Goal: Task Accomplishment & Management: Use online tool/utility

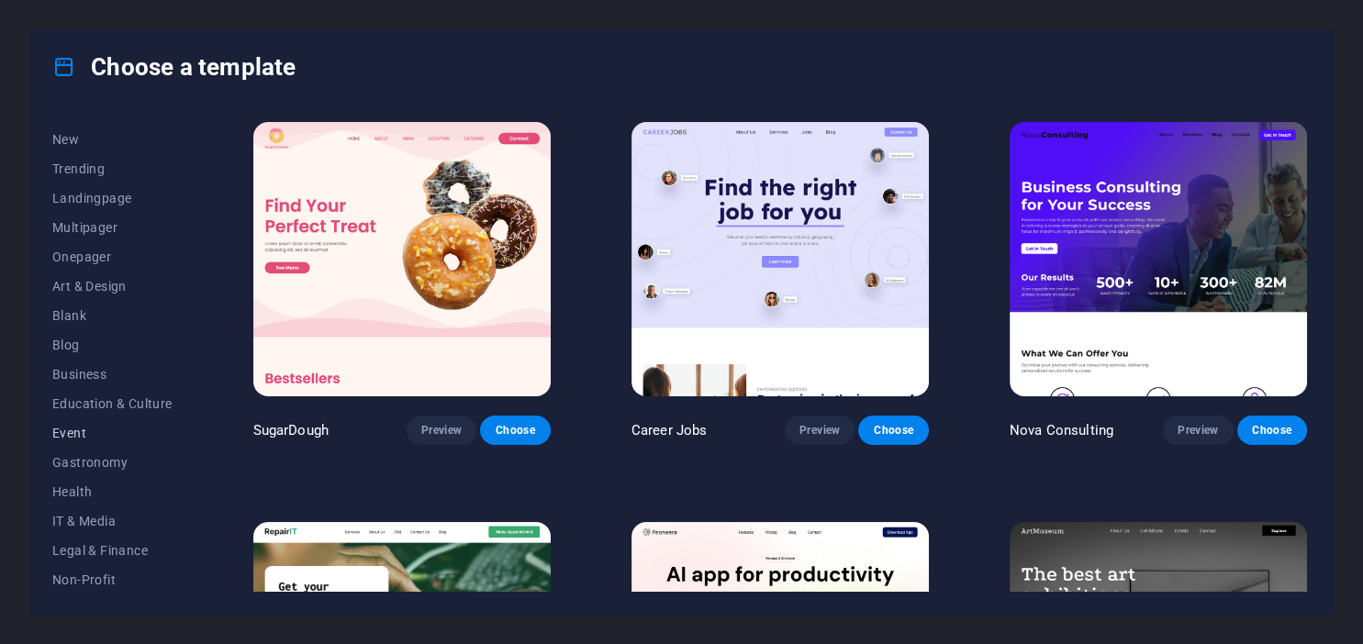
scroll to position [84, 0]
click at [119, 404] on span "Event" at bounding box center [112, 402] width 120 height 15
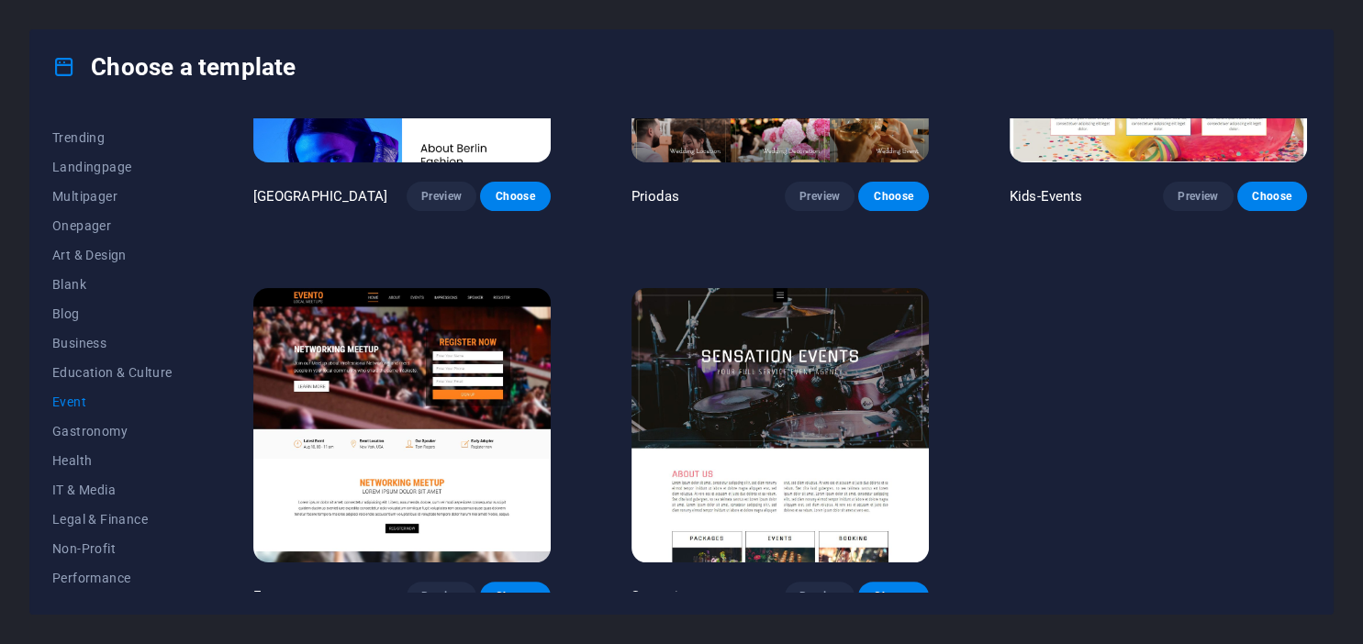
scroll to position [653, 0]
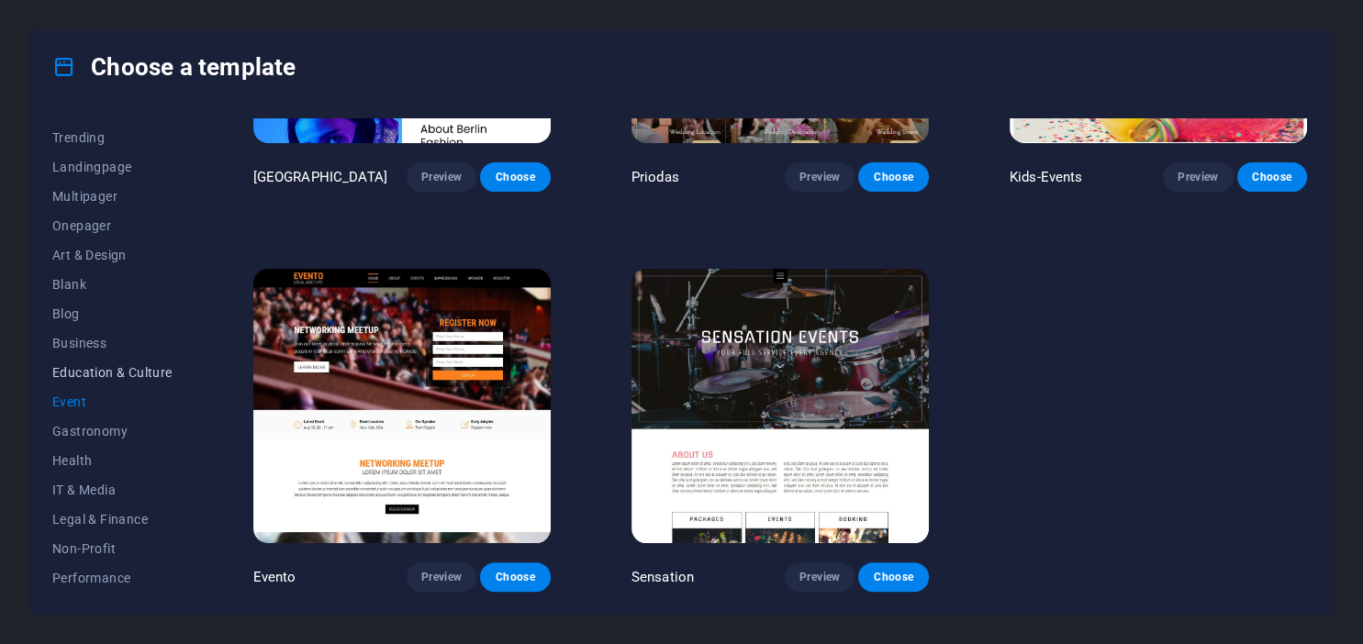
click at [97, 373] on span "Education & Culture" at bounding box center [112, 372] width 120 height 15
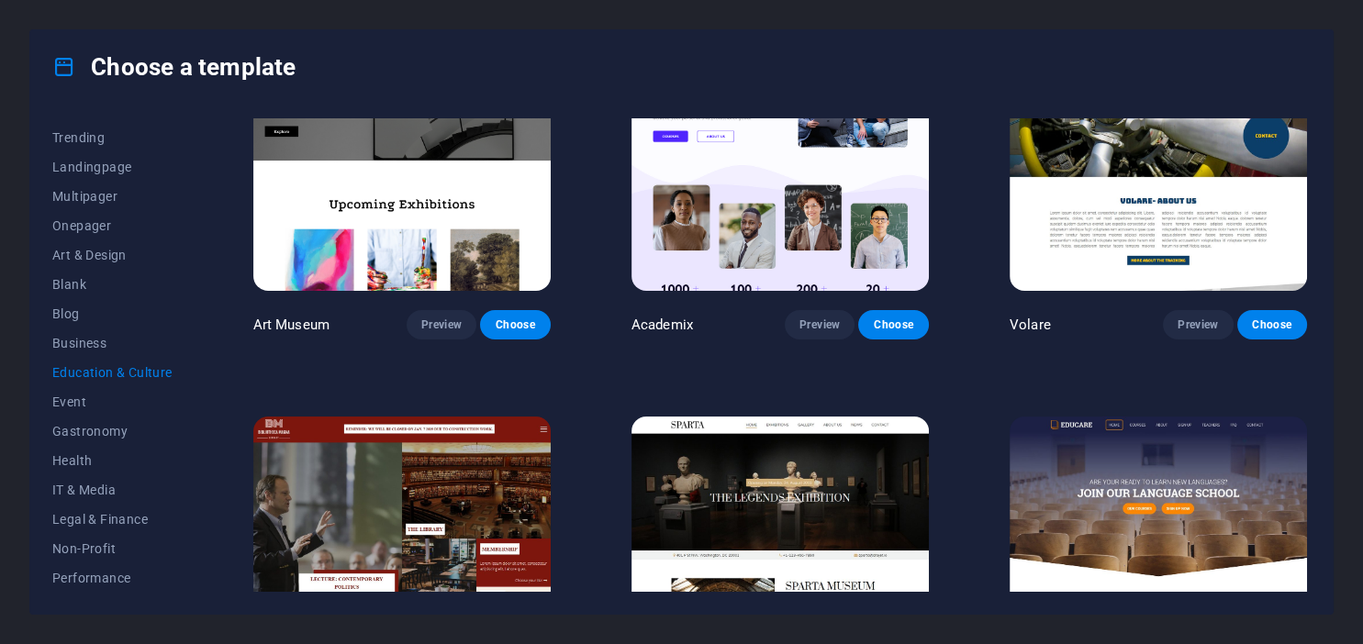
scroll to position [0, 0]
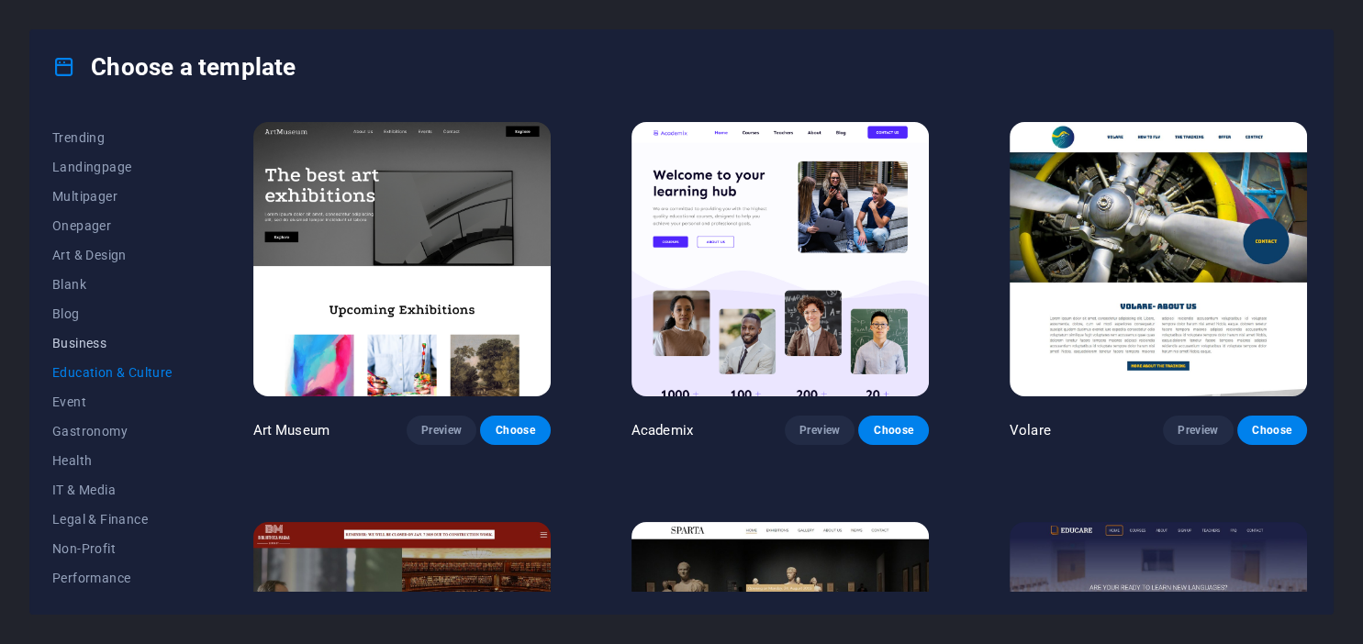
click at [101, 353] on button "Business" at bounding box center [112, 343] width 120 height 29
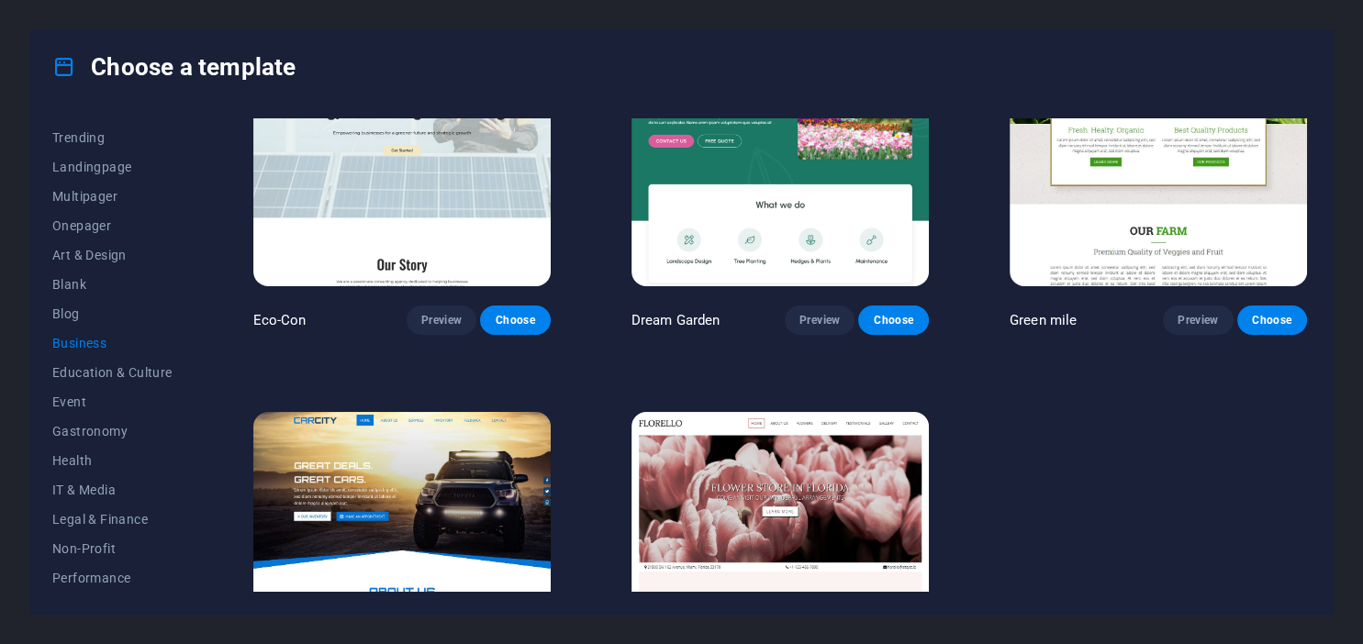
scroll to position [252, 0]
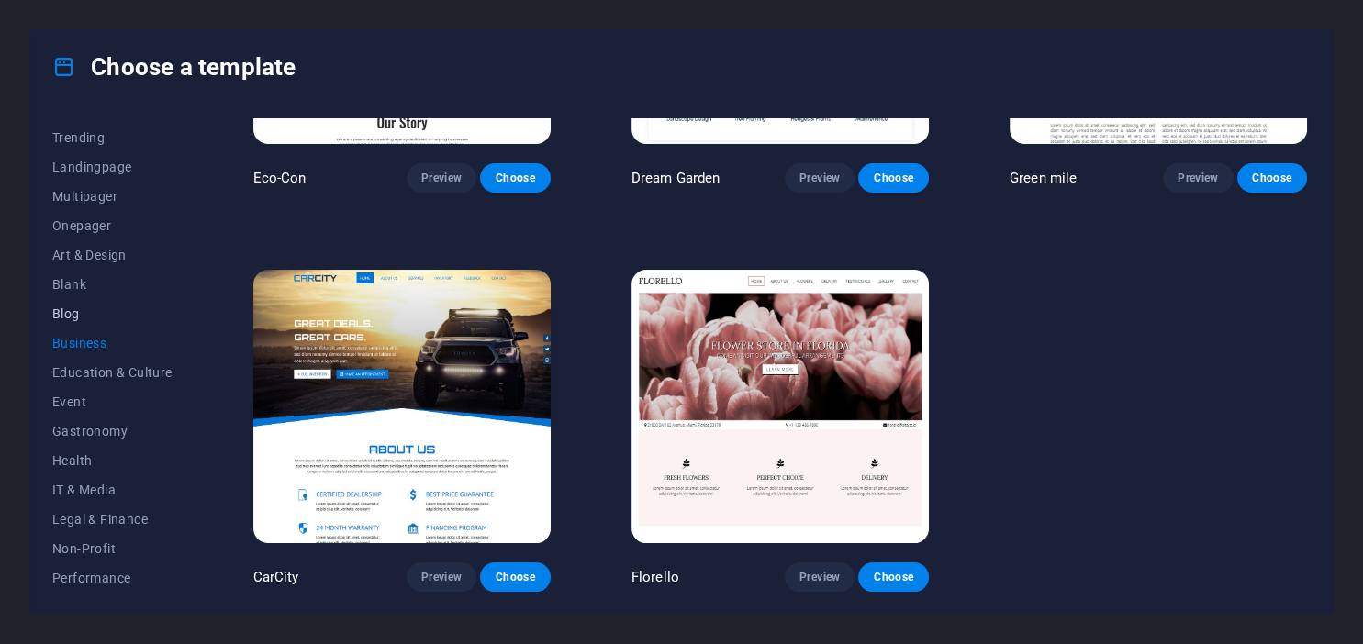
click at [83, 318] on span "Blog" at bounding box center [112, 314] width 120 height 15
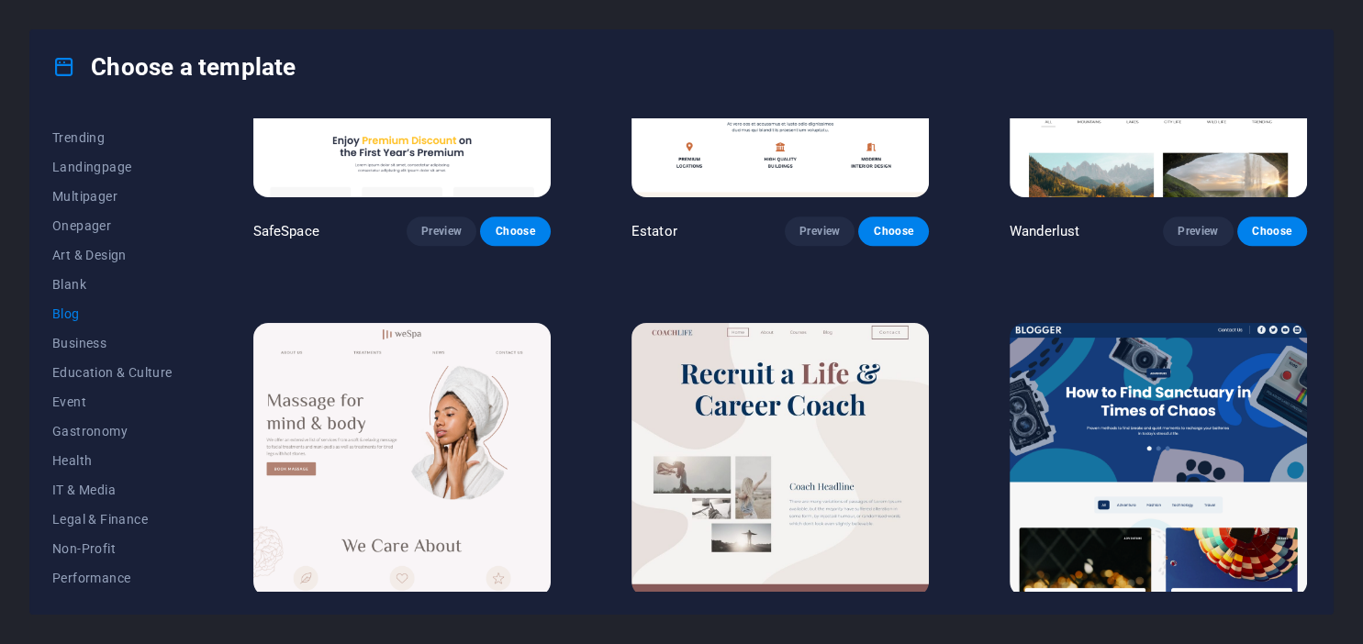
scroll to position [1508, 0]
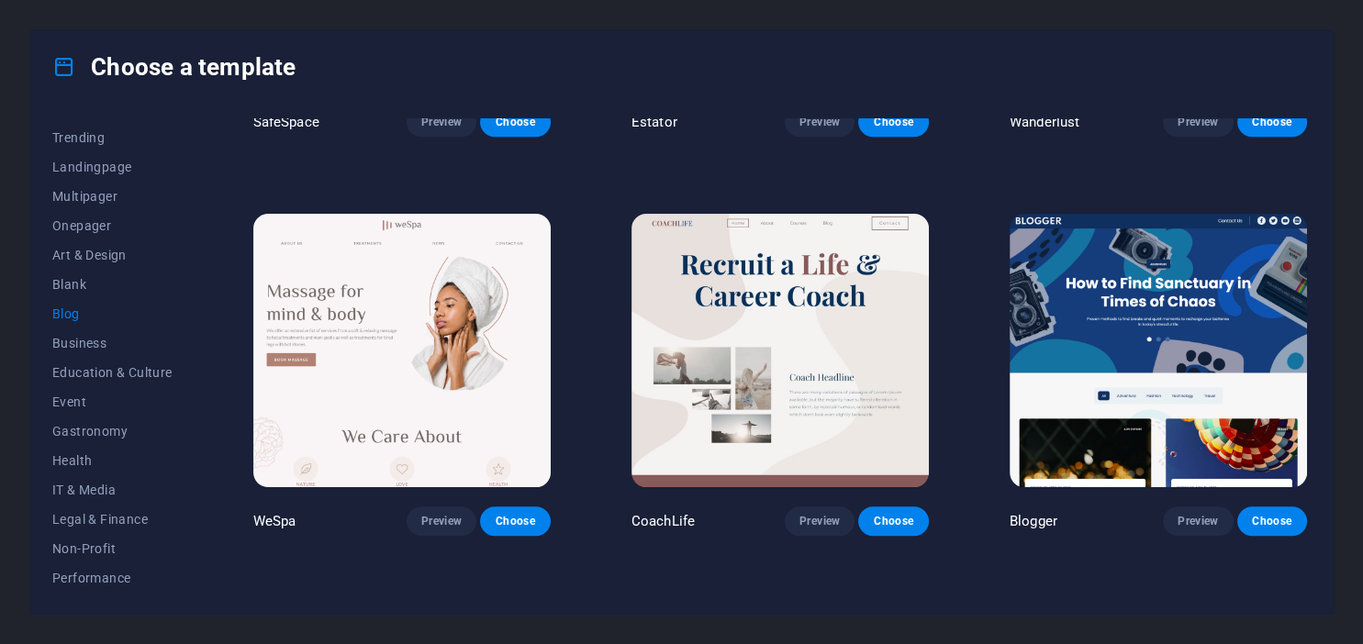
click at [1136, 330] on img at bounding box center [1158, 351] width 297 height 274
click at [53, 278] on span "Blank" at bounding box center [112, 284] width 120 height 15
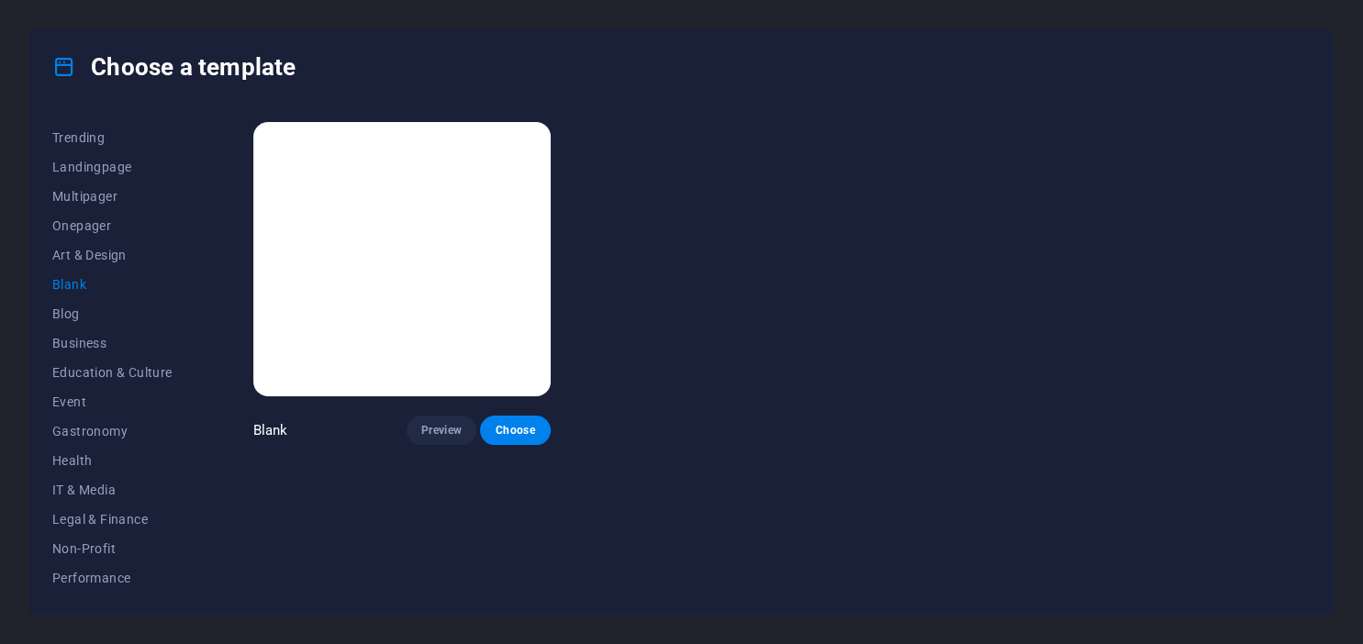
scroll to position [0, 0]
click at [124, 257] on span "Art & Design" at bounding box center [112, 255] width 120 height 15
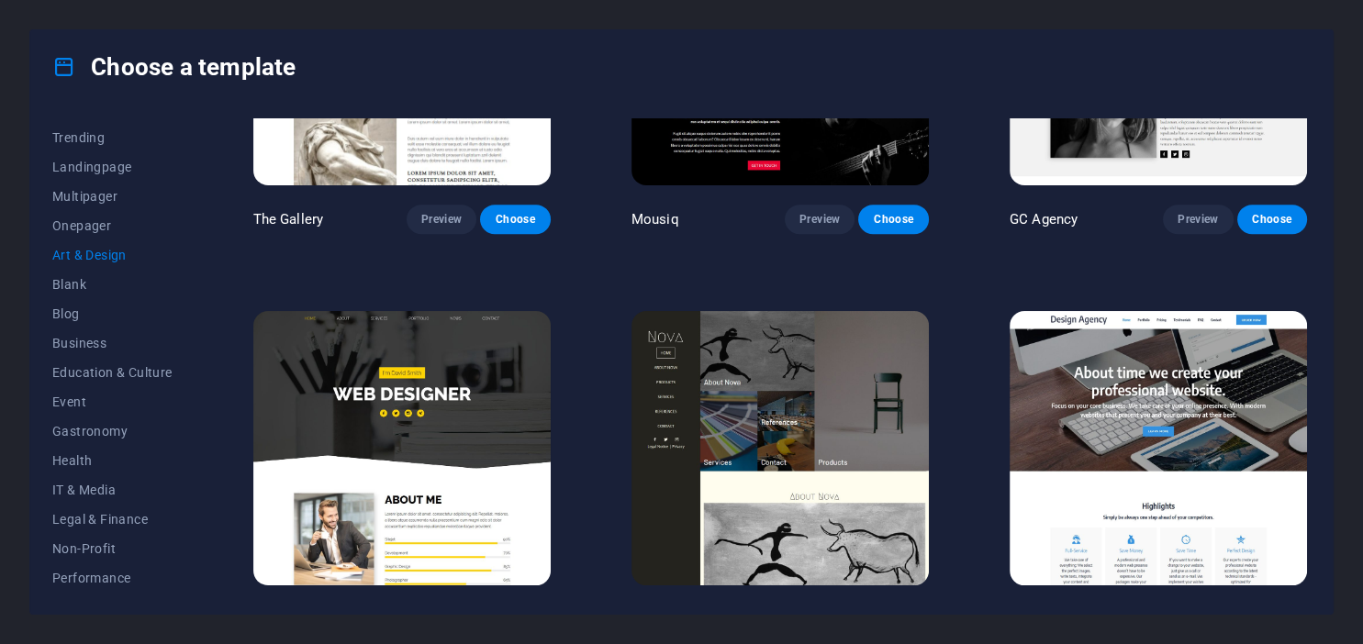
scroll to position [1088, 0]
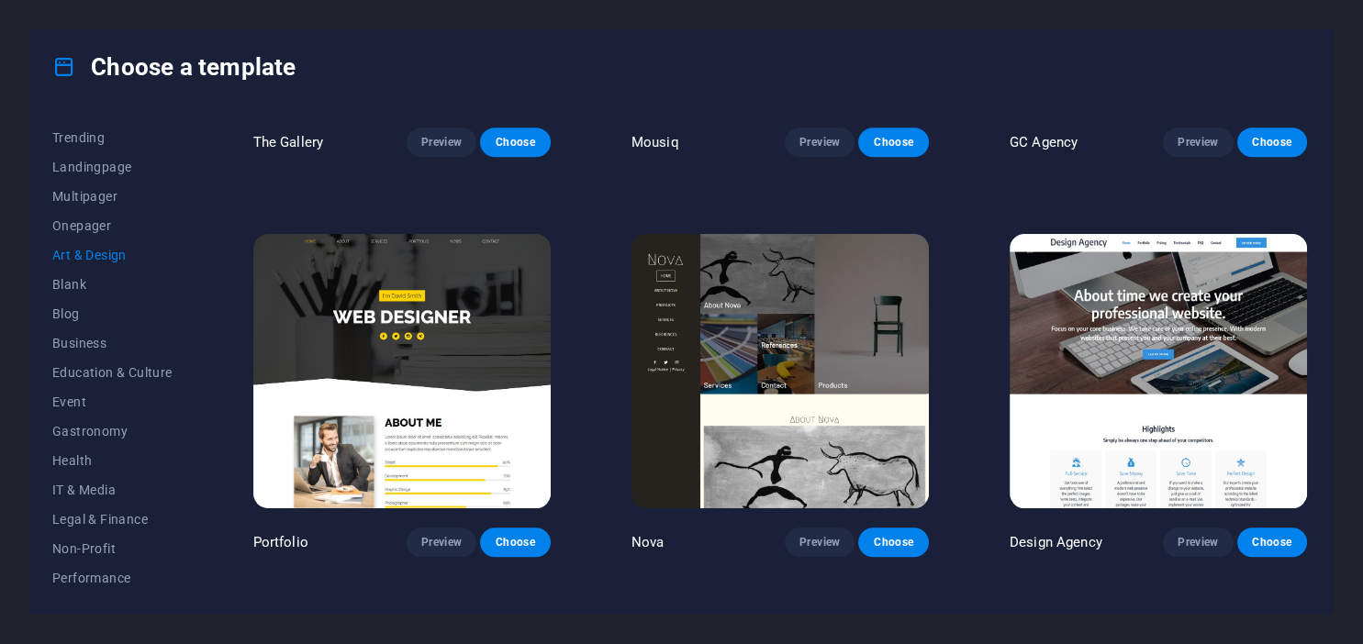
click at [405, 318] on img at bounding box center [401, 371] width 297 height 274
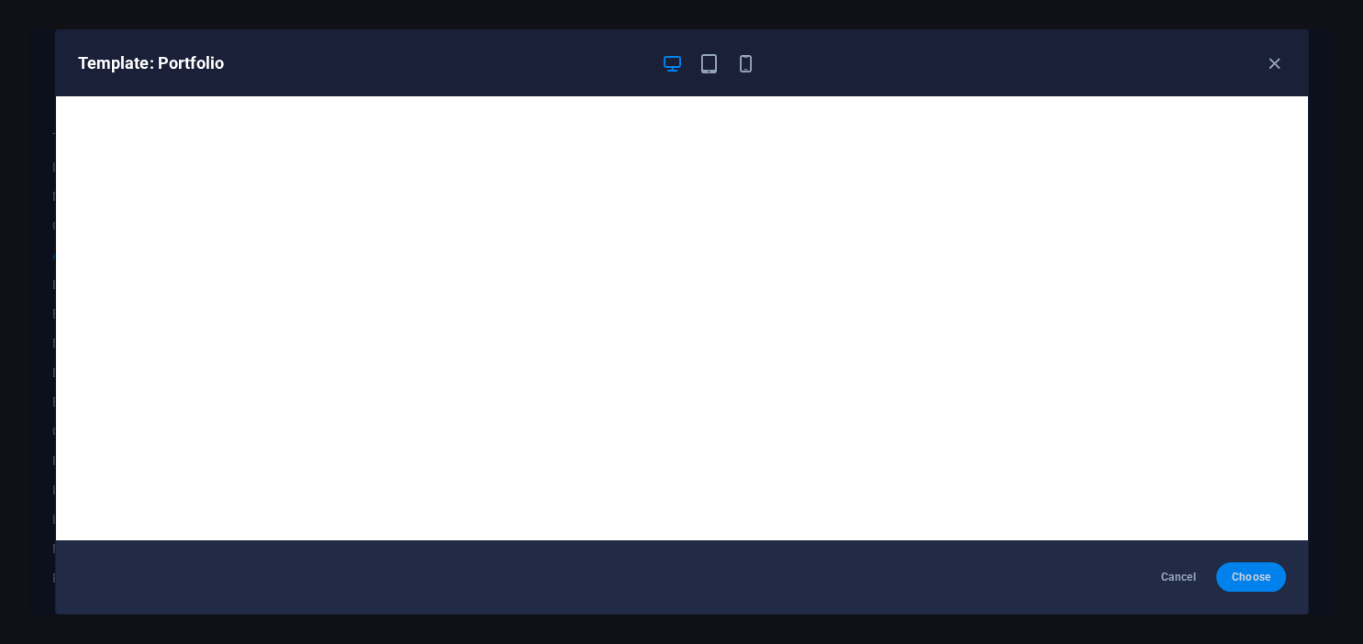
click at [1245, 569] on button "Choose" at bounding box center [1250, 577] width 69 height 29
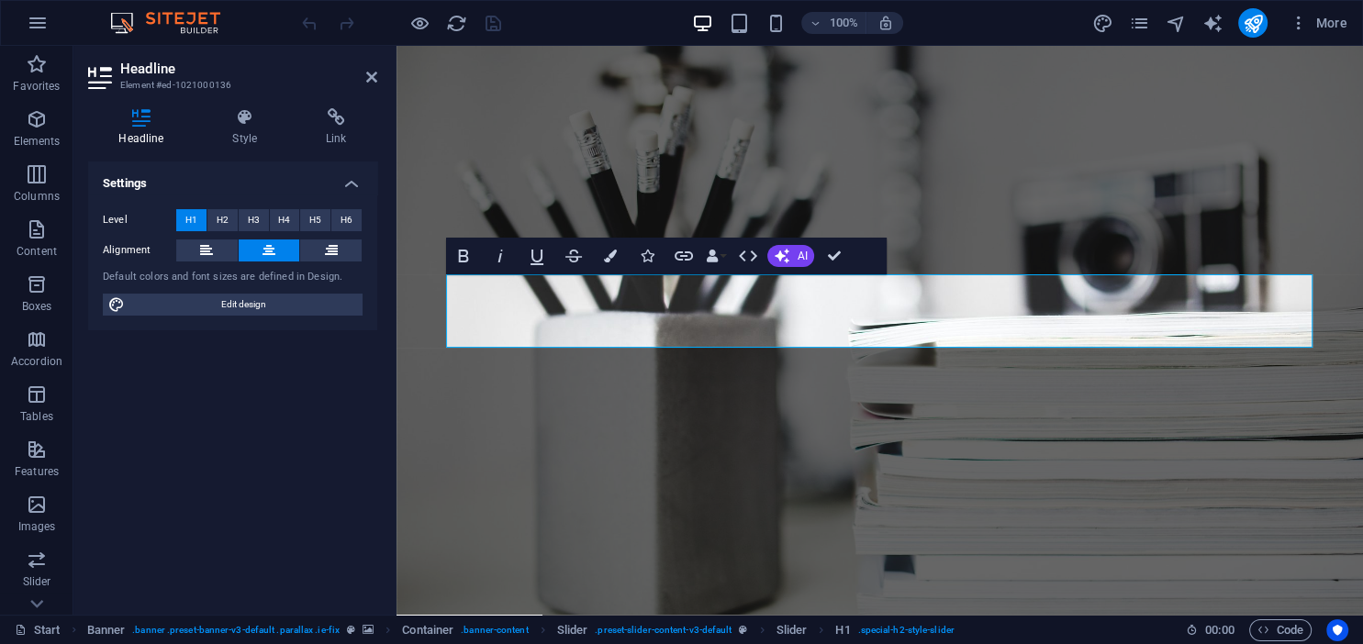
click at [265, 349] on div "Settings Level H1 H2 H3 H4 H5 H6 Alignment Default colors and font sizes are de…" at bounding box center [232, 381] width 289 height 439
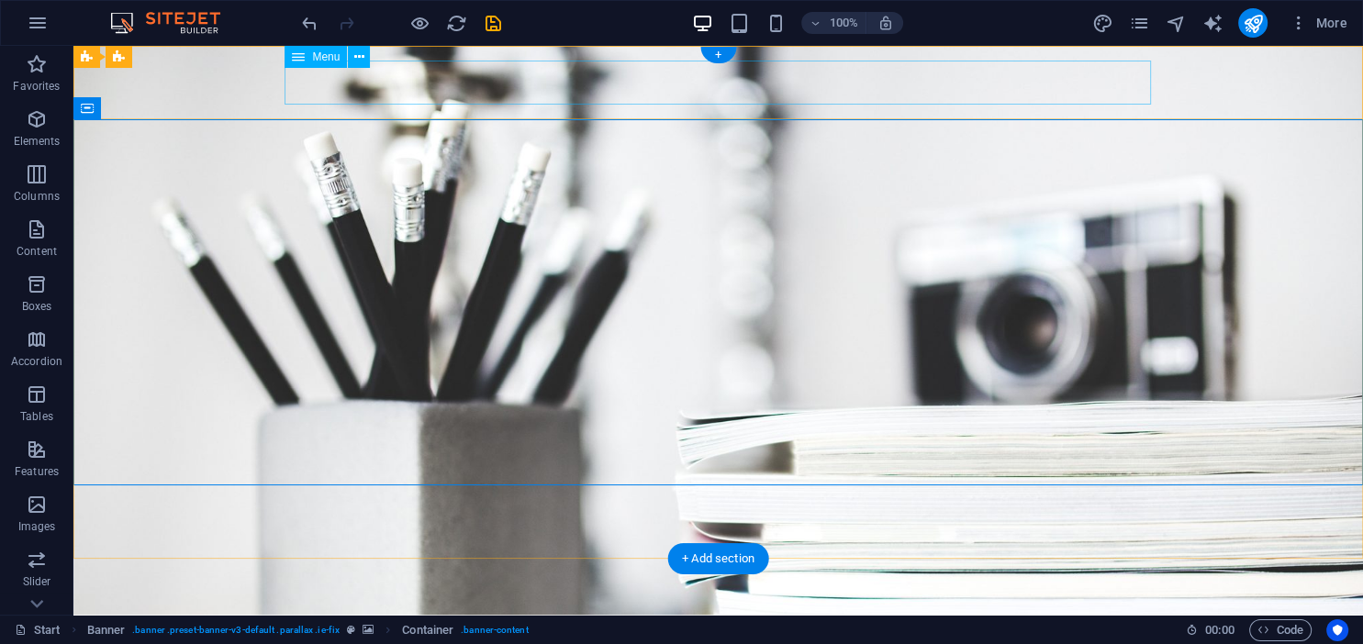
click at [419, 617] on nav "Home About Services Portfolio News Contact" at bounding box center [718, 639] width 866 height 44
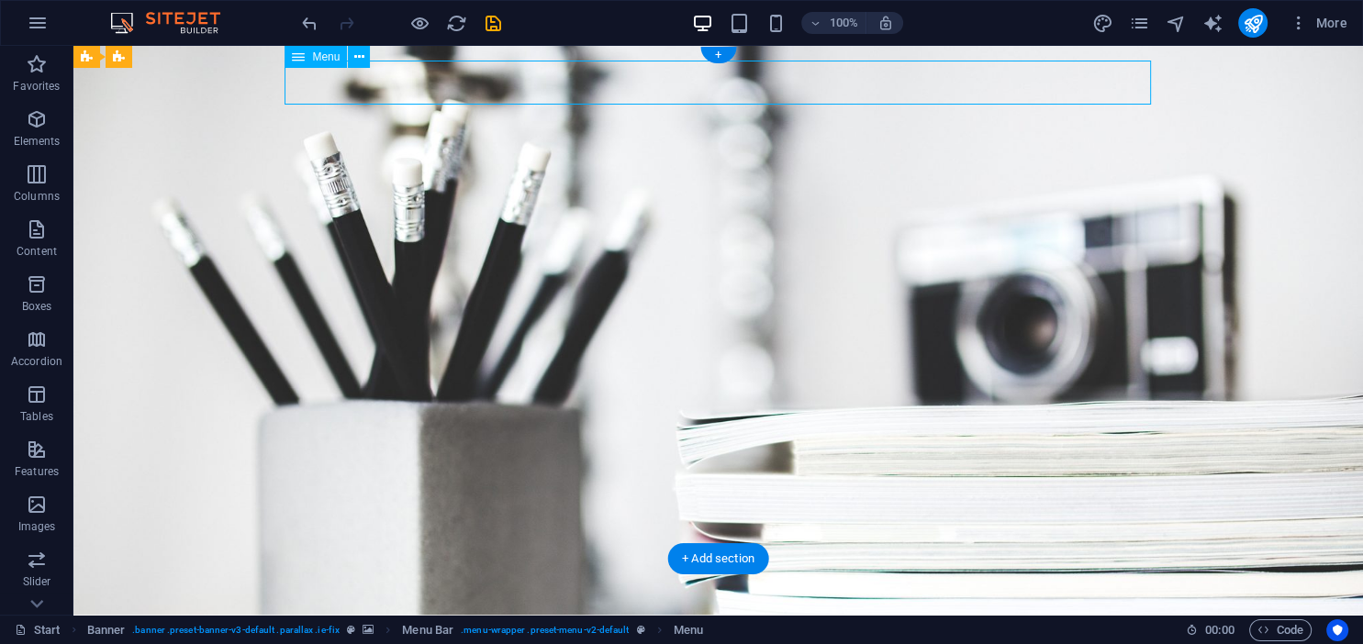
click at [419, 617] on nav "Home About Services Portfolio News Contact" at bounding box center [718, 639] width 866 height 44
select select
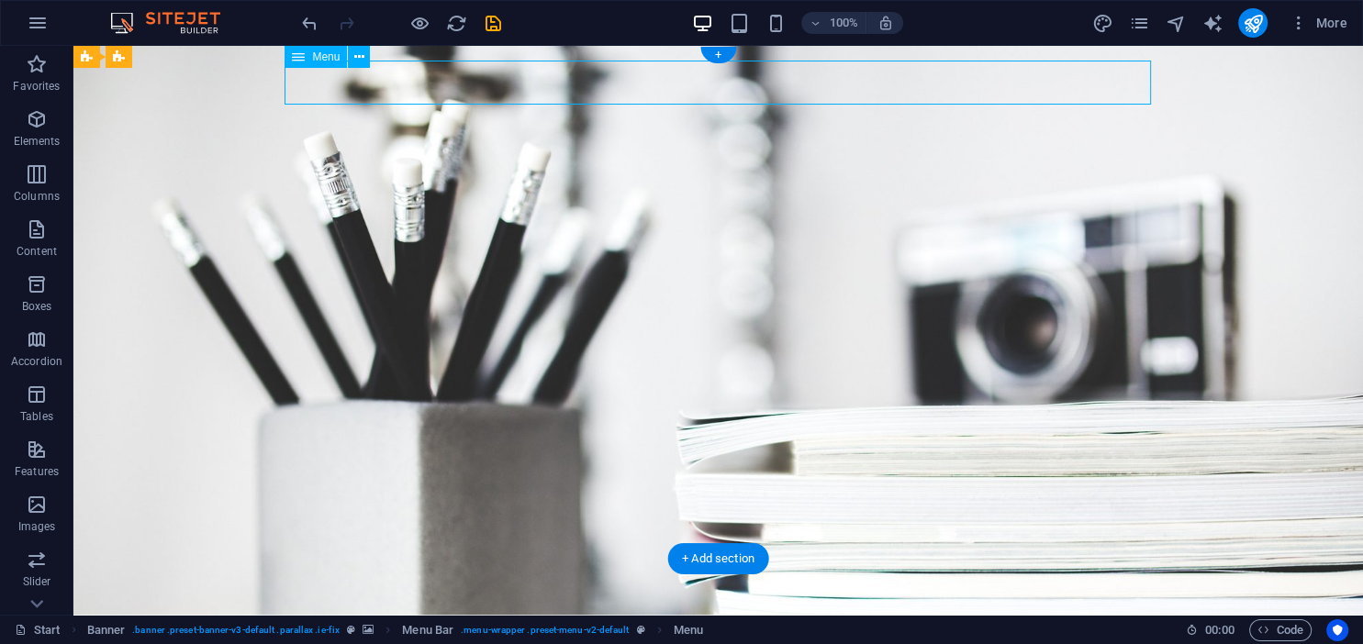
select select
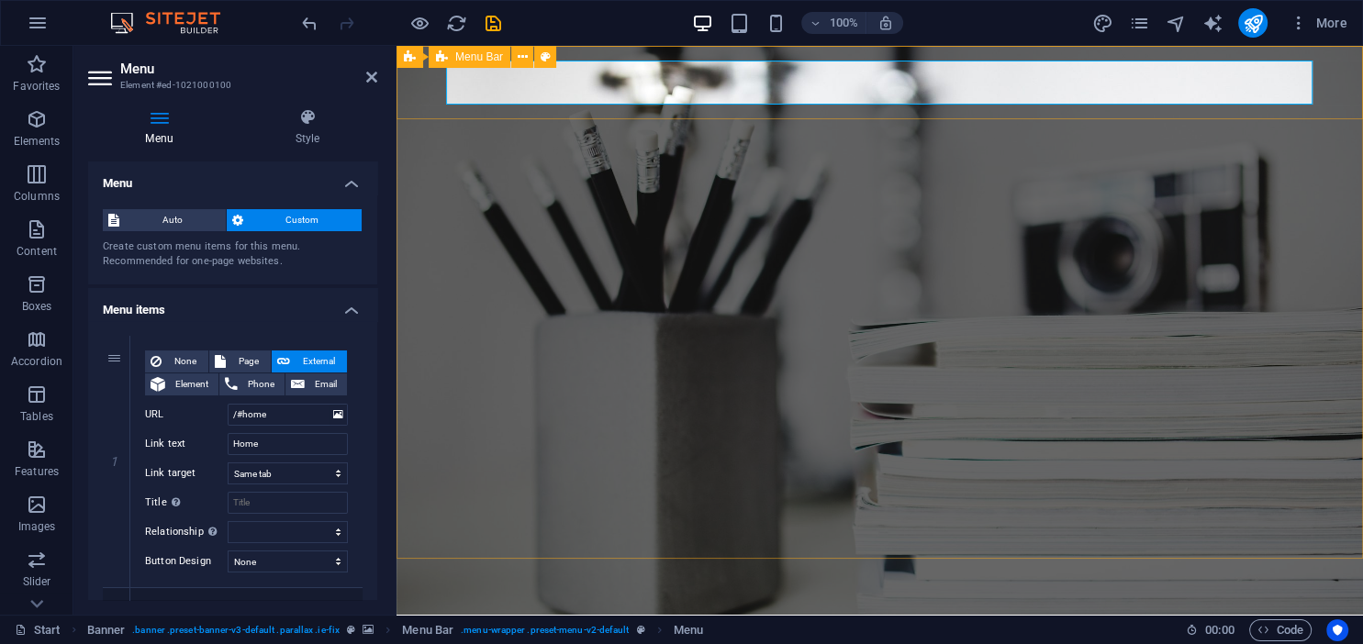
click at [419, 602] on div "Home About Services Portfolio News Contact Menu" at bounding box center [879, 638] width 966 height 73
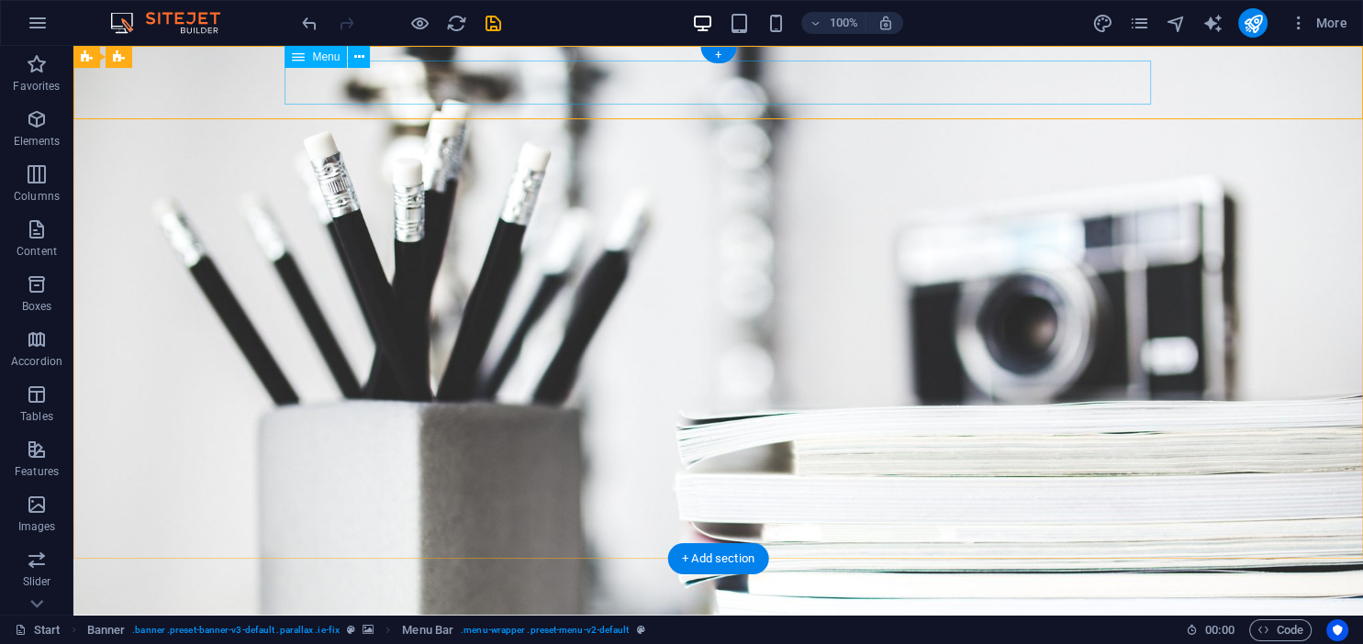
click at [398, 617] on nav "Home About Services Portfolio News Contact" at bounding box center [718, 639] width 866 height 44
click at [517, 617] on nav "Home About Services Portfolio News Contact" at bounding box center [718, 639] width 866 height 44
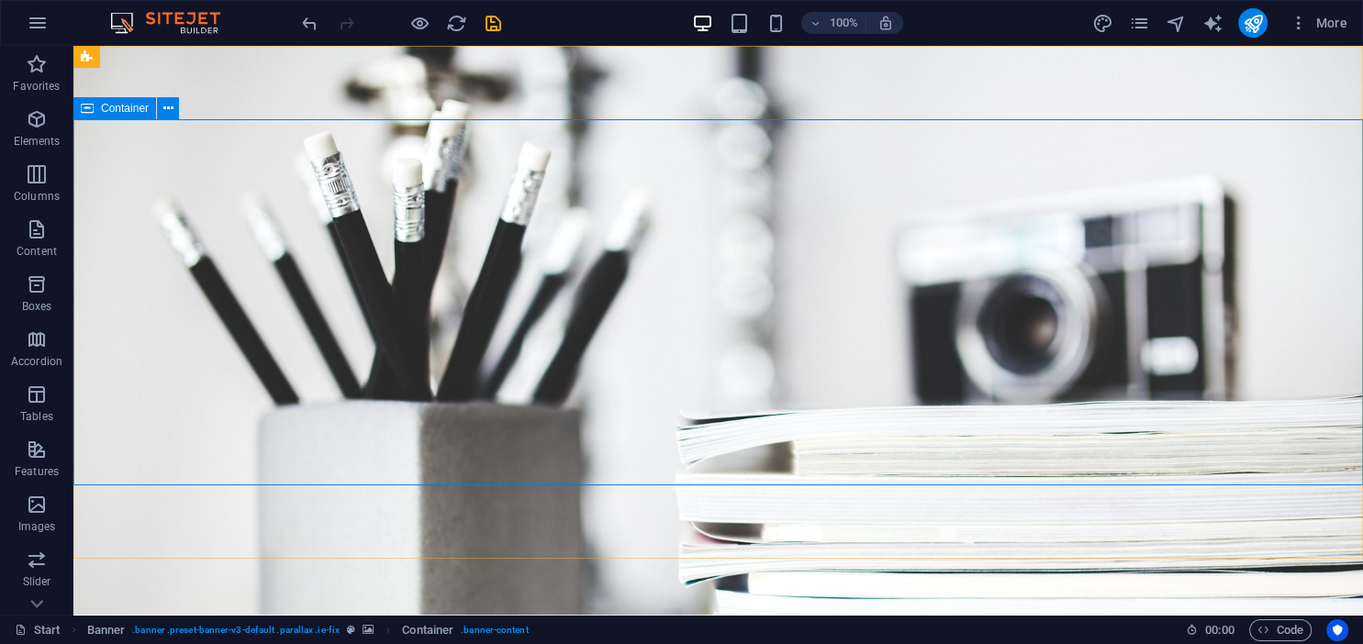
click at [130, 107] on span "Container" at bounding box center [125, 108] width 48 height 11
click at [174, 106] on button at bounding box center [168, 108] width 22 height 22
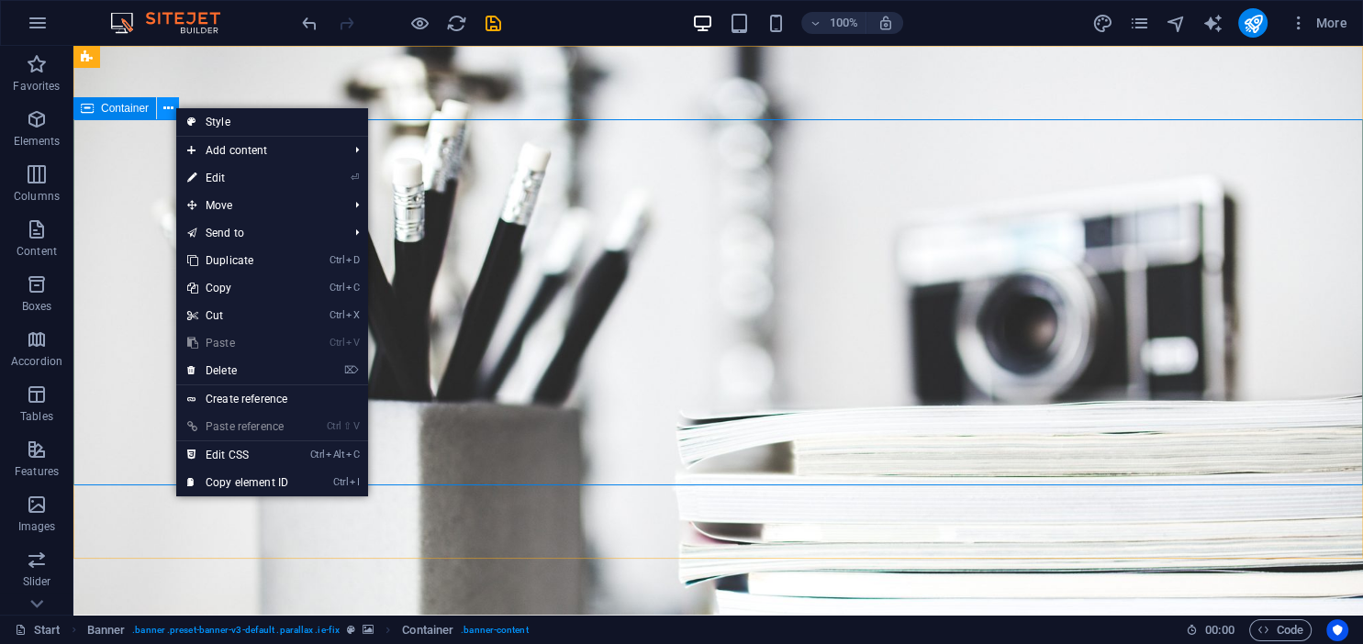
click at [174, 106] on button at bounding box center [168, 108] width 22 height 22
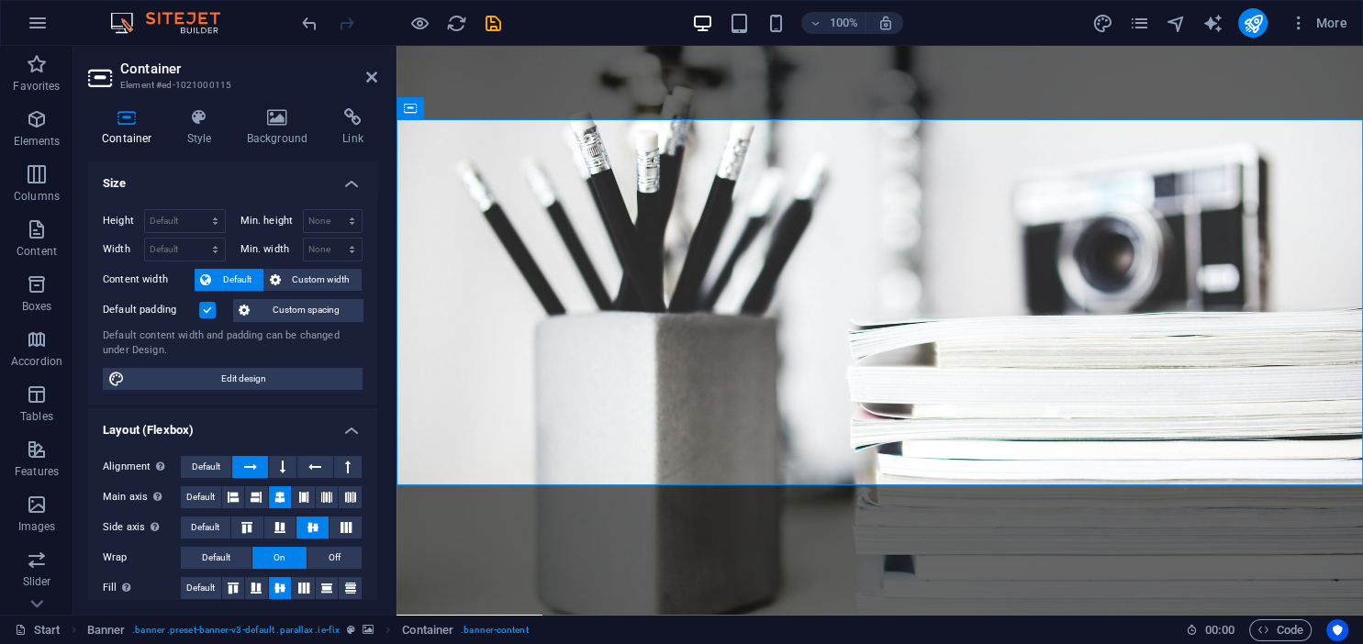
click at [365, 79] on header "Container Element #ed-1021000115" at bounding box center [232, 70] width 289 height 48
click at [368, 74] on icon at bounding box center [371, 77] width 11 height 15
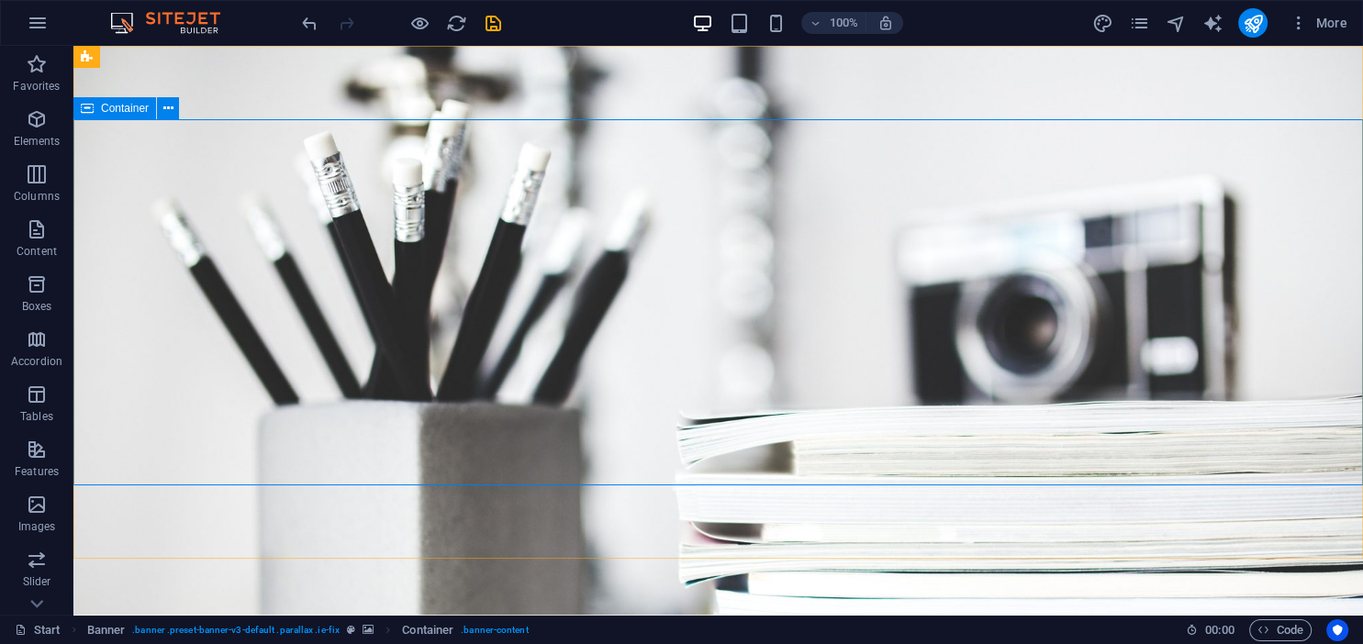
click at [110, 114] on span "Container" at bounding box center [125, 108] width 48 height 11
click at [167, 114] on icon at bounding box center [168, 108] width 10 height 19
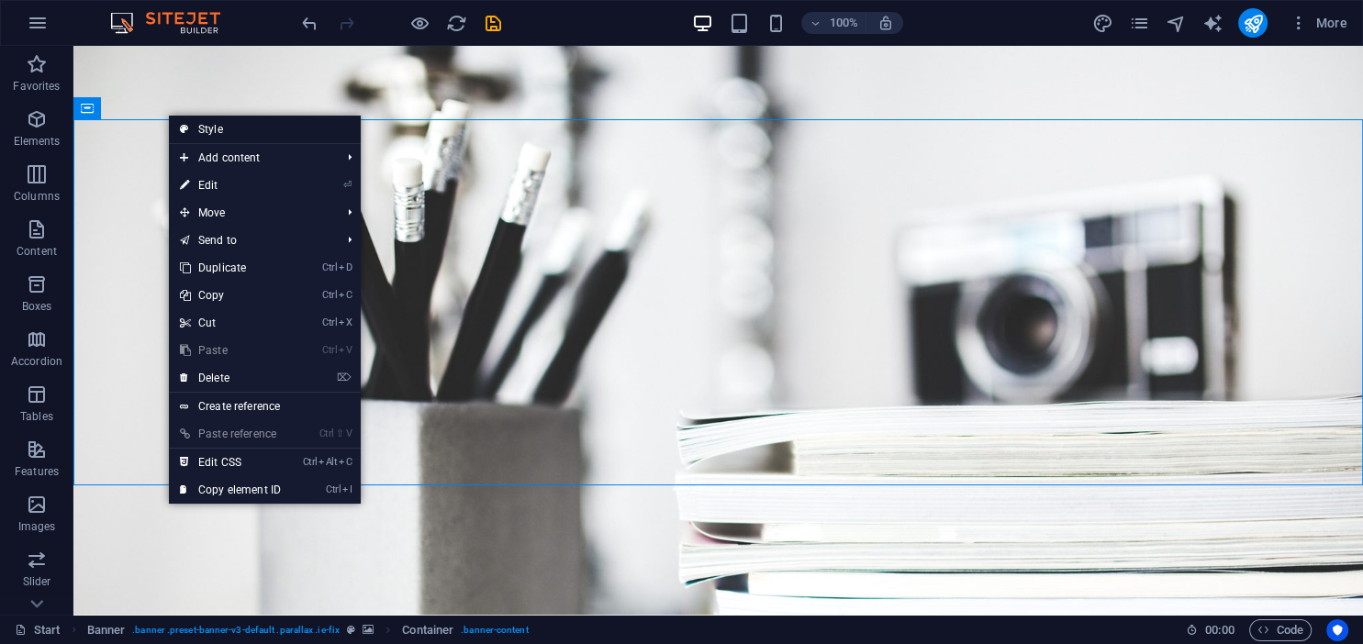
click at [197, 134] on link "Style" at bounding box center [265, 130] width 192 height 28
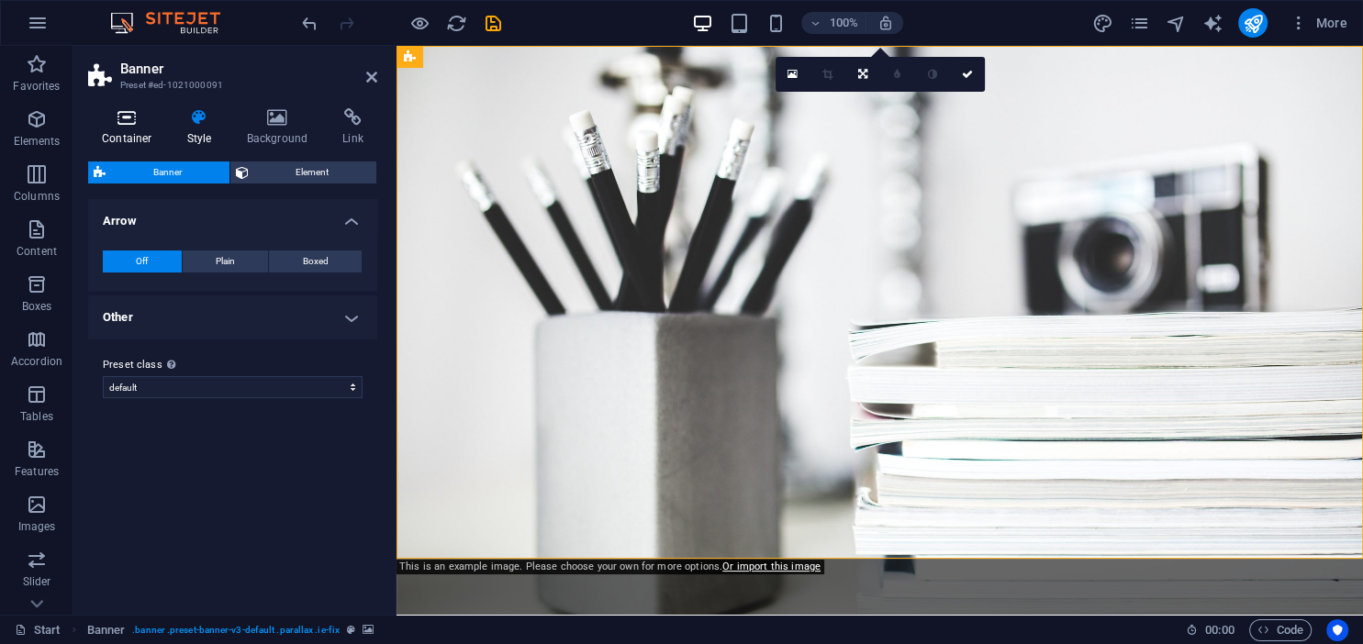
click at [95, 137] on h4 "Container" at bounding box center [130, 127] width 85 height 39
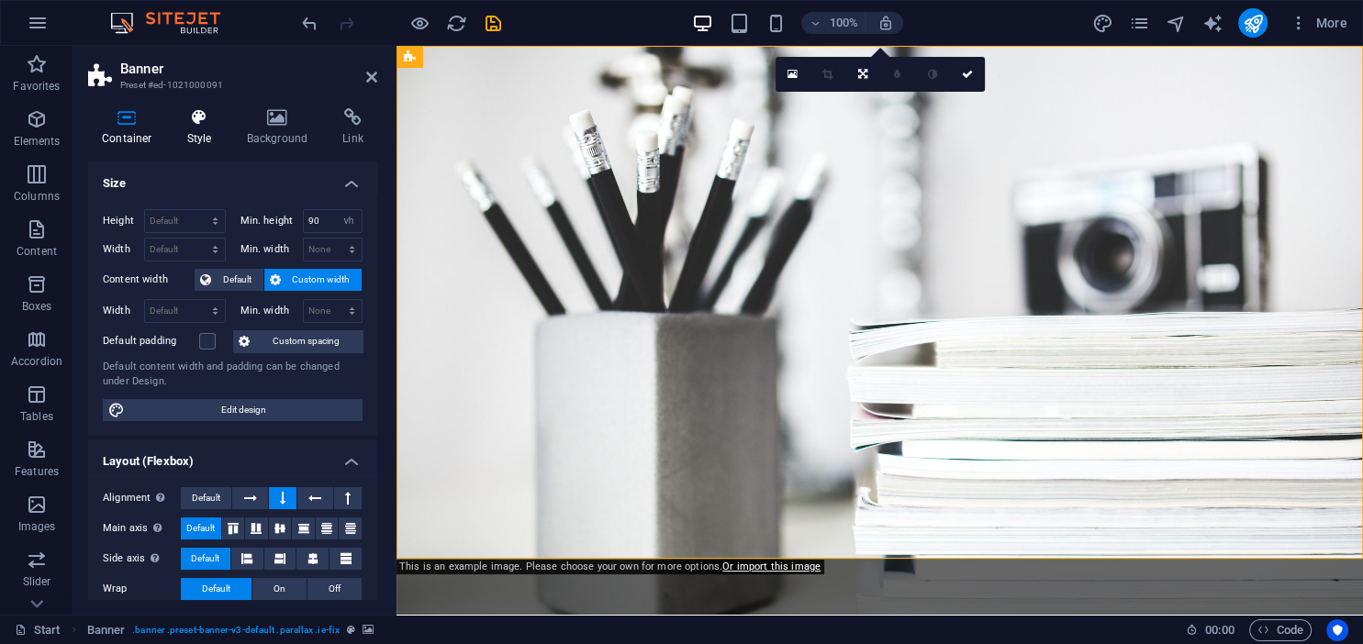
click at [194, 136] on h4 "Style" at bounding box center [203, 127] width 60 height 39
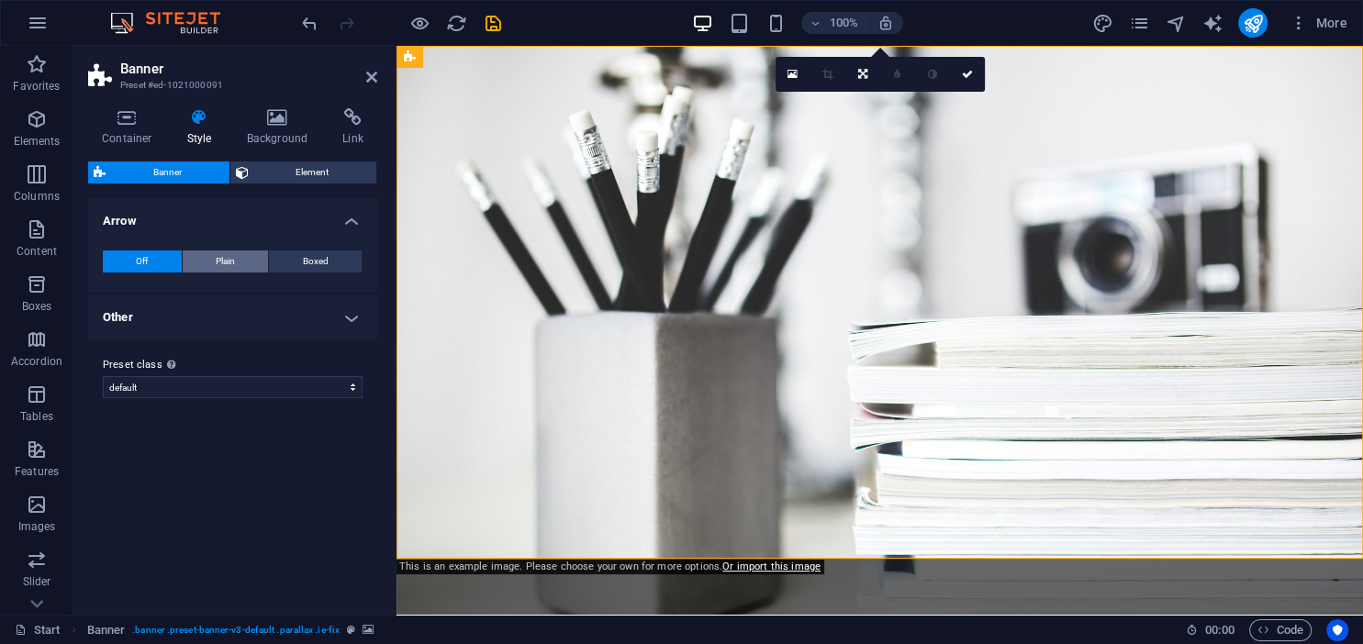
click at [232, 262] on span "Plain" at bounding box center [225, 262] width 19 height 22
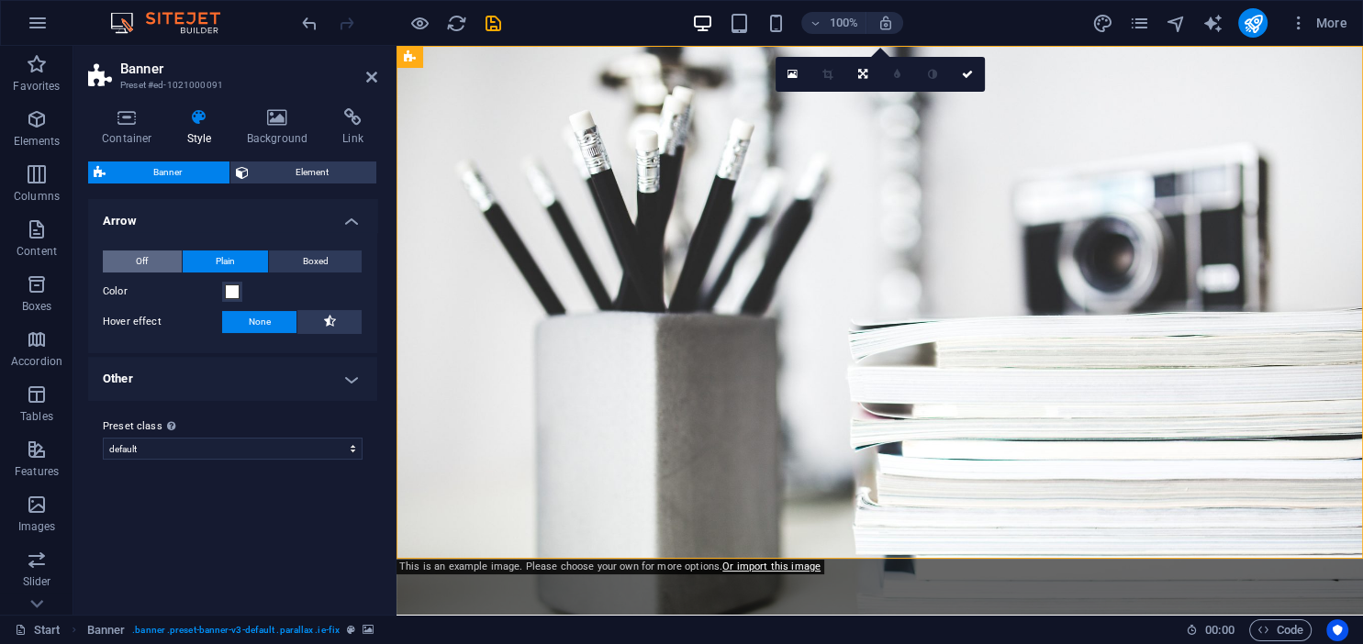
click at [139, 262] on span "Off" at bounding box center [142, 262] width 12 height 22
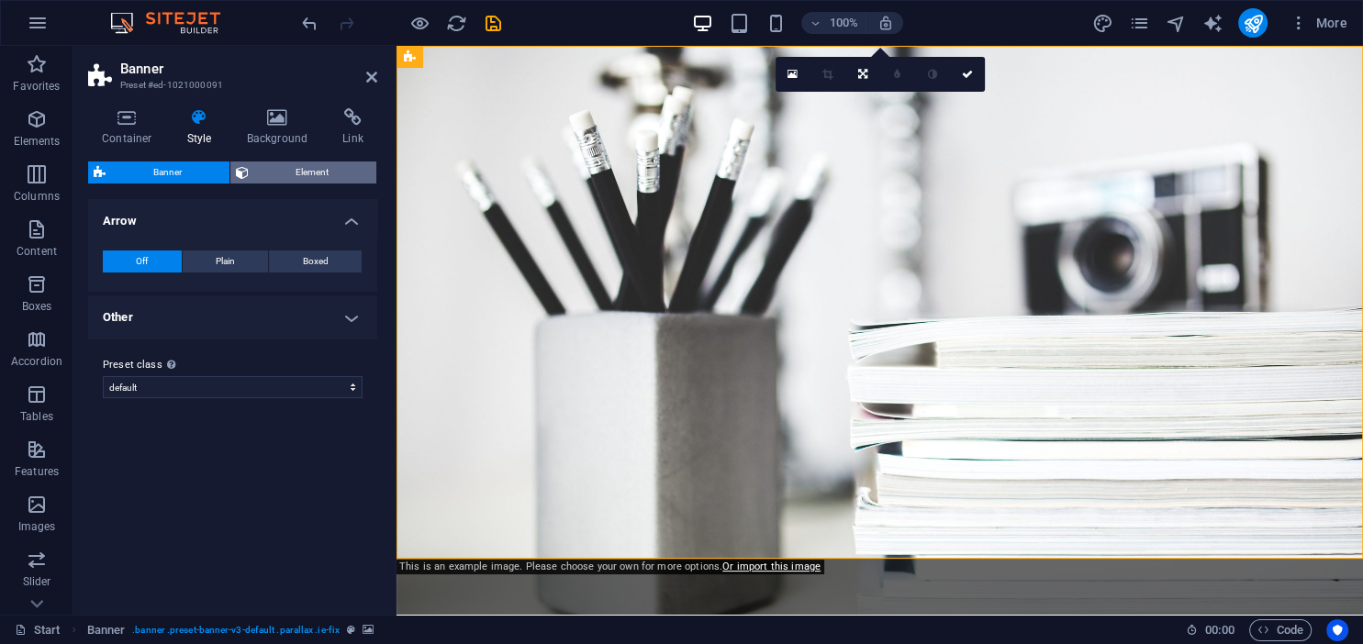
click at [282, 163] on span "Element" at bounding box center [312, 173] width 117 height 22
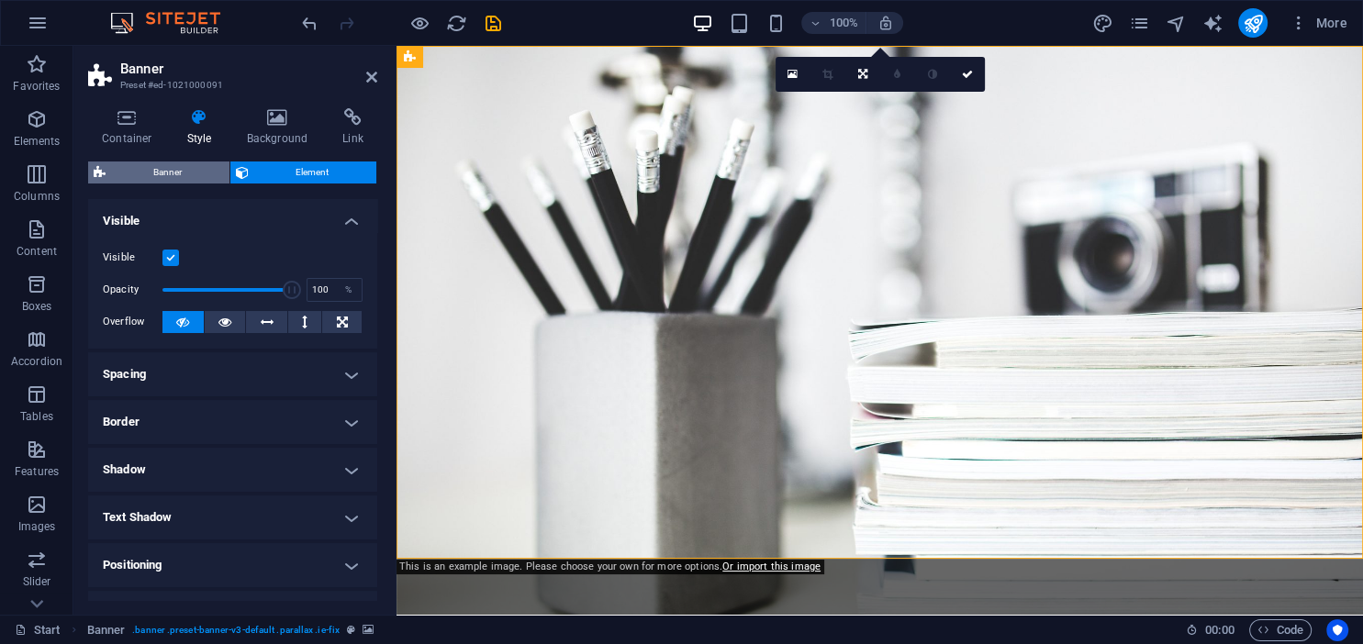
click at [204, 177] on span "Banner" at bounding box center [167, 173] width 113 height 22
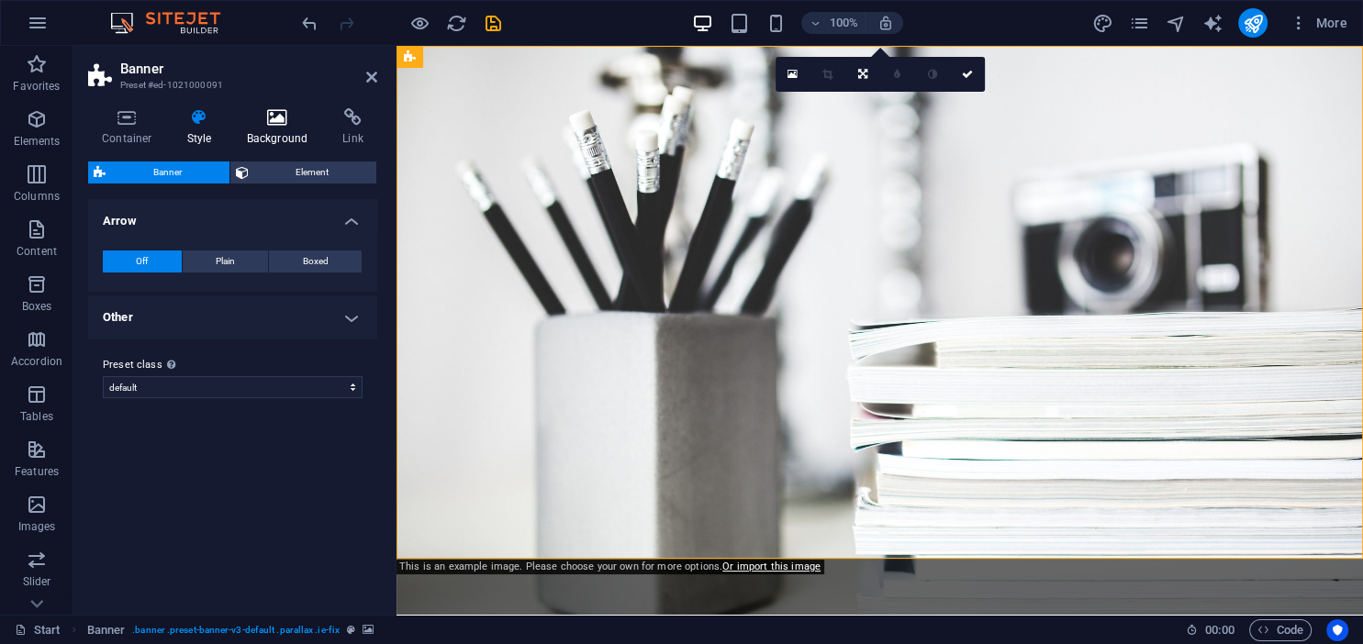
click at [296, 127] on icon at bounding box center [277, 117] width 89 height 18
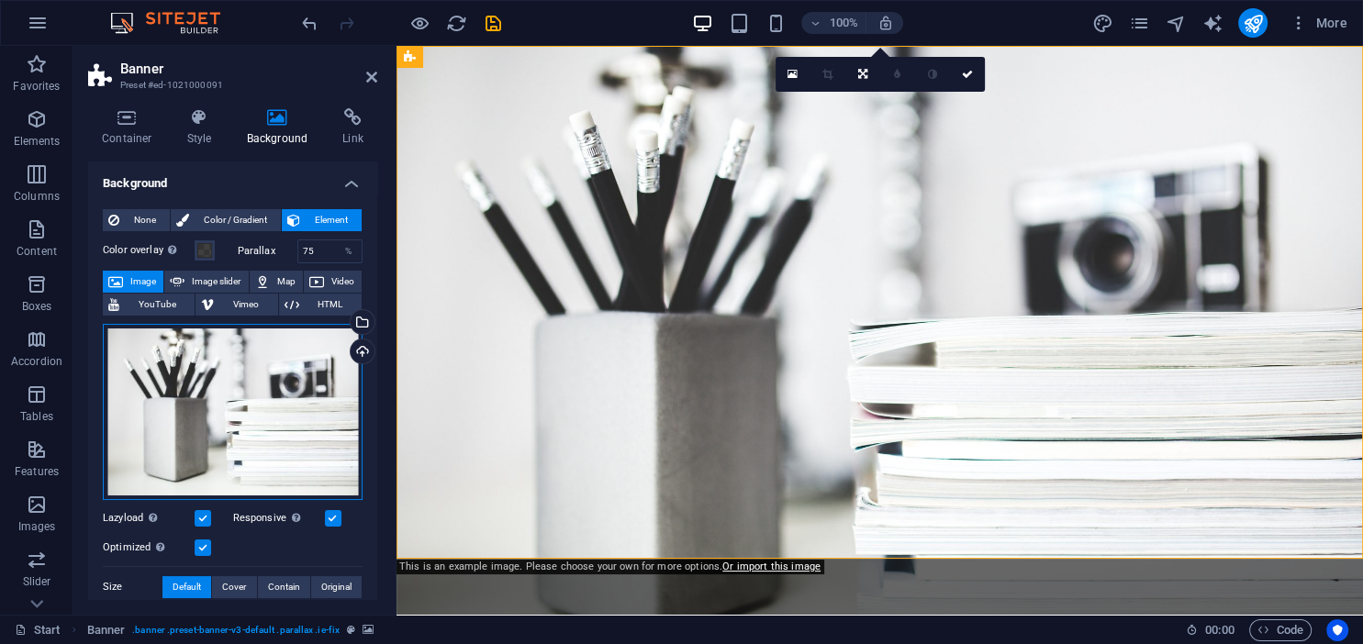
click at [292, 370] on div "Drag files here, click to choose files or select files from Files or our free s…" at bounding box center [233, 412] width 260 height 176
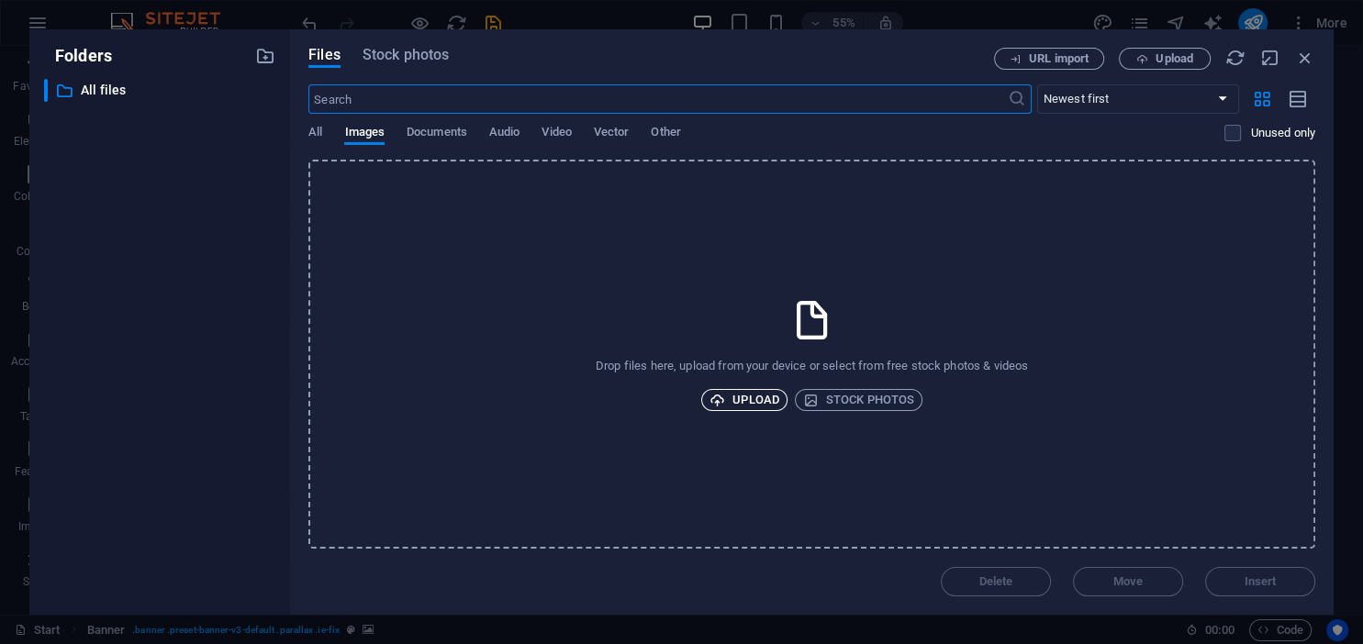
click at [732, 402] on span "Upload" at bounding box center [744, 400] width 70 height 22
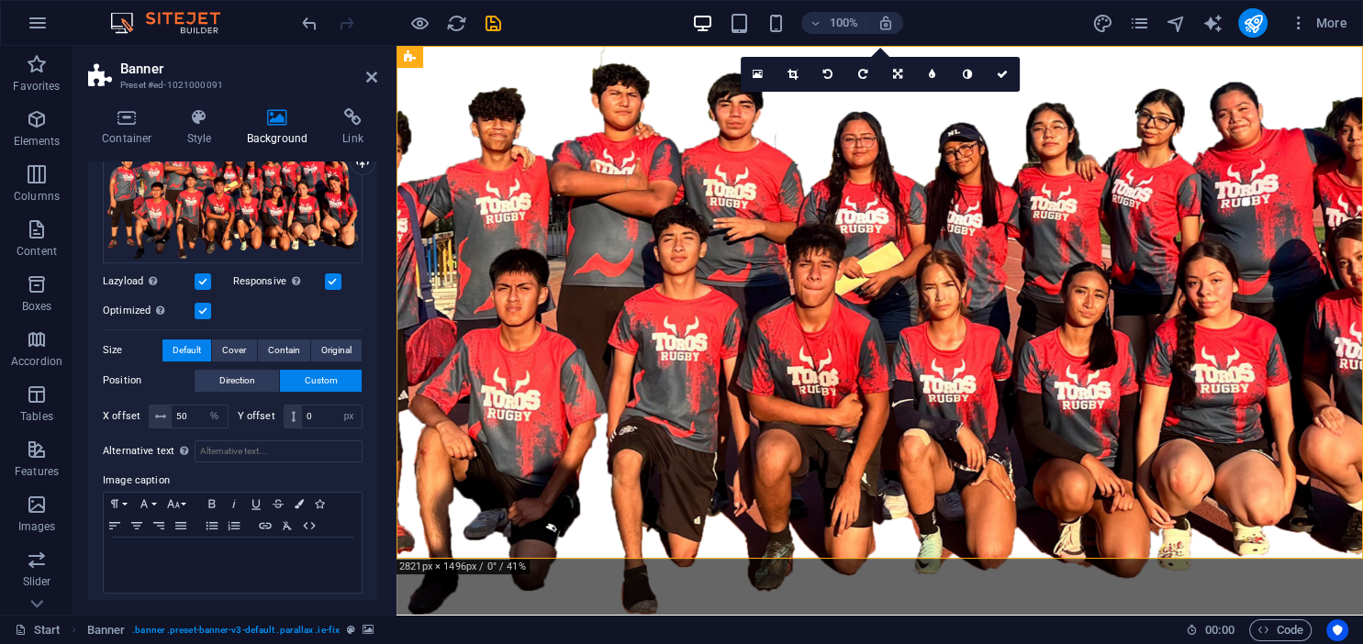
scroll to position [196, 0]
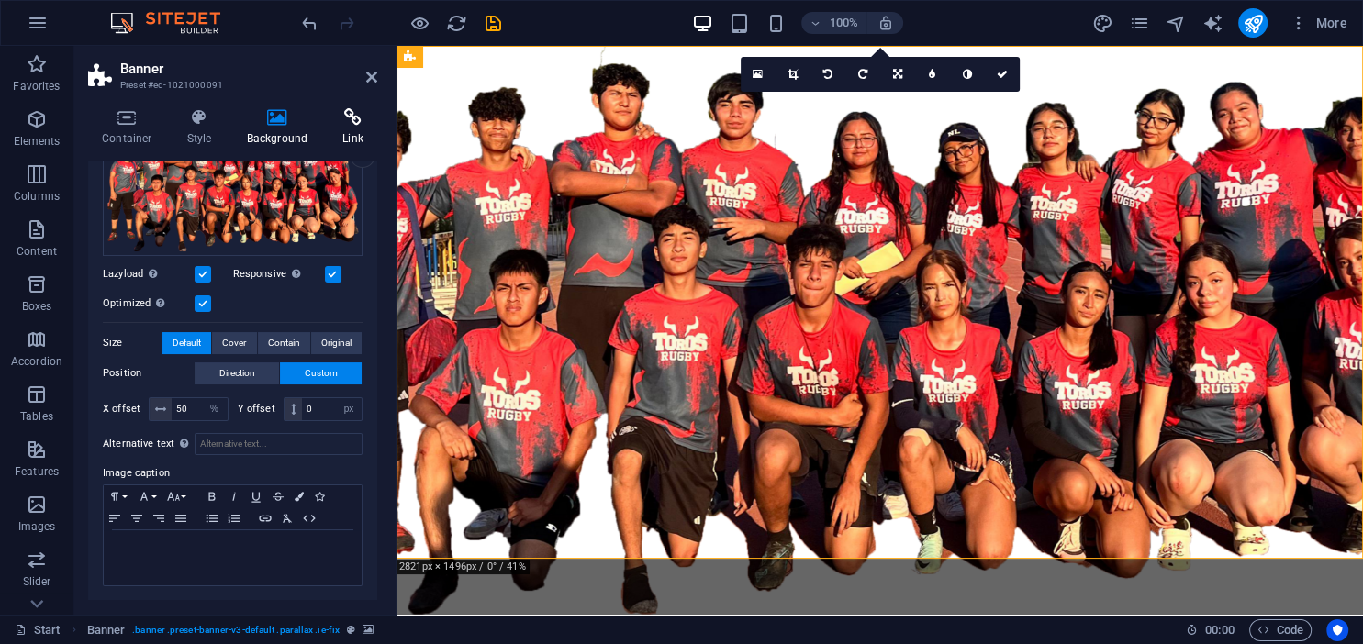
click at [351, 125] on icon at bounding box center [353, 117] width 49 height 18
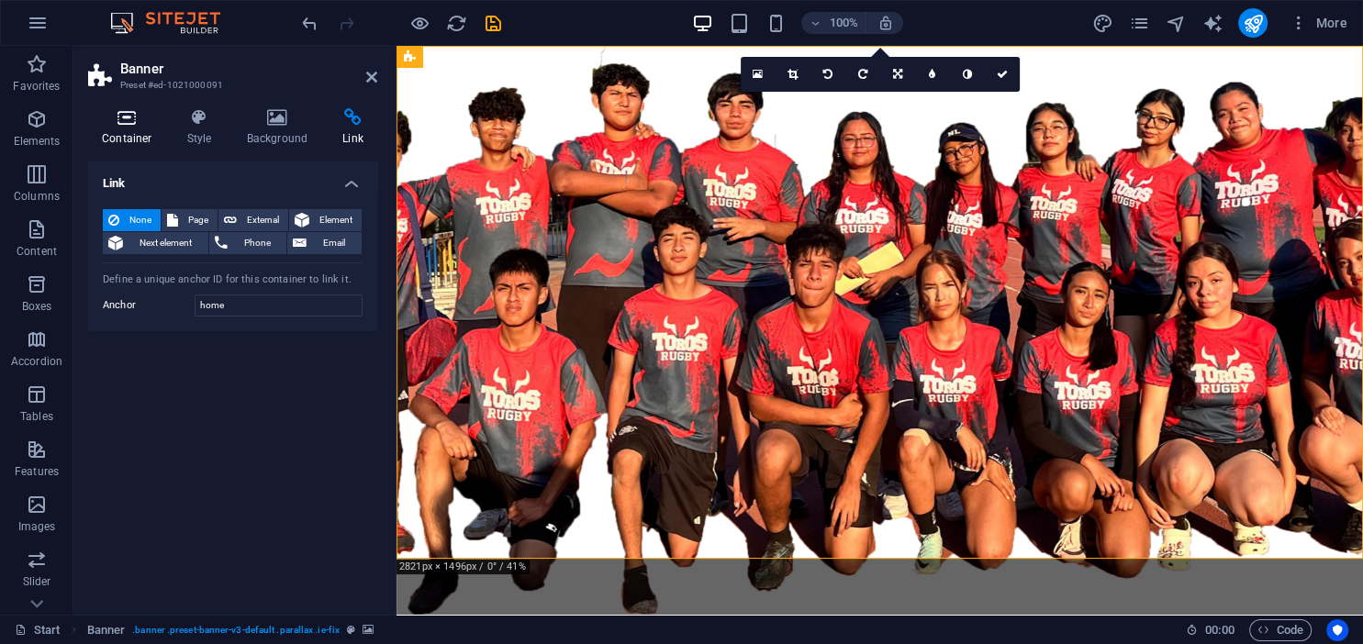
click at [135, 124] on icon at bounding box center [127, 117] width 78 height 18
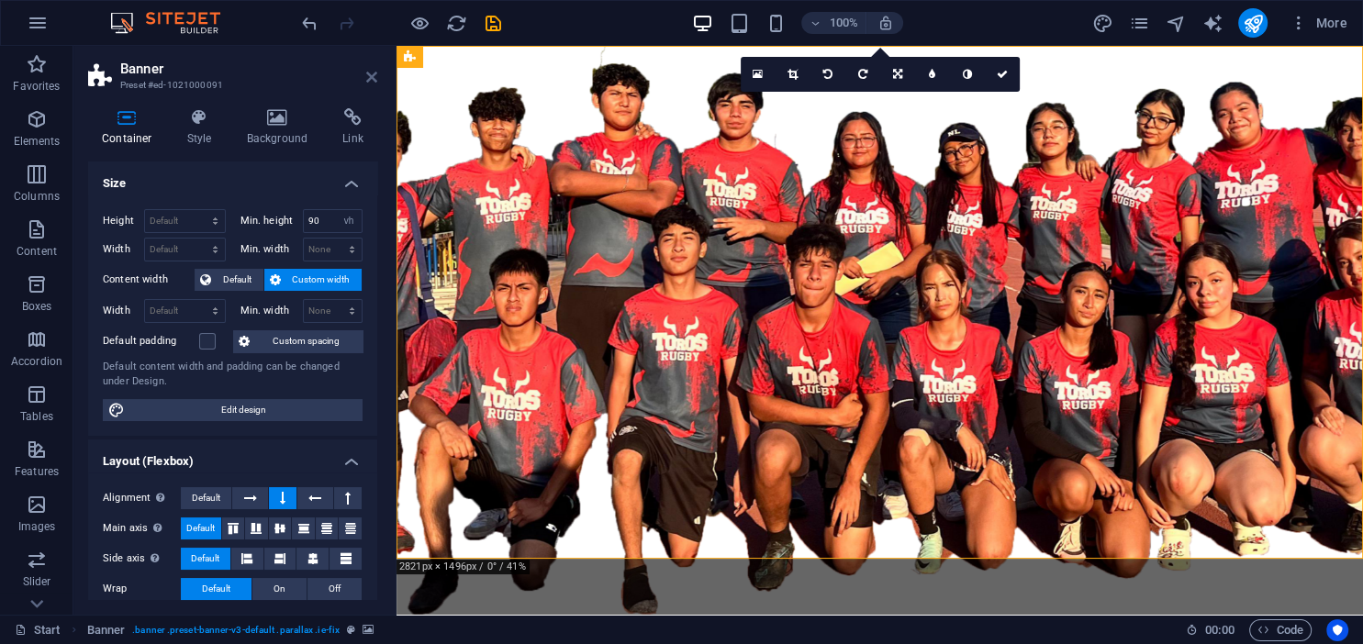
click at [374, 75] on icon at bounding box center [371, 77] width 11 height 15
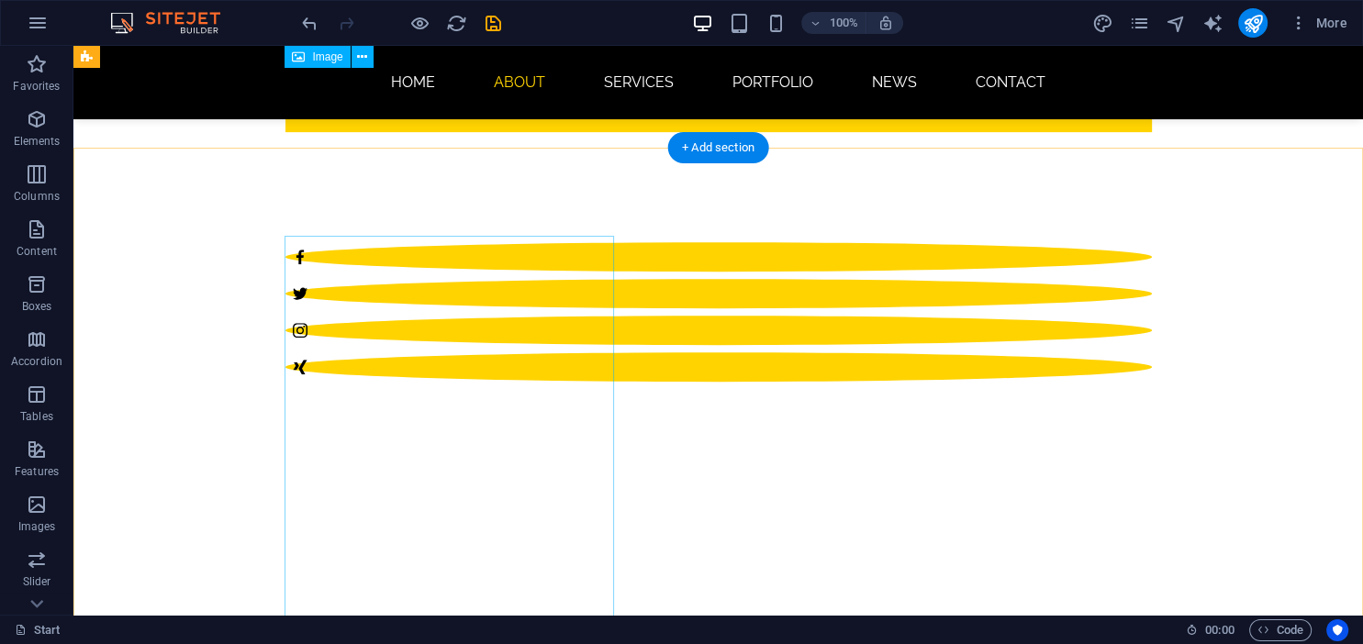
scroll to position [0, 0]
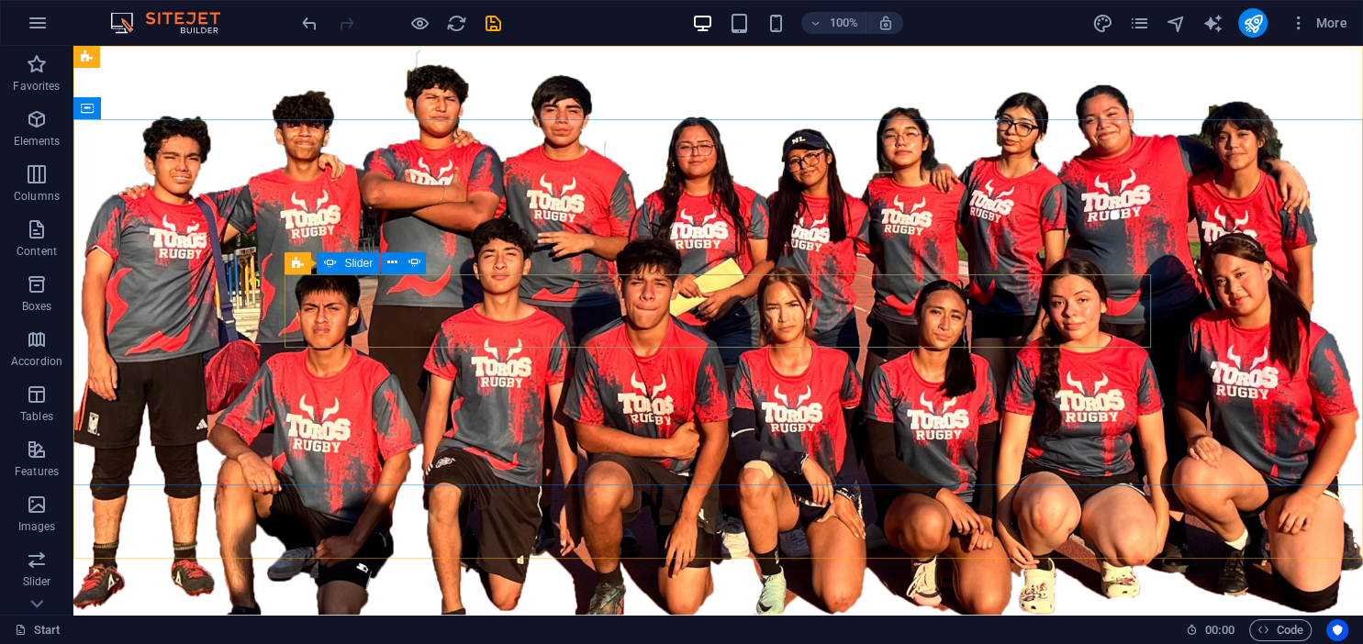
click at [334, 262] on icon at bounding box center [330, 263] width 13 height 22
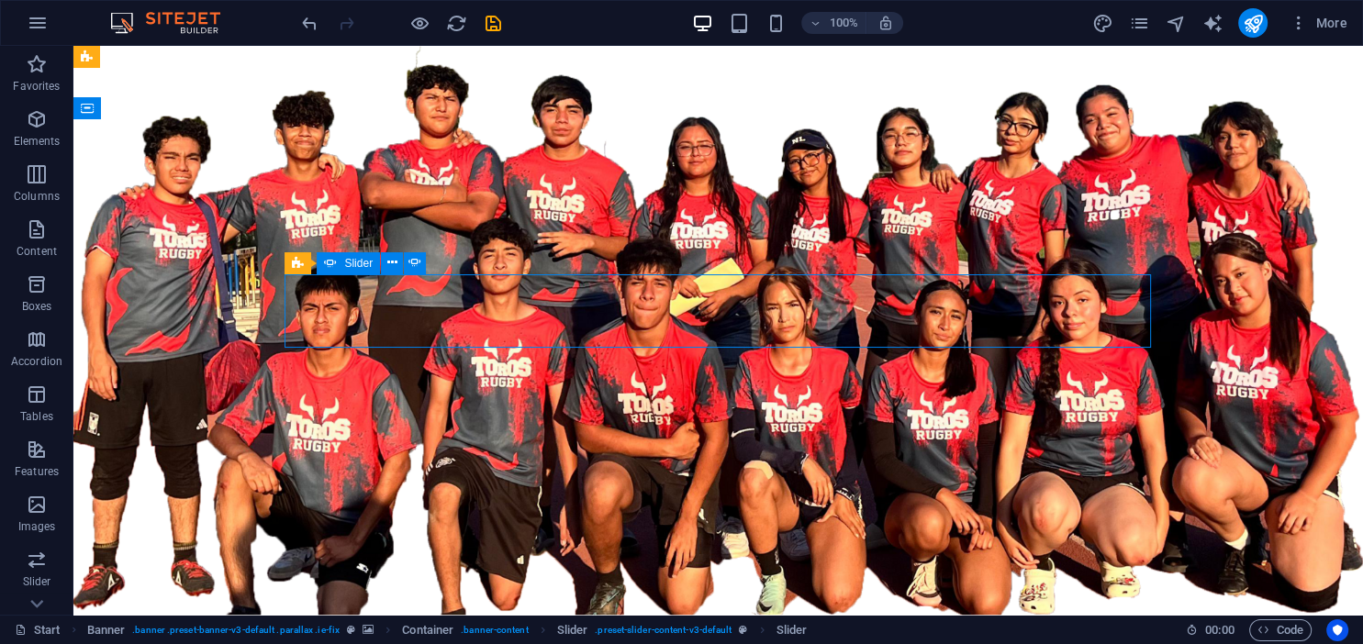
click at [341, 262] on div "Slider" at bounding box center [348, 263] width 63 height 22
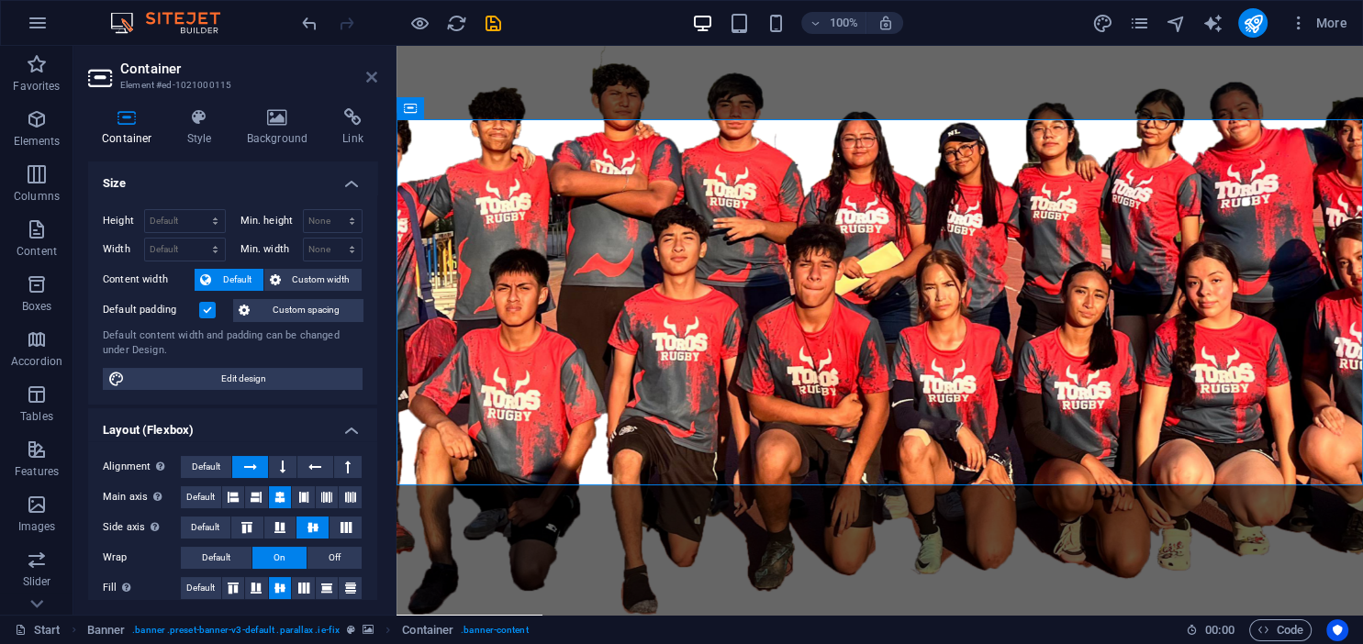
drag, startPoint x: 373, startPoint y: 76, endPoint x: 299, endPoint y: 37, distance: 83.4
click at [373, 76] on icon at bounding box center [371, 77] width 11 height 15
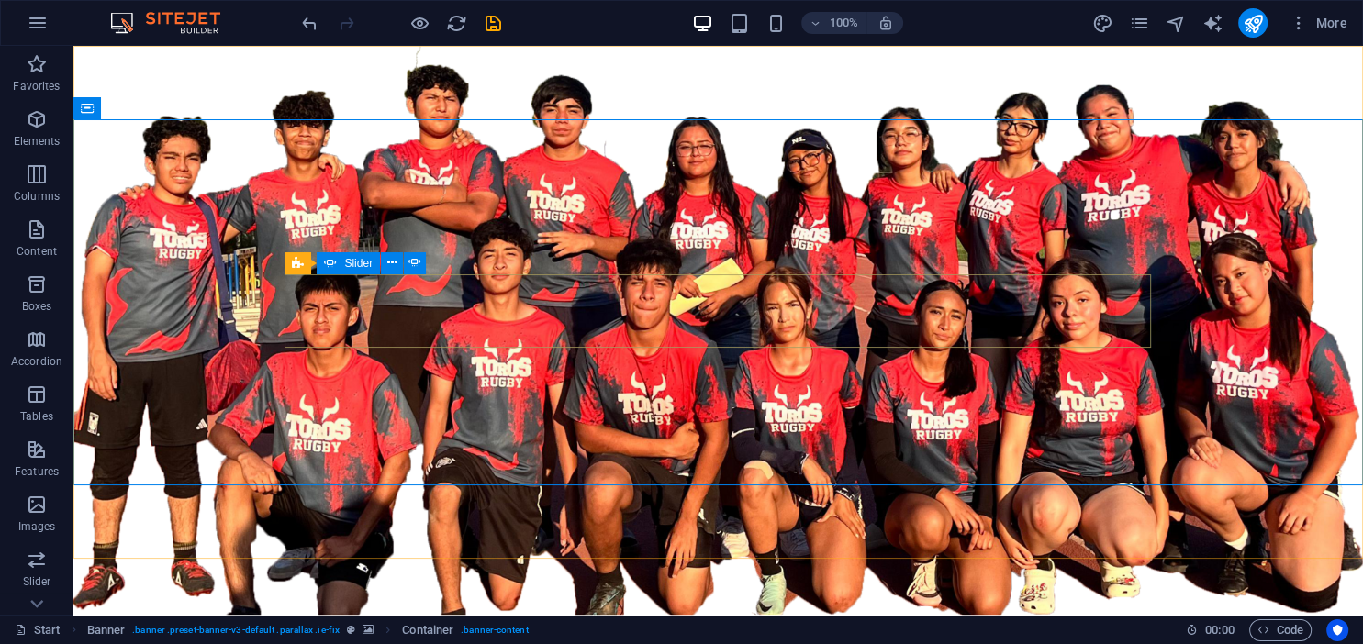
click at [330, 269] on icon at bounding box center [330, 263] width 13 height 22
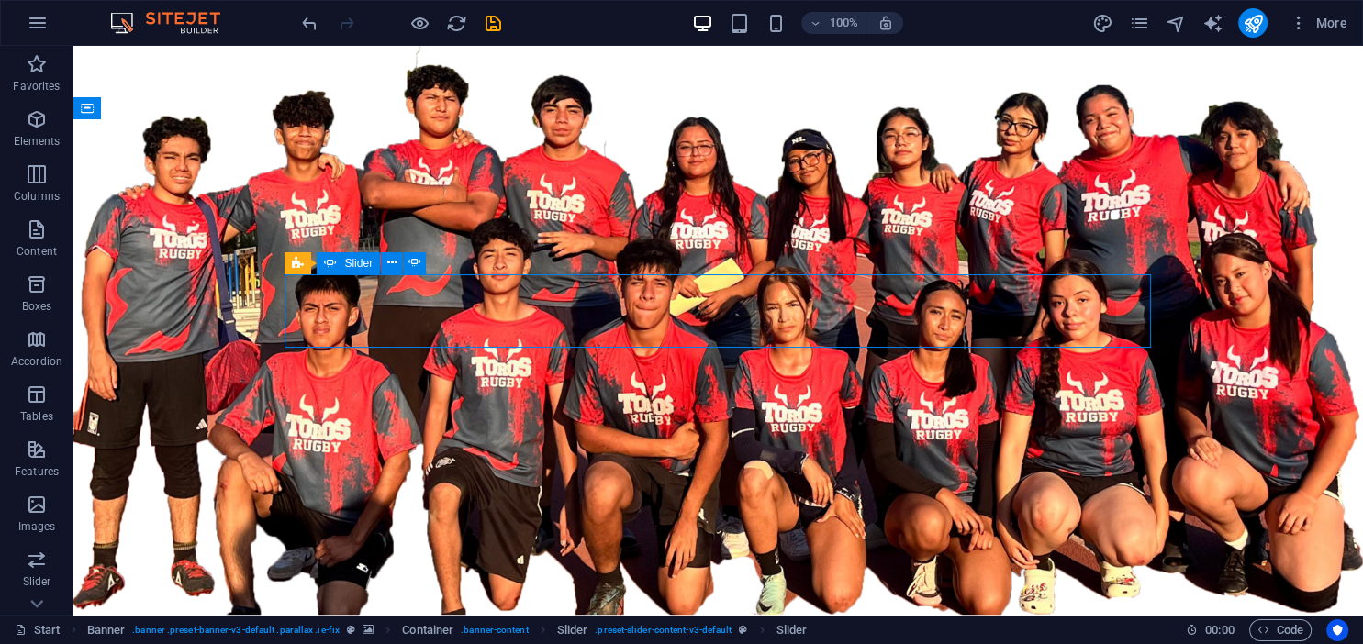
click at [344, 261] on div "Slider" at bounding box center [348, 263] width 63 height 22
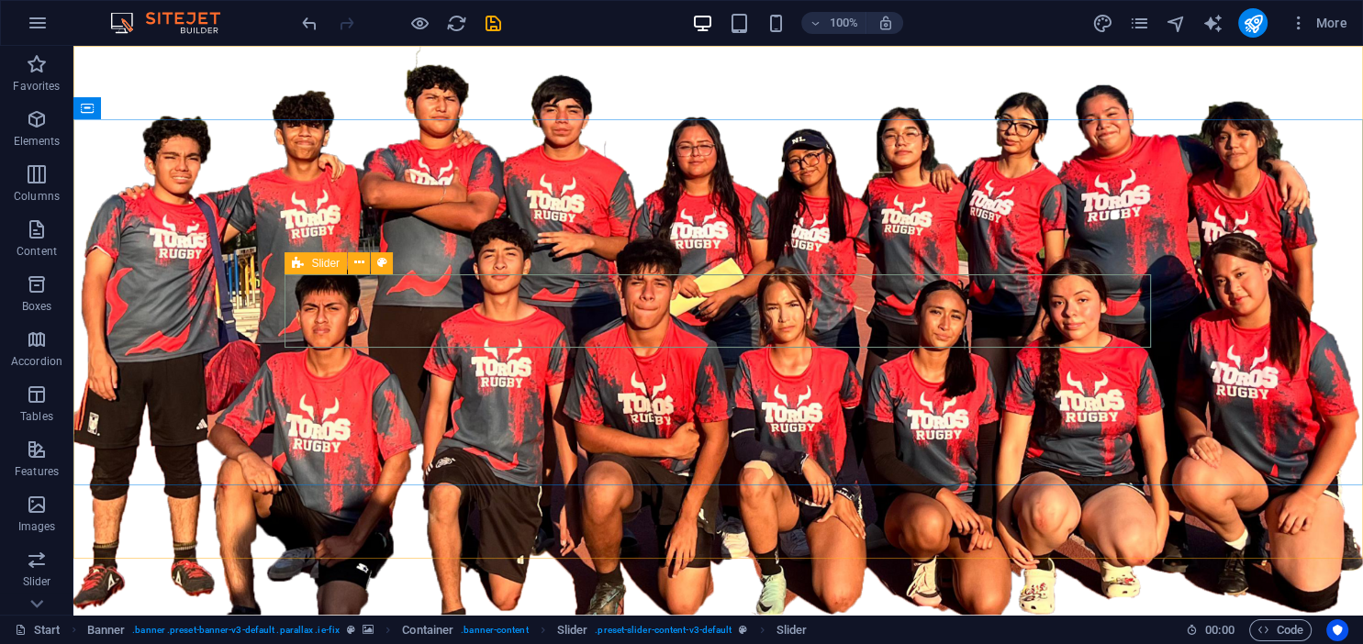
click at [299, 261] on icon at bounding box center [298, 263] width 12 height 22
click at [357, 264] on icon at bounding box center [359, 262] width 10 height 19
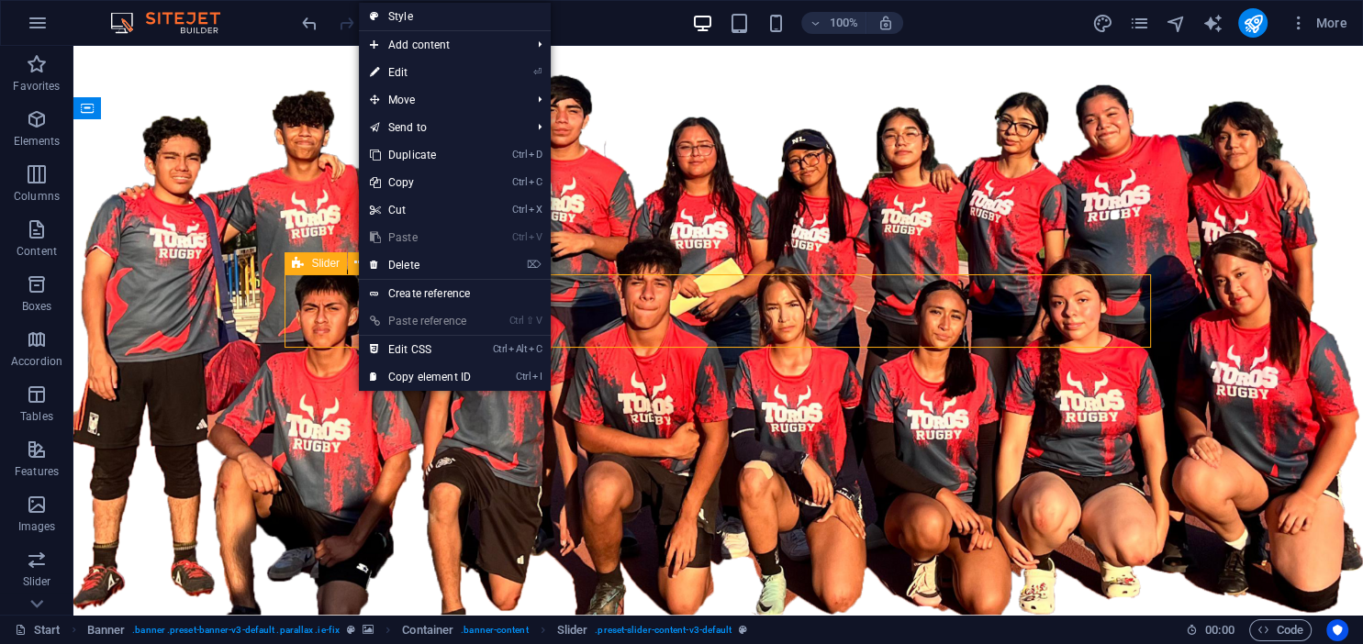
click at [324, 264] on span "Slider" at bounding box center [325, 263] width 28 height 11
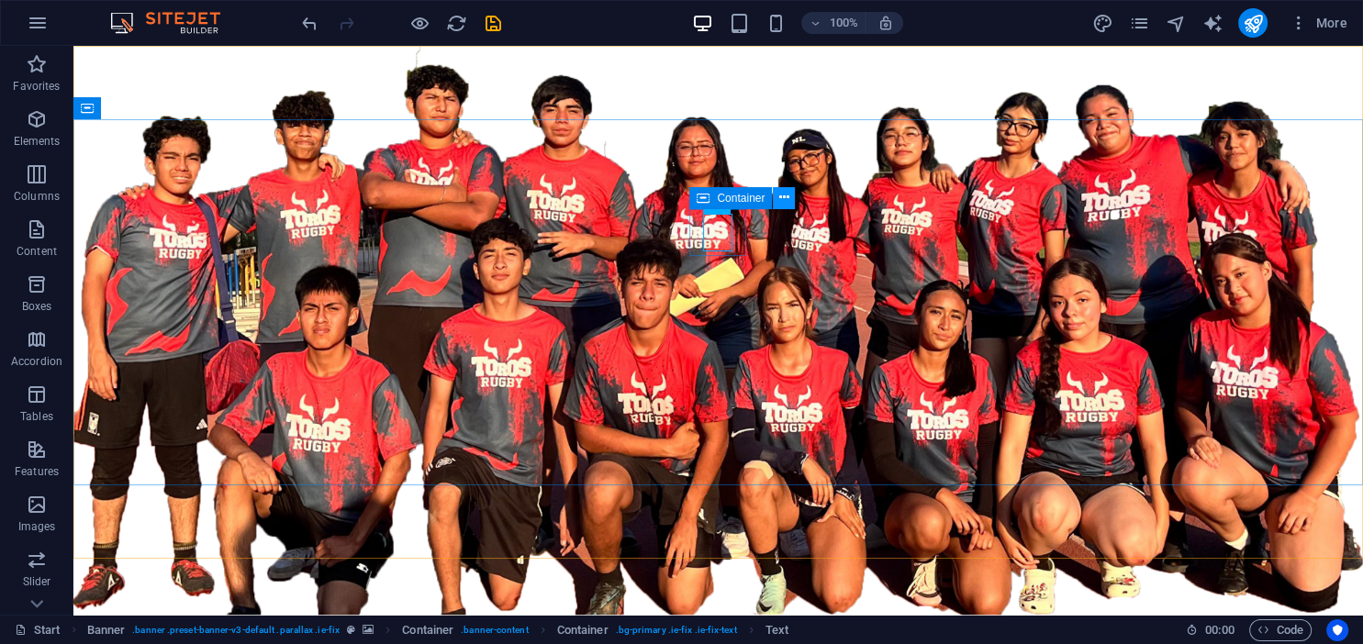
click at [787, 195] on icon at bounding box center [784, 197] width 10 height 19
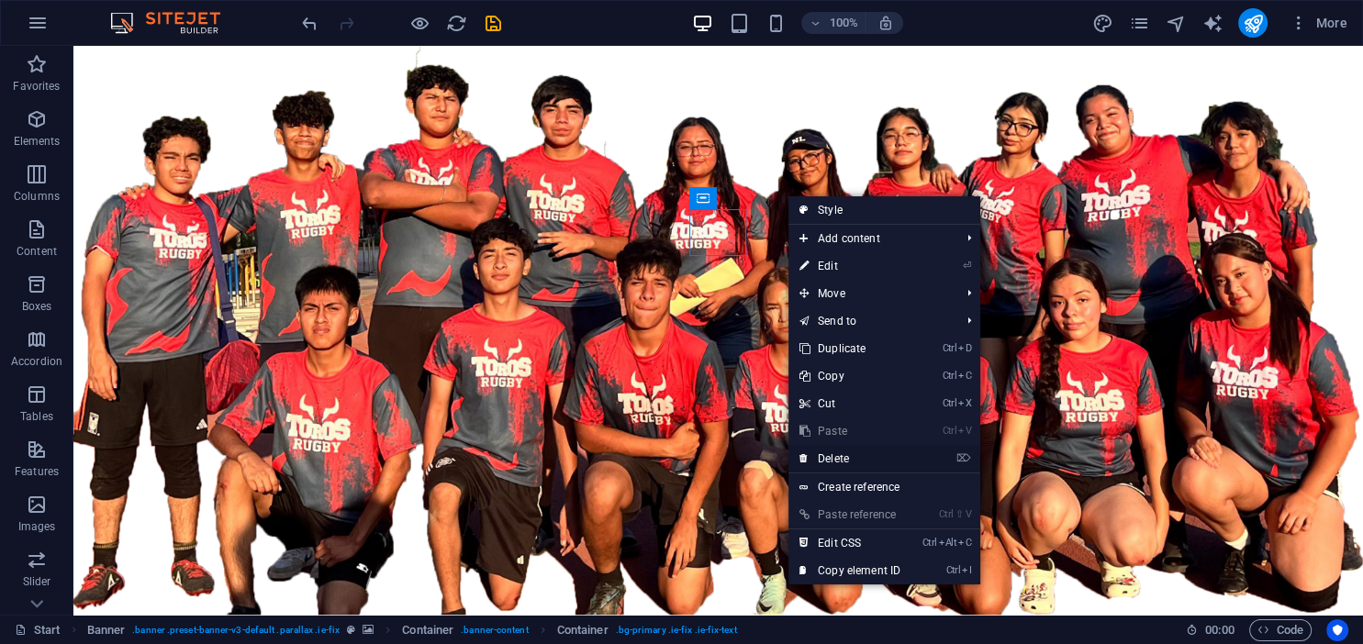
click at [858, 464] on link "⌦ Delete" at bounding box center [849, 459] width 123 height 28
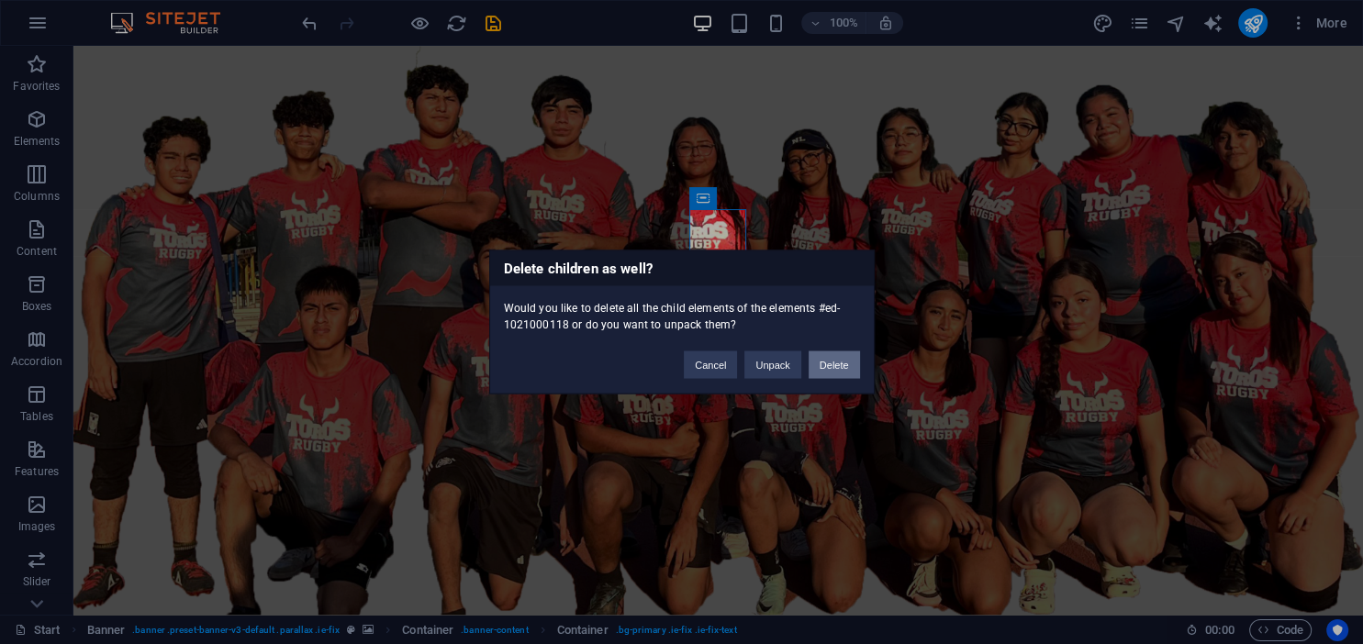
click at [823, 374] on button "Delete" at bounding box center [834, 366] width 51 height 28
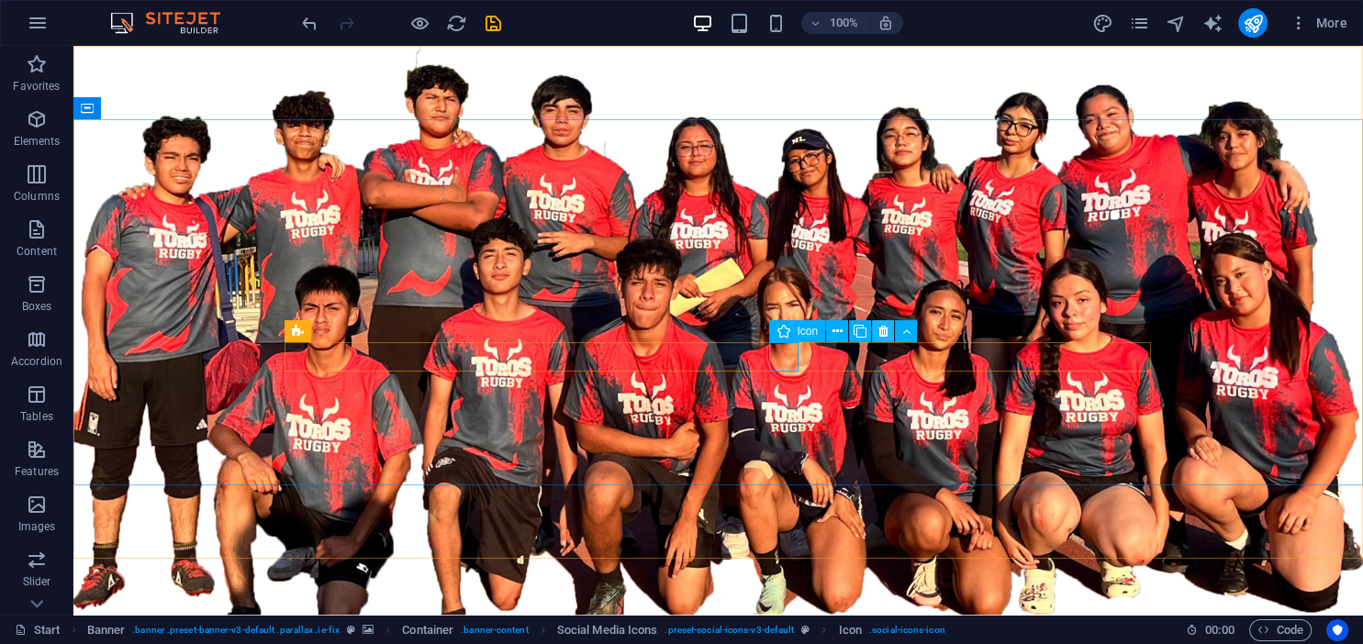
click at [879, 331] on icon at bounding box center [883, 331] width 10 height 19
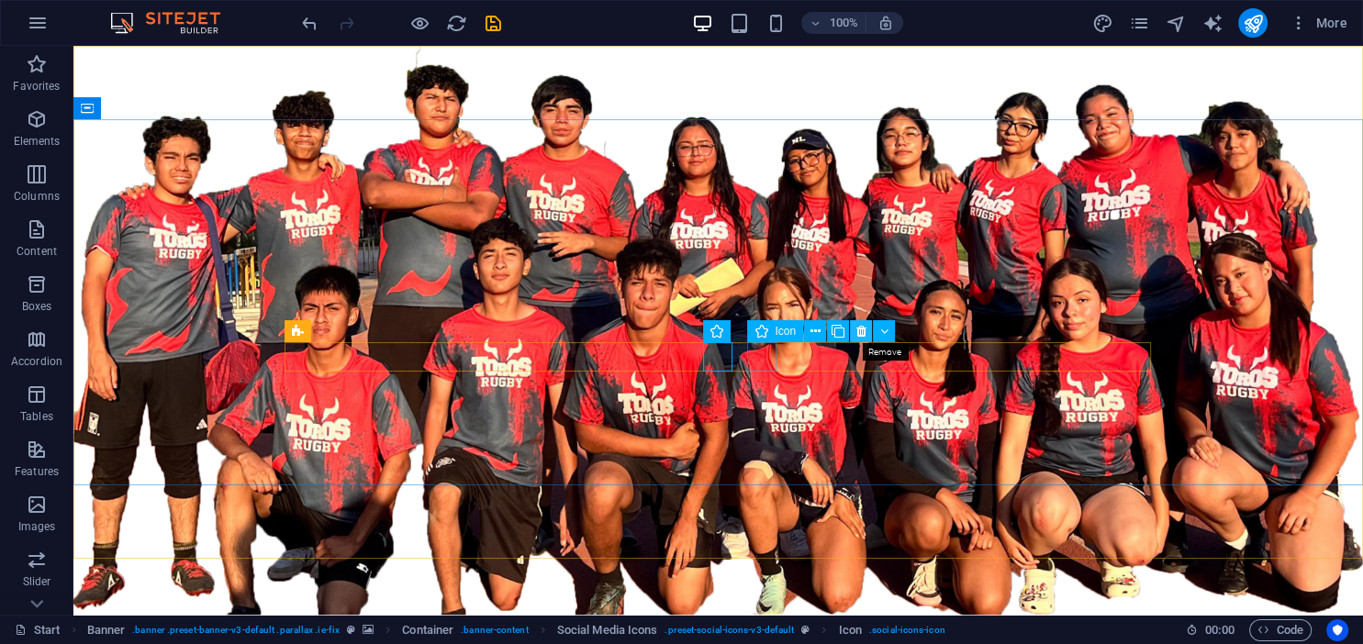
click at [863, 328] on icon at bounding box center [861, 331] width 10 height 19
click at [771, 335] on icon at bounding box center [771, 331] width 10 height 19
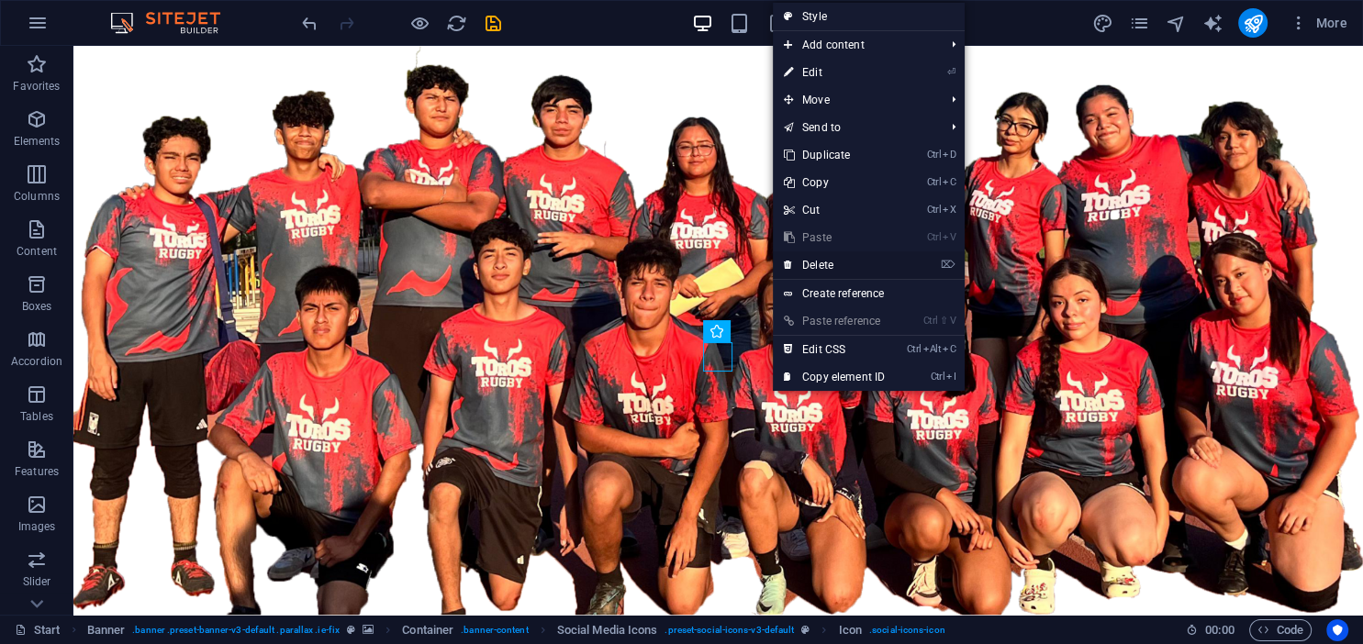
click at [808, 277] on link "⌦ Delete" at bounding box center [834, 265] width 123 height 28
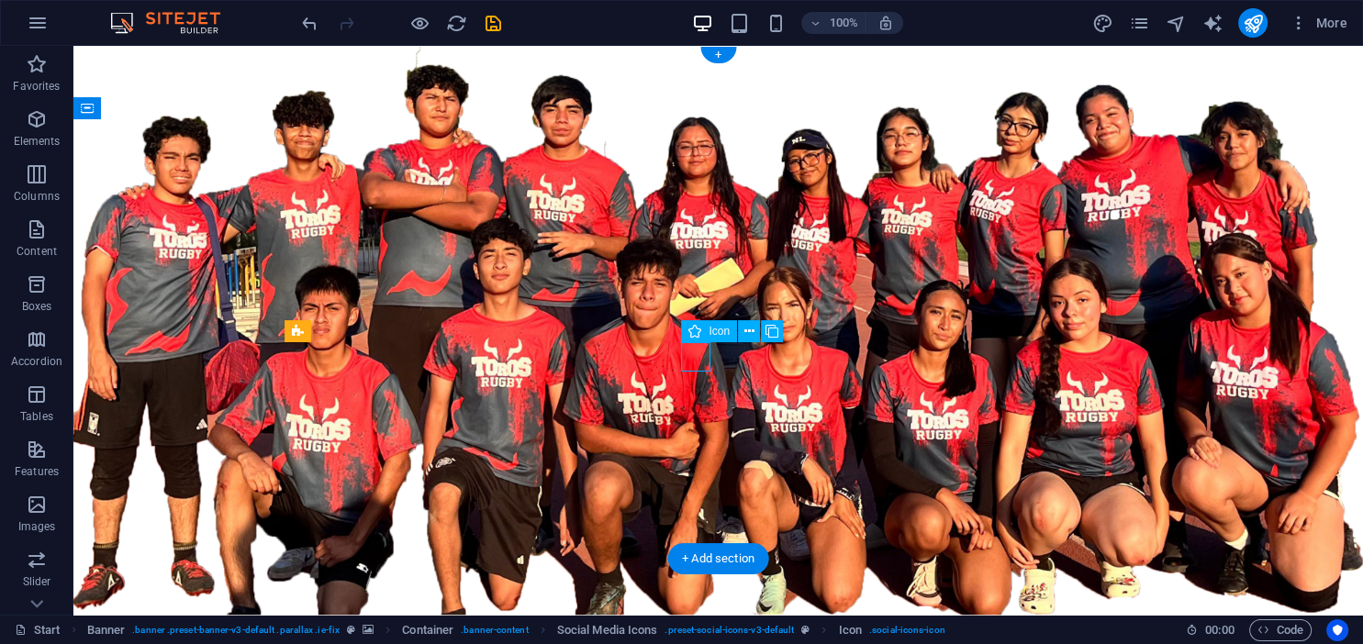
select select "xMidYMid"
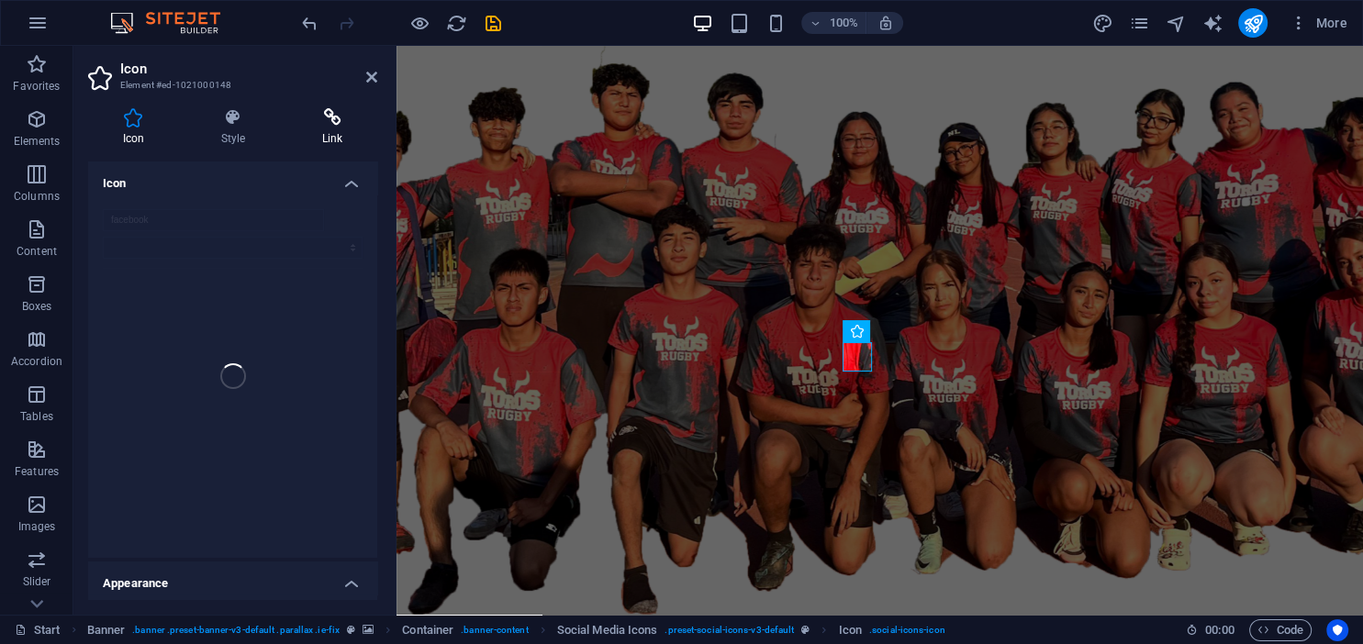
click at [335, 144] on h4 "Link" at bounding box center [332, 127] width 90 height 39
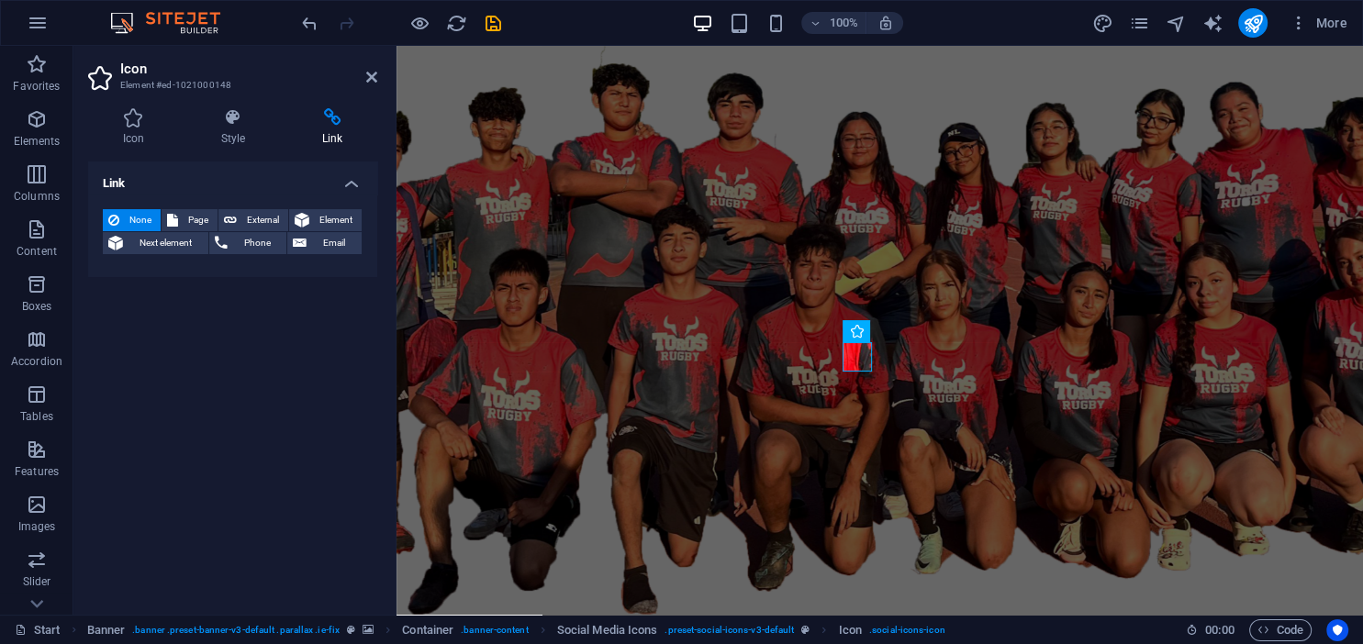
click at [132, 179] on h4 "Link" at bounding box center [232, 178] width 289 height 33
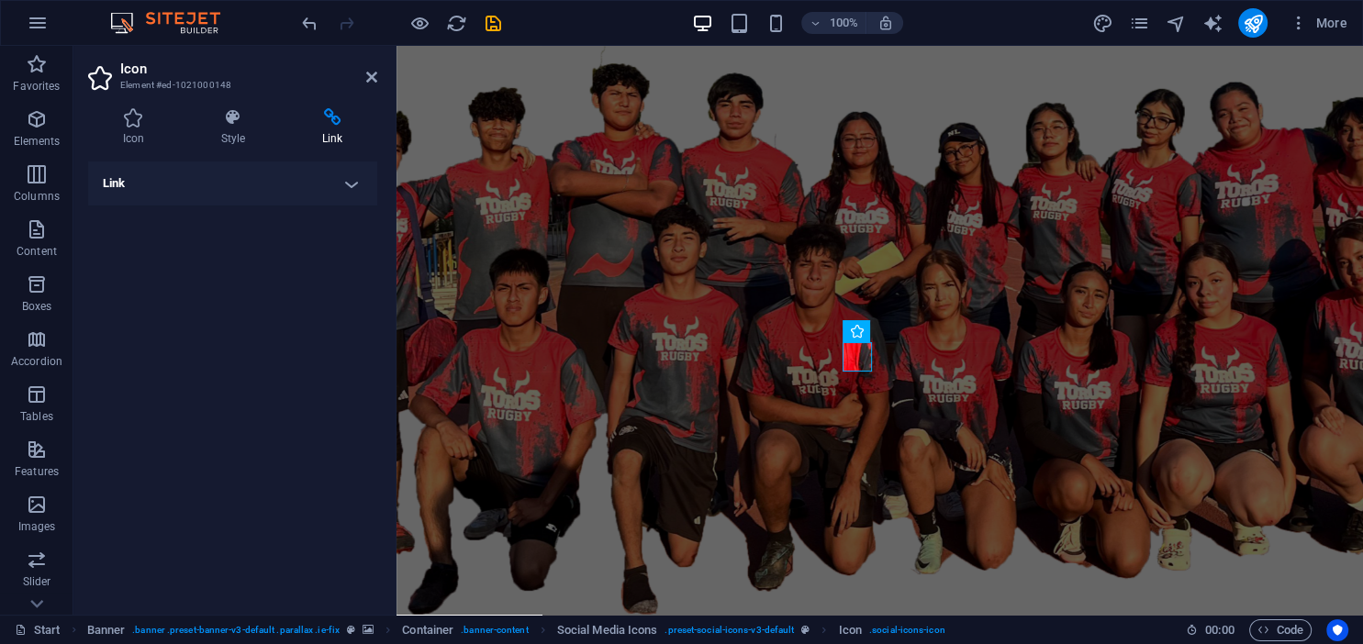
click at [200, 183] on h4 "Link" at bounding box center [232, 184] width 289 height 44
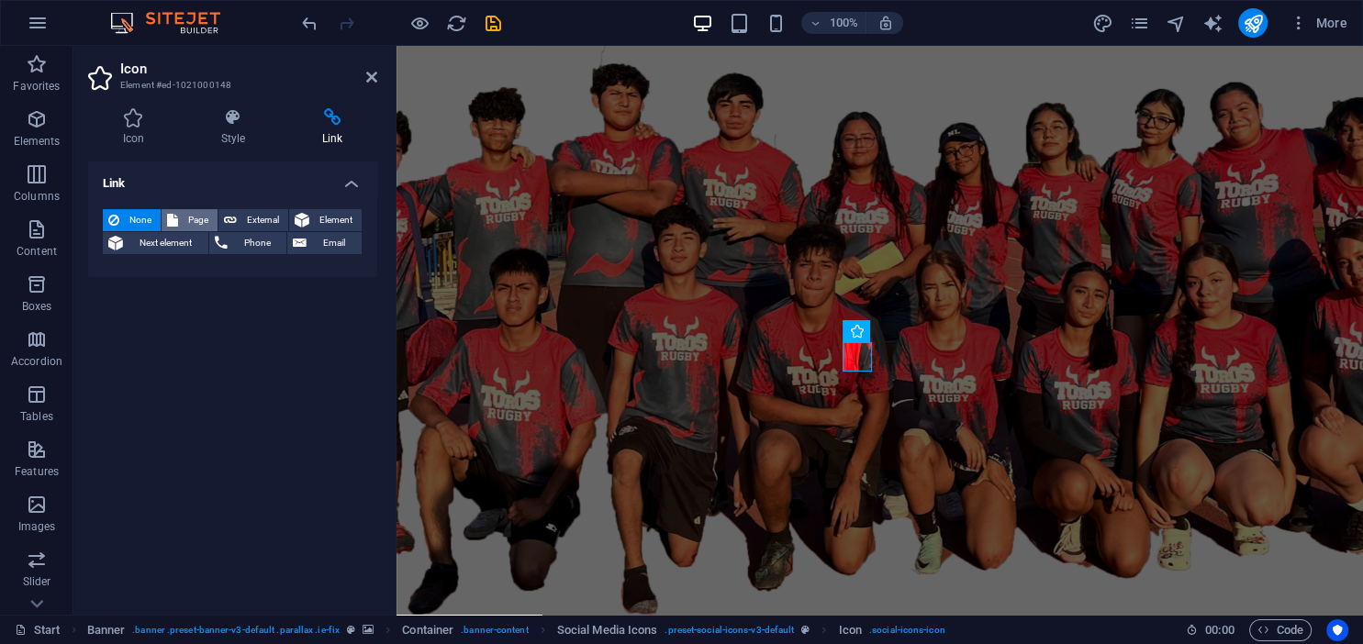
click at [210, 219] on span "Page" at bounding box center [198, 220] width 28 height 22
select select
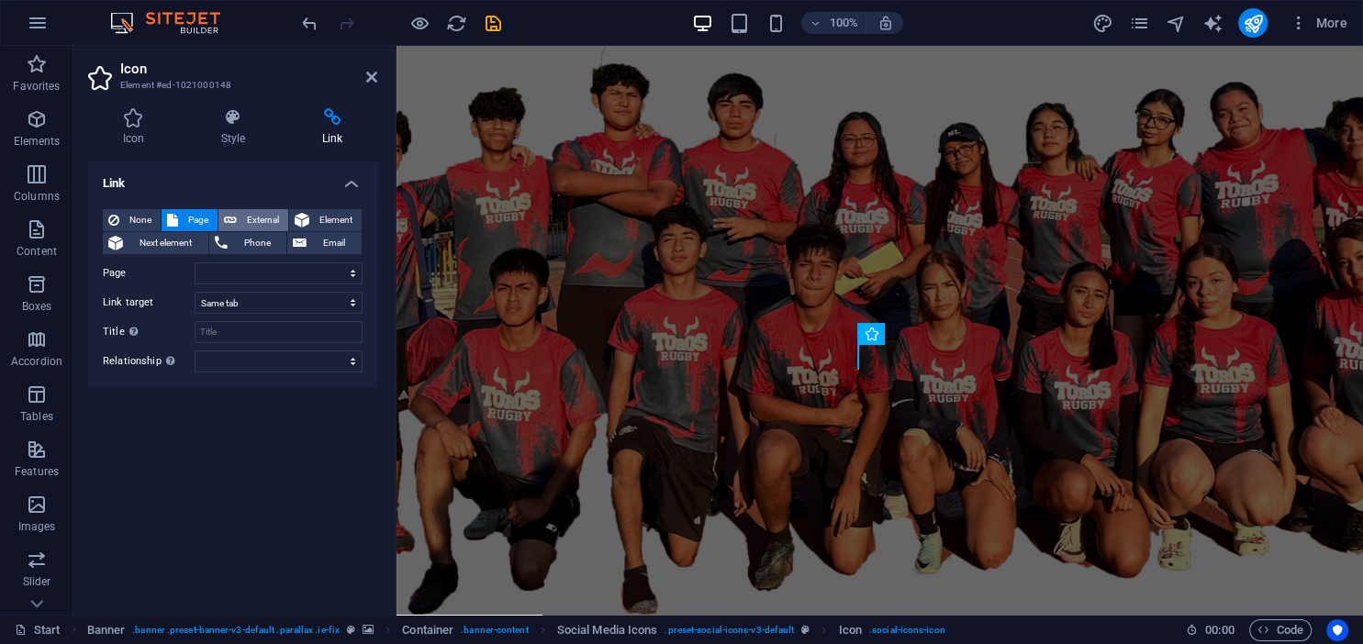
click at [233, 219] on icon at bounding box center [230, 220] width 13 height 22
select select "blank"
type input "H"
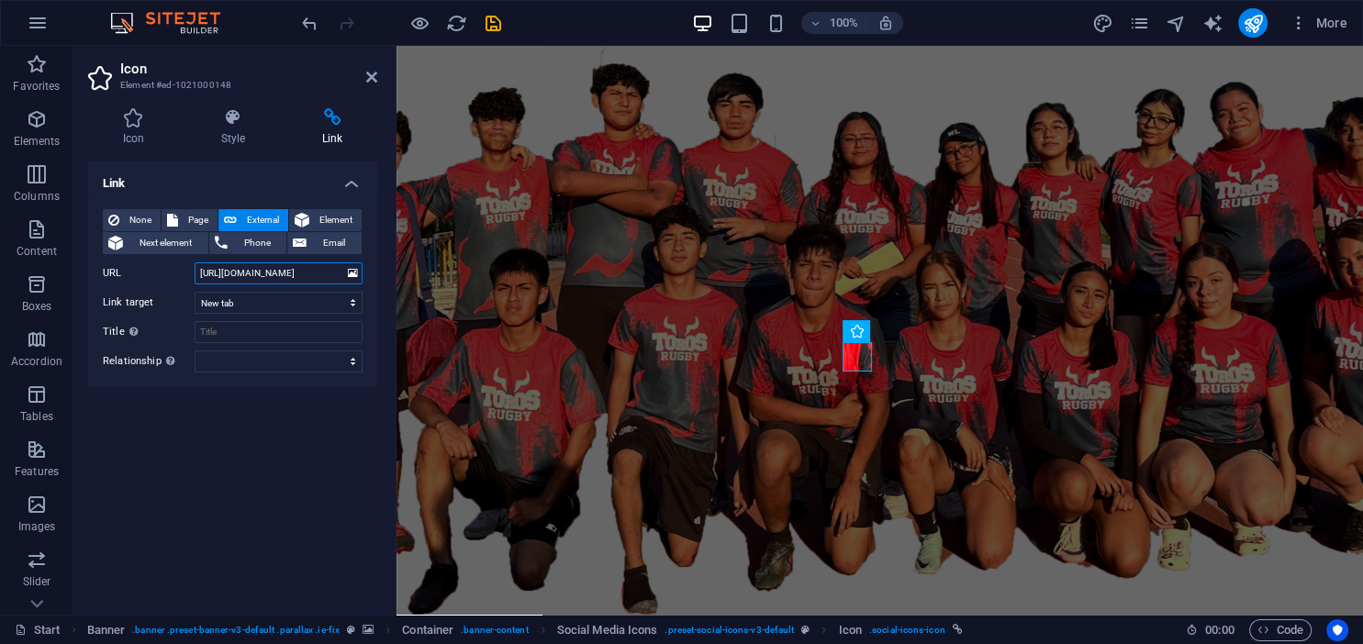
scroll to position [0, 6]
click at [302, 274] on input "[URL][DOMAIN_NAME]" at bounding box center [279, 273] width 168 height 22
paste input "mx8"
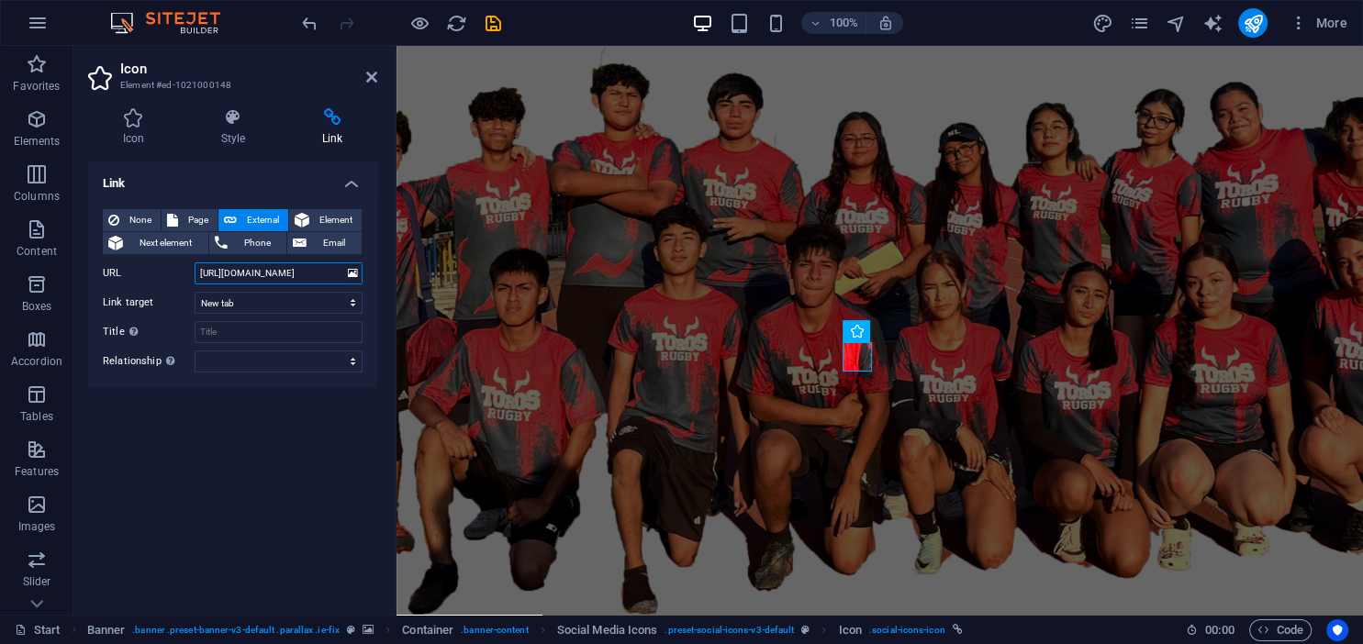
scroll to position [0, 23]
type input "[URL][DOMAIN_NAME]"
click at [261, 451] on div "Link None Page External Element Next element Phone Email Page Start Subpage Leg…" at bounding box center [232, 381] width 289 height 439
click at [367, 76] on icon at bounding box center [371, 77] width 11 height 15
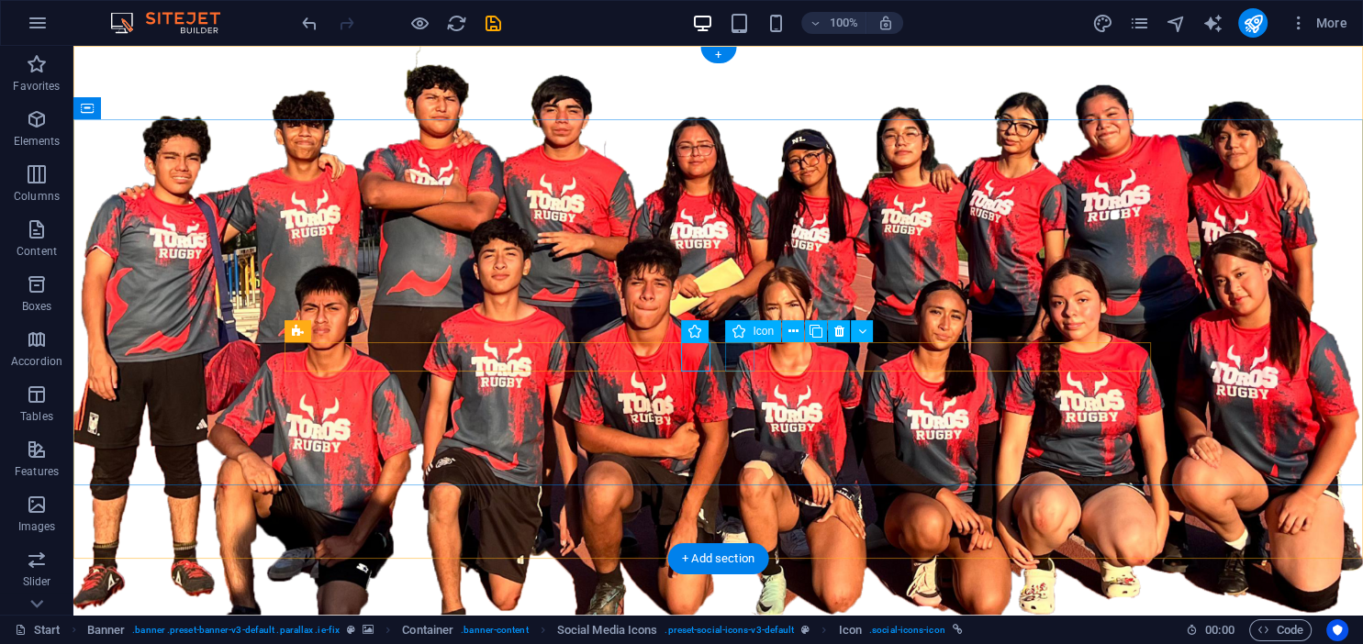
select select "xMidYMid"
select select "px"
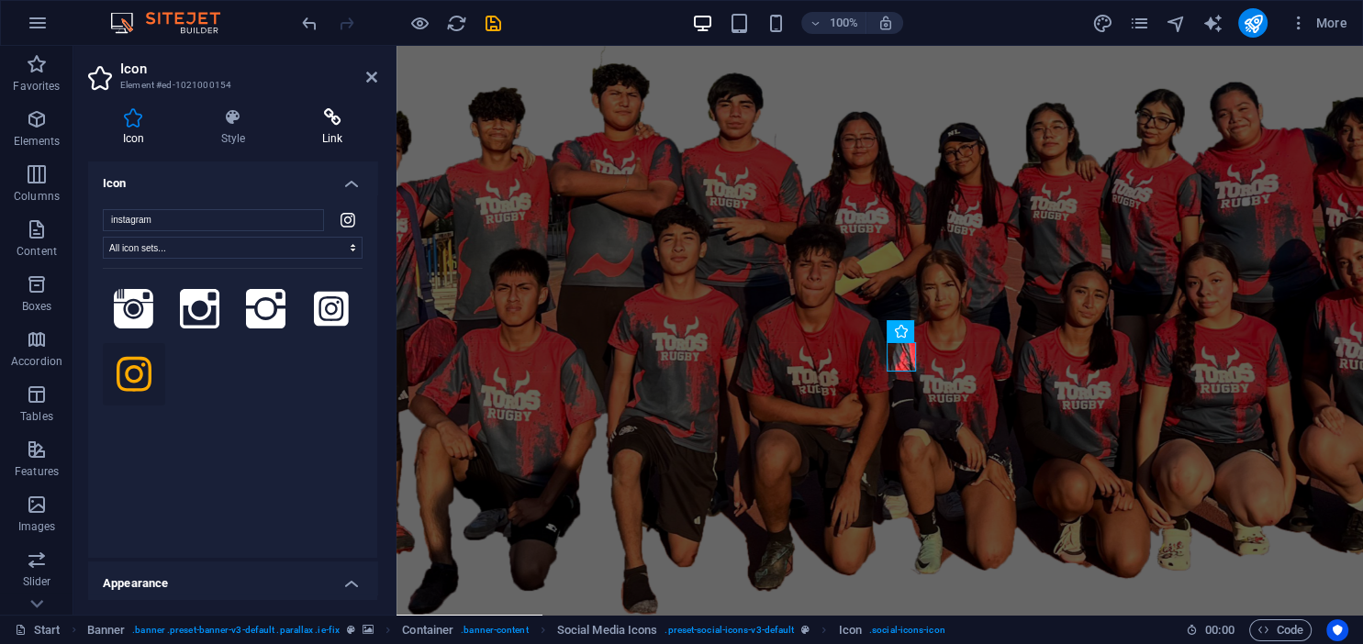
click at [347, 110] on icon at bounding box center [332, 117] width 90 height 18
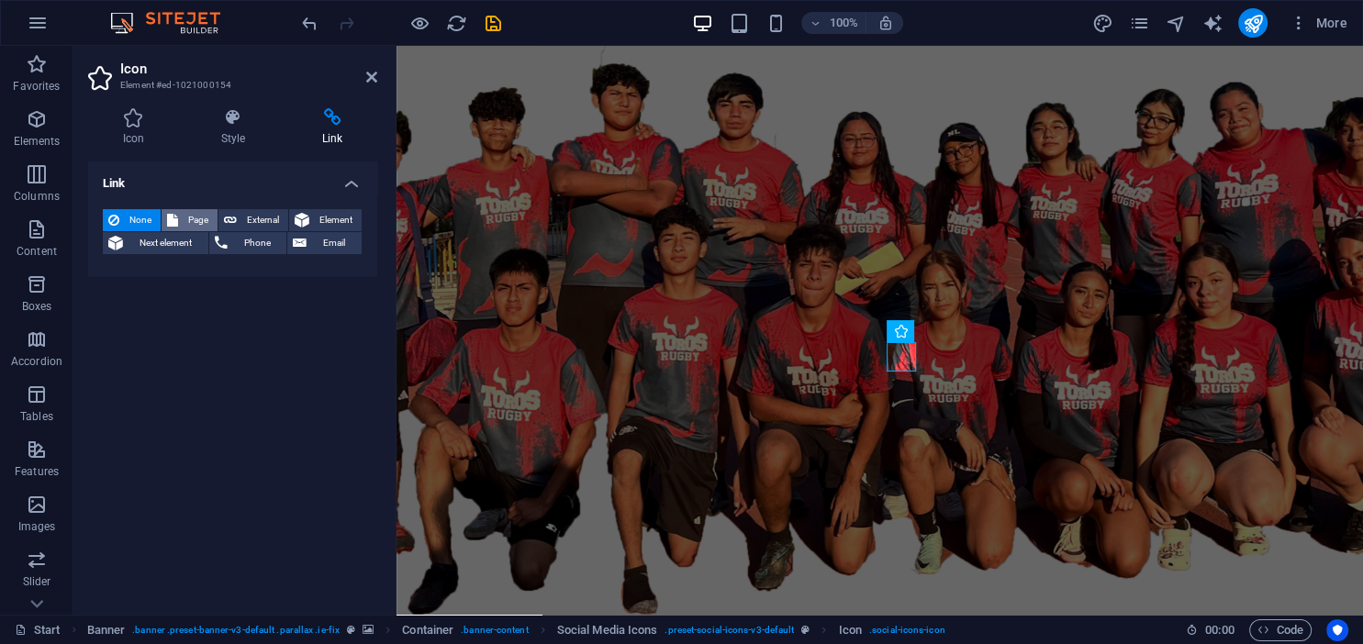
click at [189, 218] on span "Page" at bounding box center [198, 220] width 28 height 22
select select
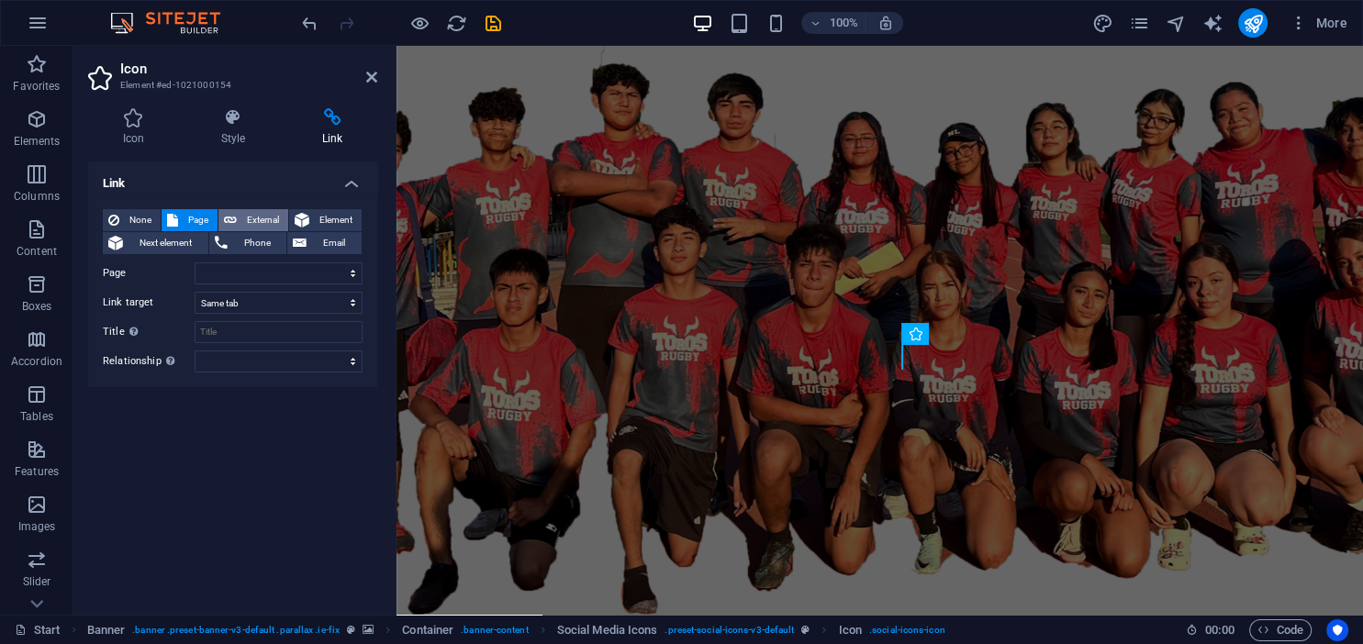
click at [242, 214] on span "External" at bounding box center [262, 220] width 40 height 22
select select "blank"
click at [229, 277] on input "URL" at bounding box center [279, 273] width 168 height 22
paste input "[URL][DOMAIN_NAME]"
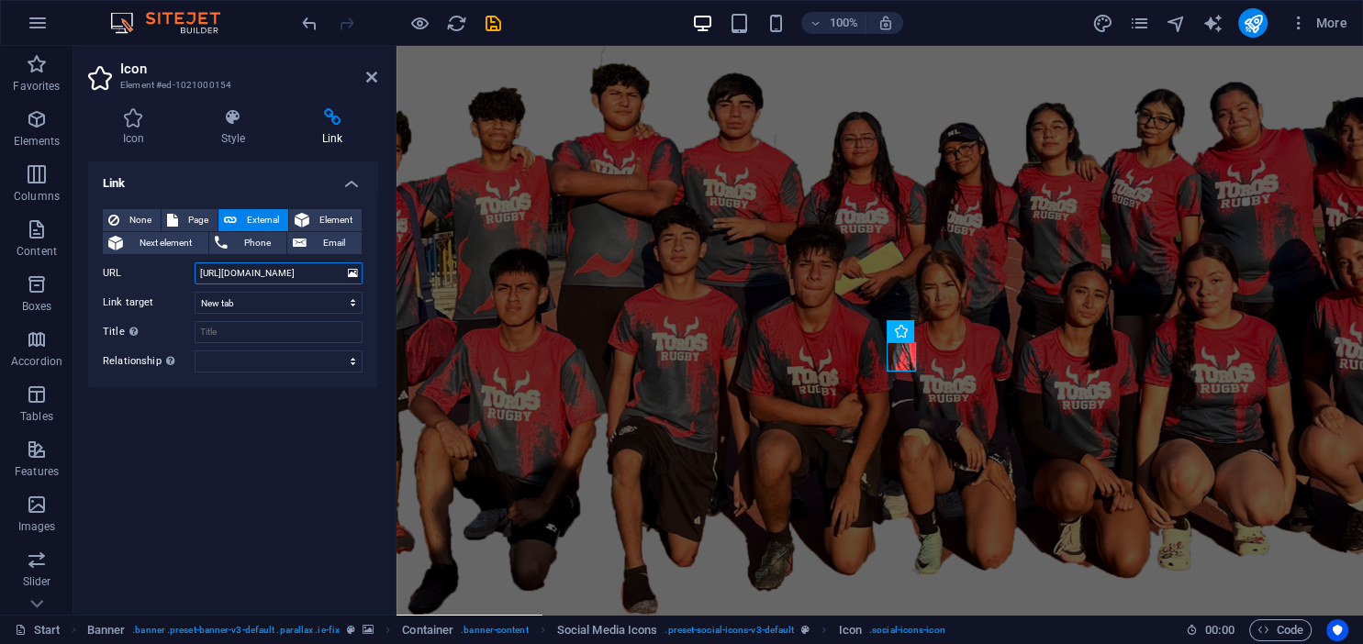
scroll to position [0, 39]
type input "[URL][DOMAIN_NAME]"
click at [304, 62] on h2 "Icon" at bounding box center [248, 69] width 257 height 17
click at [244, 333] on input "Title Additional link description, should not be the same as the link text. The…" at bounding box center [279, 332] width 168 height 22
click at [368, 79] on icon at bounding box center [371, 77] width 11 height 15
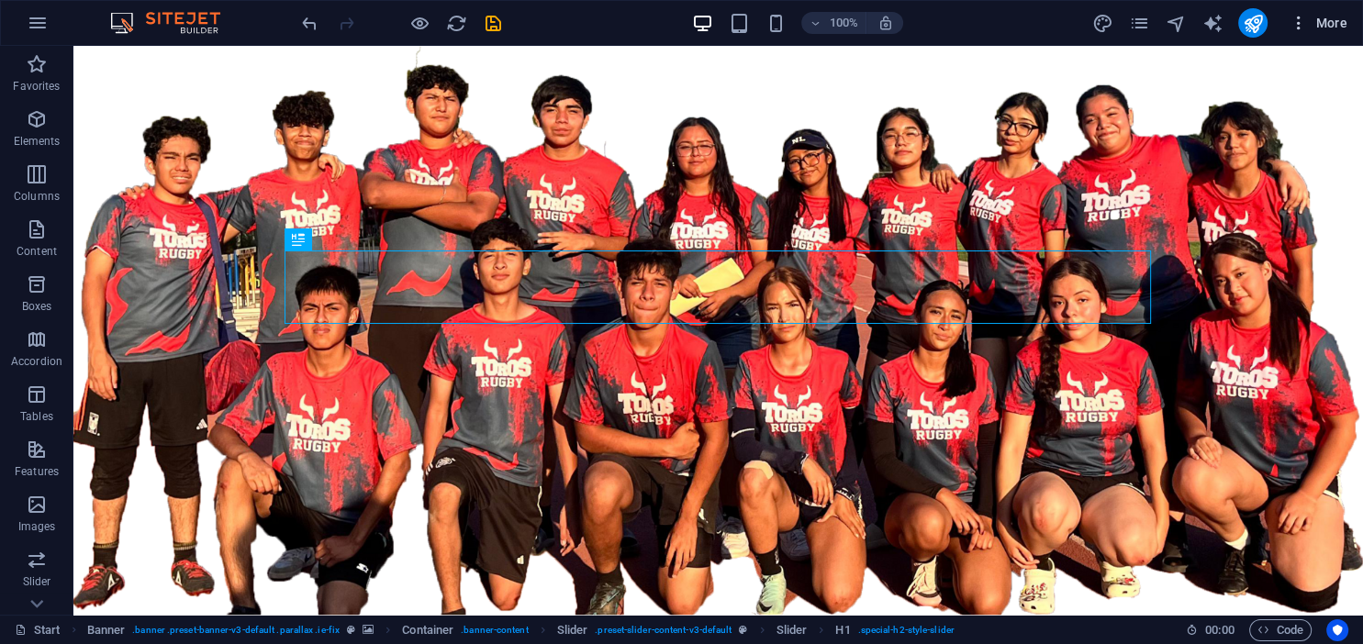
click at [1300, 18] on icon "button" at bounding box center [1298, 23] width 18 height 18
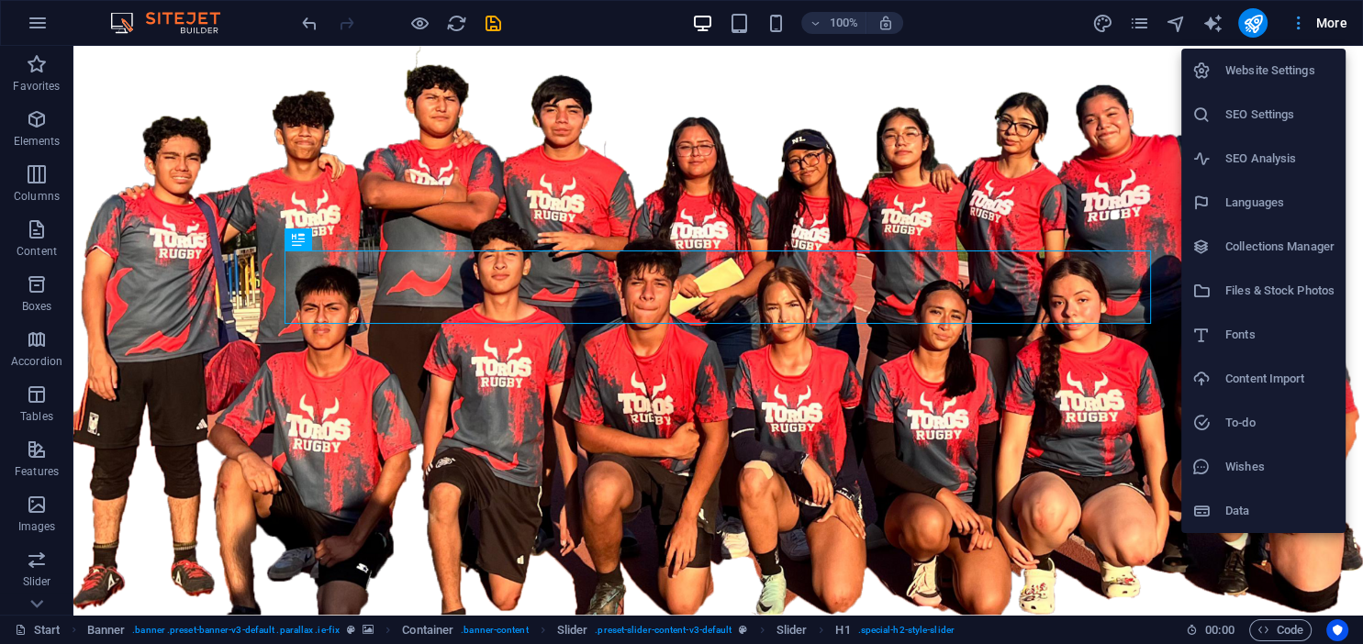
click at [1300, 18] on div at bounding box center [681, 322] width 1363 height 644
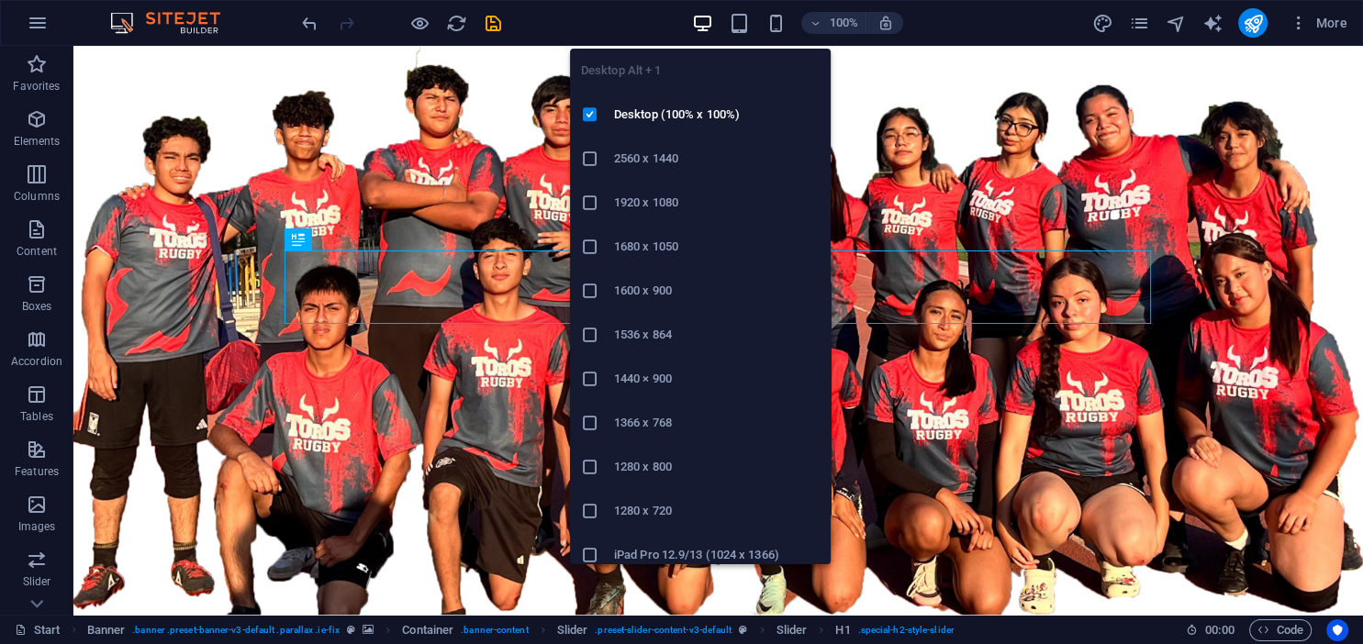
click at [709, 28] on icon "button" at bounding box center [702, 23] width 21 height 21
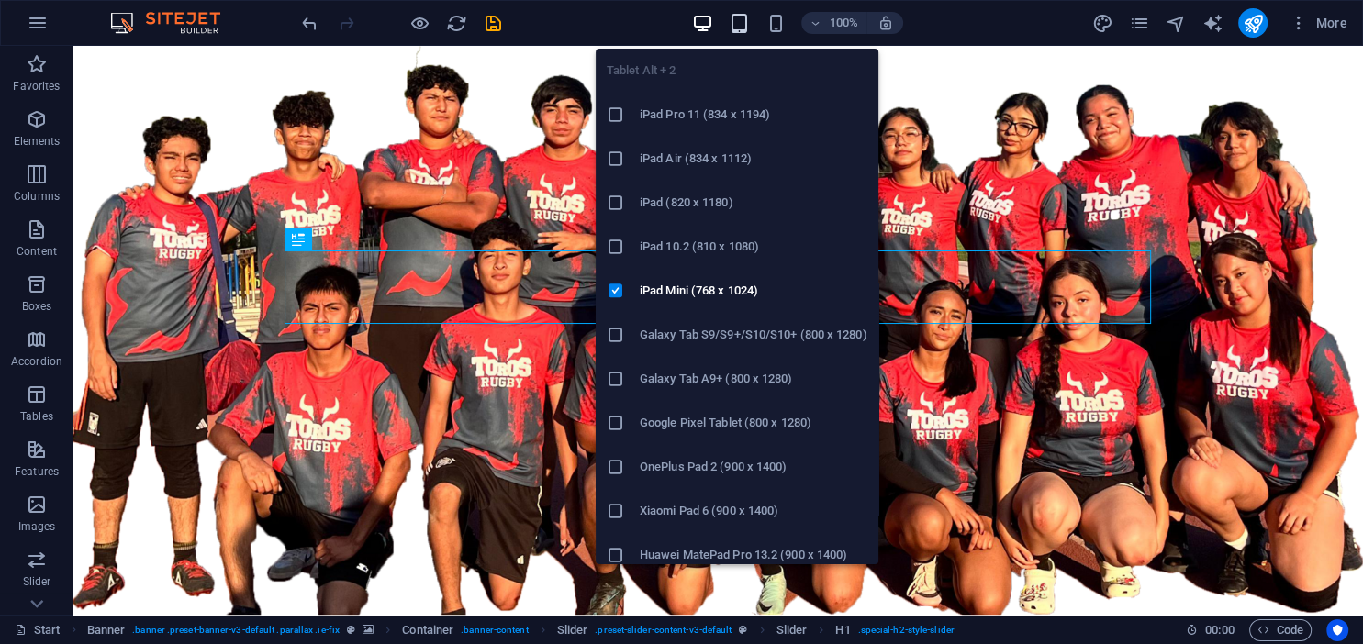
click at [733, 26] on icon "button" at bounding box center [739, 23] width 21 height 21
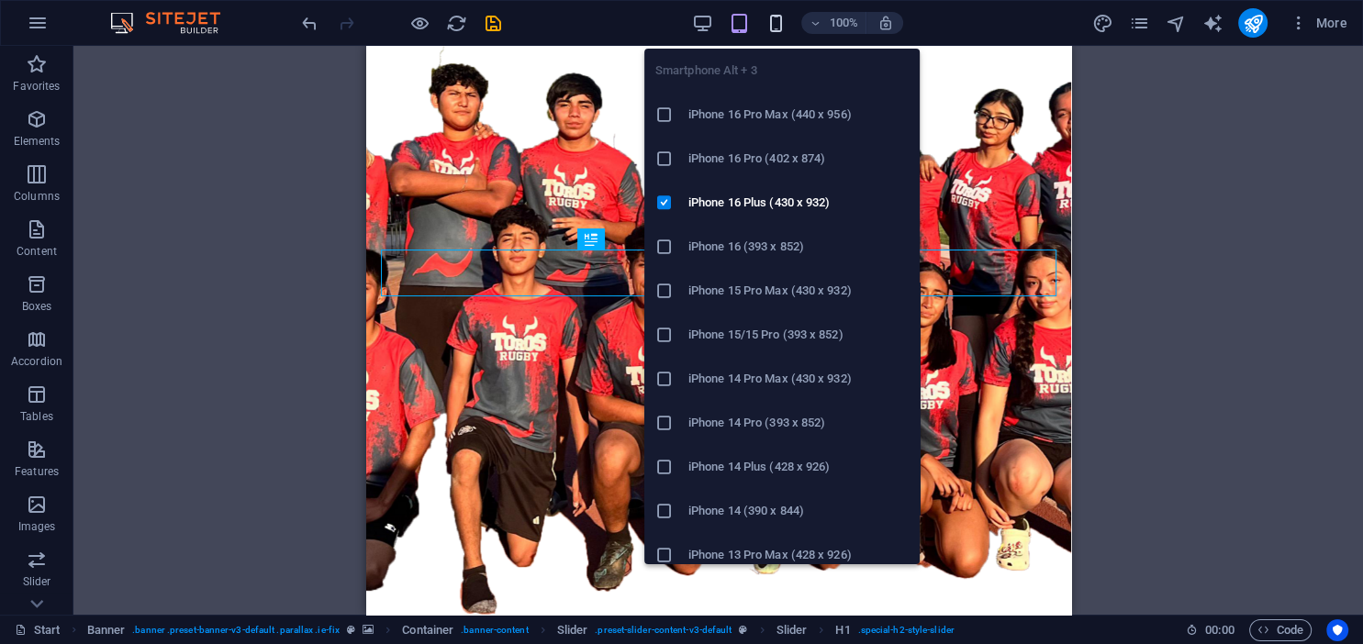
click at [775, 17] on icon "button" at bounding box center [775, 23] width 21 height 21
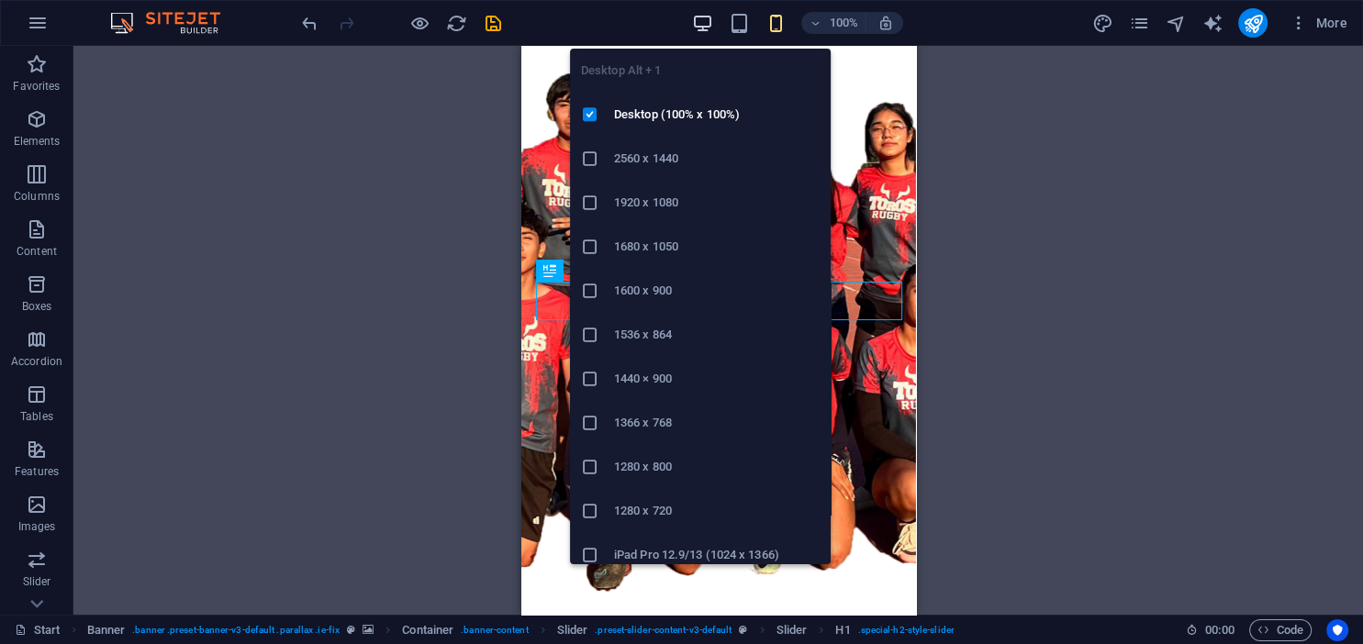
click at [703, 14] on icon "button" at bounding box center [702, 23] width 21 height 21
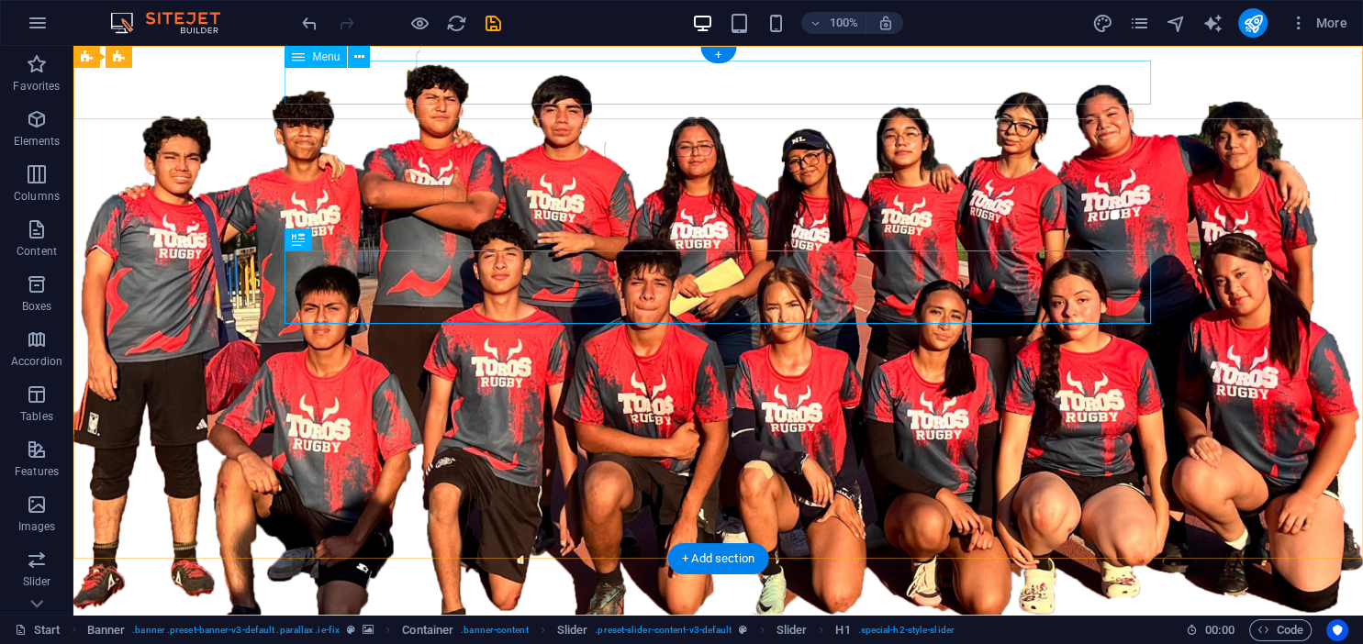
click at [416, 617] on nav "Home About Services Portfolio News Contact" at bounding box center [718, 639] width 866 height 44
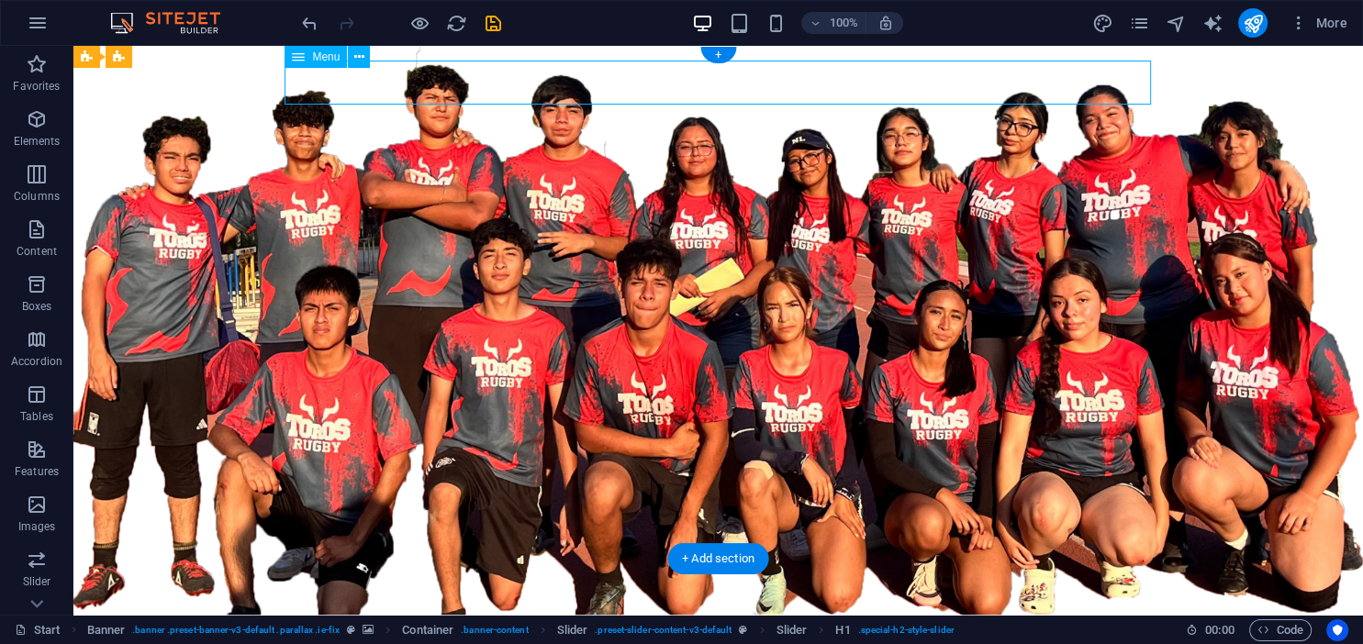
click at [416, 617] on nav "Home About Services Portfolio News Contact" at bounding box center [718, 639] width 866 height 44
select select
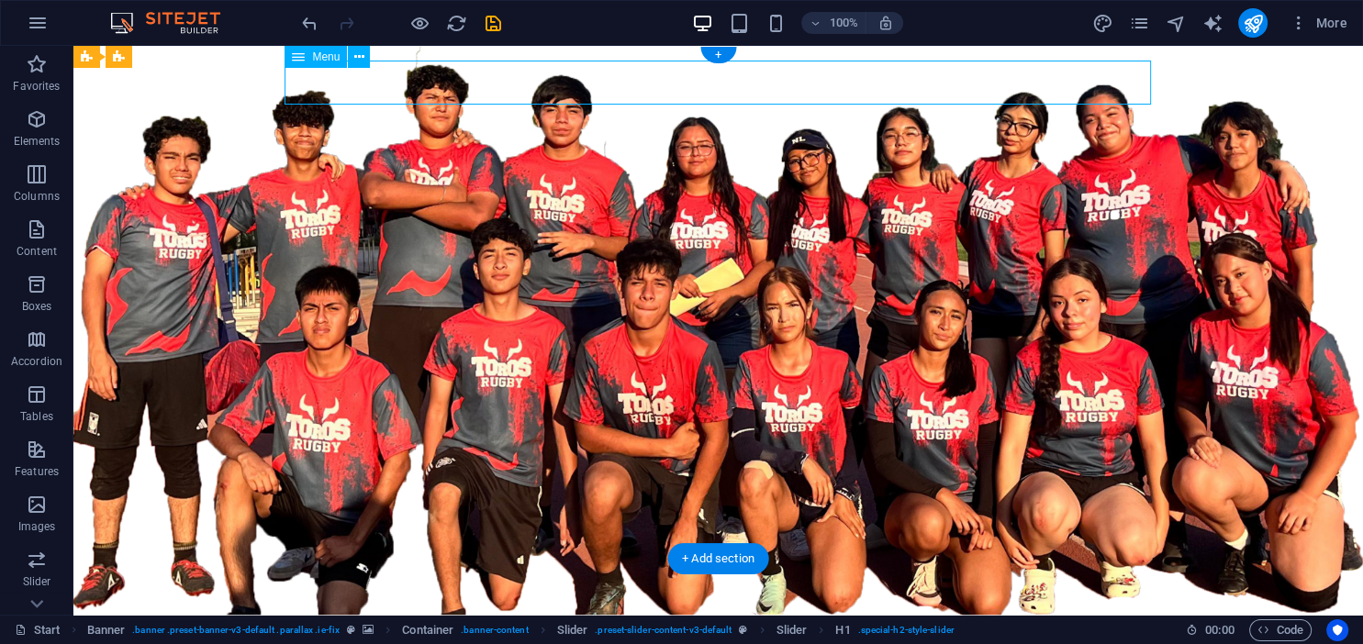
select select
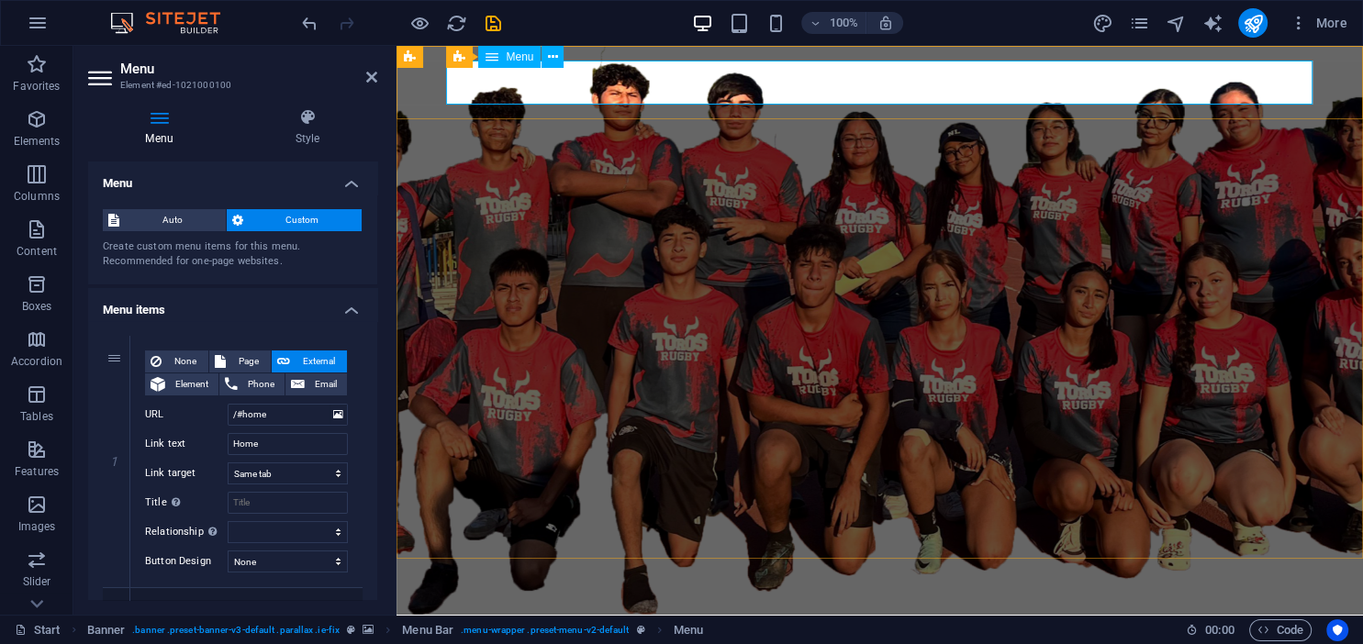
click at [564, 617] on nav "Home About Services Portfolio News Contact" at bounding box center [880, 639] width 866 height 44
click at [565, 617] on nav "Home About Services Portfolio News Contact" at bounding box center [880, 639] width 866 height 44
click at [567, 617] on nav "Home About Services Portfolio News Contact" at bounding box center [880, 639] width 866 height 44
click at [582, 617] on nav "Home About Services Portfolio News Contact" at bounding box center [880, 639] width 866 height 44
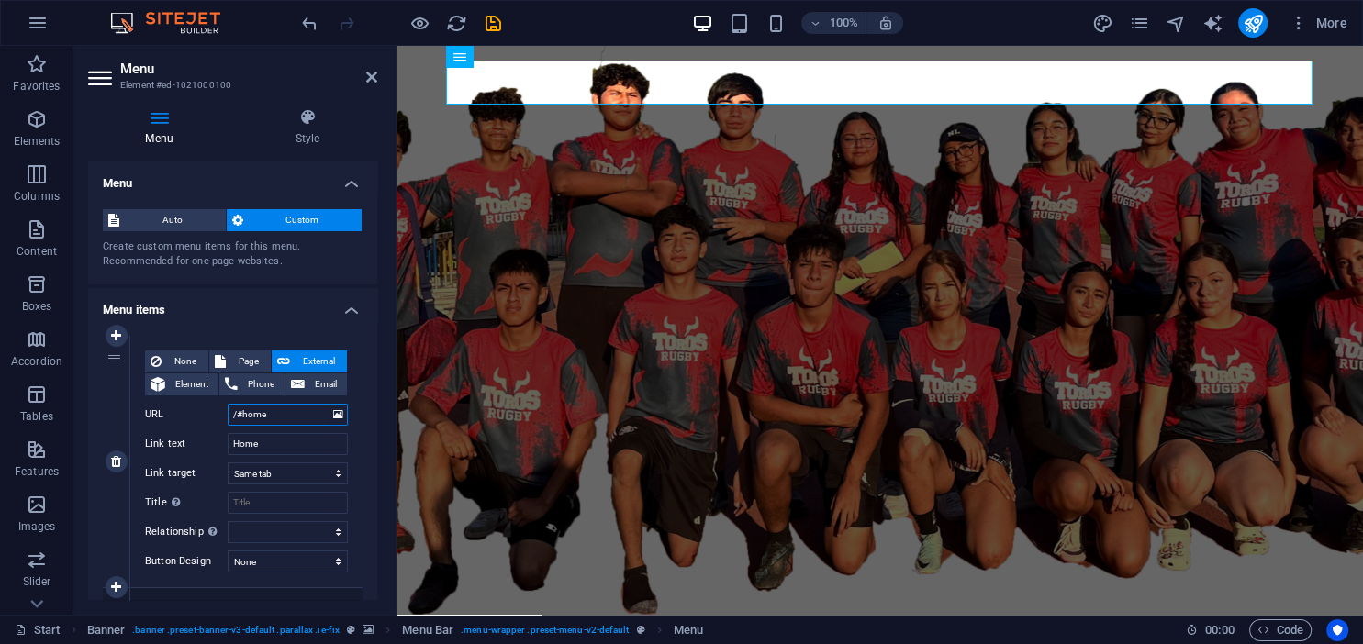
click at [284, 411] on input "/#home" at bounding box center [288, 415] width 120 height 22
click at [277, 450] on input "Home" at bounding box center [288, 444] width 120 height 22
type input "IINICI"
select select
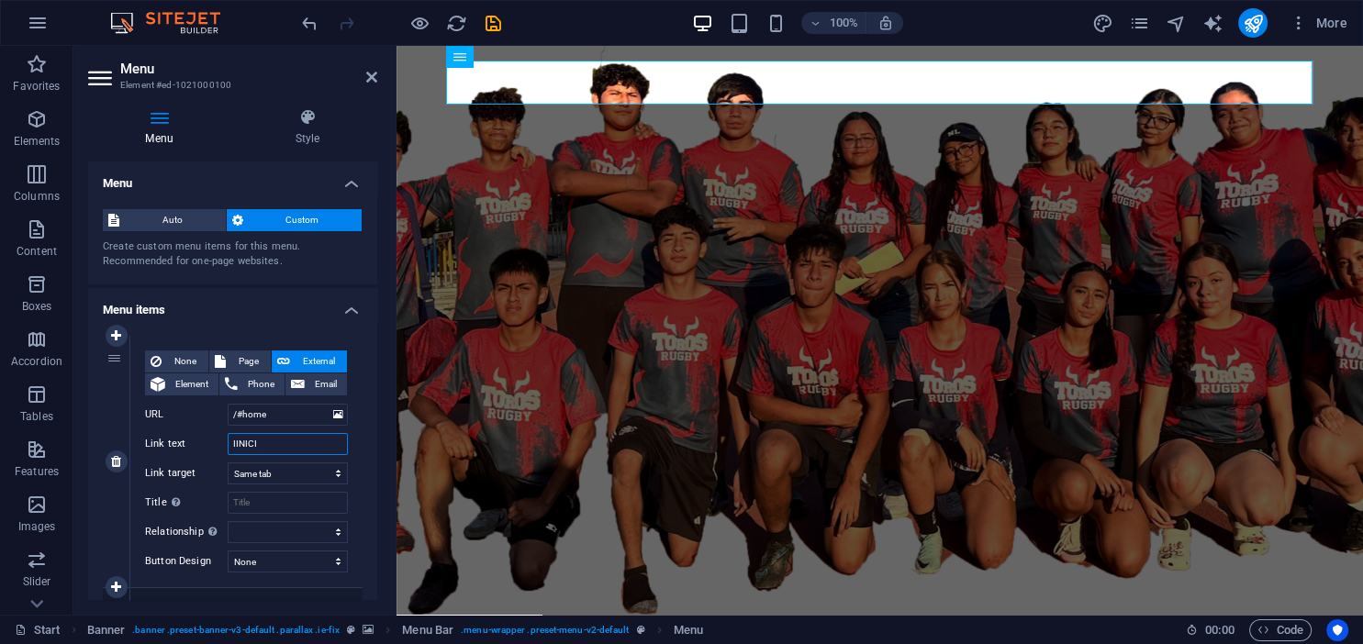
select select
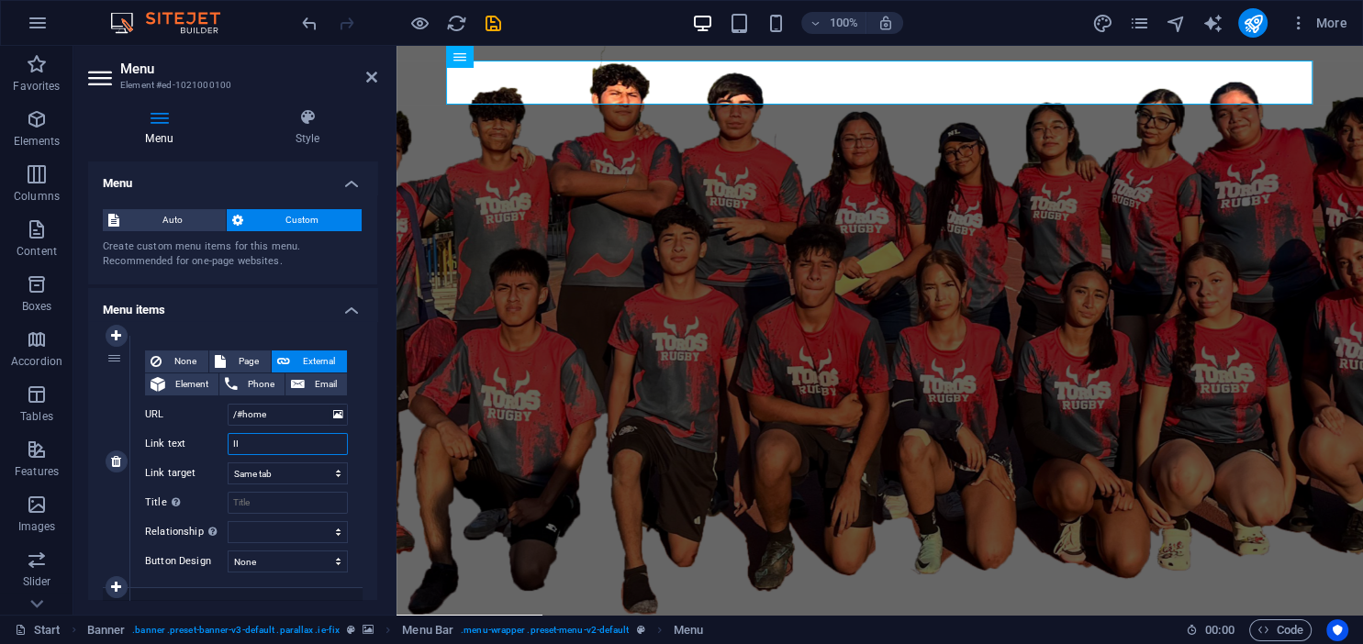
type input "I"
type input "INICIO"
select select
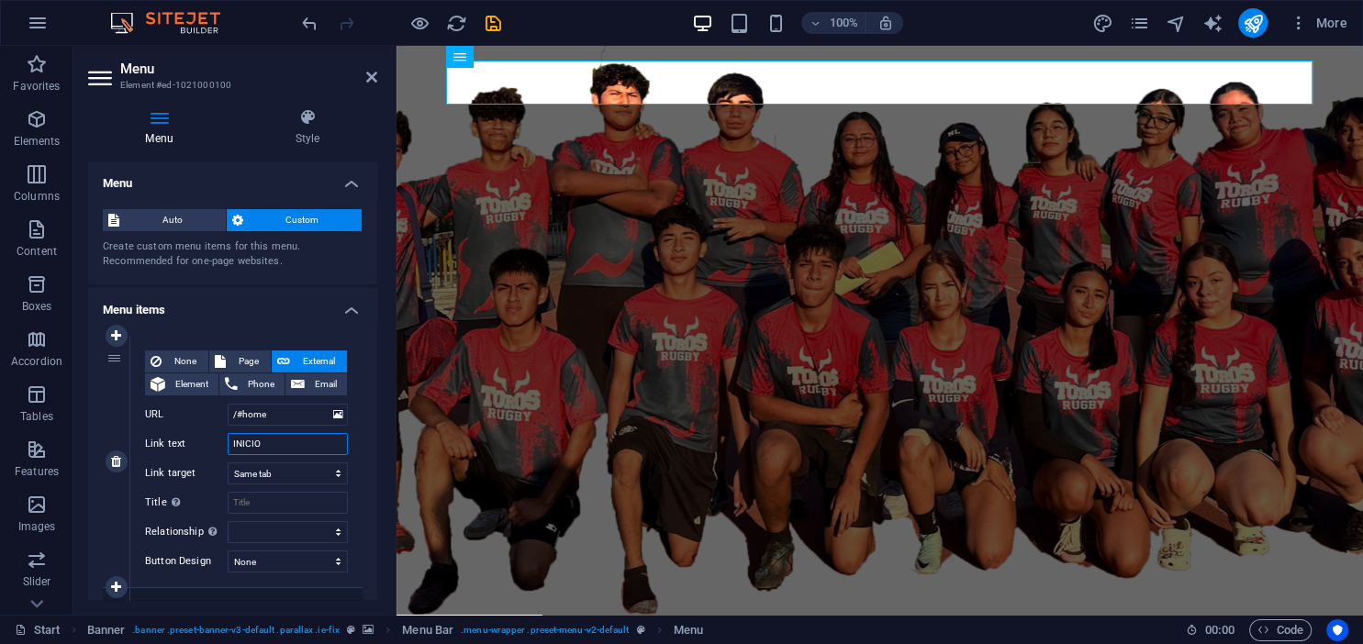
select select
type input "INICIO"
click at [285, 422] on input "/#home" at bounding box center [288, 415] width 120 height 22
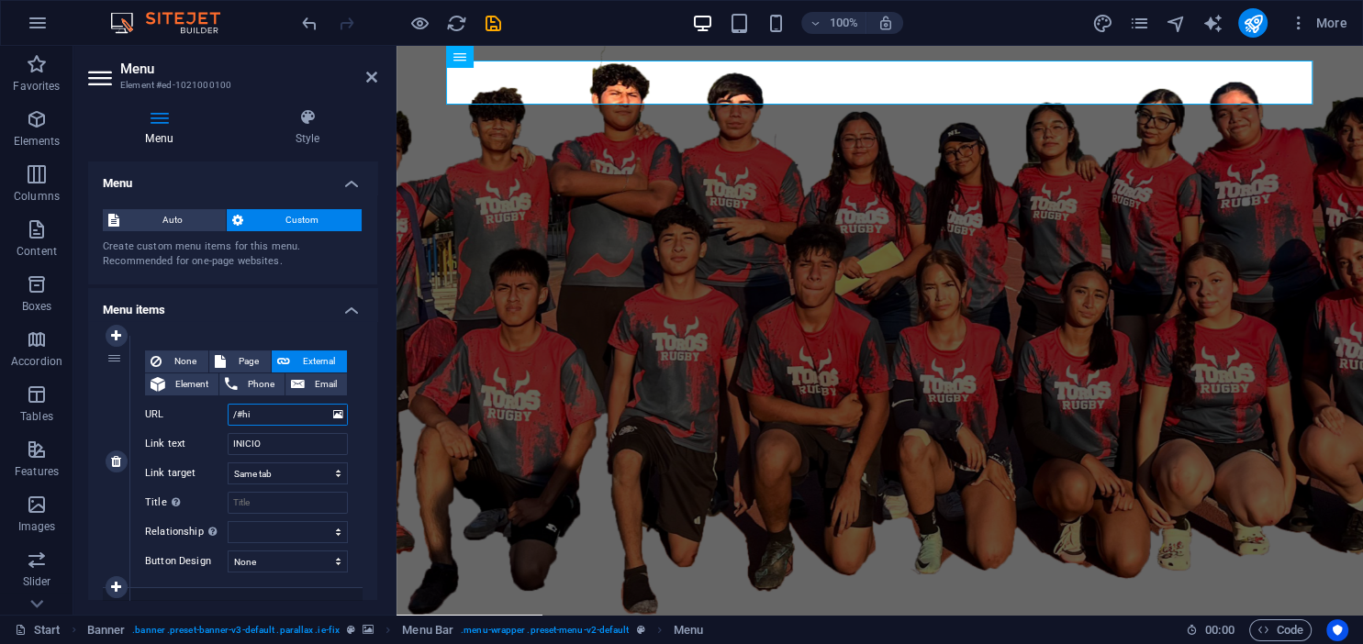
type input "/#h"
select select
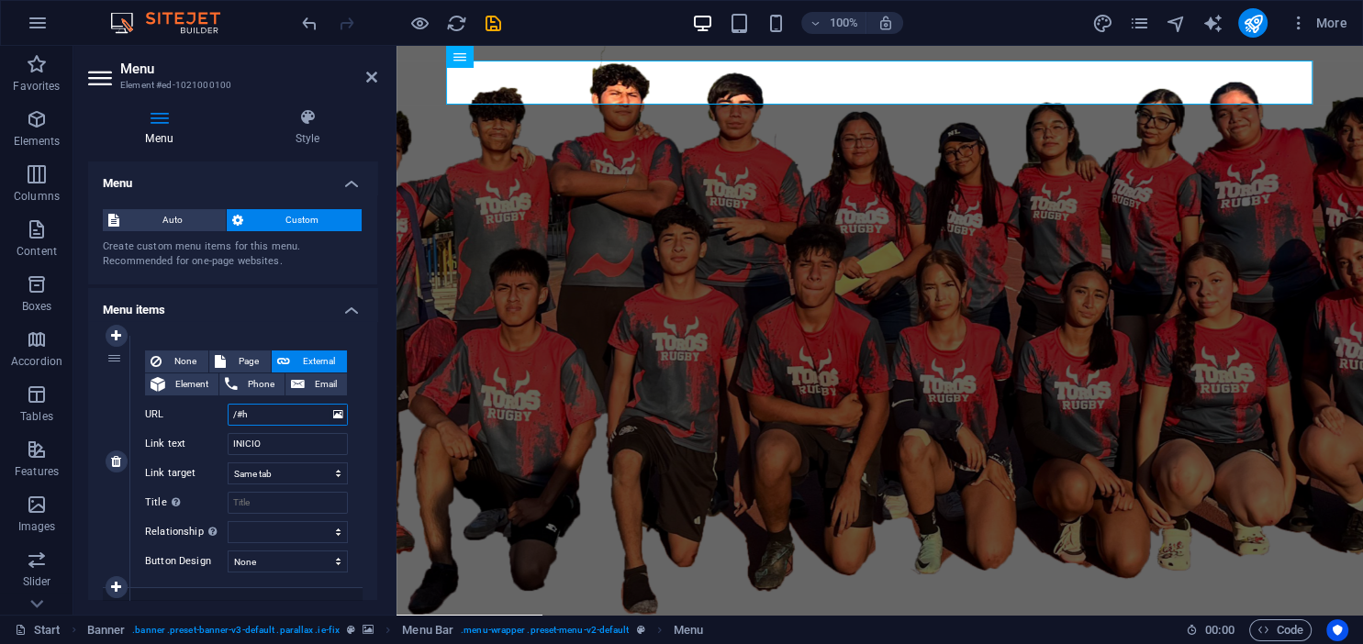
select select
type input "/#inicio"
select select
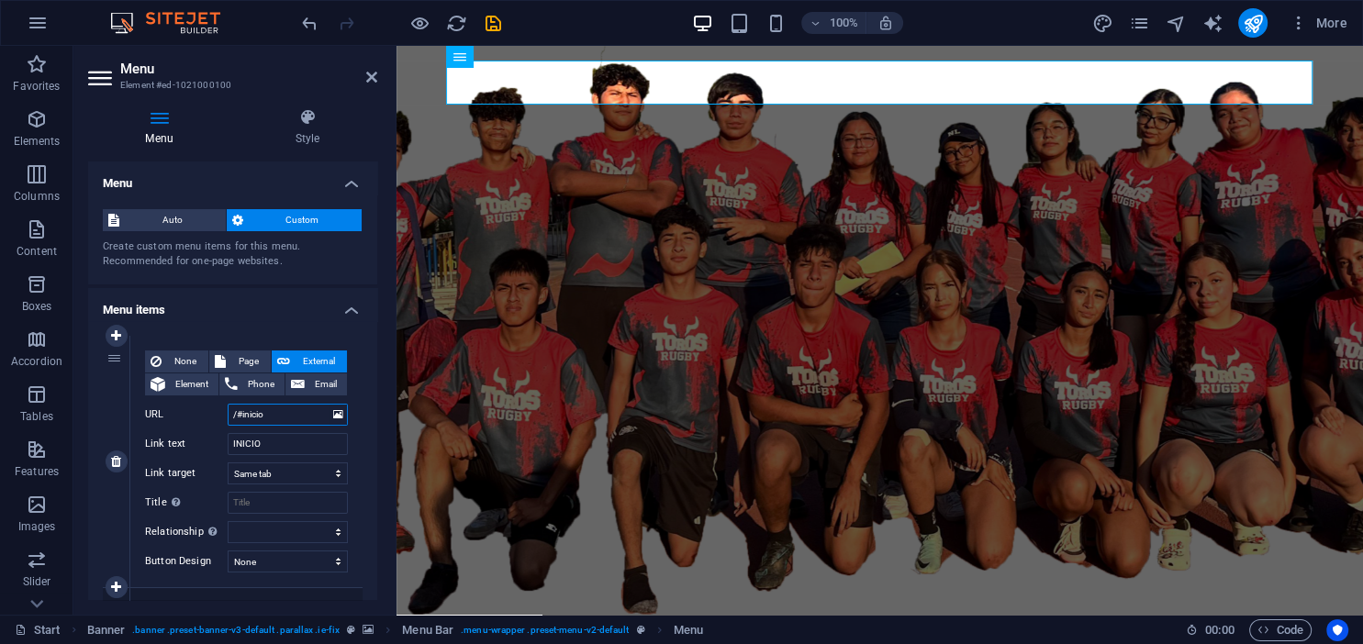
select select
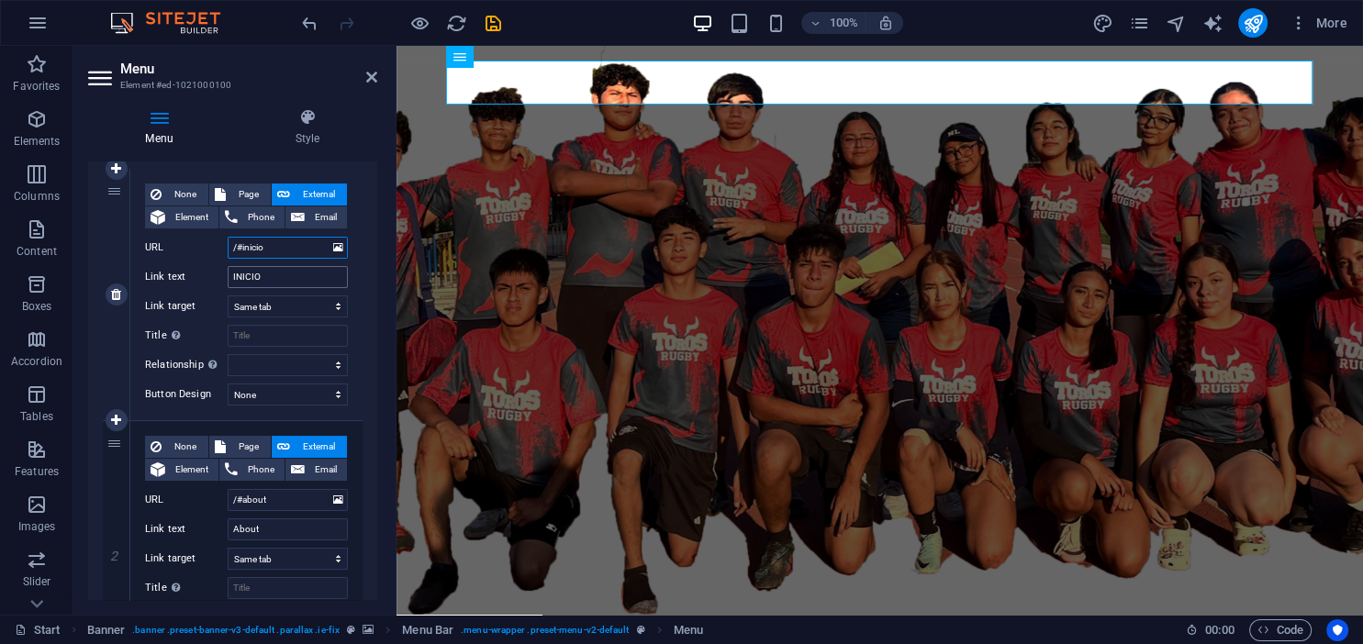
scroll to position [251, 0]
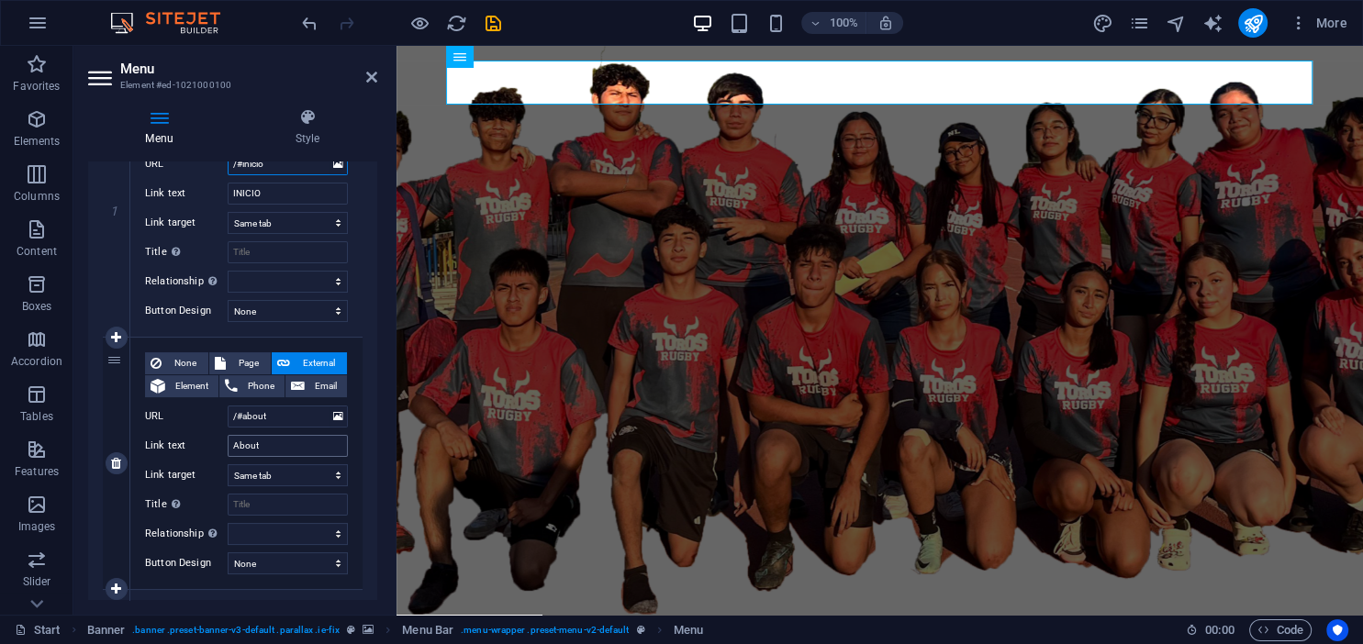
type input "/#inicio"
click at [257, 446] on input "About" at bounding box center [288, 446] width 120 height 22
type input "No"
select select
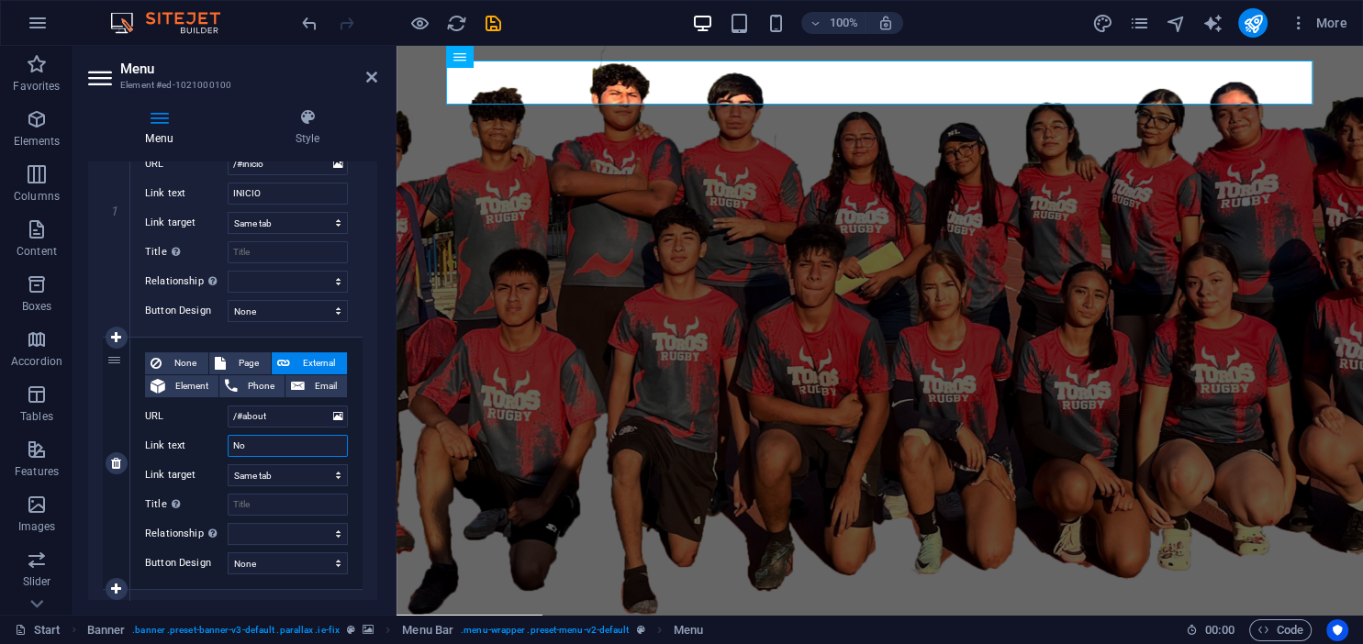
select select
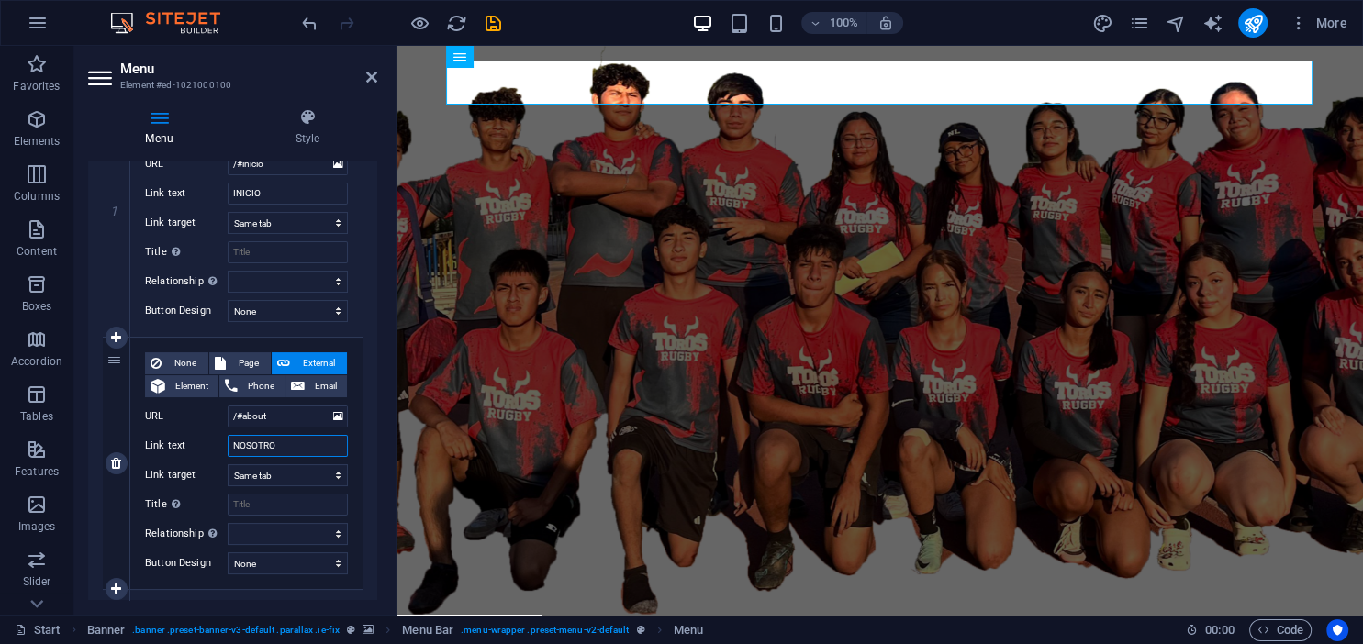
type input "NOSOTROS"
select select
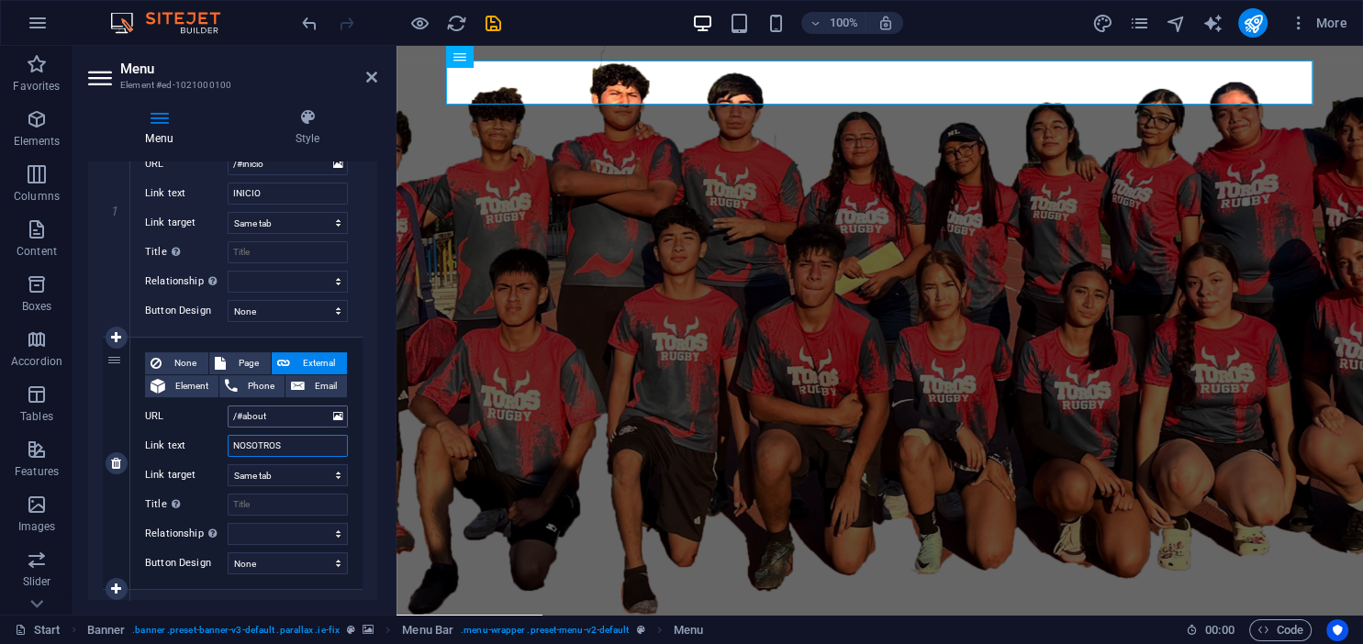
select select
type input "NOSOTROS"
click at [267, 417] on input "/#about" at bounding box center [288, 417] width 120 height 22
type input "/#nosotros"
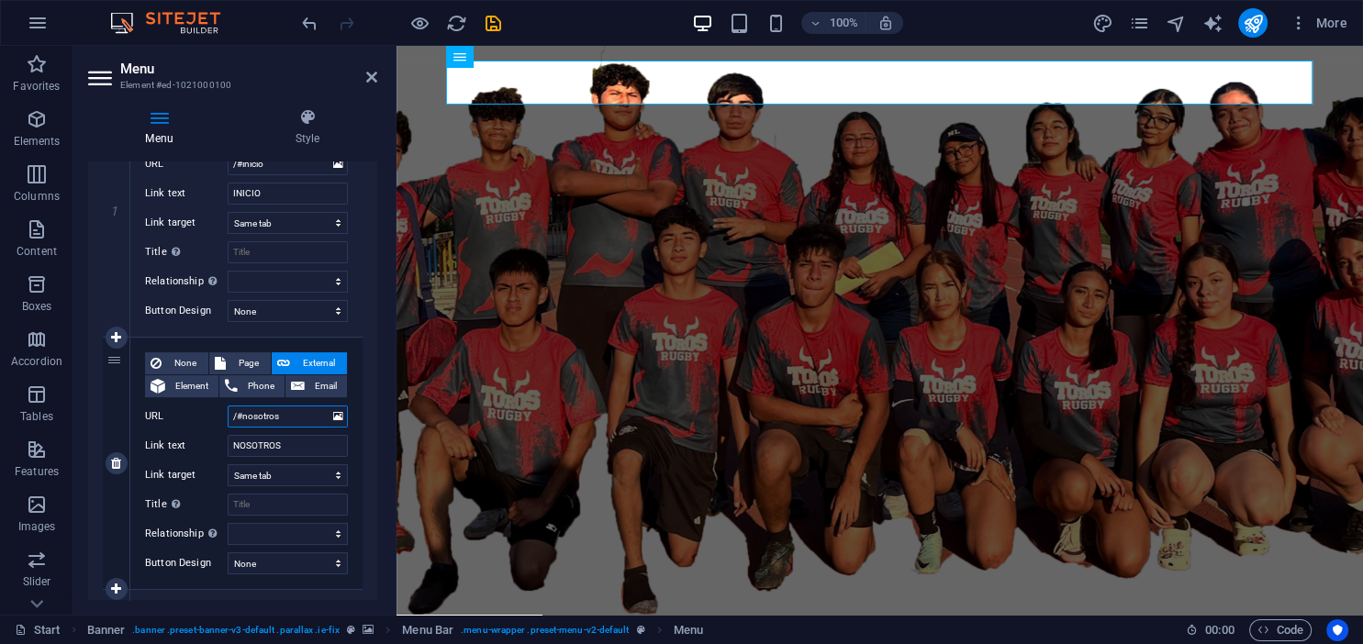
select select
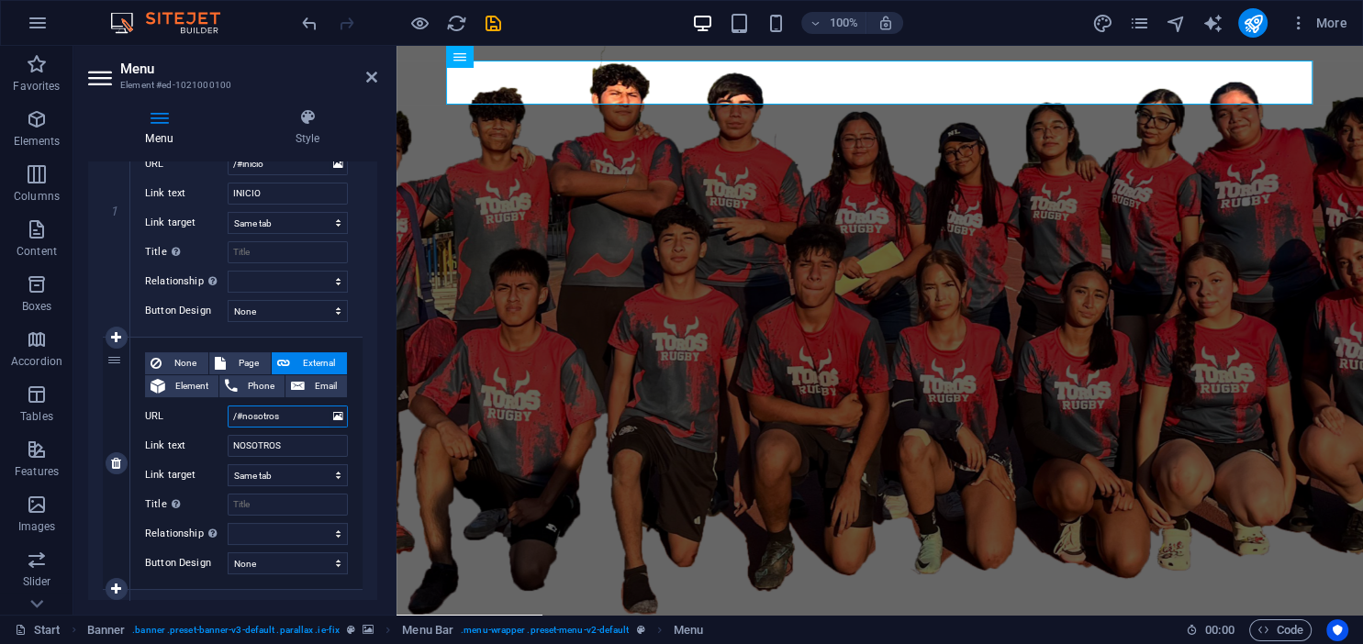
select select
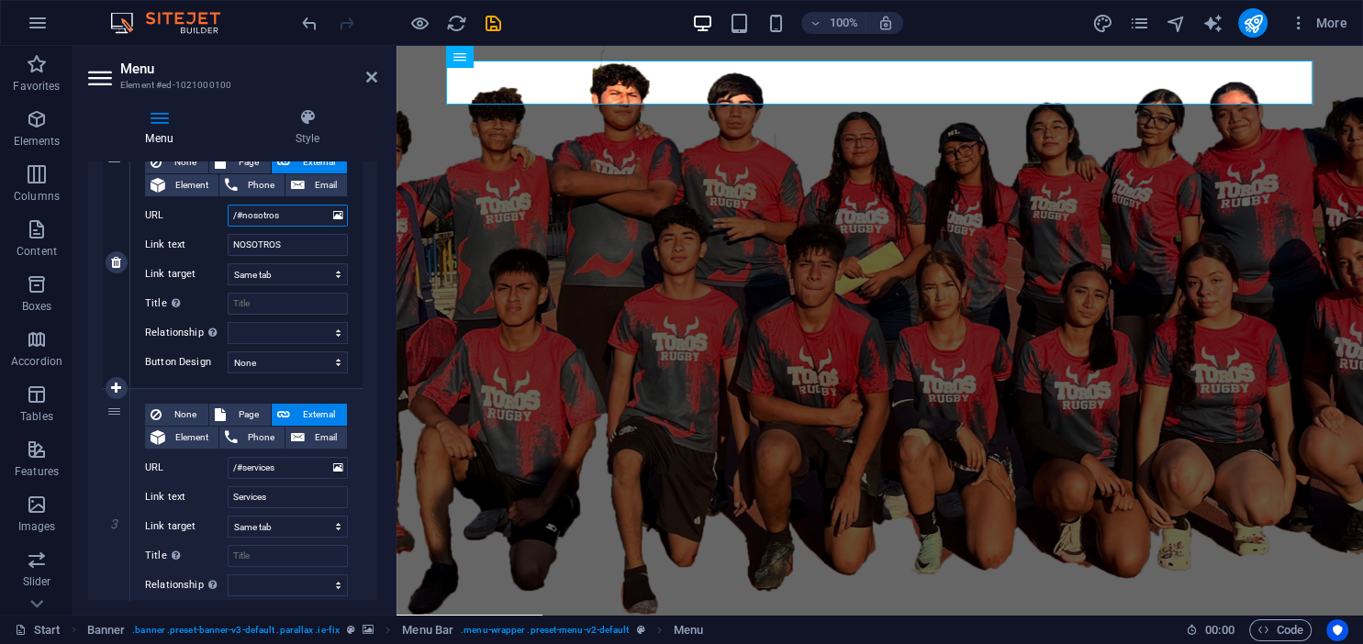
scroll to position [553, 0]
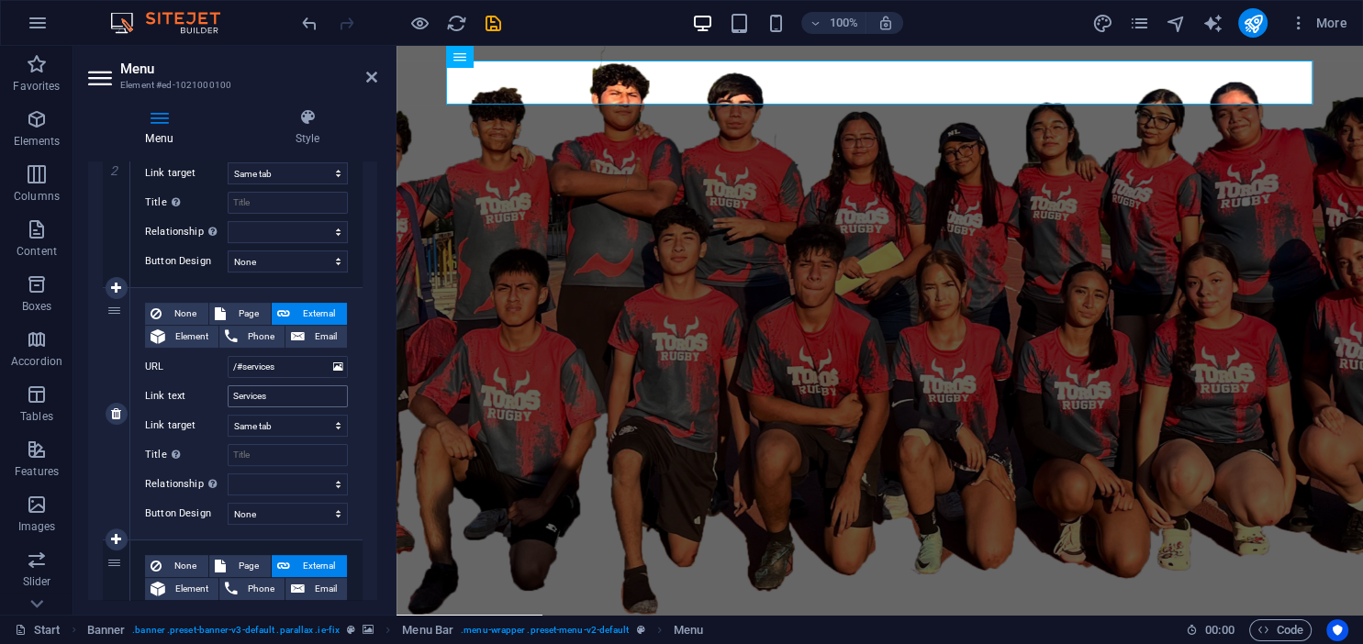
type input "/#nosotros"
click at [263, 403] on input "Services" at bounding box center [288, 396] width 120 height 22
type input "Servicios"
select select
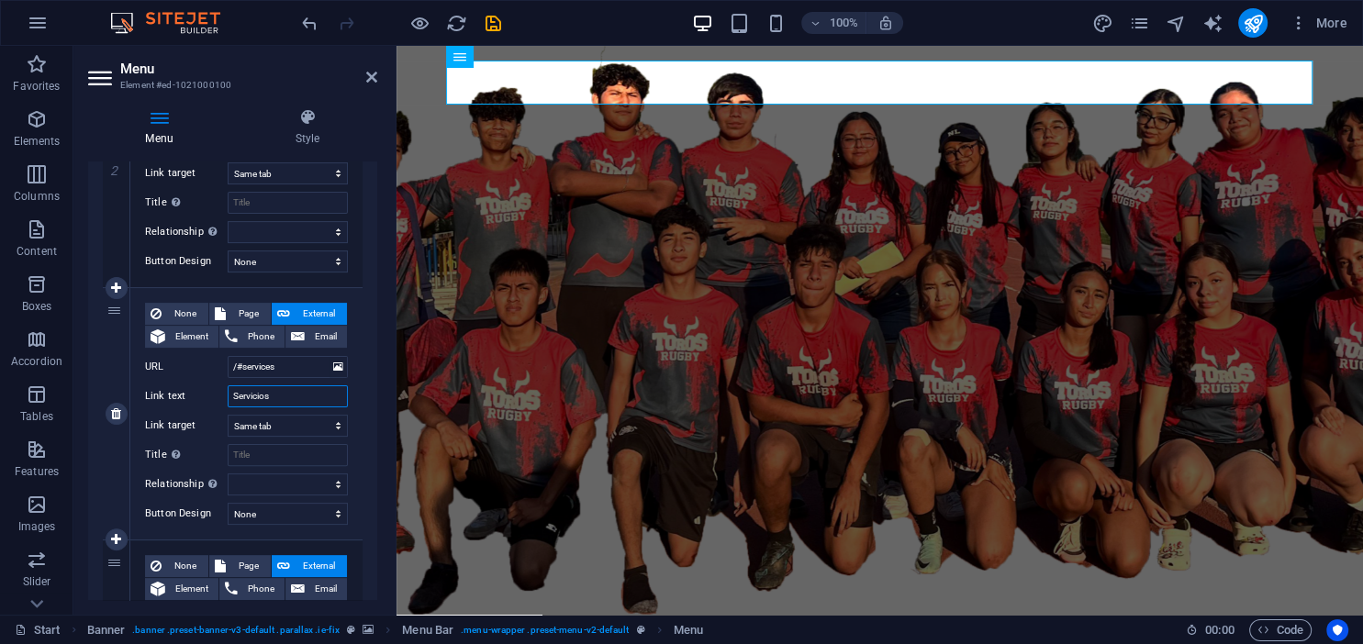
select select
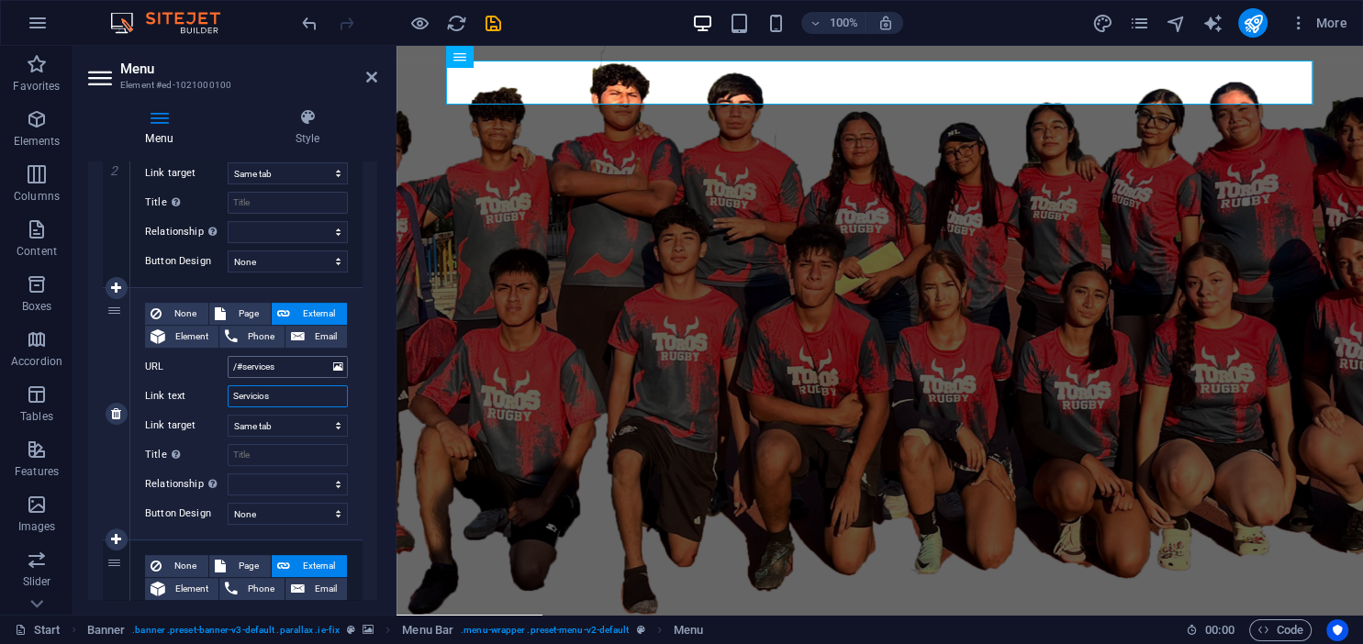
type input "Servicios"
click at [287, 373] on input "/#services" at bounding box center [288, 367] width 120 height 22
type input "/#servicios"
select select
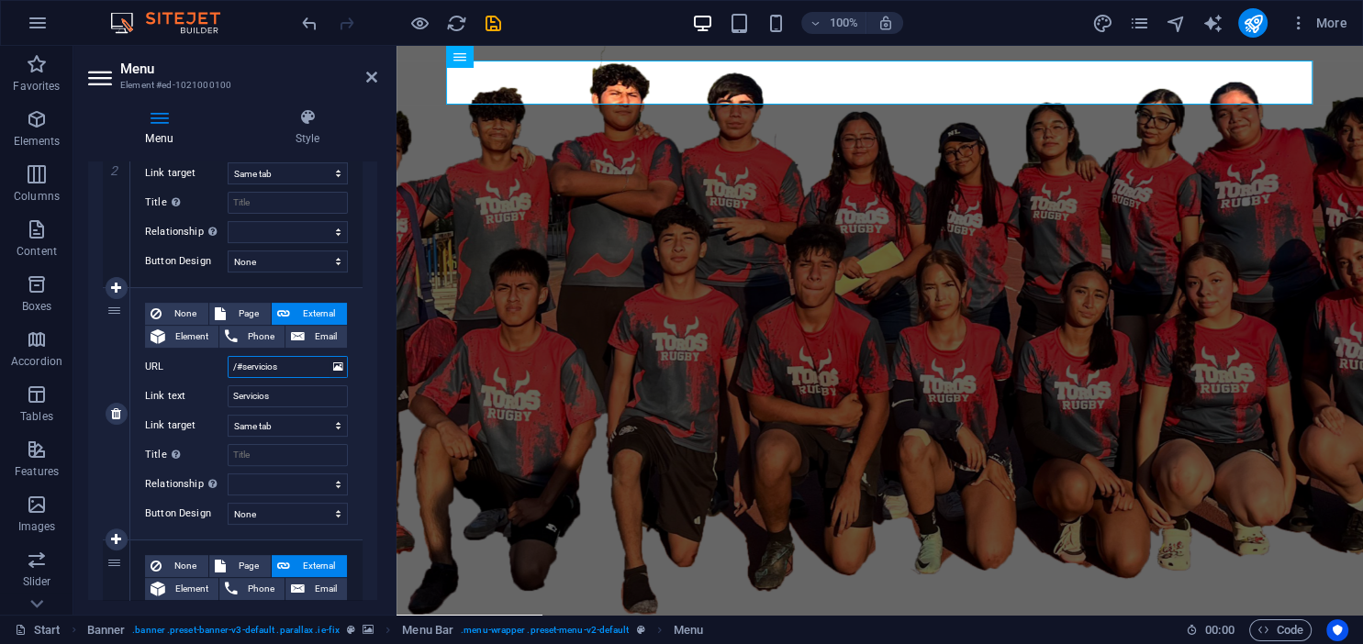
select select
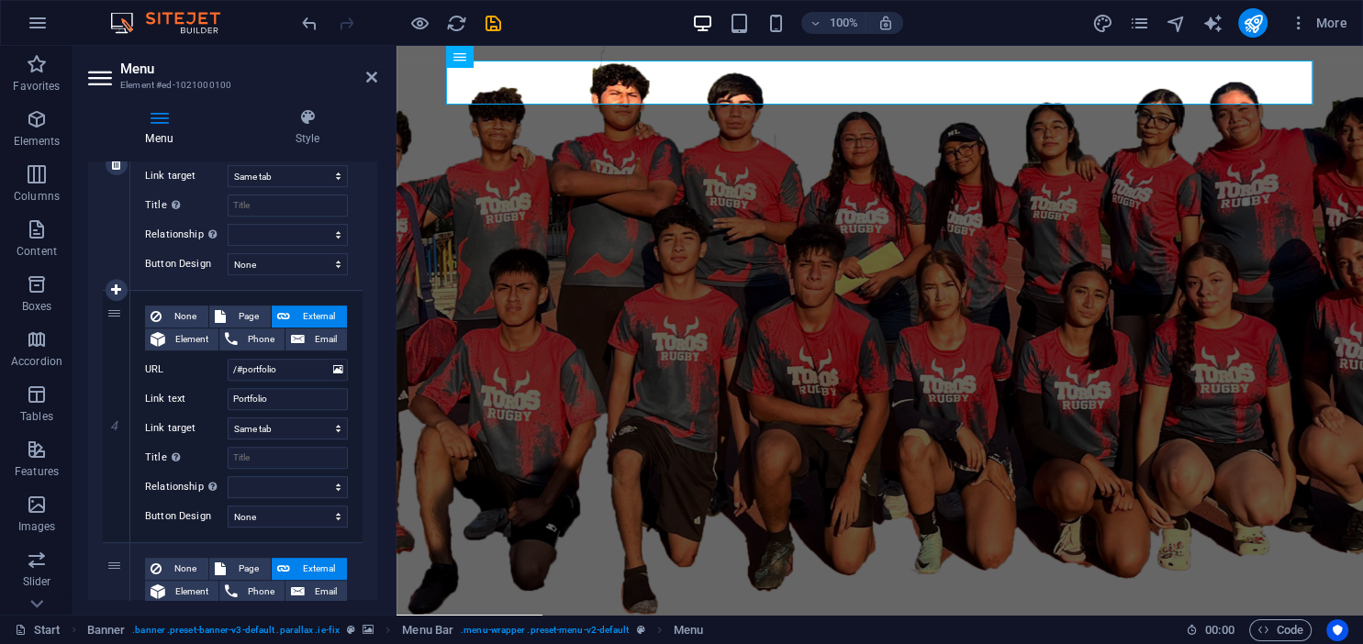
scroll to position [809, 0]
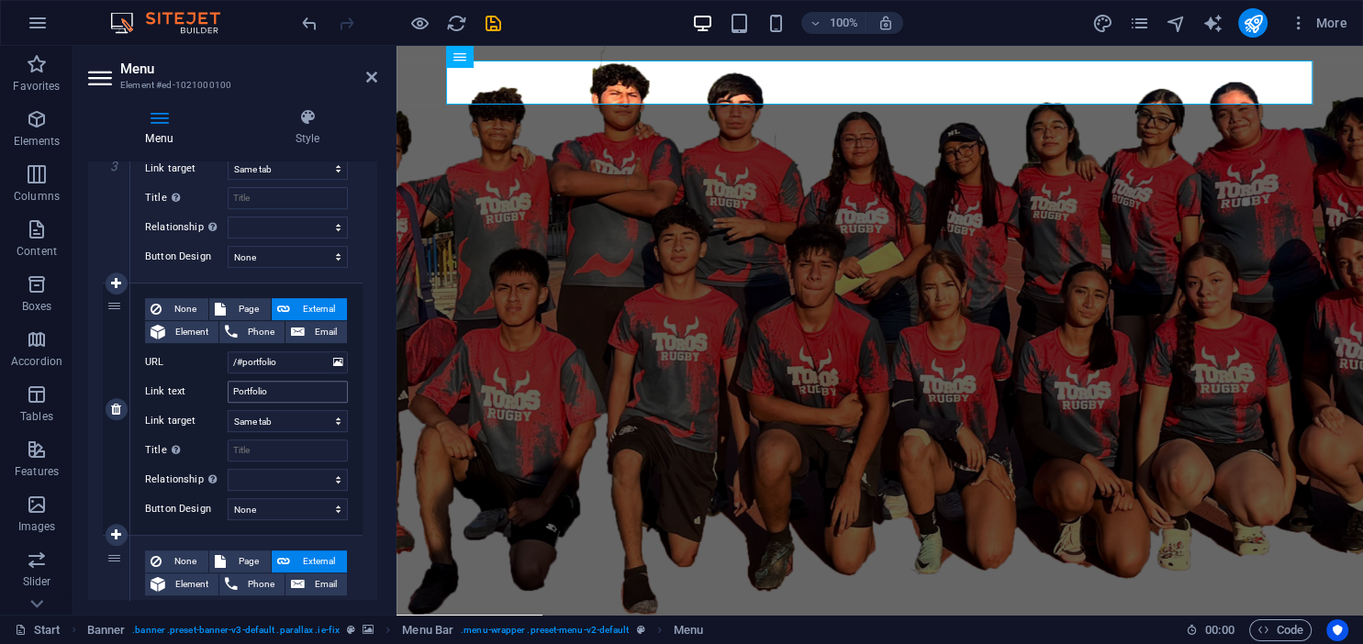
type input "/#servicios"
click at [294, 393] on input "Portfolio" at bounding box center [288, 392] width 120 height 22
type input "CATÁLOGO"
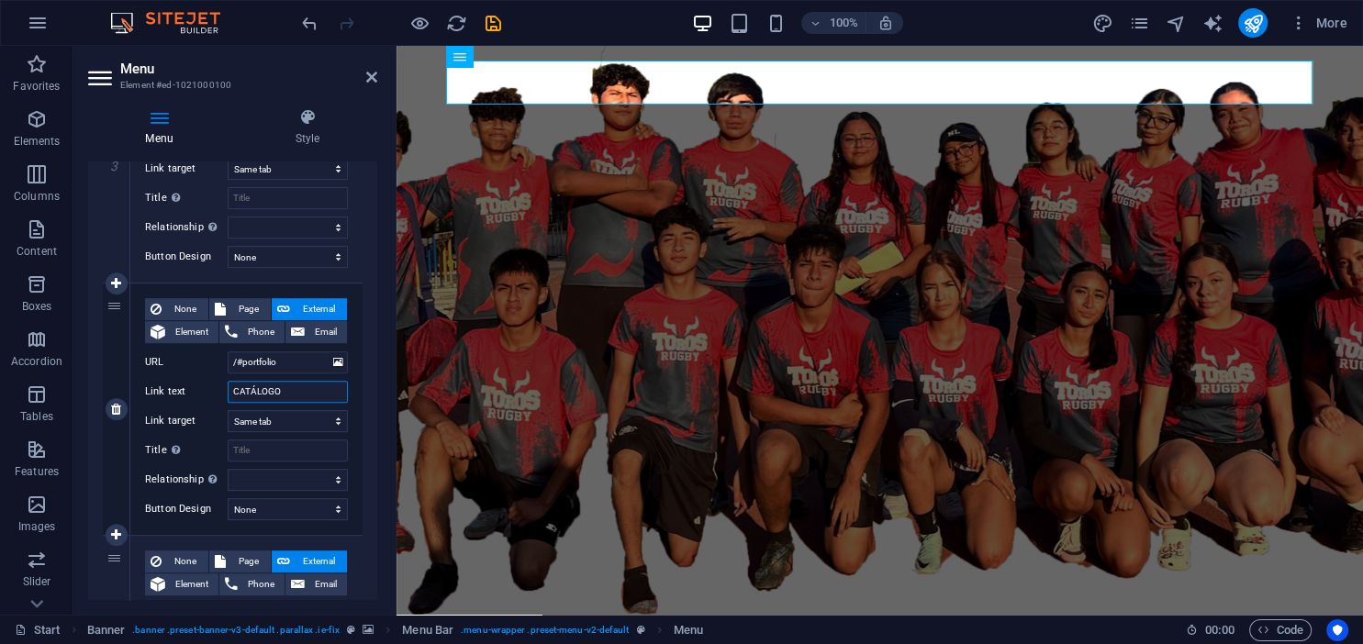
select select
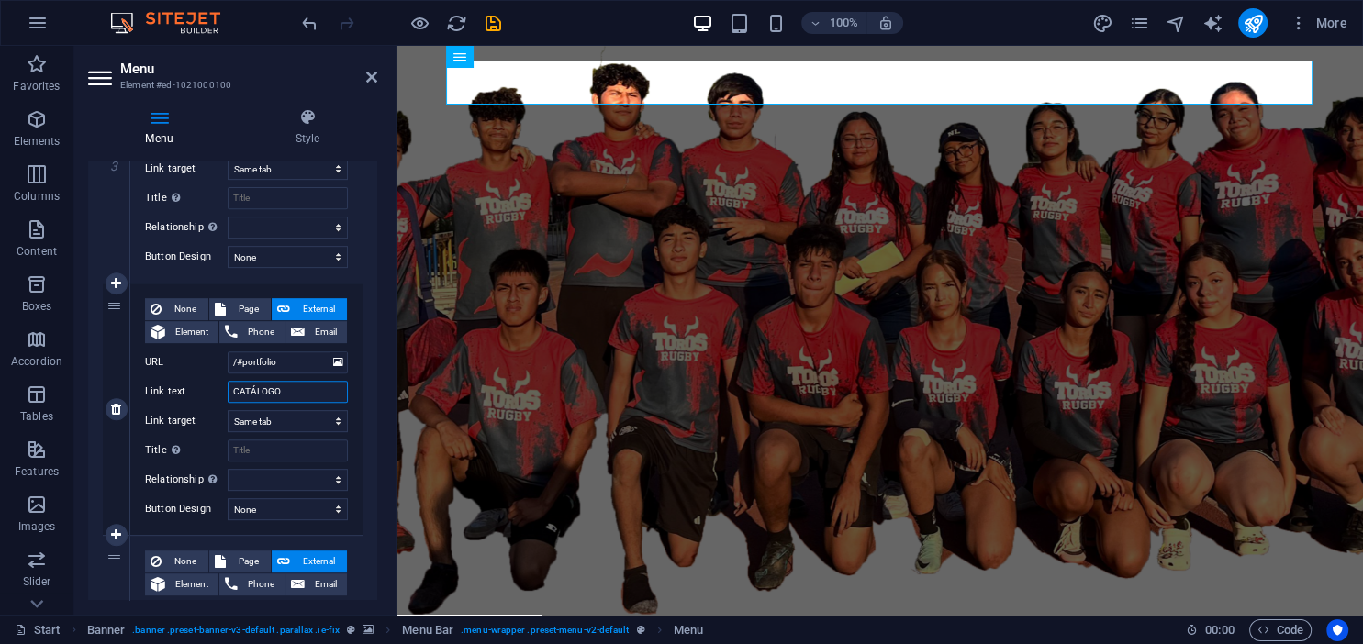
select select
type input "CATÁLOGO"
click at [309, 364] on input "/#portfolio" at bounding box center [288, 363] width 120 height 22
type input "/#ca"
select select
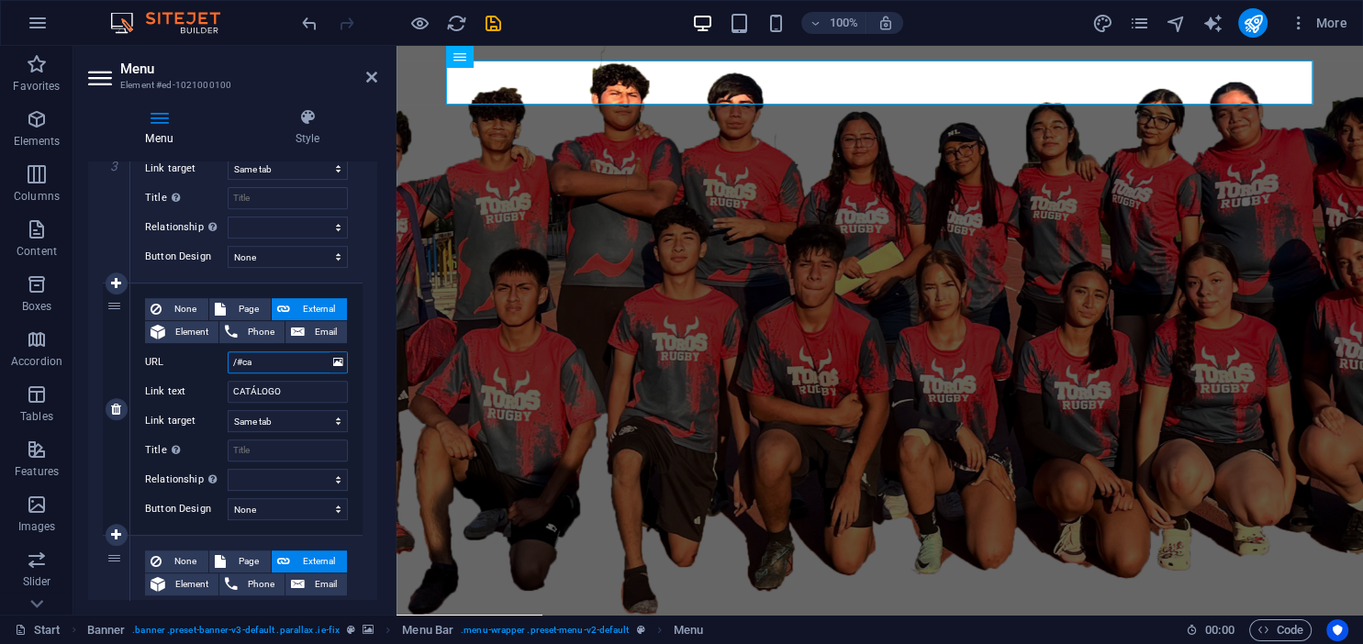
select select
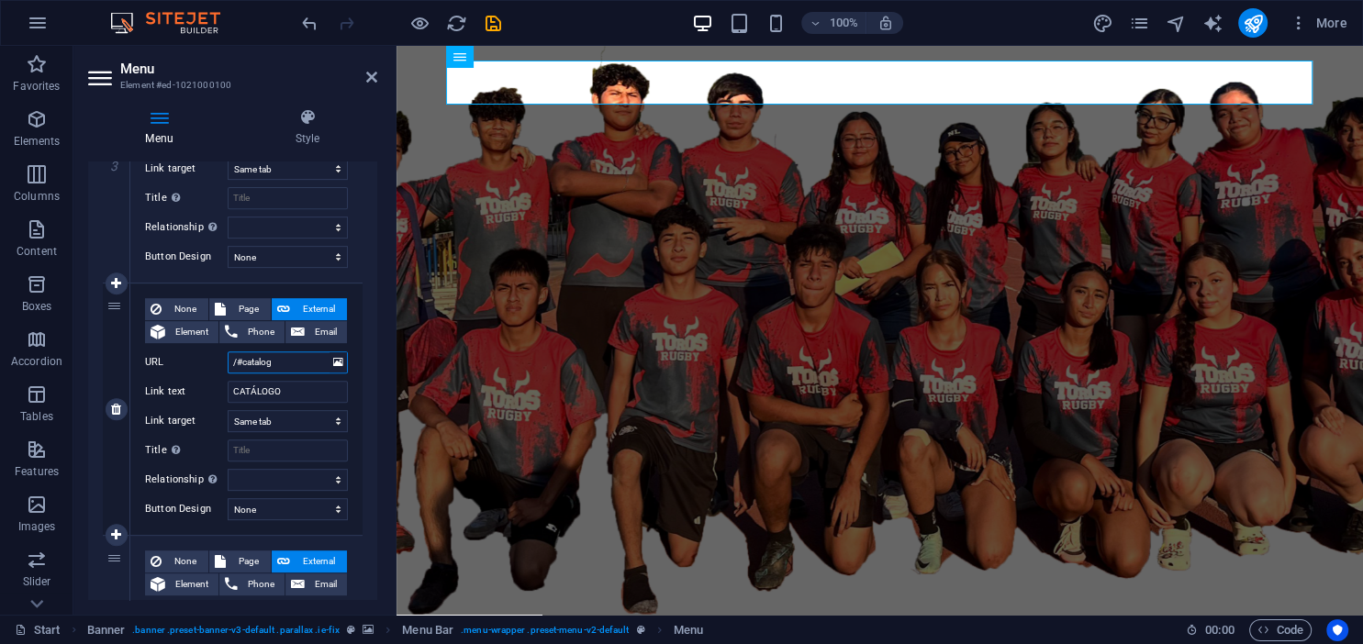
type input "/#catalogo"
select select
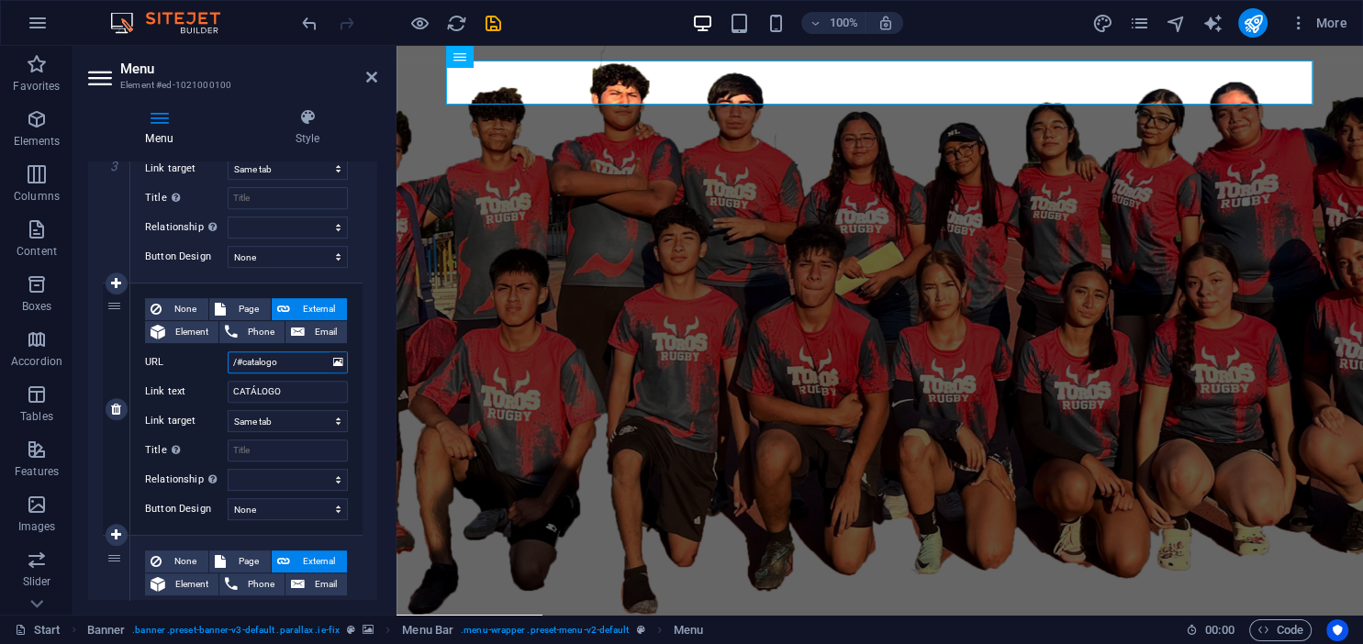
select select
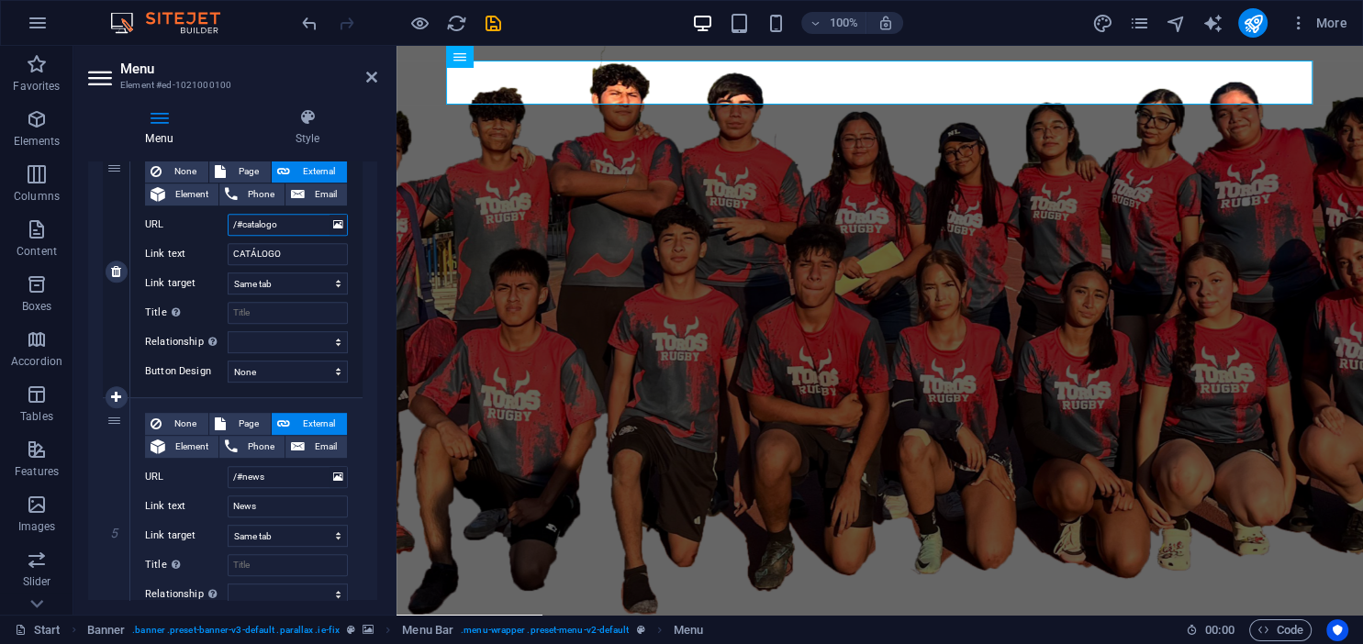
scroll to position [1051, 0]
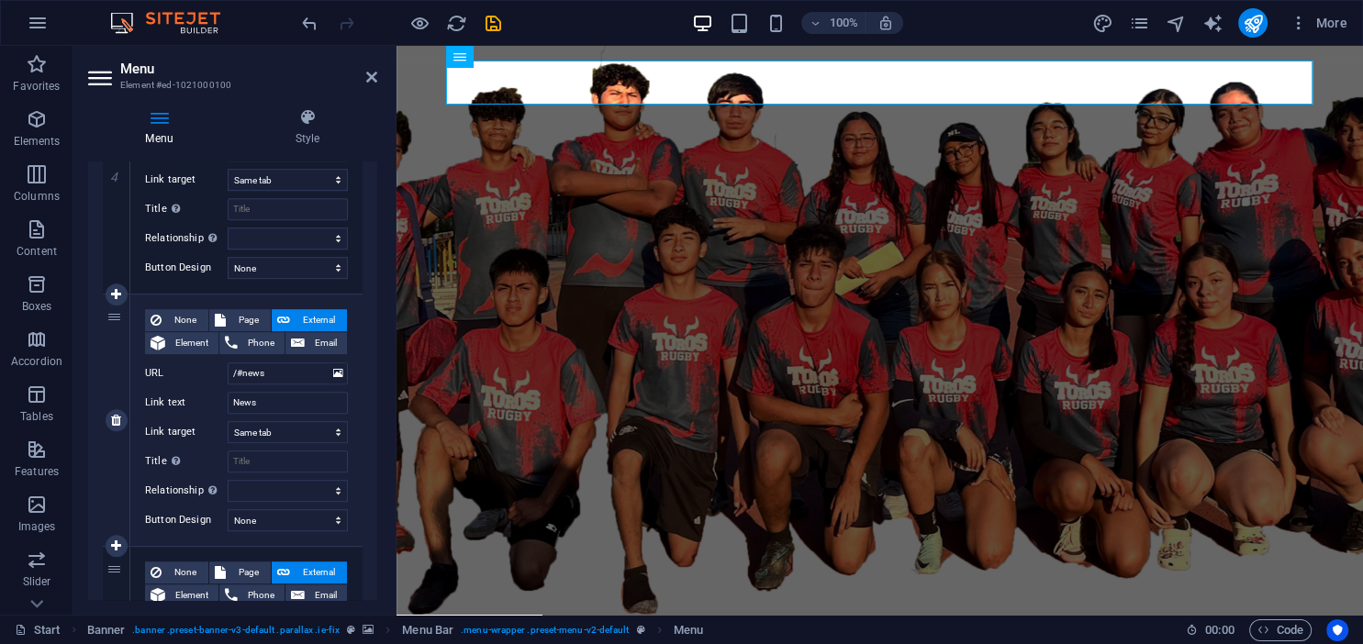
type input "/#catalogo"
drag, startPoint x: 309, startPoint y: 414, endPoint x: 292, endPoint y: 395, distance: 26.0
click at [292, 395] on div "None Page External Element Phone Email Page Start Subpage Legal Notice Privacy …" at bounding box center [246, 405] width 203 height 193
click at [292, 395] on input "News" at bounding box center [288, 403] width 120 height 22
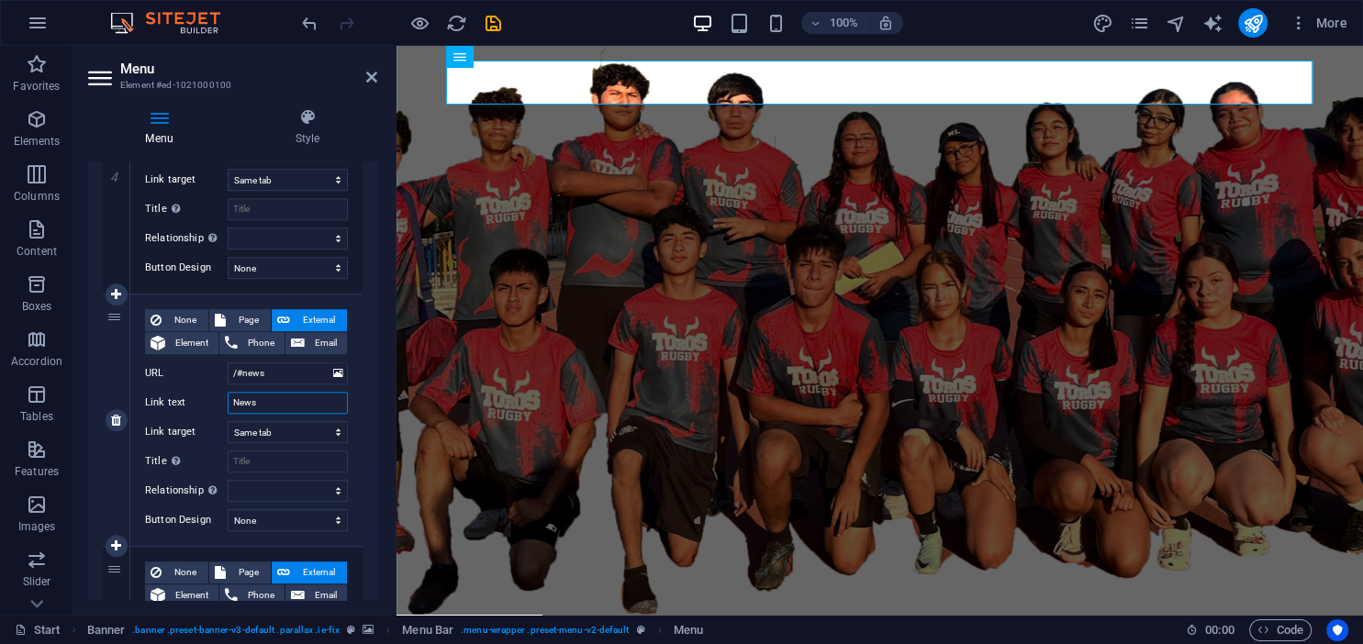
click at [292, 395] on input "News" at bounding box center [288, 403] width 120 height 22
click at [178, 320] on span "None" at bounding box center [185, 320] width 36 height 22
select select
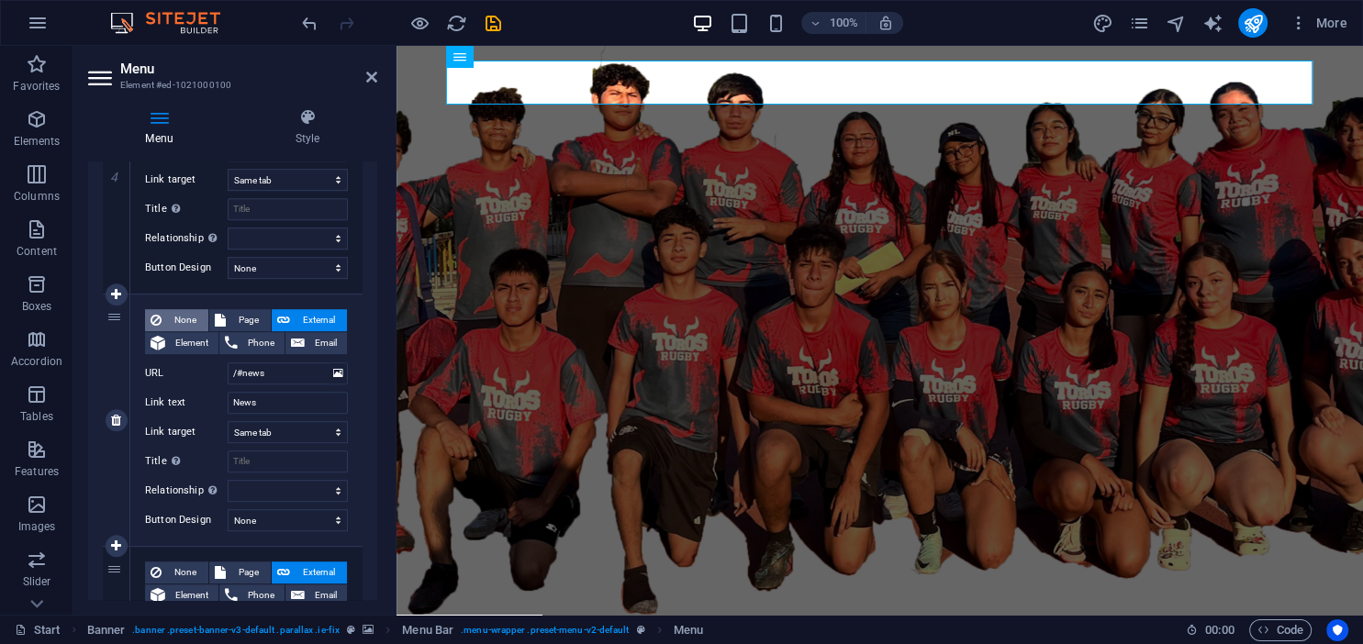
select select
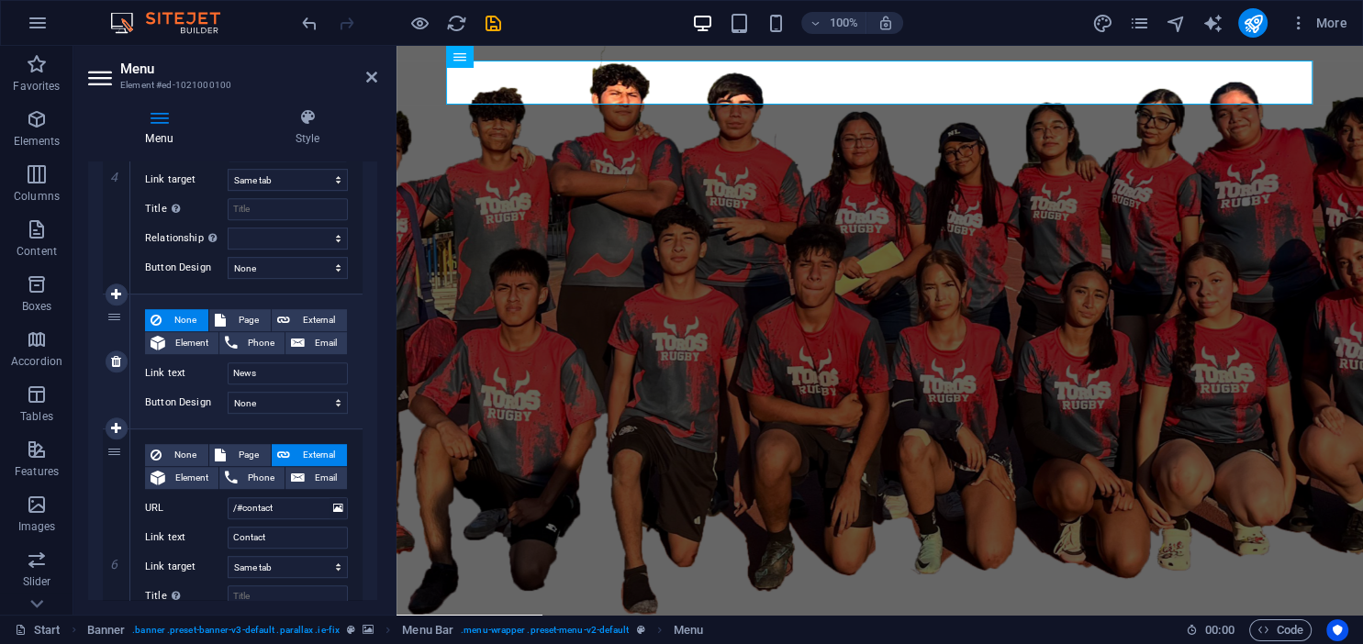
click at [127, 358] on div "5" at bounding box center [117, 362] width 28 height 134
click at [114, 360] on icon at bounding box center [116, 361] width 10 height 13
select select
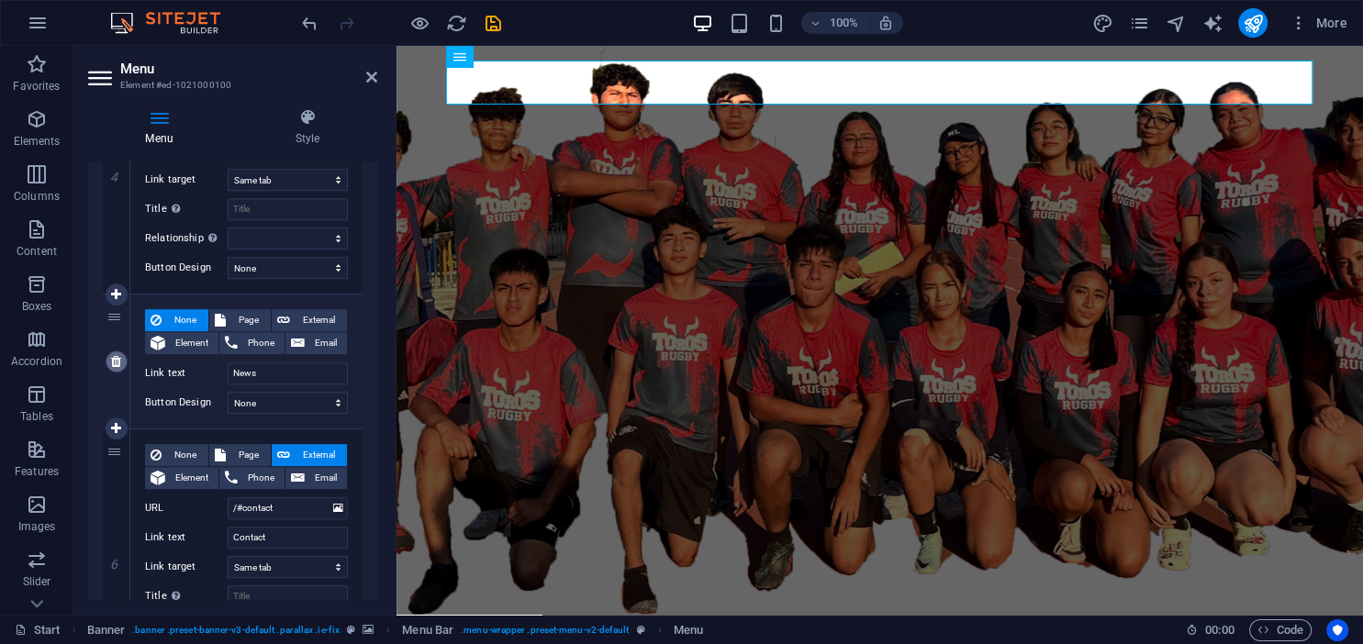
select select
type input "/#contact"
type input "Contact"
select select
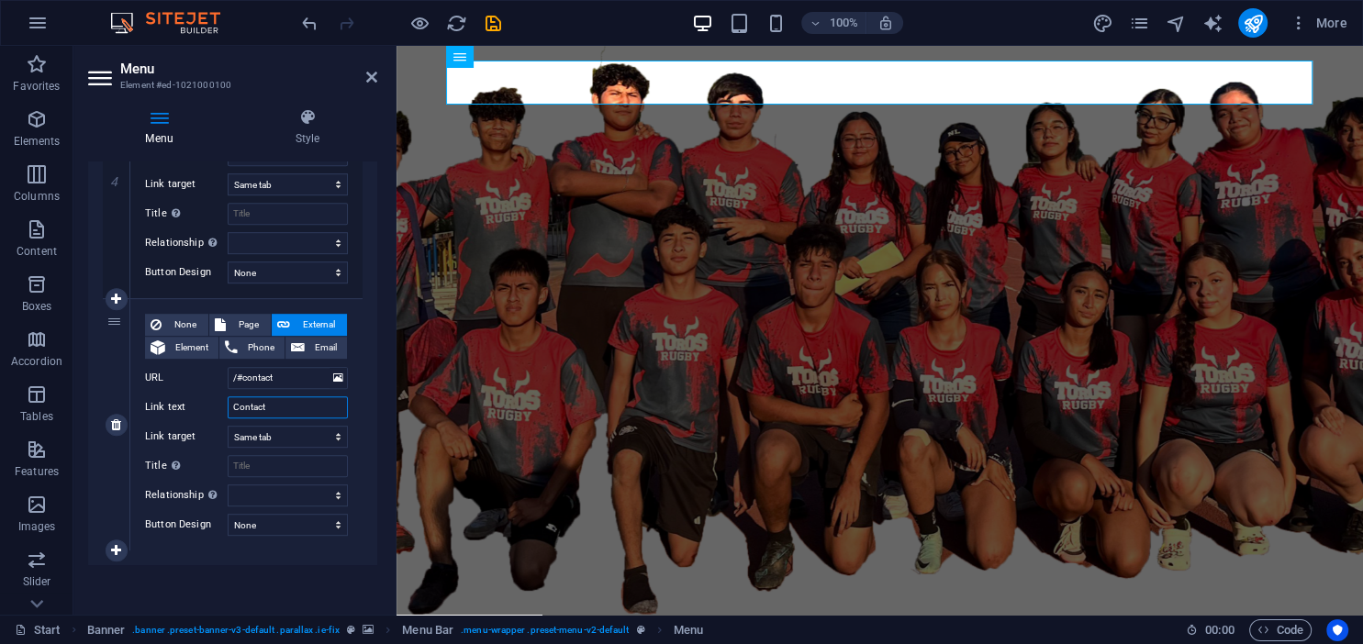
click at [272, 402] on input "Contact" at bounding box center [288, 407] width 120 height 22
type input "C"
select select
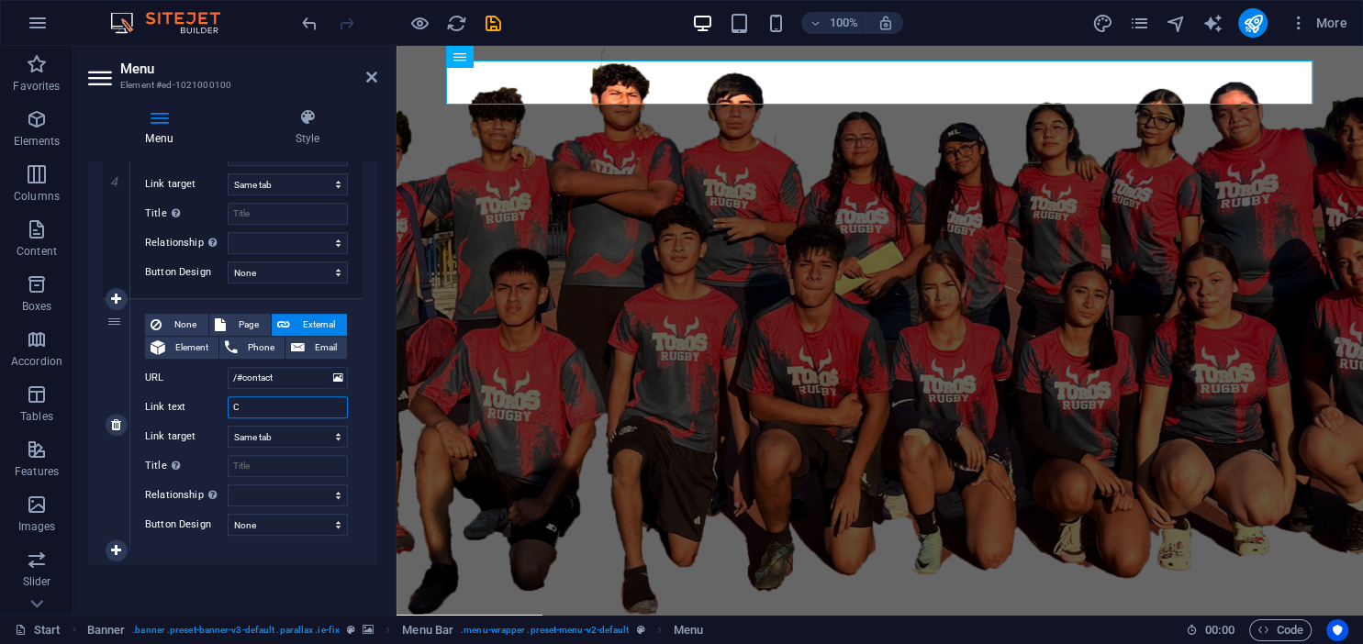
select select
type input "CONTAC"
select select
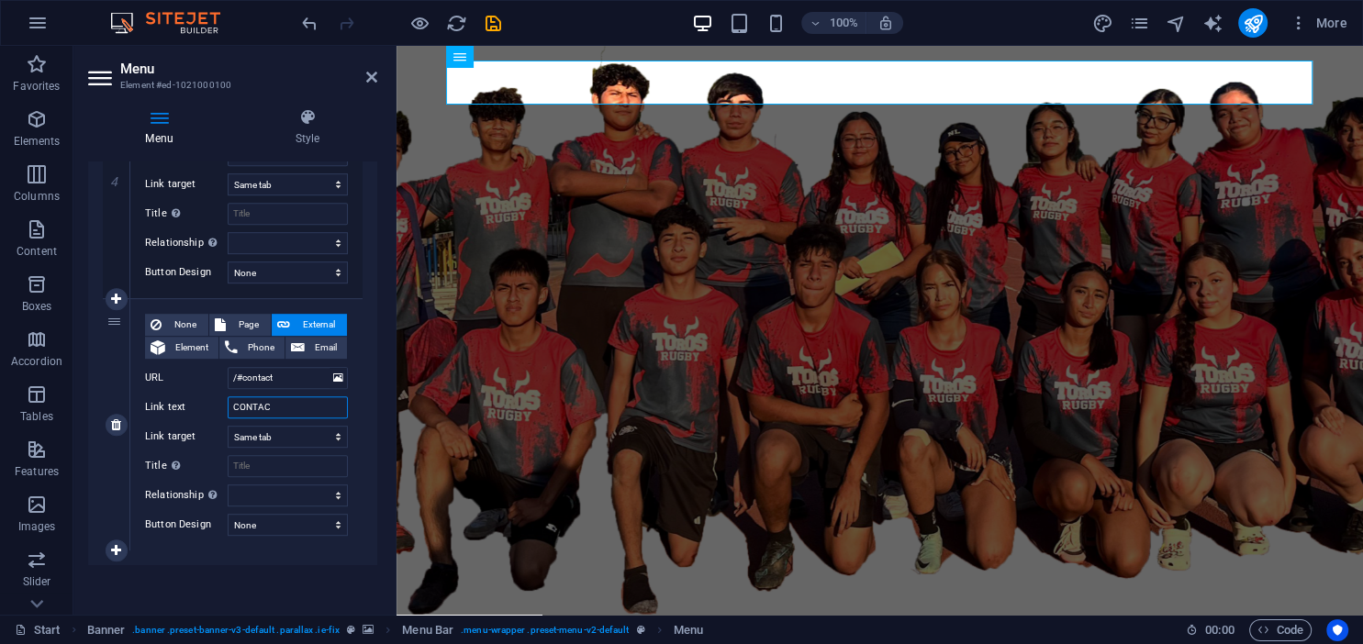
select select
type input "CONTACTO"
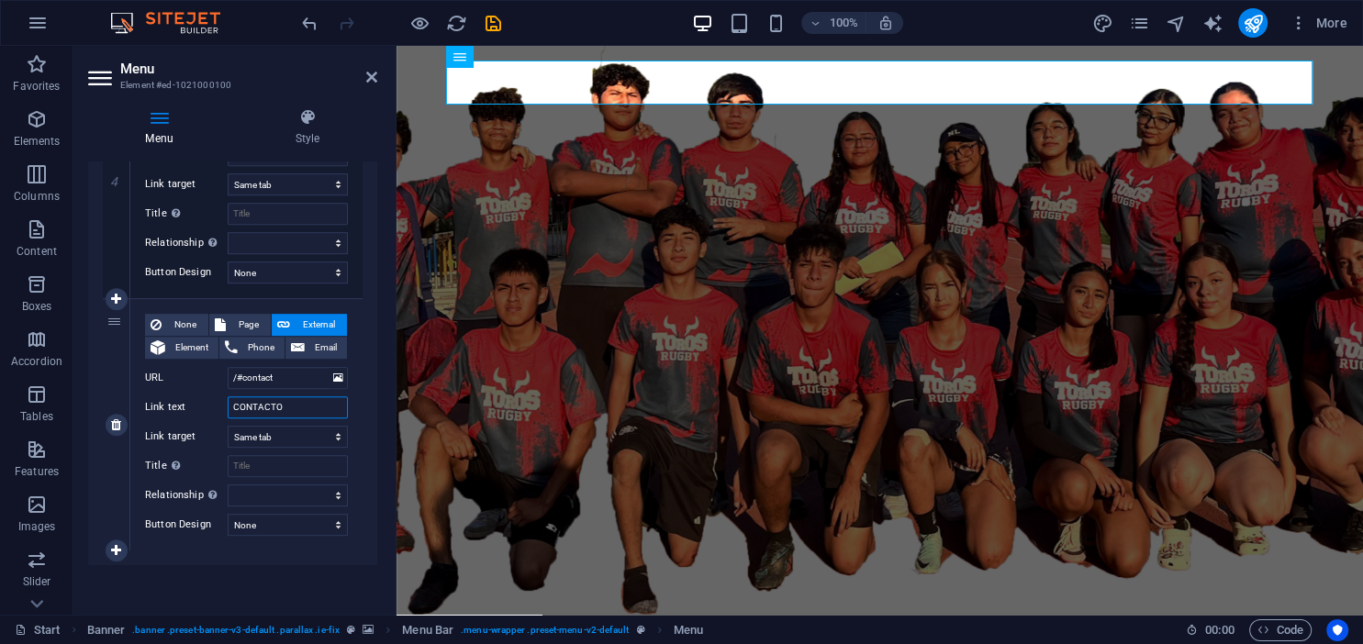
select select
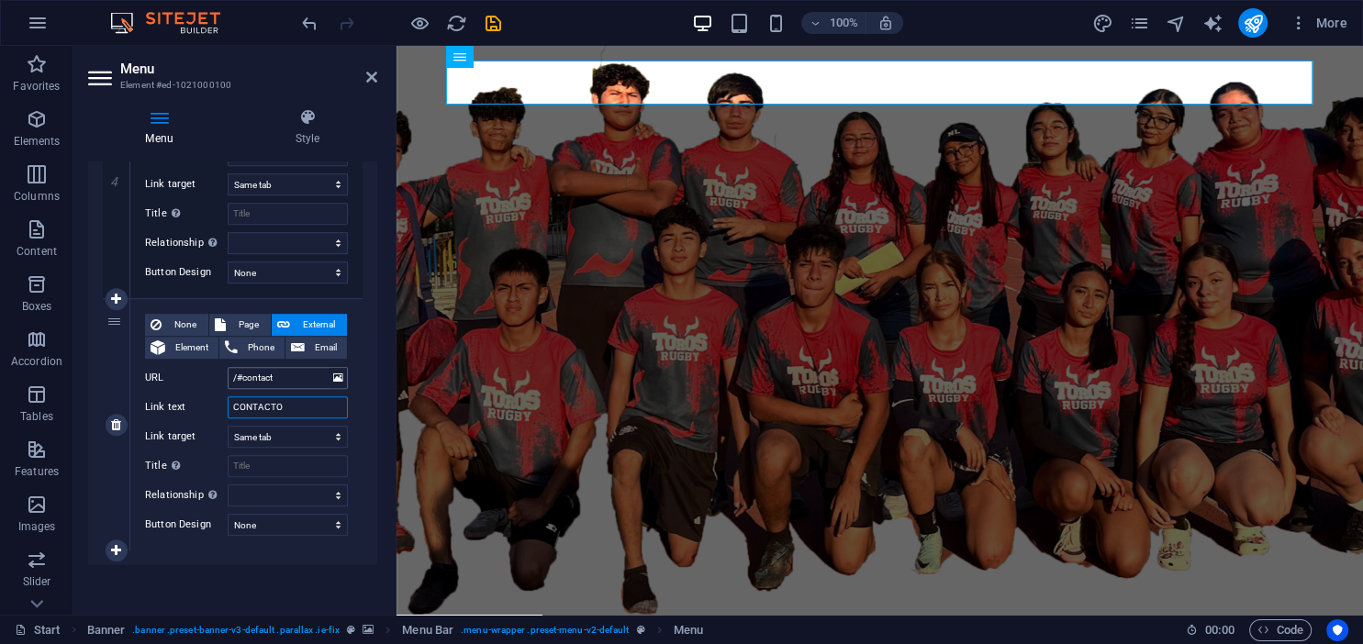
type input "CONTACTO"
click at [284, 380] on input "/#contact" at bounding box center [288, 378] width 120 height 22
type input "/#contacto"
select select
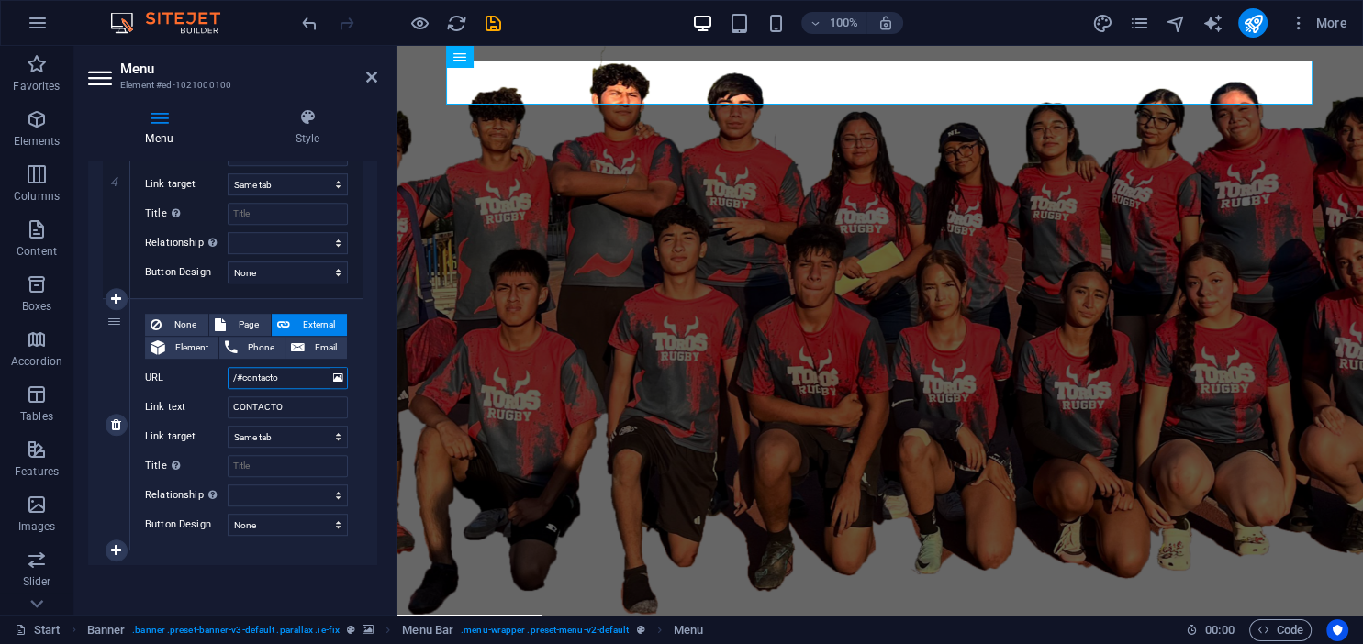
select select
type input "/#contacto"
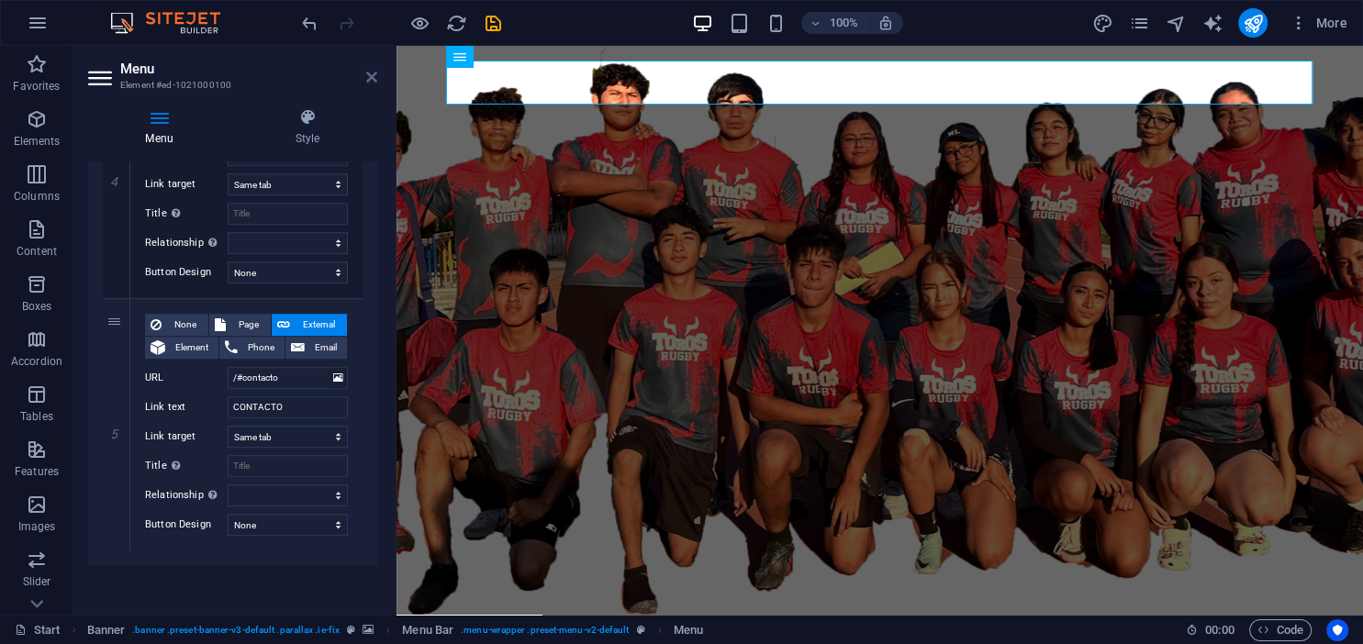
click at [373, 74] on icon at bounding box center [371, 77] width 11 height 15
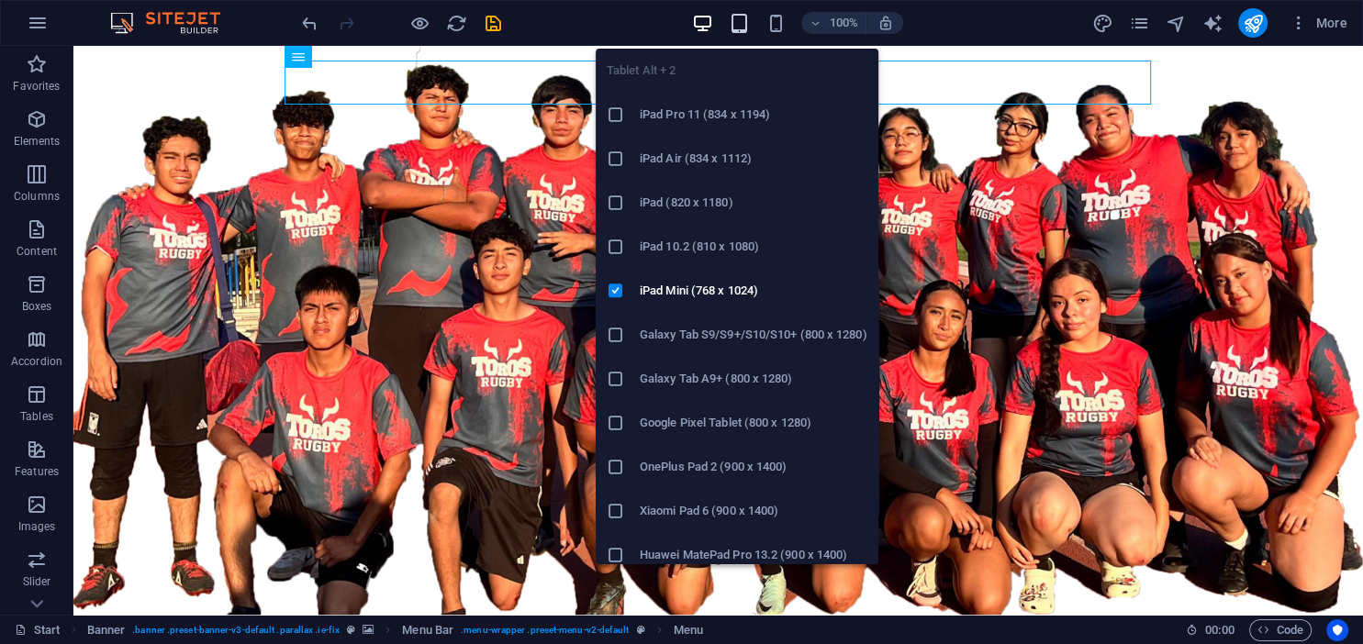
click at [748, 23] on icon "button" at bounding box center [739, 23] width 21 height 21
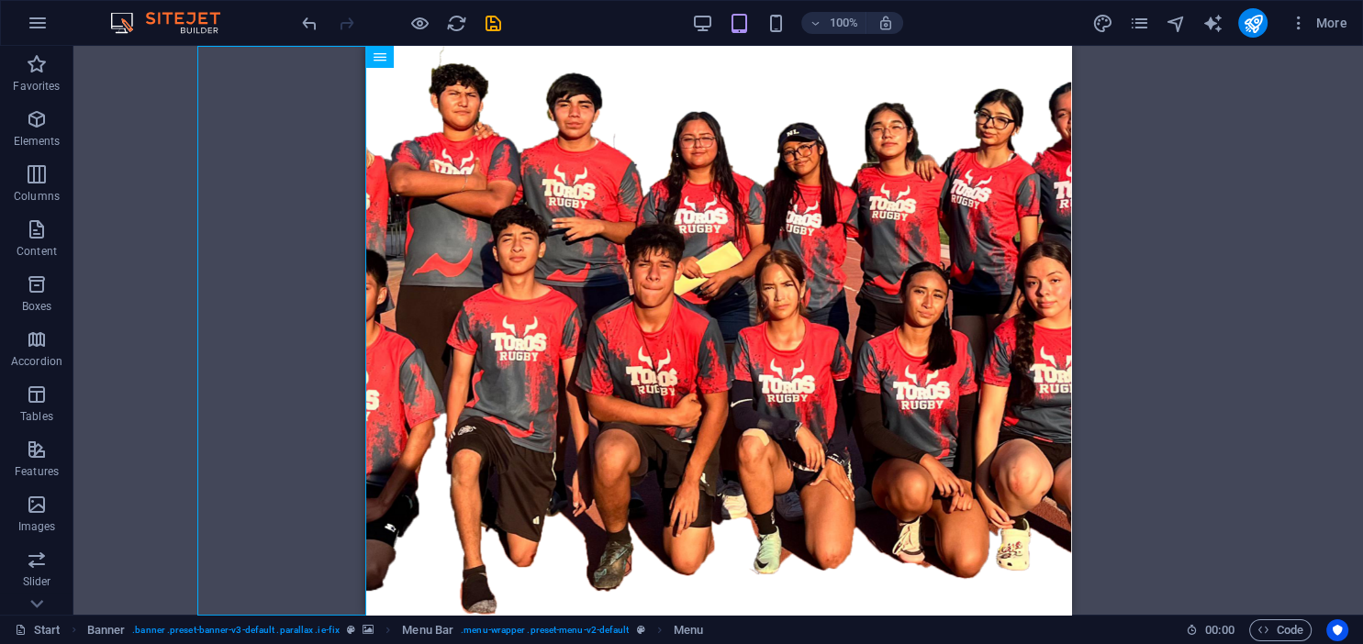
click at [758, 22] on div "100%" at bounding box center [797, 22] width 212 height 29
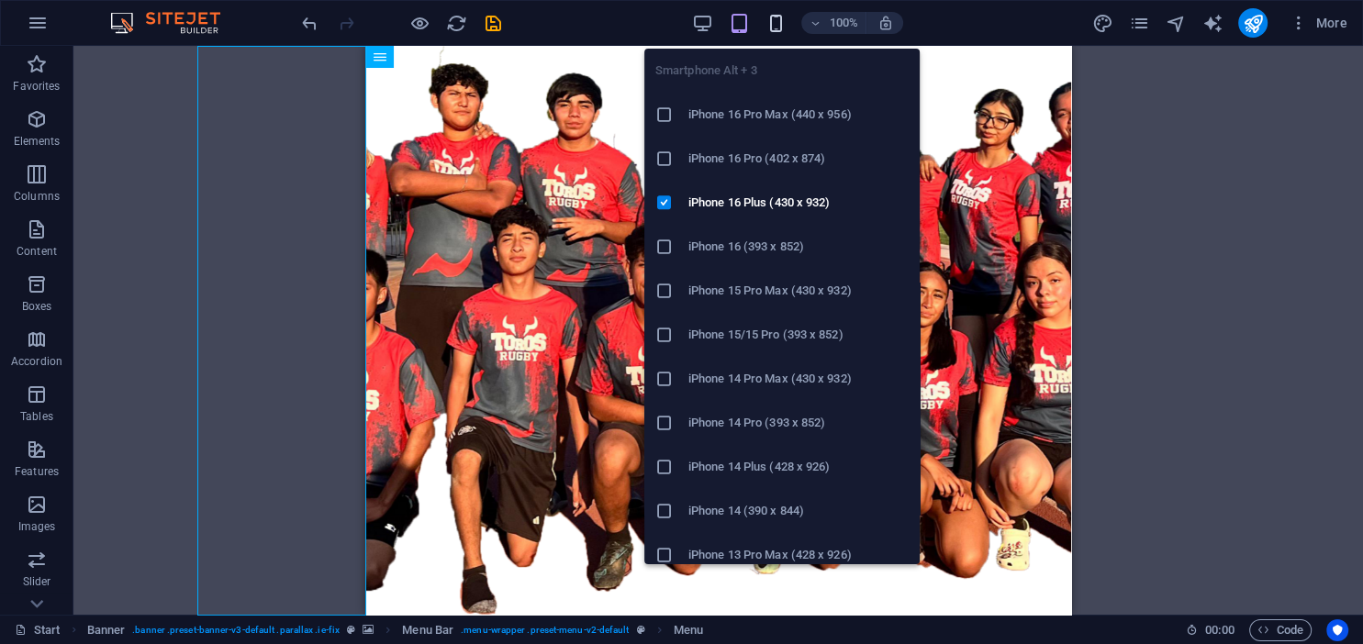
click at [769, 22] on icon "button" at bounding box center [775, 23] width 21 height 21
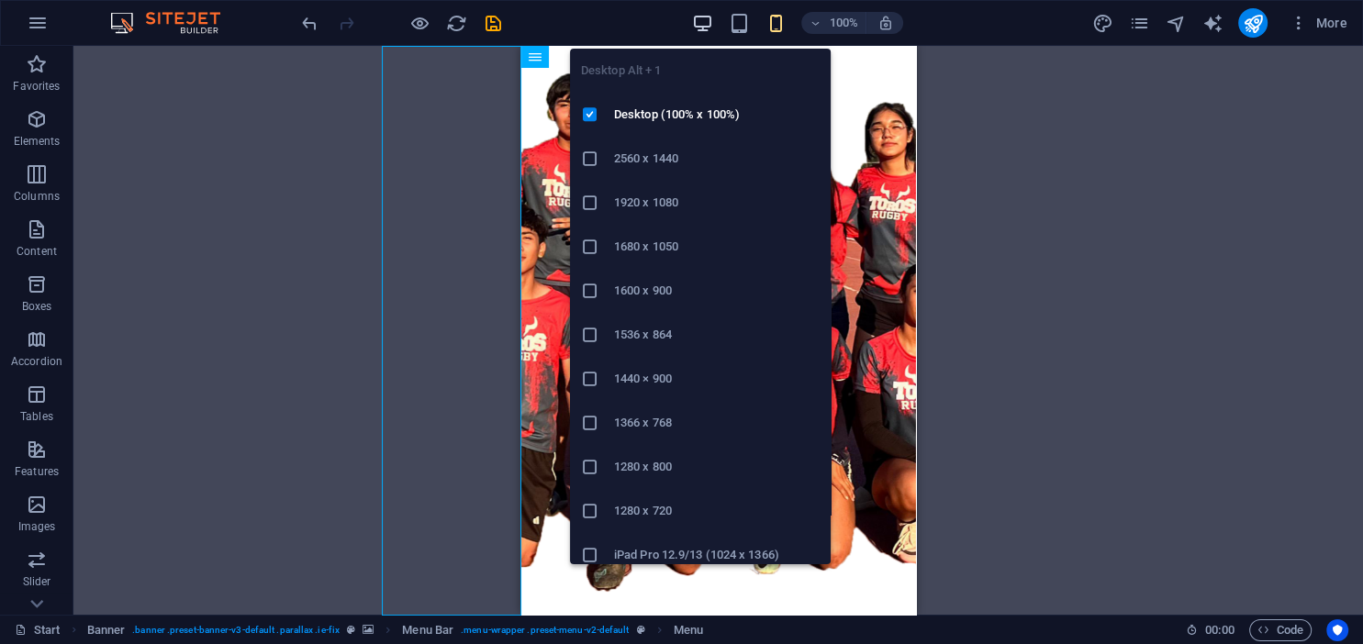
click at [695, 28] on icon "button" at bounding box center [702, 23] width 21 height 21
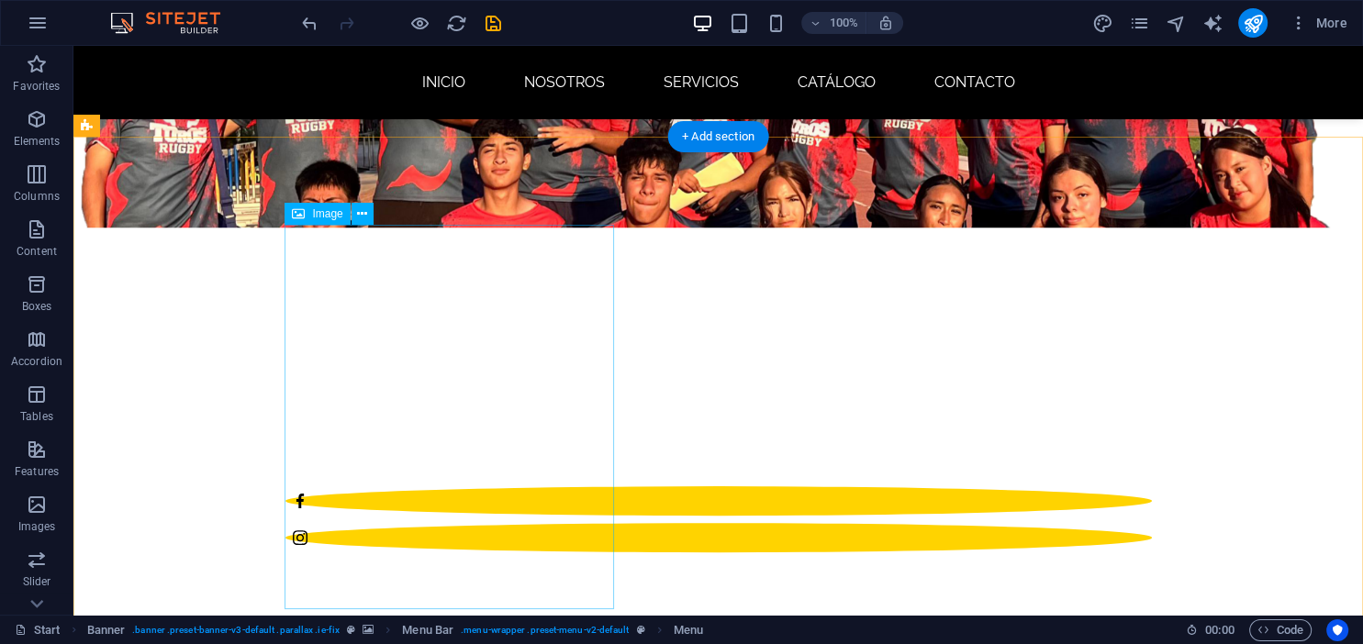
scroll to position [485, 0]
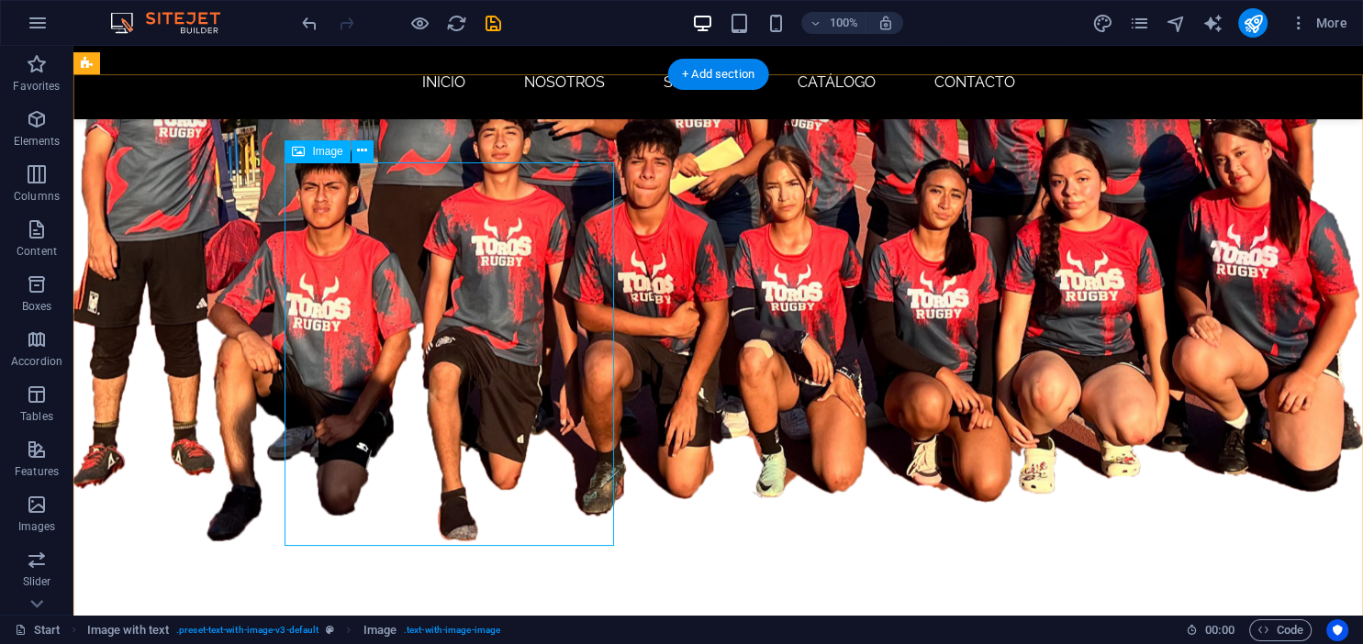
scroll to position [0, 0]
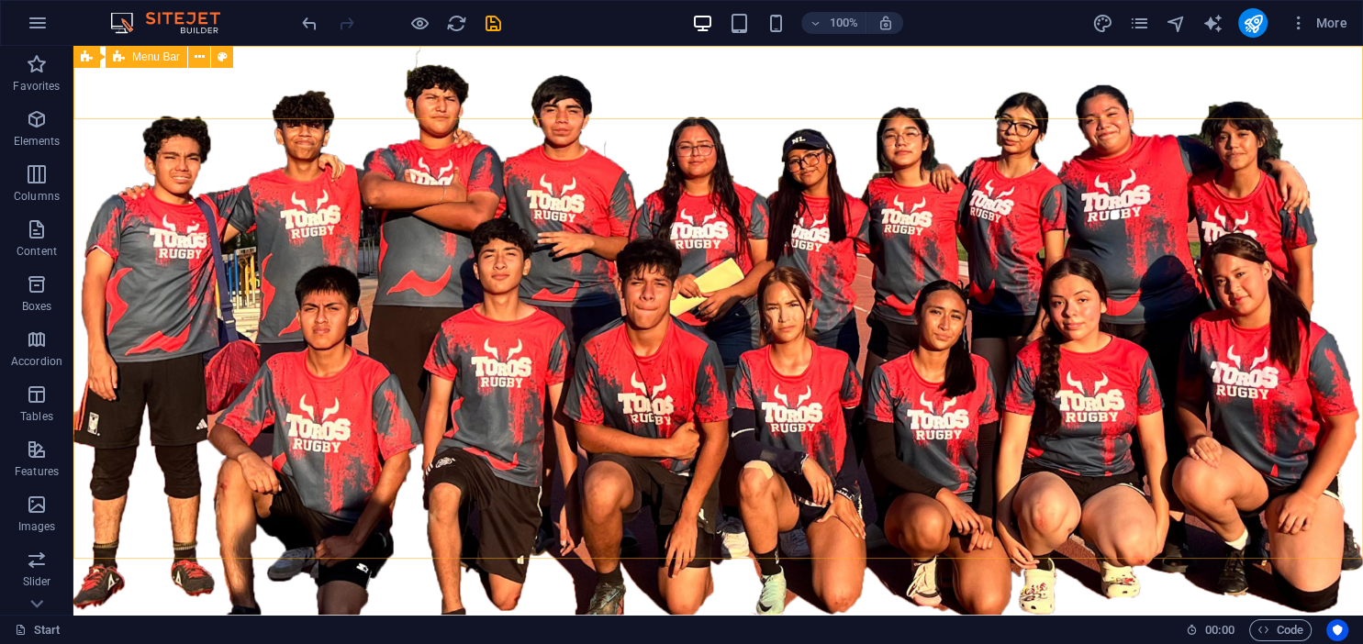
click at [159, 64] on div "Menu Bar" at bounding box center [147, 57] width 82 height 22
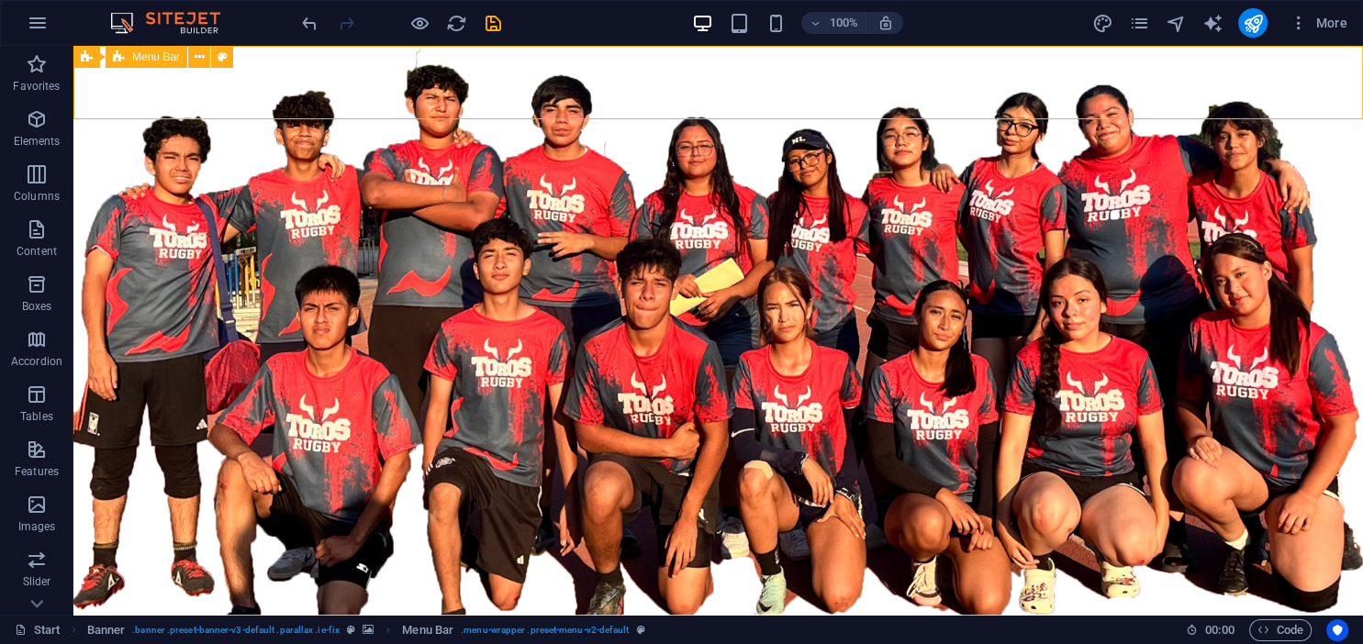
click at [159, 61] on span "Menu Bar" at bounding box center [156, 56] width 48 height 11
click at [168, 61] on span "Menu Bar" at bounding box center [156, 56] width 48 height 11
select select "rem"
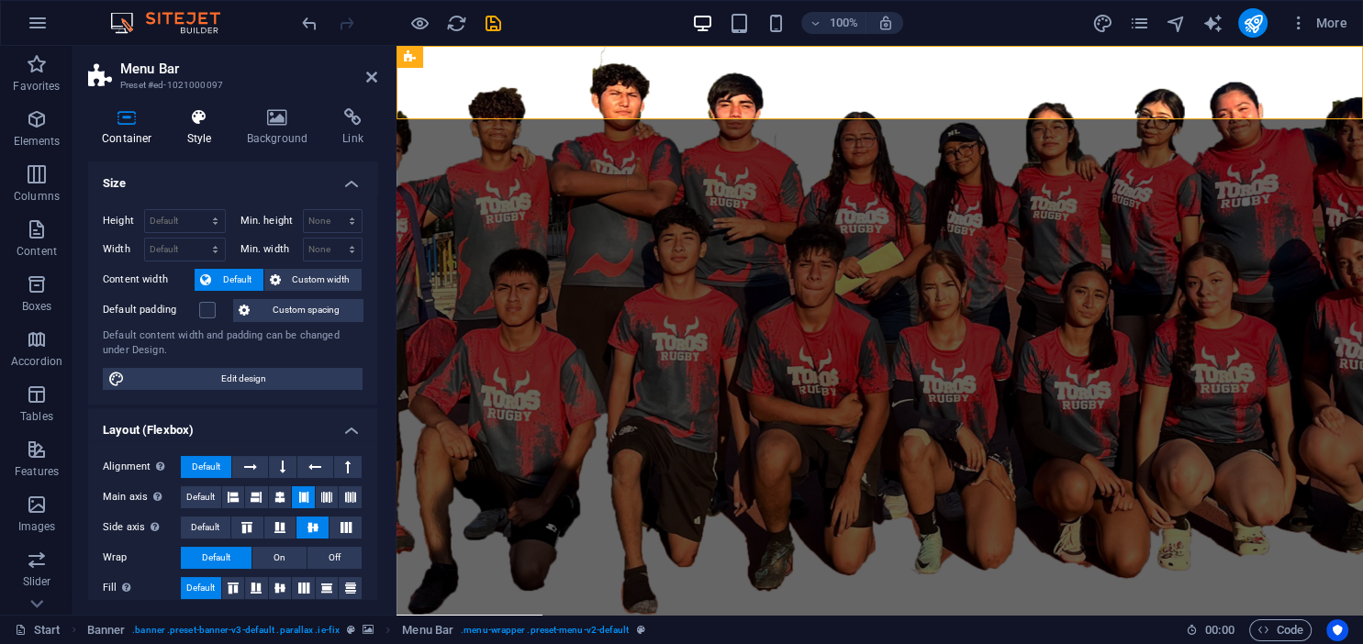
click at [214, 128] on h4 "Style" at bounding box center [203, 127] width 60 height 39
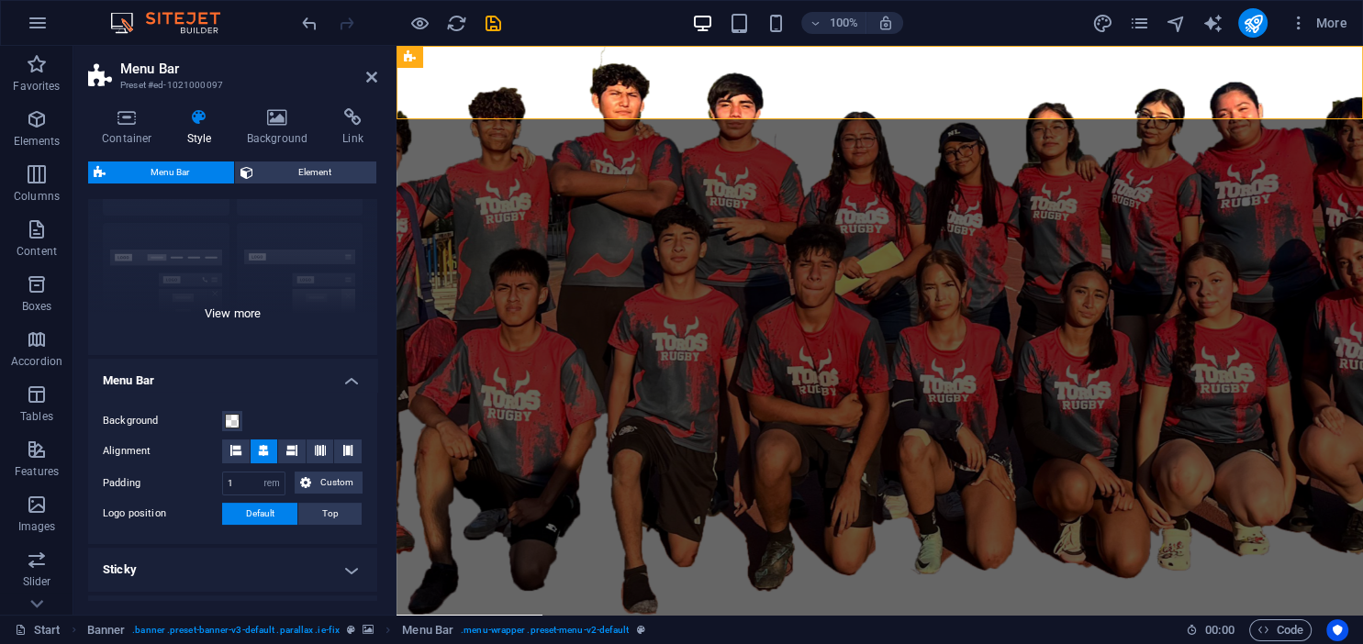
scroll to position [167, 0]
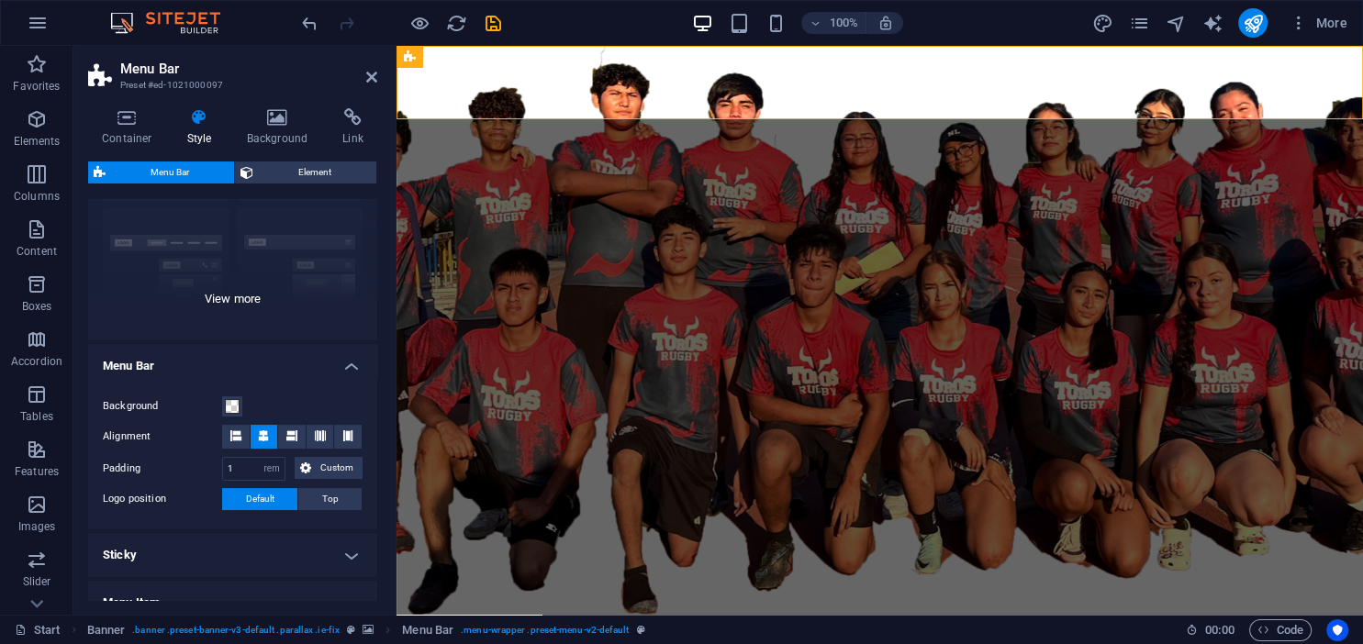
click at [237, 304] on div "Border Centered Default Fixed Loki Trigger Wide XXL" at bounding box center [232, 202] width 289 height 275
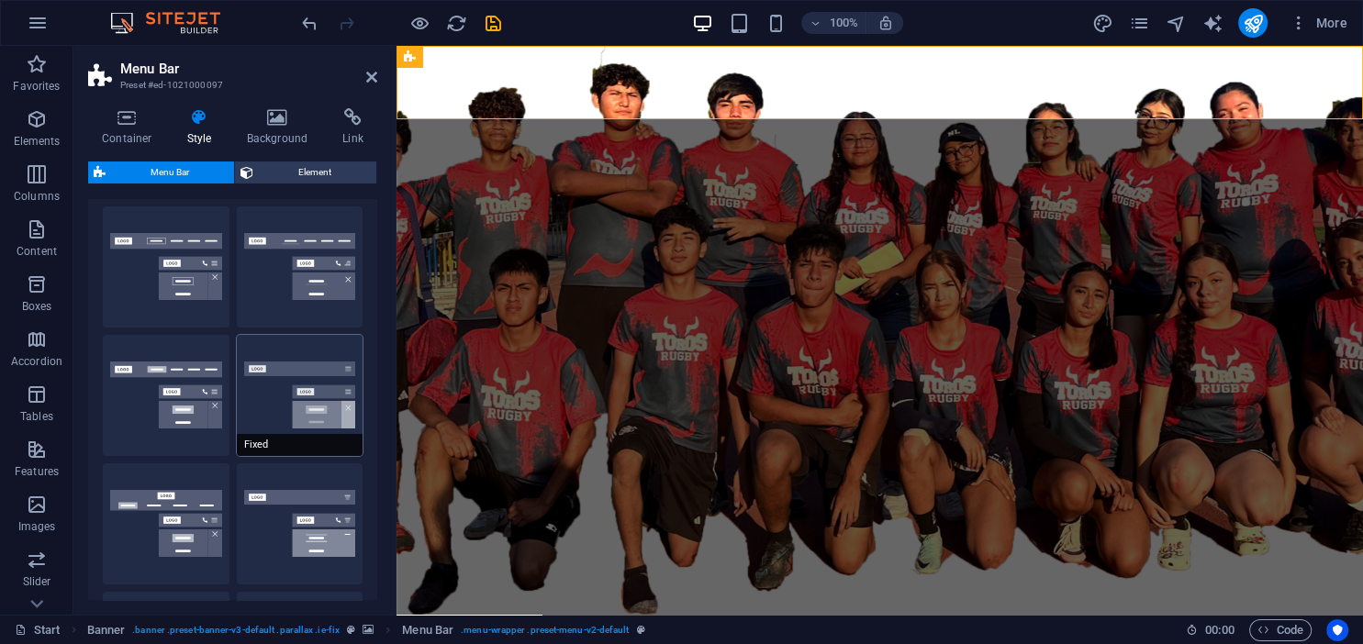
scroll to position [0, 0]
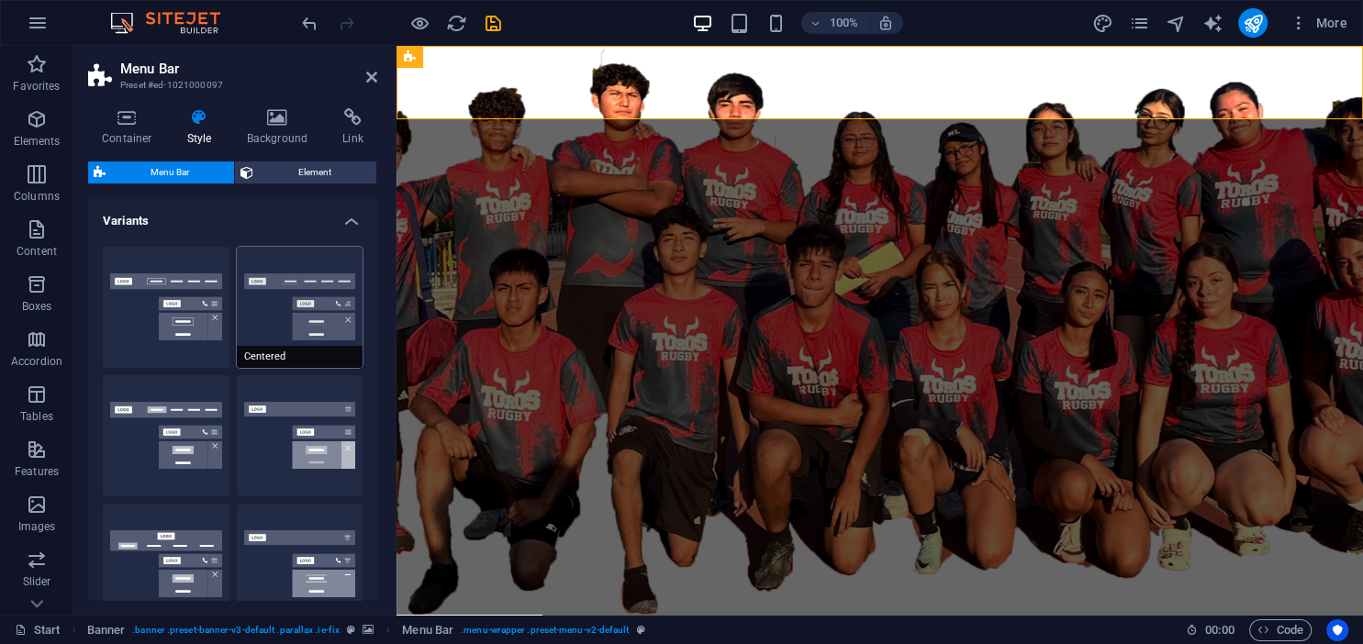
click at [265, 303] on button "Centered" at bounding box center [300, 307] width 127 height 121
click at [193, 307] on button "Border" at bounding box center [166, 307] width 127 height 121
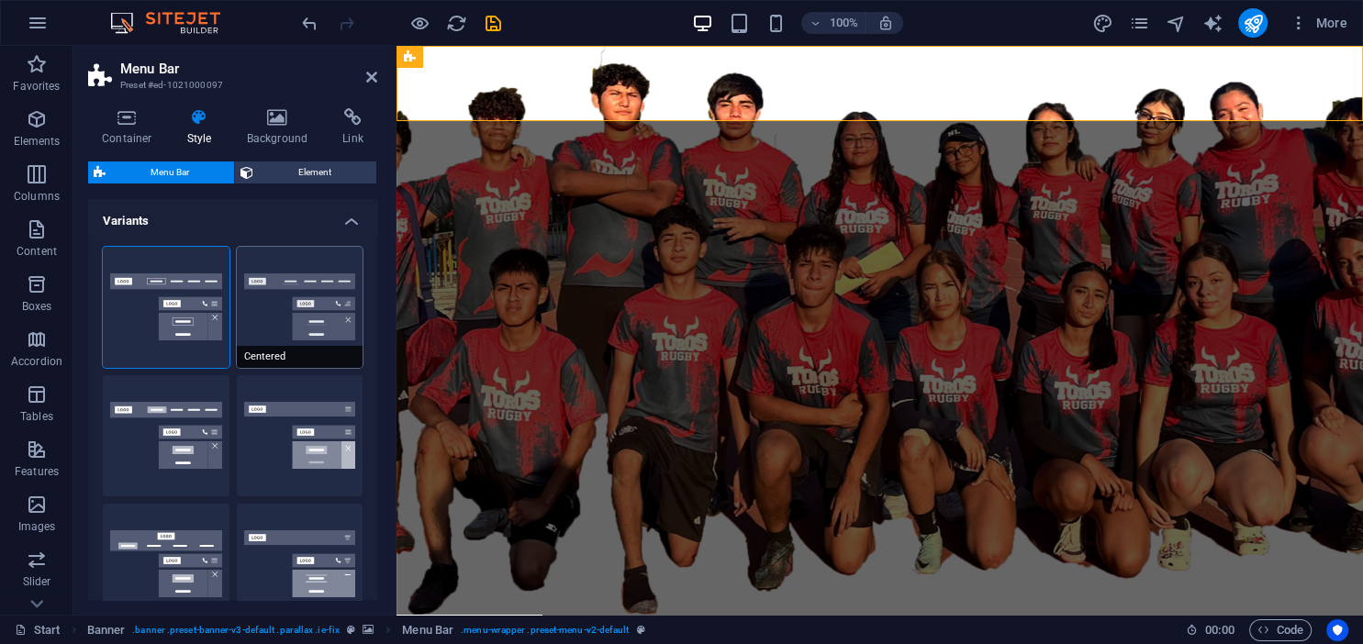
click at [288, 282] on button "Centered" at bounding box center [300, 307] width 127 height 121
click at [286, 436] on button "Fixed" at bounding box center [300, 435] width 127 height 121
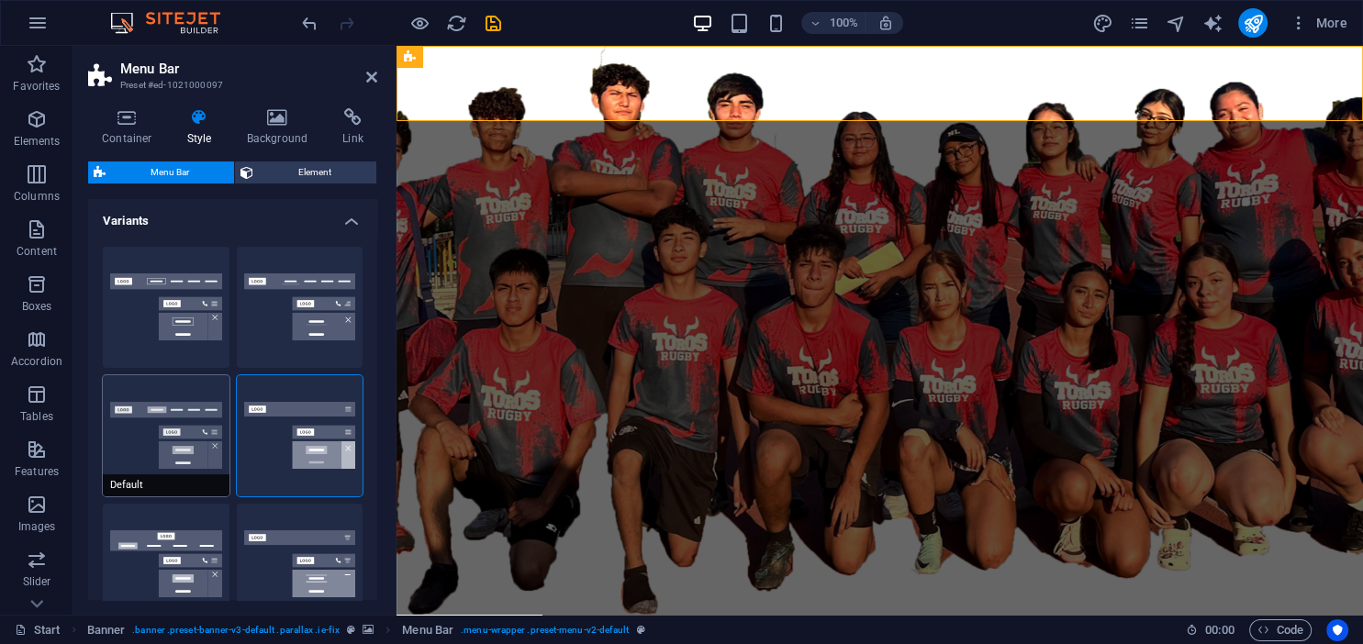
click at [171, 439] on button "Default" at bounding box center [166, 435] width 127 height 121
click at [170, 550] on button "Loki" at bounding box center [166, 564] width 127 height 121
type input "0"
select select "DISABLED_OPTION_VALUE"
type input "2"
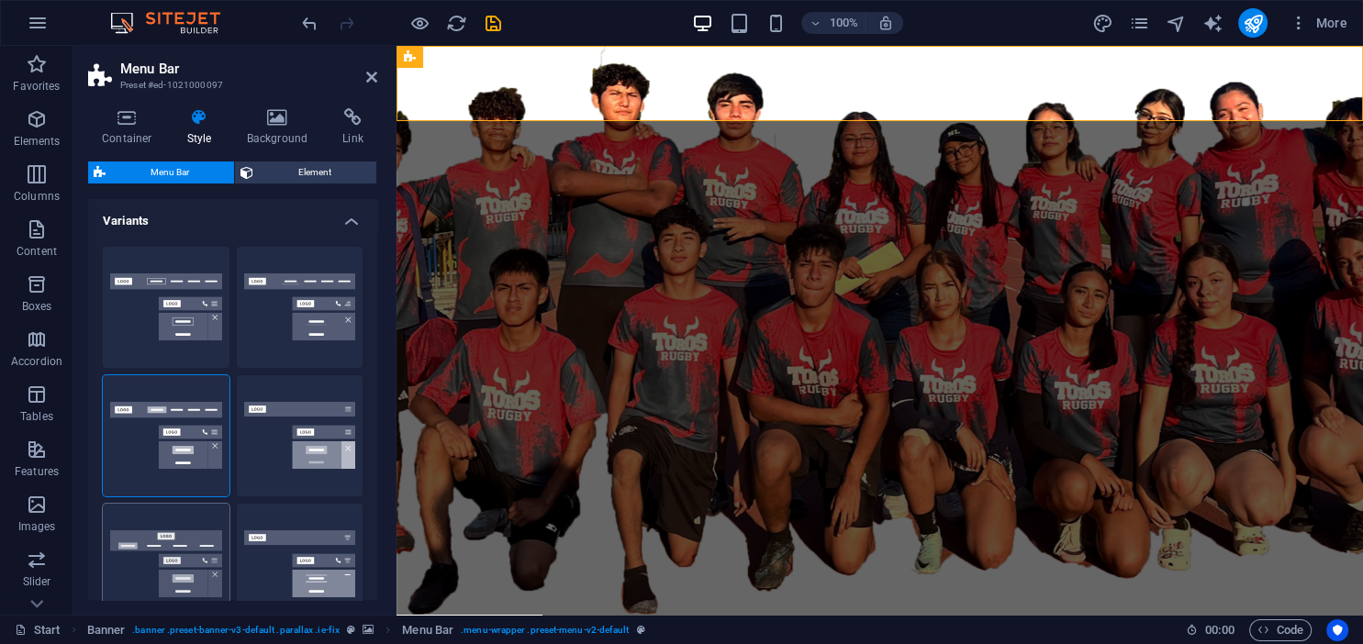
type input "1"
click at [333, 549] on button "Trigger" at bounding box center [300, 564] width 127 height 121
type input "1"
select select "rem"
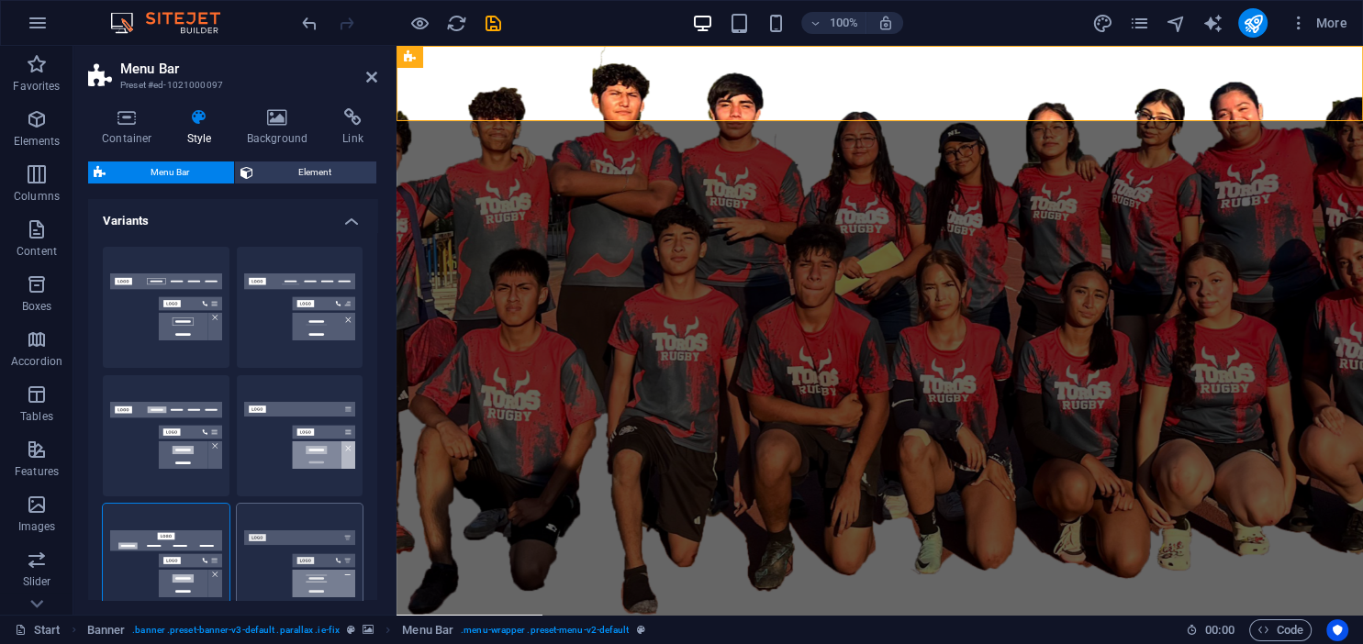
type input "1"
type input "0"
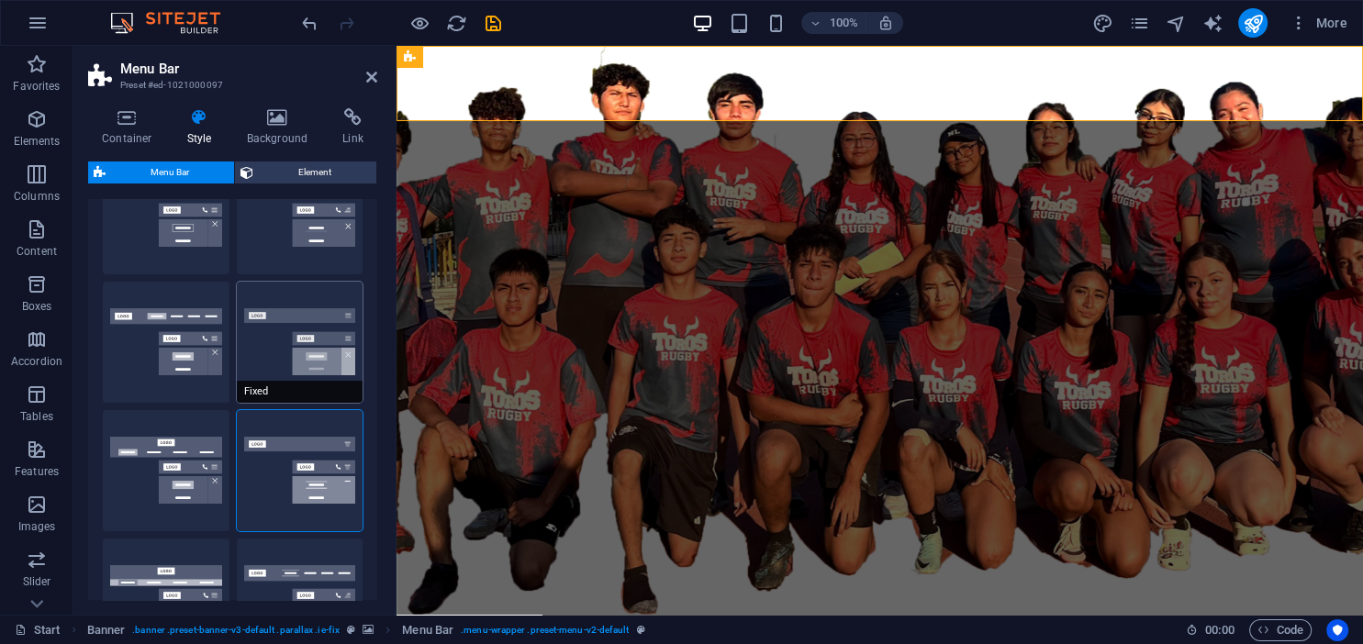
scroll to position [167, 0]
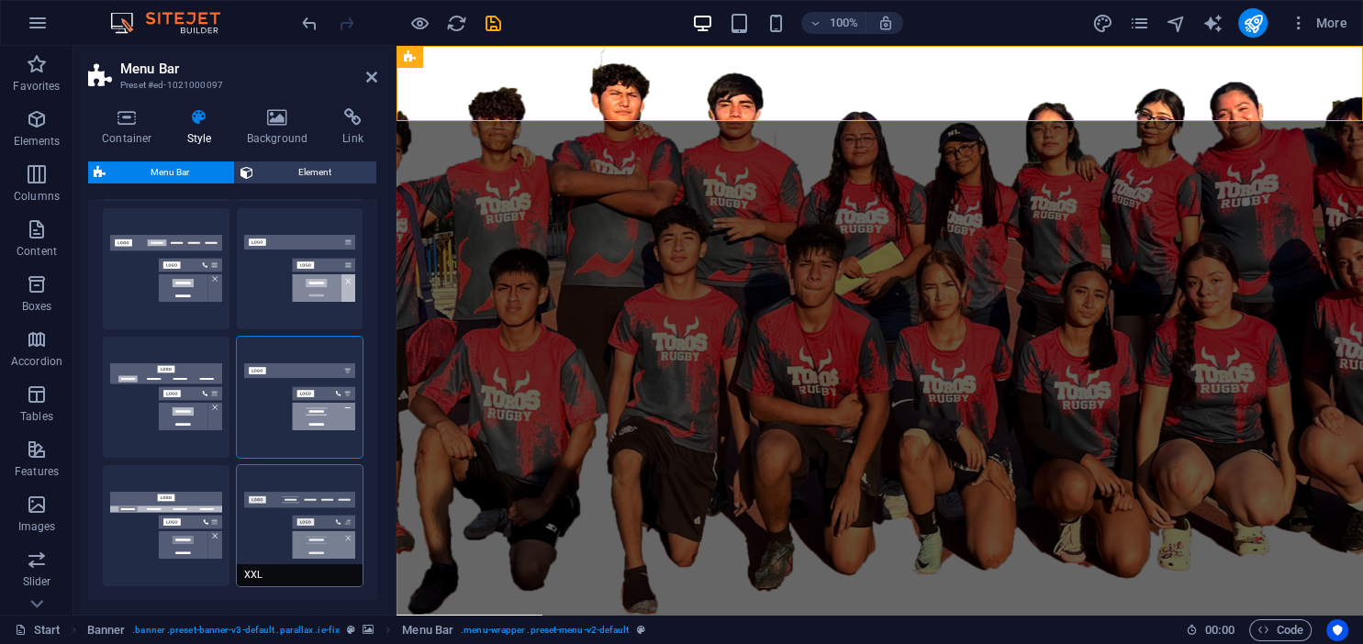
click at [304, 512] on button "XXL" at bounding box center [300, 525] width 127 height 121
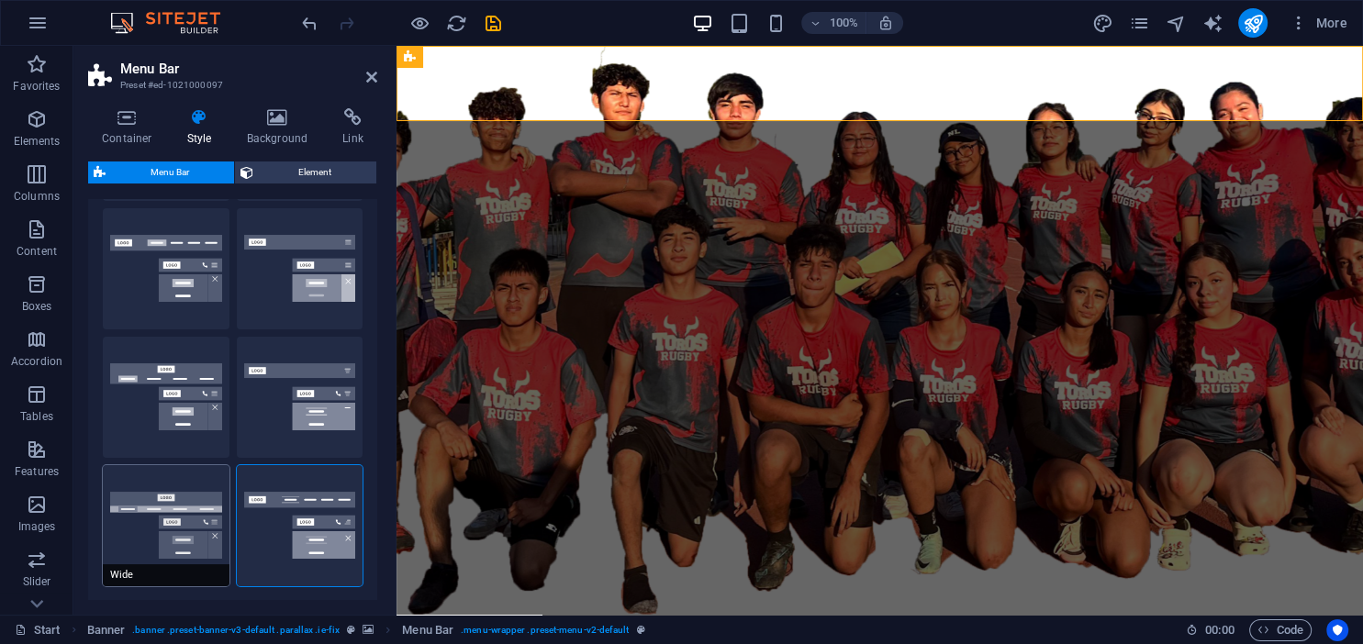
click at [134, 518] on button "Wide" at bounding box center [166, 525] width 127 height 121
type input "0"
type input "2"
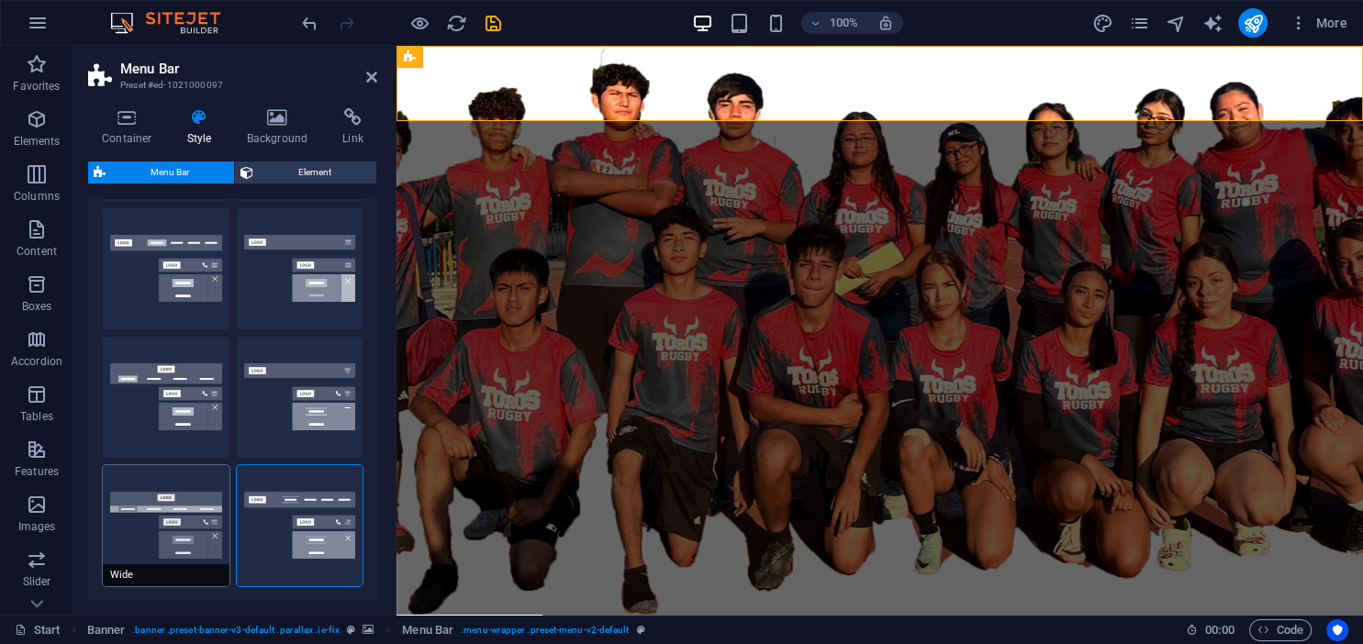
type input "2"
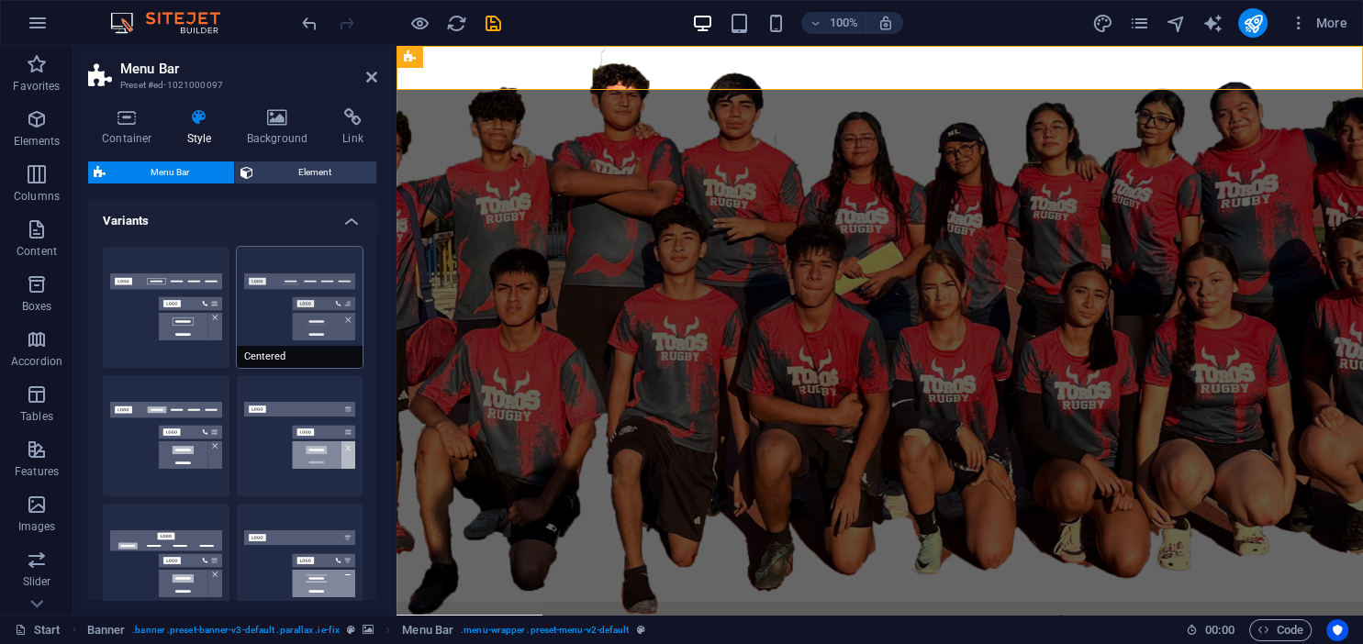
click at [282, 292] on button "Centered" at bounding box center [300, 307] width 127 height 121
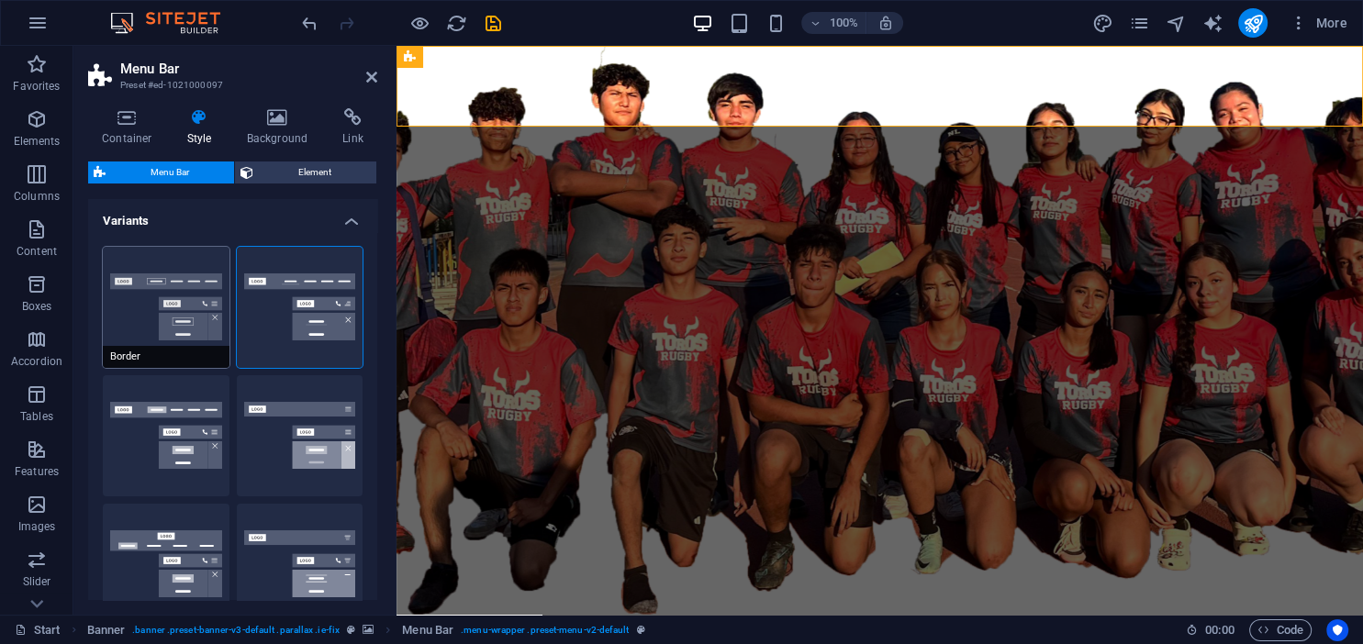
click at [162, 305] on button "Border" at bounding box center [166, 307] width 127 height 121
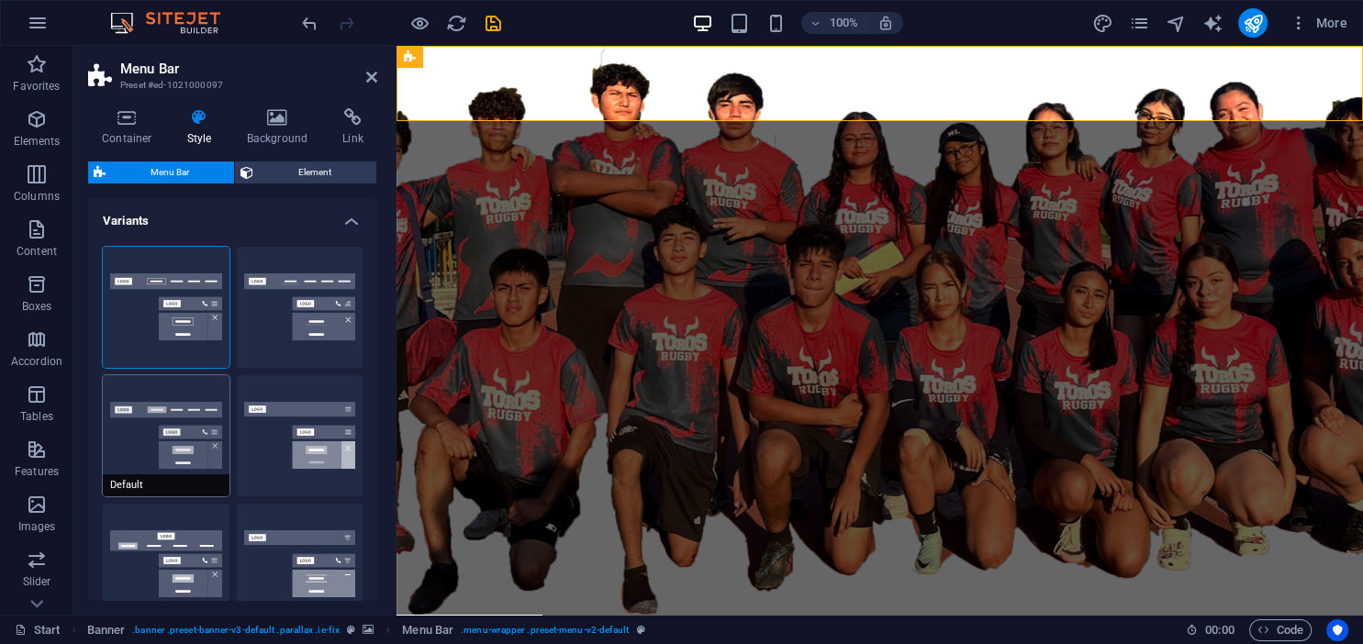
click at [150, 431] on button "Default" at bounding box center [166, 435] width 127 height 121
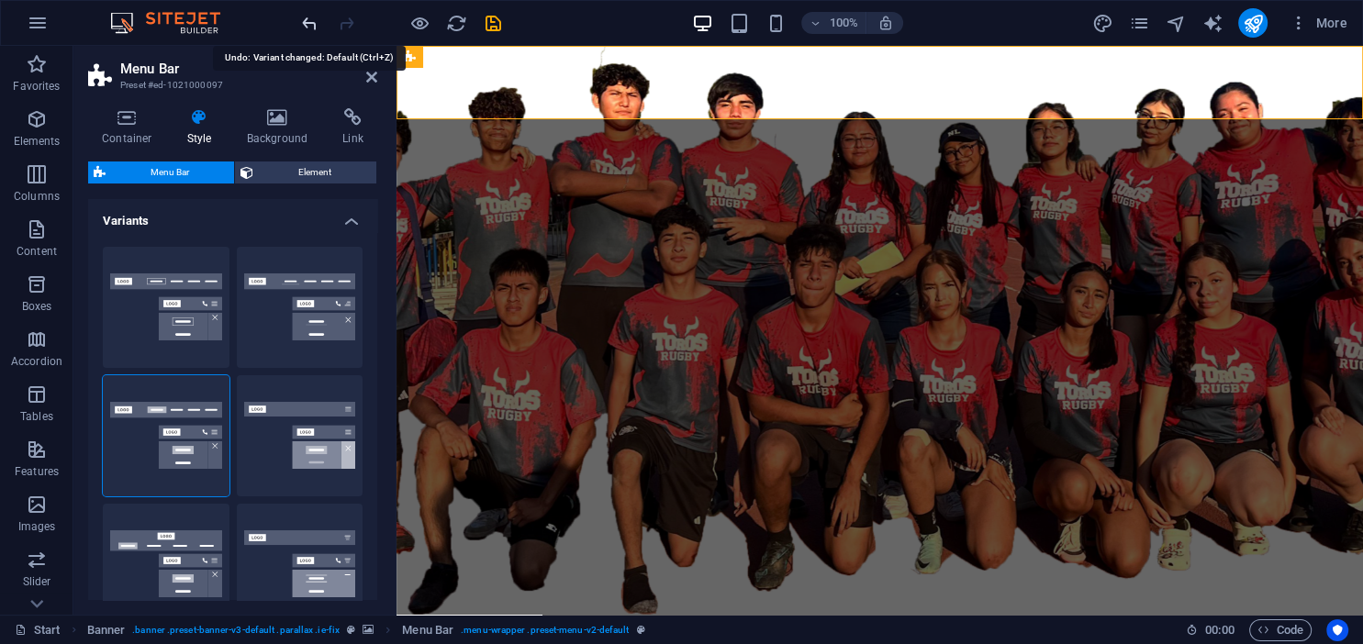
click at [317, 28] on icon "undo" at bounding box center [309, 23] width 21 height 21
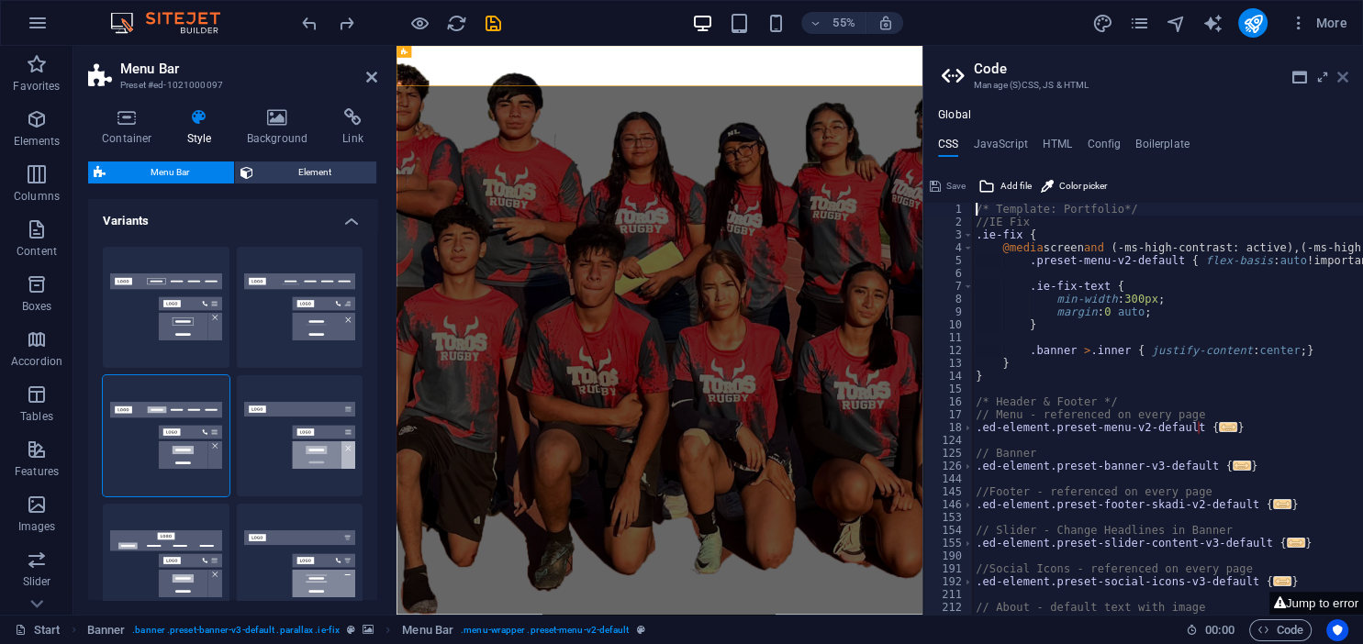
click at [1343, 79] on icon at bounding box center [1342, 77] width 11 height 15
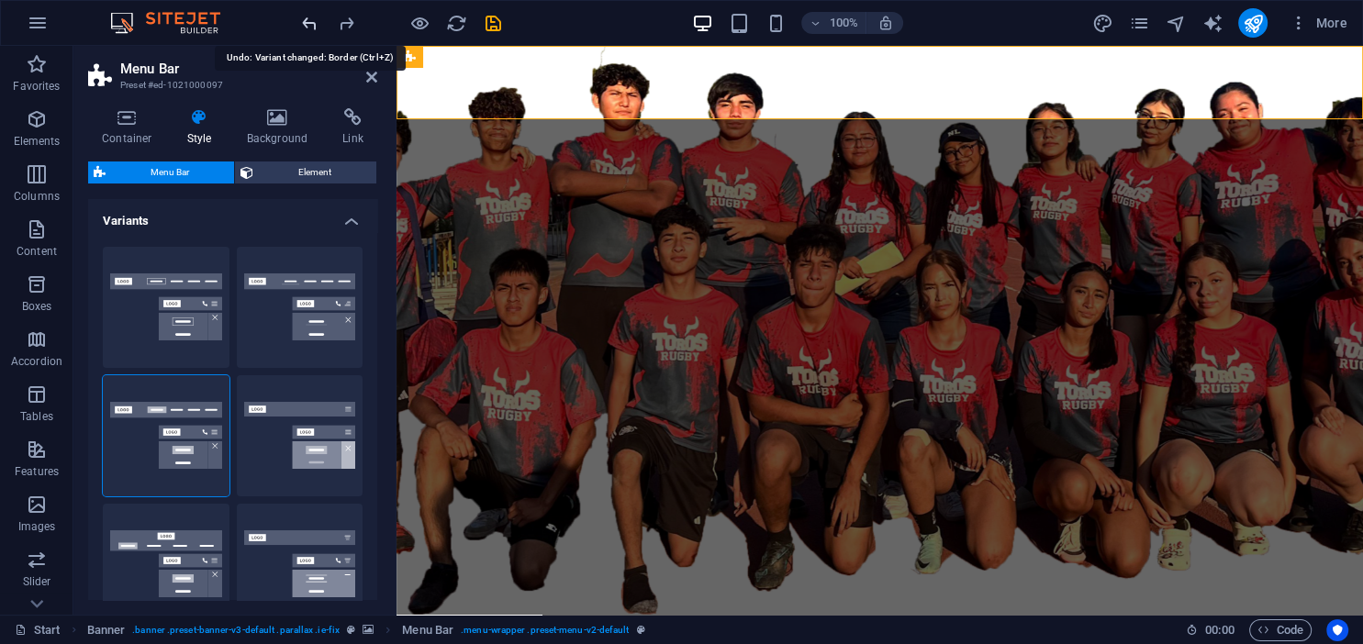
click at [300, 28] on icon "undo" at bounding box center [309, 23] width 21 height 21
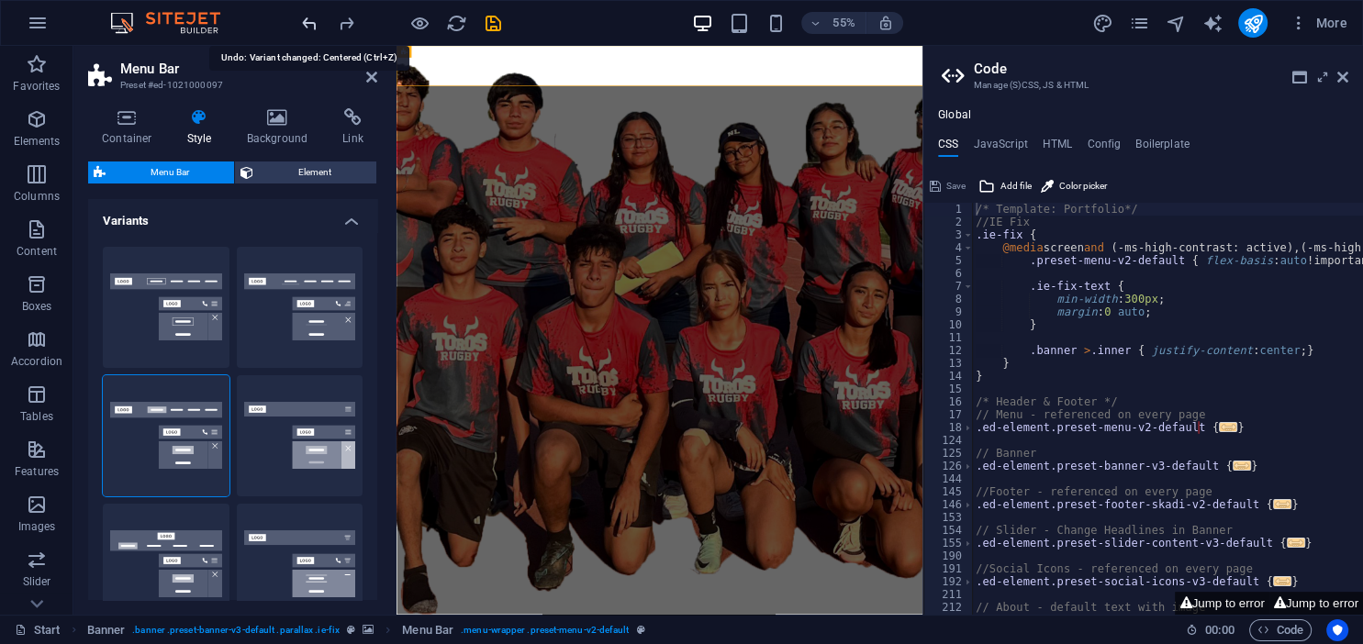
click at [304, 27] on icon "undo" at bounding box center [309, 23] width 21 height 21
type input "0"
type input "2"
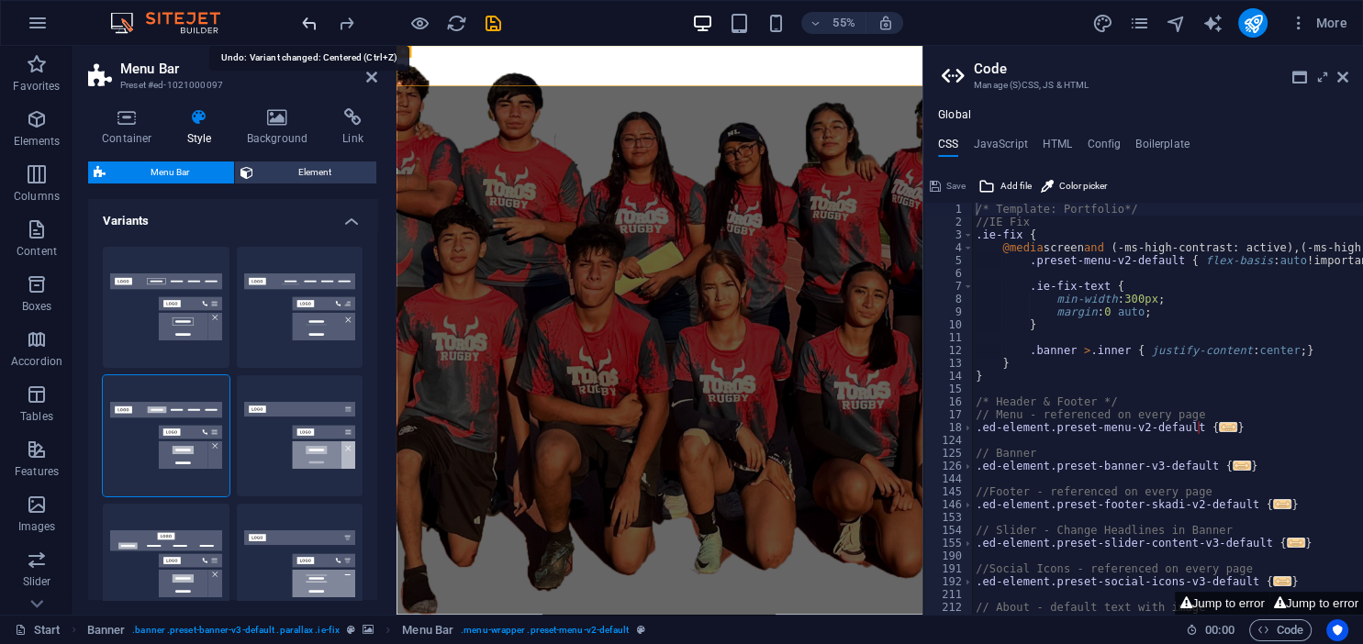
type input "2"
click at [304, 27] on icon "undo" at bounding box center [309, 23] width 21 height 21
type input "1"
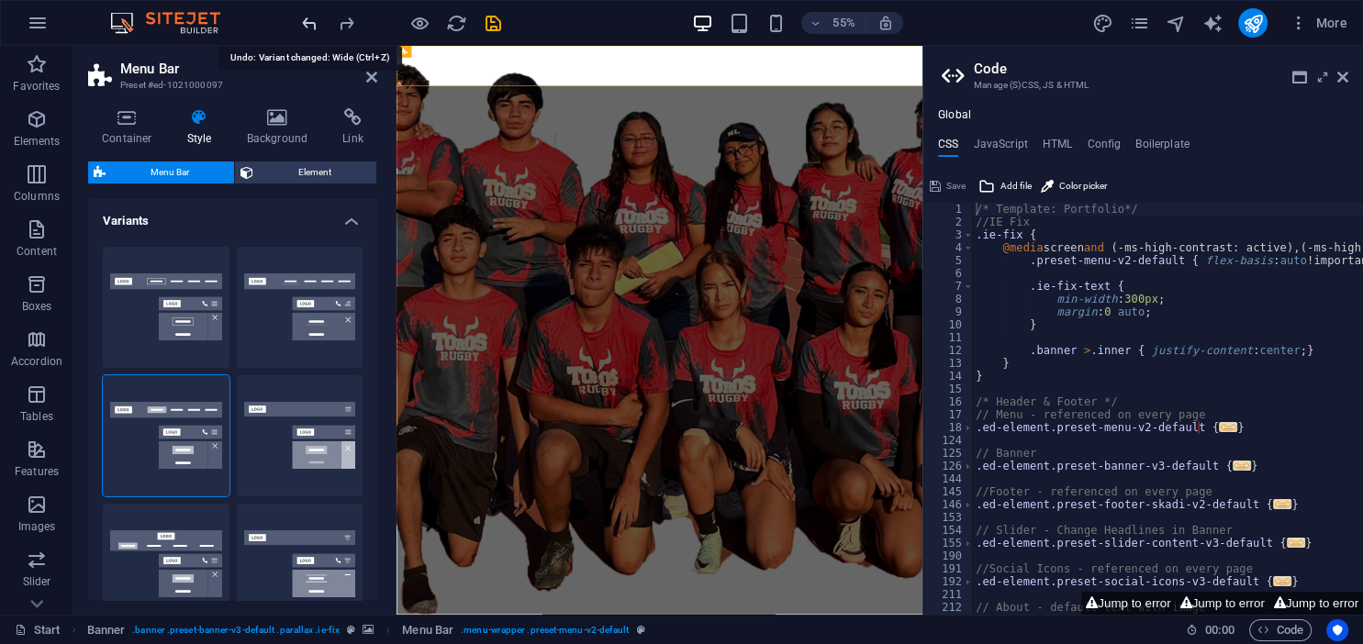
type input "1"
click at [304, 27] on icon "undo" at bounding box center [309, 23] width 21 height 21
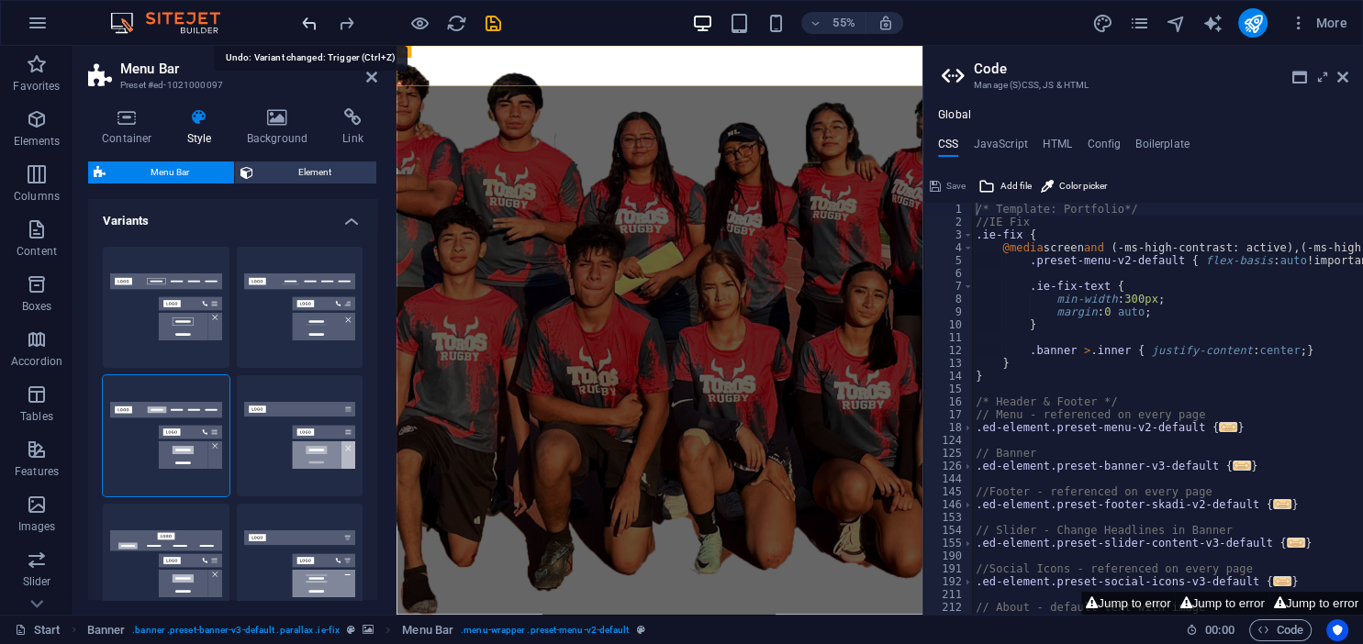
click at [304, 27] on icon "undo" at bounding box center [309, 23] width 21 height 21
type input "0"
select select "DISABLED_OPTION_VALUE"
type input "2"
type input "1"
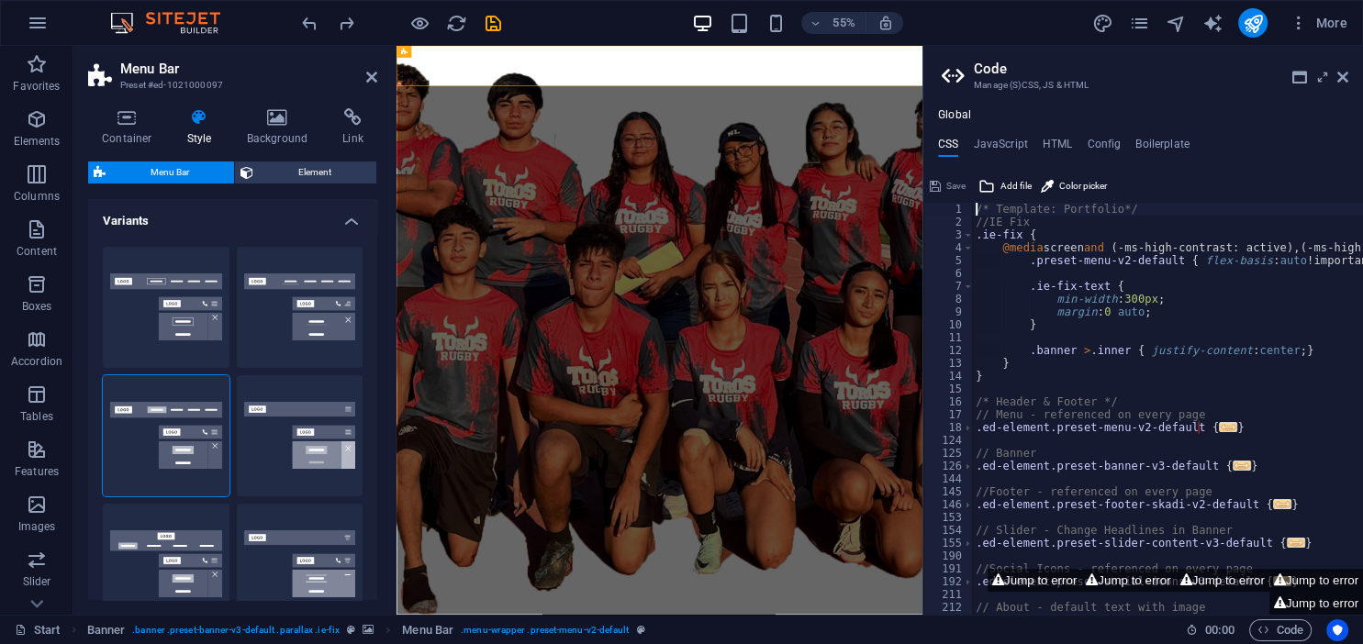
drag, startPoint x: 1347, startPoint y: 75, endPoint x: 1292, endPoint y: 74, distance: 55.1
click at [1349, 75] on aside "Code Manage (S)CSS, JS & HTML Global CSS JavaScript HTML Config Boilerplate /* …" at bounding box center [1142, 330] width 441 height 569
click at [1341, 81] on icon at bounding box center [1342, 77] width 11 height 15
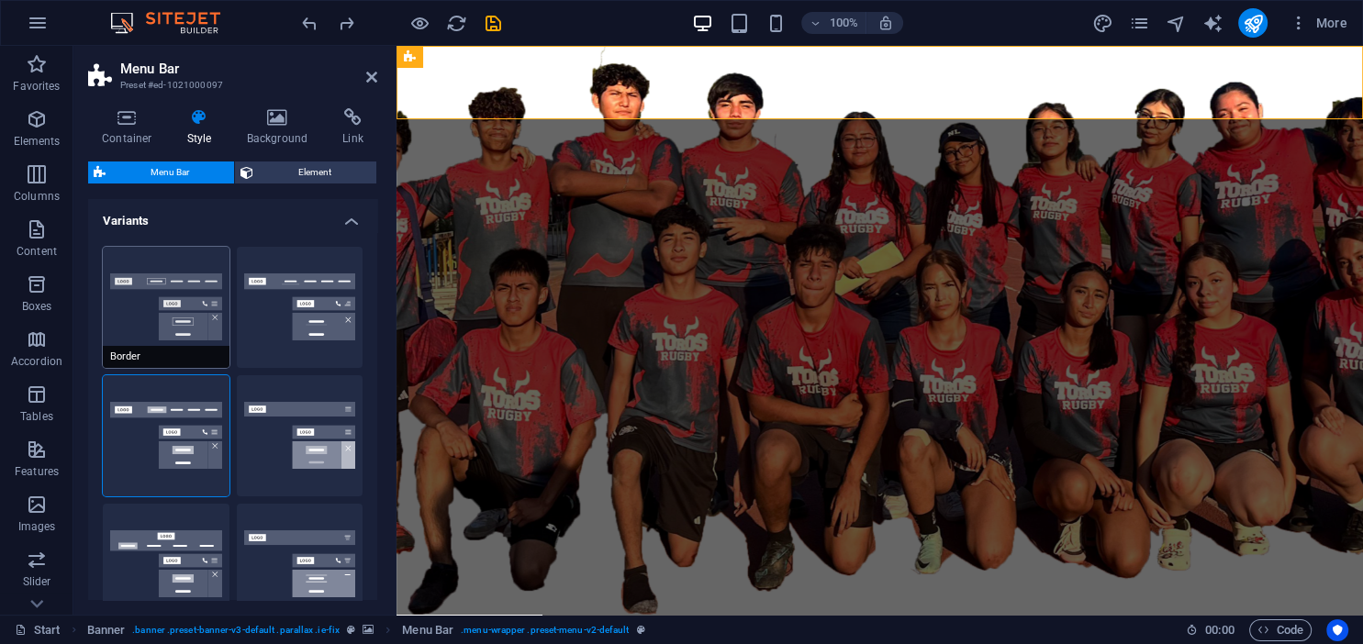
click at [139, 307] on button "Border" at bounding box center [166, 307] width 127 height 121
type input "1"
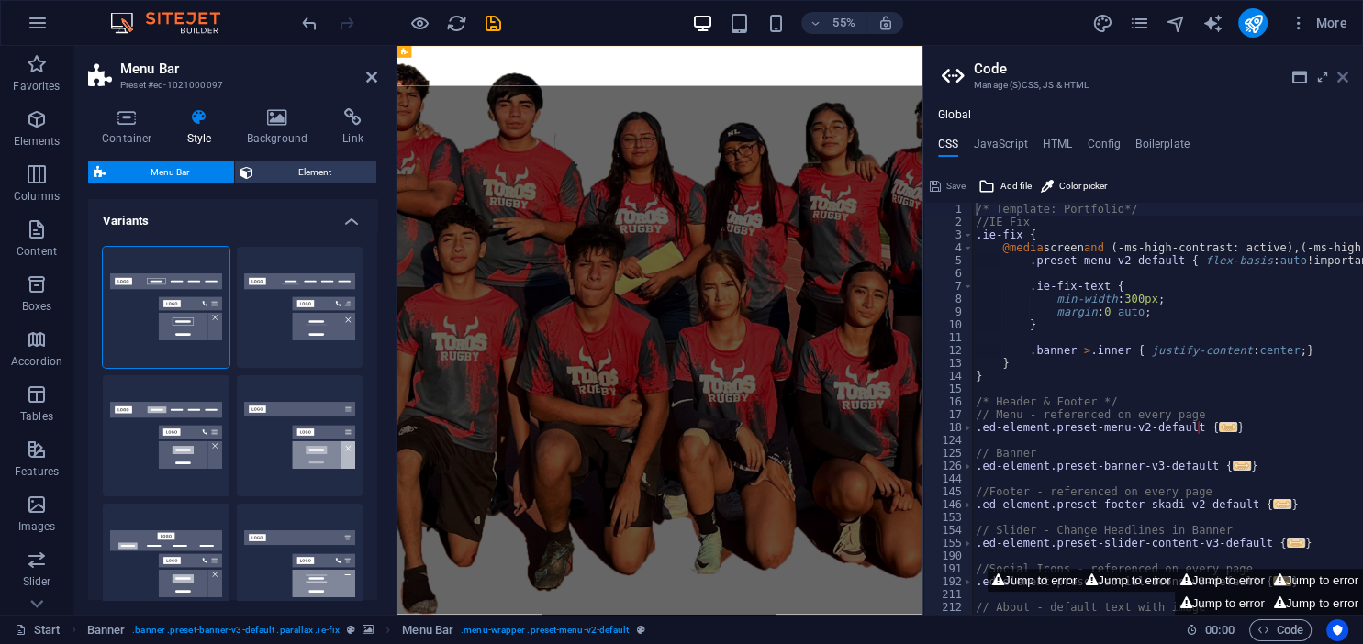
drag, startPoint x: 1347, startPoint y: 78, endPoint x: 812, endPoint y: 26, distance: 537.6
click at [1347, 78] on icon at bounding box center [1342, 77] width 11 height 15
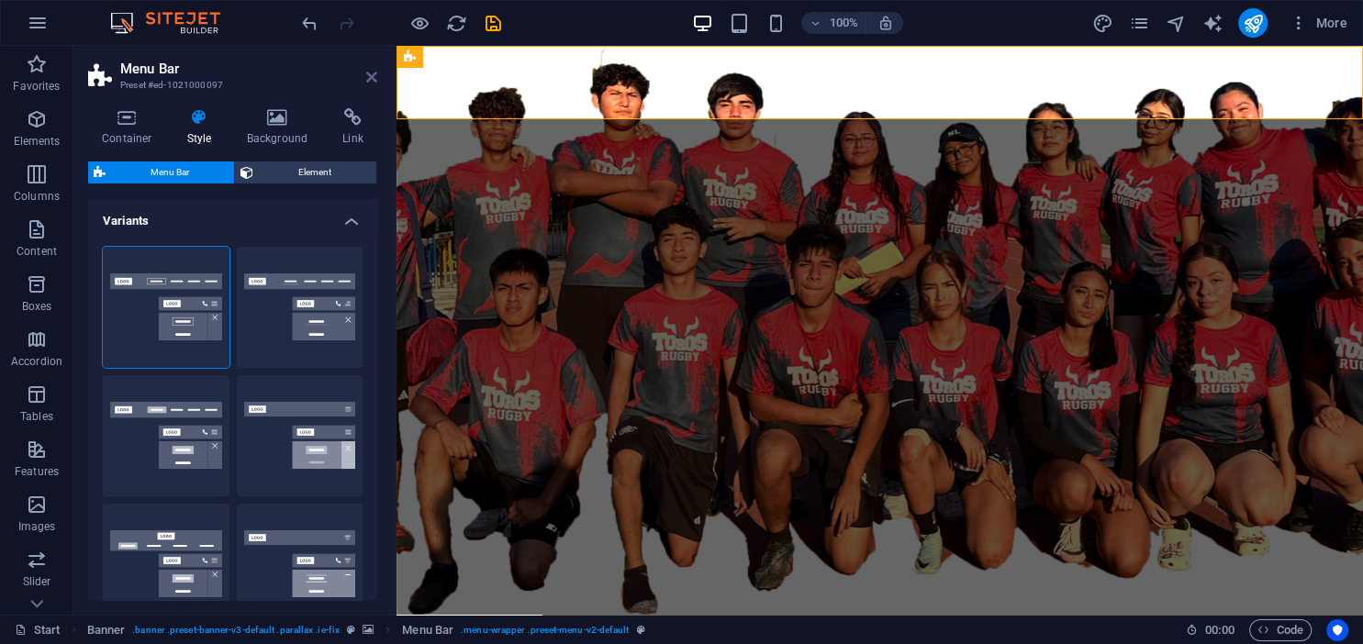
click at [366, 73] on header "Menu Bar Preset #ed-1021000097" at bounding box center [232, 70] width 289 height 48
click at [376, 79] on icon at bounding box center [371, 77] width 11 height 15
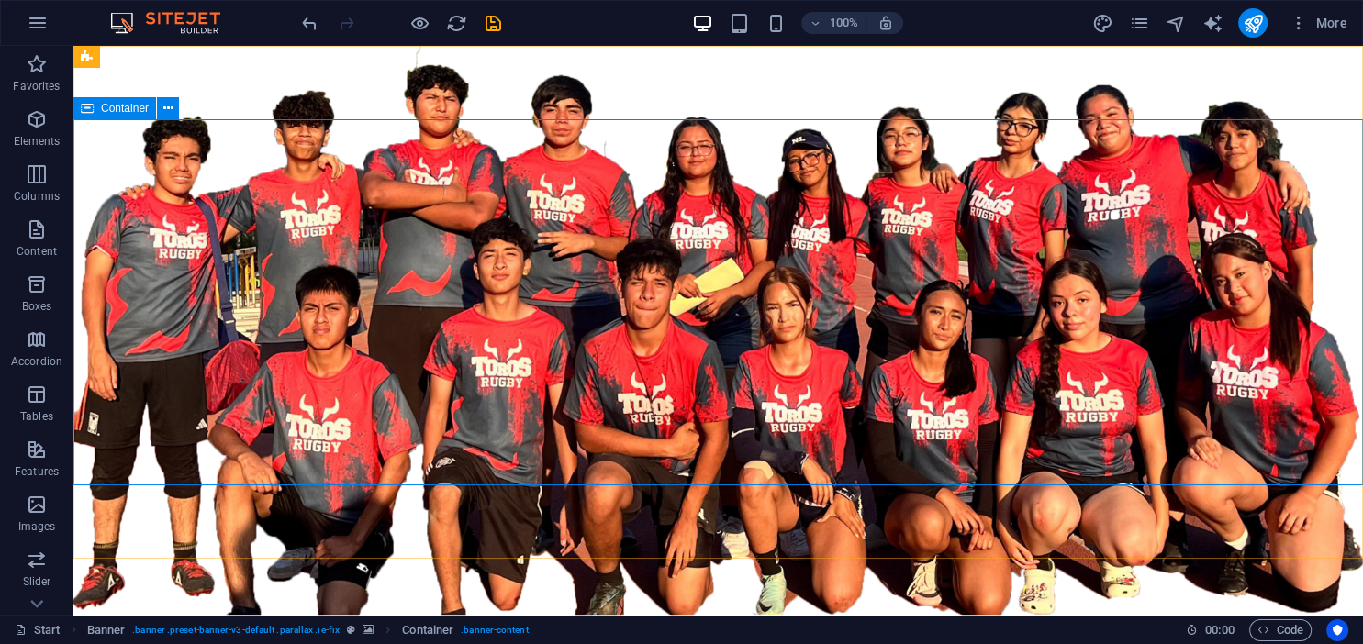
click at [90, 109] on icon at bounding box center [87, 108] width 13 height 22
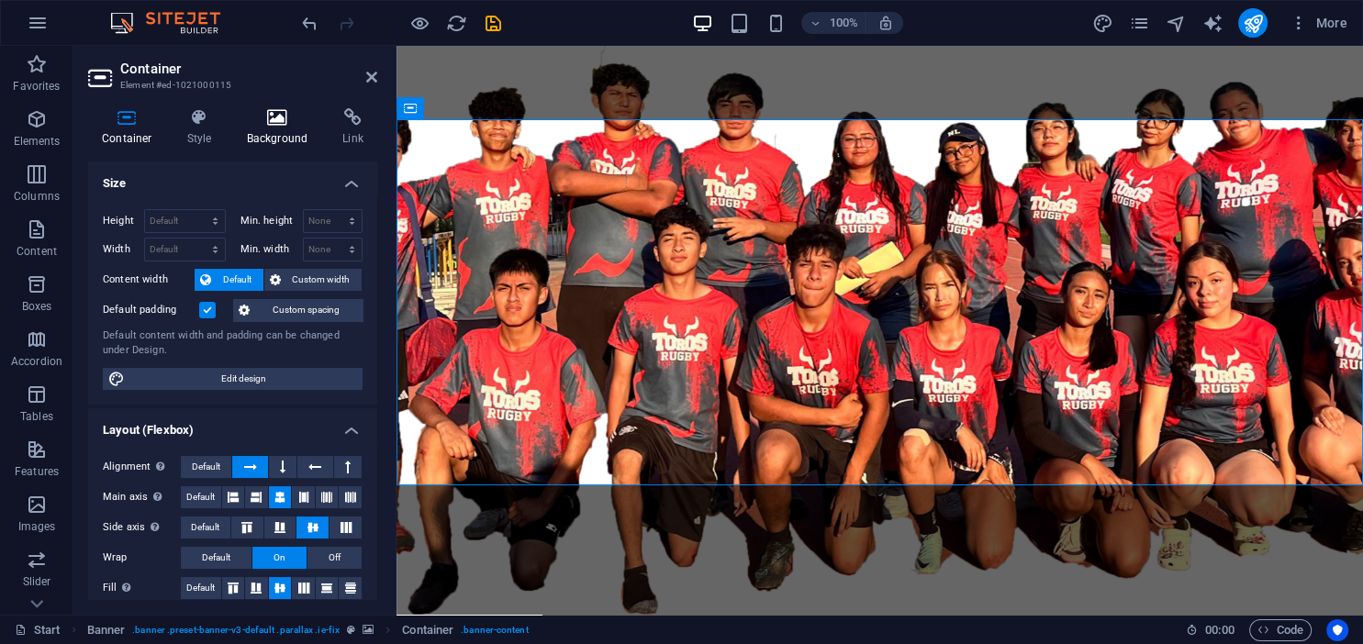
click at [281, 122] on icon at bounding box center [277, 117] width 89 height 18
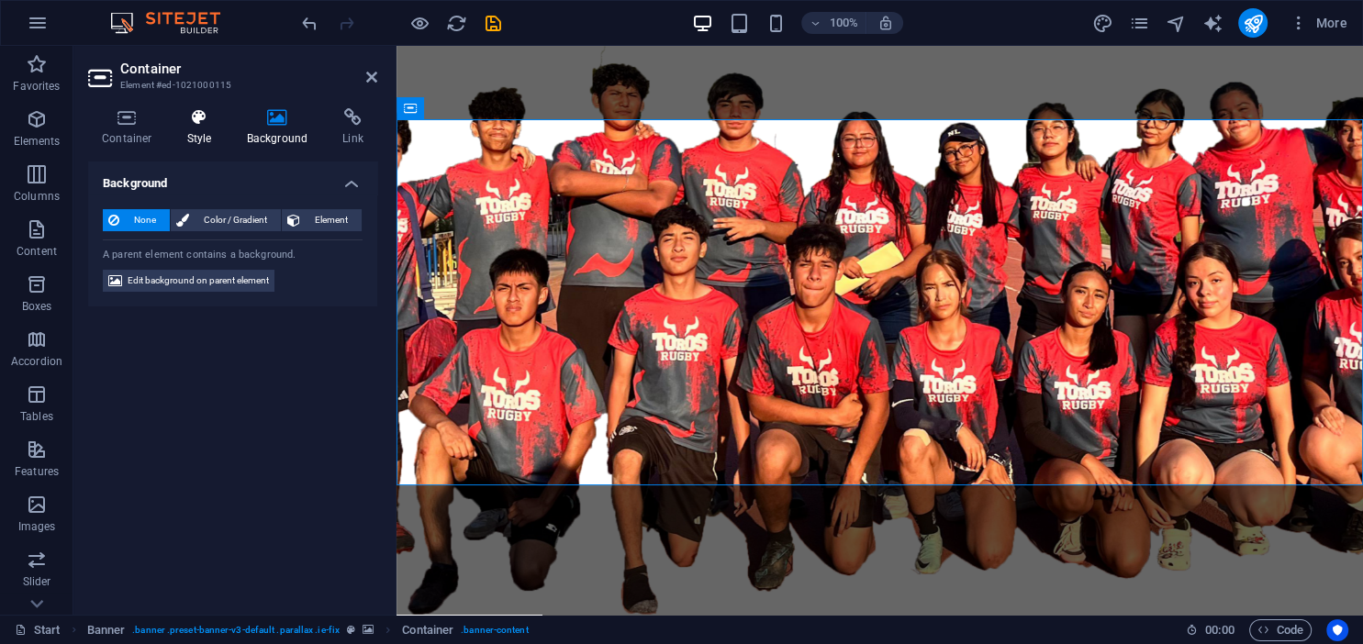
click at [208, 124] on icon at bounding box center [199, 117] width 52 height 18
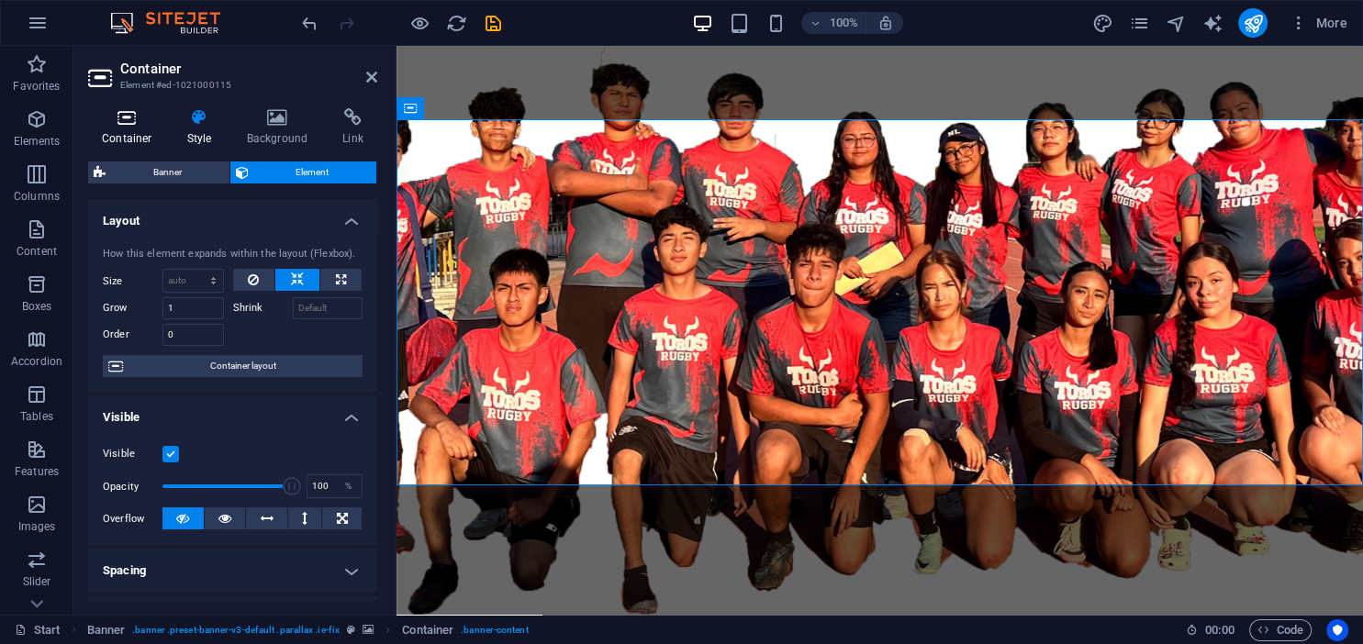
click at [149, 125] on icon at bounding box center [127, 117] width 78 height 18
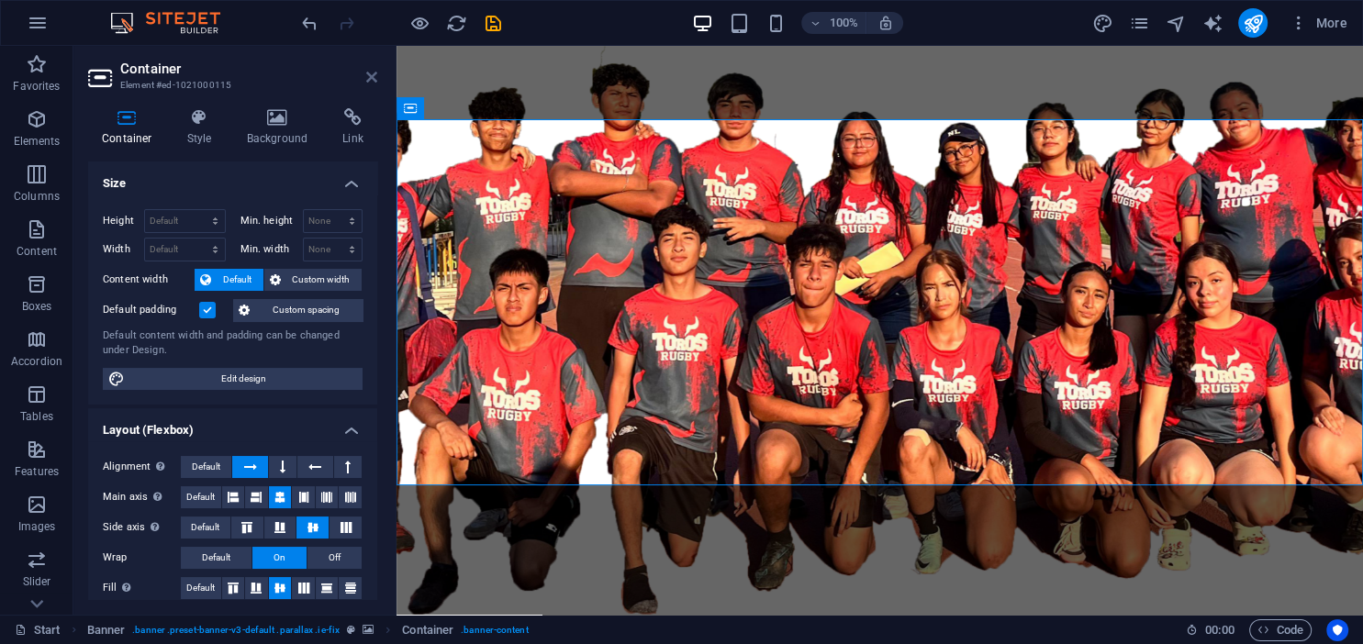
click at [368, 82] on icon at bounding box center [371, 77] width 11 height 15
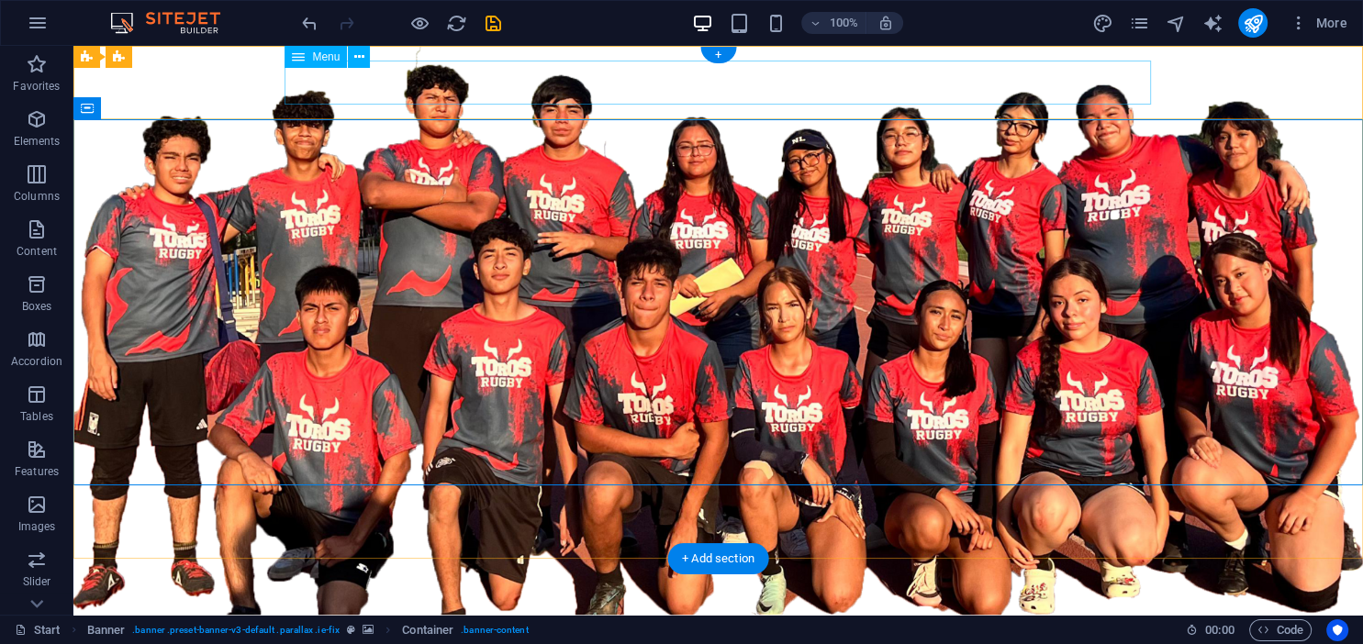
click at [508, 617] on nav "INICIO NOSOTROS Servicios CATÁLOGO CONTACTO" at bounding box center [718, 639] width 866 height 44
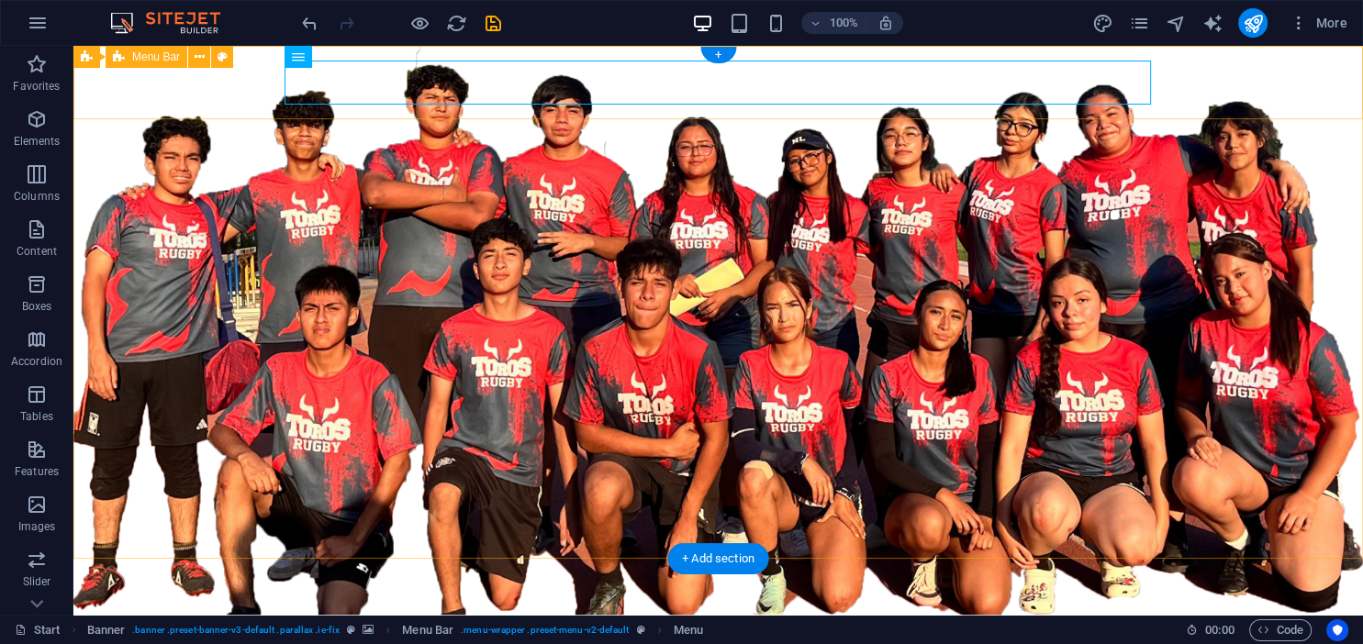
click at [260, 602] on div "INICIO NOSOTROS Servicios CATÁLOGO CONTACTO Menu" at bounding box center [717, 638] width 1289 height 73
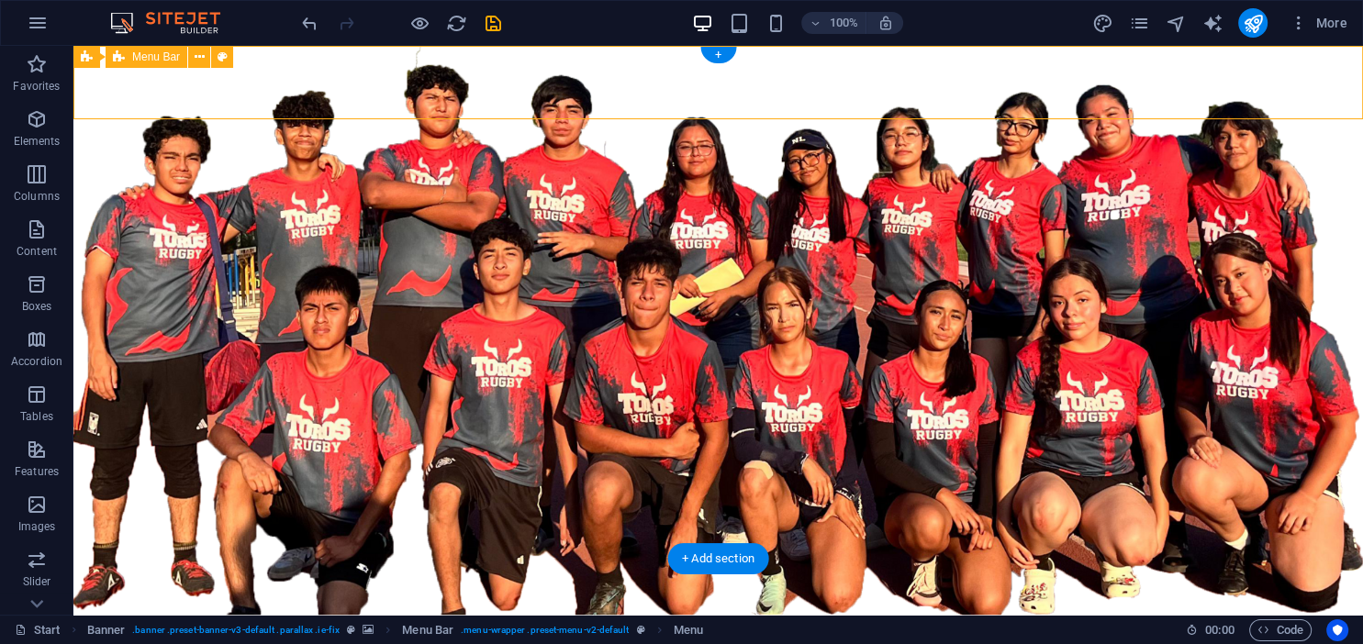
click at [260, 602] on div "INICIO NOSOTROS Servicios CATÁLOGO CONTACTO Menu" at bounding box center [717, 638] width 1289 height 73
select select "rem"
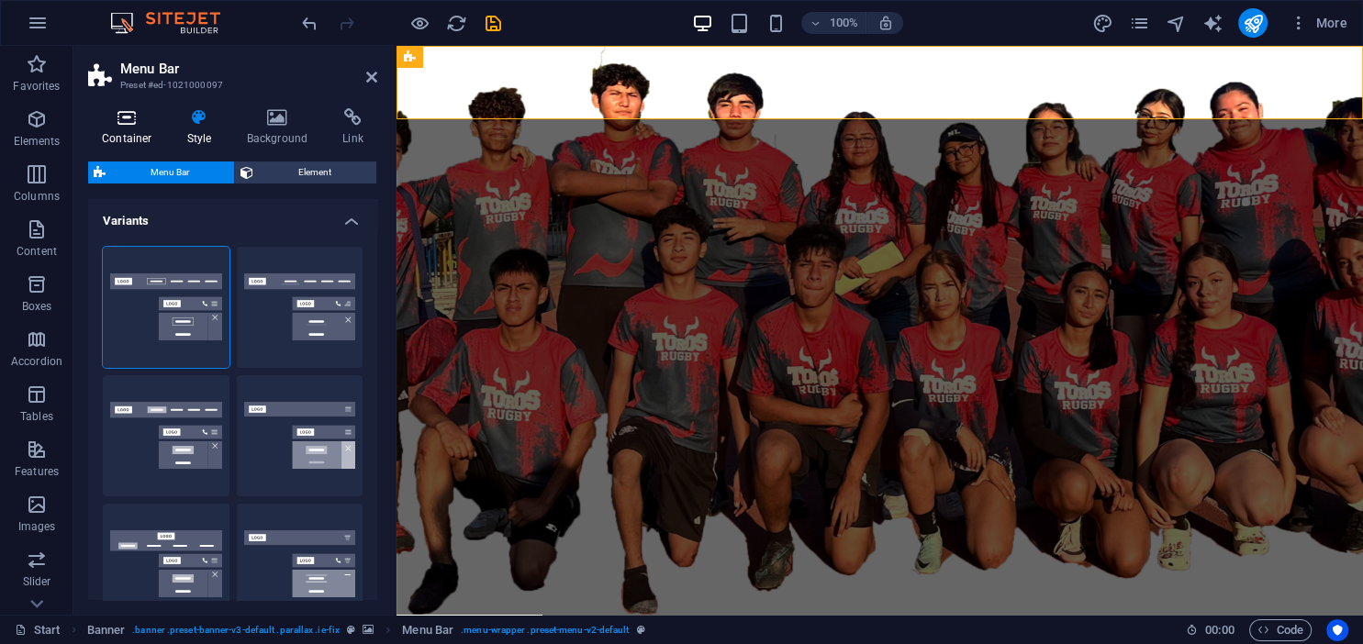
click at [140, 125] on icon at bounding box center [127, 117] width 78 height 18
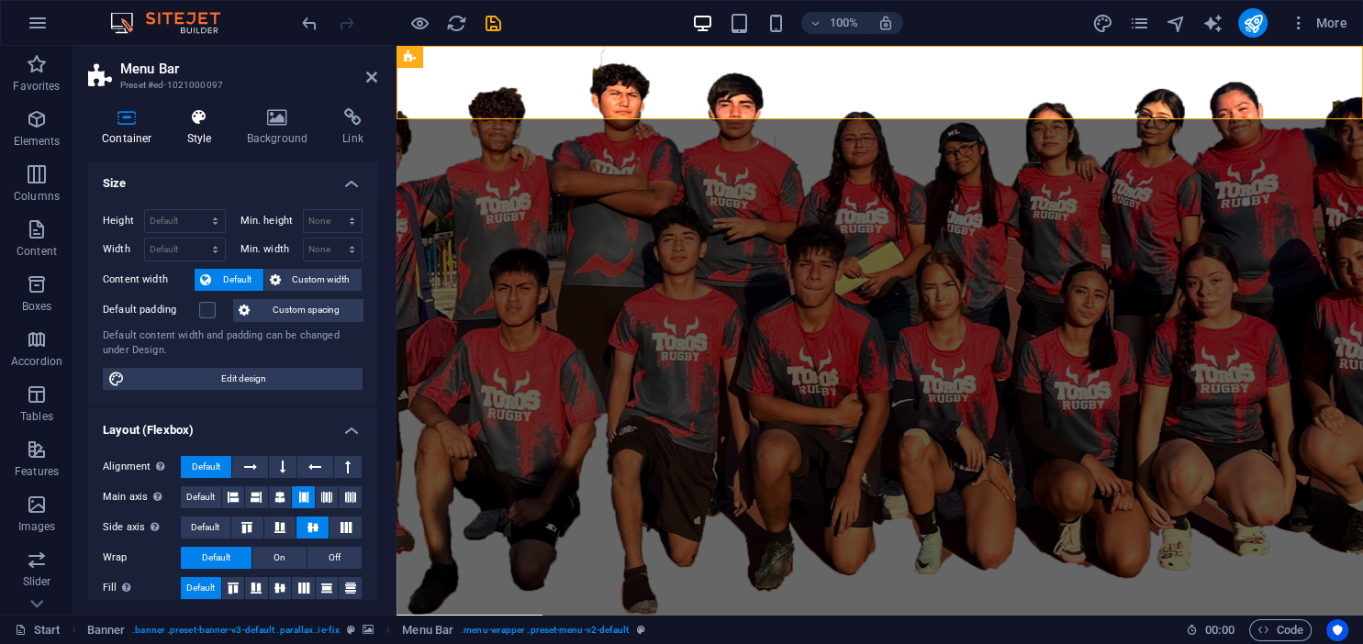
click at [195, 121] on icon at bounding box center [199, 117] width 52 height 18
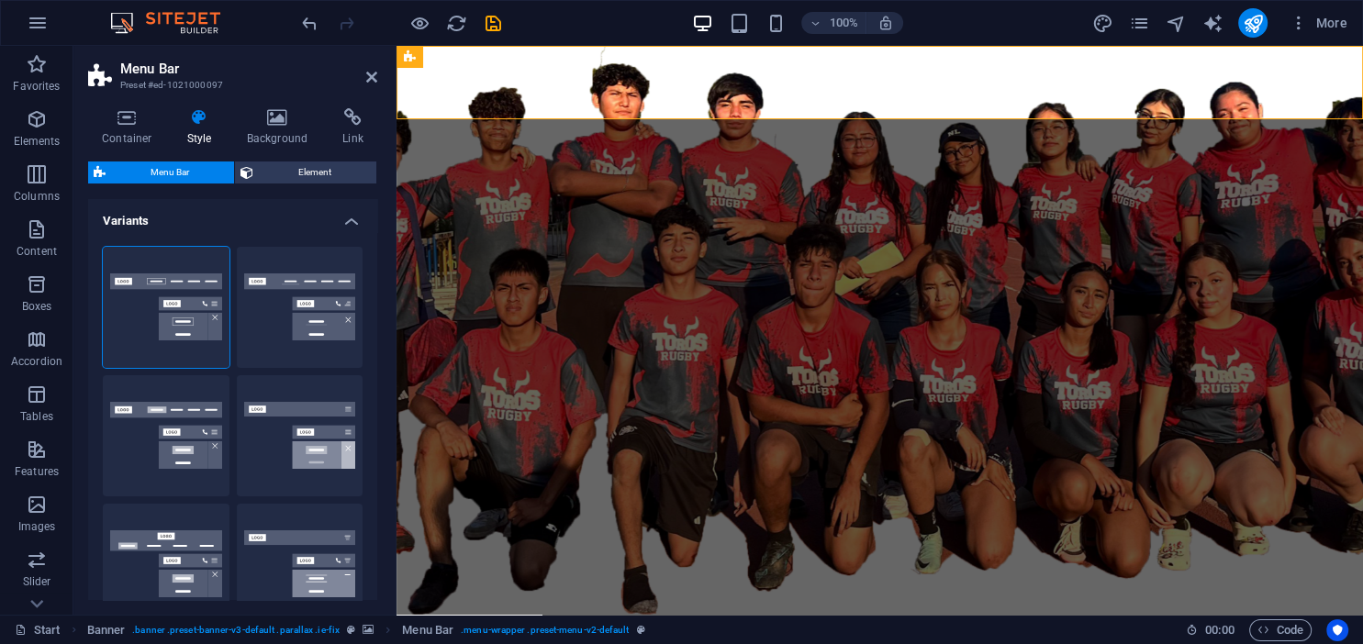
click at [357, 222] on h4 "Variants" at bounding box center [232, 215] width 289 height 33
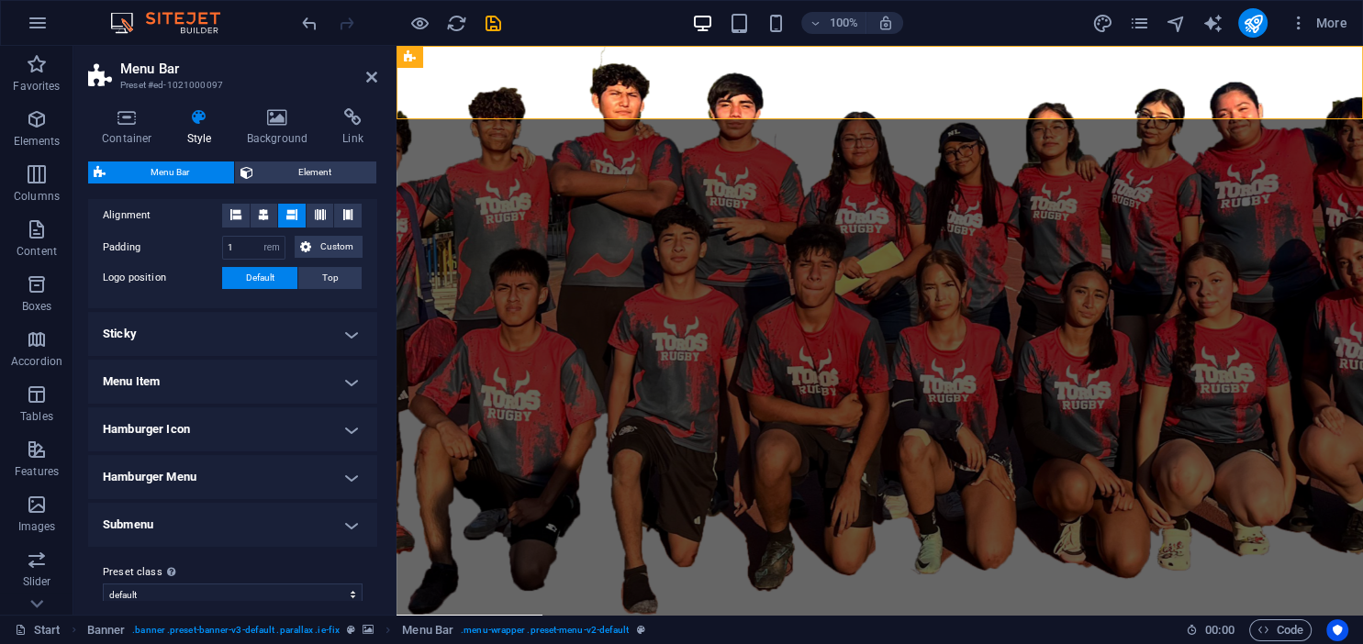
scroll to position [142, 0]
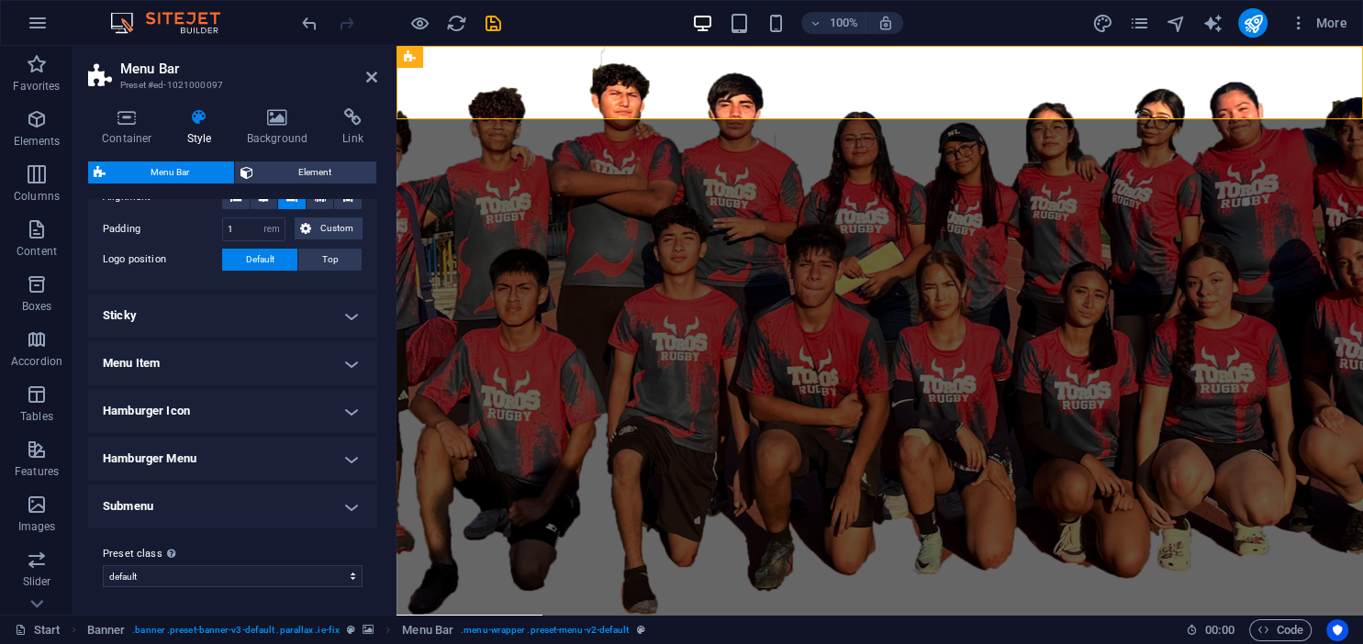
click at [165, 328] on h4 "Sticky" at bounding box center [232, 316] width 289 height 44
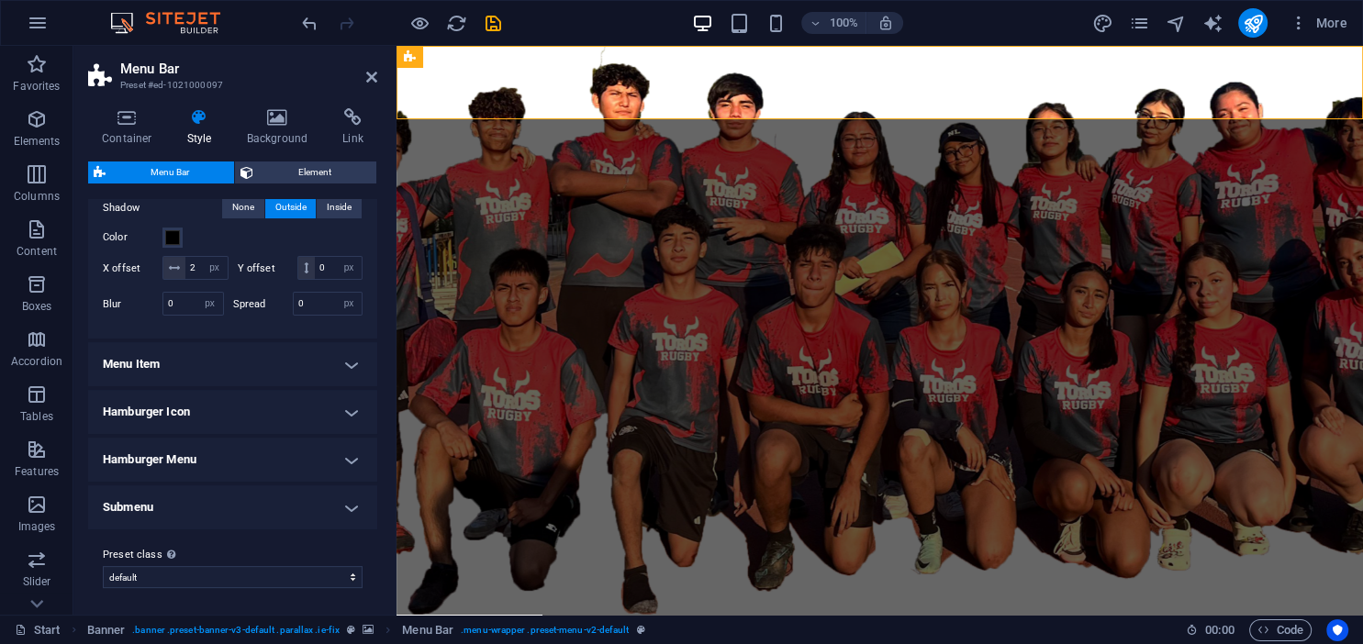
scroll to position [433, 0]
click at [156, 354] on h4 "Menu Item" at bounding box center [232, 363] width 289 height 44
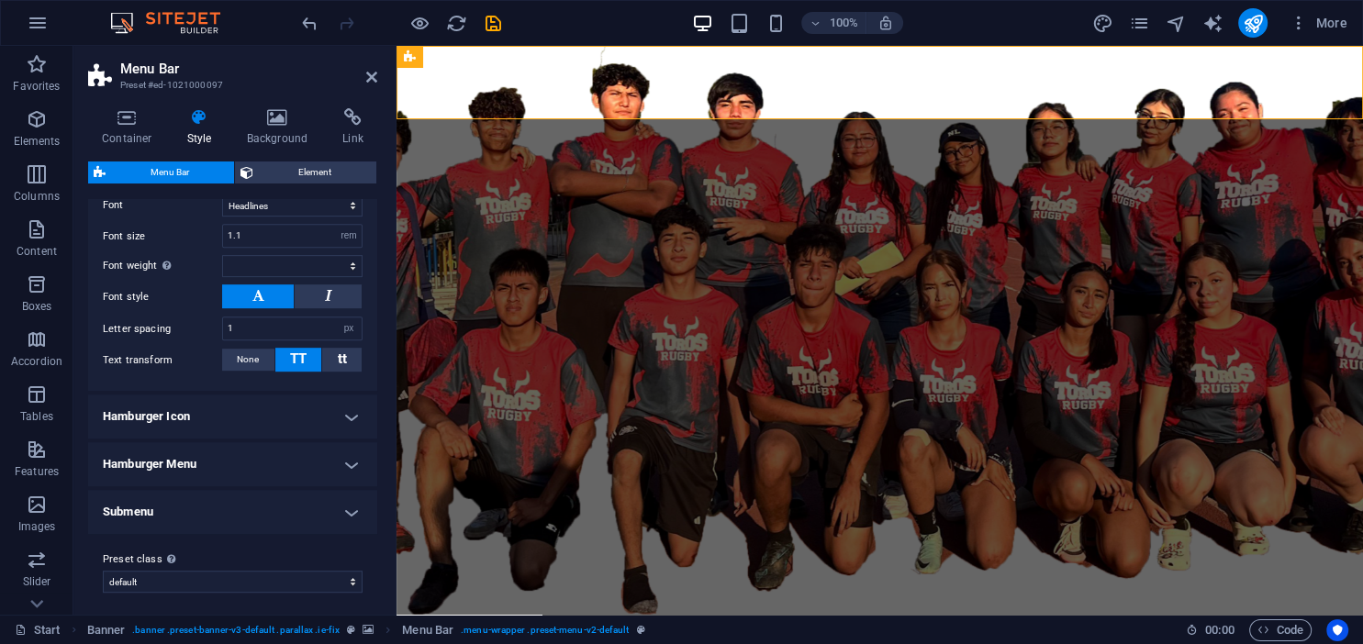
scroll to position [972, 0]
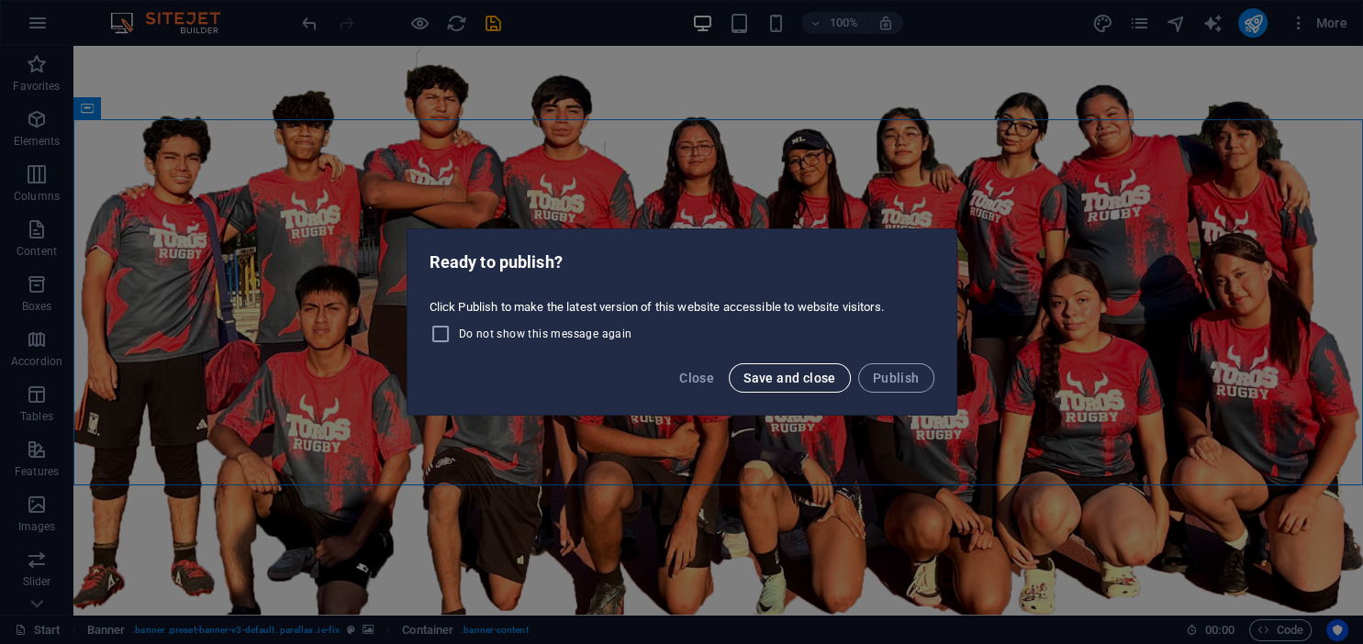
click at [795, 379] on span "Save and close" at bounding box center [789, 378] width 93 height 15
checkbox input "false"
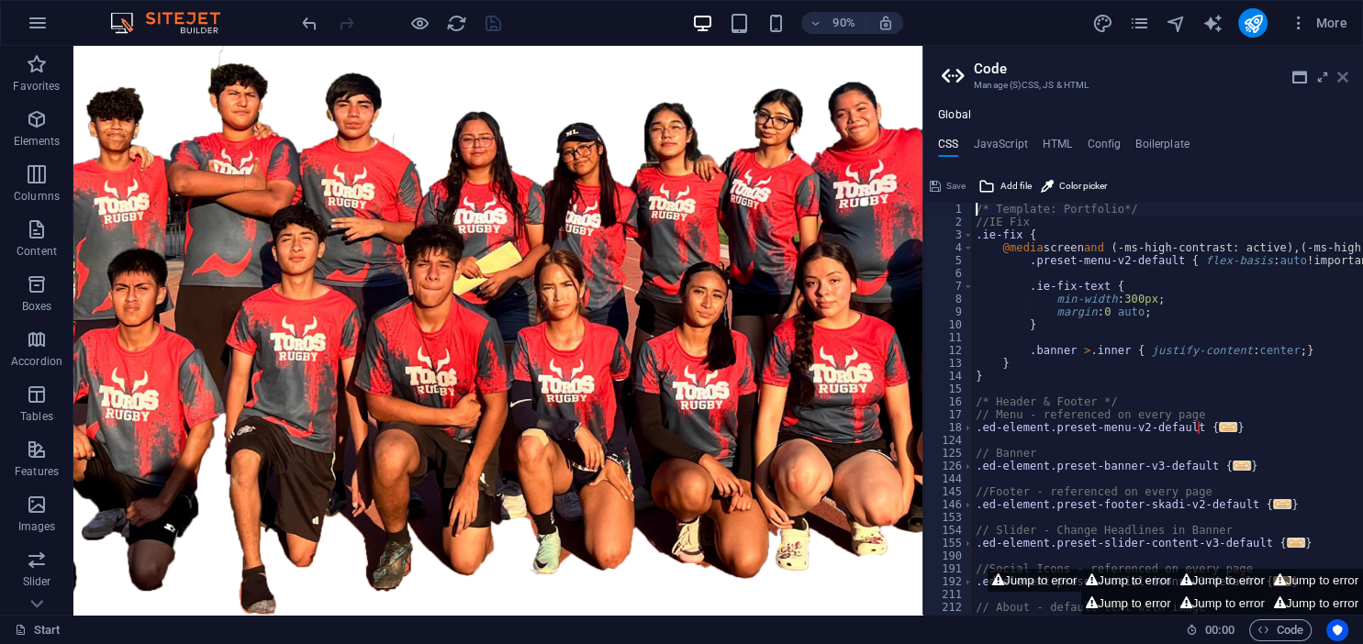
click at [1345, 72] on icon at bounding box center [1342, 77] width 11 height 15
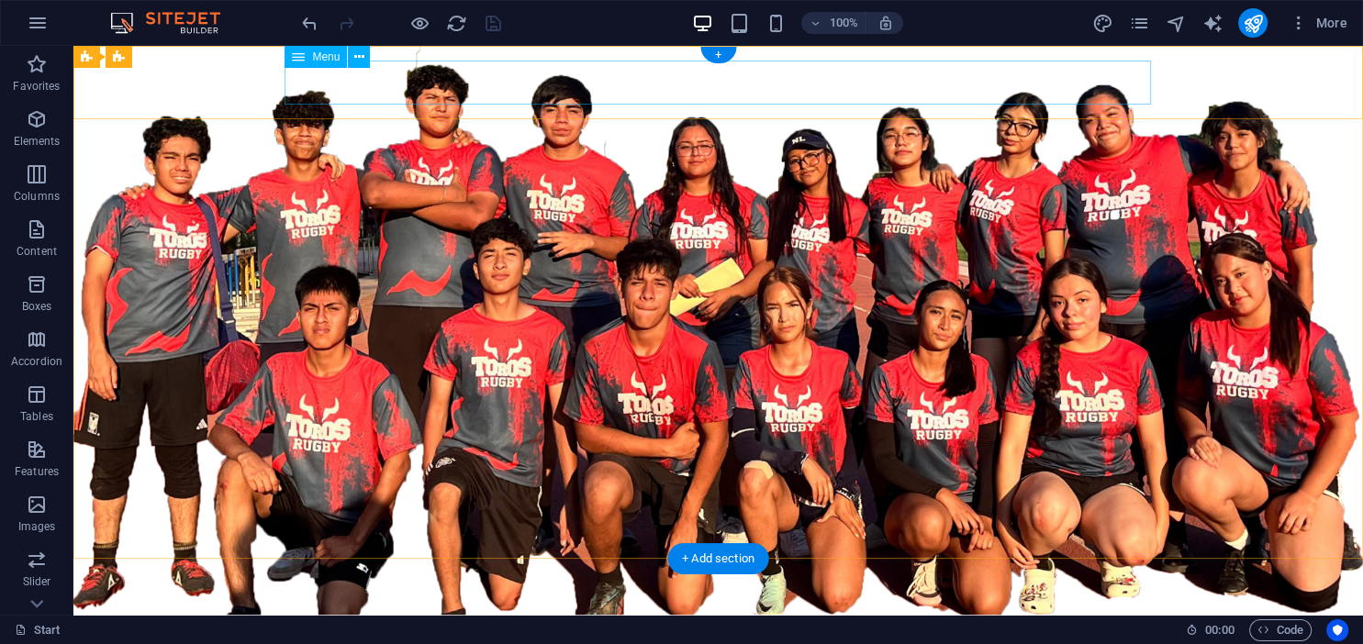
click at [348, 617] on nav "INICIO NOSOTROS Servicios CATÁLOGO CONTACTO" at bounding box center [718, 639] width 866 height 44
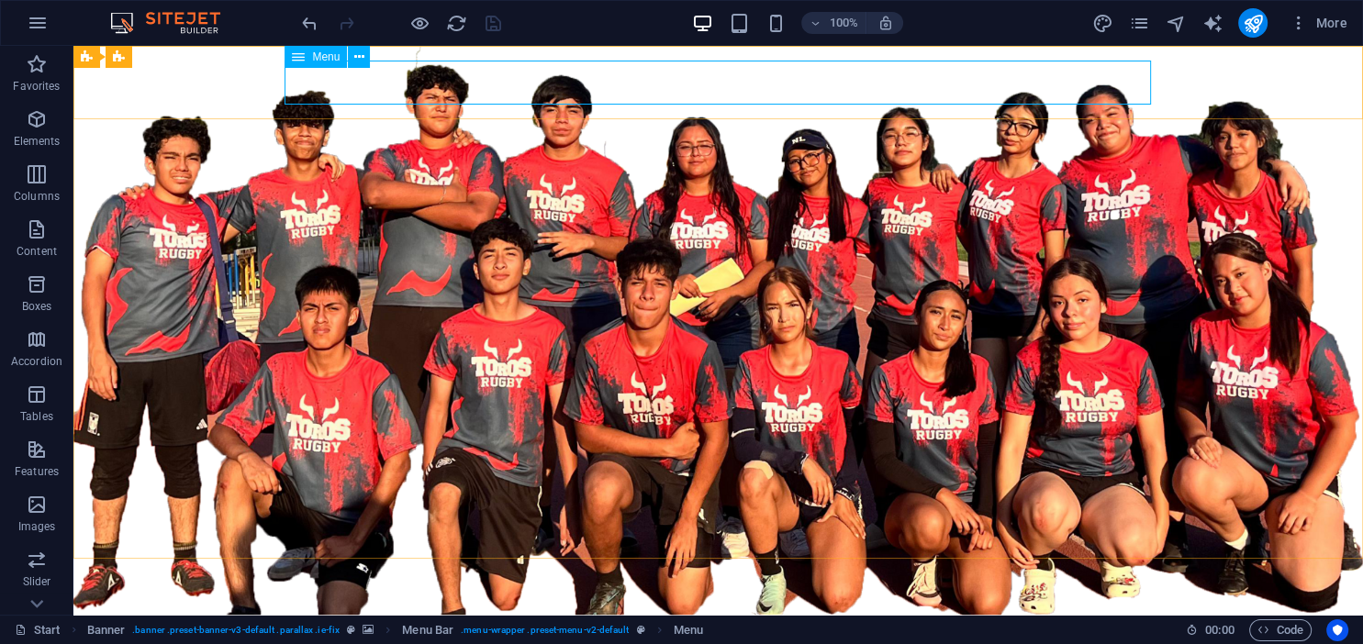
click at [331, 50] on div "Menu" at bounding box center [316, 57] width 62 height 22
click at [329, 62] on span "Menu" at bounding box center [326, 56] width 28 height 11
click at [359, 58] on icon at bounding box center [359, 57] width 10 height 19
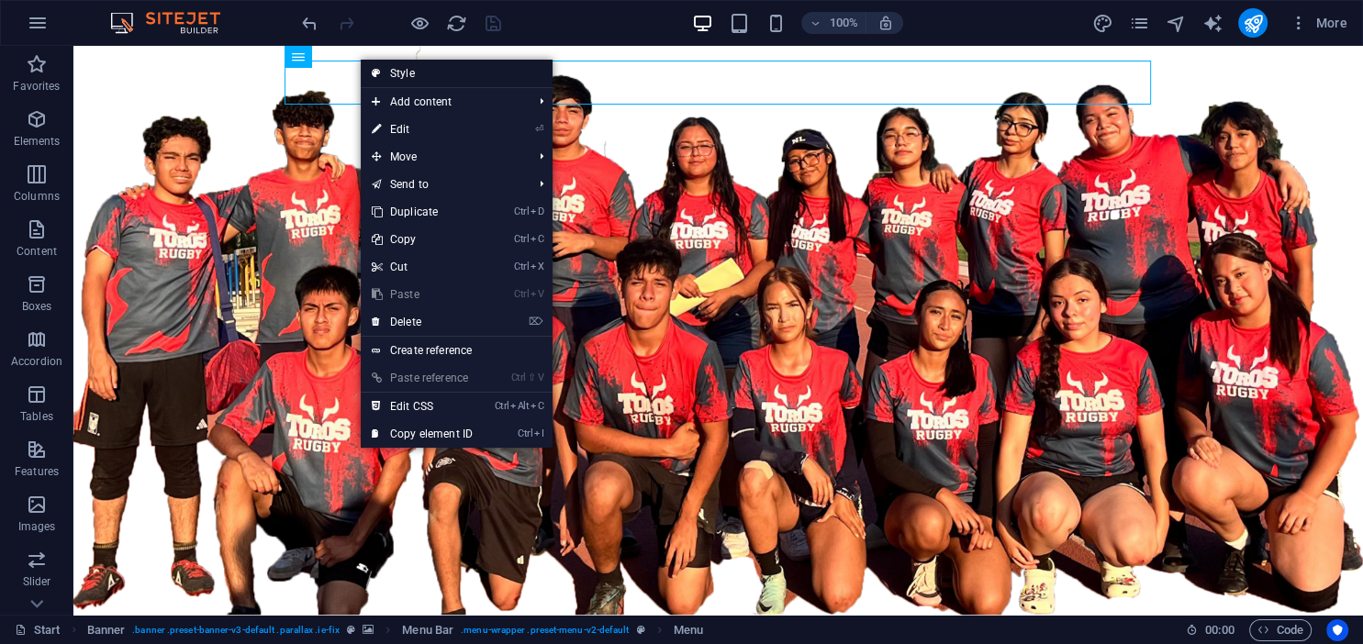
click at [388, 67] on link "Style" at bounding box center [457, 74] width 192 height 28
select select "rem"
select select "sticky_reverse"
select select "px"
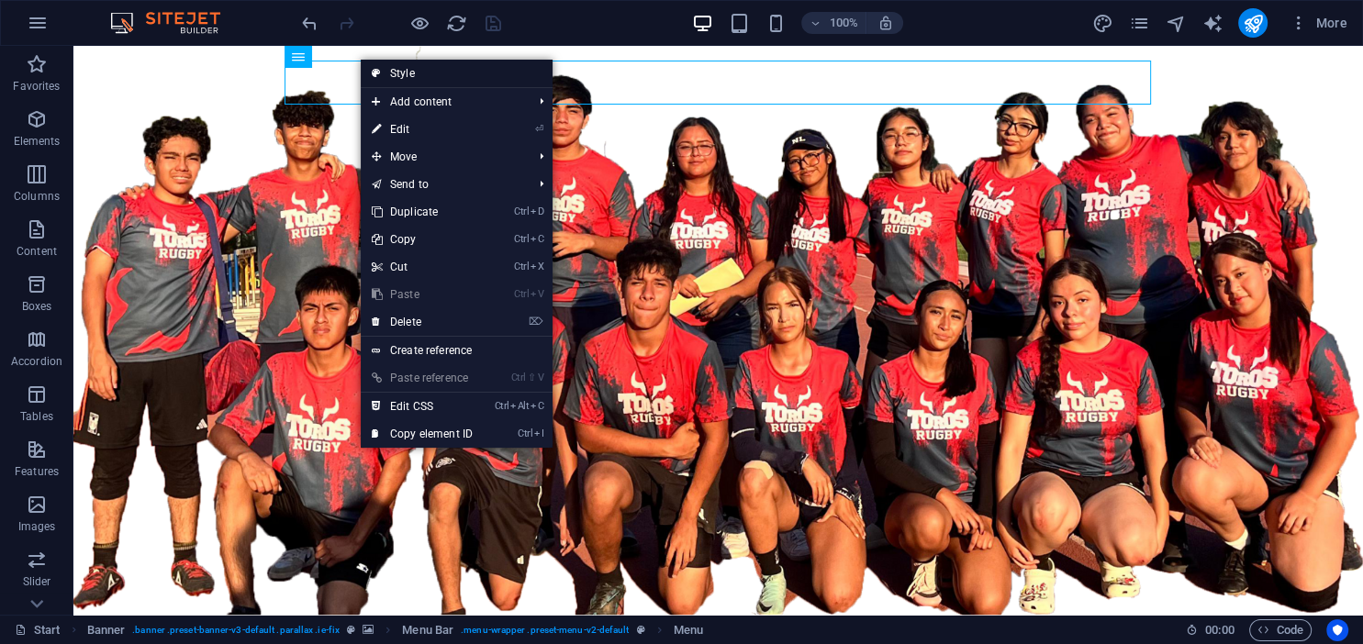
select select "px"
select select "hover_border"
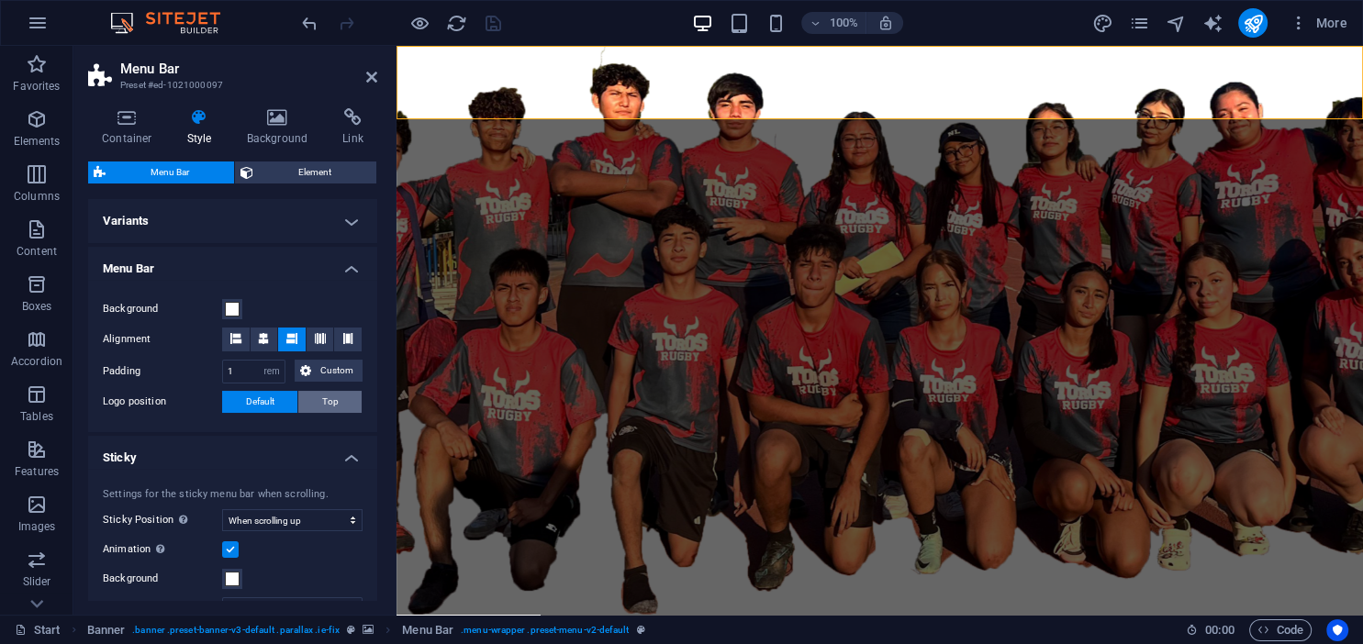
click at [327, 398] on span "Top" at bounding box center [330, 402] width 17 height 22
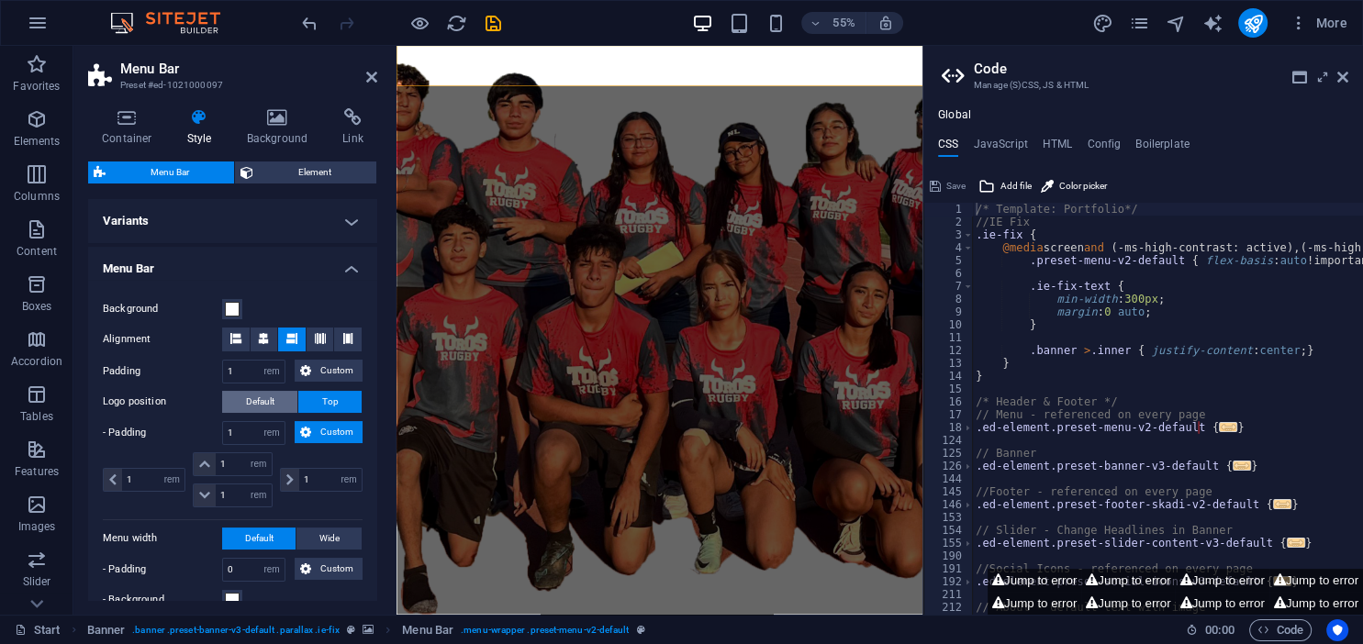
click at [277, 398] on button "Default" at bounding box center [259, 402] width 75 height 22
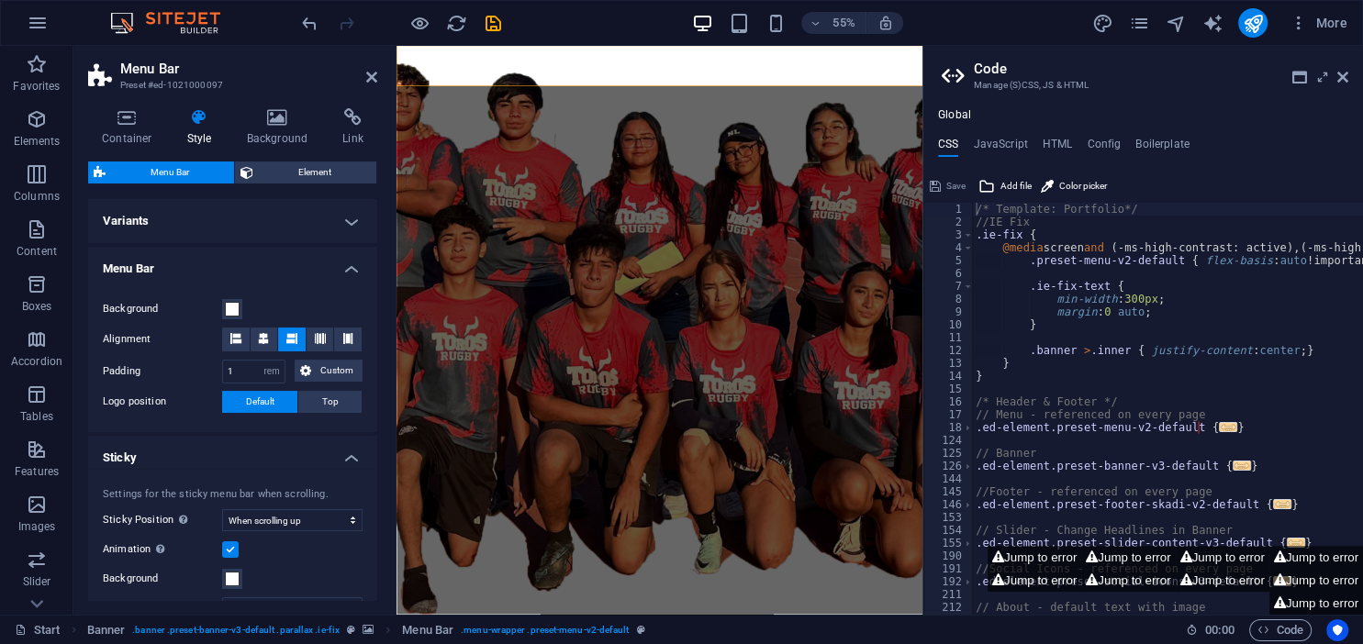
click at [1337, 78] on header "Code Manage (S)CSS, JS & HTML" at bounding box center [1145, 70] width 407 height 48
click at [1350, 75] on aside "Code Manage (S)CSS, JS & HTML Global CSS JavaScript HTML Config Boilerplate /* …" at bounding box center [1142, 330] width 441 height 569
click at [1351, 75] on aside "Code Manage (S)CSS, JS & HTML Global CSS JavaScript HTML Config Boilerplate /* …" at bounding box center [1142, 330] width 441 height 569
drag, startPoint x: 1341, startPoint y: 80, endPoint x: 930, endPoint y: 35, distance: 413.6
click at [1341, 80] on icon at bounding box center [1342, 77] width 11 height 15
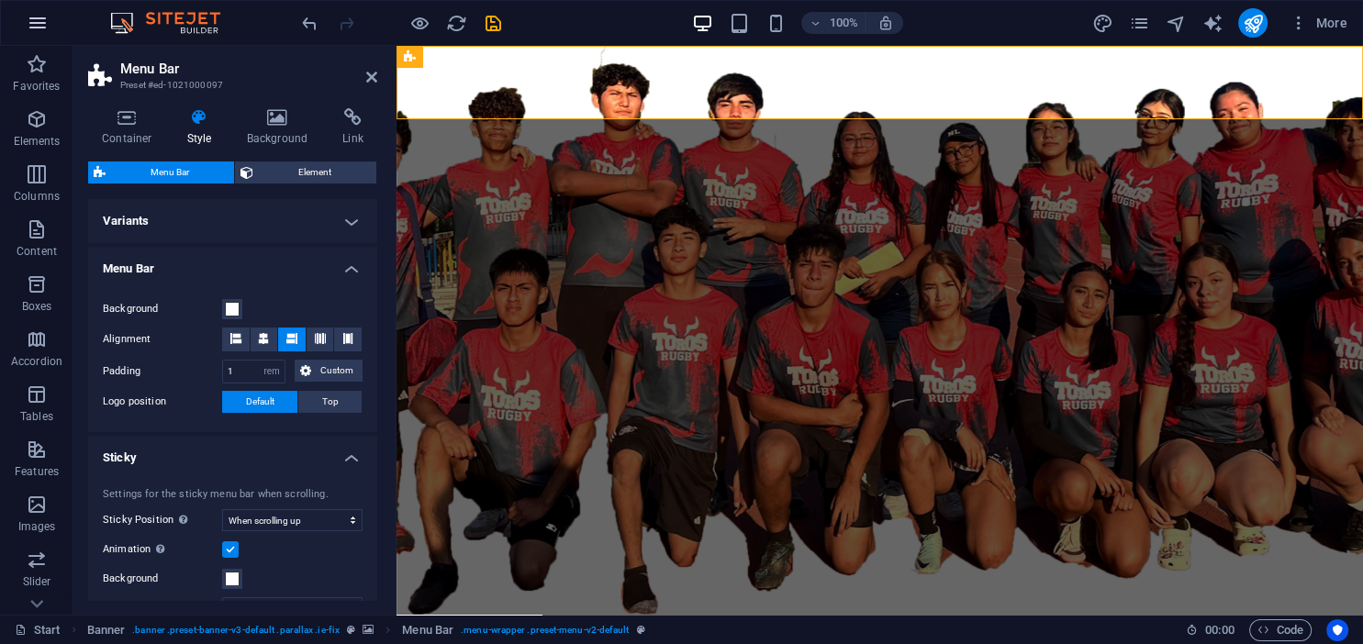
click at [28, 16] on icon "button" at bounding box center [38, 23] width 22 height 22
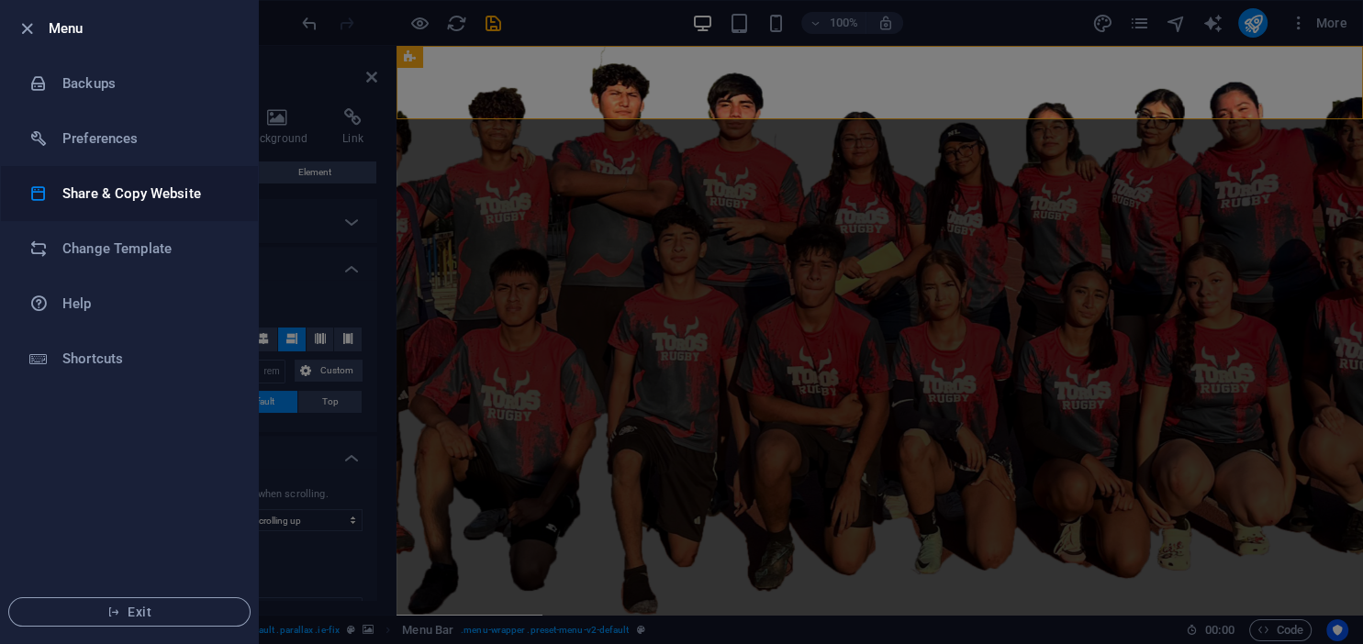
click at [40, 172] on li "Share & Copy Website" at bounding box center [129, 193] width 257 height 55
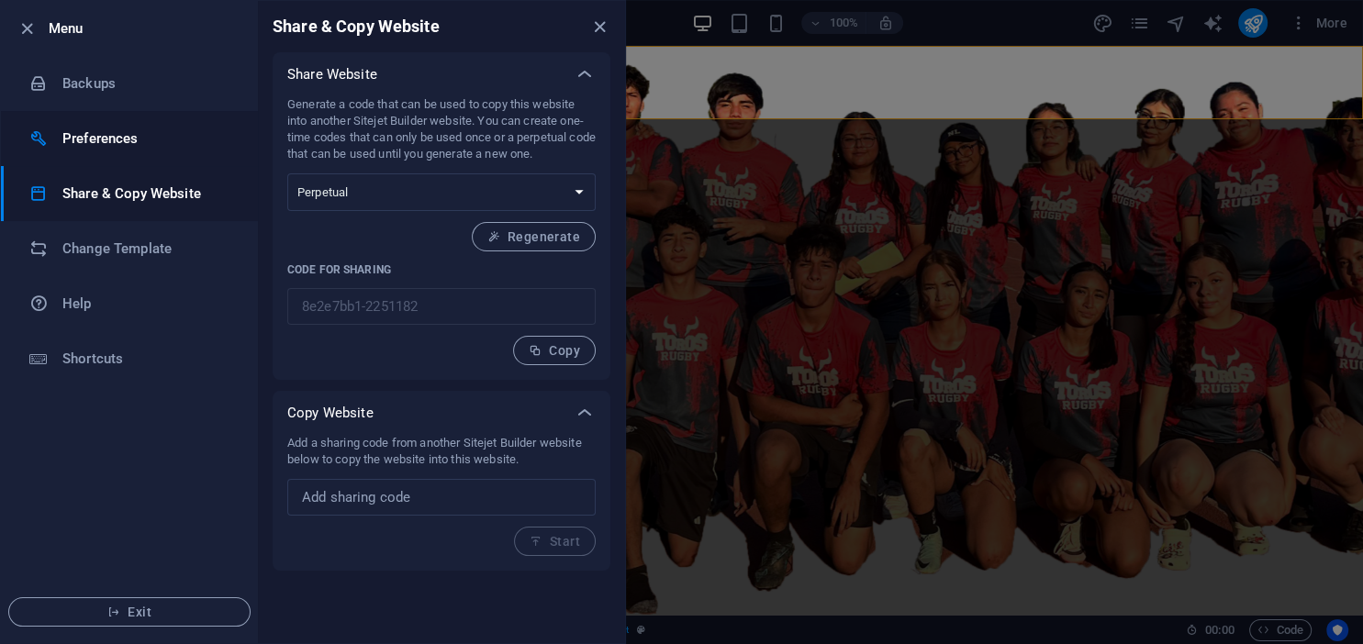
click at [64, 145] on h6 "Preferences" at bounding box center [147, 139] width 170 height 22
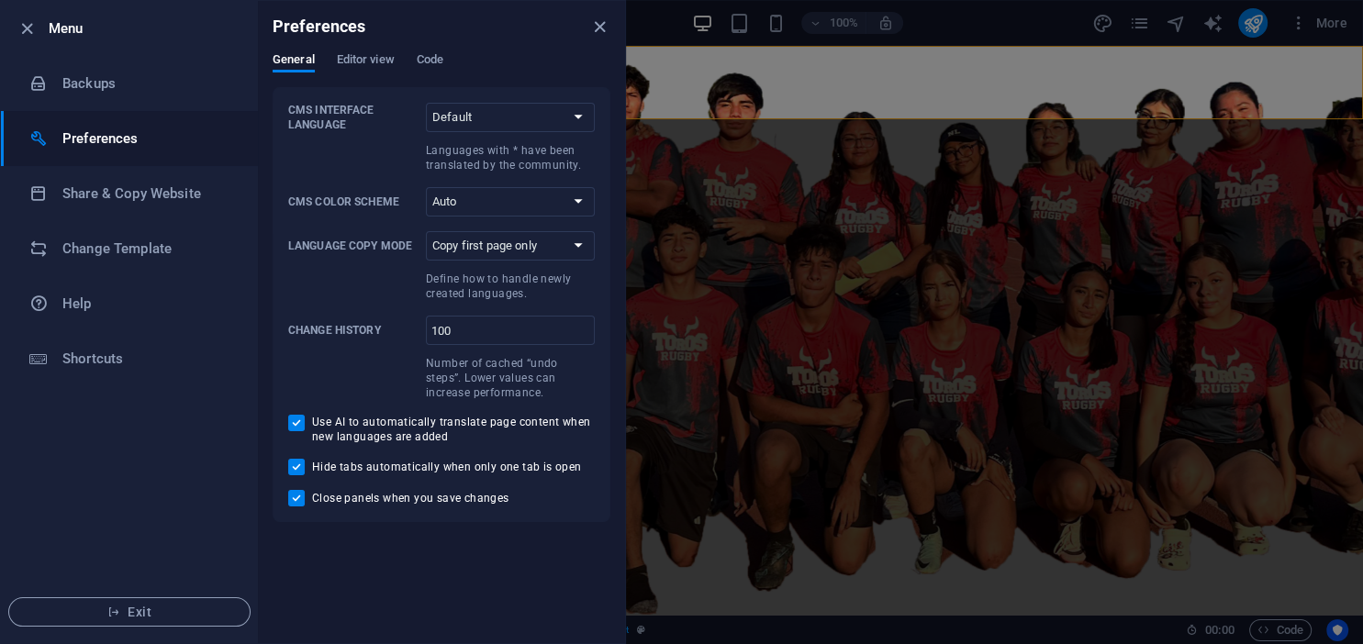
click at [863, 119] on div at bounding box center [681, 322] width 1363 height 644
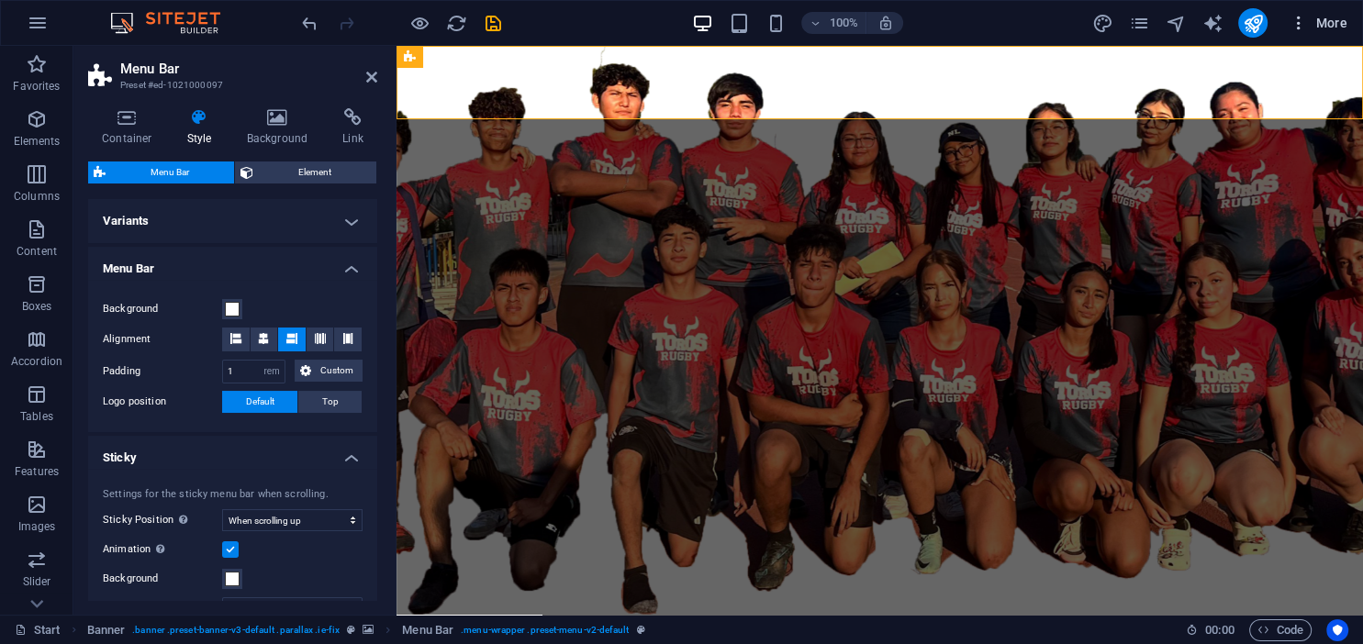
click at [1345, 17] on span "More" at bounding box center [1318, 23] width 58 height 18
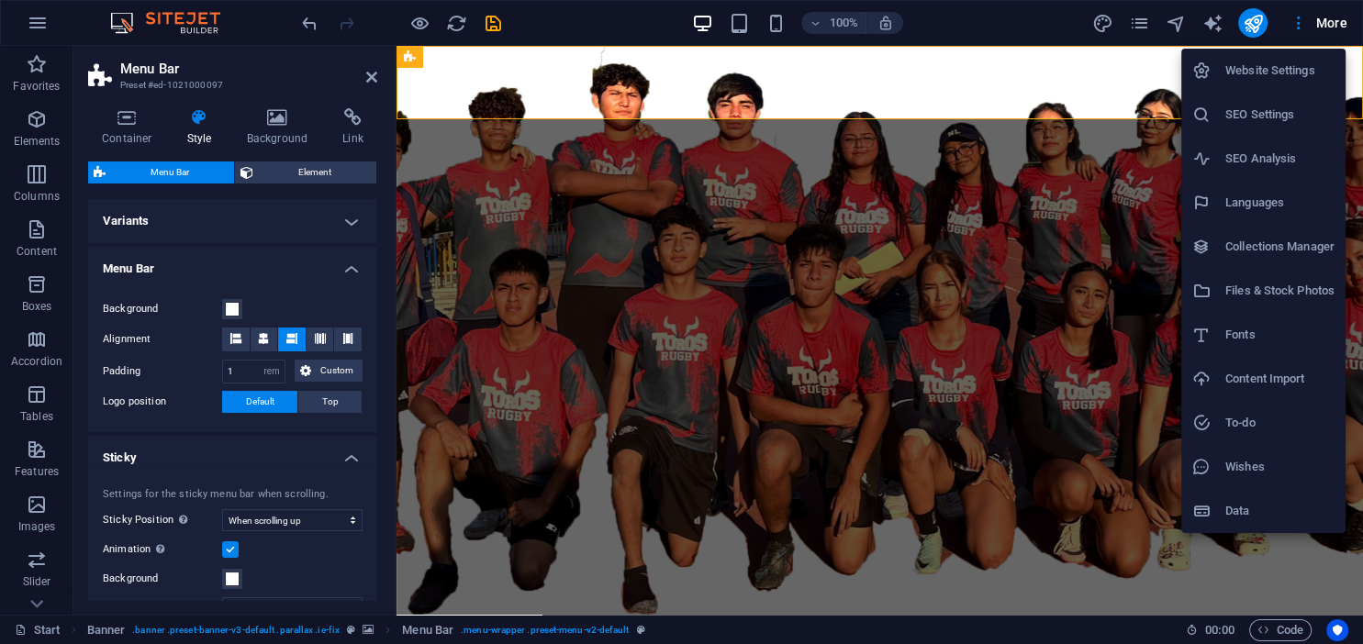
click at [1274, 118] on h6 "SEO Settings" at bounding box center [1279, 115] width 109 height 22
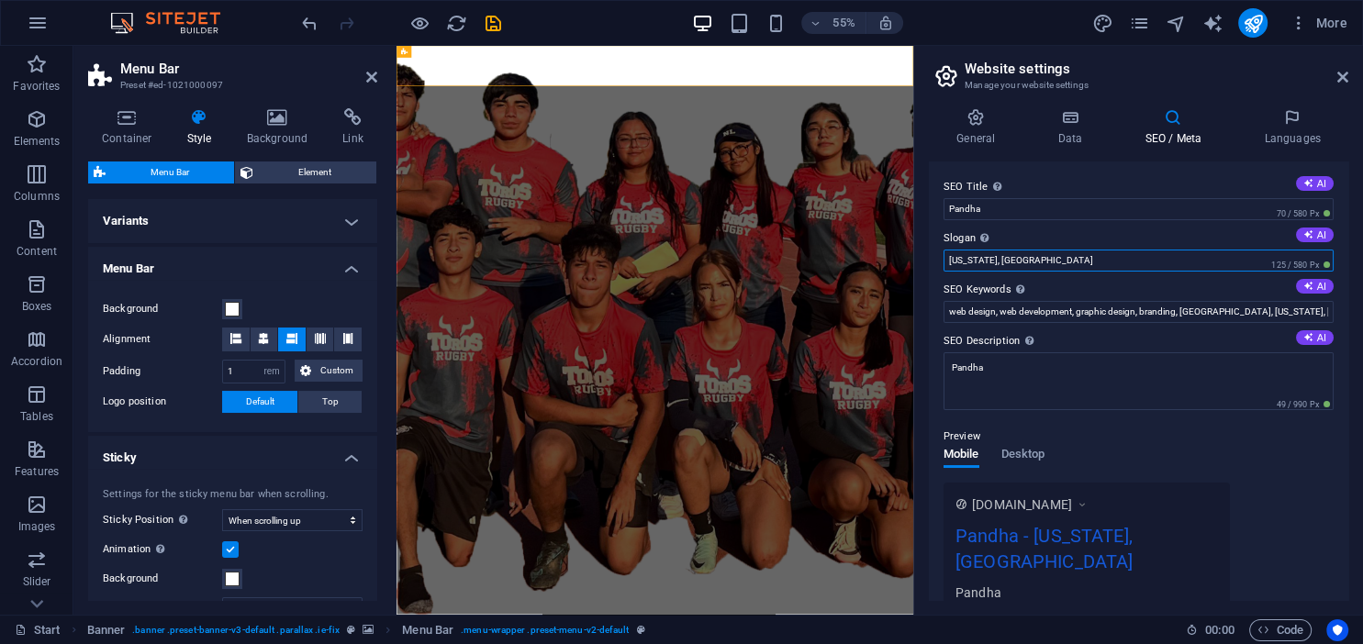
click at [1130, 255] on input "[US_STATE], [GEOGRAPHIC_DATA]" at bounding box center [1138, 261] width 390 height 22
drag, startPoint x: 1129, startPoint y: 255, endPoint x: 938, endPoint y: 256, distance: 190.9
click at [943, 256] on input "[US_STATE], [GEOGRAPHIC_DATA]" at bounding box center [1138, 261] width 390 height 22
click at [1345, 66] on h2 "Website settings" at bounding box center [1157, 69] width 384 height 17
drag, startPoint x: 1342, startPoint y: 83, endPoint x: 943, endPoint y: 7, distance: 405.4
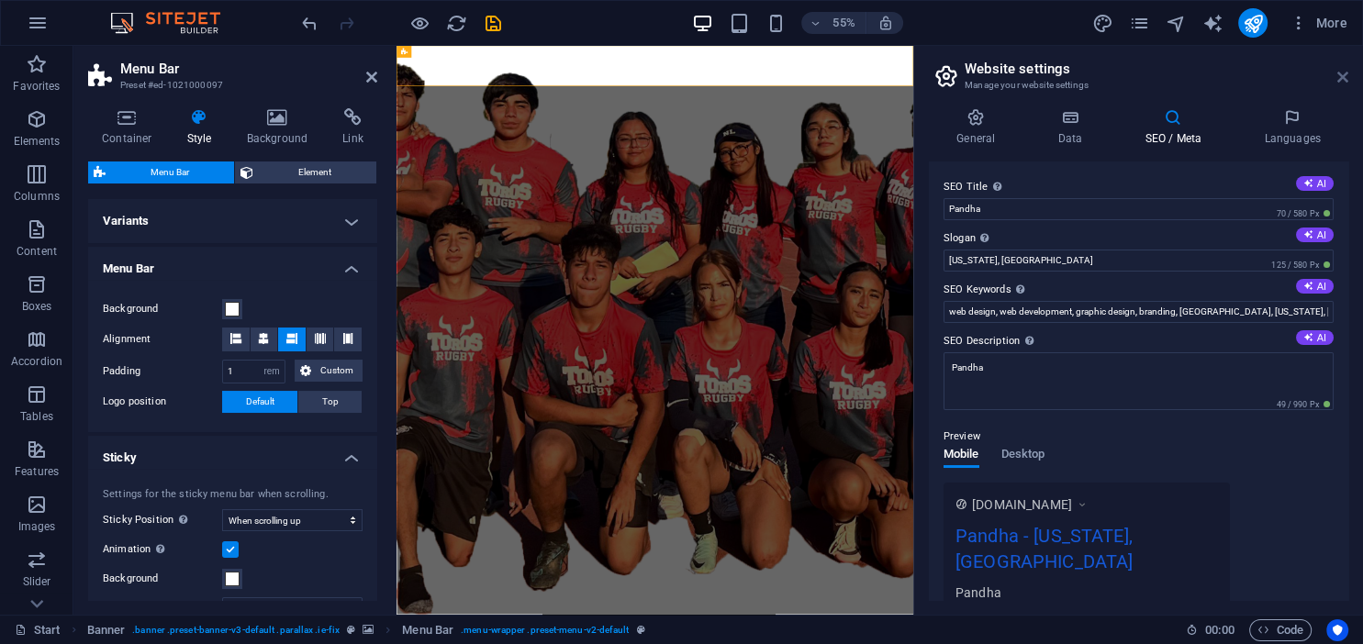
click at [1342, 83] on icon at bounding box center [1342, 77] width 11 height 15
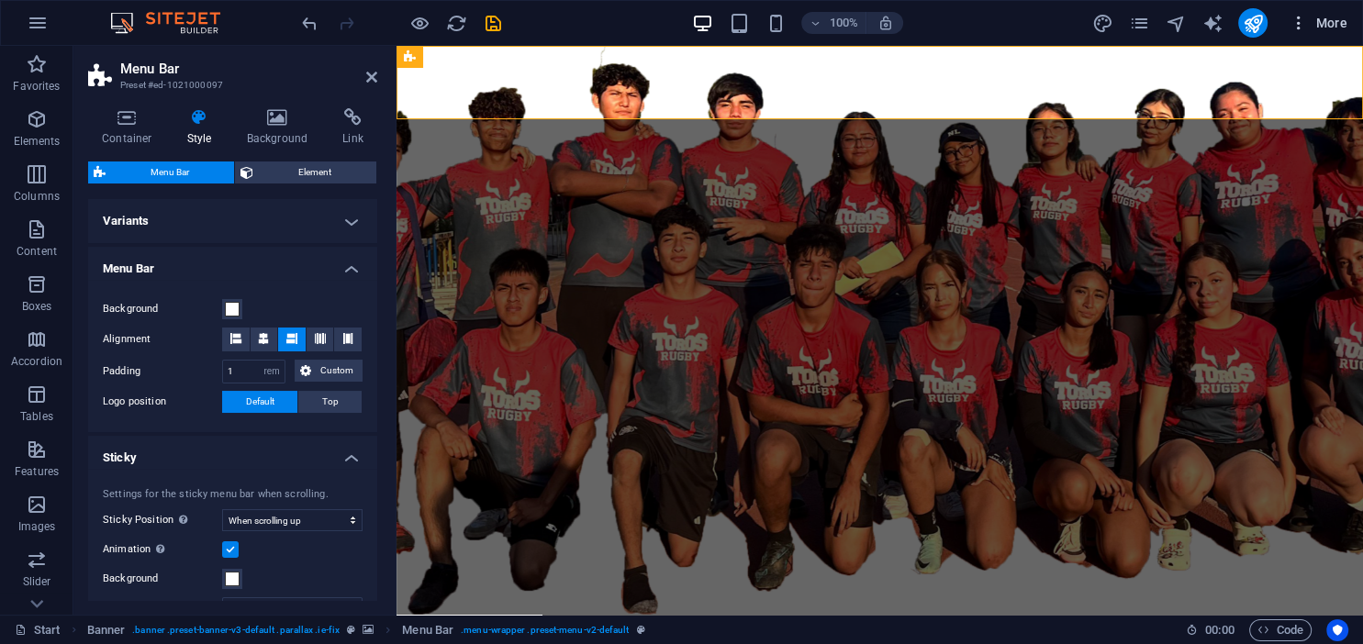
click at [1339, 28] on span "More" at bounding box center [1318, 23] width 58 height 18
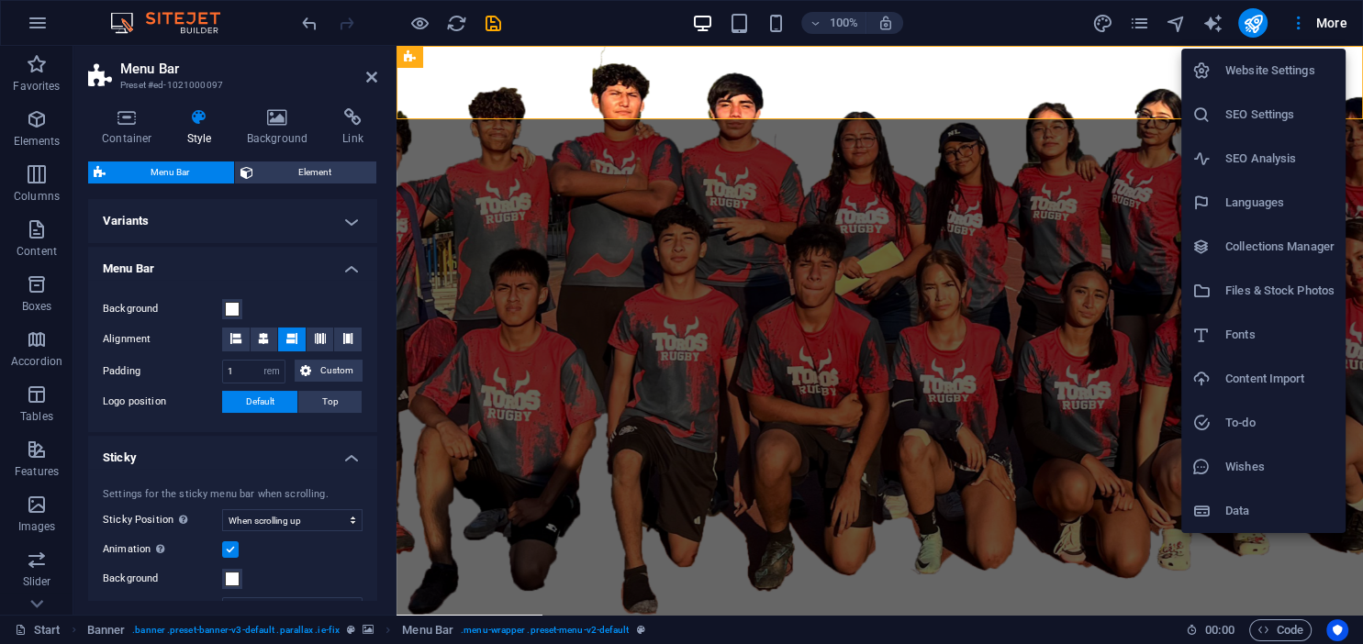
click at [1259, 420] on h6 "To-do" at bounding box center [1279, 423] width 109 height 22
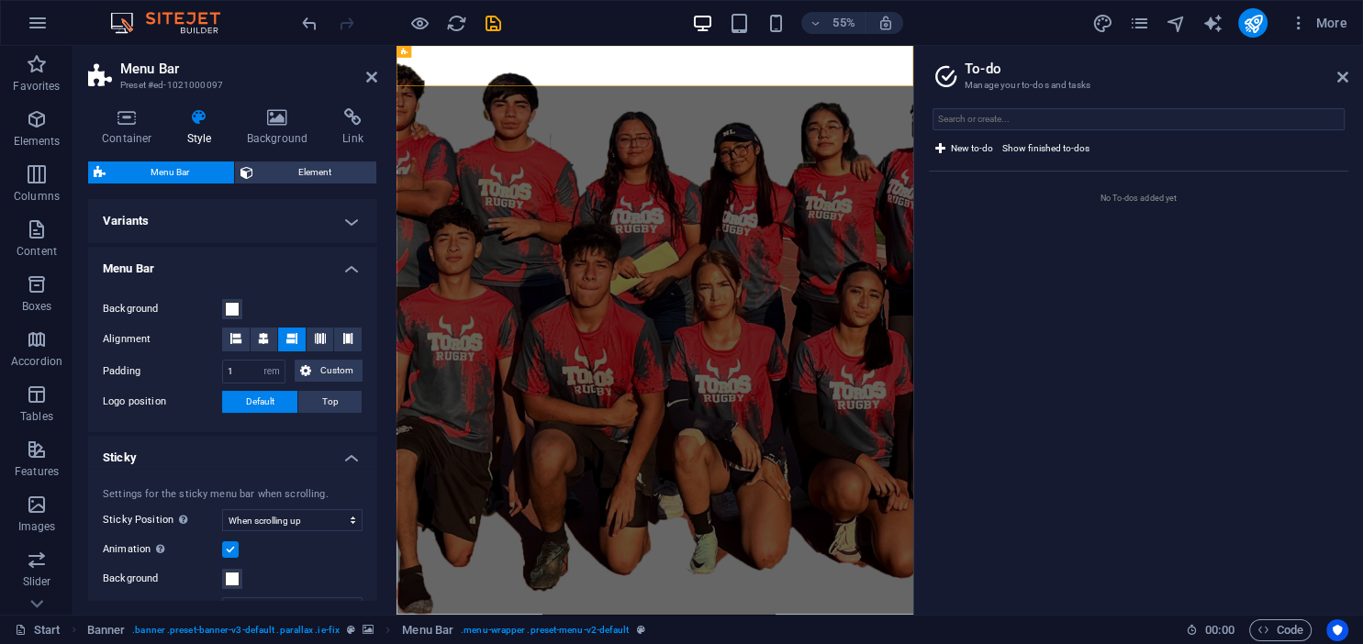
click at [1348, 75] on aside "To-do Manage your to-dos and tasks New to-do Show finished to-dos No To-dos add…" at bounding box center [1138, 330] width 450 height 569
click at [1346, 76] on icon at bounding box center [1342, 77] width 11 height 15
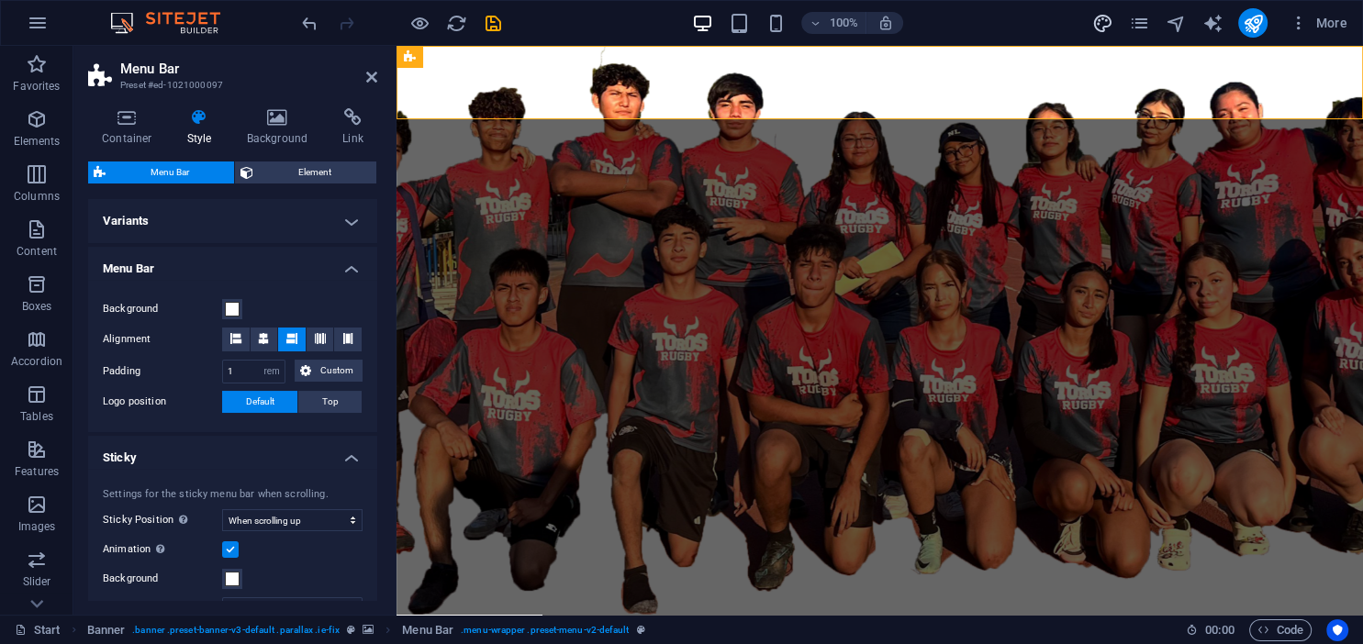
click at [1100, 26] on icon "design" at bounding box center [1101, 23] width 21 height 21
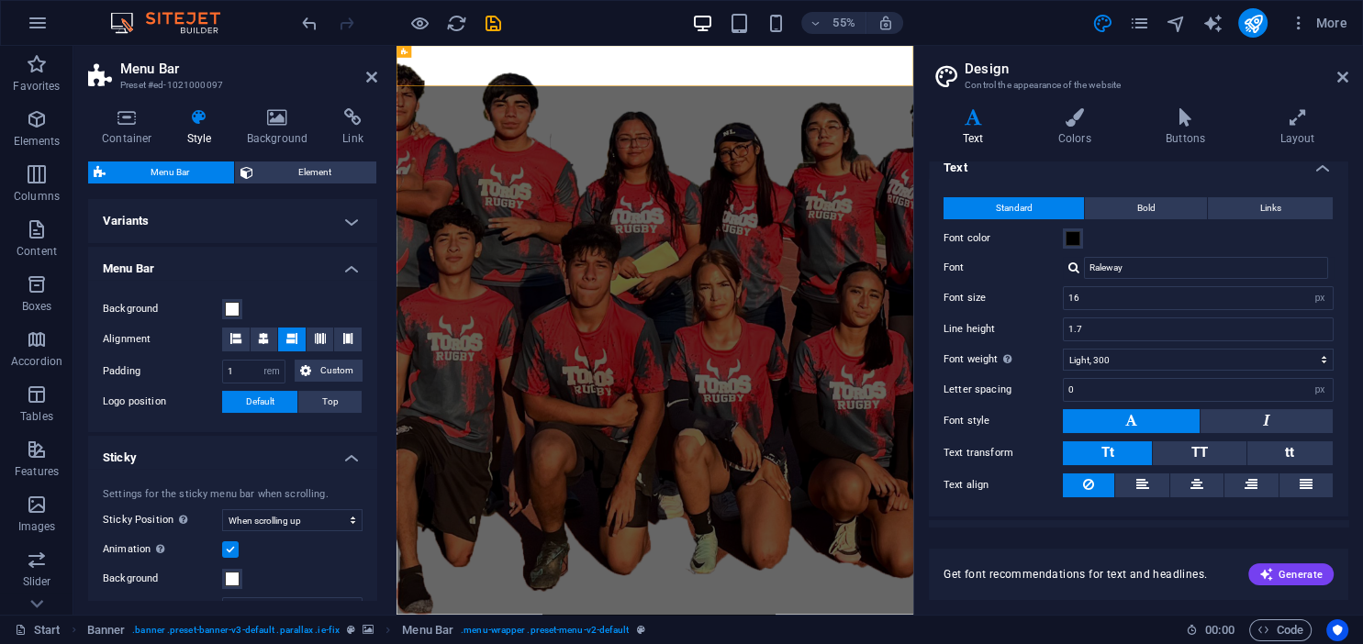
scroll to position [0, 0]
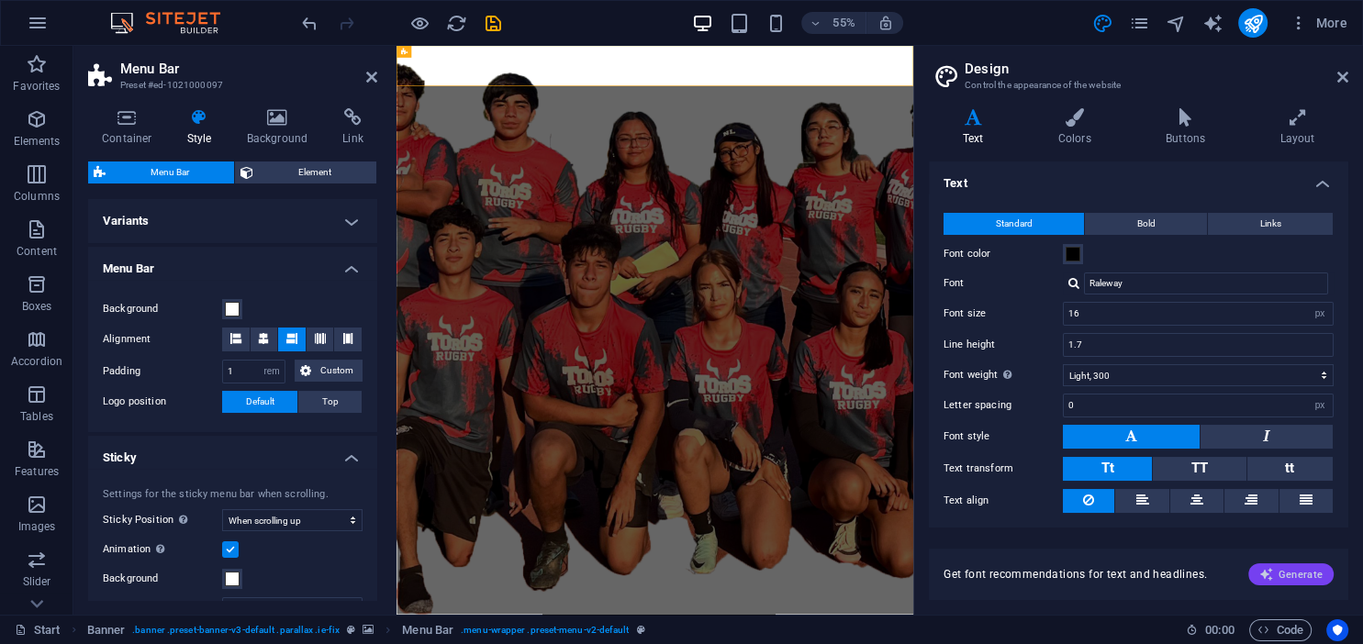
click at [1302, 571] on span "Generate" at bounding box center [1290, 574] width 63 height 15
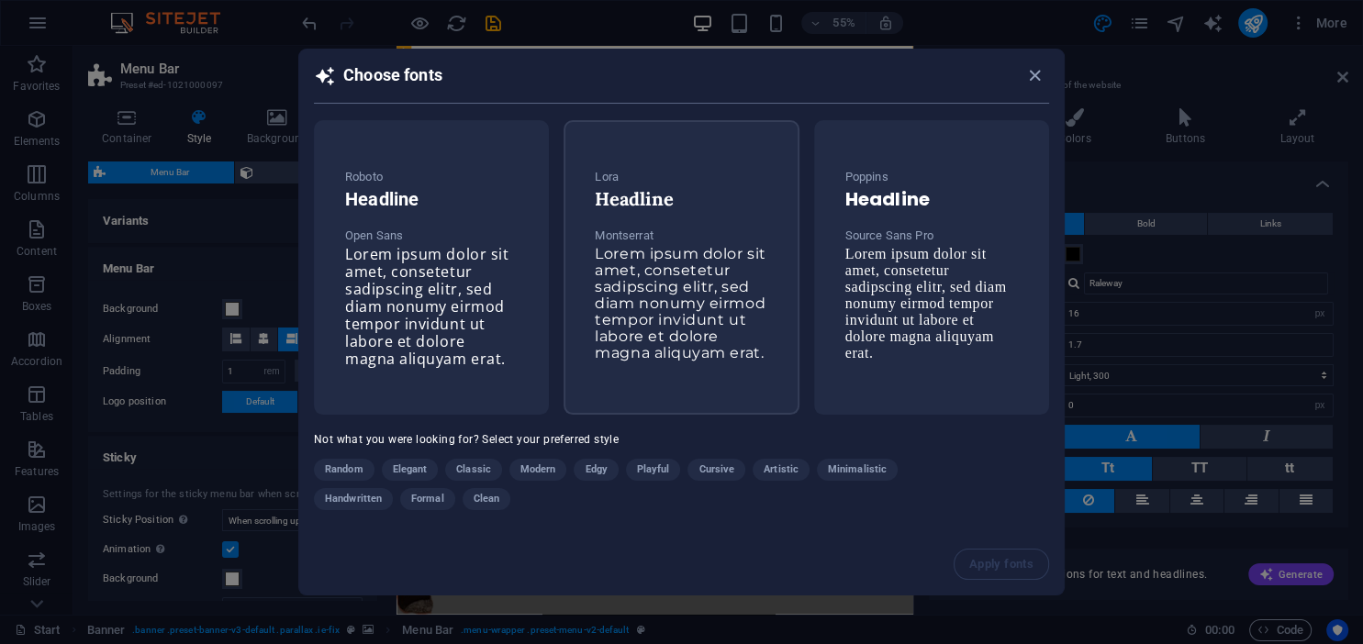
click at [699, 346] on span "Lorem ipsum dolor sit amet, consetetur sadipscing elitr, sed diam nonumy eirmod…" at bounding box center [680, 303] width 171 height 117
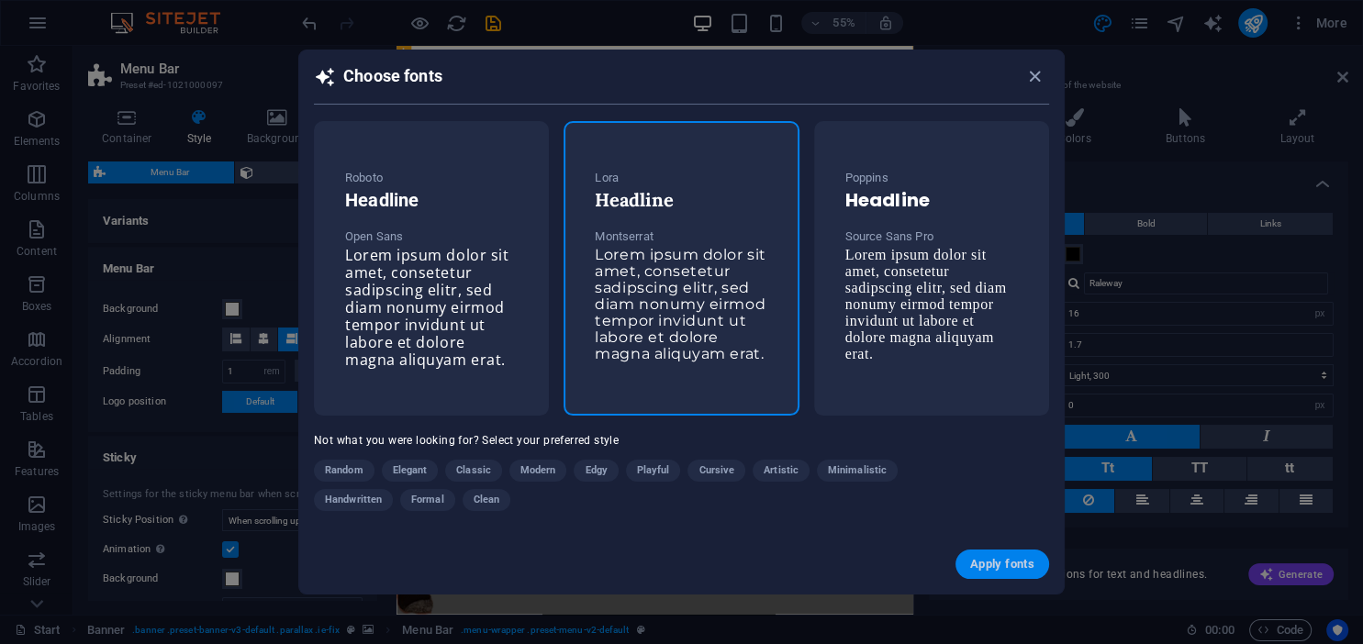
click at [1001, 560] on span "Apply fonts" at bounding box center [1002, 564] width 64 height 15
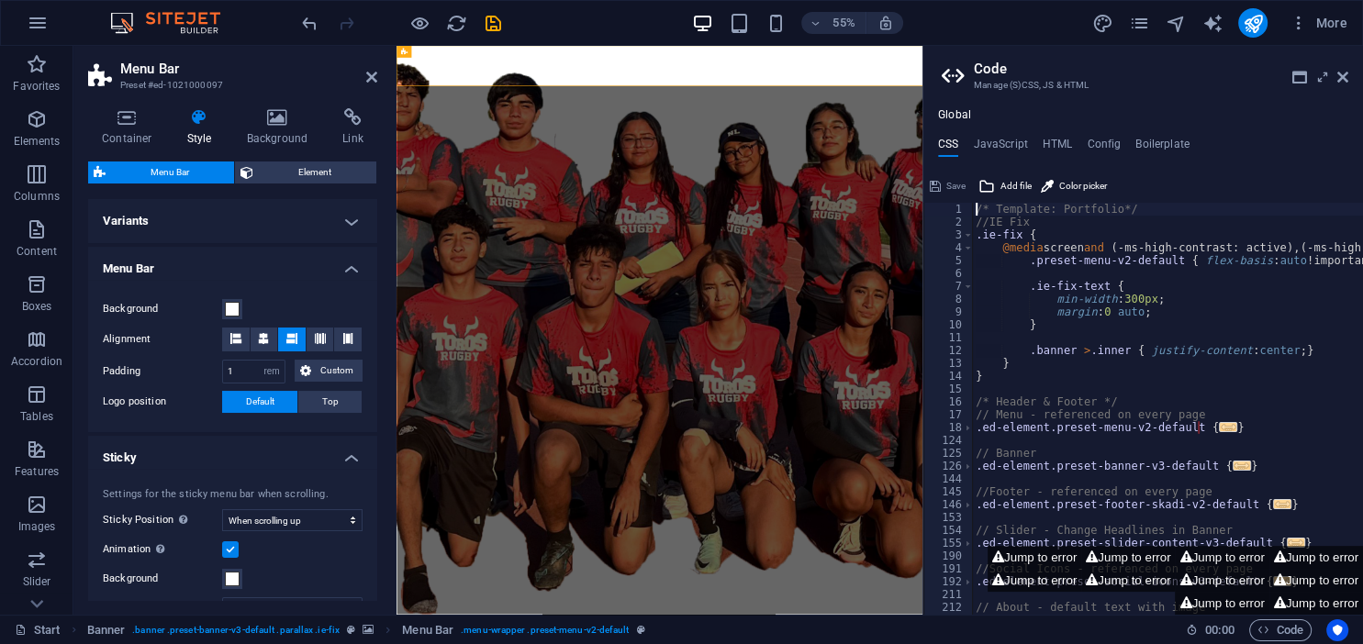
click at [1352, 72] on aside "Code Manage (S)CSS, JS & HTML Global CSS JavaScript HTML Config Boilerplate /* …" at bounding box center [1142, 330] width 441 height 569
click at [1341, 81] on icon at bounding box center [1342, 77] width 11 height 15
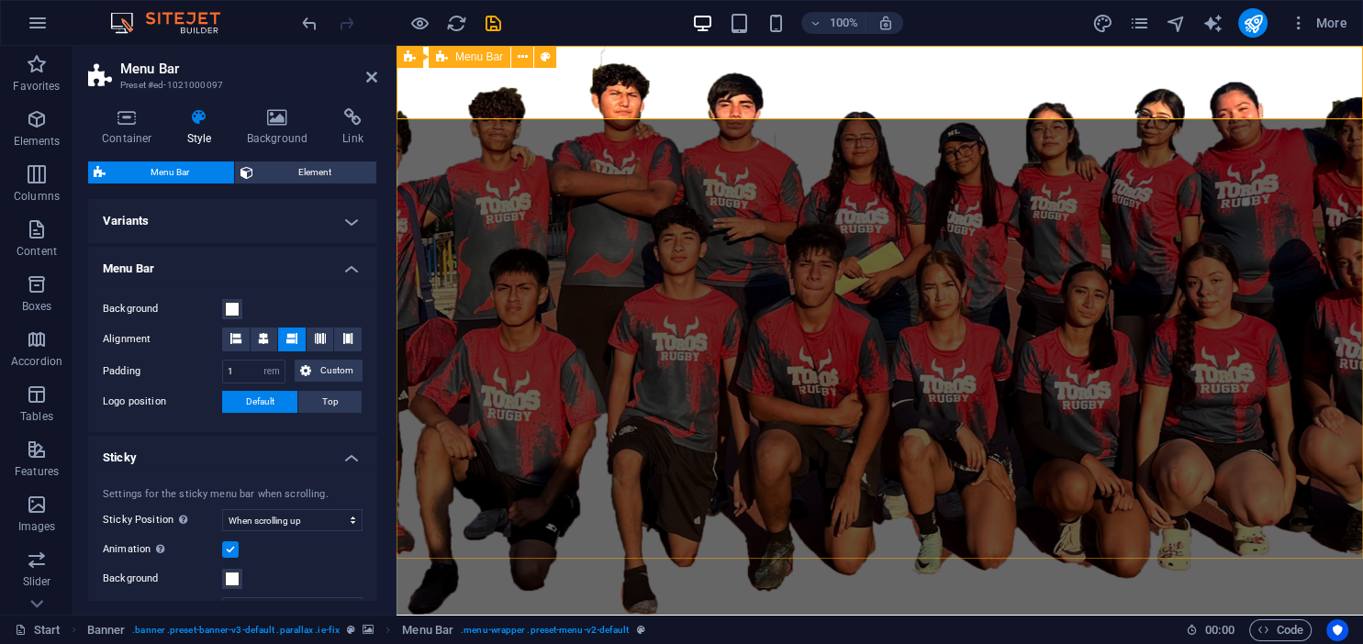
click at [1335, 602] on div "INICIO NOSOTROS Servicios CATÁLOGO CONTACTO Menu" at bounding box center [879, 638] width 966 height 73
click at [421, 602] on div "INICIO NOSOTROS Servicios CATÁLOGO CONTACTO Menu" at bounding box center [879, 638] width 966 height 73
click at [460, 57] on div "Banner" at bounding box center [431, 57] width 70 height 22
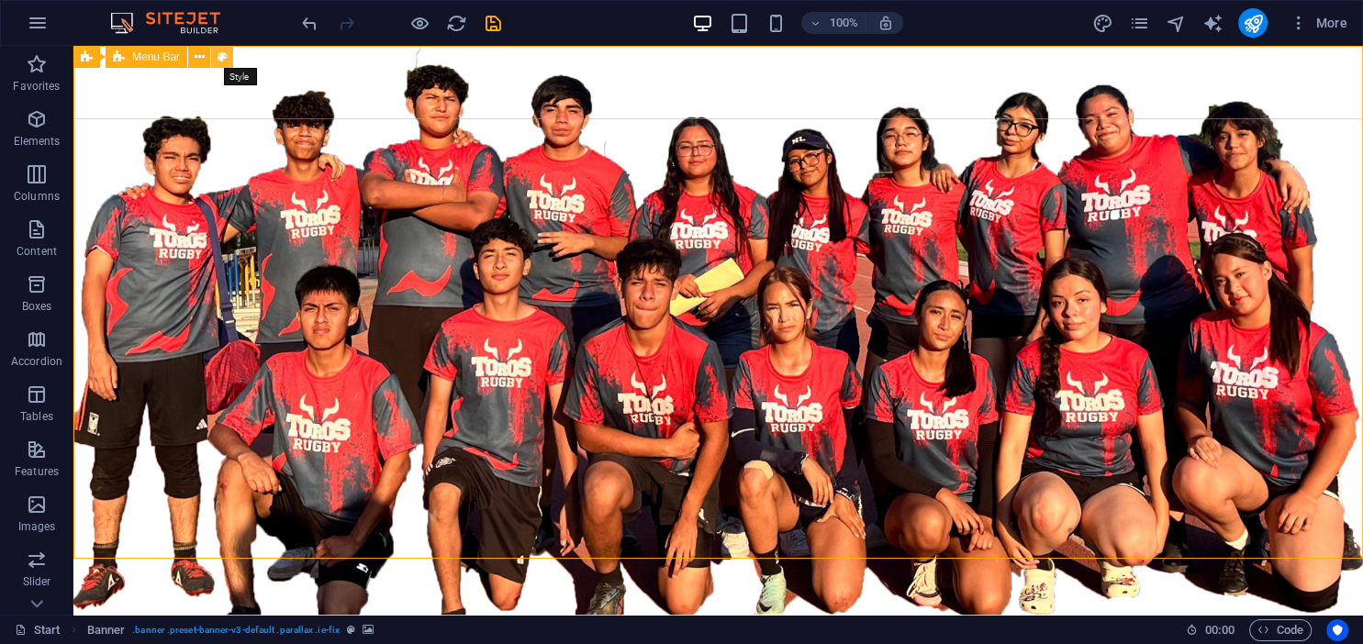
click at [225, 56] on icon at bounding box center [223, 57] width 10 height 19
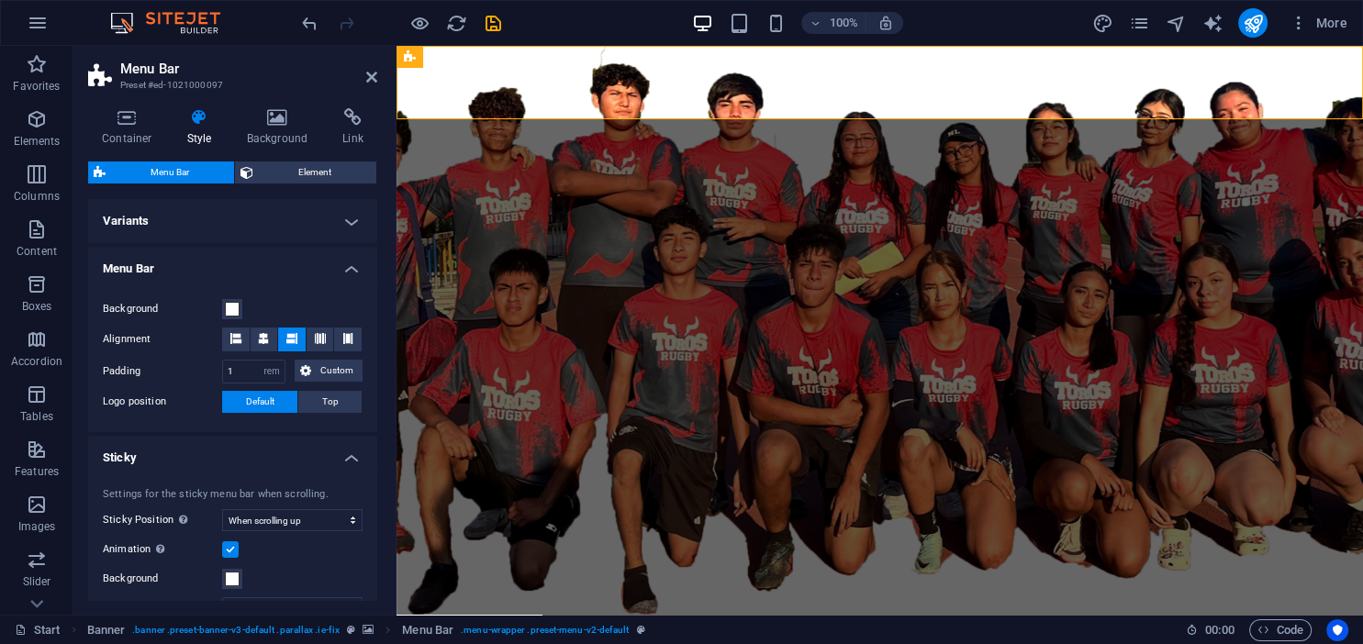
click at [209, 218] on h4 "Variants" at bounding box center [232, 221] width 289 height 44
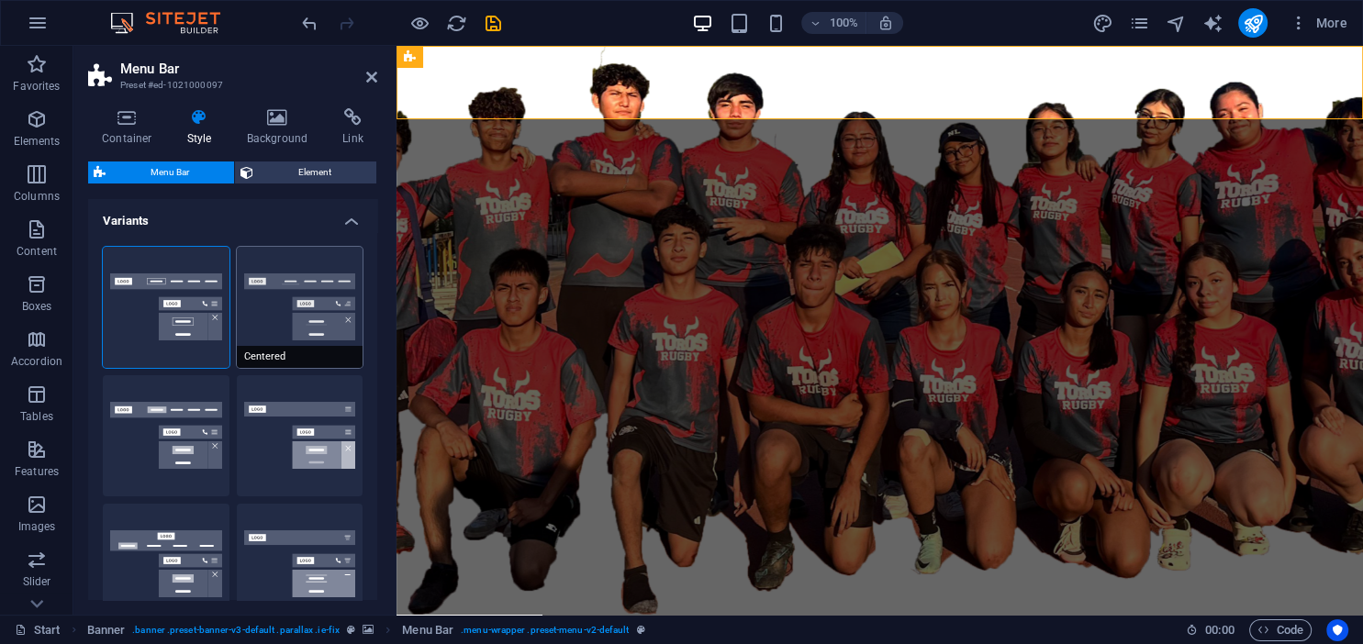
click at [255, 279] on button "Centered" at bounding box center [300, 307] width 127 height 121
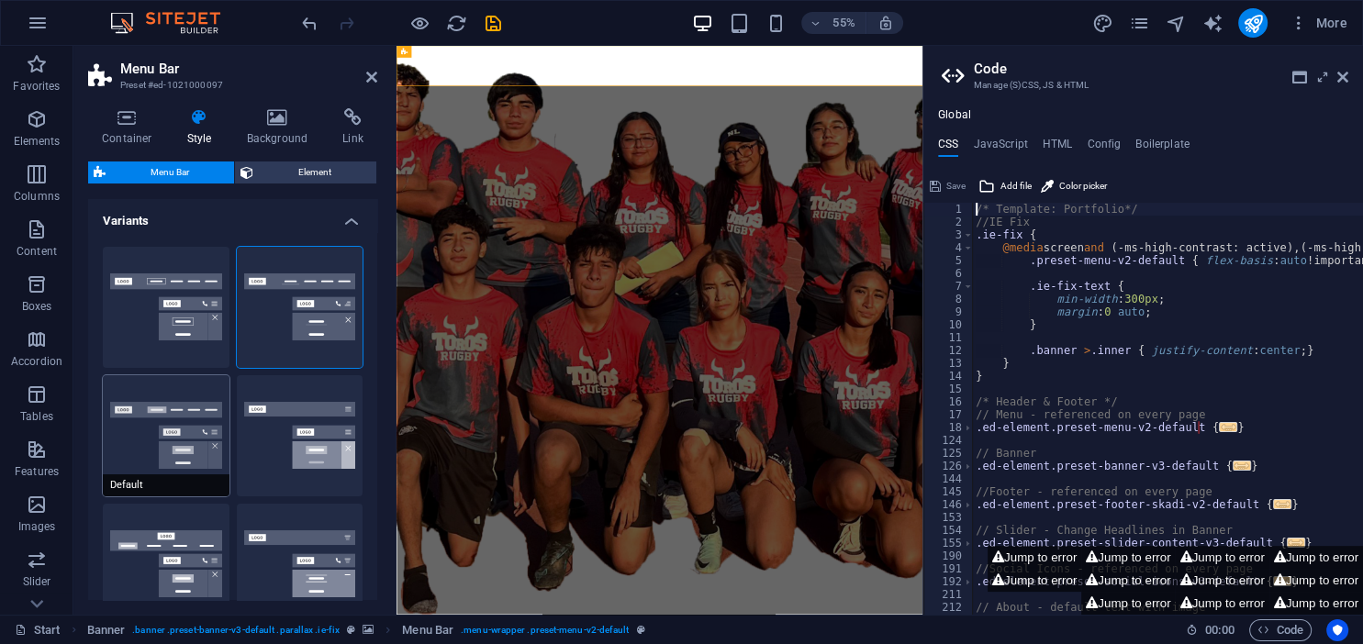
click at [139, 407] on button "Default" at bounding box center [166, 435] width 127 height 121
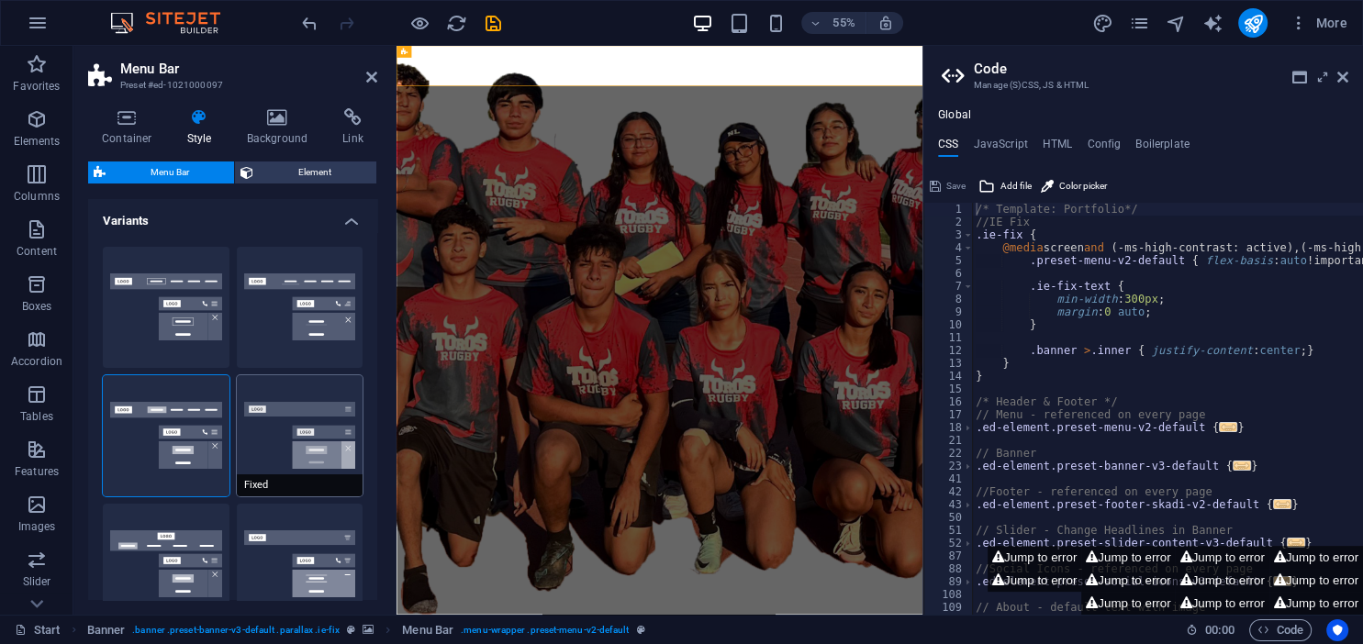
click at [285, 410] on button "Fixed" at bounding box center [300, 435] width 127 height 121
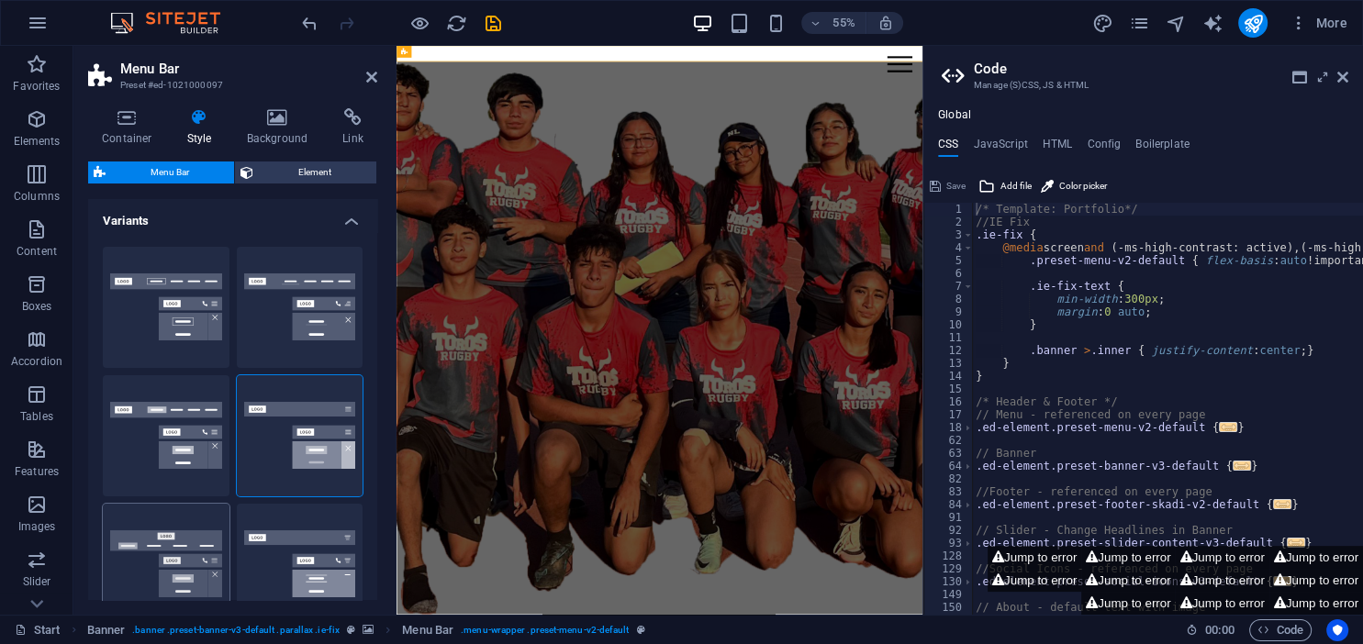
click at [159, 579] on button "Loki" at bounding box center [166, 564] width 127 height 121
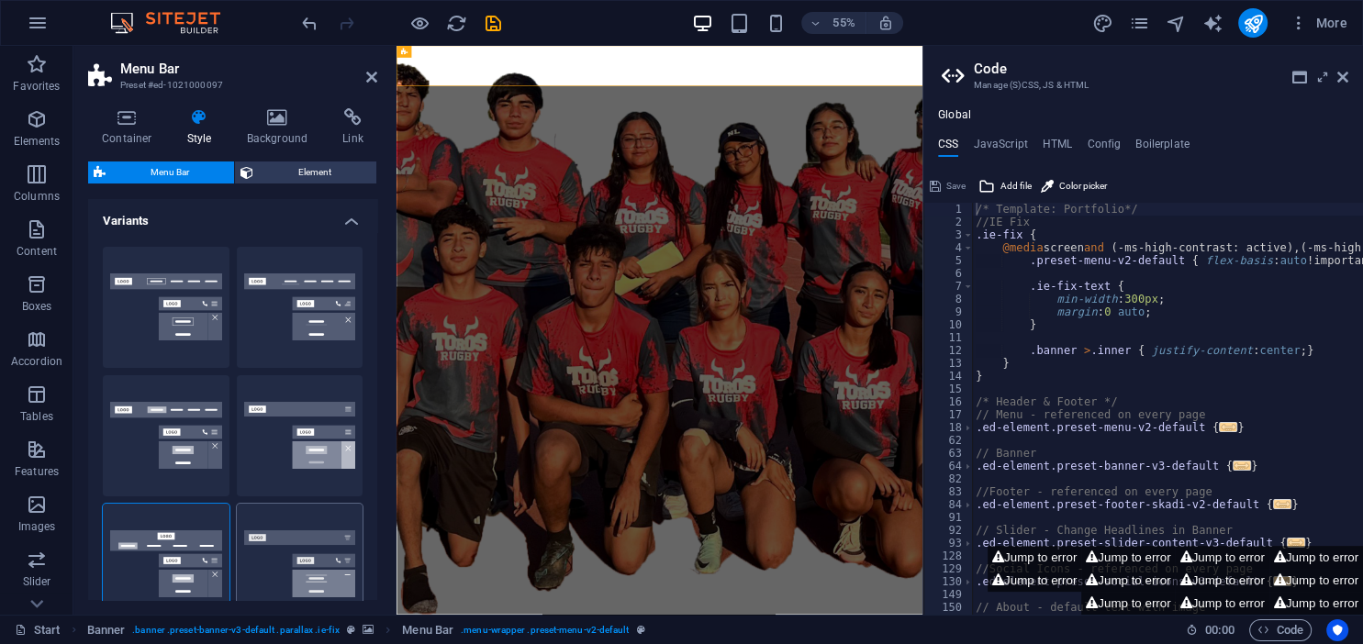
click at [280, 575] on button "Trigger" at bounding box center [300, 564] width 127 height 121
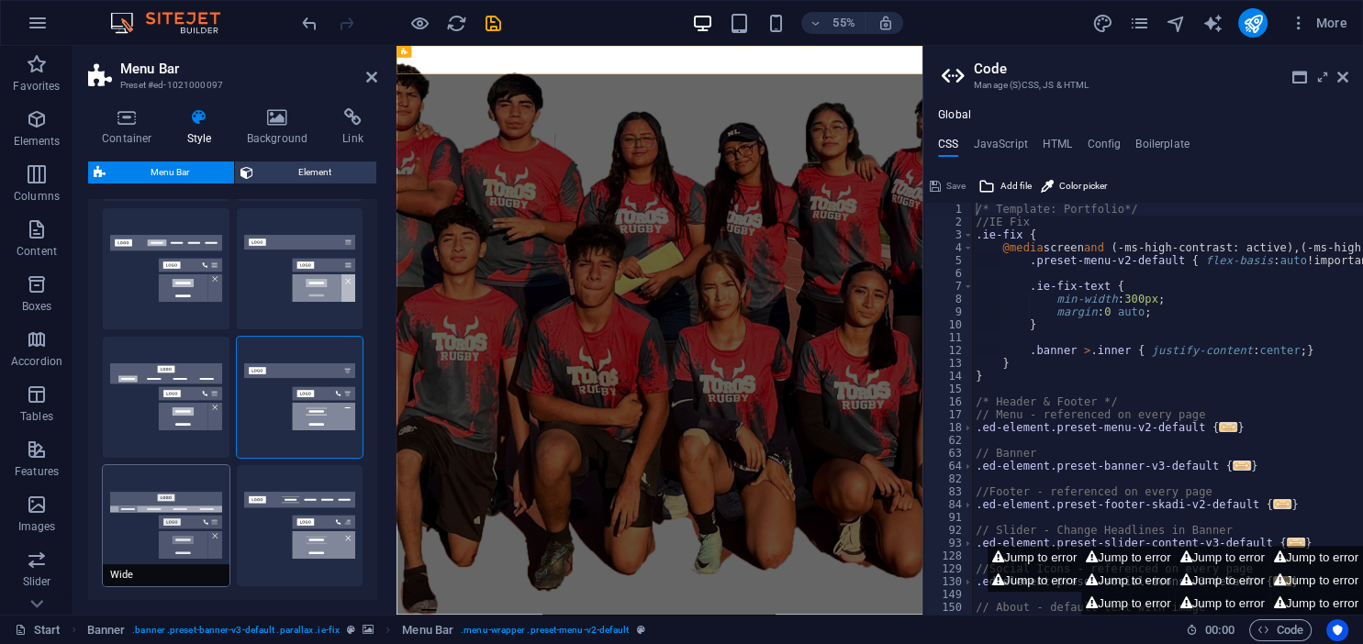
scroll to position [251, 0]
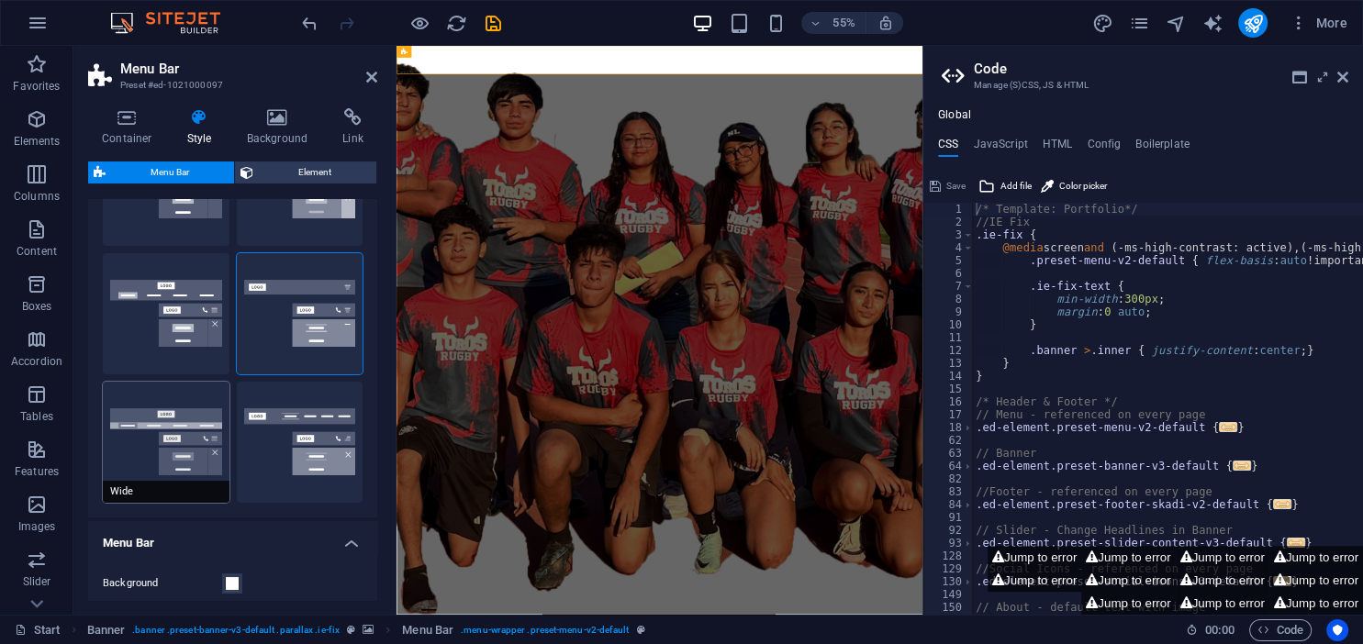
click at [177, 461] on button "Wide" at bounding box center [166, 442] width 127 height 121
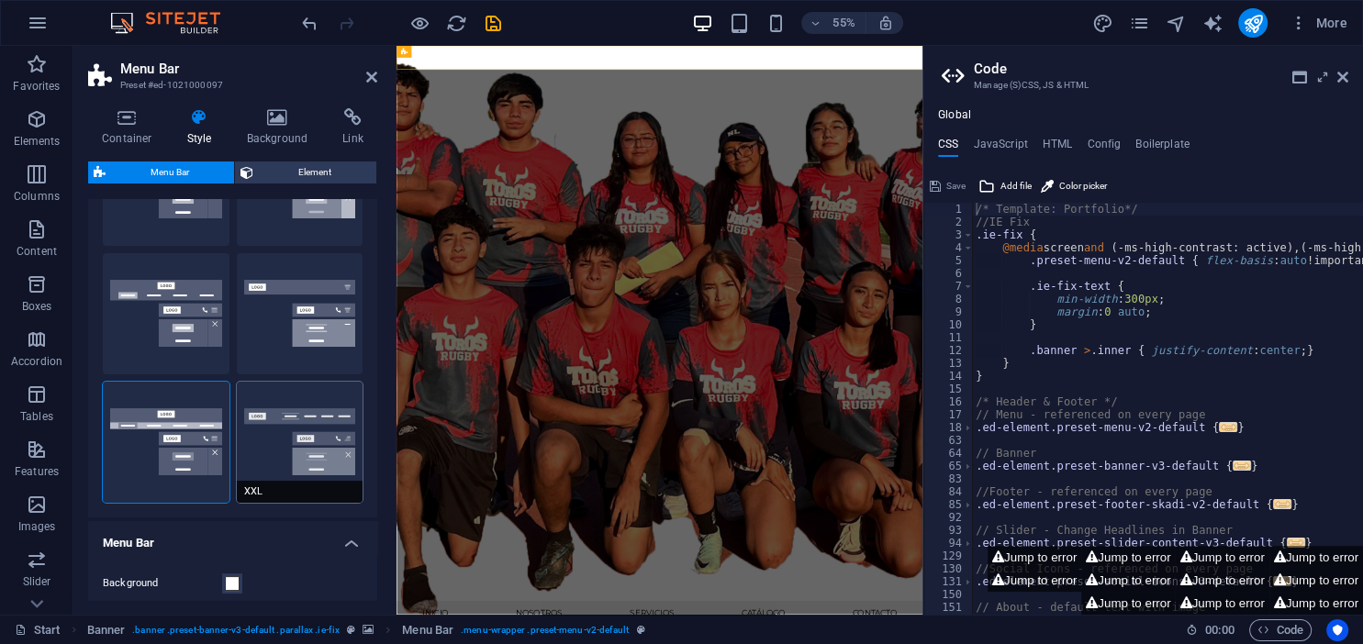
click at [307, 435] on button "XXL" at bounding box center [300, 442] width 127 height 121
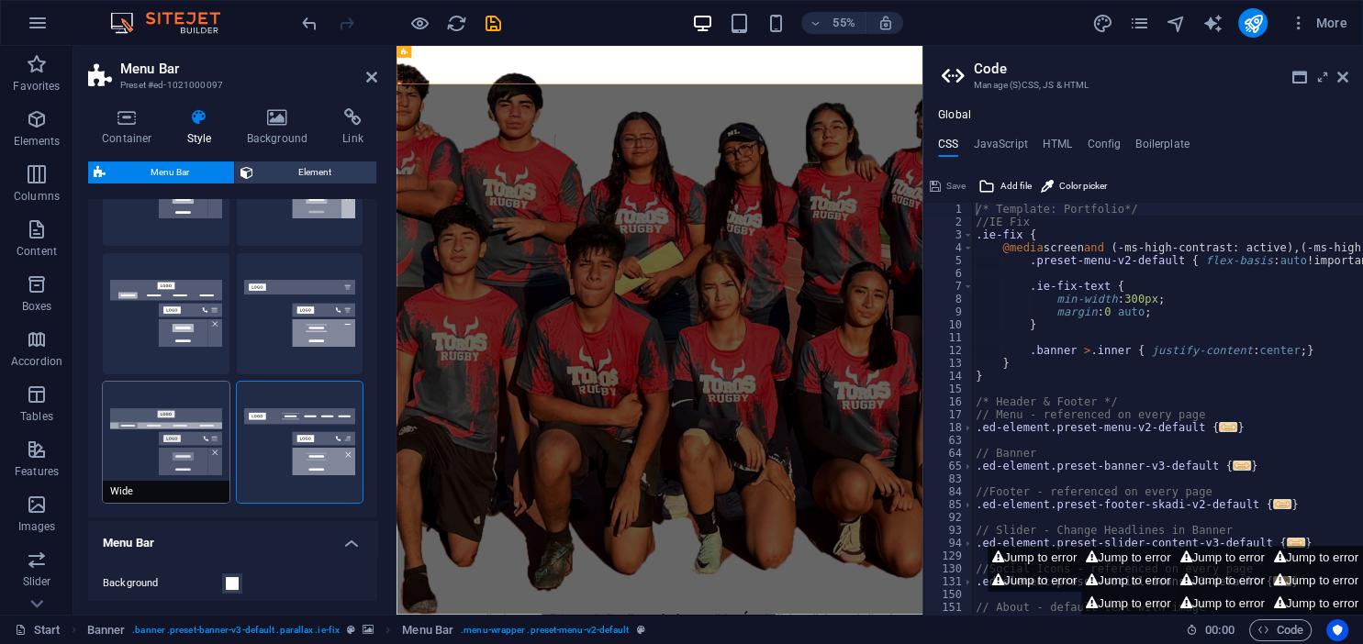
click at [154, 431] on button "Wide" at bounding box center [166, 442] width 127 height 121
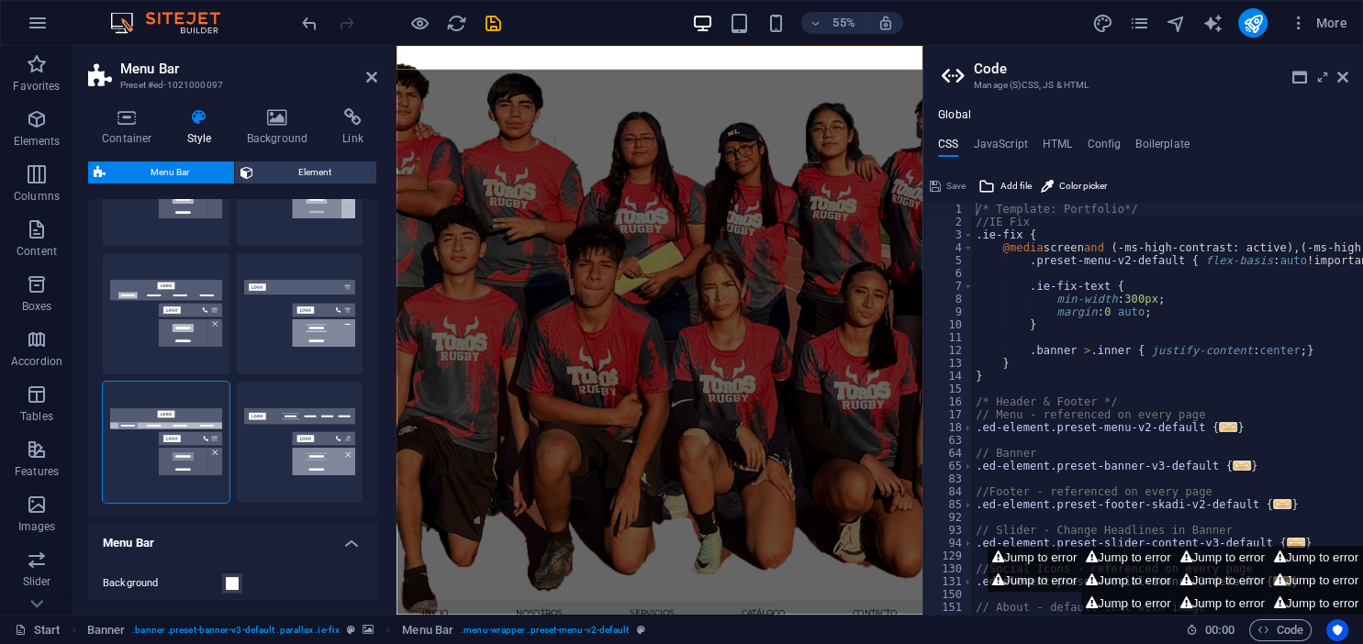
click at [1334, 64] on h2 "Code" at bounding box center [1161, 69] width 374 height 17
click at [1347, 75] on icon at bounding box center [1342, 77] width 11 height 15
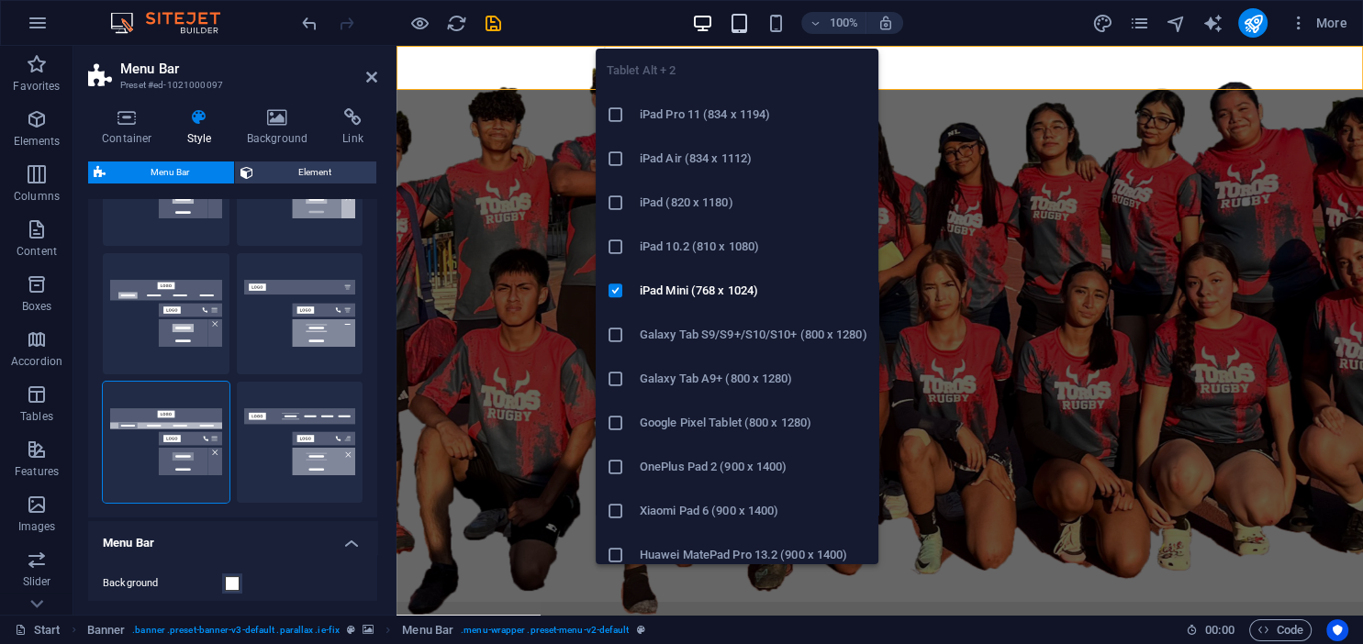
click at [743, 26] on icon "button" at bounding box center [739, 23] width 21 height 21
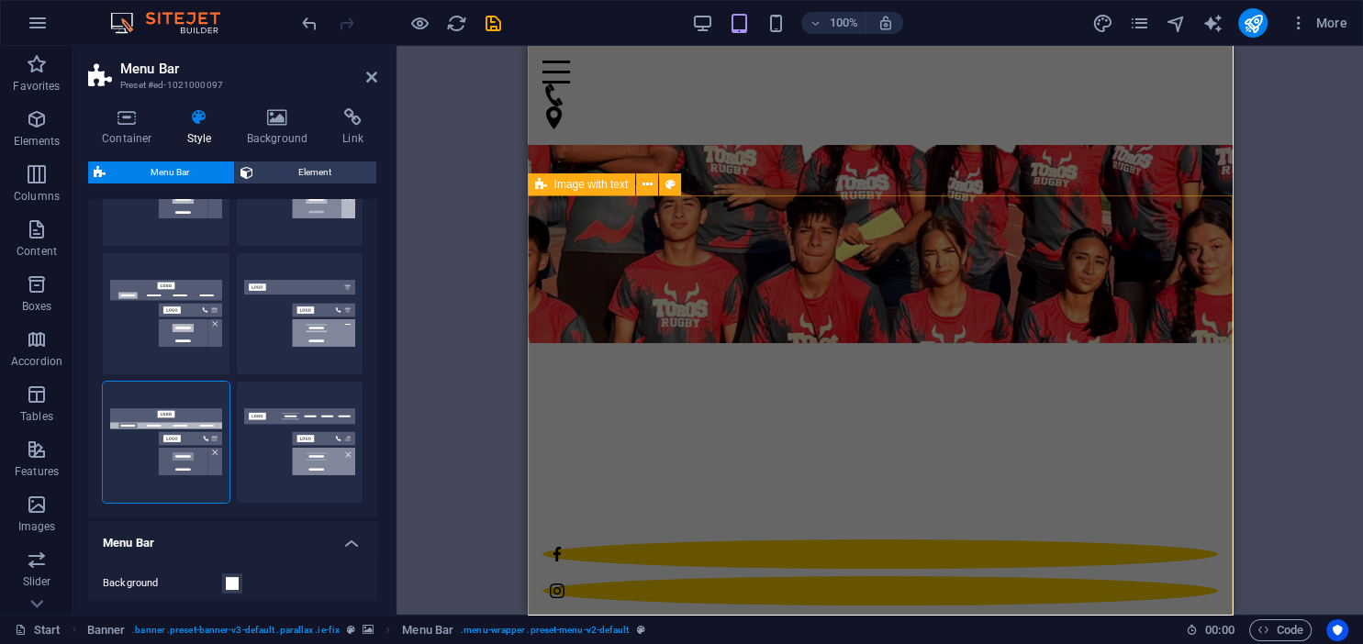
scroll to position [0, 0]
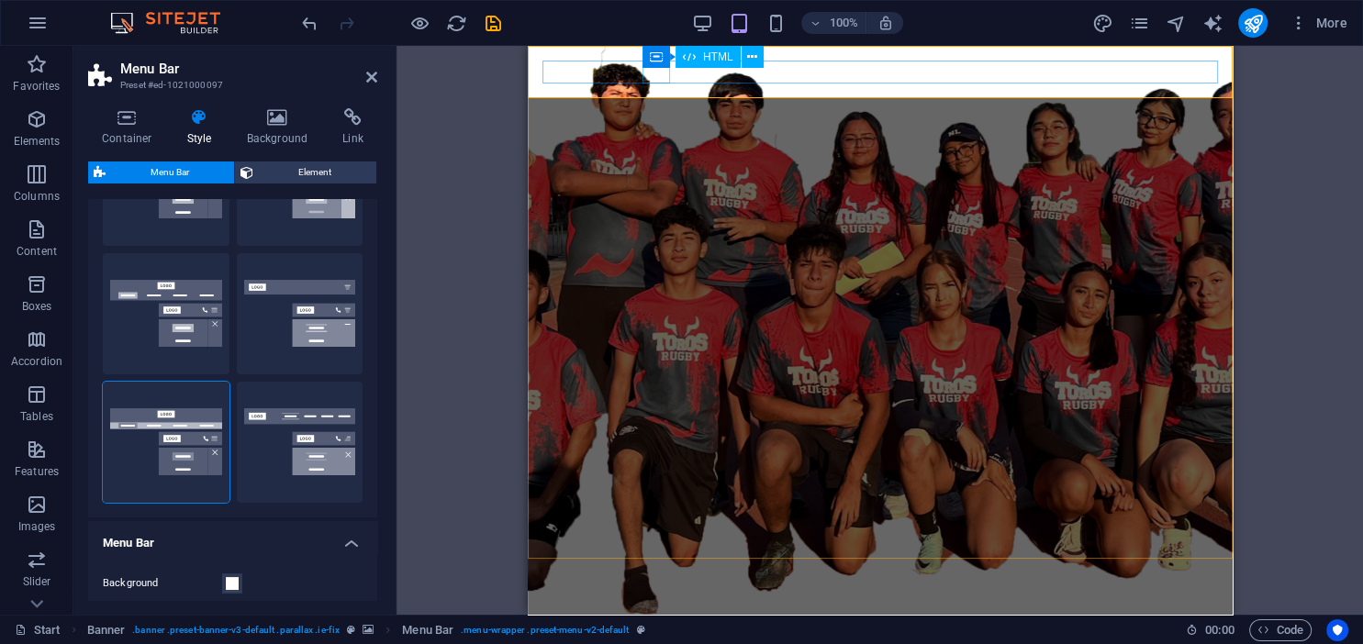
click at [666, 617] on div "Menu" at bounding box center [878, 628] width 675 height 23
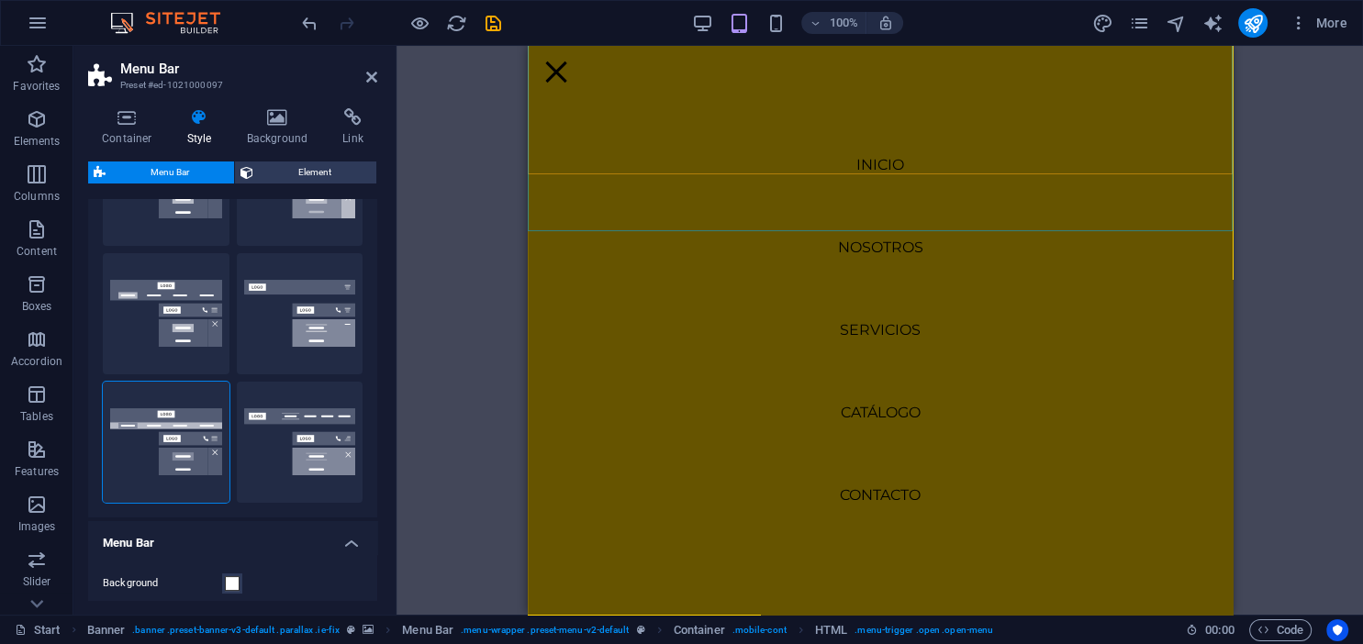
scroll to position [387, 0]
click at [431, 214] on div "Slider Slider H1 Banner Container Slider Slider Slider Slider Slider H1 Spacer …" at bounding box center [879, 330] width 966 height 569
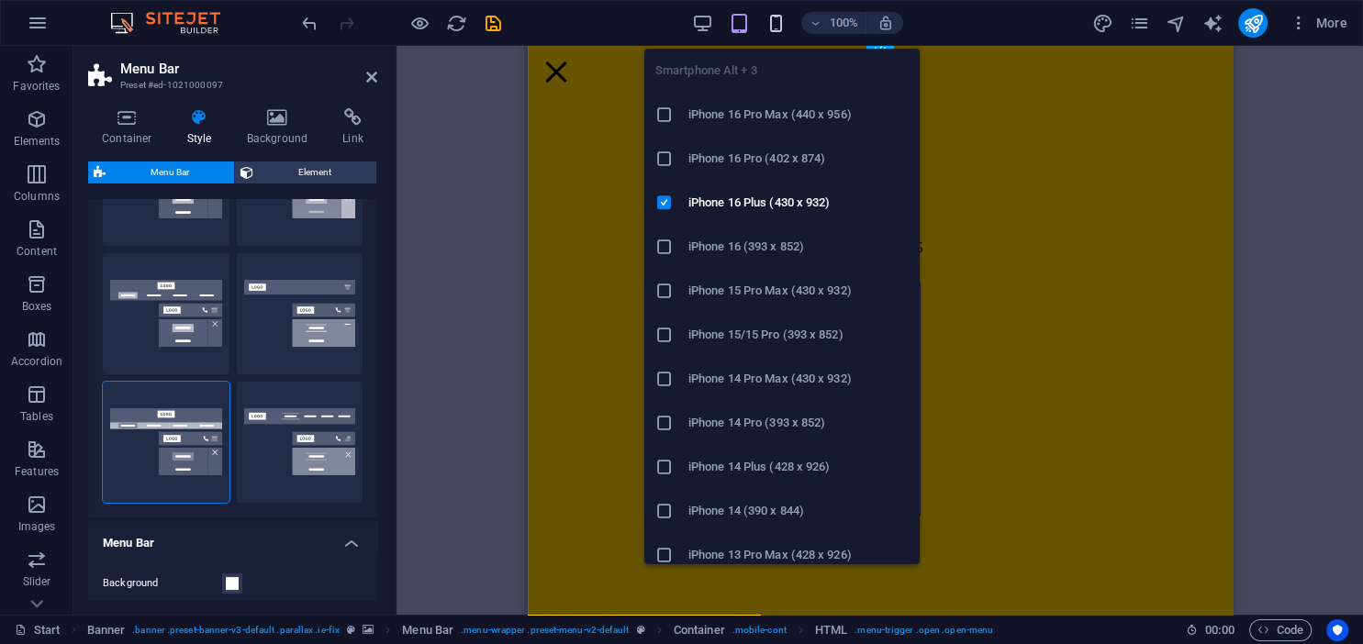
click at [777, 19] on icon "button" at bounding box center [775, 23] width 21 height 21
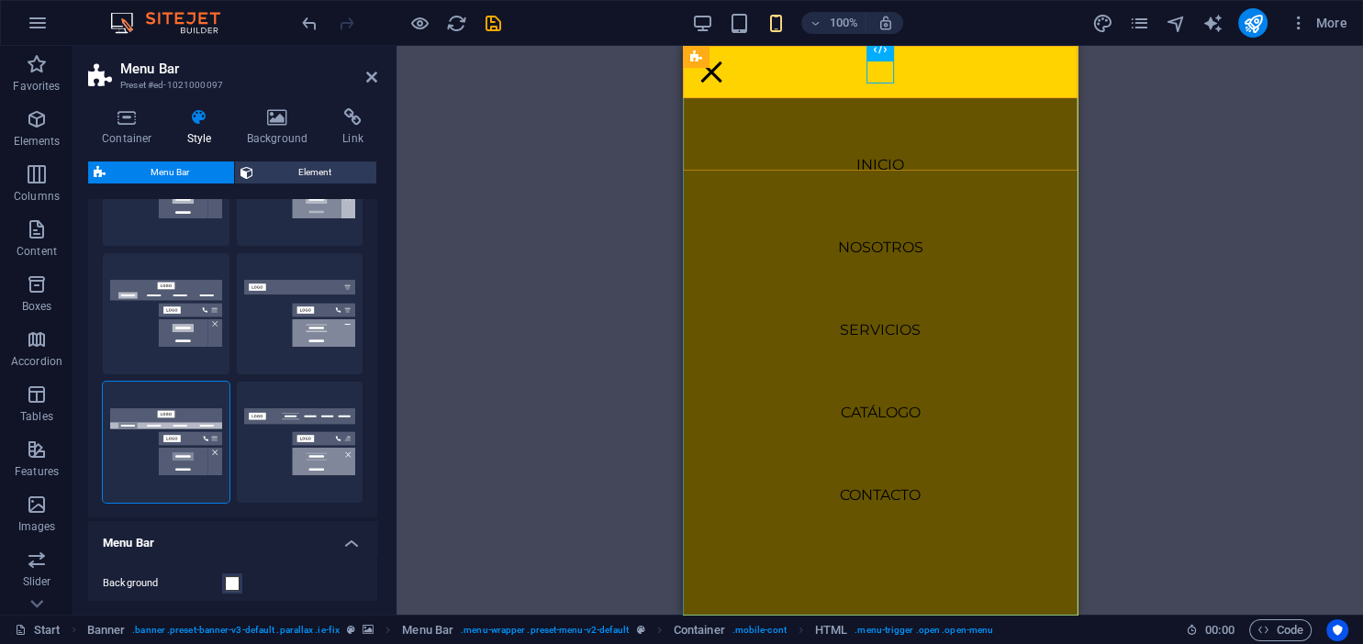
click at [896, 78] on nav "INICIO NOSOTROS Servicios CATÁLOGO CONTACTO" at bounding box center [879, 330] width 395 height 569
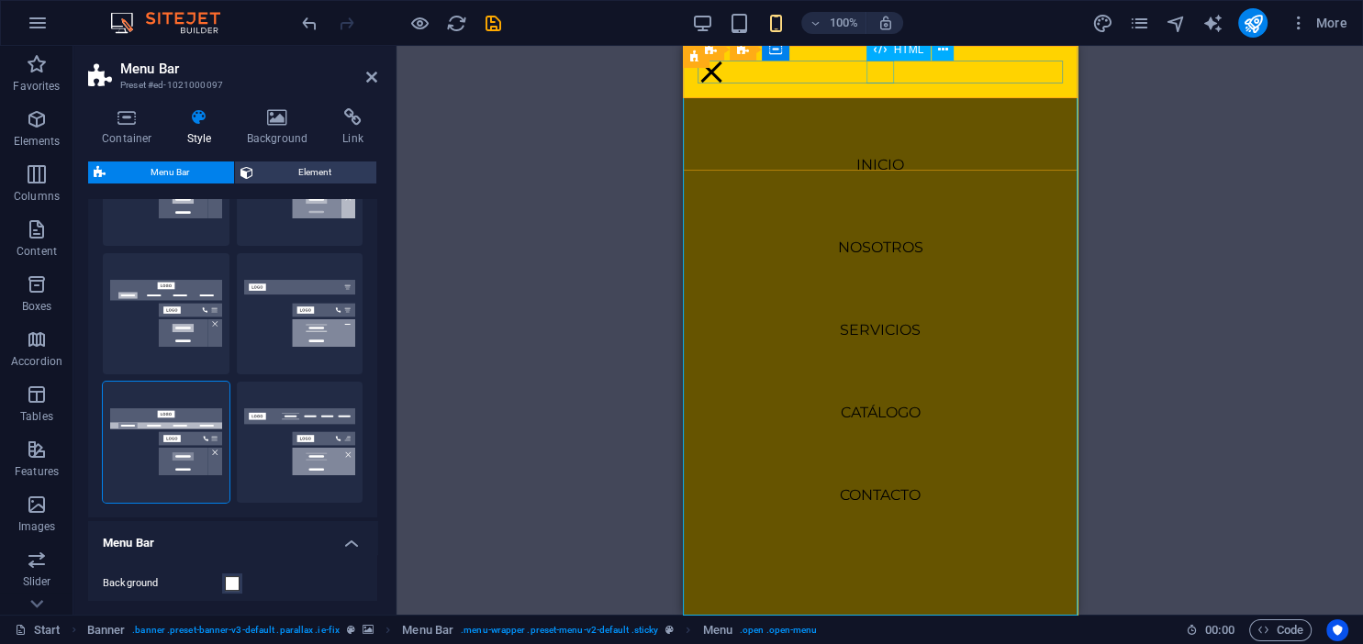
click at [724, 79] on div "Menu" at bounding box center [711, 72] width 28 height 23
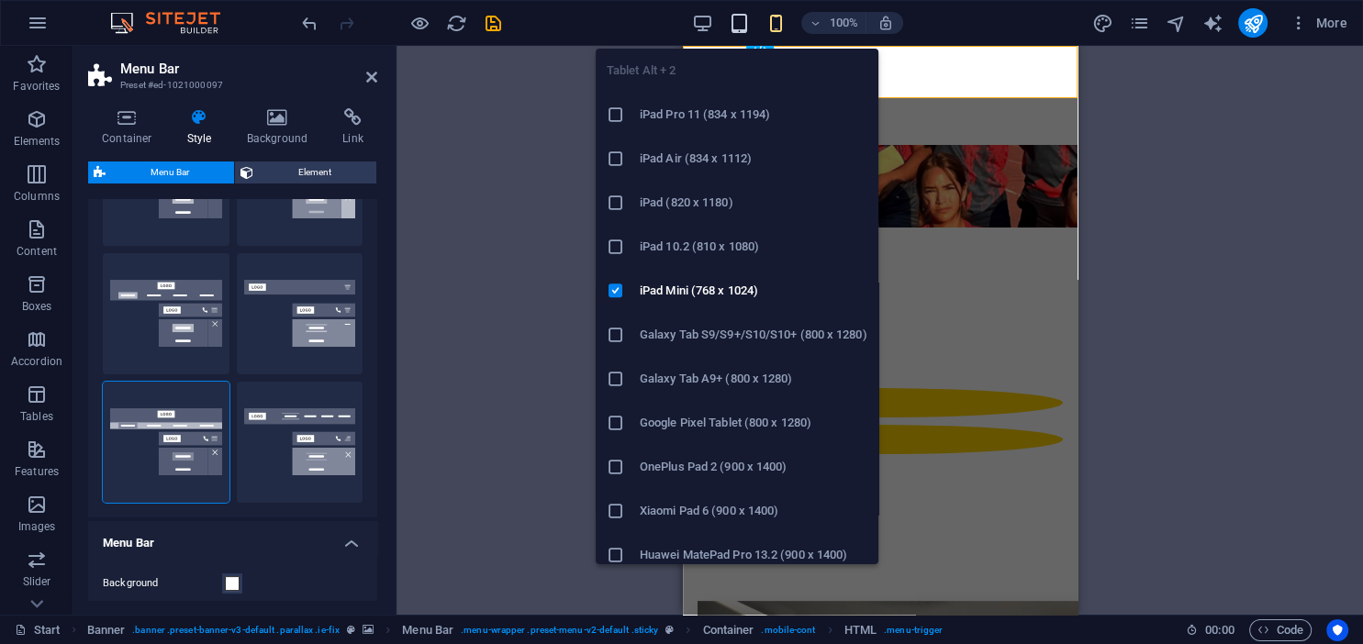
click at [742, 19] on icon "button" at bounding box center [739, 23] width 21 height 21
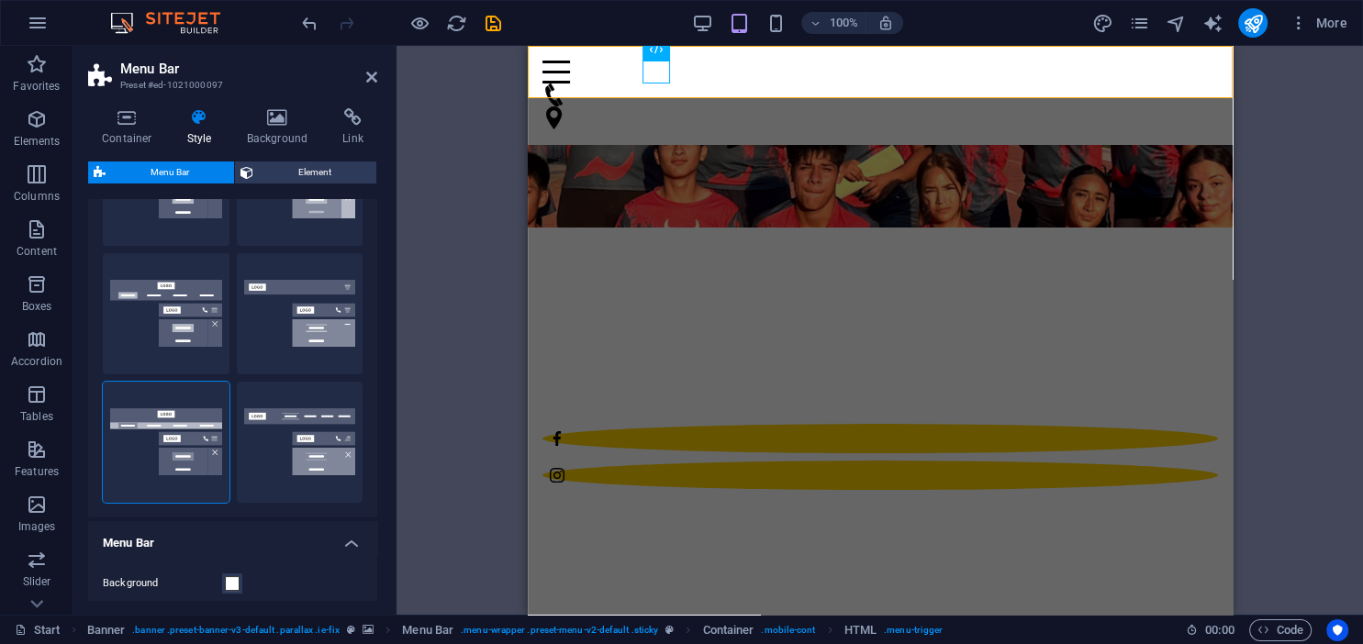
click at [680, 20] on div "100% More" at bounding box center [826, 22] width 1056 height 29
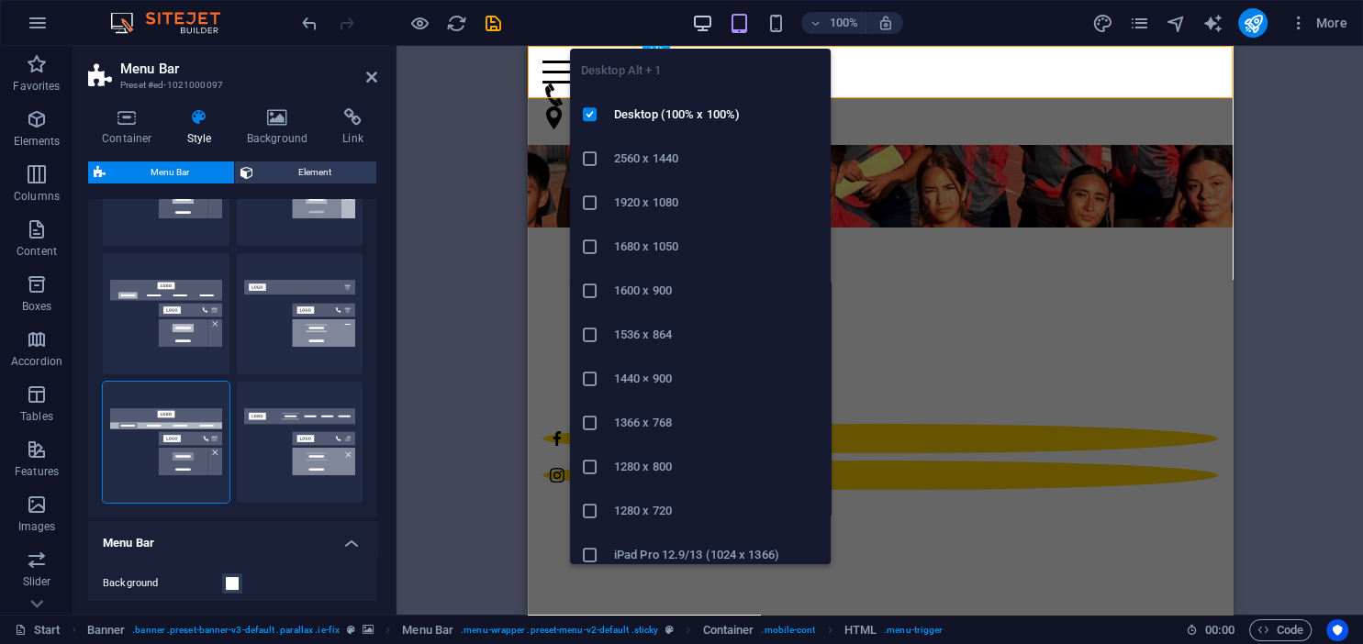
click at [699, 20] on icon "button" at bounding box center [702, 23] width 21 height 21
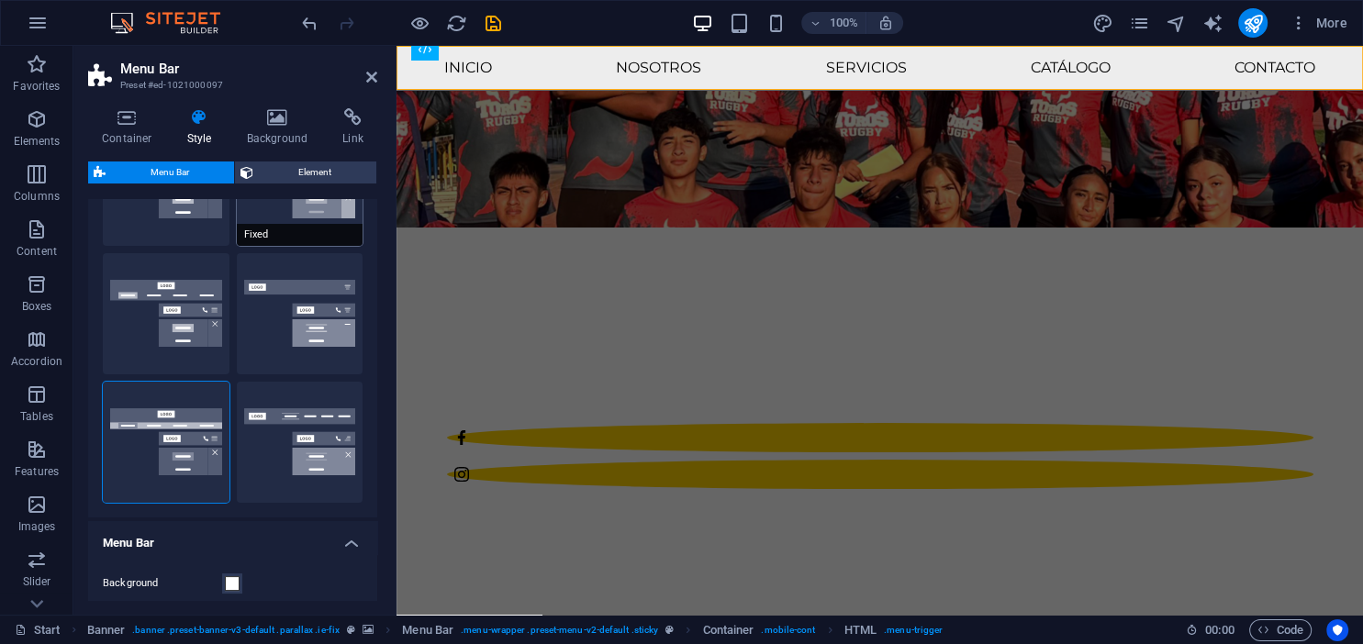
scroll to position [0, 0]
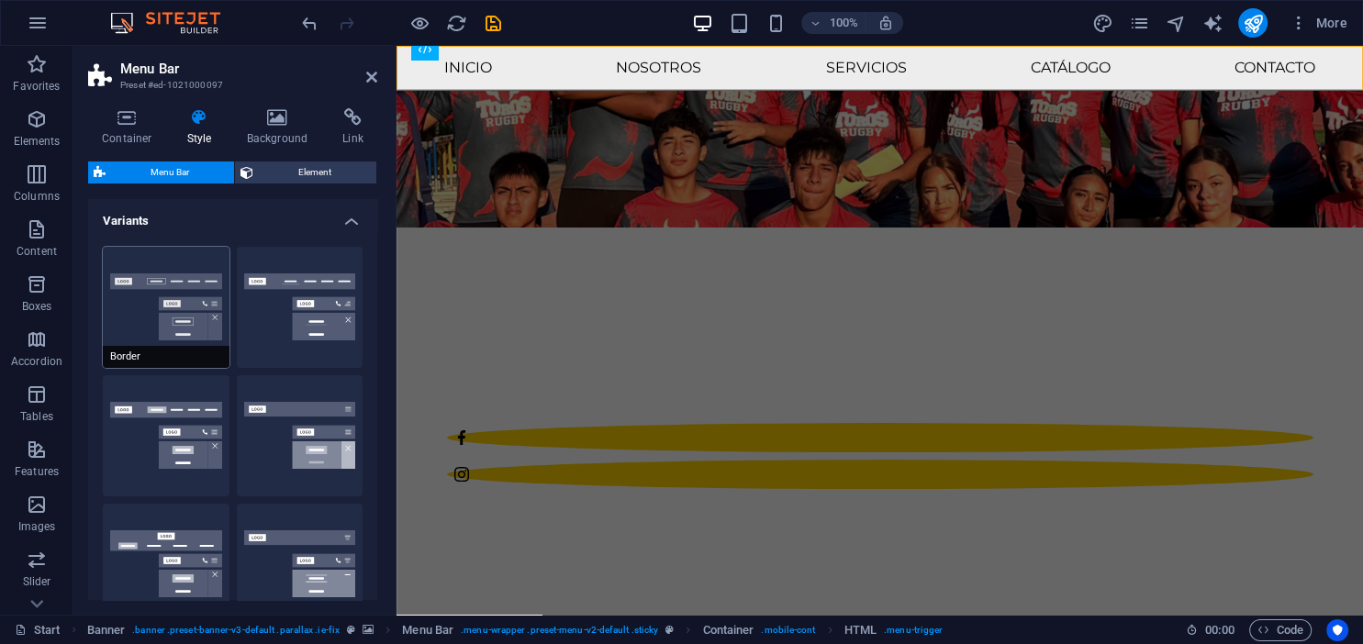
click at [194, 296] on button "Border" at bounding box center [166, 307] width 127 height 121
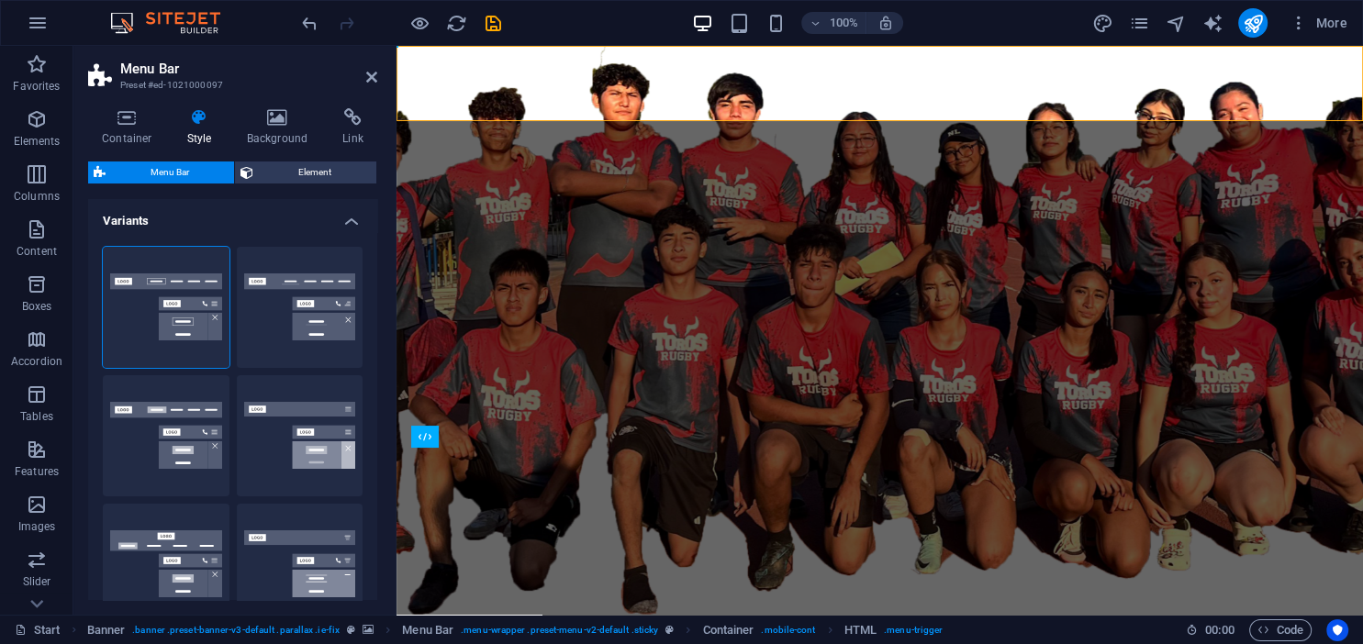
click at [741, 34] on div "100%" at bounding box center [797, 22] width 212 height 29
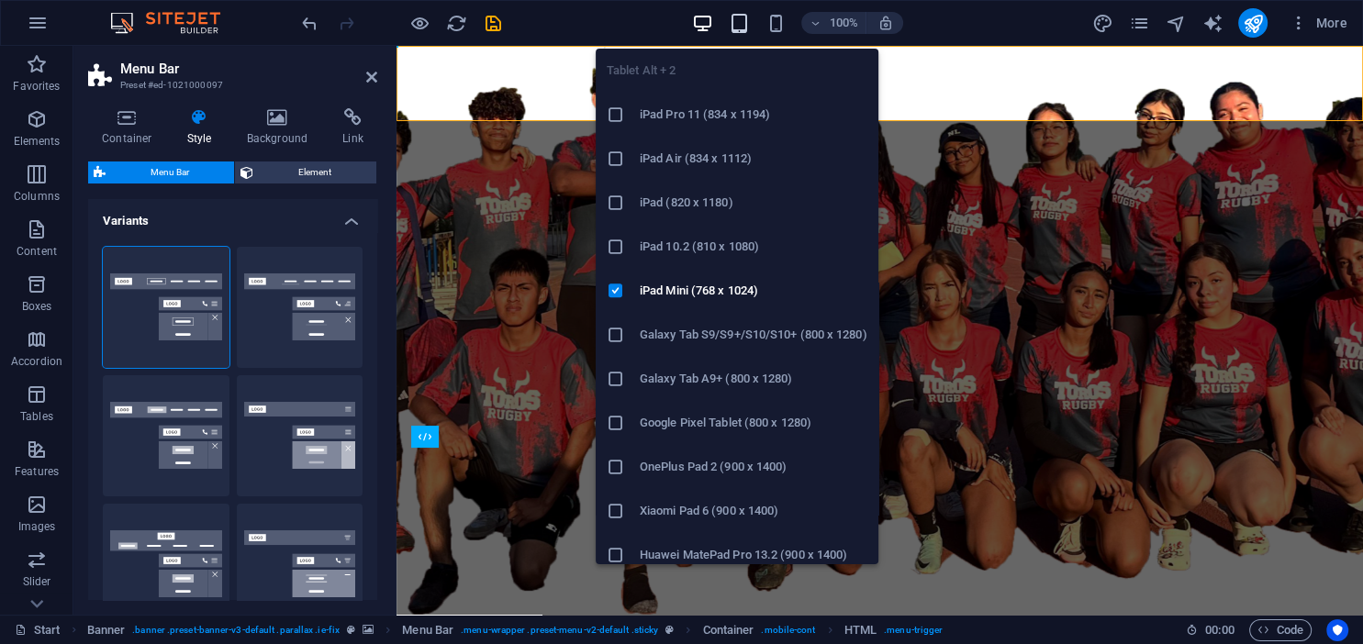
click at [742, 30] on icon "button" at bounding box center [739, 23] width 21 height 21
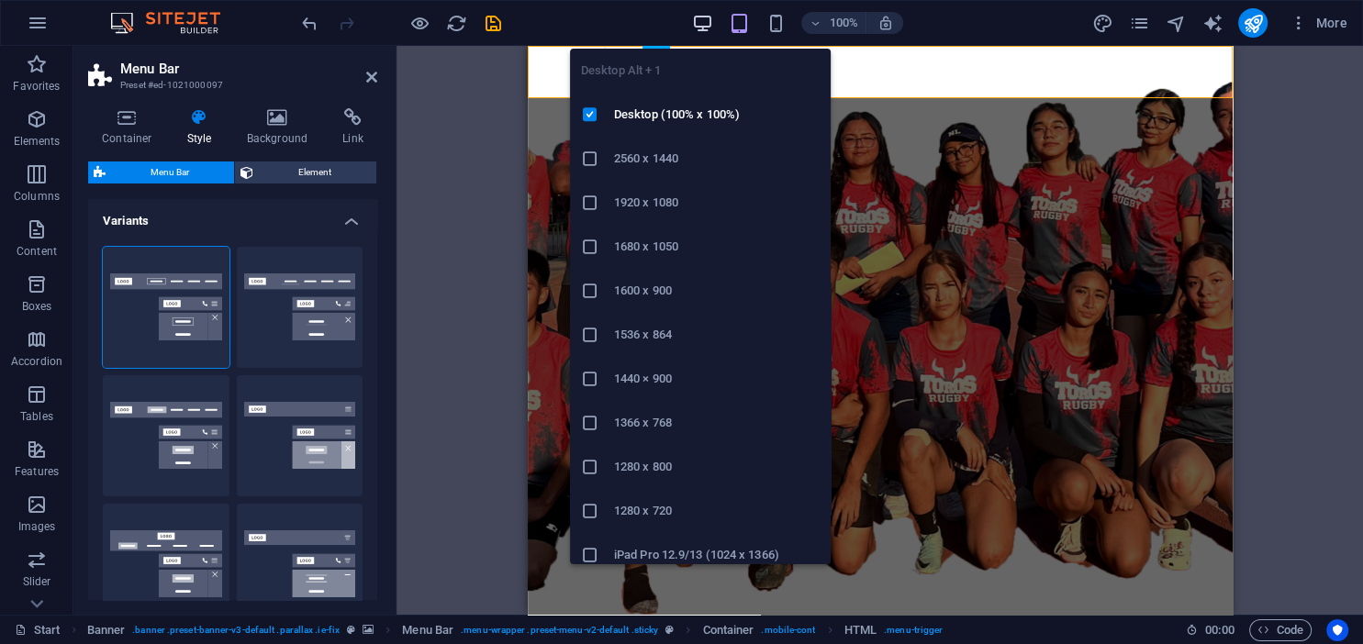
click at [701, 20] on icon "button" at bounding box center [702, 23] width 21 height 21
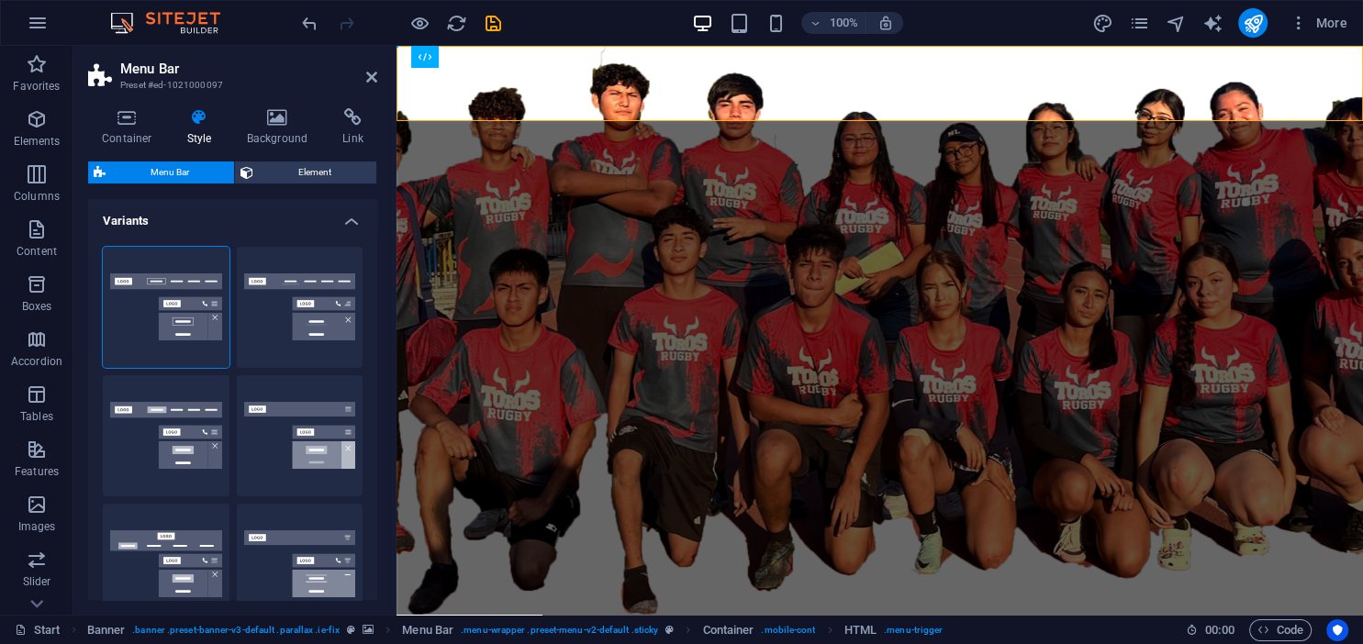
click at [309, 161] on div "Container Style Background Link Size Height Default px rem % vh vw Min. height …" at bounding box center [232, 354] width 289 height 492
click at [303, 170] on span "Element" at bounding box center [315, 173] width 112 height 22
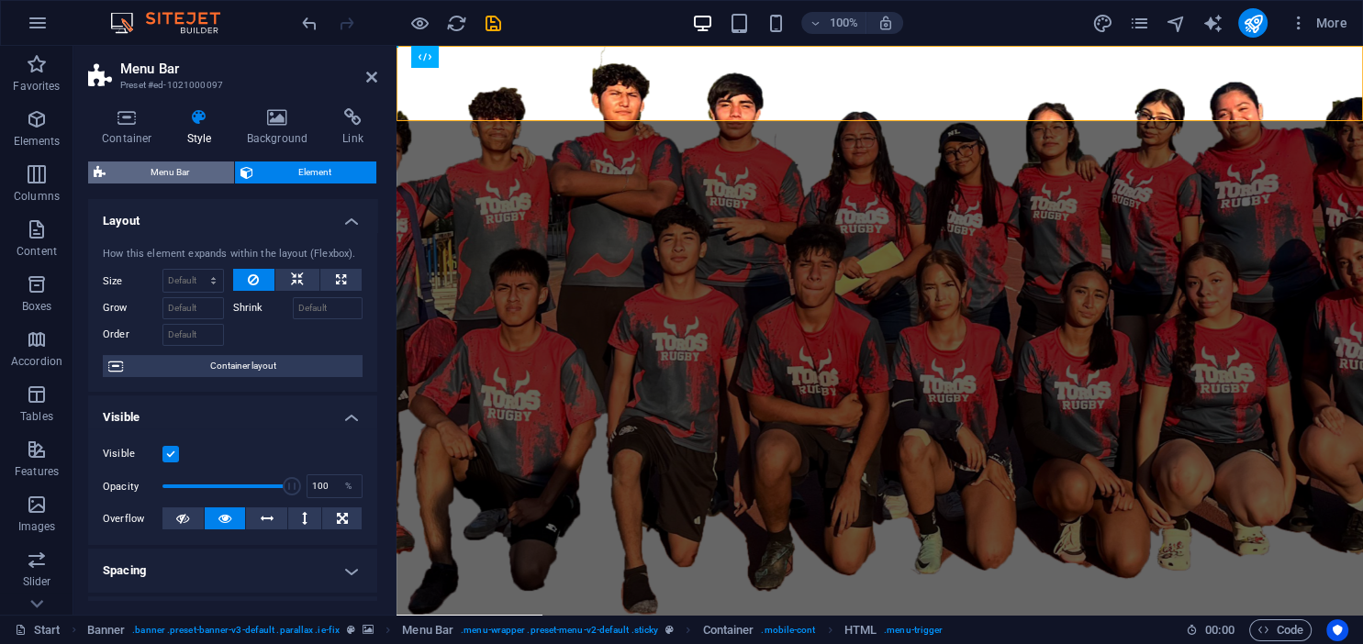
click at [173, 174] on span "Menu Bar" at bounding box center [169, 173] width 117 height 22
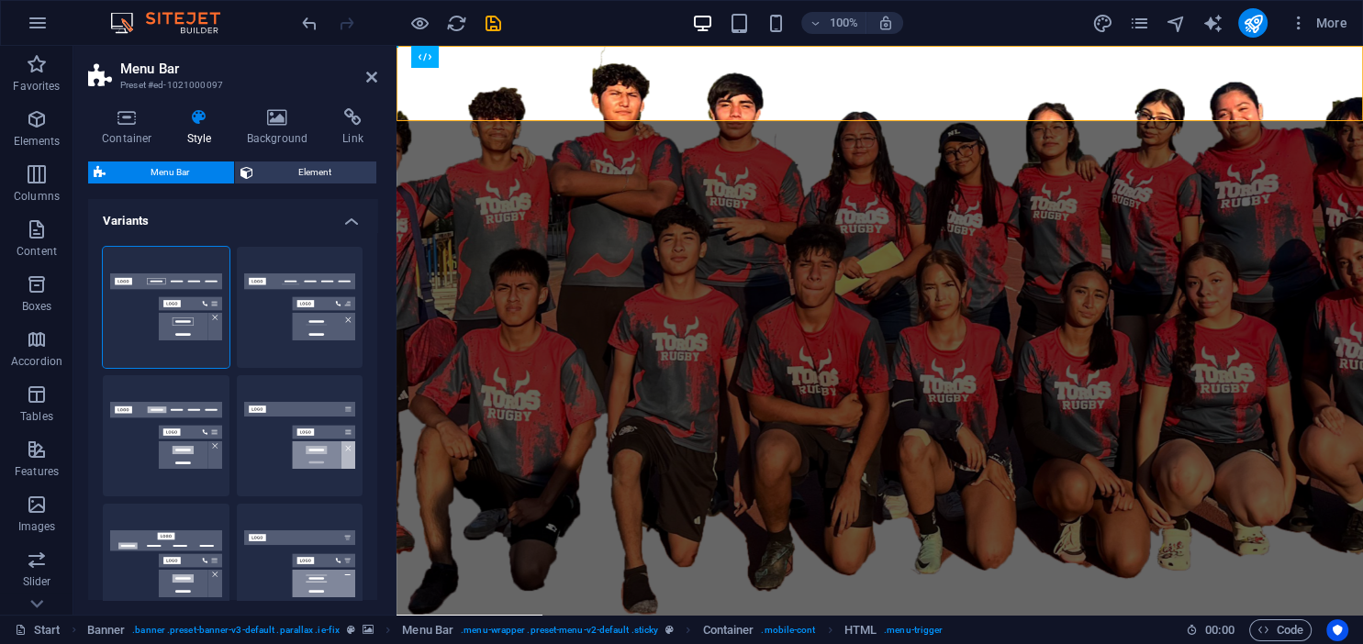
click at [348, 218] on h4 "Variants" at bounding box center [232, 215] width 289 height 33
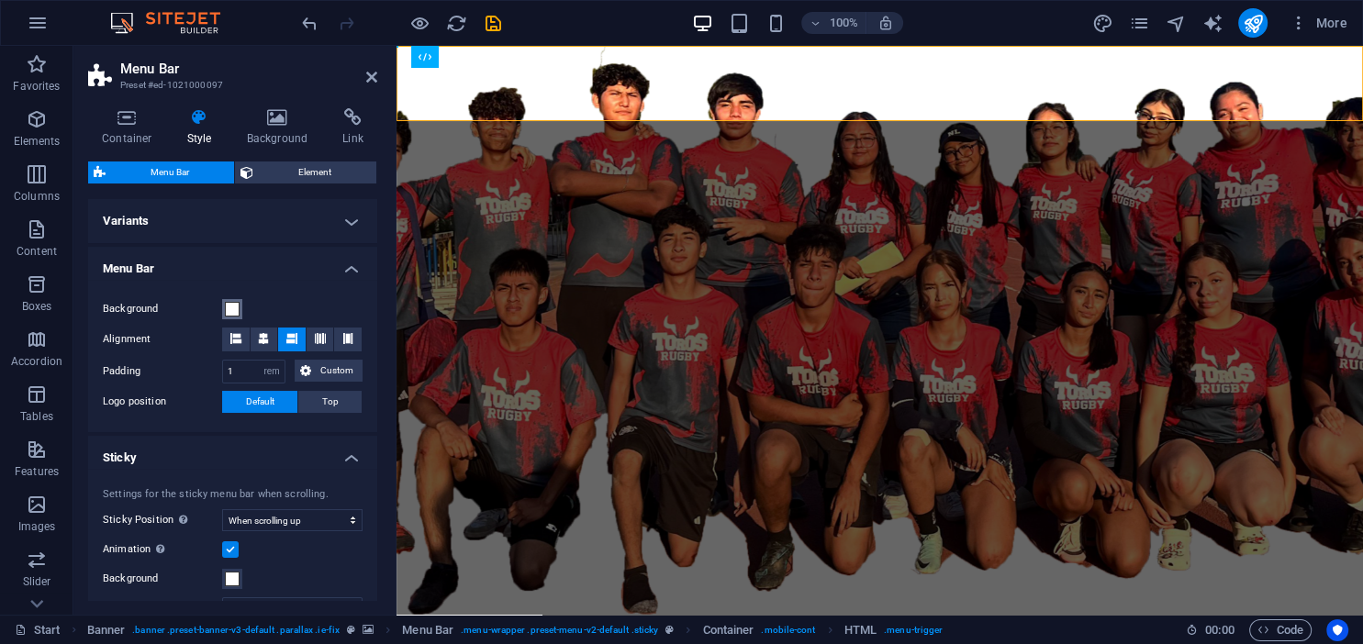
click at [231, 309] on span at bounding box center [232, 309] width 15 height 15
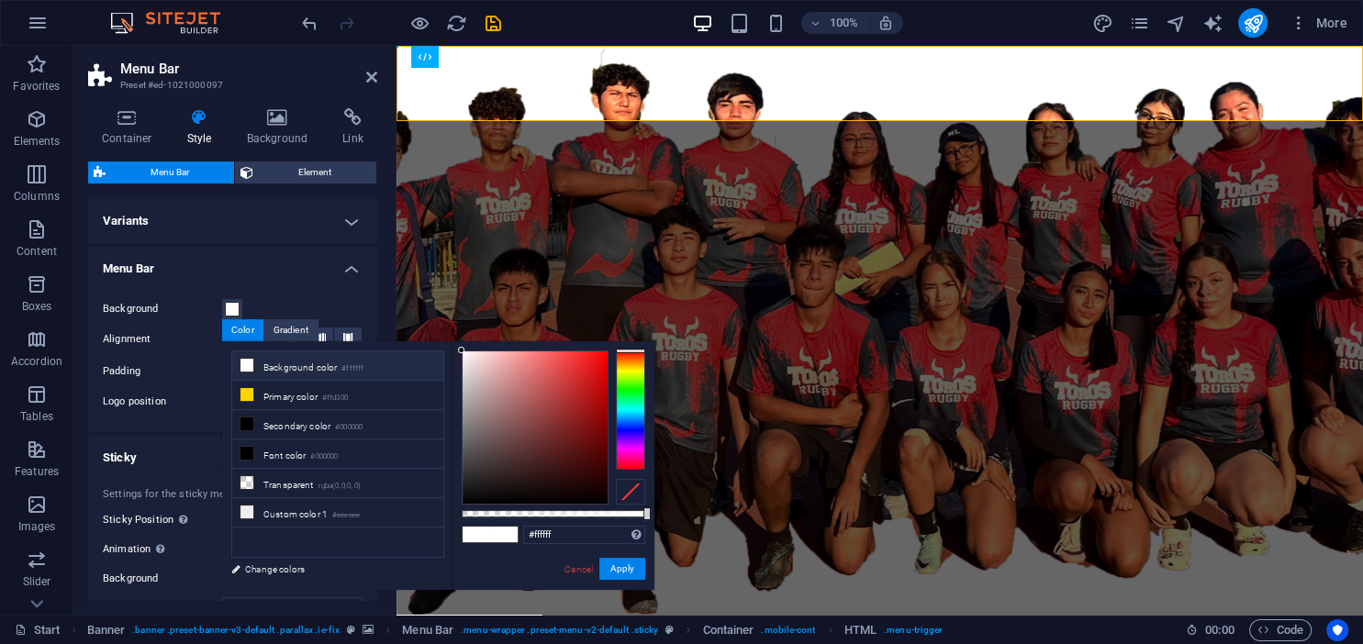
click at [629, 494] on div at bounding box center [630, 492] width 29 height 26
click at [619, 576] on button "Apply" at bounding box center [622, 569] width 46 height 22
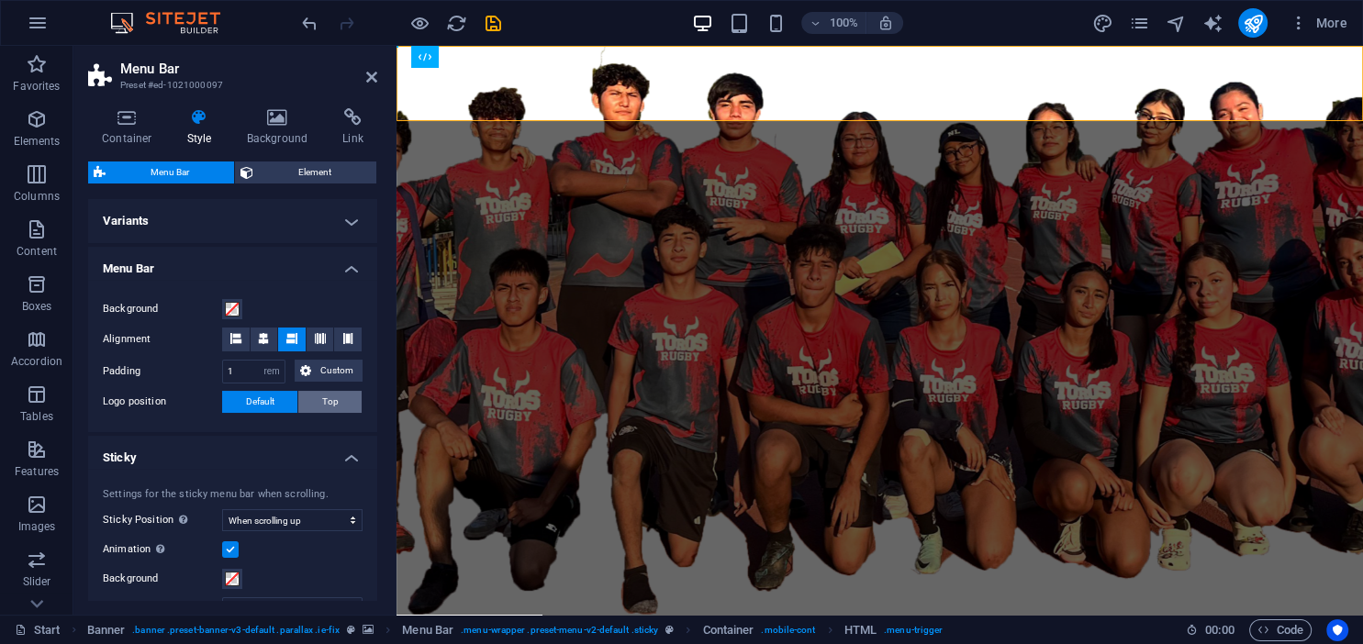
click at [334, 400] on span "Top" at bounding box center [330, 402] width 17 height 22
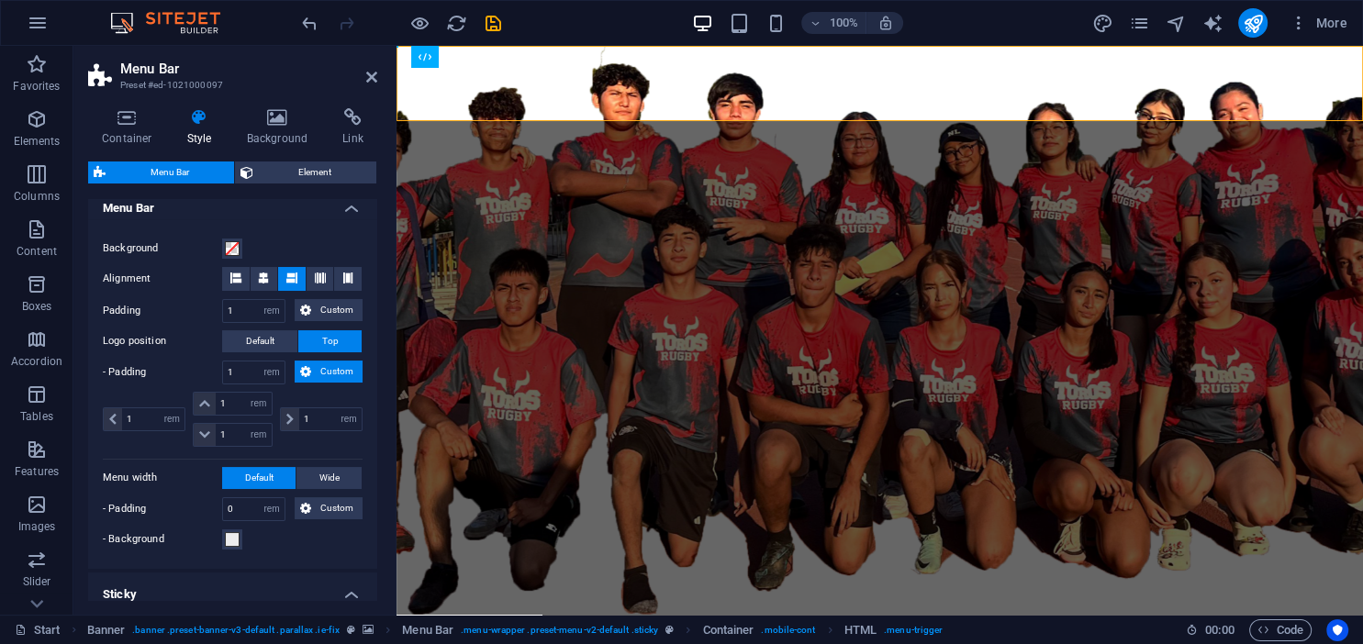
scroll to position [84, 0]
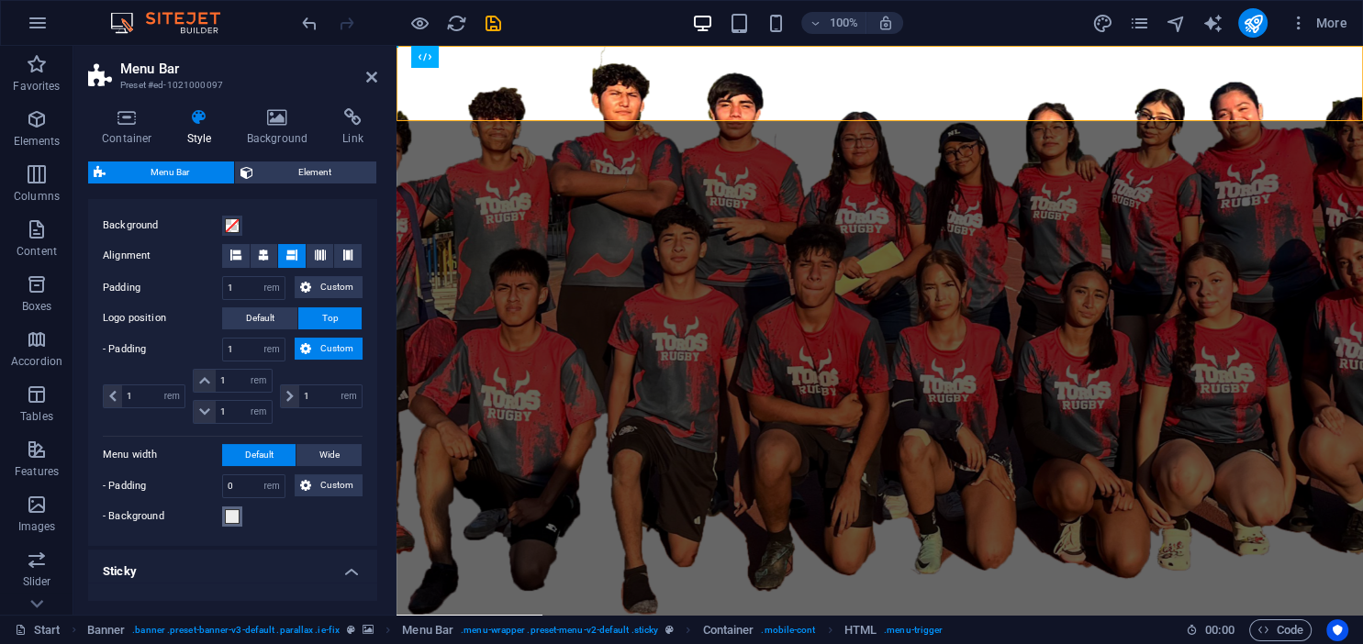
click at [227, 514] on span at bounding box center [232, 516] width 15 height 15
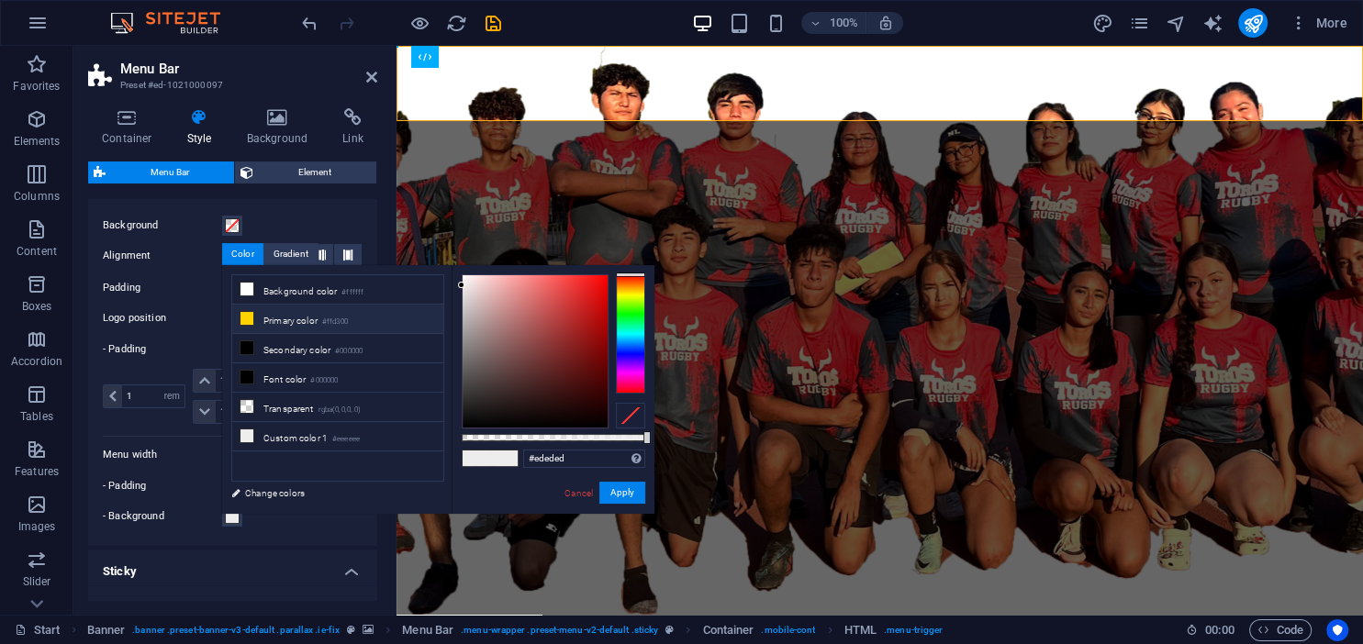
click at [302, 323] on li "Primary color #ffd300" at bounding box center [337, 319] width 211 height 29
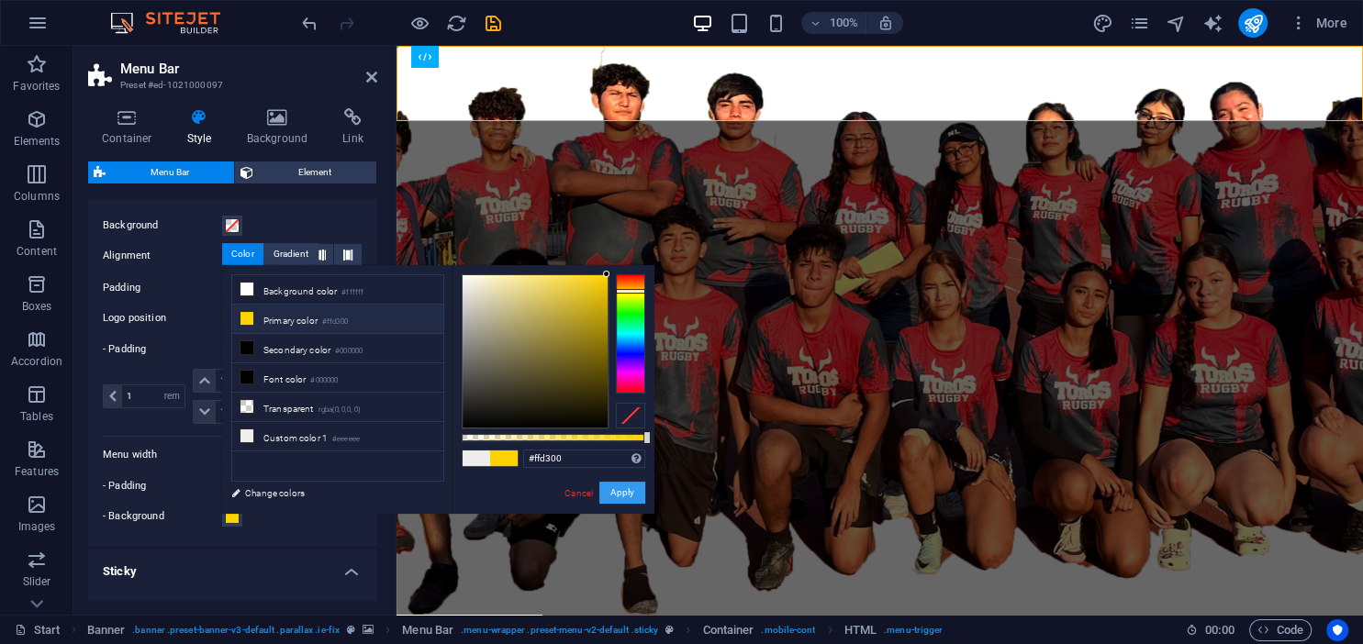
click at [630, 489] on button "Apply" at bounding box center [622, 493] width 46 height 22
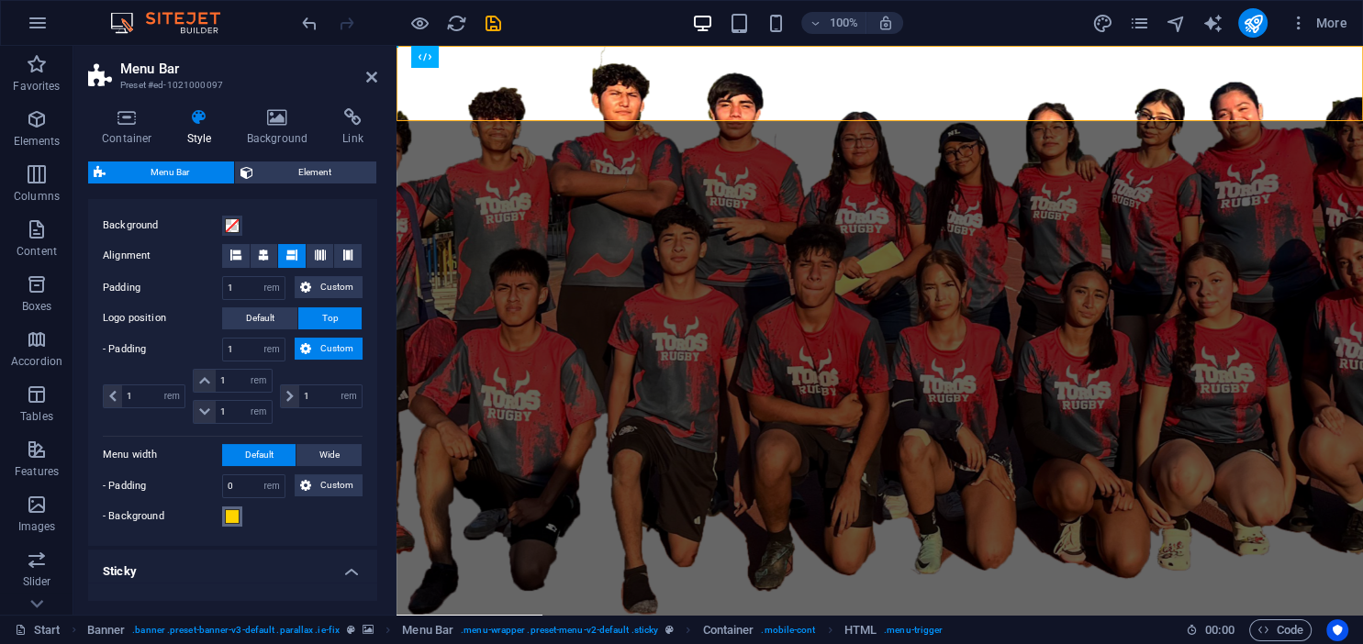
click at [233, 516] on span at bounding box center [232, 516] width 15 height 15
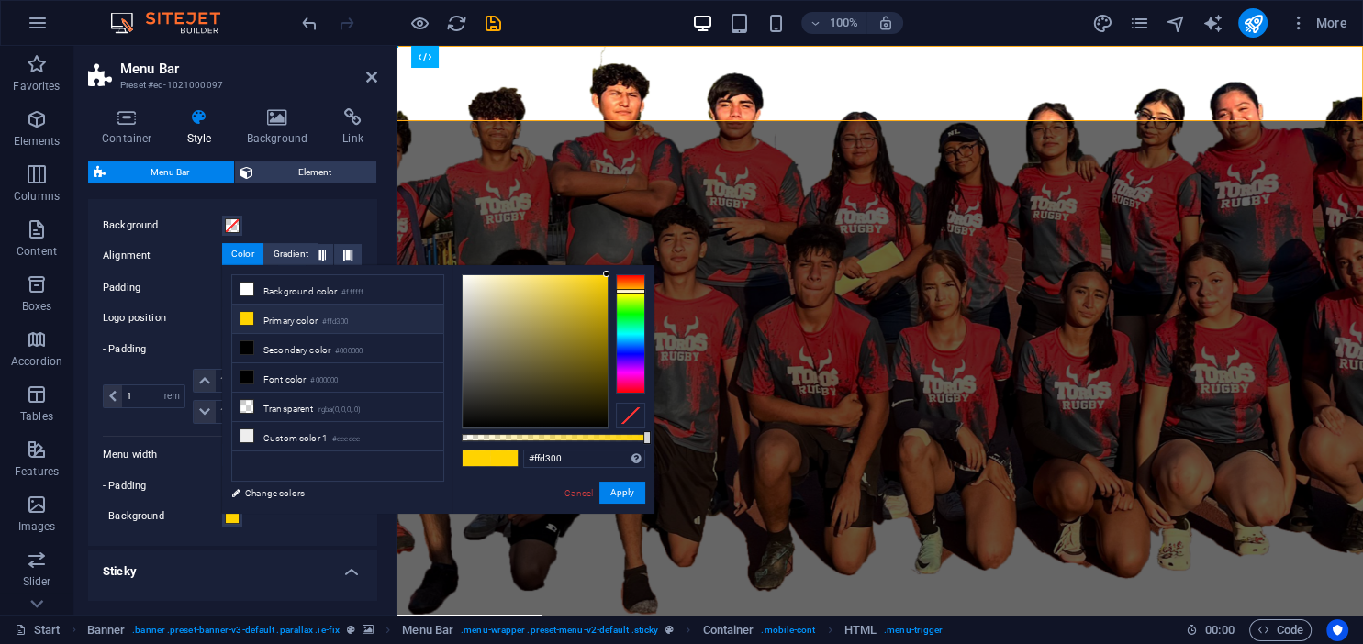
click at [620, 417] on div at bounding box center [630, 416] width 29 height 26
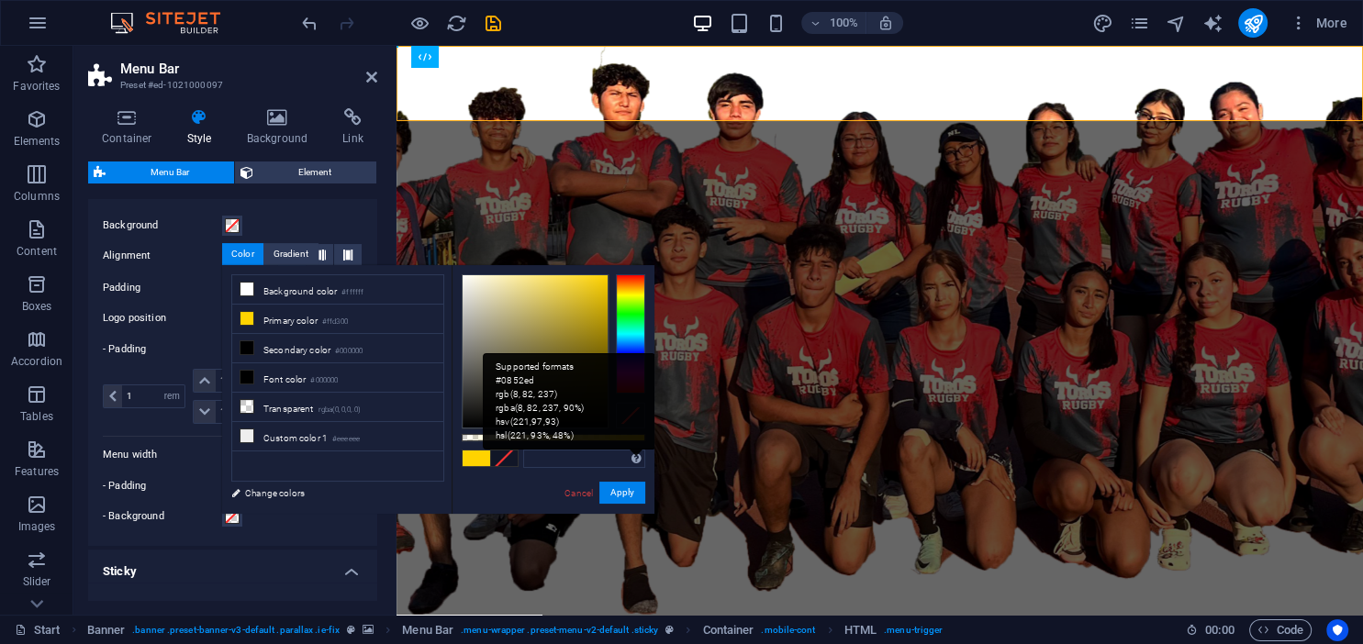
click at [631, 417] on div "Supported formats #0852ed rgb(8, 82, 237) rgba(8, 82, 237, 90%) hsv(221,97,93) …" at bounding box center [569, 401] width 173 height 96
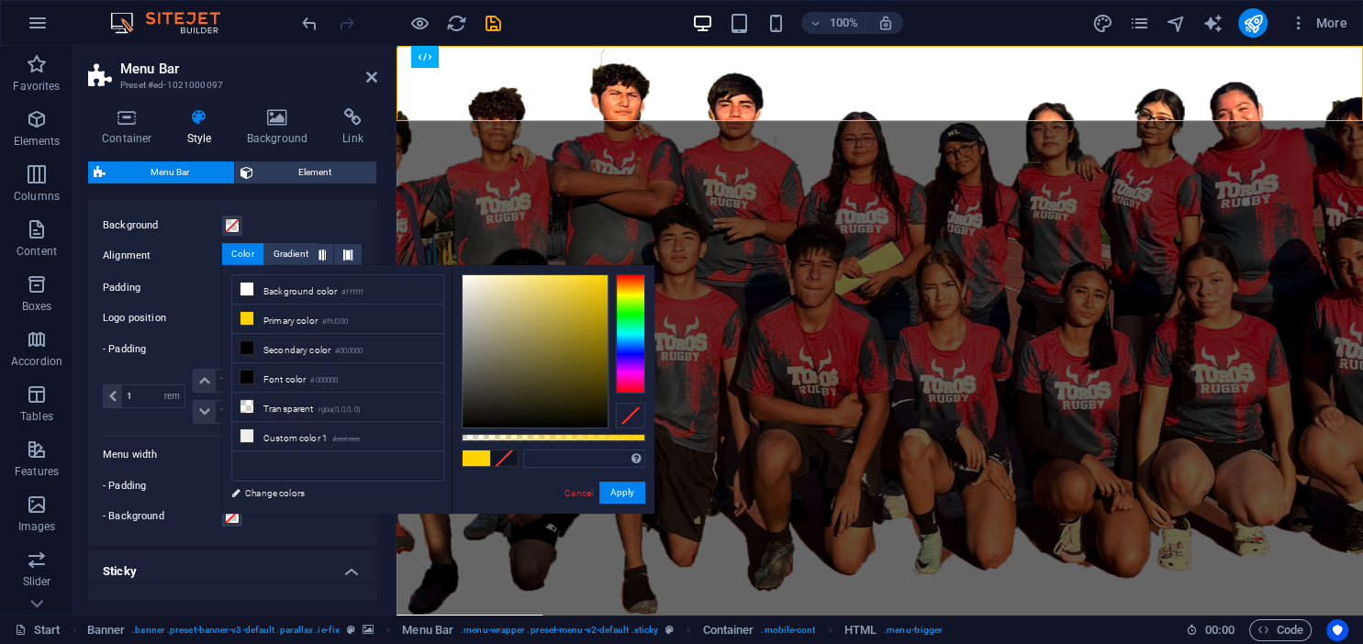
click at [631, 414] on div at bounding box center [630, 416] width 29 height 26
click at [632, 421] on div at bounding box center [630, 416] width 29 height 26
click at [619, 490] on button "Apply" at bounding box center [622, 493] width 46 height 22
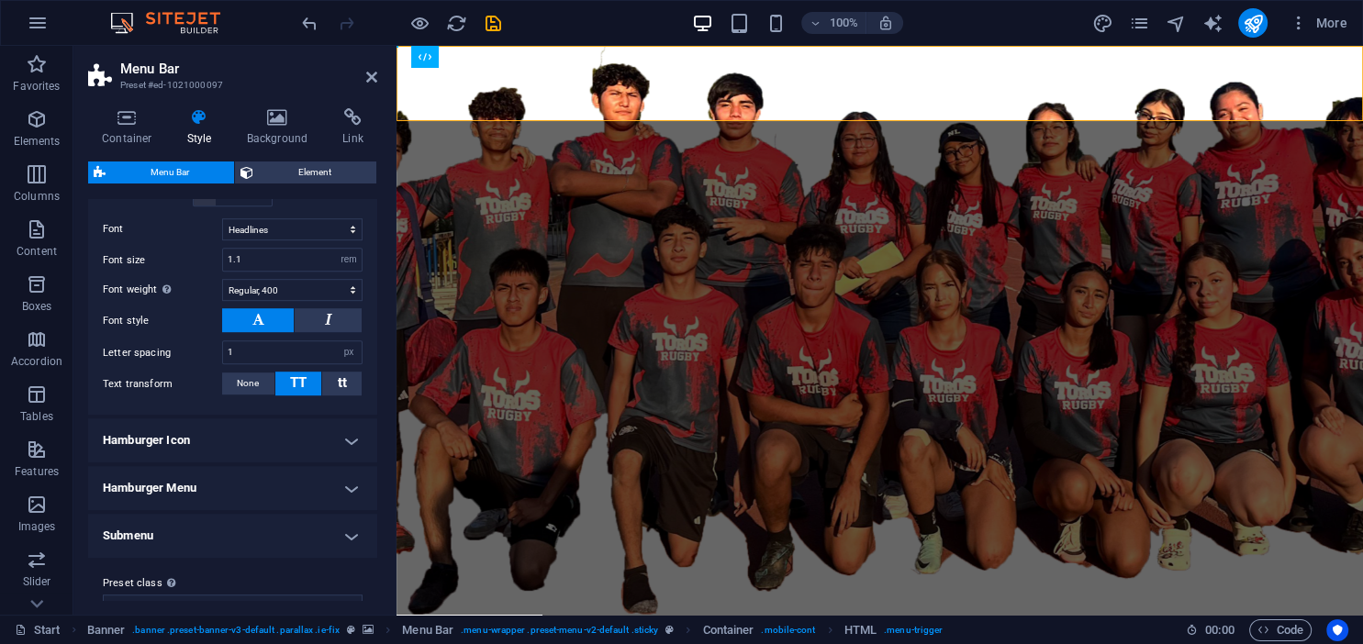
scroll to position [1167, 0]
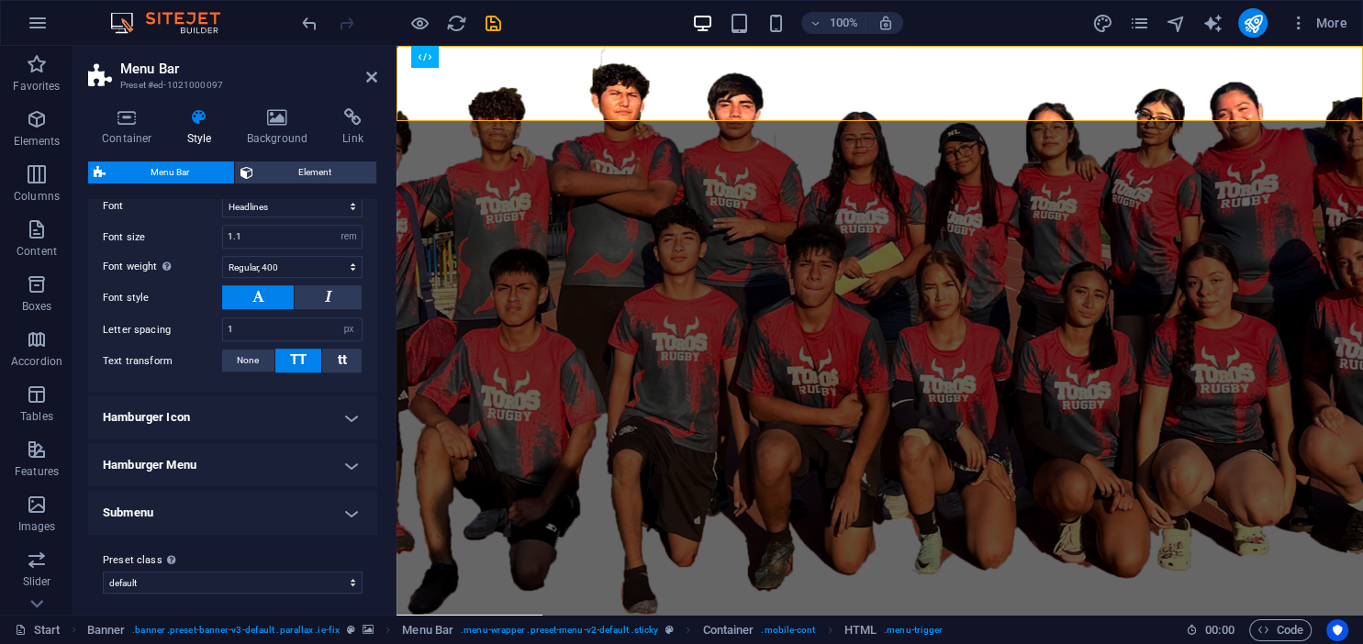
click at [243, 416] on h4 "Hamburger Icon" at bounding box center [232, 418] width 289 height 44
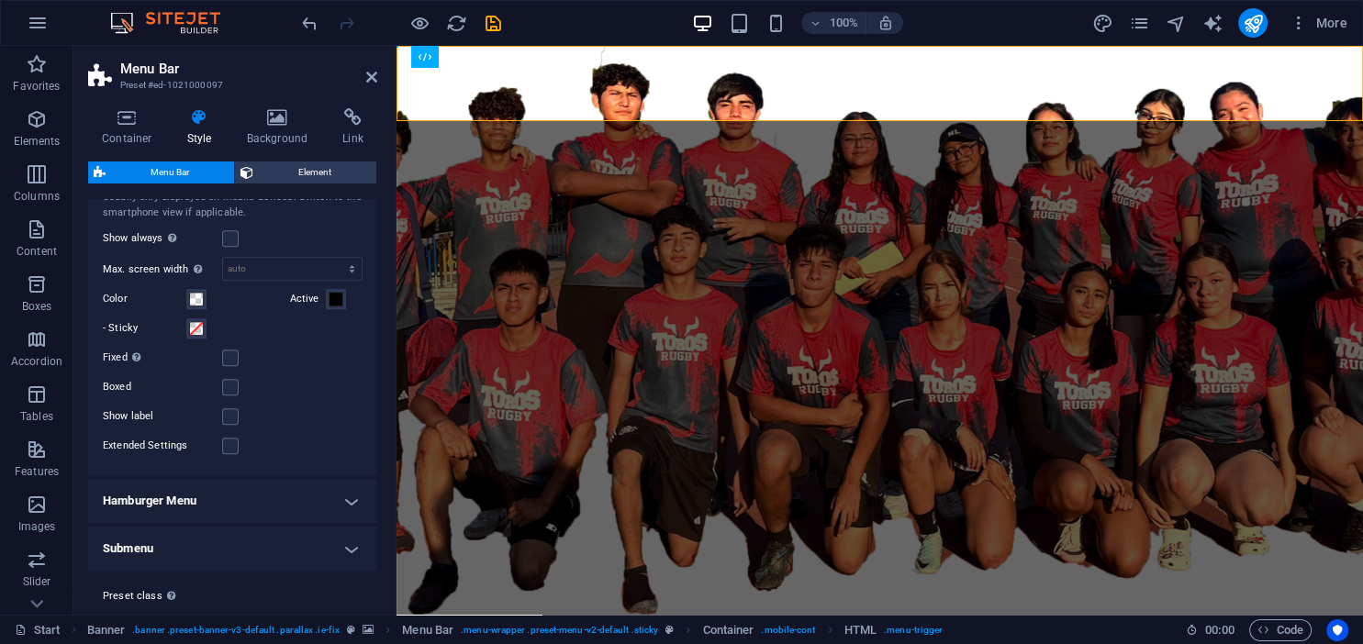
scroll to position [1460, 0]
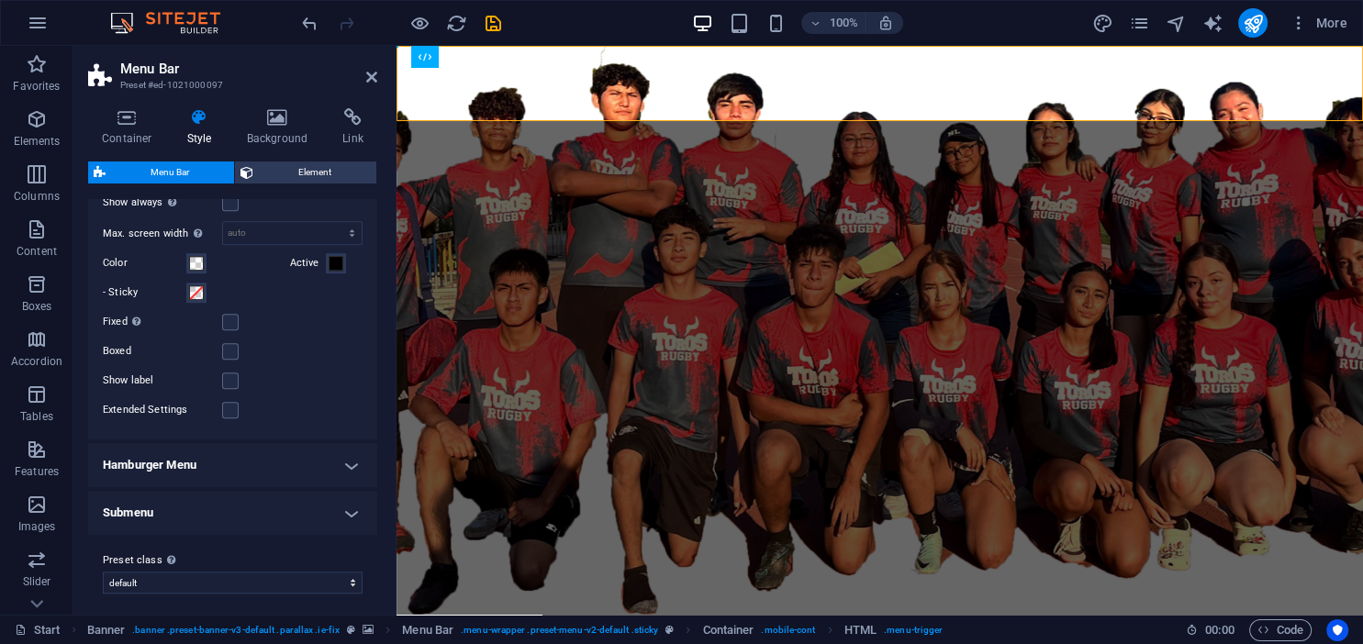
click at [261, 464] on h4 "Hamburger Menu" at bounding box center [232, 465] width 289 height 44
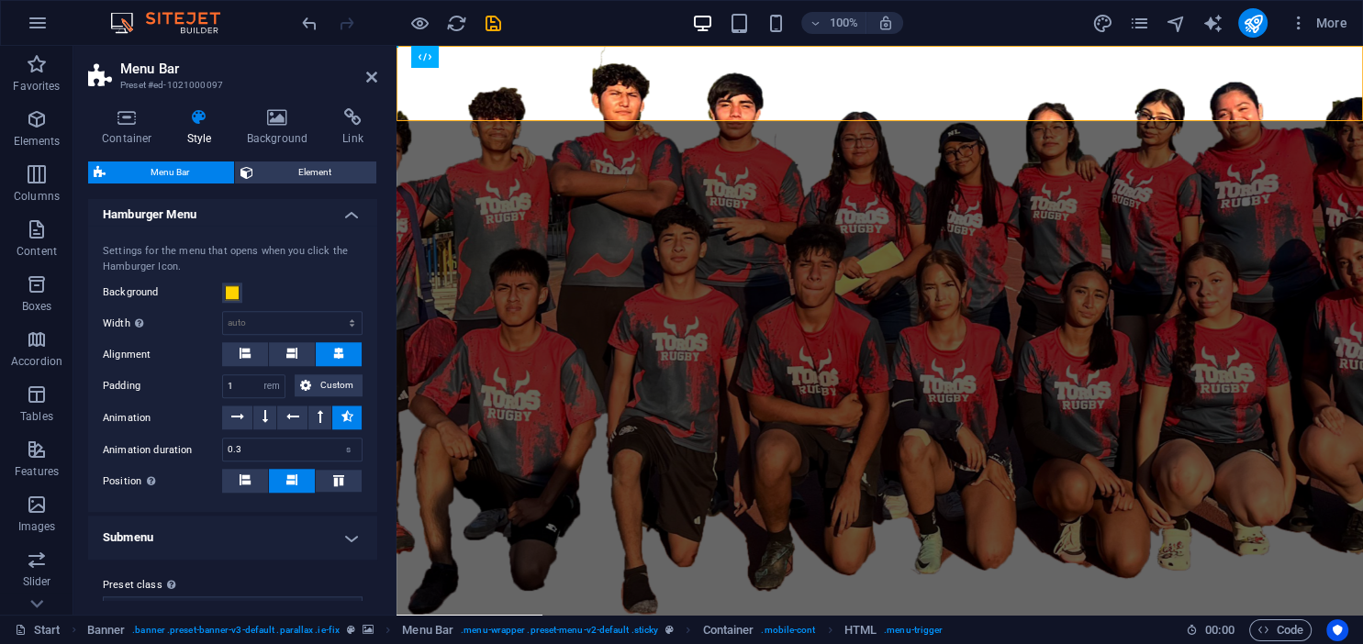
scroll to position [1733, 0]
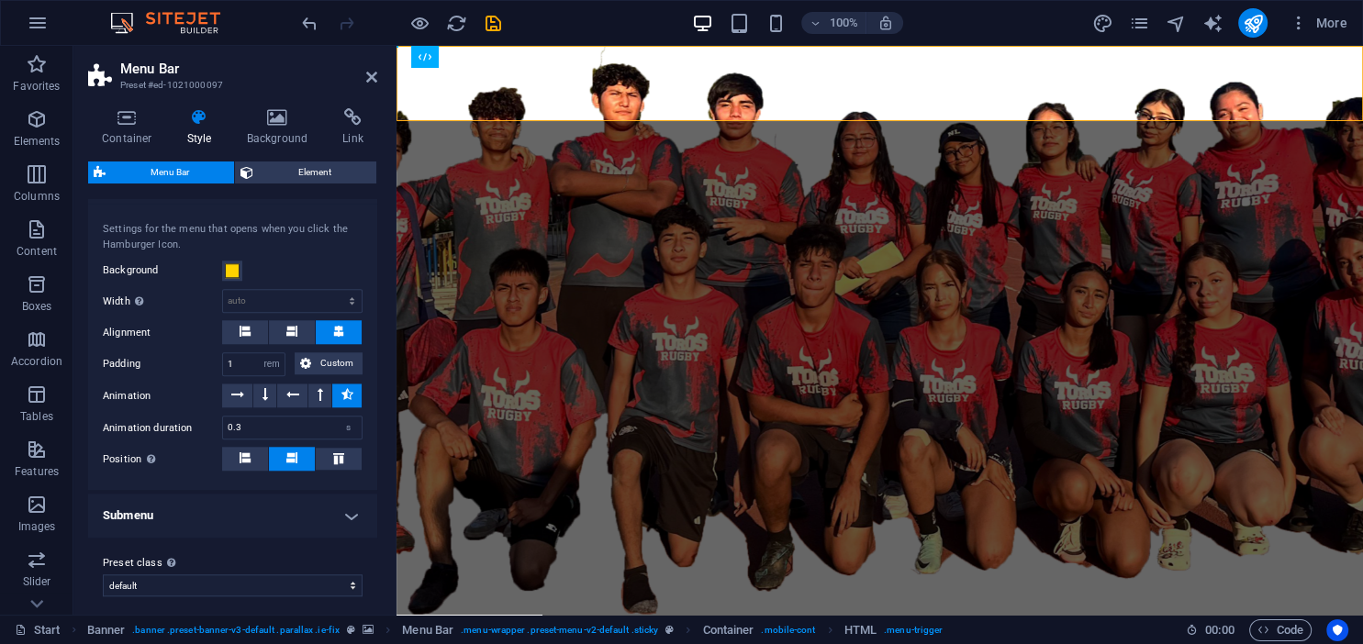
click at [241, 513] on h4 "Submenu" at bounding box center [232, 516] width 289 height 44
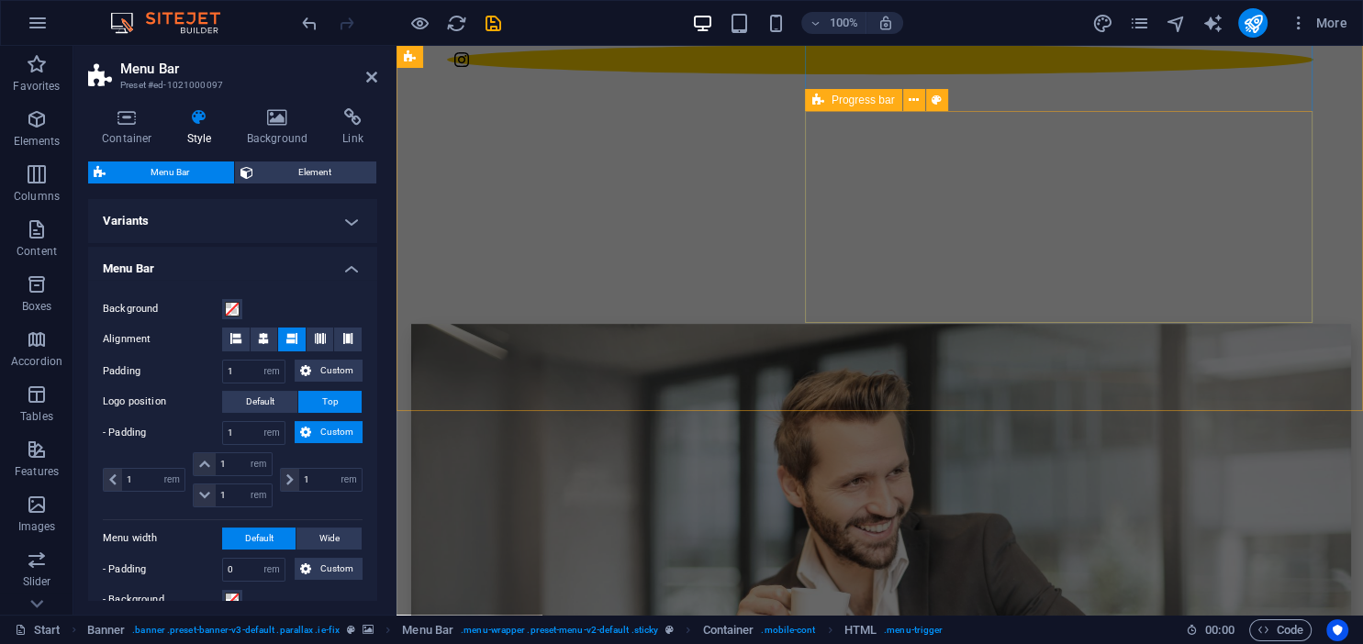
scroll to position [678, 0]
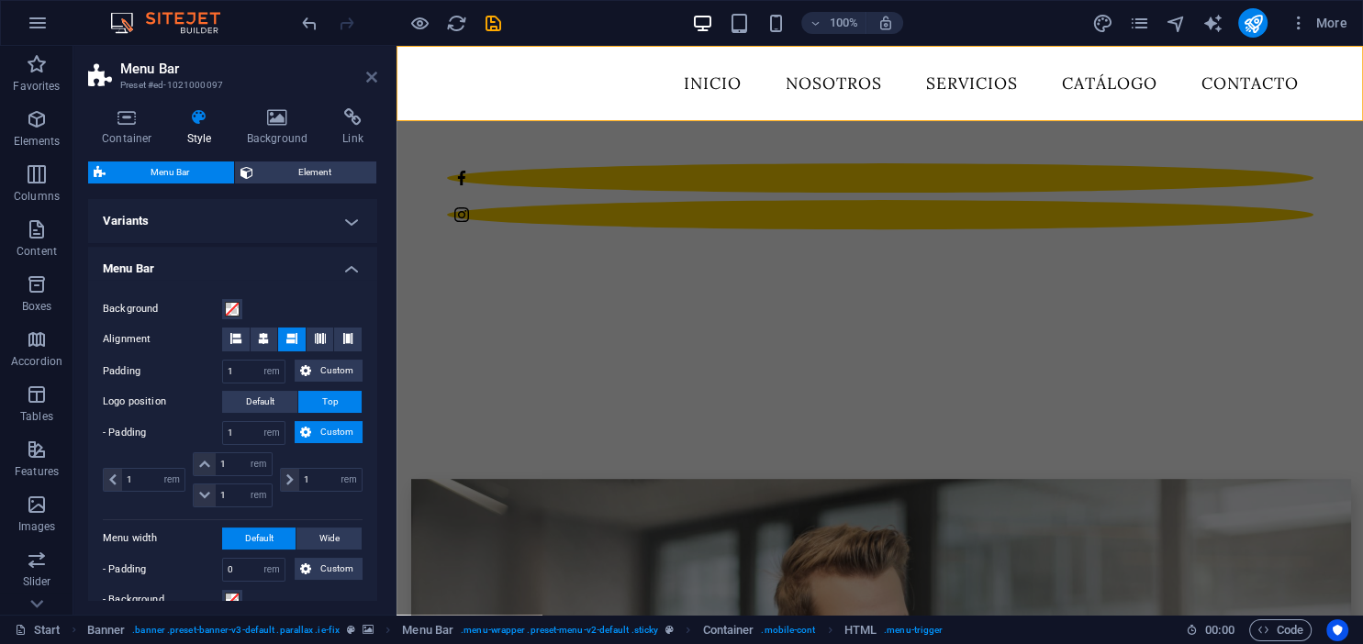
click at [366, 75] on icon at bounding box center [371, 77] width 11 height 15
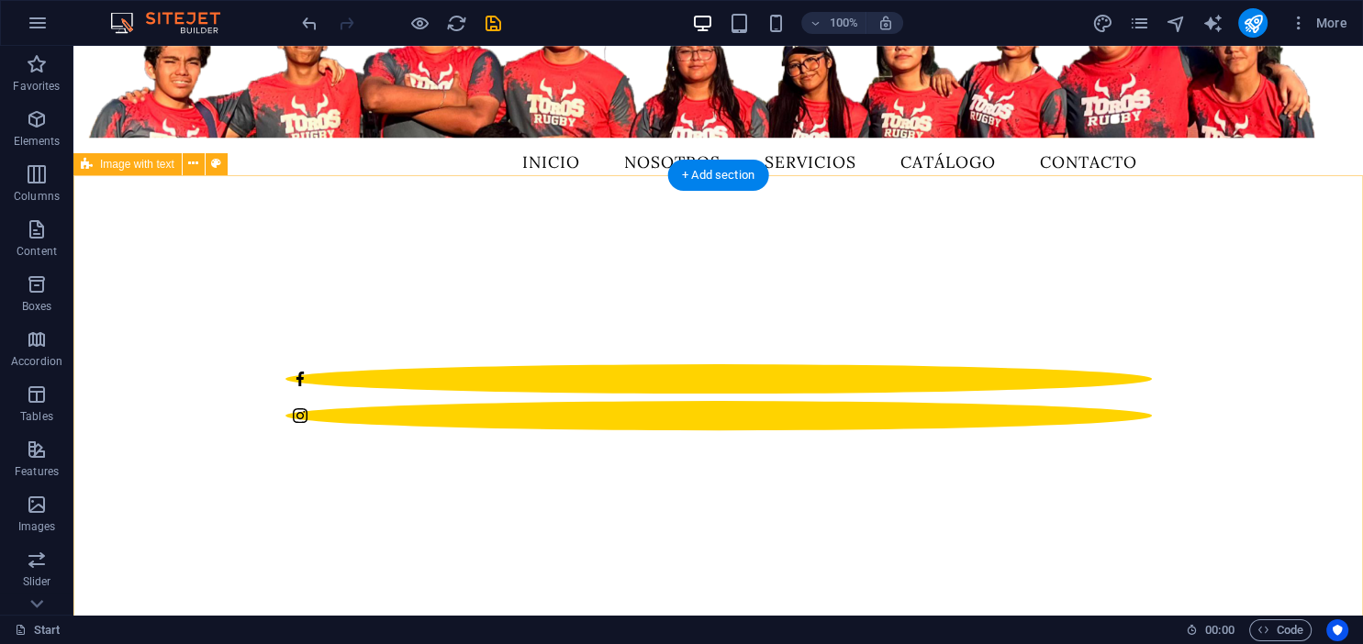
scroll to position [485, 0]
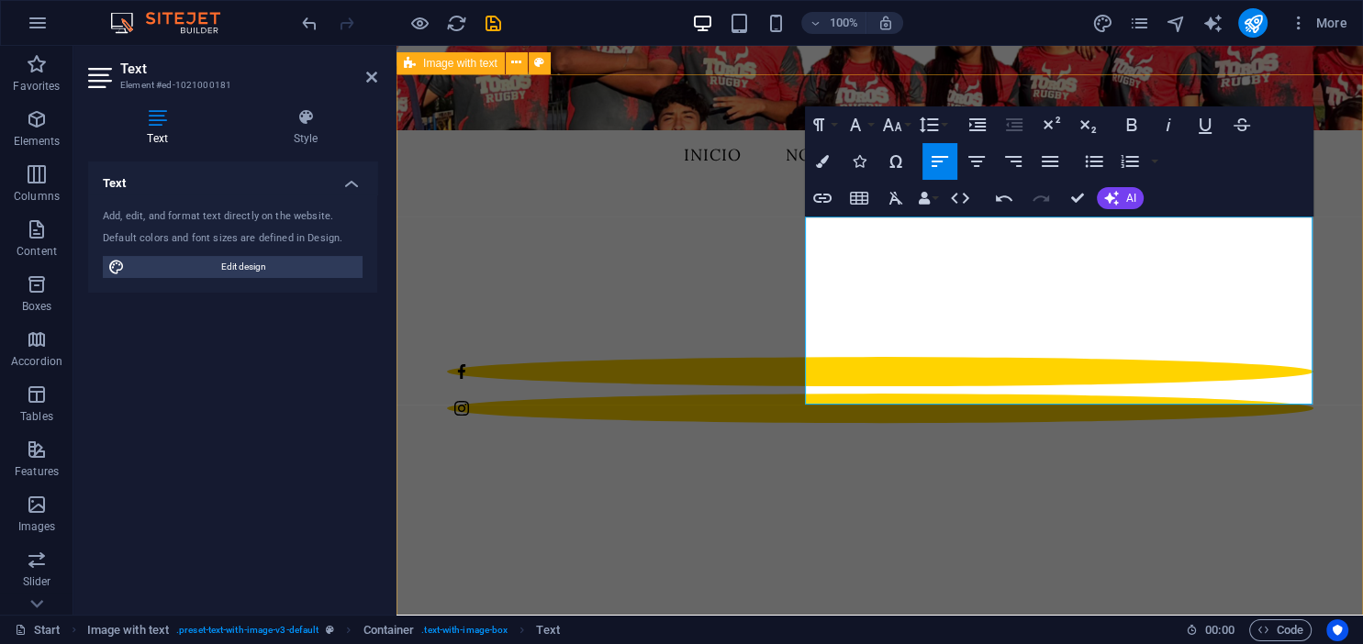
drag, startPoint x: 843, startPoint y: 403, endPoint x: 794, endPoint y: 355, distance: 68.8
drag, startPoint x: 853, startPoint y: 390, endPoint x: 786, endPoint y: 184, distance: 216.2
drag, startPoint x: 809, startPoint y: 222, endPoint x: 861, endPoint y: 395, distance: 180.3
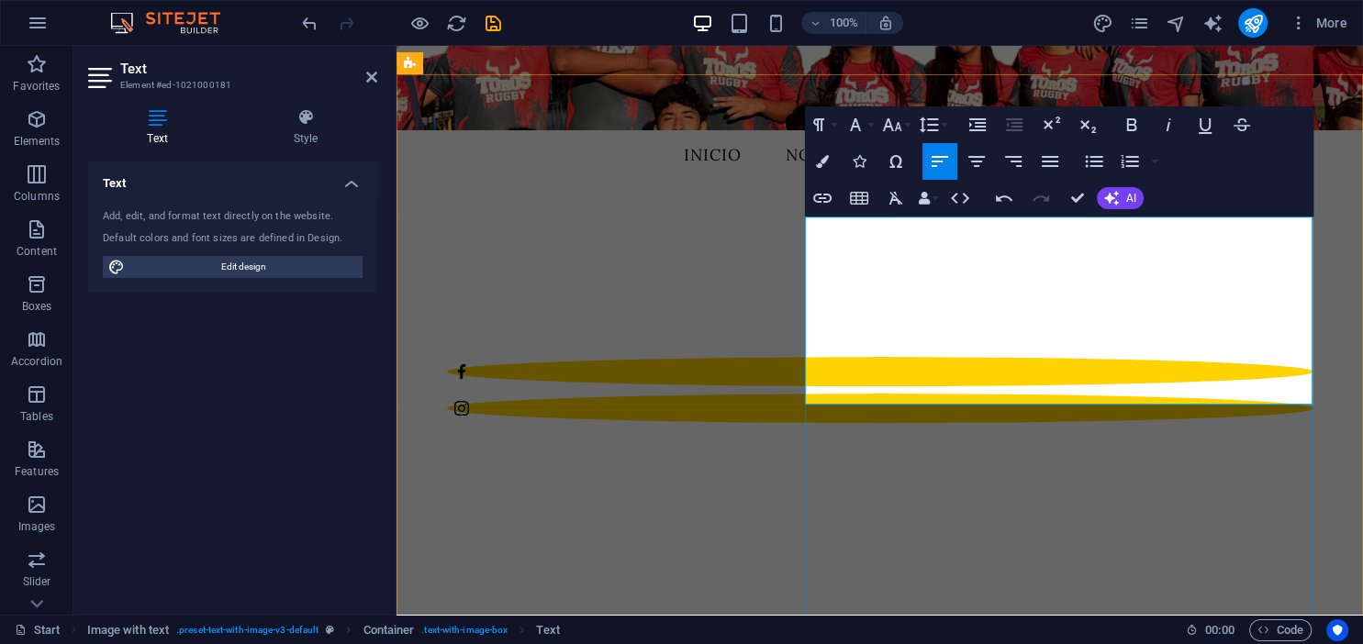
click at [868, 123] on button "Font Family" at bounding box center [859, 124] width 35 height 37
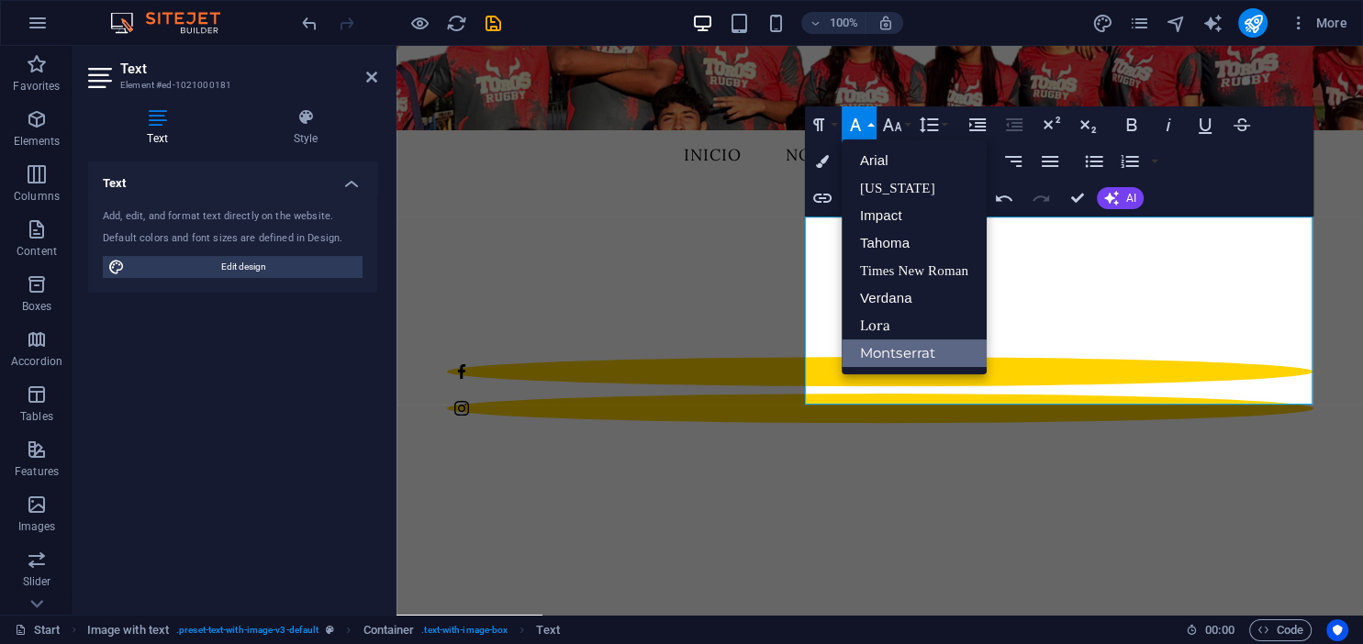
scroll to position [0, 0]
click at [865, 123] on icon "button" at bounding box center [855, 125] width 22 height 22
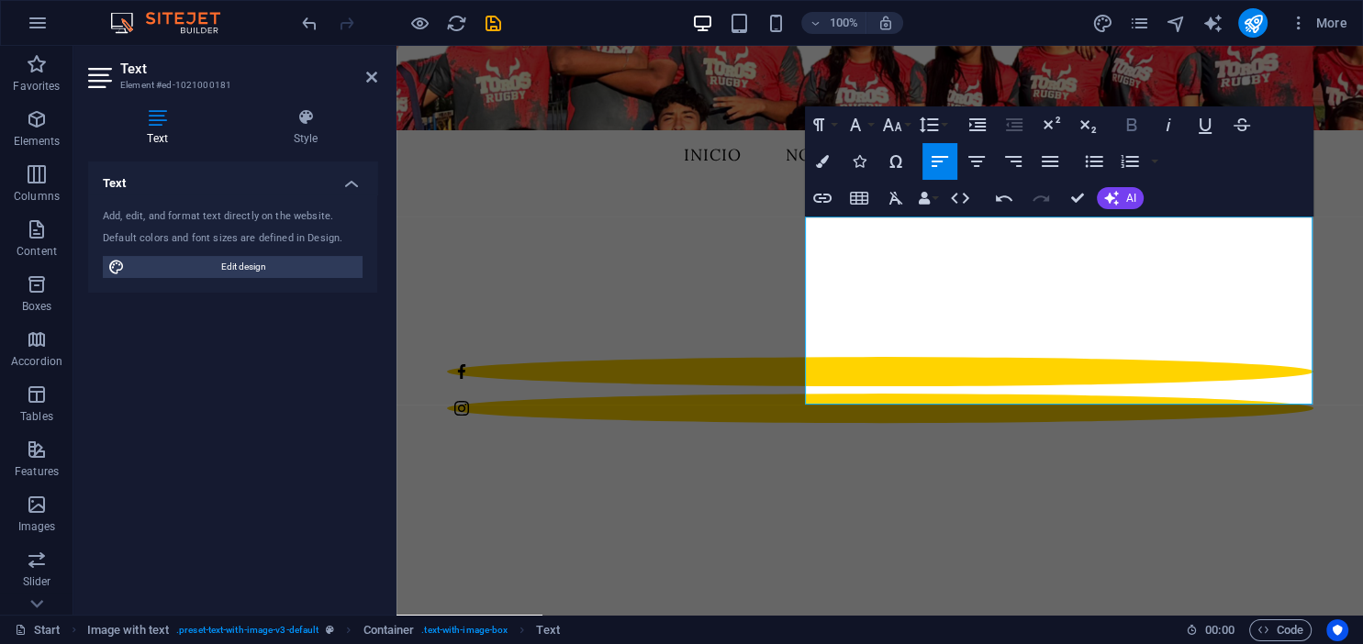
click at [1130, 126] on icon "button" at bounding box center [1131, 124] width 10 height 13
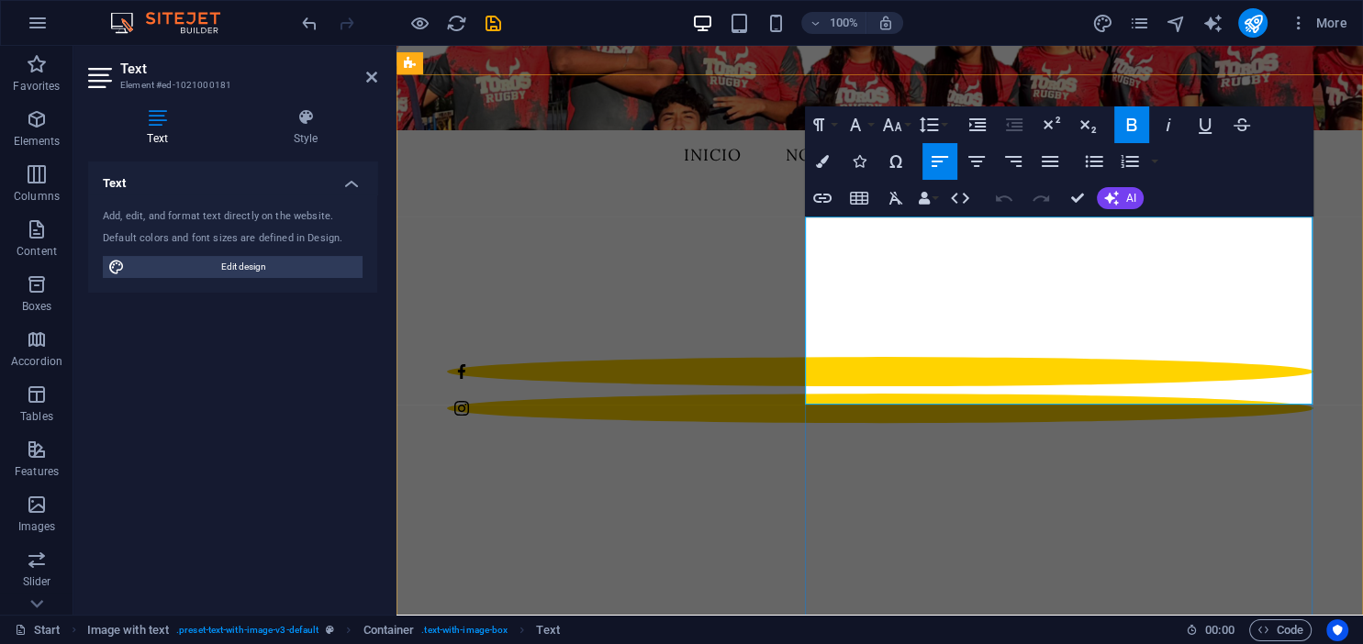
drag, startPoint x: 880, startPoint y: 394, endPoint x: 816, endPoint y: 220, distance: 185.0
drag, startPoint x: 809, startPoint y: 226, endPoint x: 851, endPoint y: 338, distance: 119.3
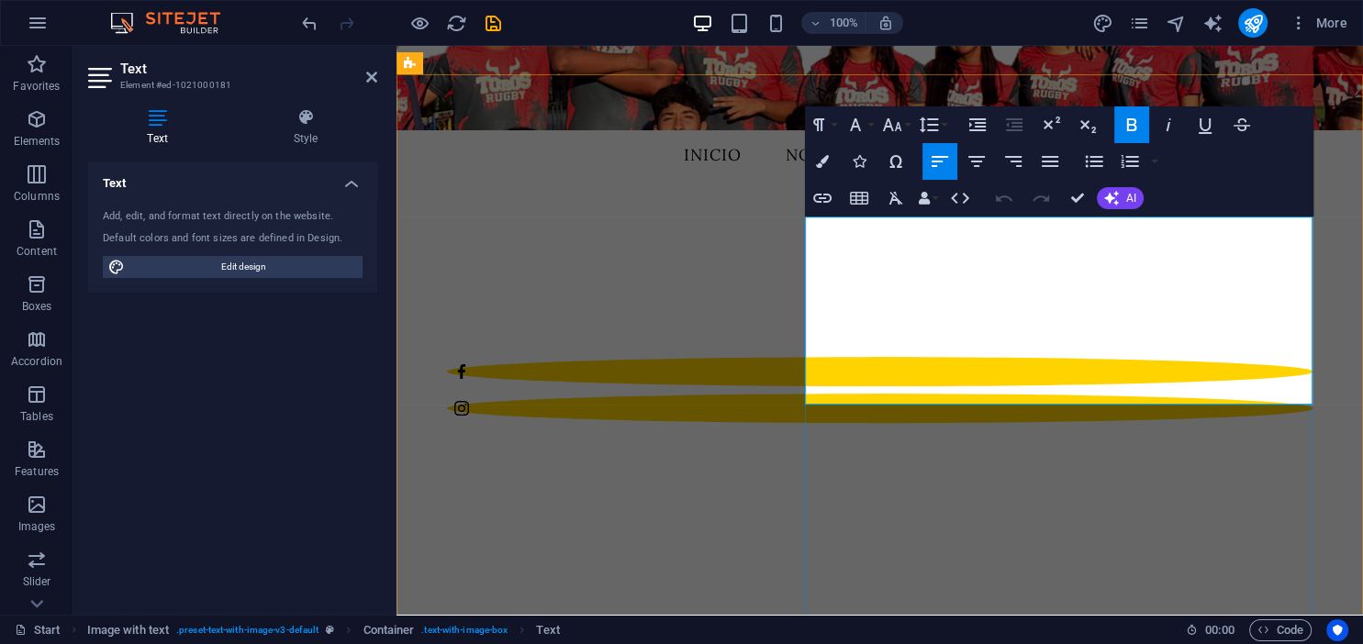
drag, startPoint x: 868, startPoint y: 391, endPoint x: 793, endPoint y: 229, distance: 178.2
drag, startPoint x: 871, startPoint y: 390, endPoint x: 805, endPoint y: 225, distance: 177.9
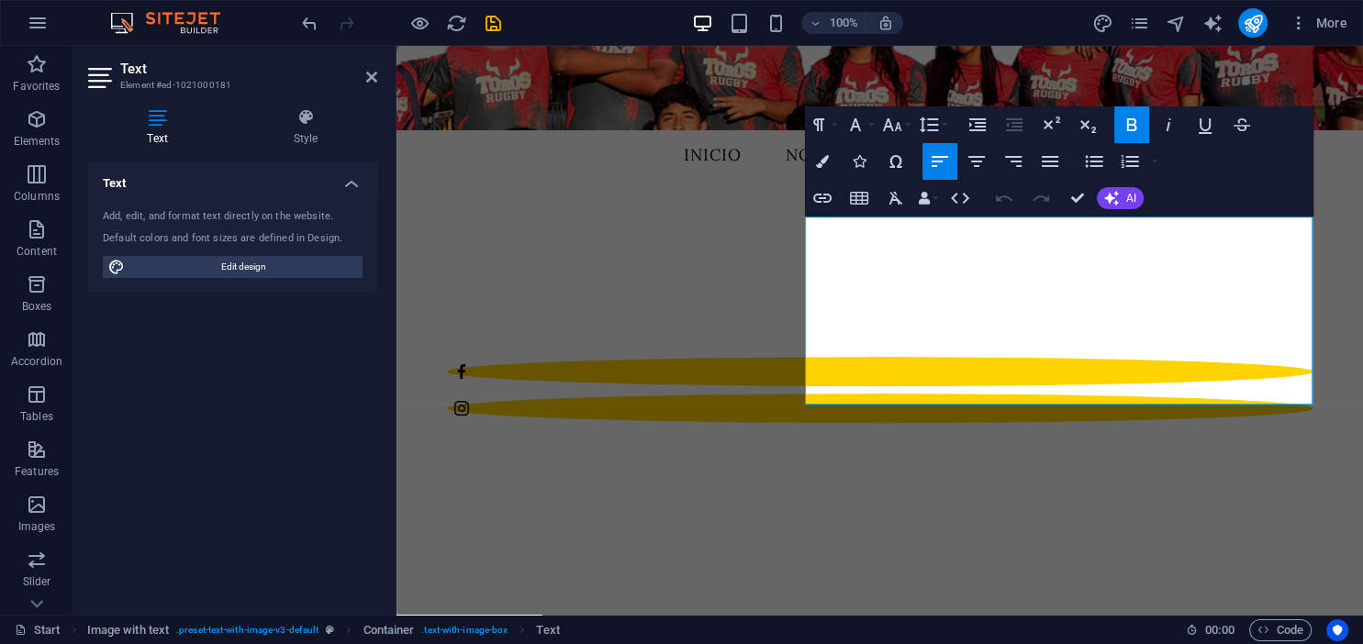
click at [1122, 123] on icon "button" at bounding box center [1132, 125] width 22 height 22
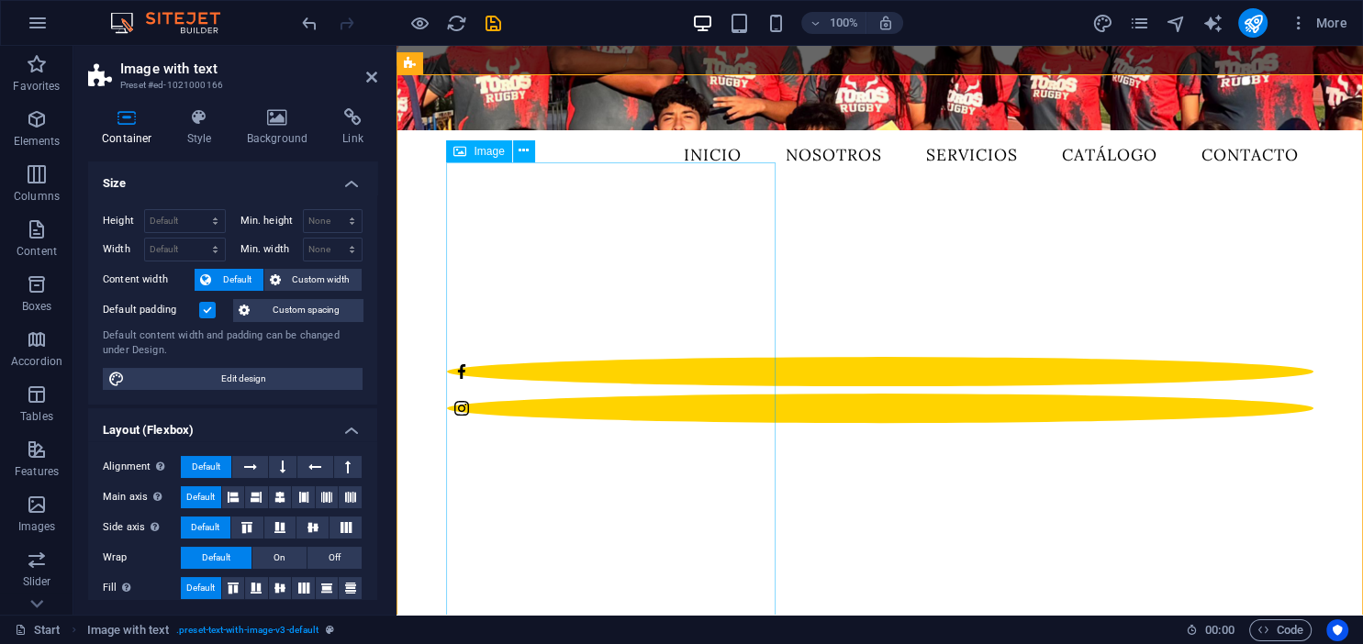
click at [515, 159] on button at bounding box center [524, 151] width 22 height 22
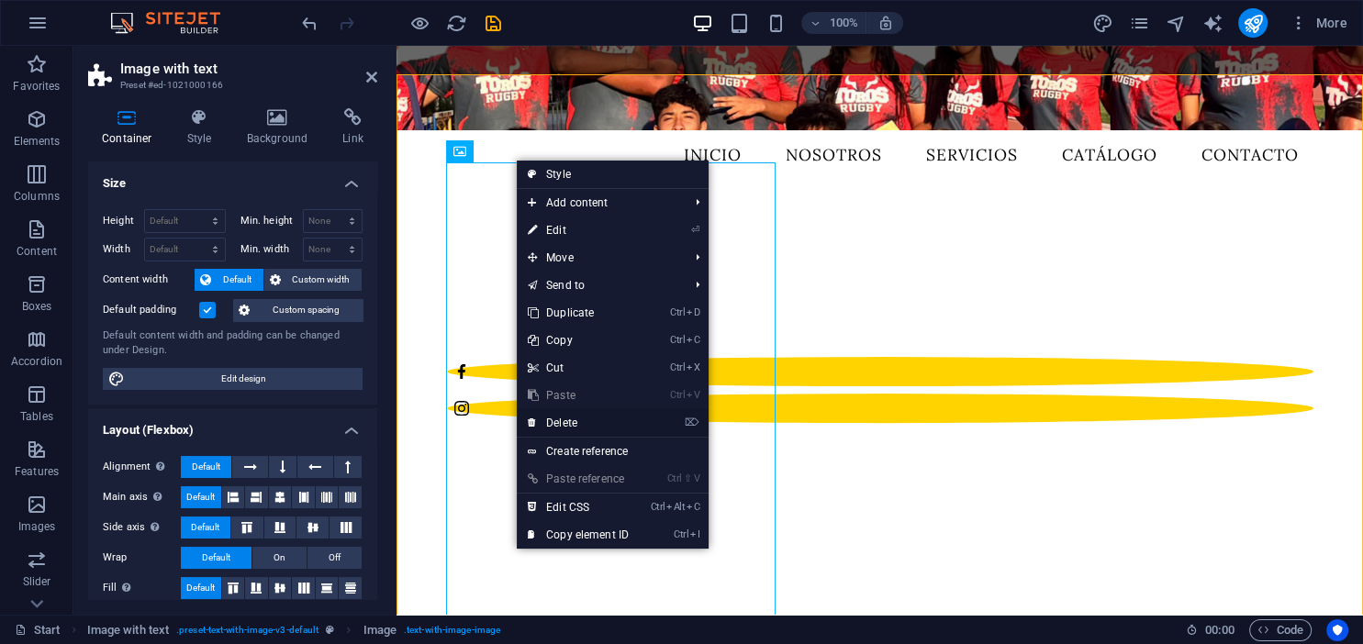
click at [550, 419] on link "⌦ Delete" at bounding box center [578, 423] width 123 height 28
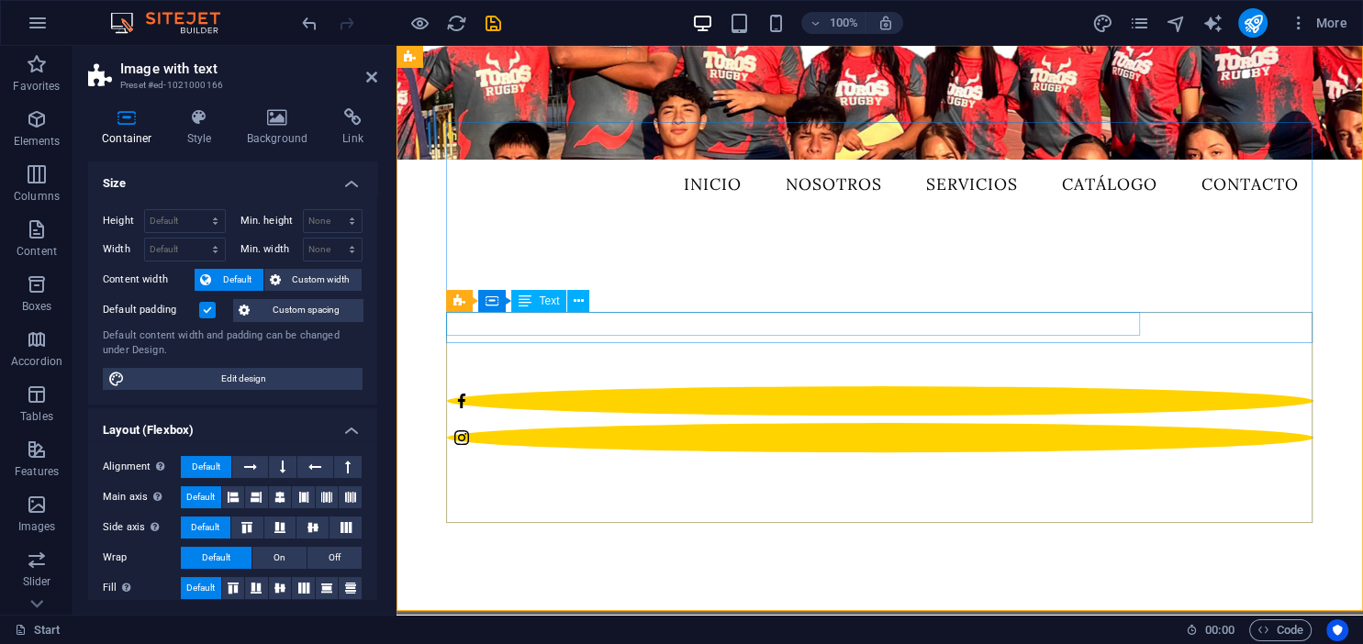
scroll to position [581, 0]
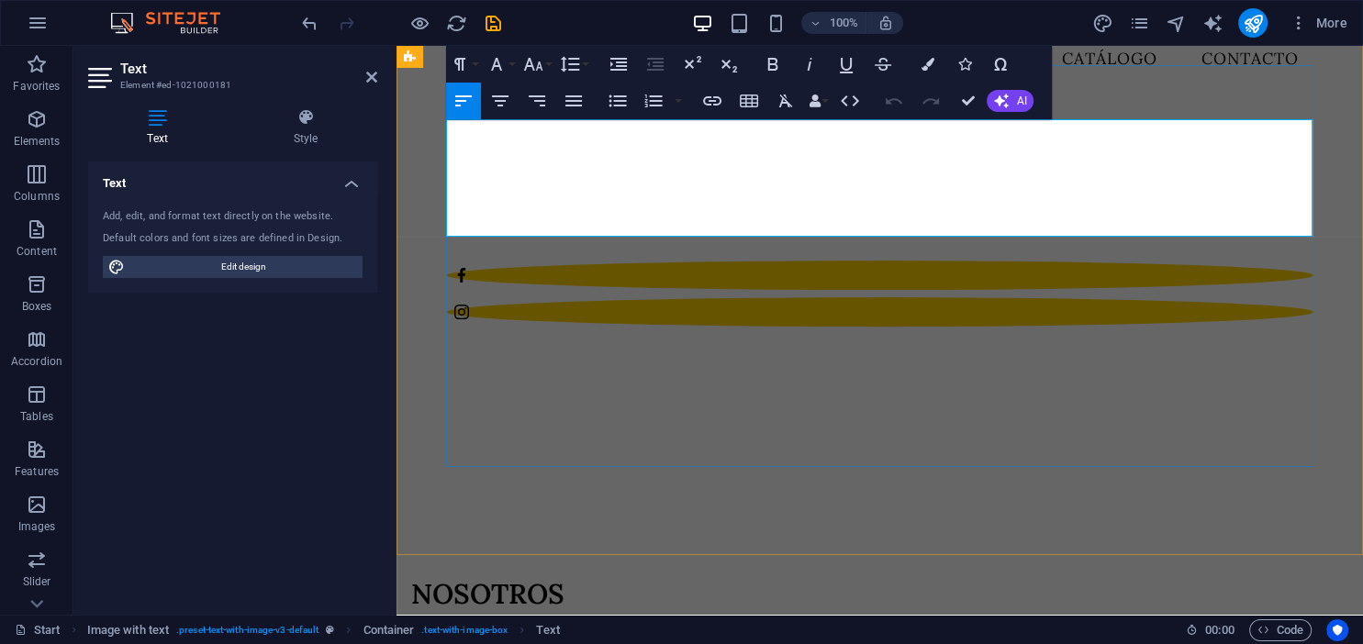
drag, startPoint x: 470, startPoint y: 183, endPoint x: 437, endPoint y: 182, distance: 33.1
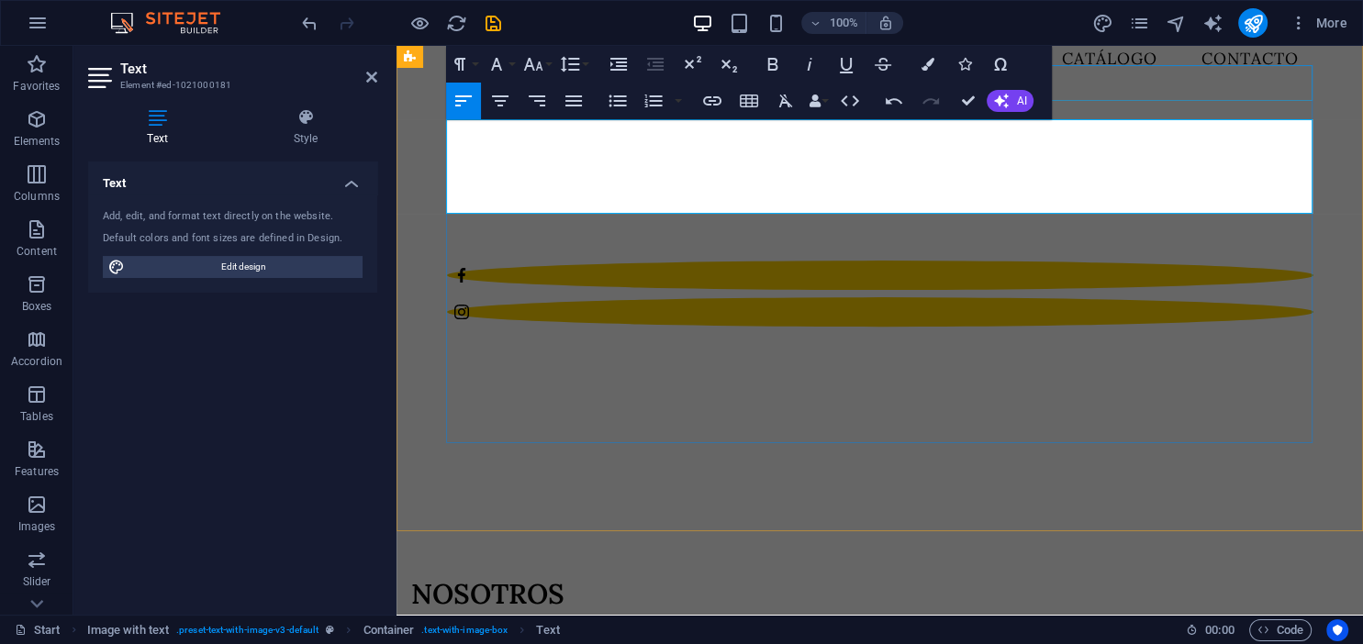
click at [1278, 576] on div "NOSOTROS" at bounding box center [844, 594] width 866 height 36
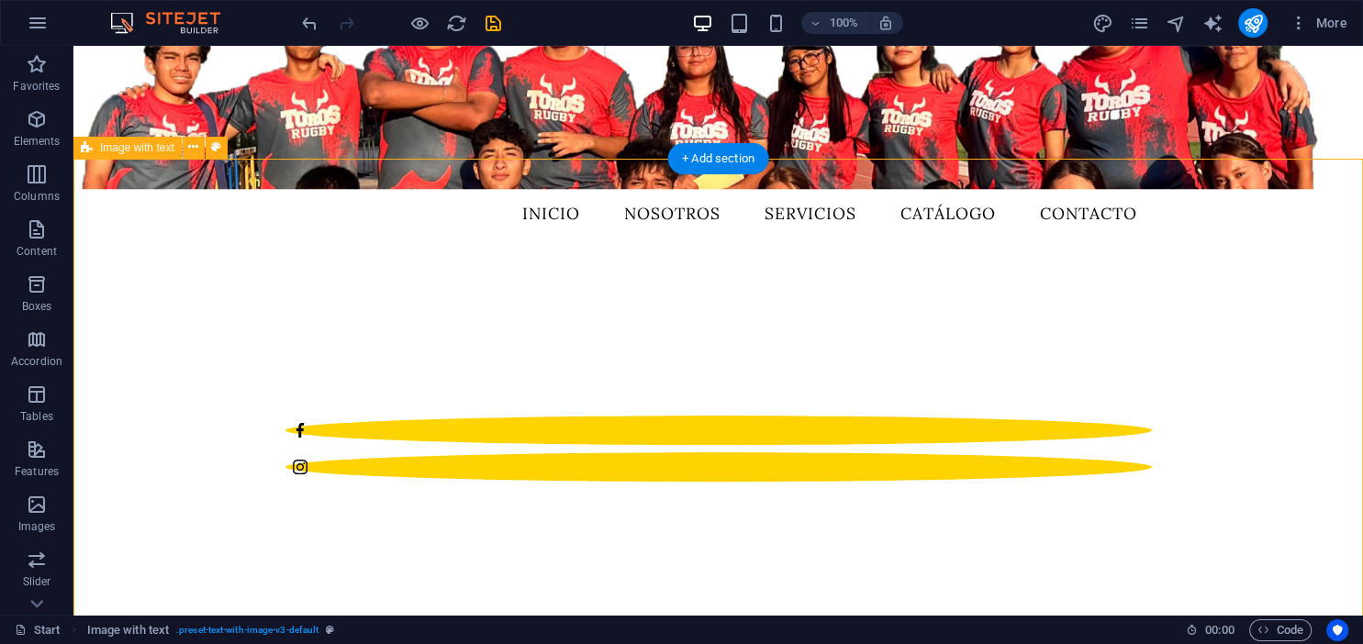
scroll to position [485, 0]
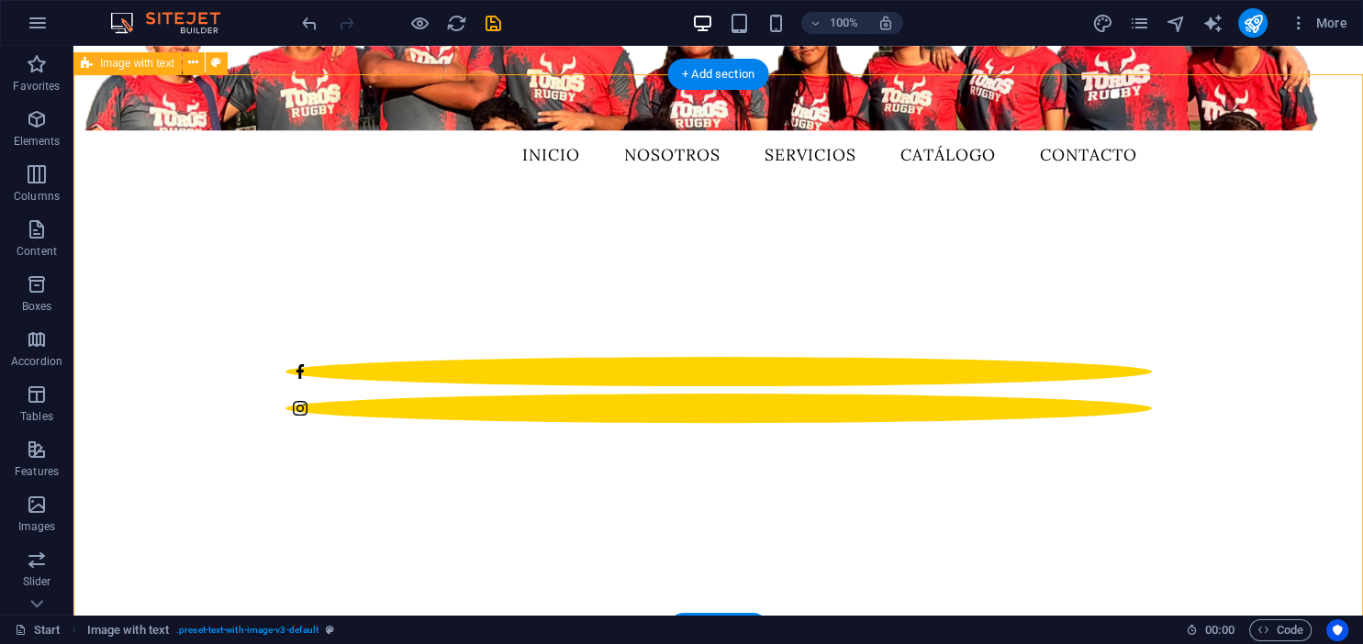
click at [128, 65] on span "Image with text" at bounding box center [137, 63] width 74 height 11
click at [194, 65] on icon at bounding box center [193, 62] width 10 height 19
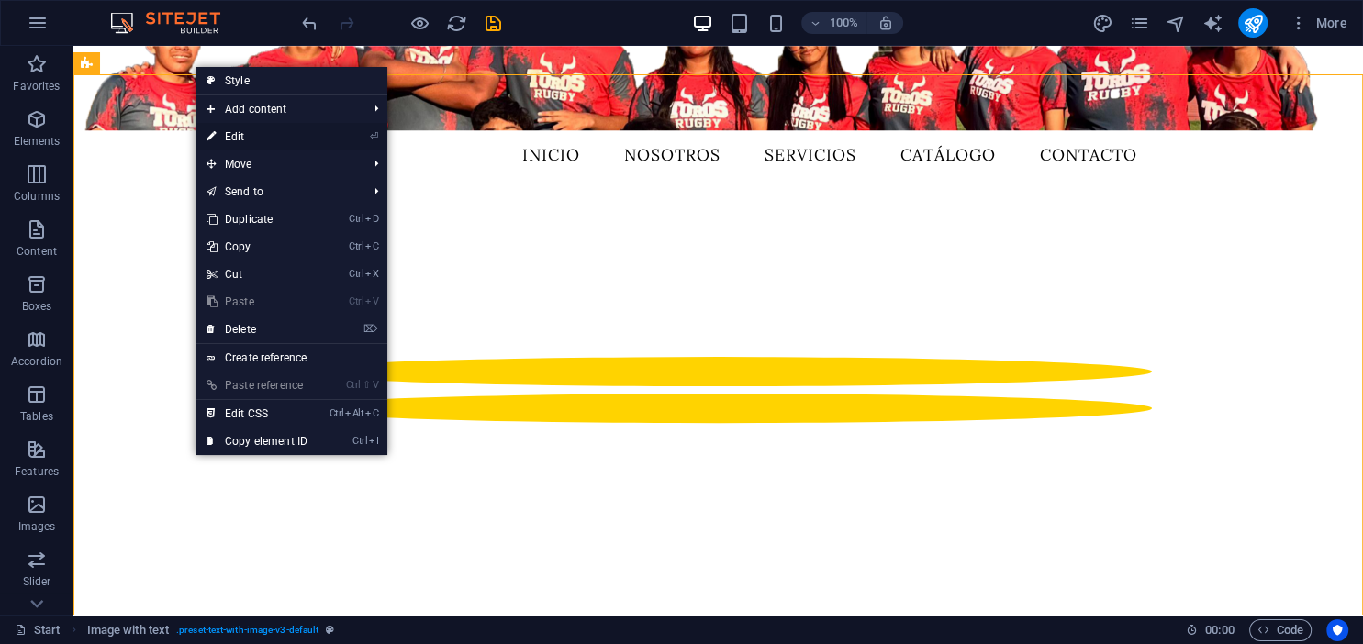
click at [237, 138] on link "⏎ Edit" at bounding box center [256, 137] width 123 height 28
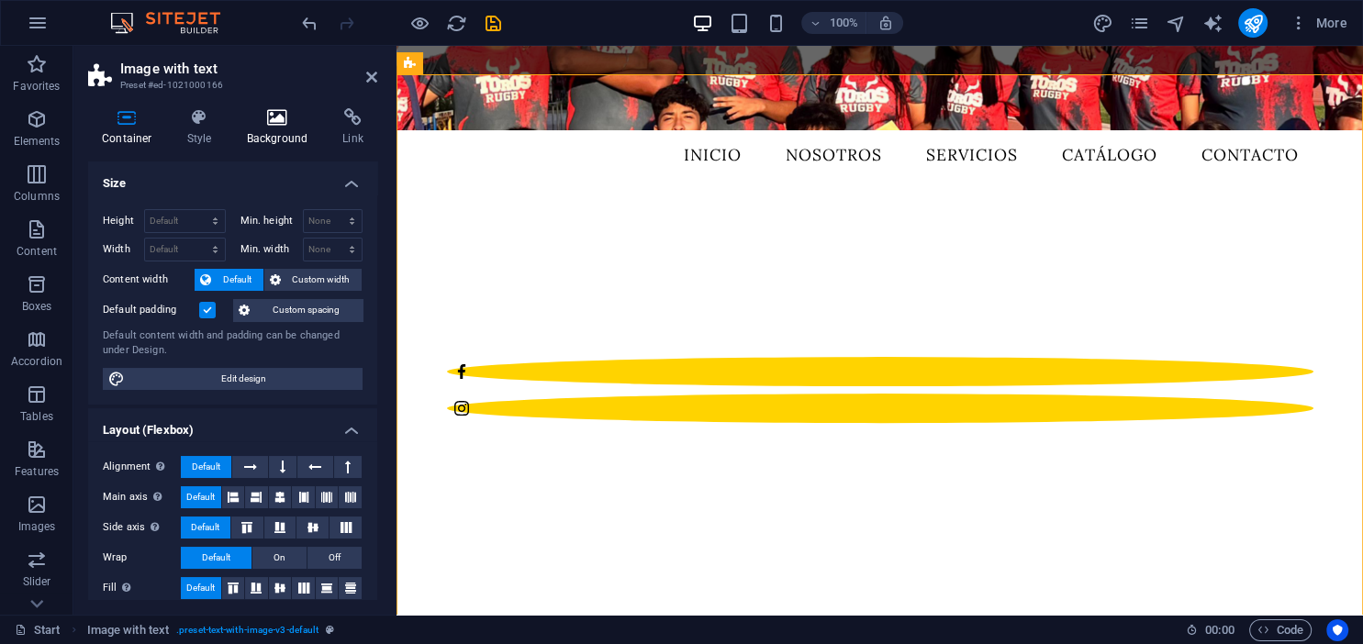
click at [304, 119] on icon at bounding box center [277, 117] width 89 height 18
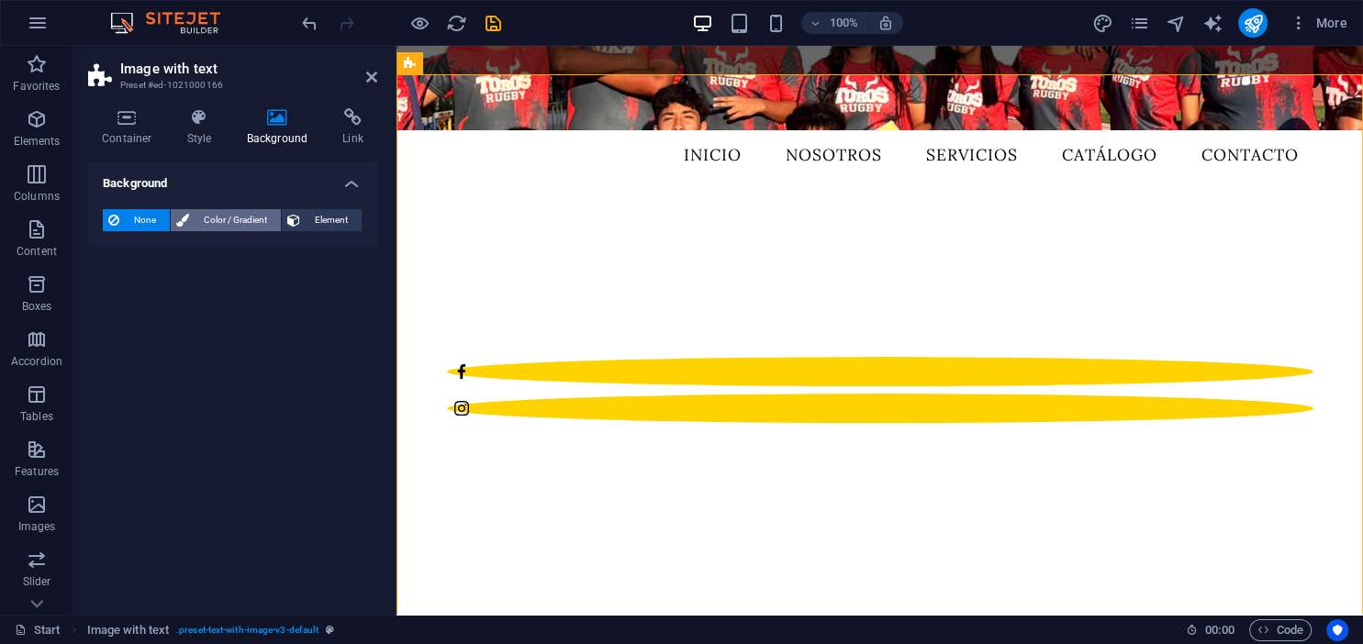
click at [184, 222] on icon at bounding box center [182, 220] width 13 height 22
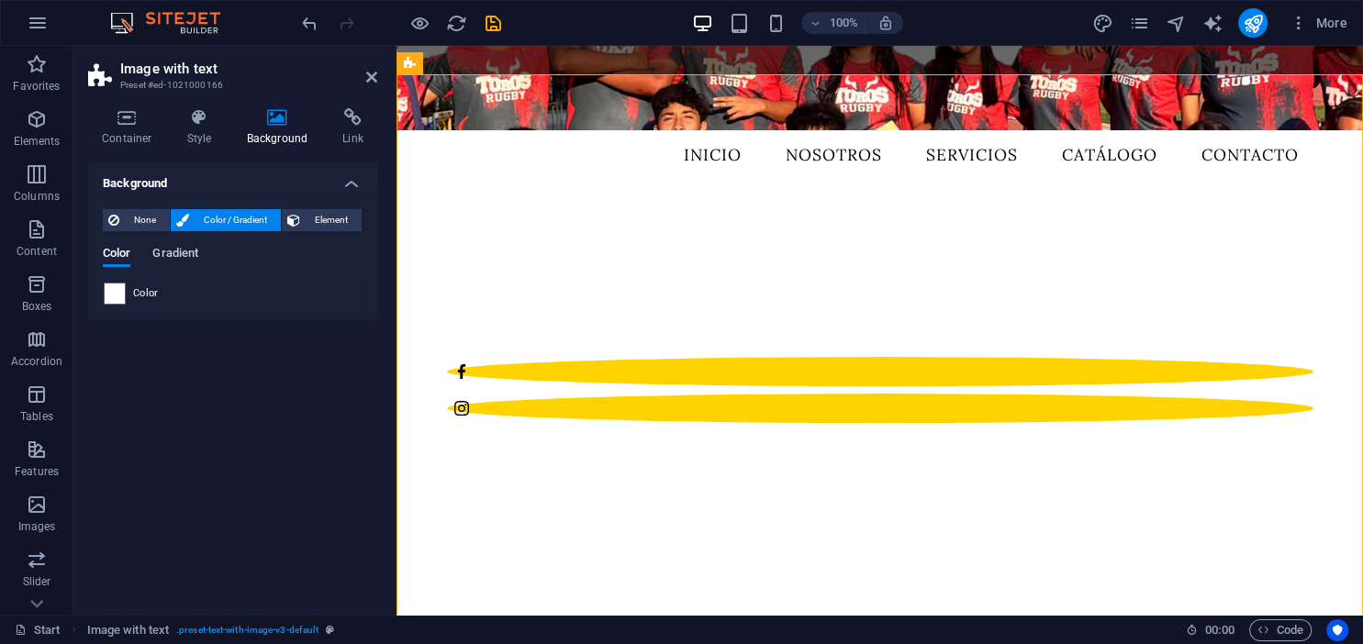
click at [180, 258] on span "Gradient" at bounding box center [175, 255] width 46 height 26
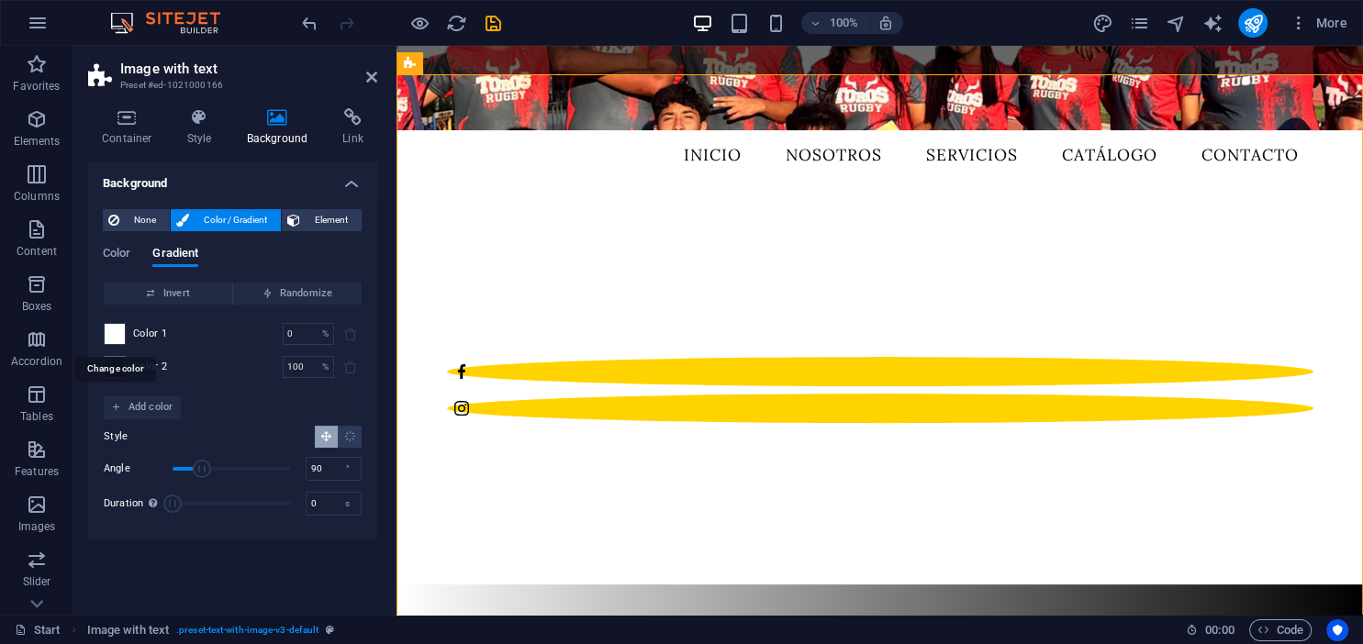
click at [112, 331] on span at bounding box center [115, 334] width 20 height 20
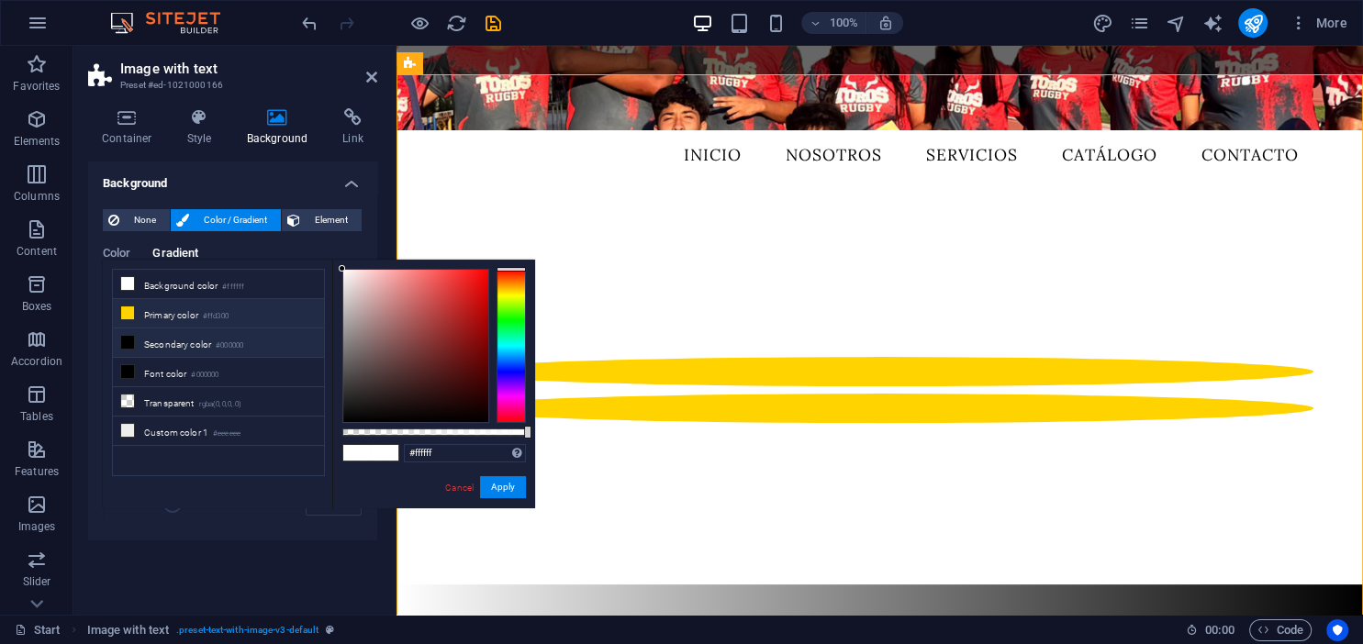
click at [137, 316] on li "Primary color #ffd300" at bounding box center [218, 313] width 211 height 29
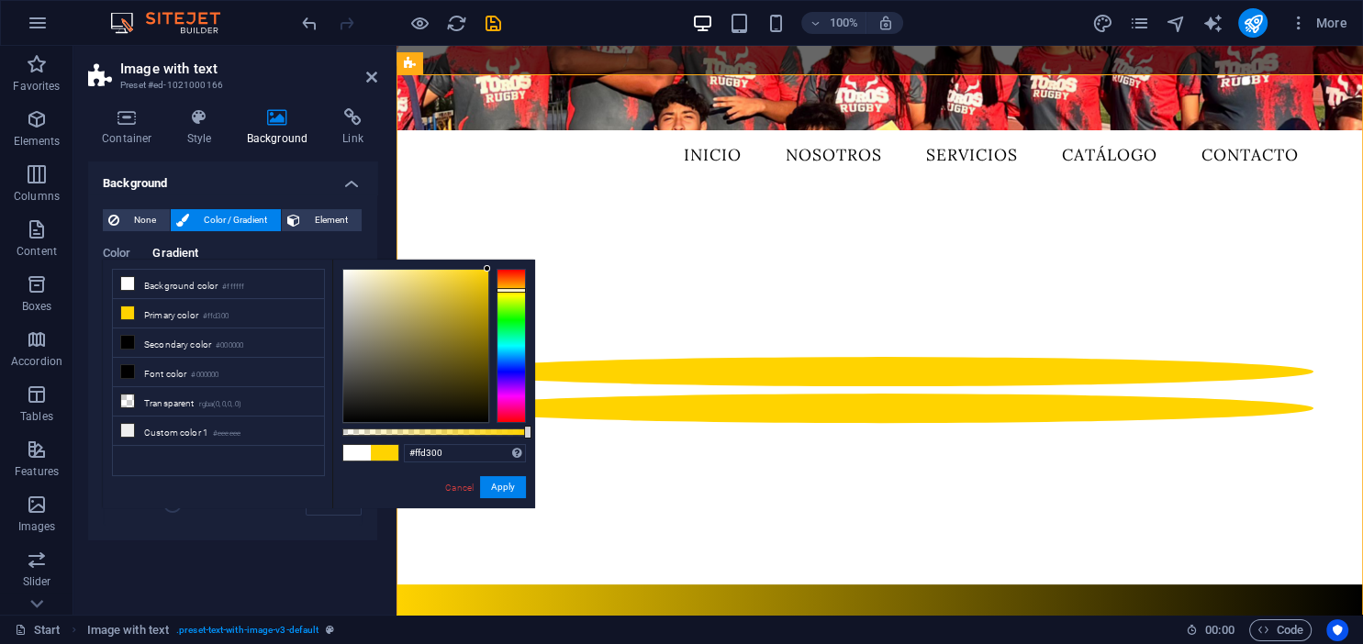
click at [385, 178] on div "Container Style Background Link Size Height Default px rem % vh vw Min. height …" at bounding box center [232, 354] width 318 height 521
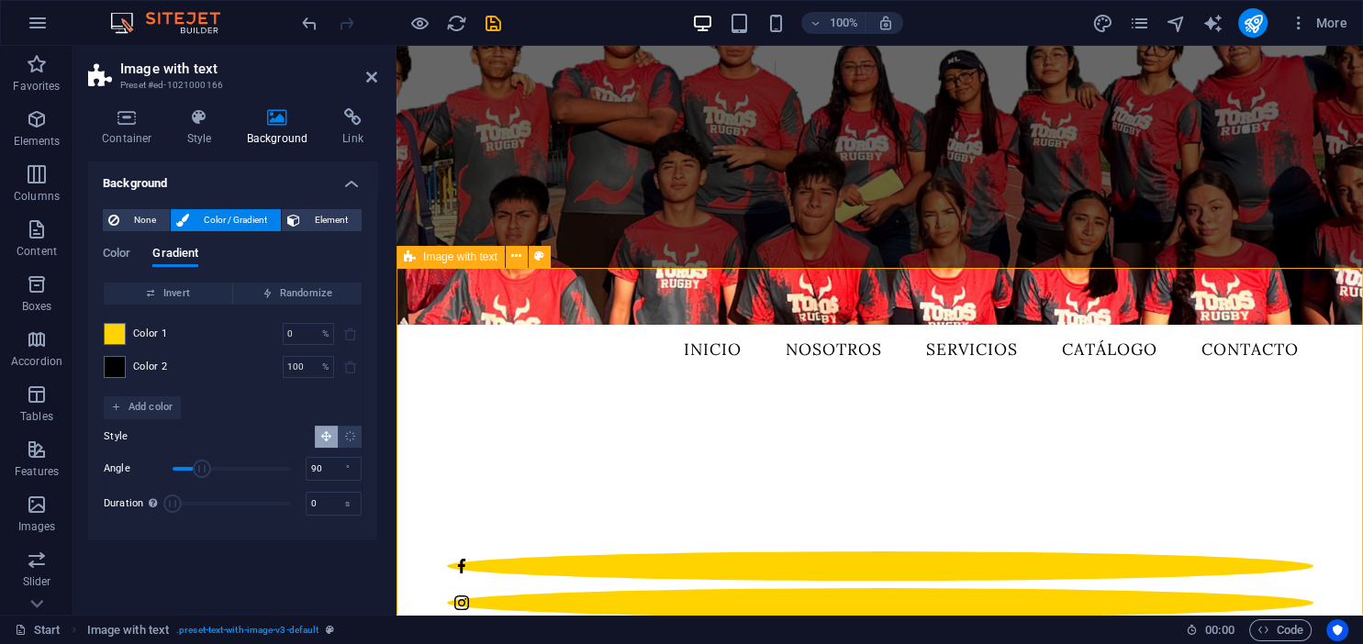
scroll to position [290, 0]
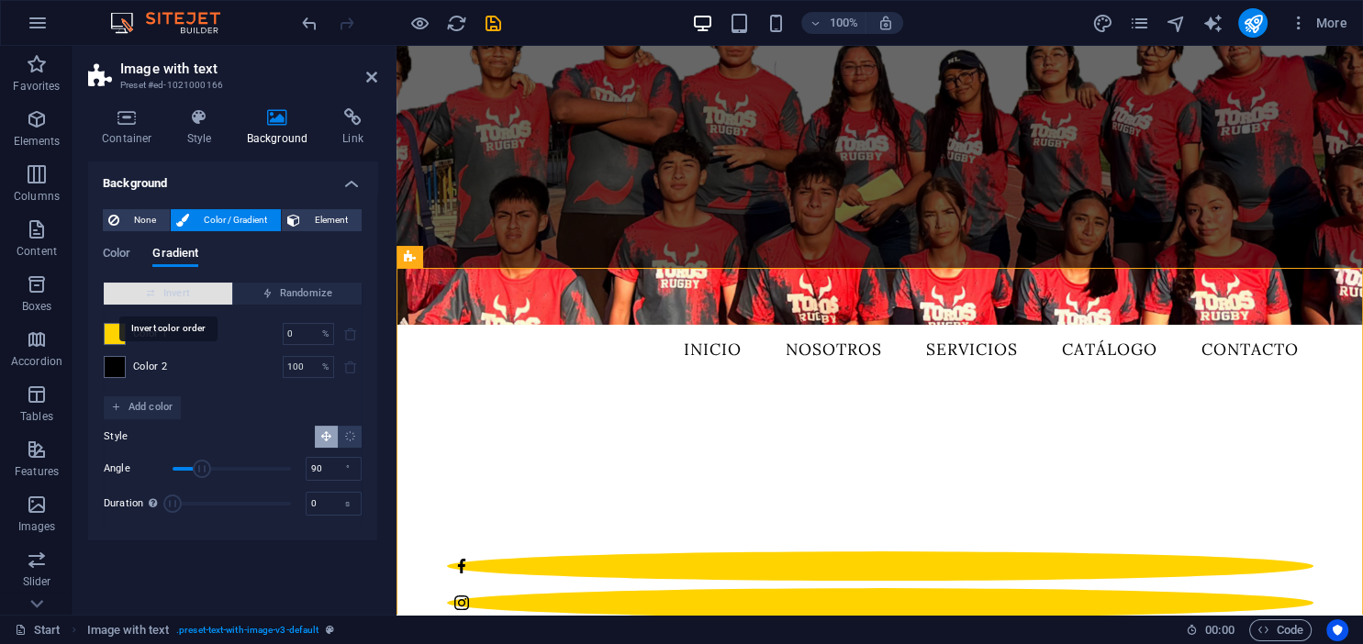
click at [148, 303] on span "Invert" at bounding box center [168, 294] width 114 height 22
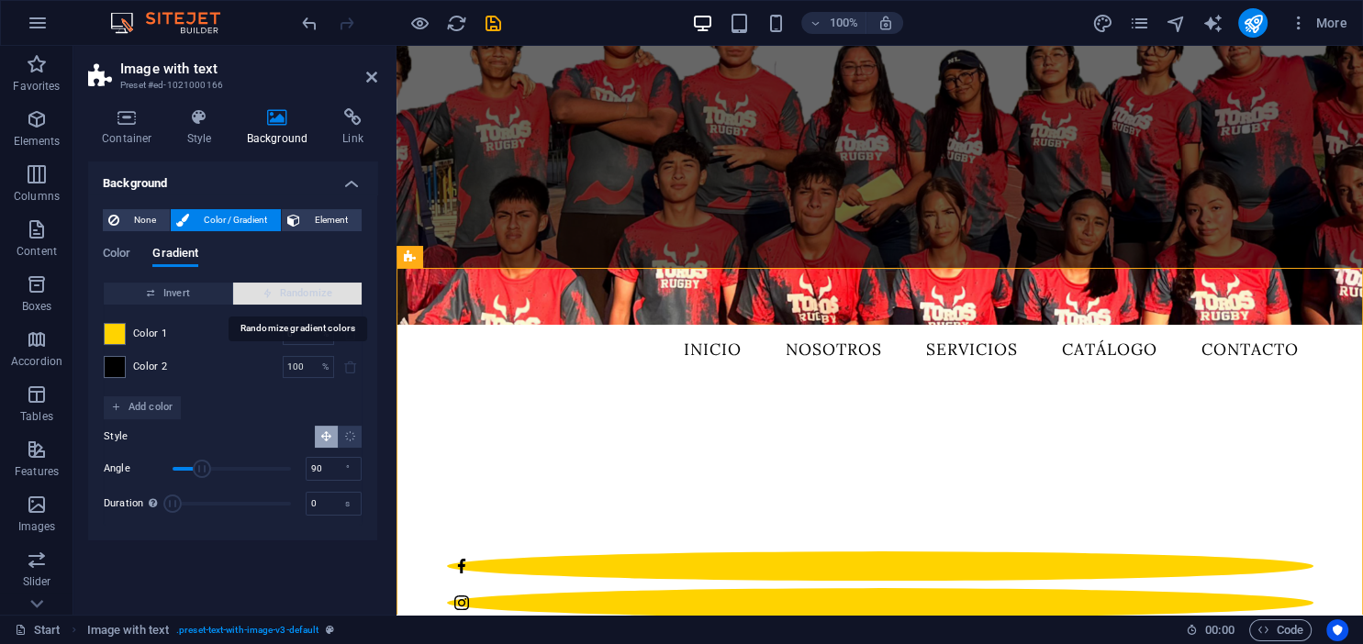
click at [285, 301] on span "Randomize" at bounding box center [297, 294] width 114 height 22
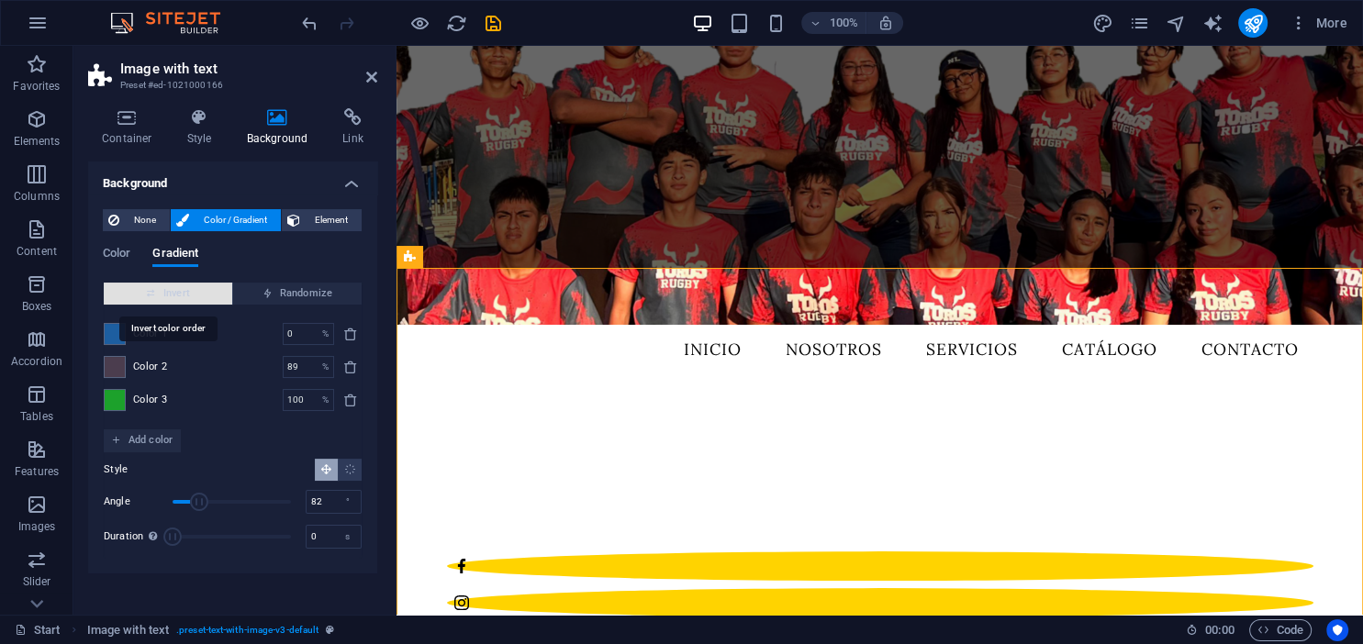
click at [177, 297] on span "Invert" at bounding box center [168, 294] width 114 height 22
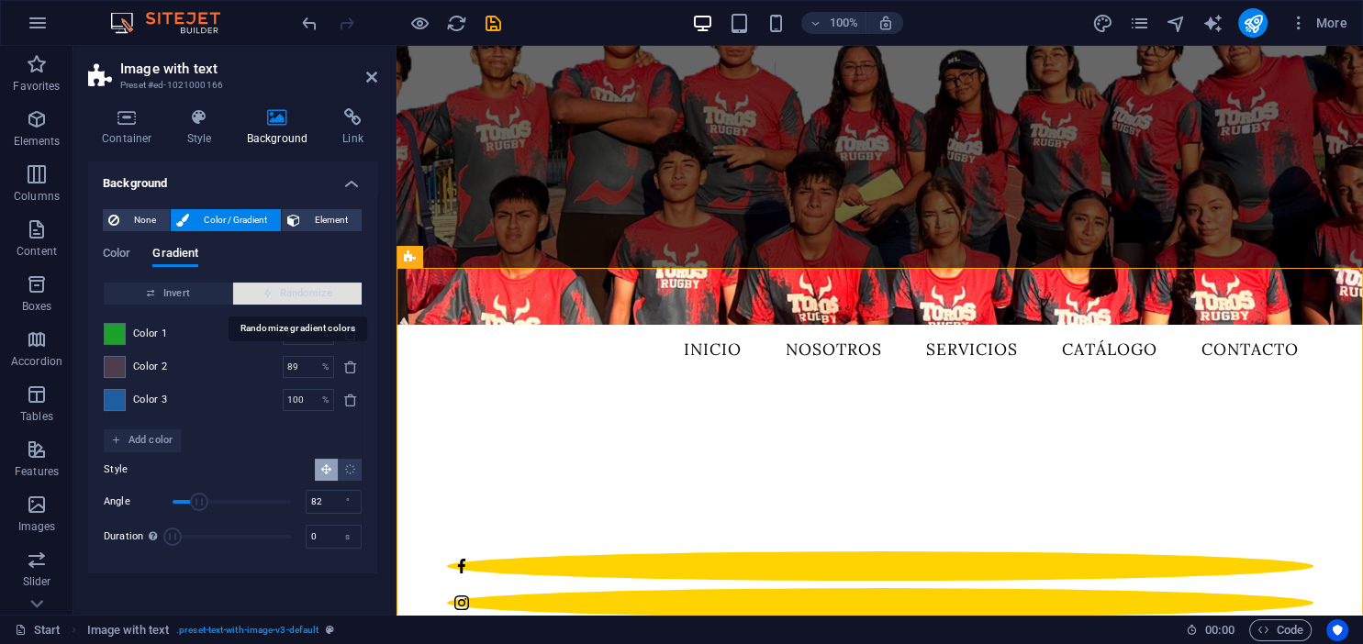
click at [235, 288] on button "Randomize" at bounding box center [297, 294] width 128 height 22
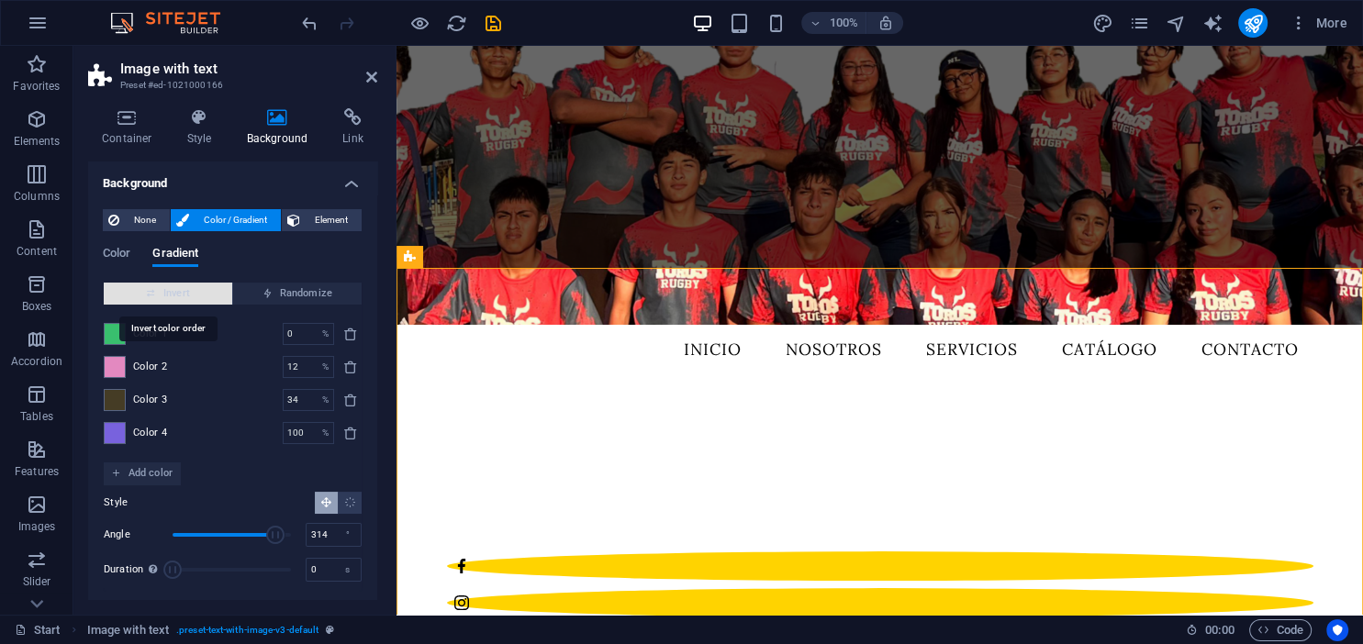
click at [198, 291] on span "Invert" at bounding box center [168, 294] width 114 height 22
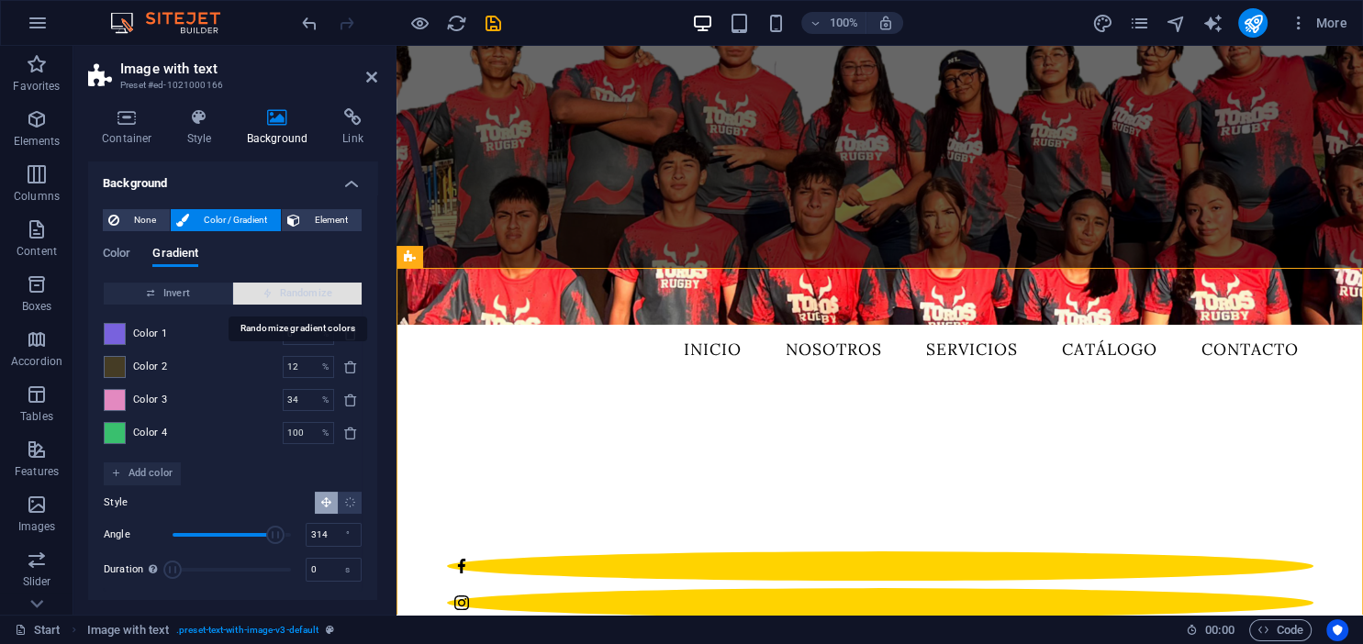
click at [256, 292] on span "Randomize" at bounding box center [297, 294] width 114 height 22
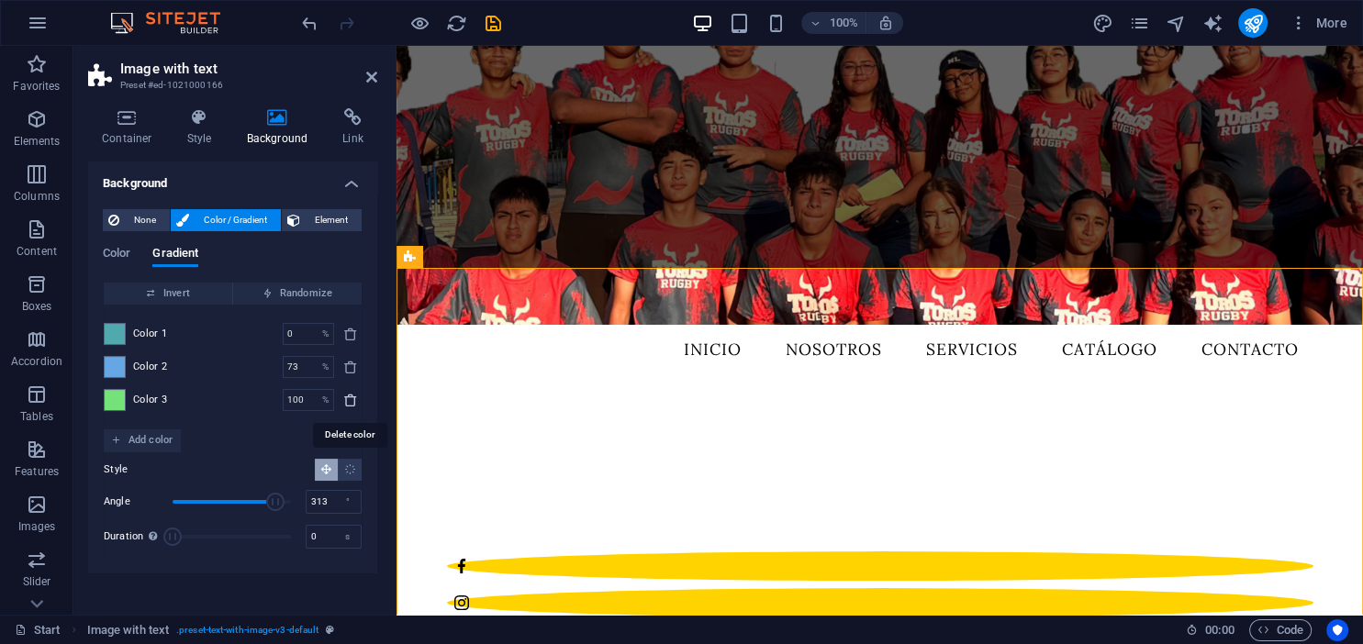
click at [347, 392] on button "delete" at bounding box center [351, 400] width 22 height 22
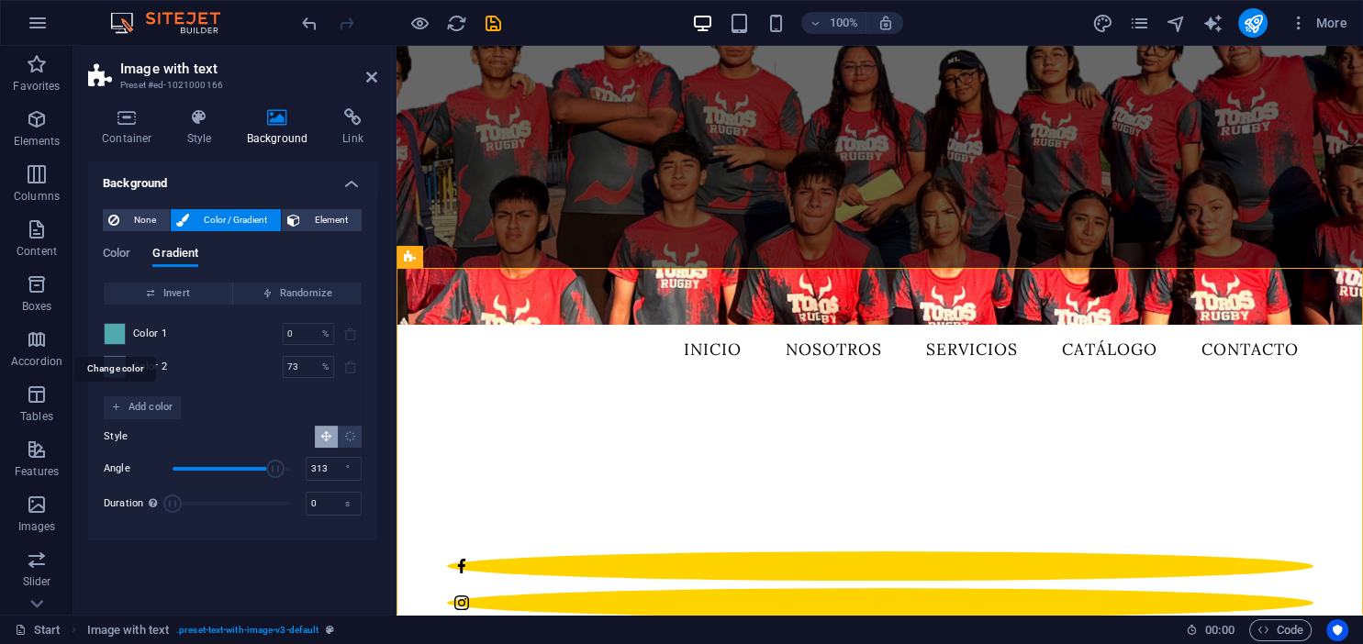
click at [104, 329] on div at bounding box center [115, 334] width 22 height 22
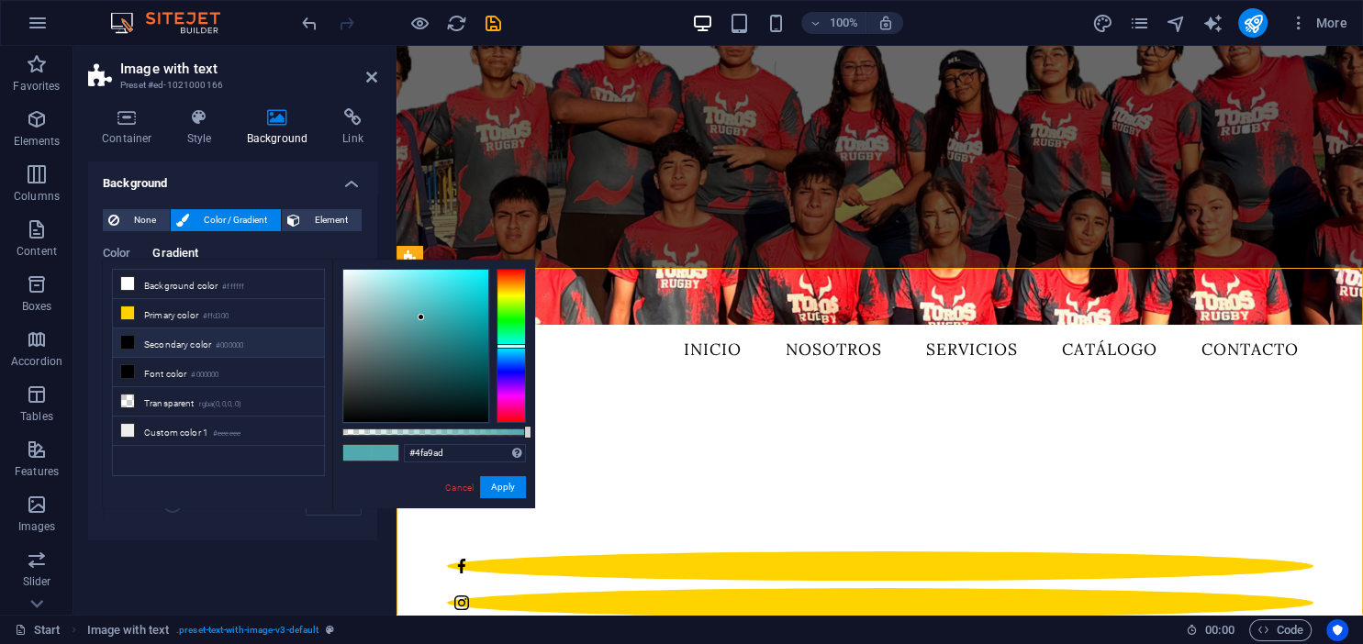
click at [141, 337] on li "Secondary color #000000" at bounding box center [218, 343] width 211 height 29
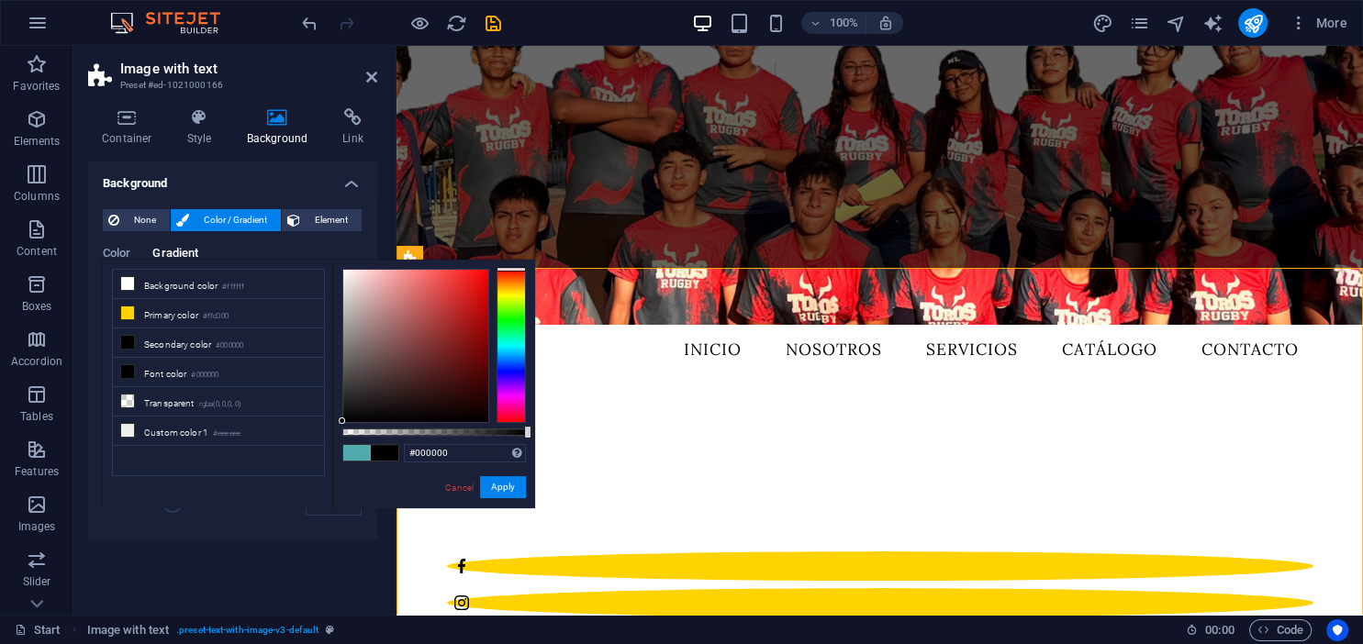
click at [307, 241] on div "Color Gradient Color Invert Randomize Color 1 0 % ​ Color 2 73 % ​ Add color St…" at bounding box center [233, 379] width 260 height 294
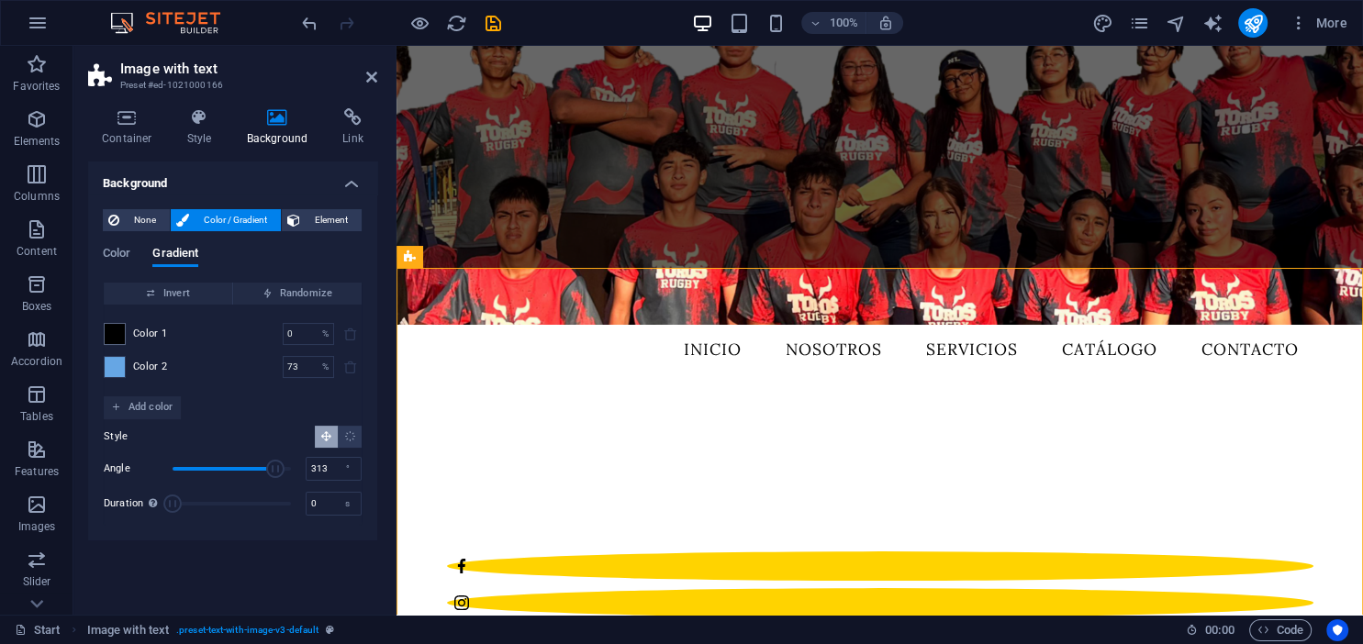
click at [116, 367] on span at bounding box center [115, 367] width 20 height 20
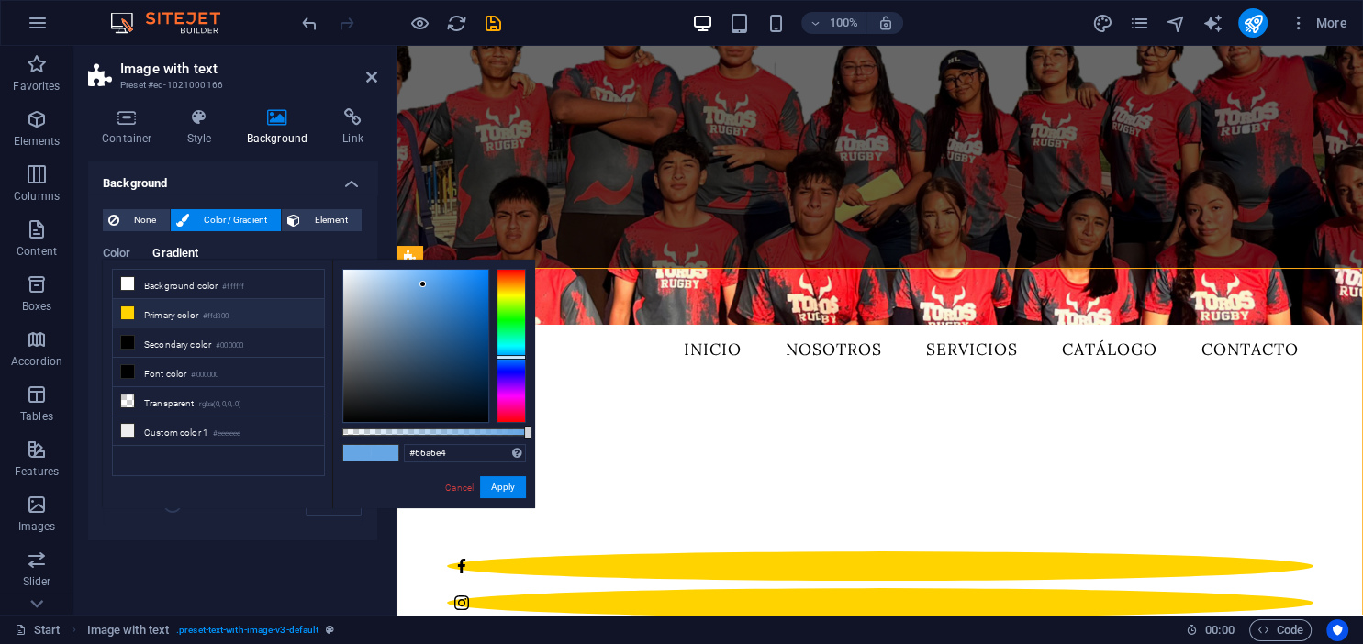
click at [163, 316] on li "Primary color #ffd300" at bounding box center [218, 313] width 211 height 29
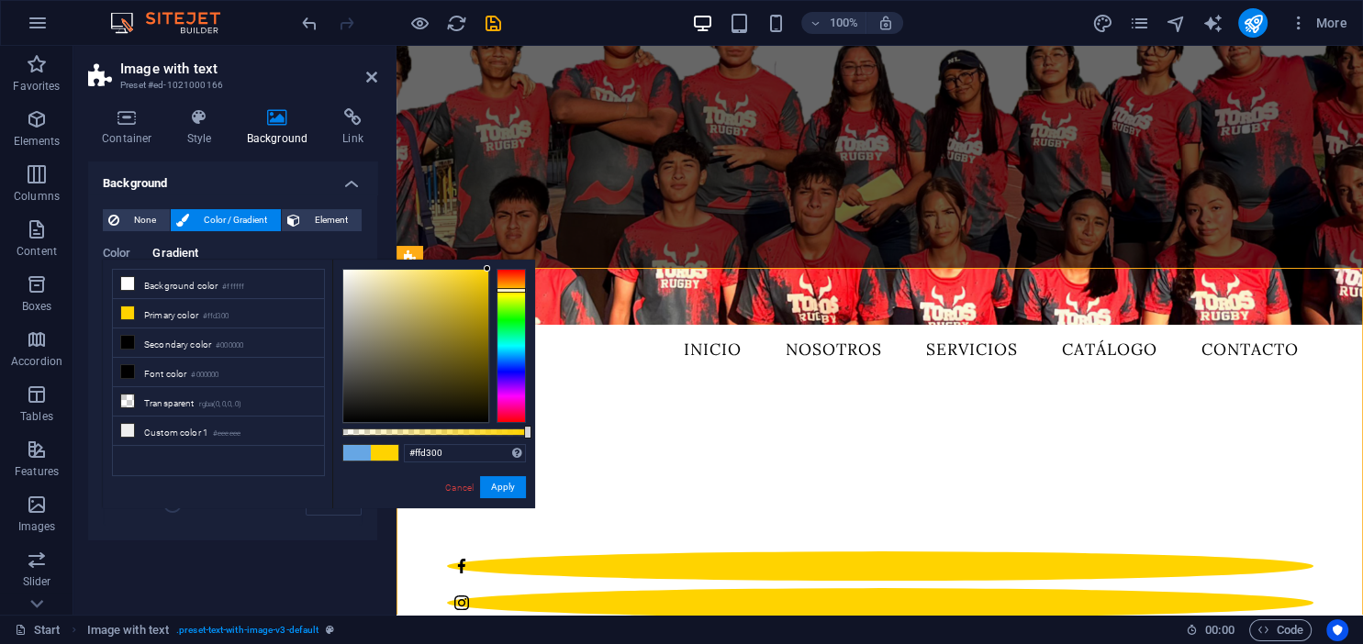
click at [264, 252] on div "Color Gradient" at bounding box center [233, 264] width 260 height 35
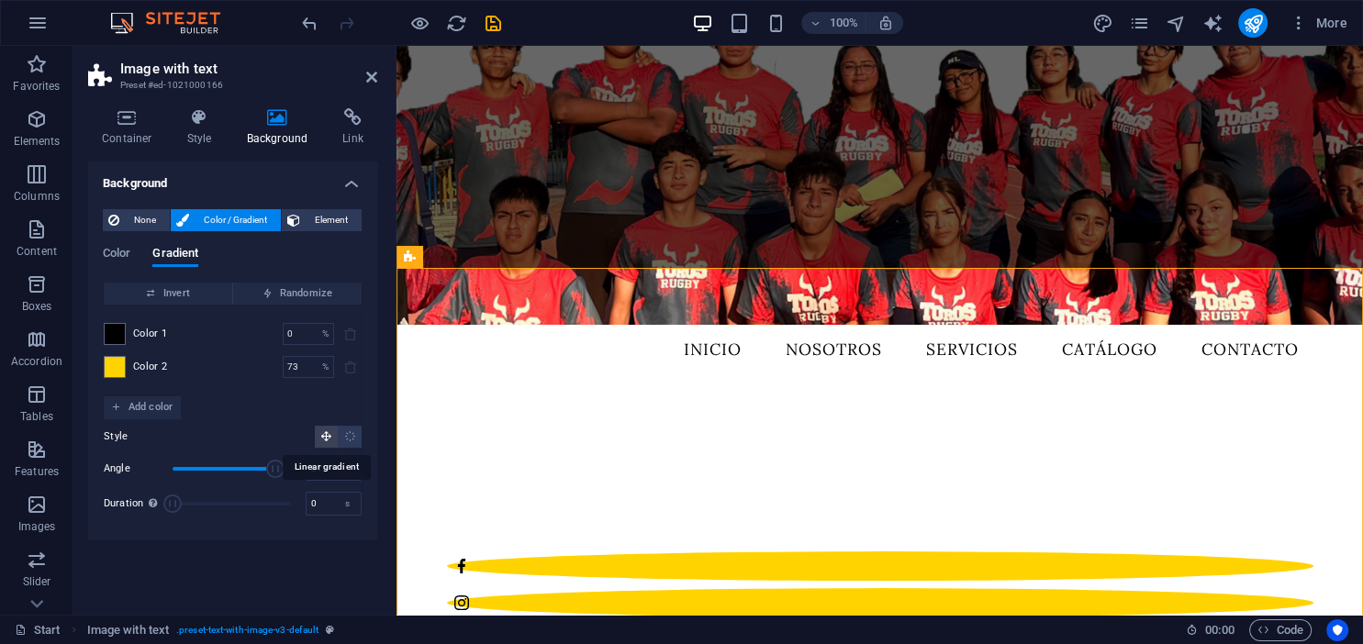
click at [326, 435] on icon "Linear gradient" at bounding box center [326, 436] width 12 height 12
drag, startPoint x: 270, startPoint y: 475, endPoint x: 236, endPoint y: 471, distance: 34.3
click at [236, 471] on span "Angle" at bounding box center [236, 469] width 18 height 18
drag, startPoint x: 236, startPoint y: 471, endPoint x: 286, endPoint y: 471, distance: 50.5
click at [286, 471] on span "Angle" at bounding box center [282, 469] width 18 height 18
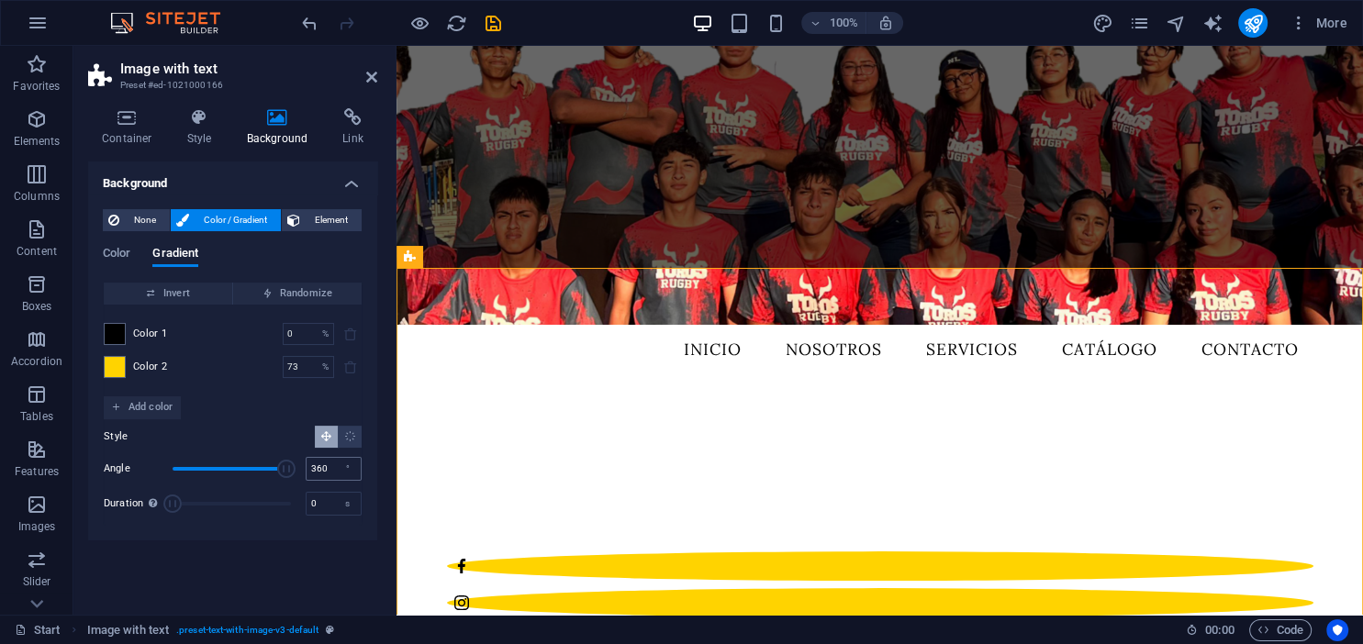
drag, startPoint x: 286, startPoint y: 471, endPoint x: 307, endPoint y: 468, distance: 20.4
click at [307, 468] on div "Angle 360 °" at bounding box center [233, 469] width 258 height 28
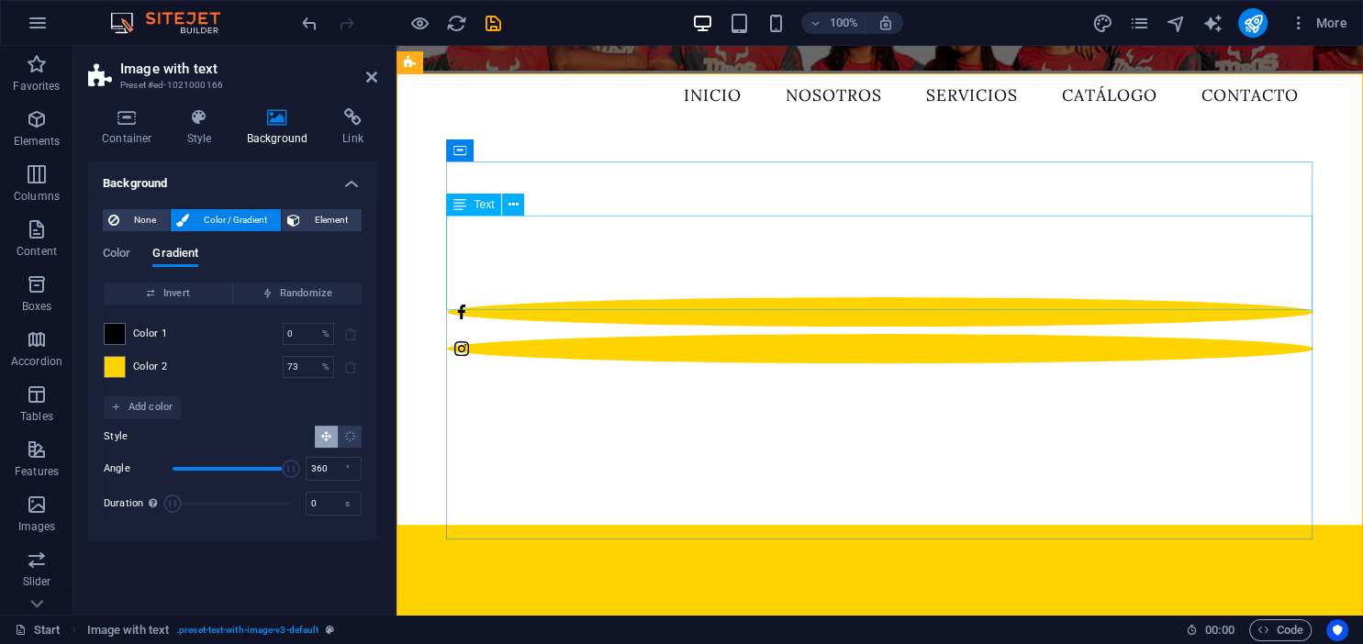
scroll to position [581, 0]
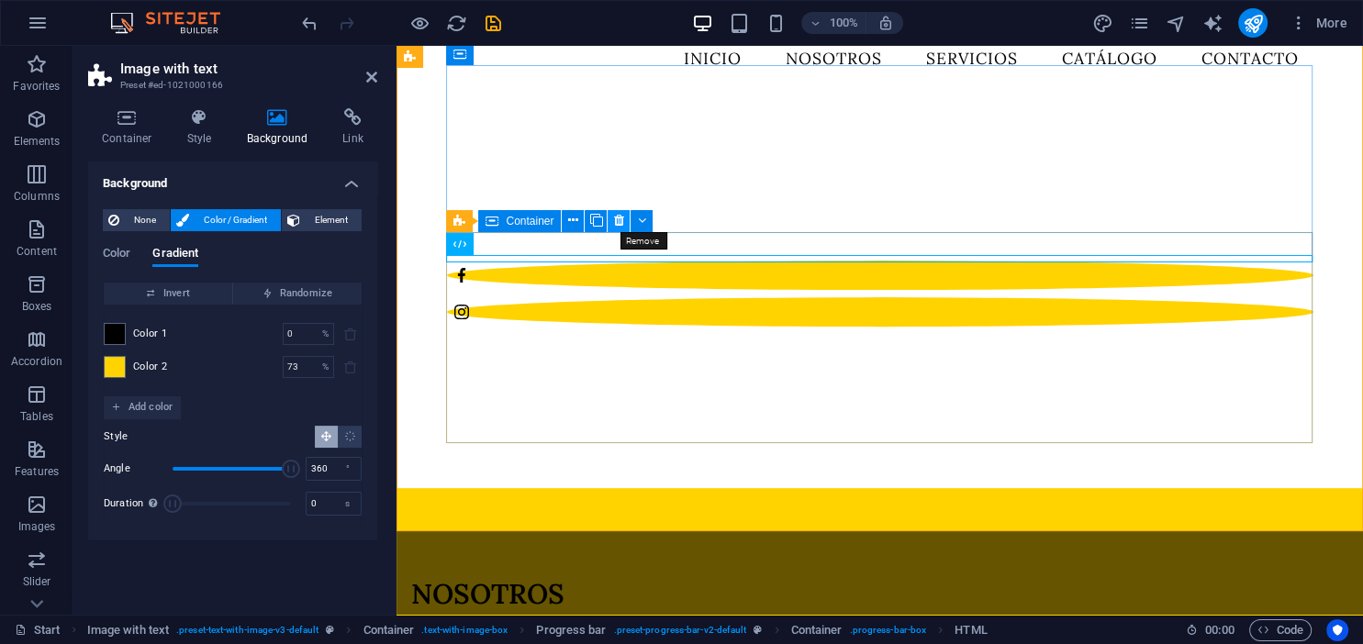
click at [624, 221] on button at bounding box center [619, 221] width 22 height 22
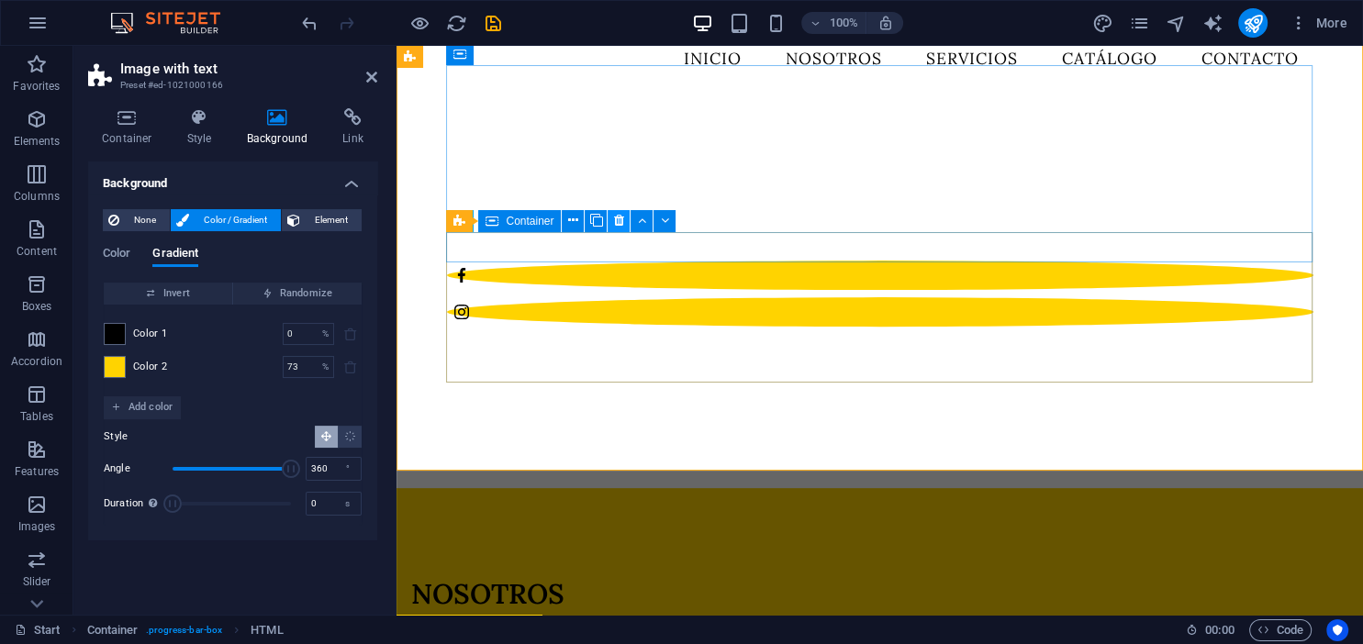
click at [617, 222] on icon at bounding box center [619, 220] width 10 height 19
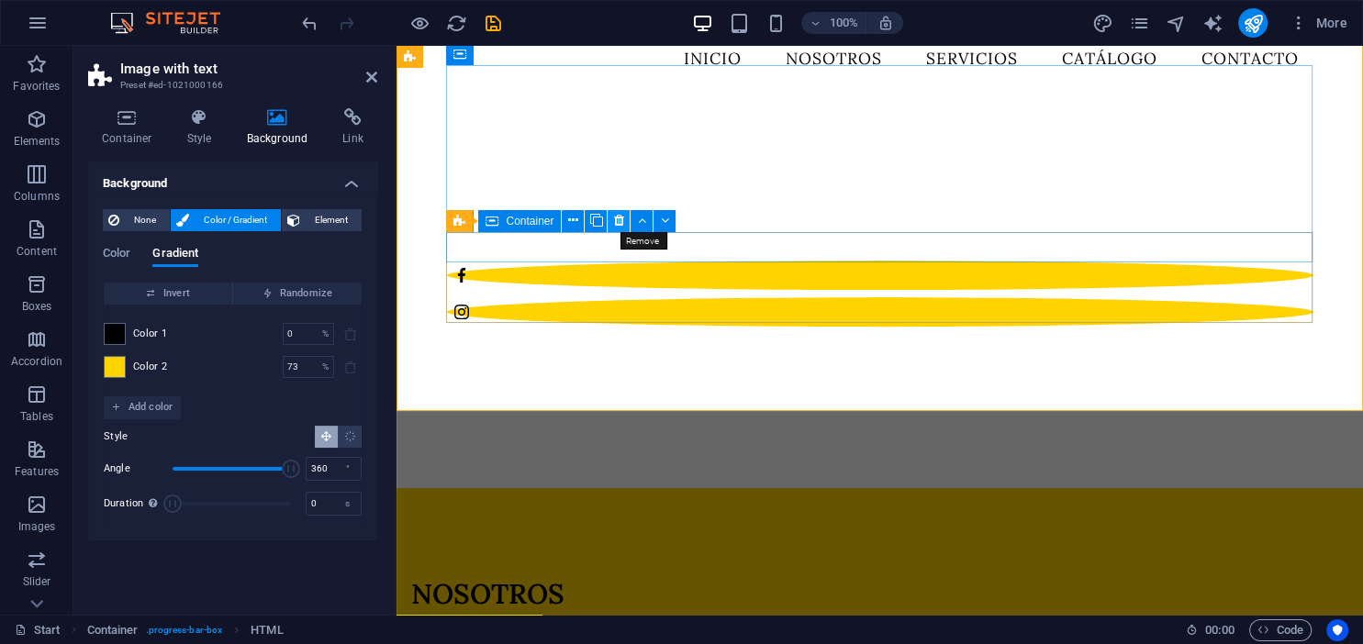
drag, startPoint x: 617, startPoint y: 225, endPoint x: 217, endPoint y: 179, distance: 402.8
click at [617, 225] on icon at bounding box center [619, 220] width 10 height 19
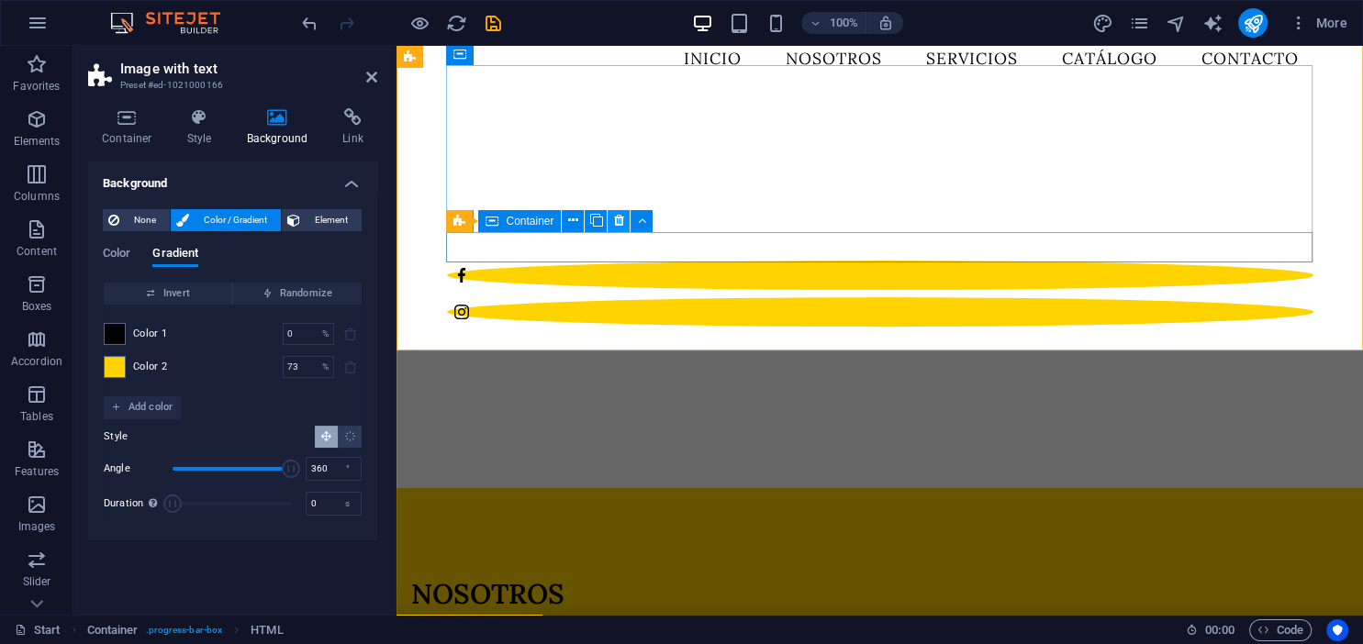
click at [618, 218] on icon at bounding box center [619, 220] width 10 height 19
click at [614, 224] on button at bounding box center [619, 221] width 22 height 22
click at [618, 222] on icon at bounding box center [619, 220] width 10 height 19
drag, startPoint x: 534, startPoint y: 246, endPoint x: 955, endPoint y: 274, distance: 422.2
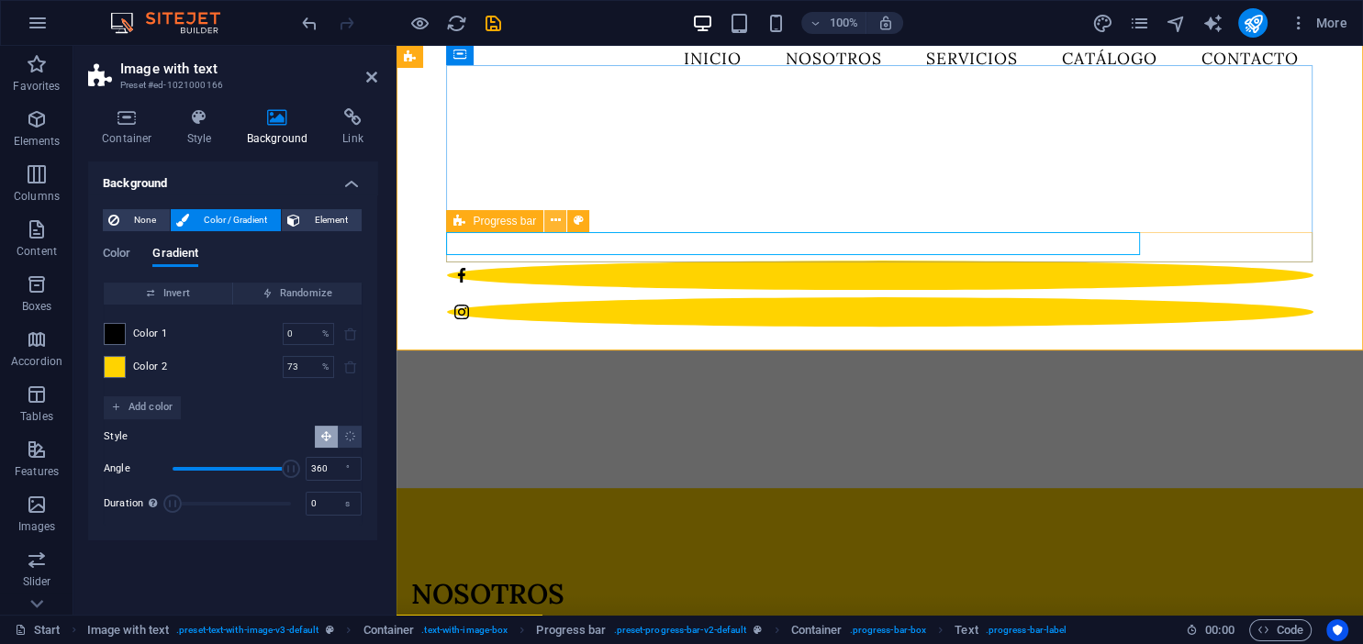
click at [555, 221] on icon at bounding box center [556, 220] width 10 height 19
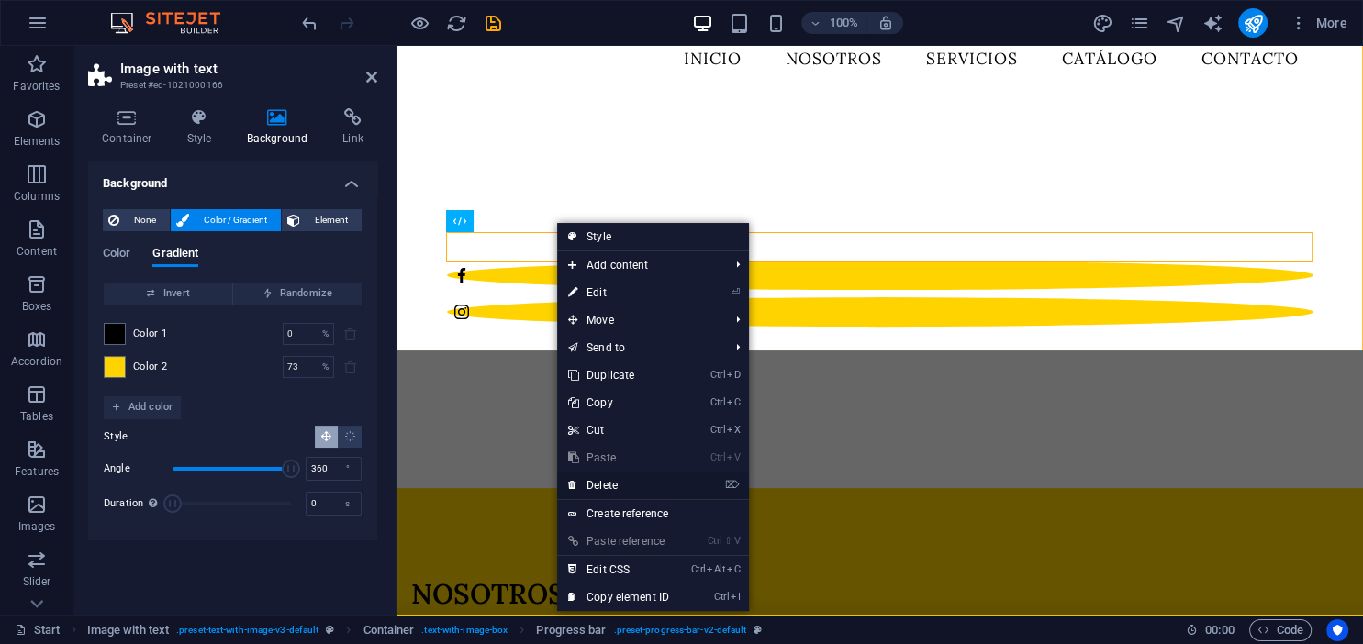
click at [590, 488] on link "⌦ Delete" at bounding box center [618, 486] width 123 height 28
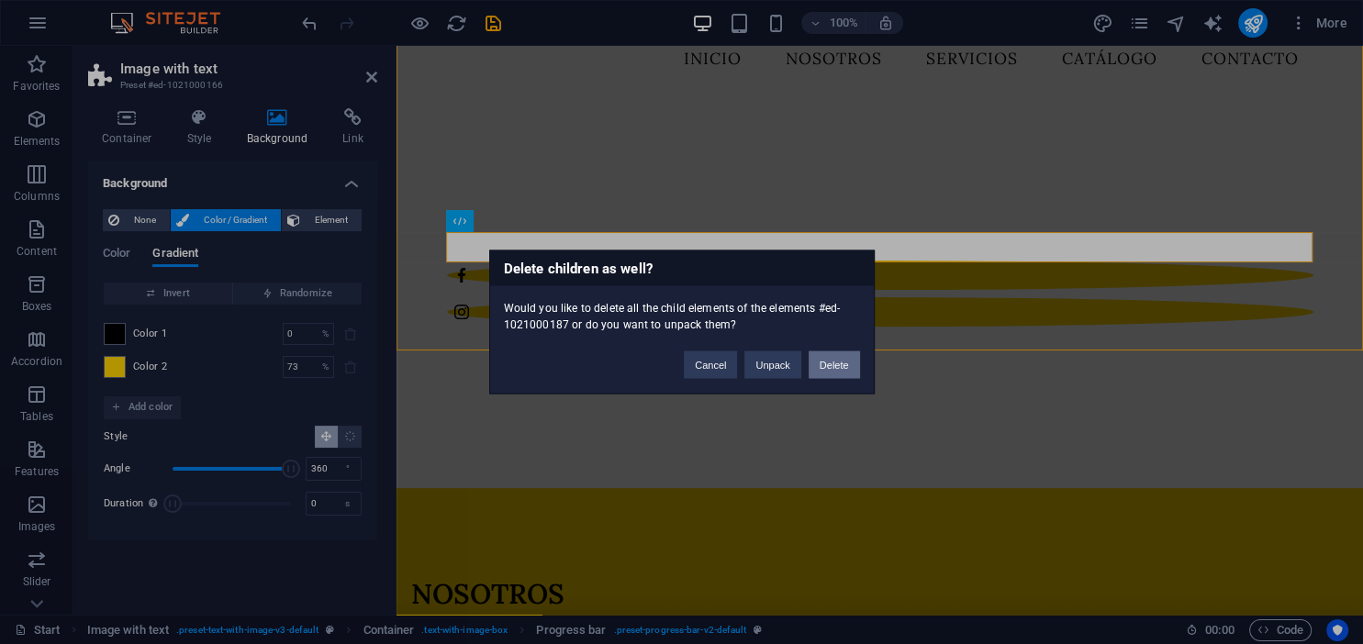
click at [832, 369] on button "Delete" at bounding box center [834, 366] width 51 height 28
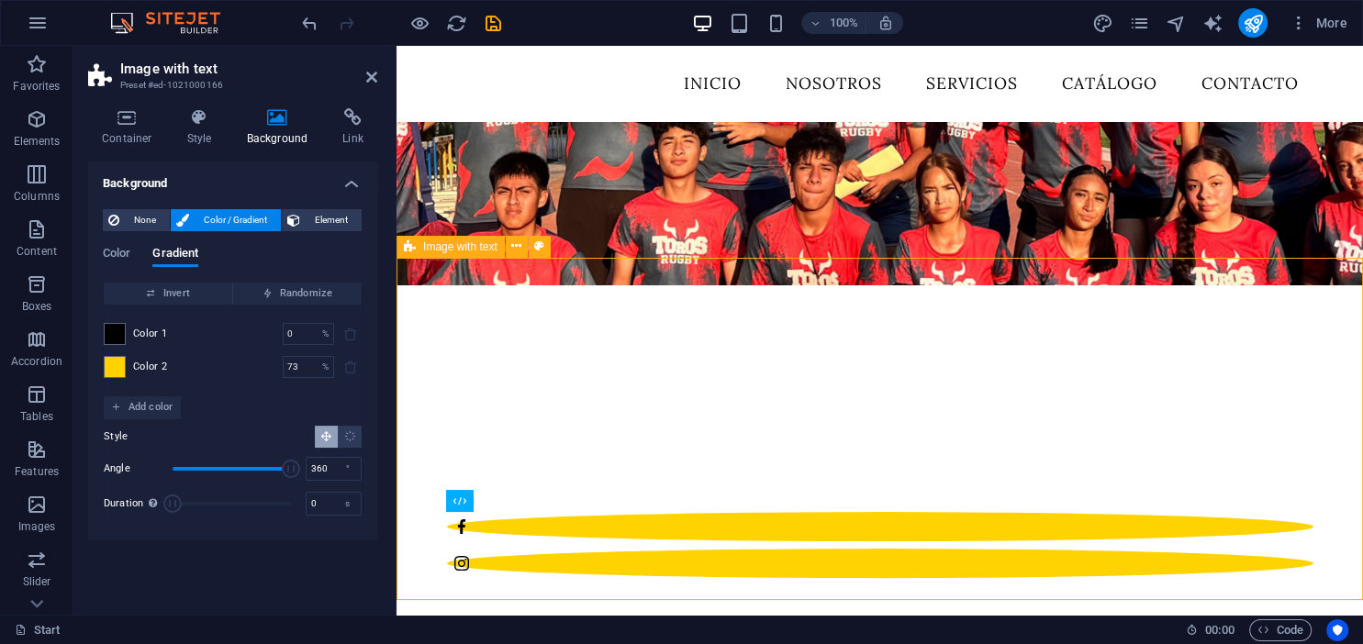
scroll to position [290, 0]
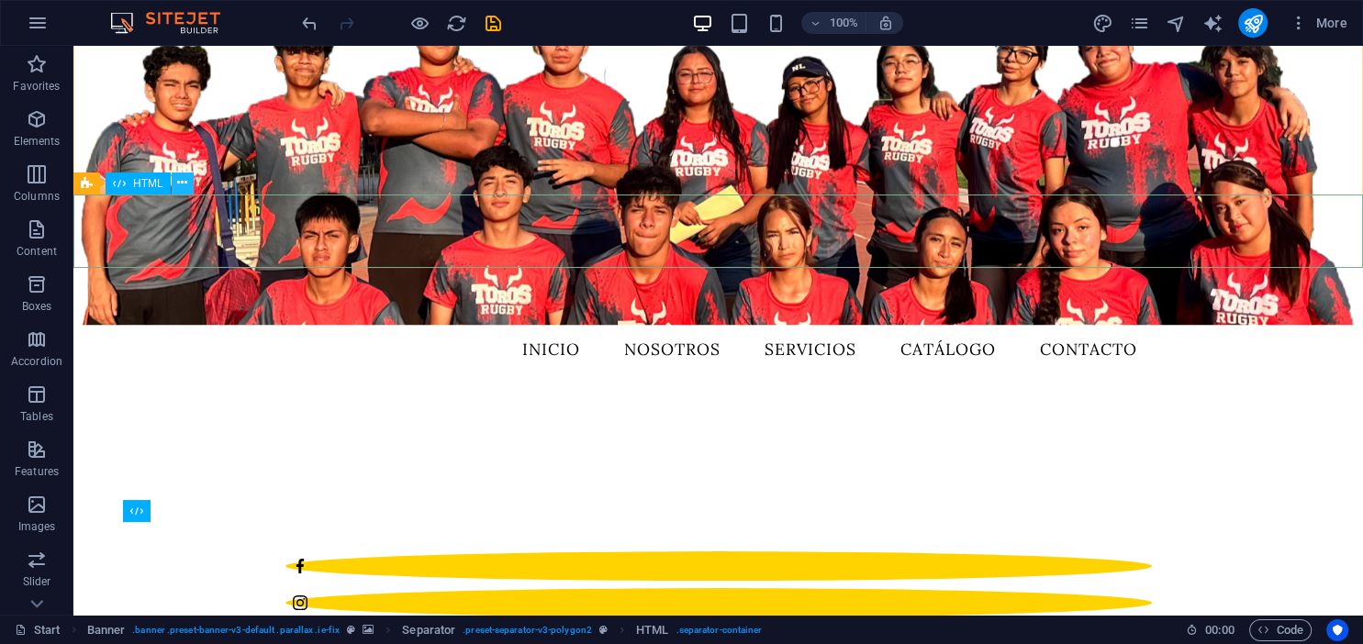
click at [184, 186] on icon at bounding box center [182, 182] width 10 height 19
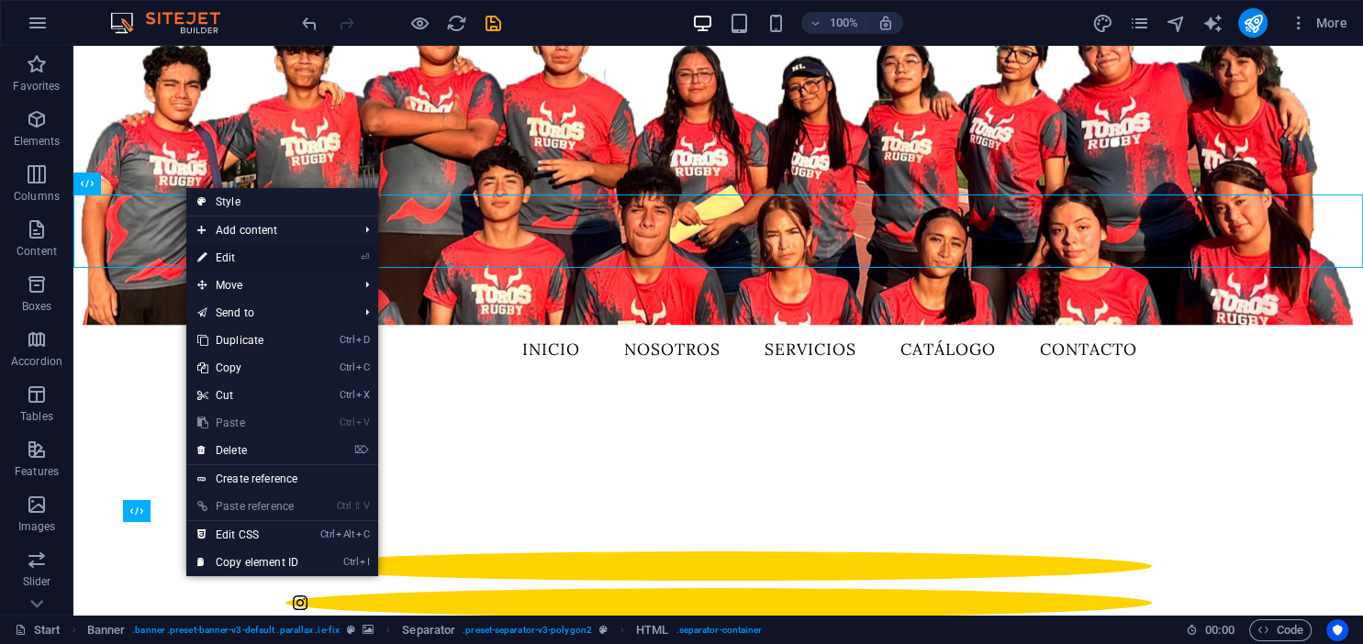
click at [236, 254] on link "⏎ Edit" at bounding box center [247, 258] width 123 height 28
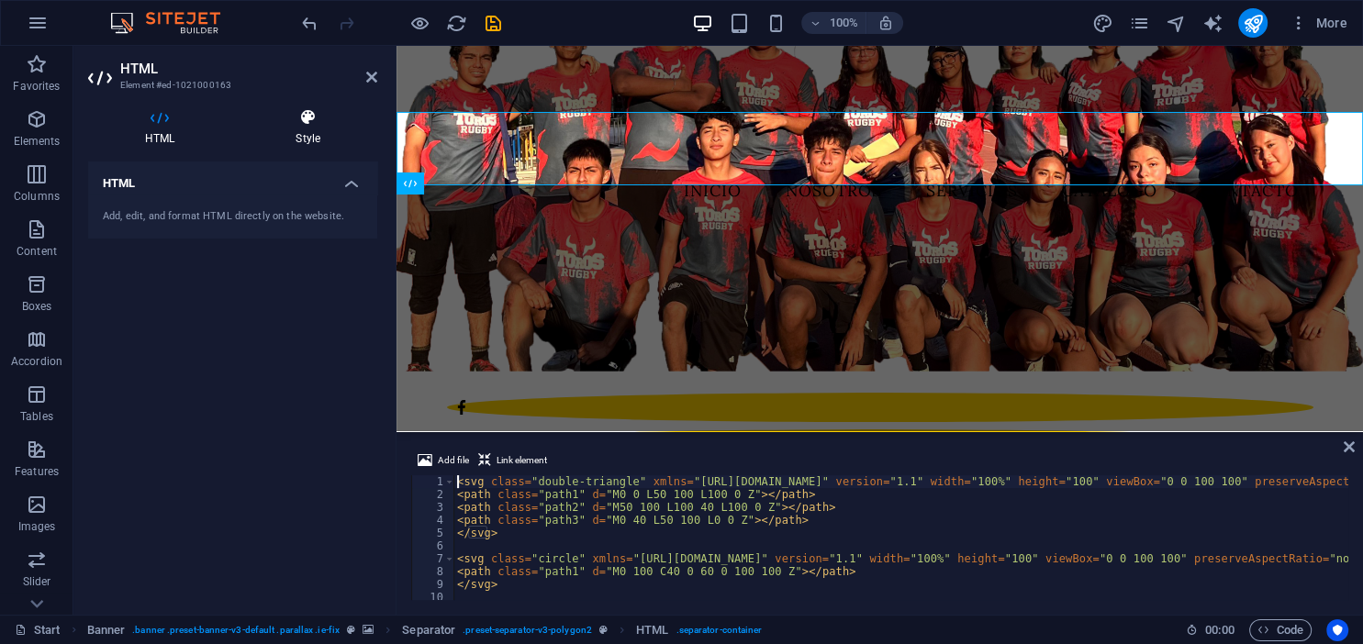
click at [292, 140] on h4 "Style" at bounding box center [308, 127] width 139 height 39
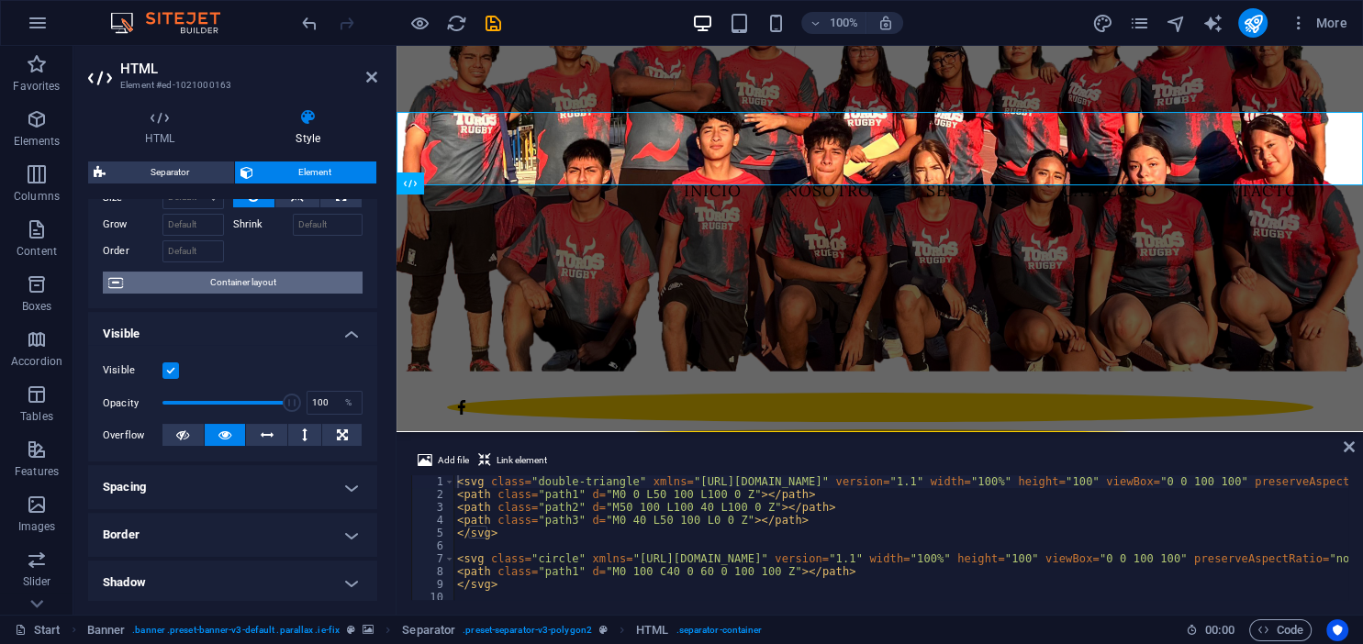
scroll to position [251, 0]
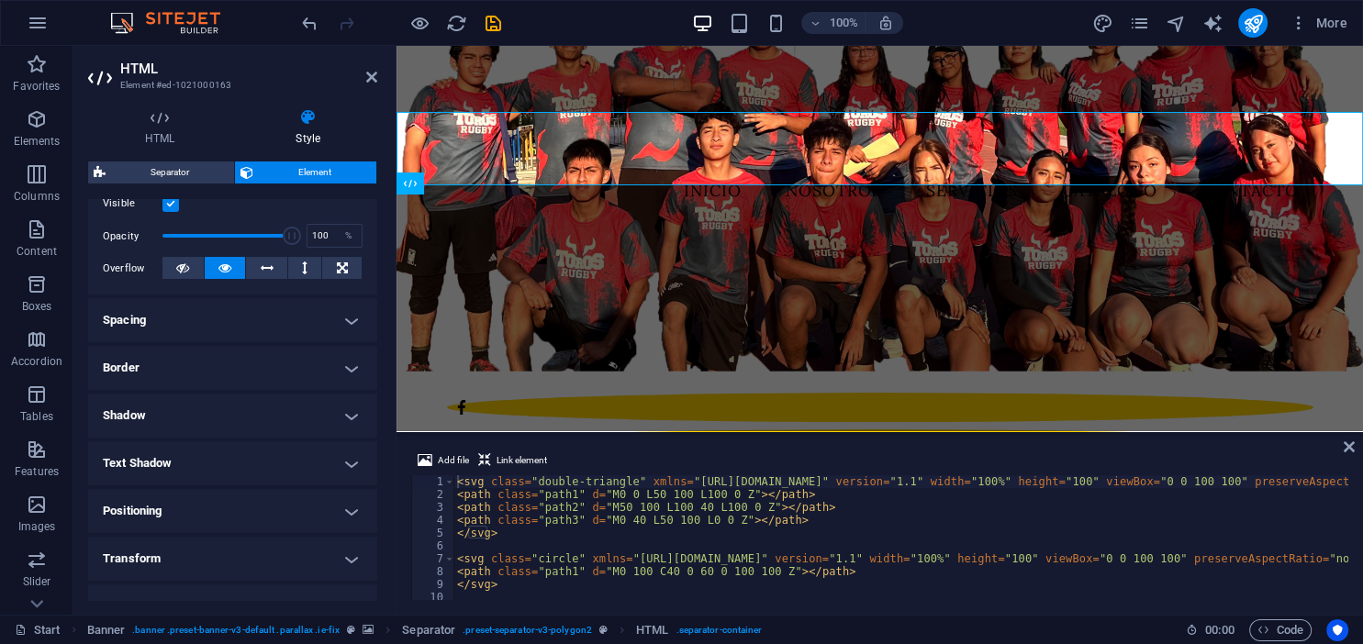
click at [245, 321] on h4 "Spacing" at bounding box center [232, 320] width 289 height 44
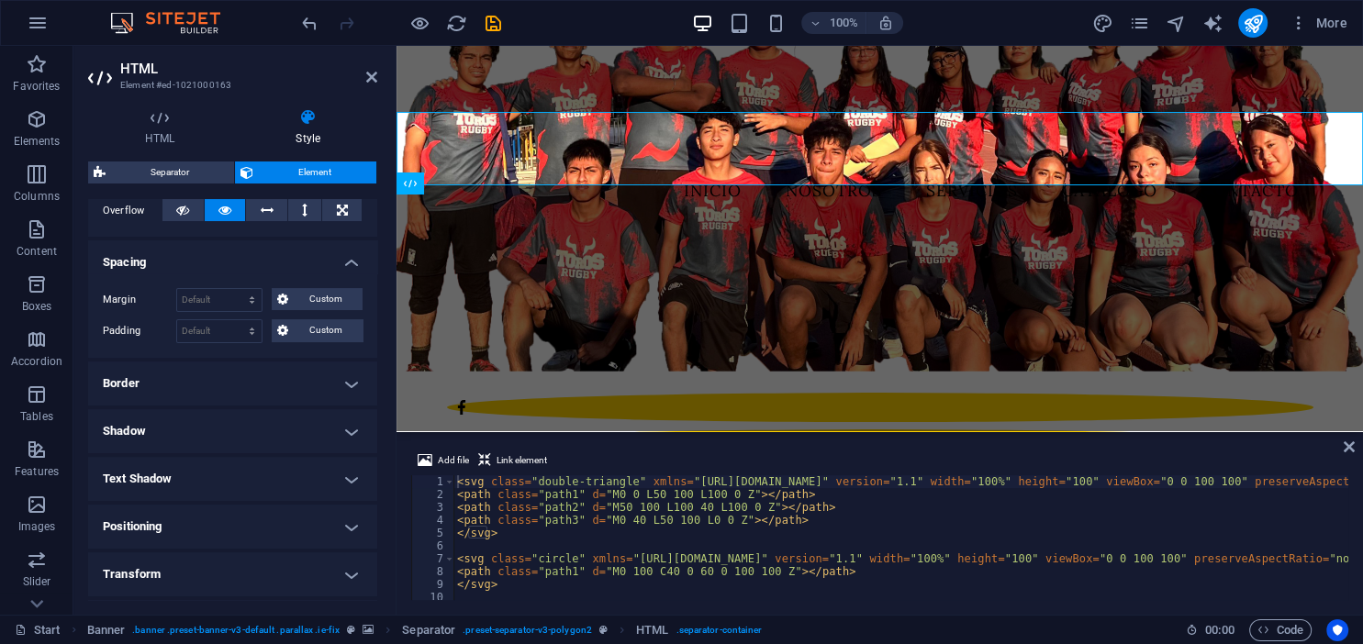
scroll to position [334, 0]
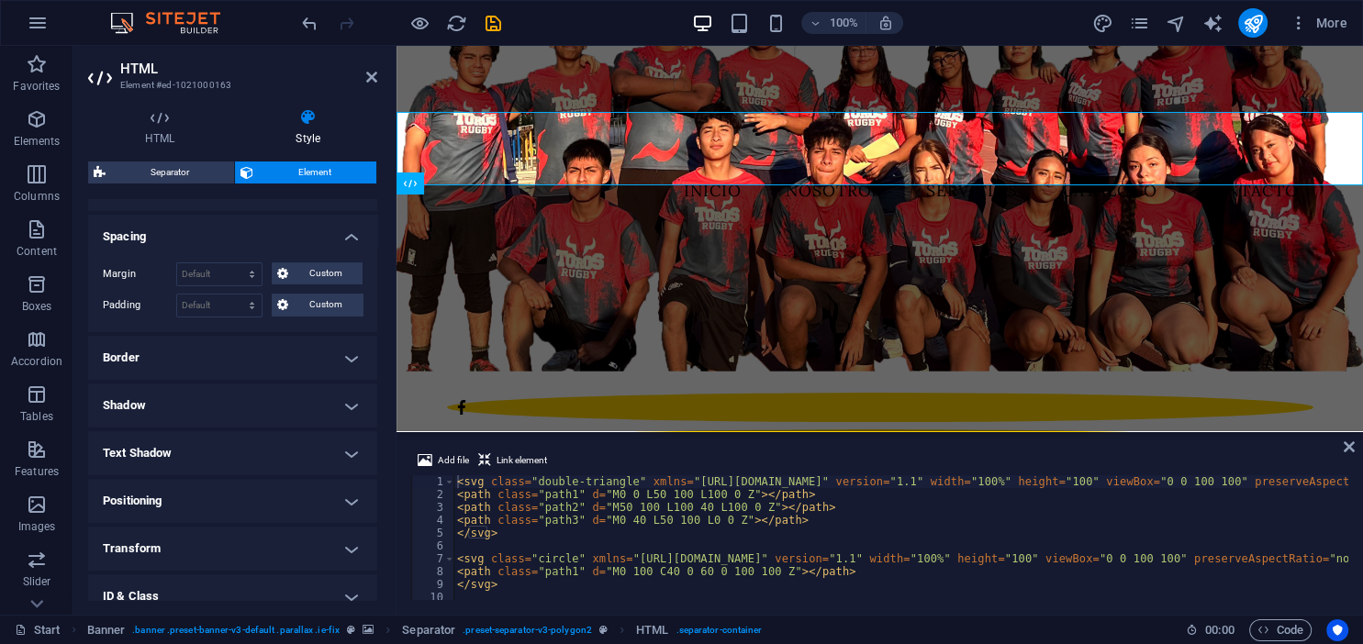
click at [215, 363] on h4 "Border" at bounding box center [232, 358] width 289 height 44
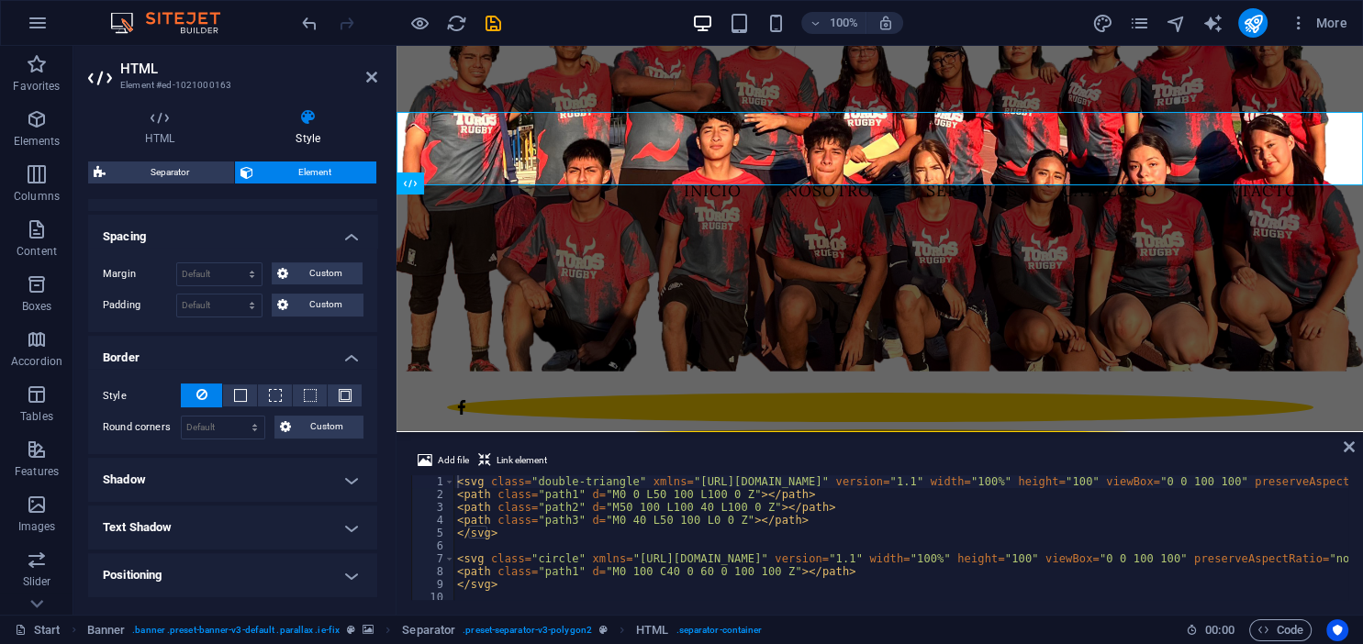
scroll to position [502, 0]
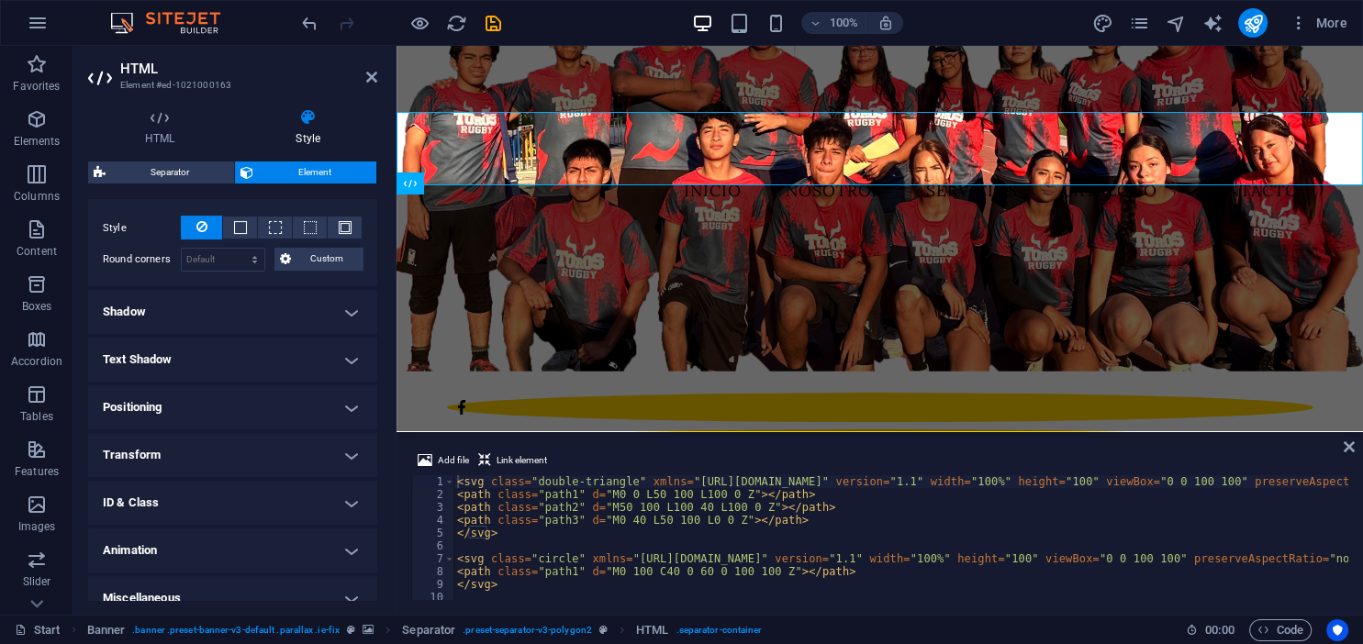
click at [275, 307] on h4 "Shadow" at bounding box center [232, 312] width 289 height 44
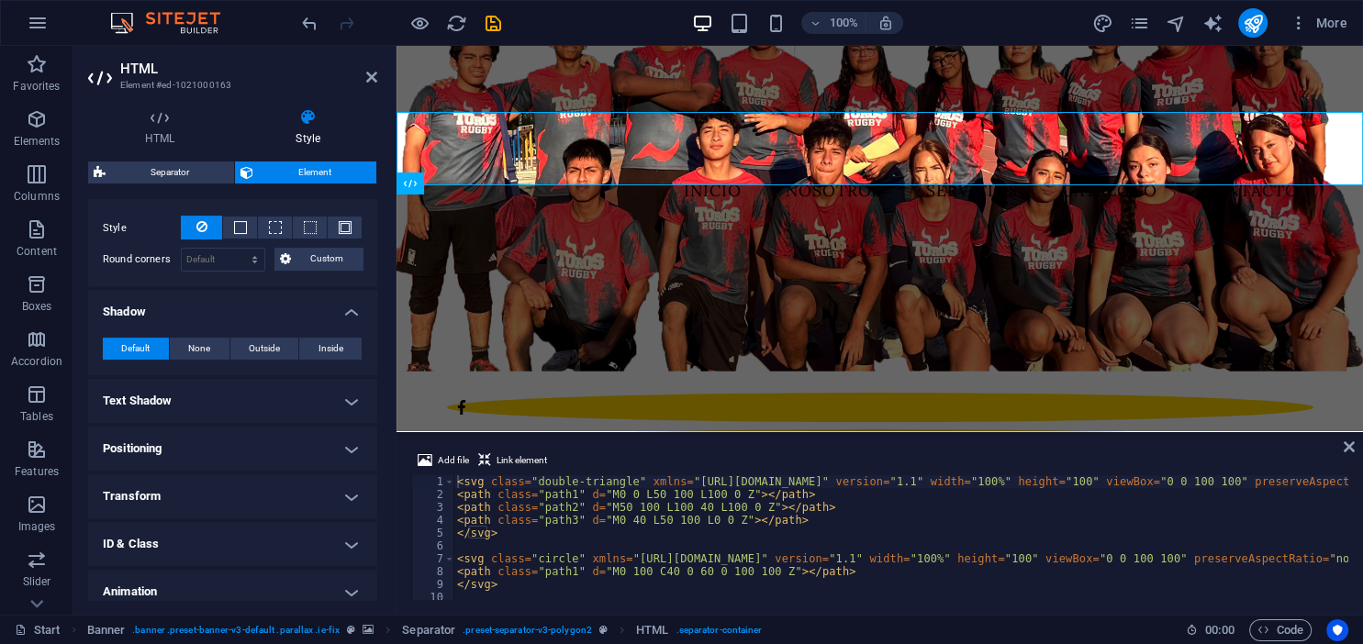
click at [249, 372] on div "Default None Outside Inside Color X offset 0 px rem vh vw Y offset 0 px rem vh …" at bounding box center [232, 349] width 289 height 52
click at [245, 399] on h4 "Text Shadow" at bounding box center [232, 401] width 289 height 44
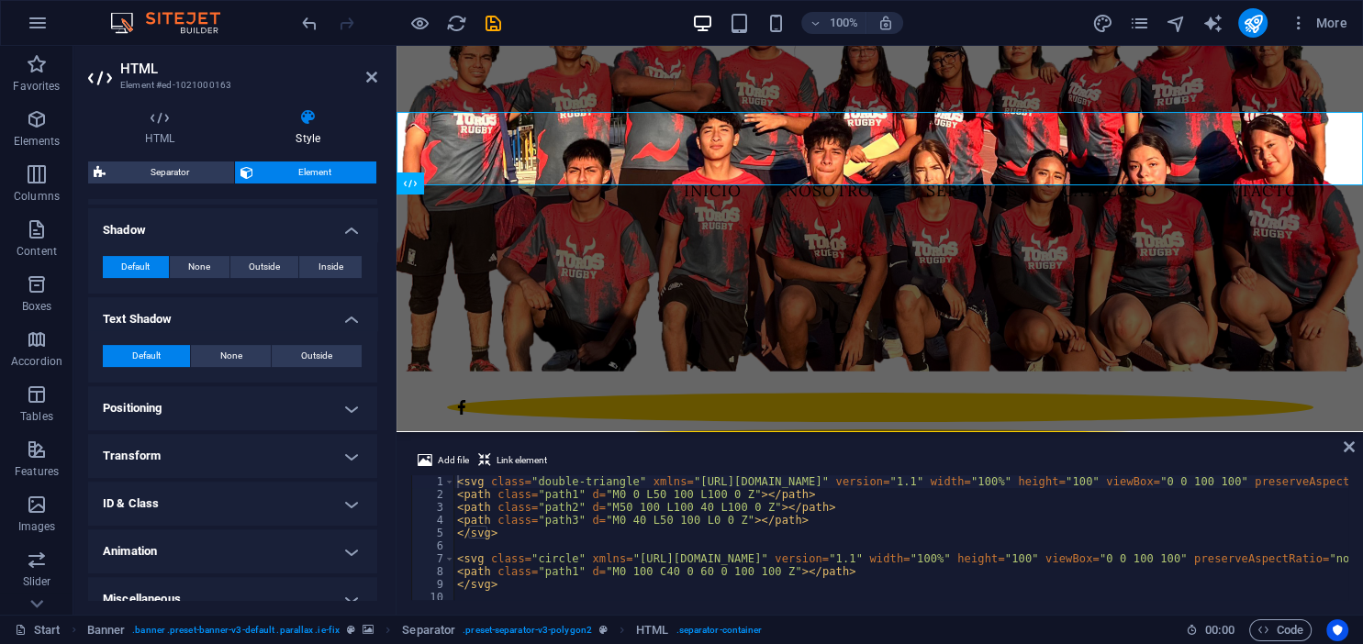
scroll to position [602, 0]
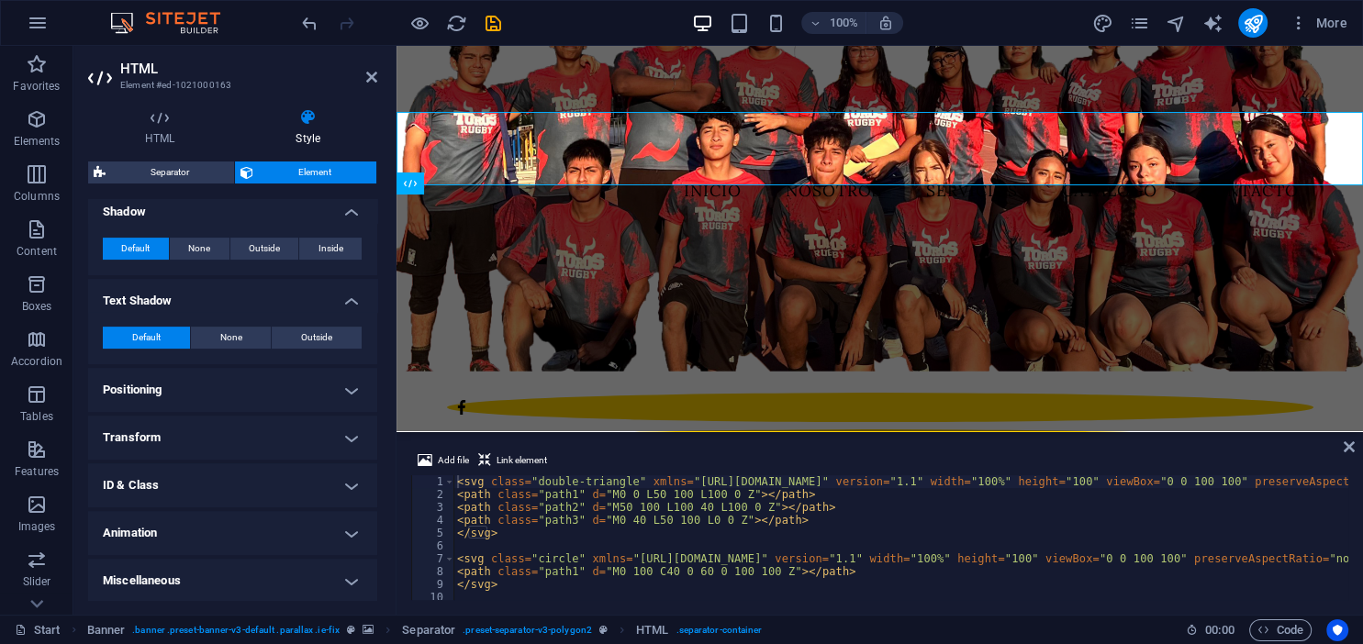
click at [226, 533] on h4 "Animation" at bounding box center [232, 533] width 289 height 44
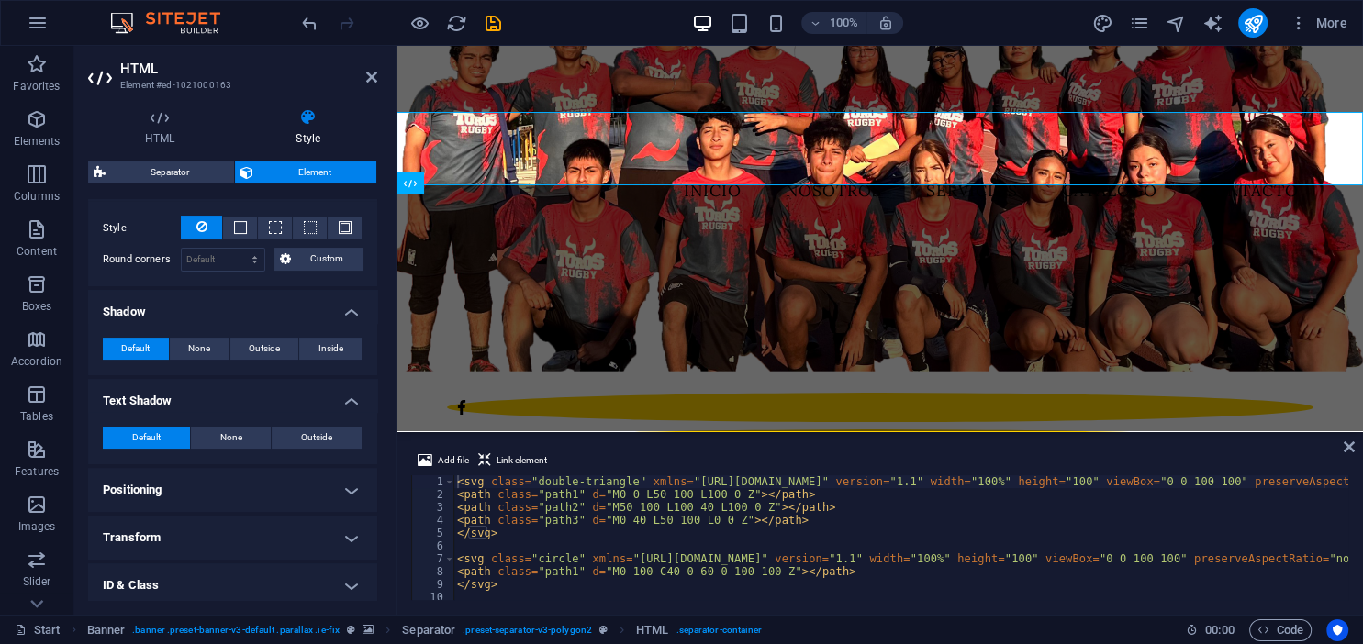
scroll to position [586, 0]
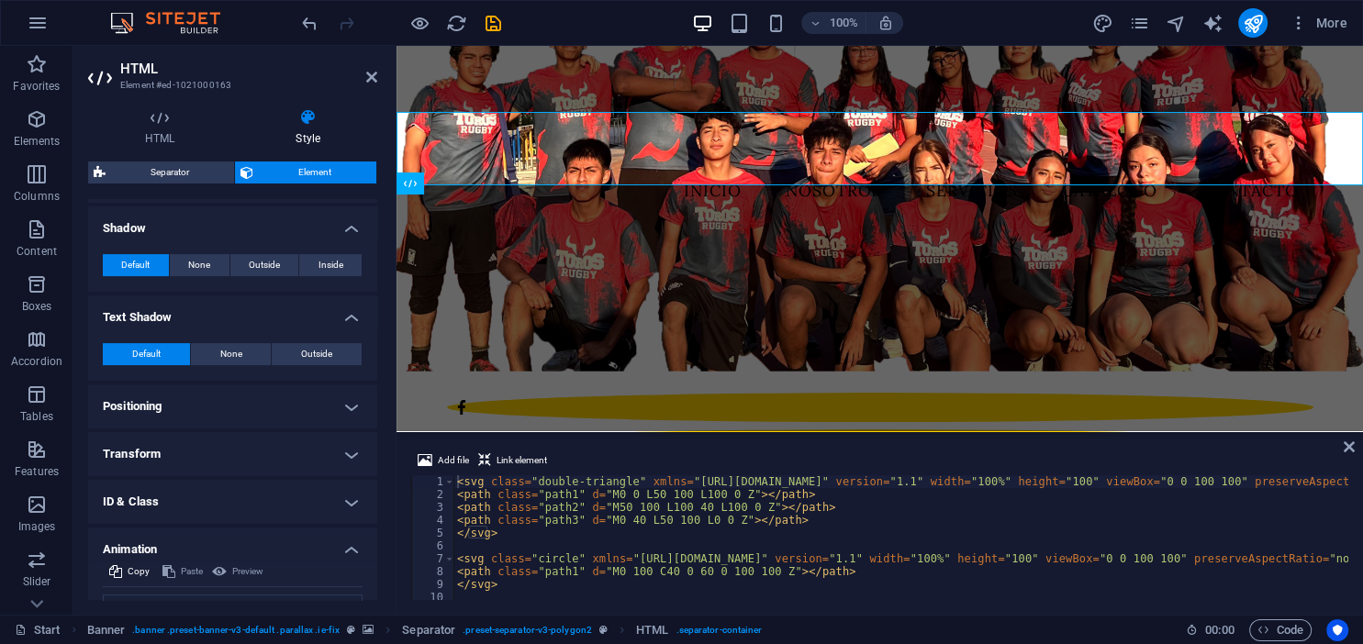
click at [210, 386] on h4 "Positioning" at bounding box center [232, 407] width 289 height 44
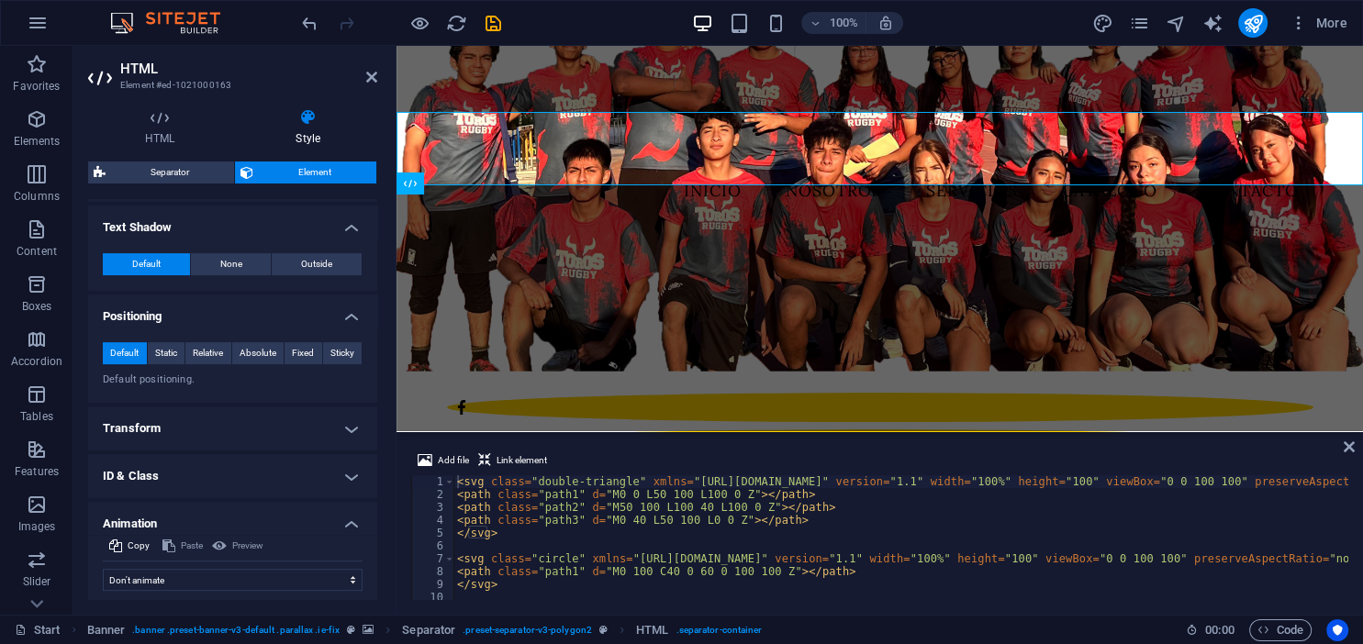
scroll to position [725, 0]
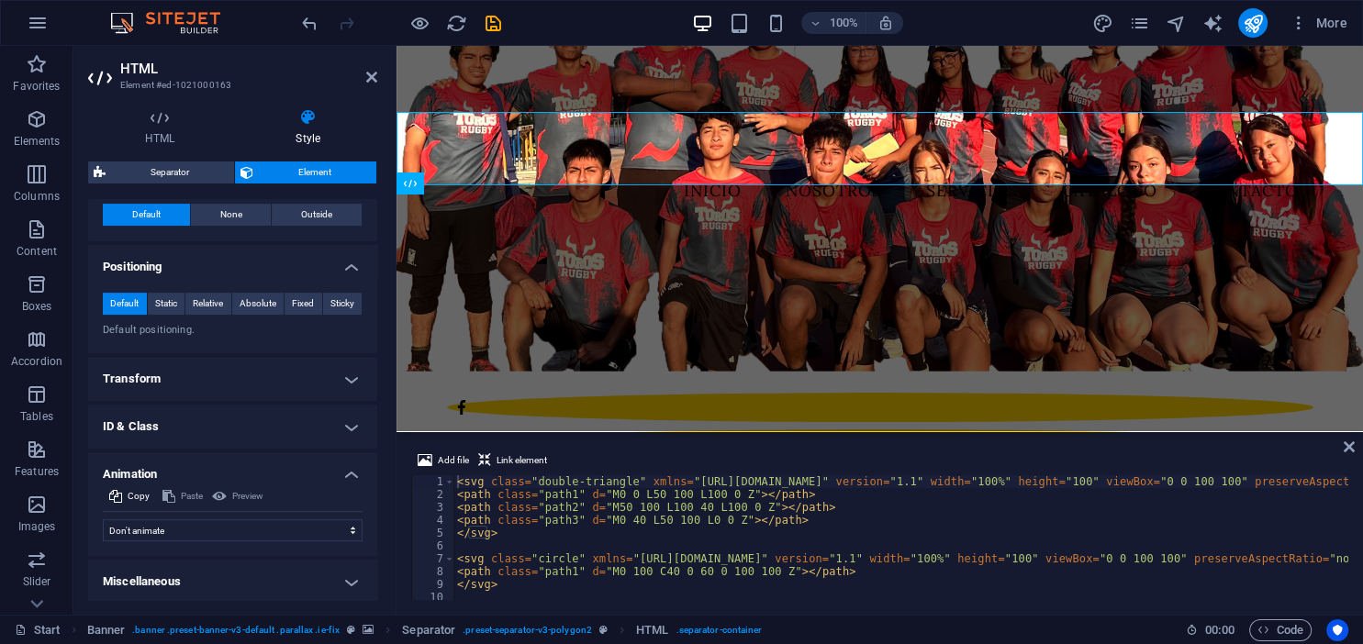
click at [209, 387] on h4 "Transform" at bounding box center [232, 379] width 289 height 44
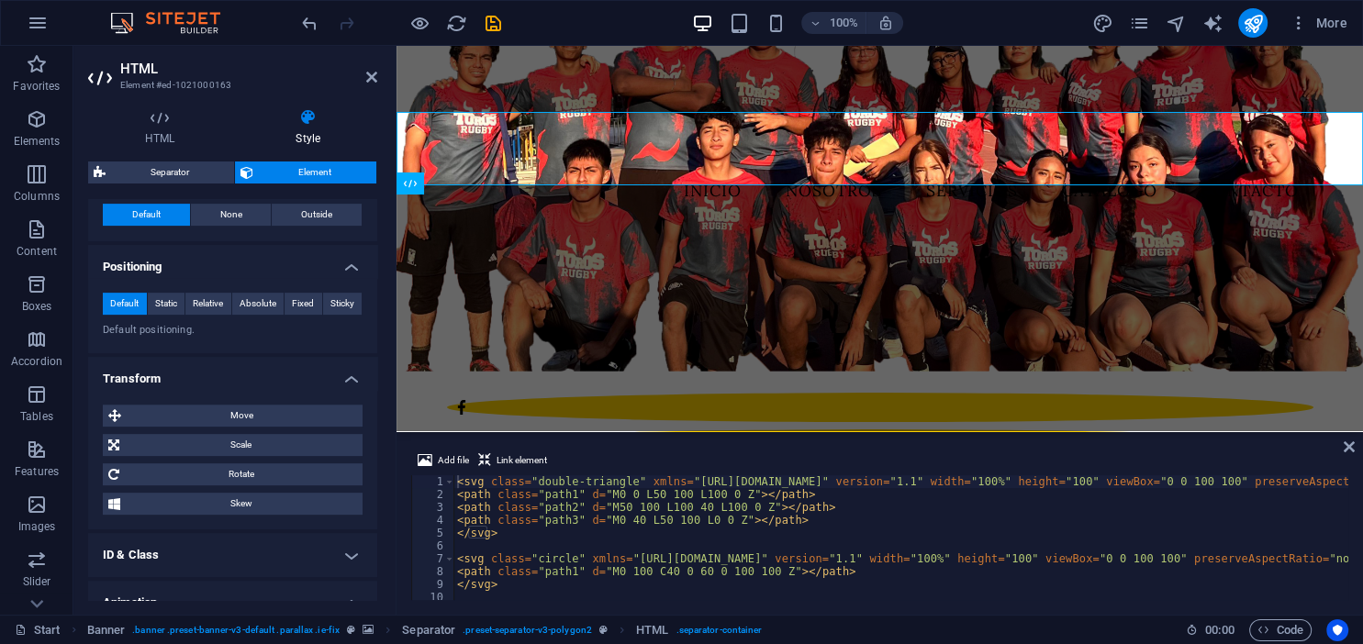
scroll to position [854, 0]
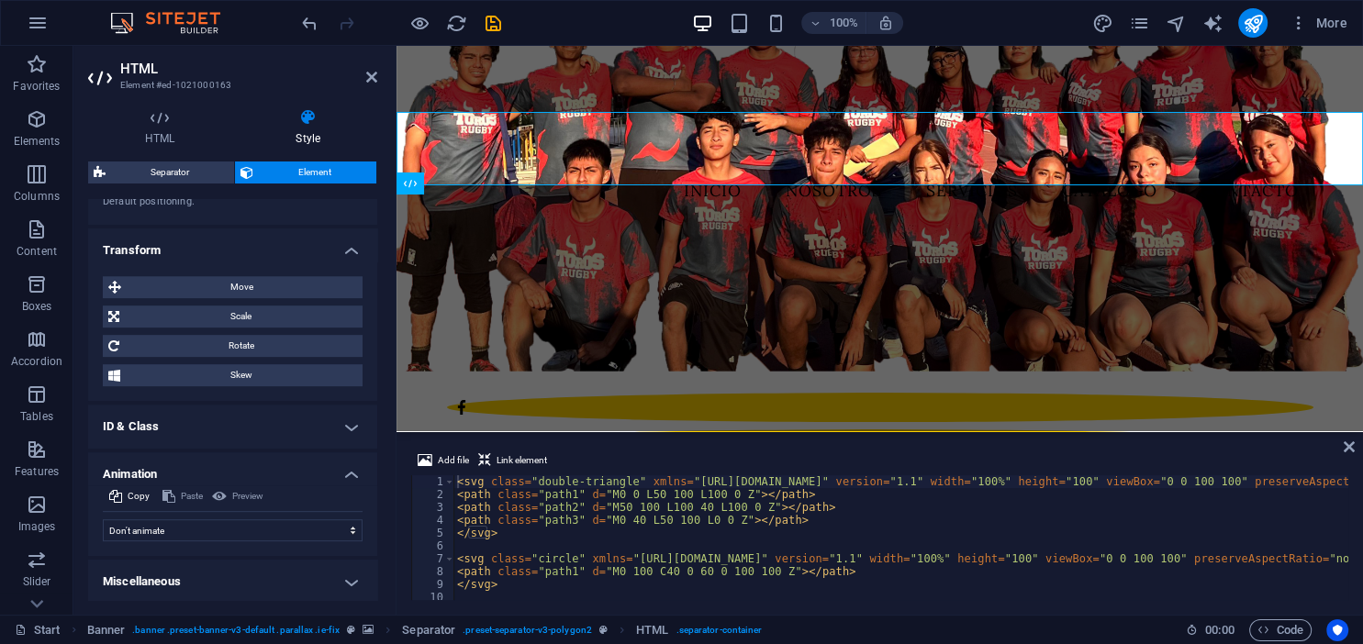
click at [196, 461] on h4 "Animation" at bounding box center [232, 468] width 289 height 33
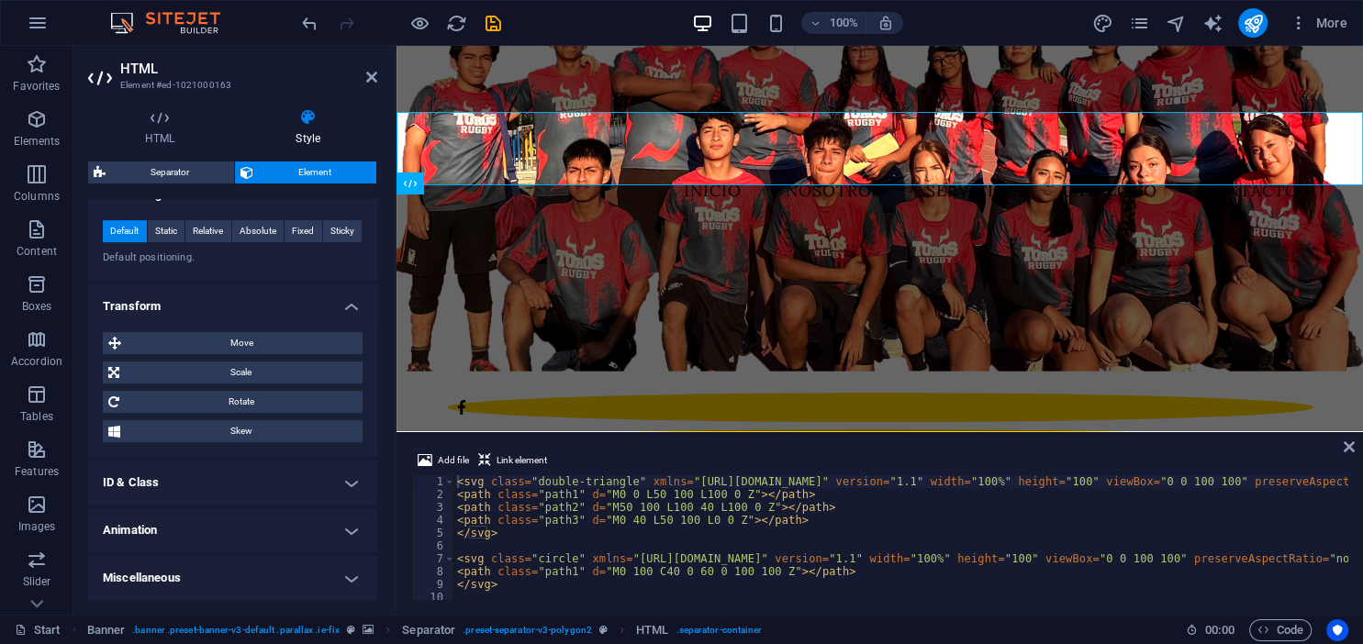
scroll to position [794, 0]
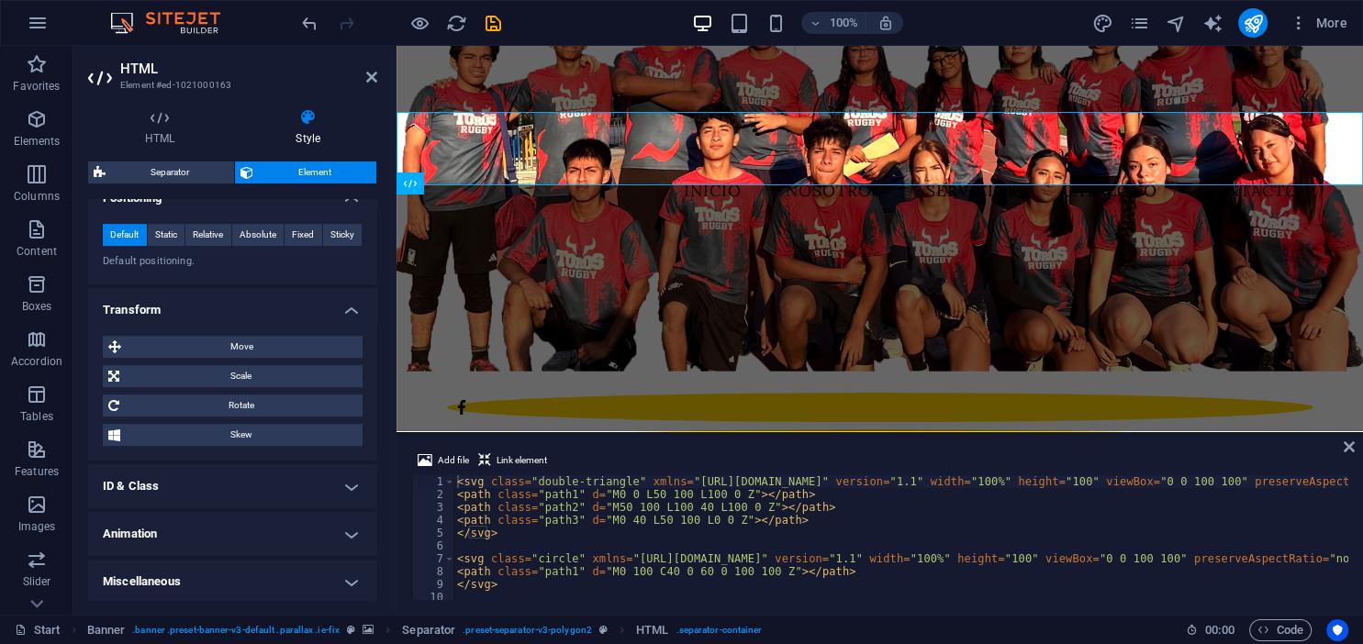
click at [184, 540] on h4 "Animation" at bounding box center [232, 534] width 289 height 44
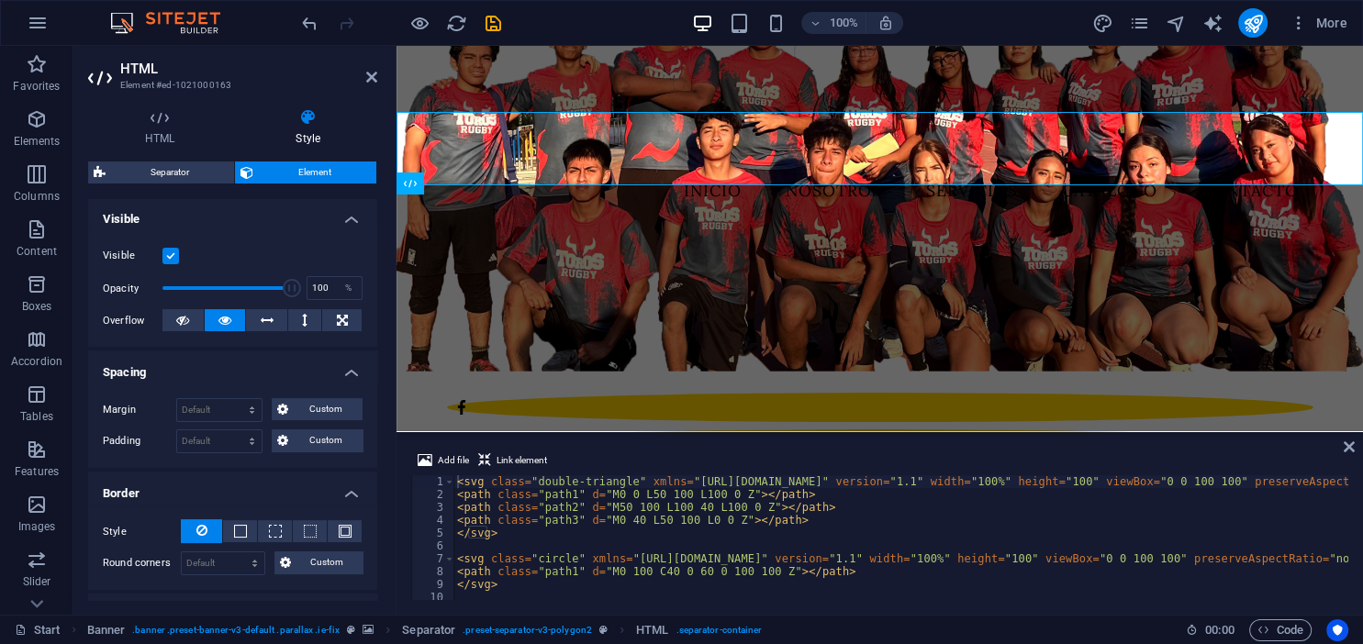
scroll to position [0, 0]
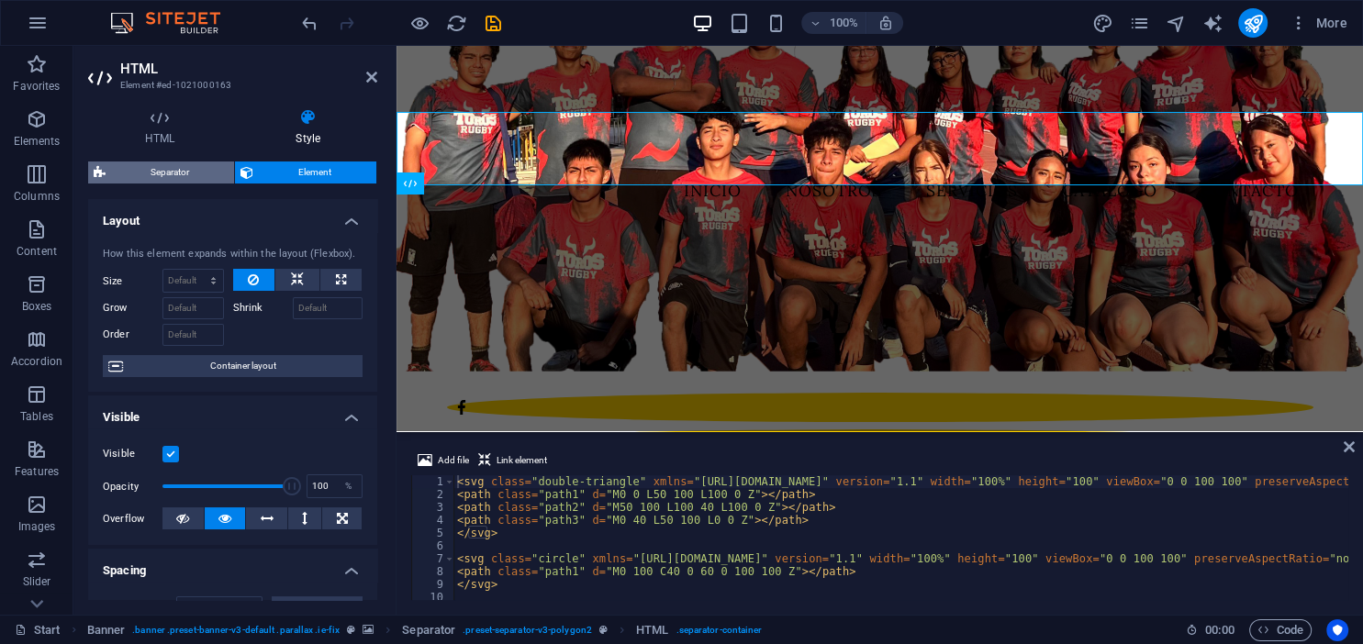
click at [193, 167] on span "Separator" at bounding box center [169, 173] width 117 height 22
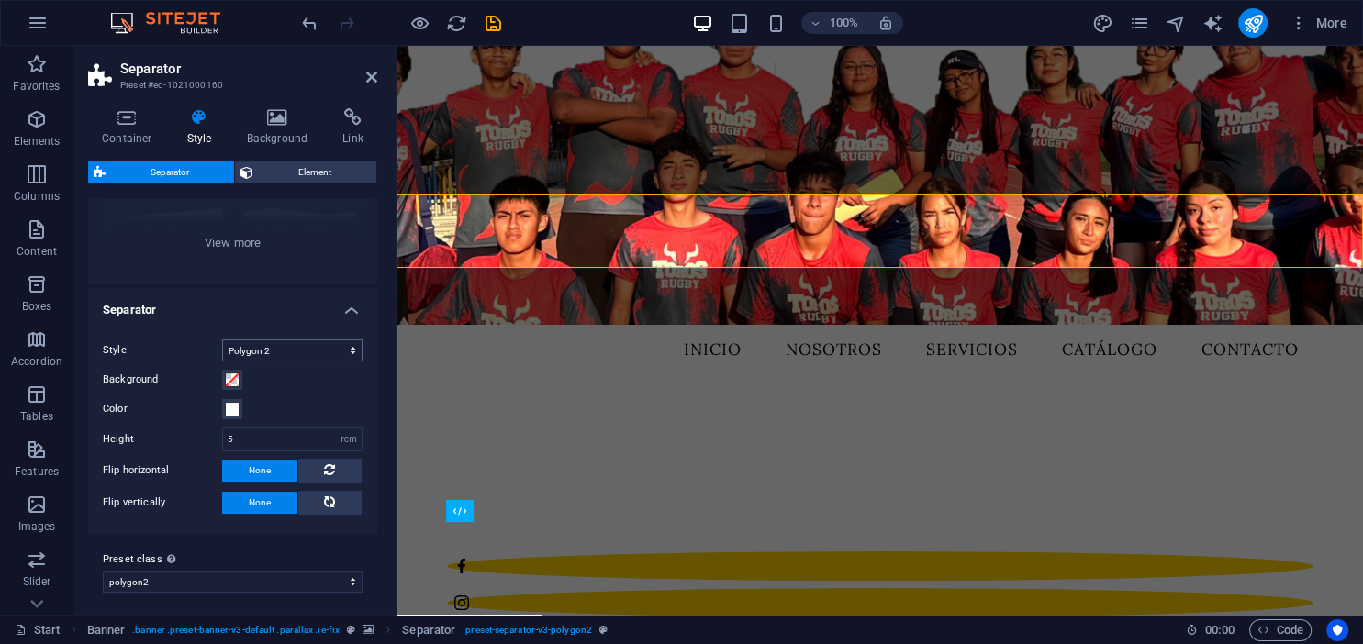
scroll to position [228, 0]
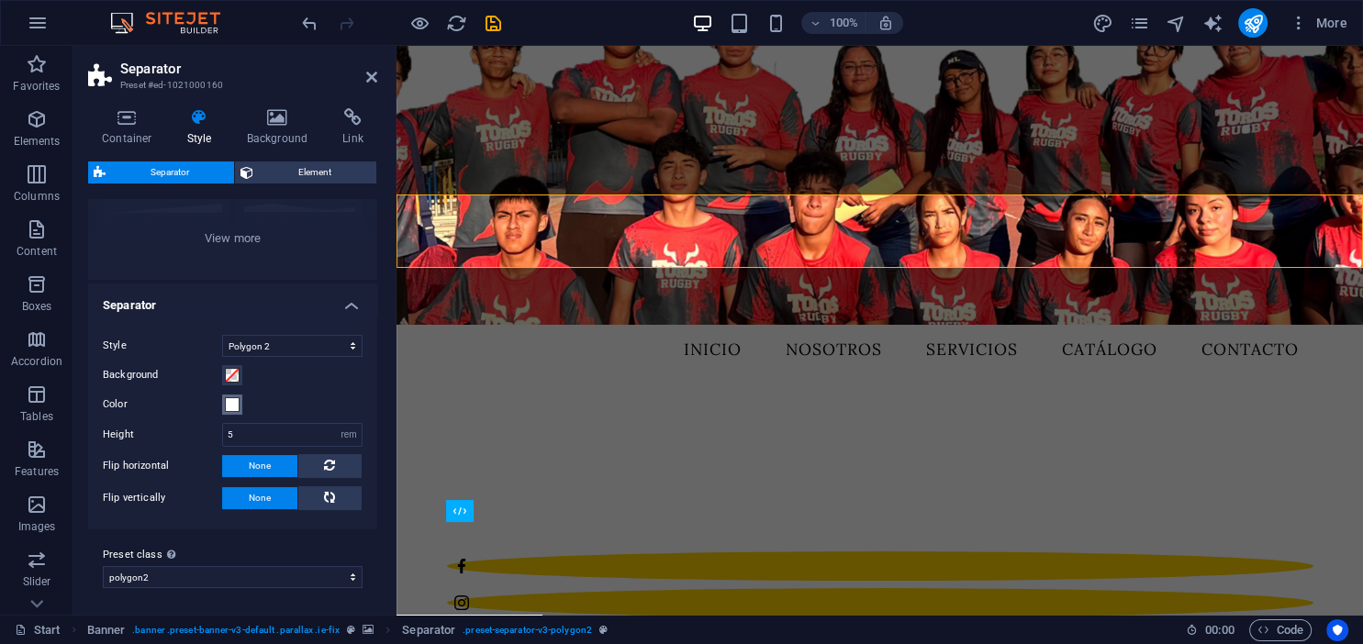
click at [229, 409] on span at bounding box center [232, 404] width 15 height 15
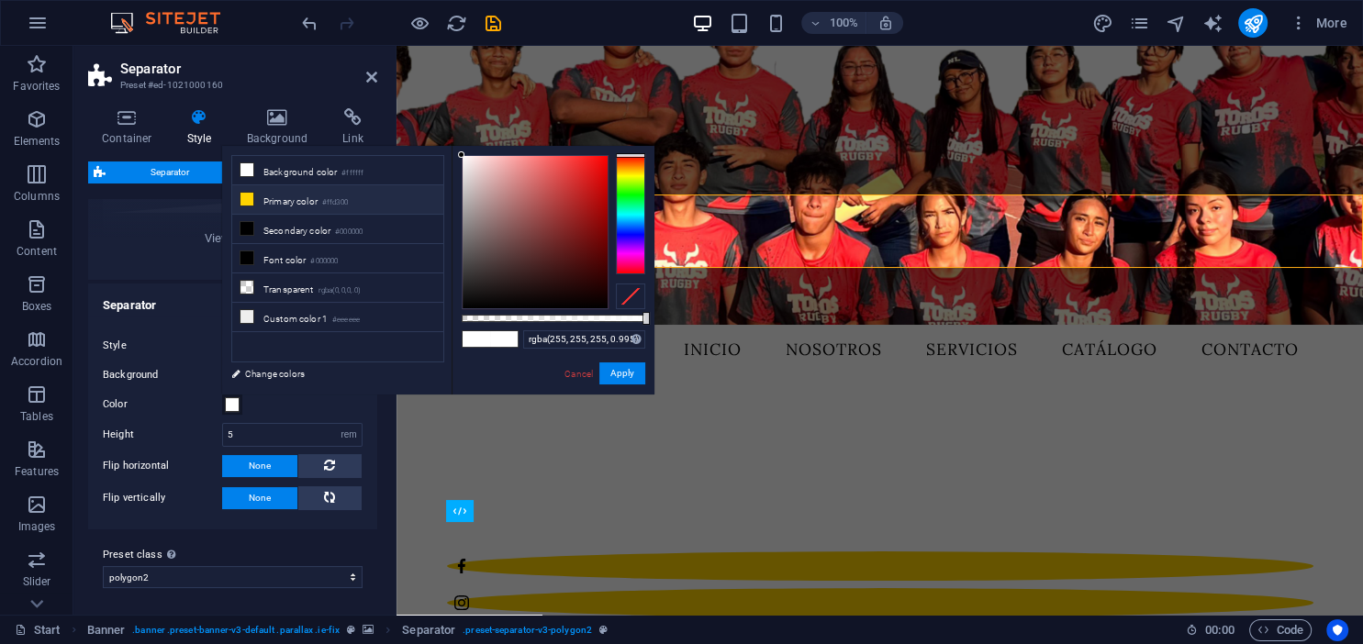
click at [289, 190] on li "Primary color #ffd300" at bounding box center [337, 199] width 211 height 29
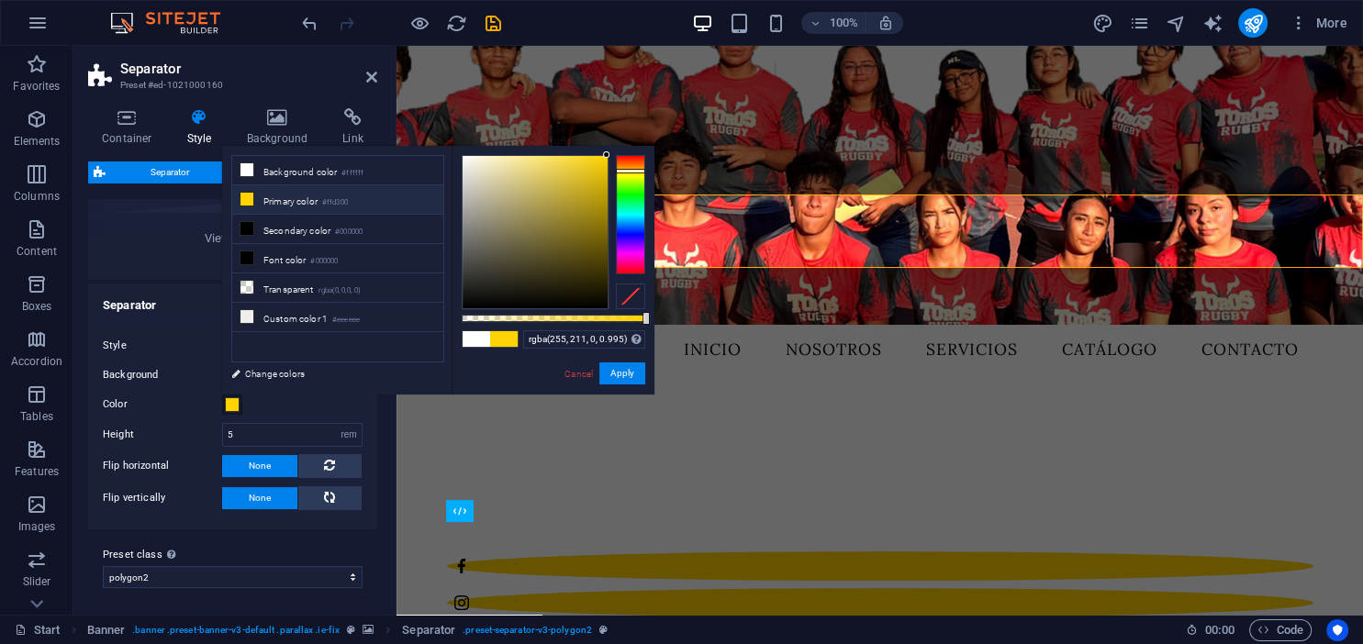
click at [296, 200] on li "Primary color #ffd300" at bounding box center [337, 199] width 211 height 29
click at [625, 382] on button "Apply" at bounding box center [622, 374] width 46 height 22
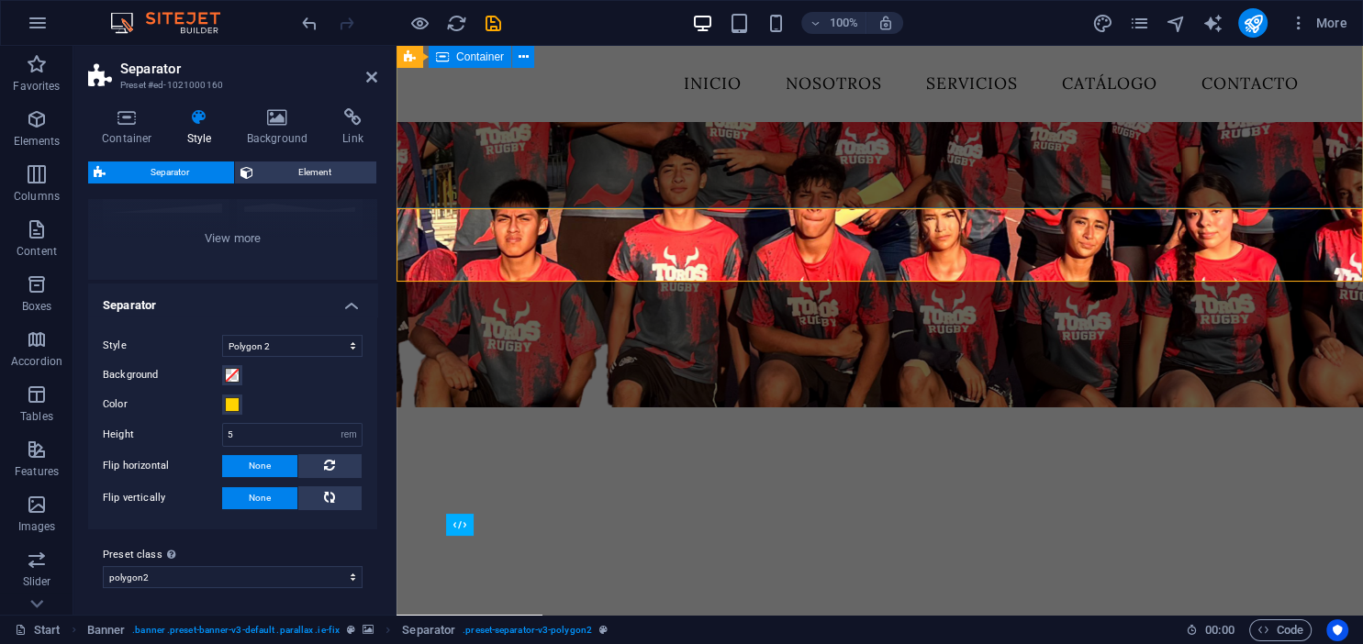
scroll to position [0, 0]
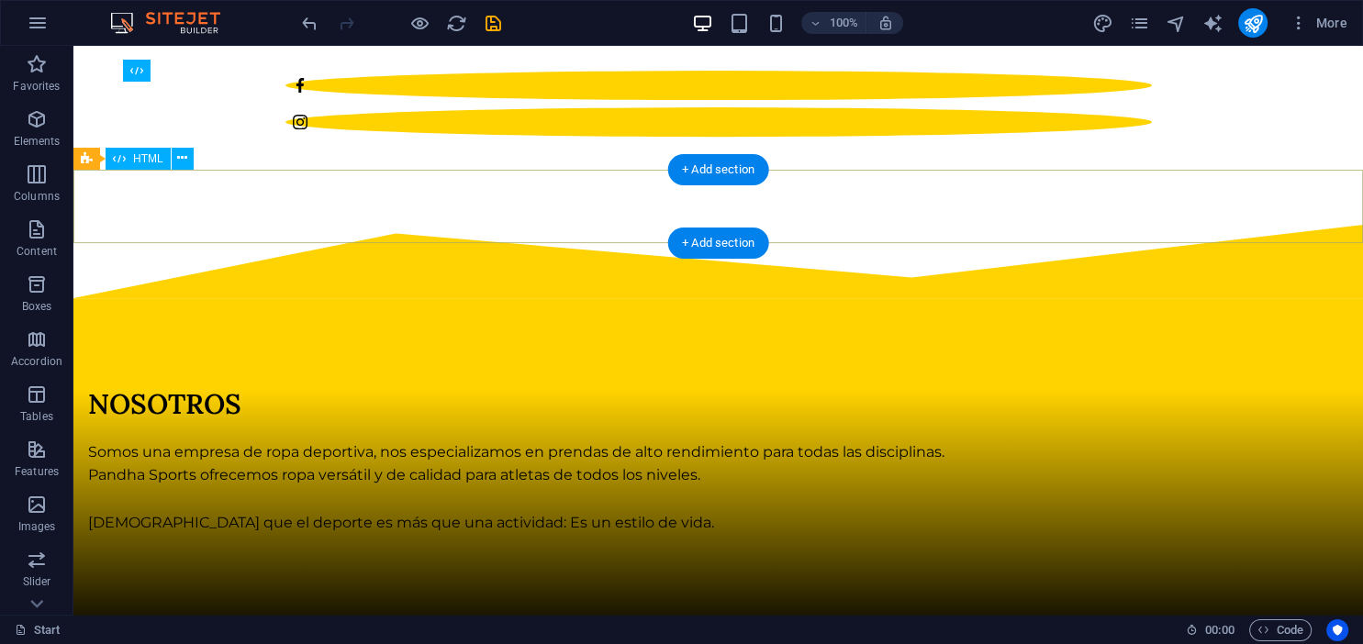
scroll to position [775, 0]
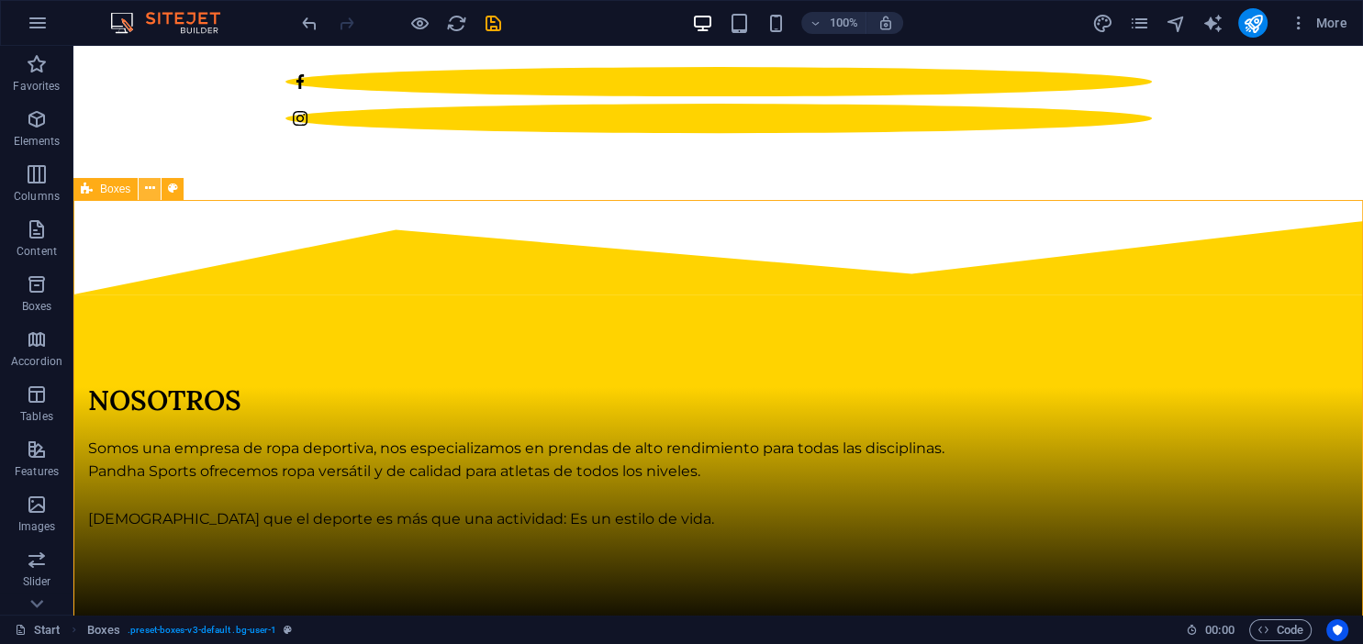
click at [147, 185] on icon at bounding box center [150, 188] width 10 height 19
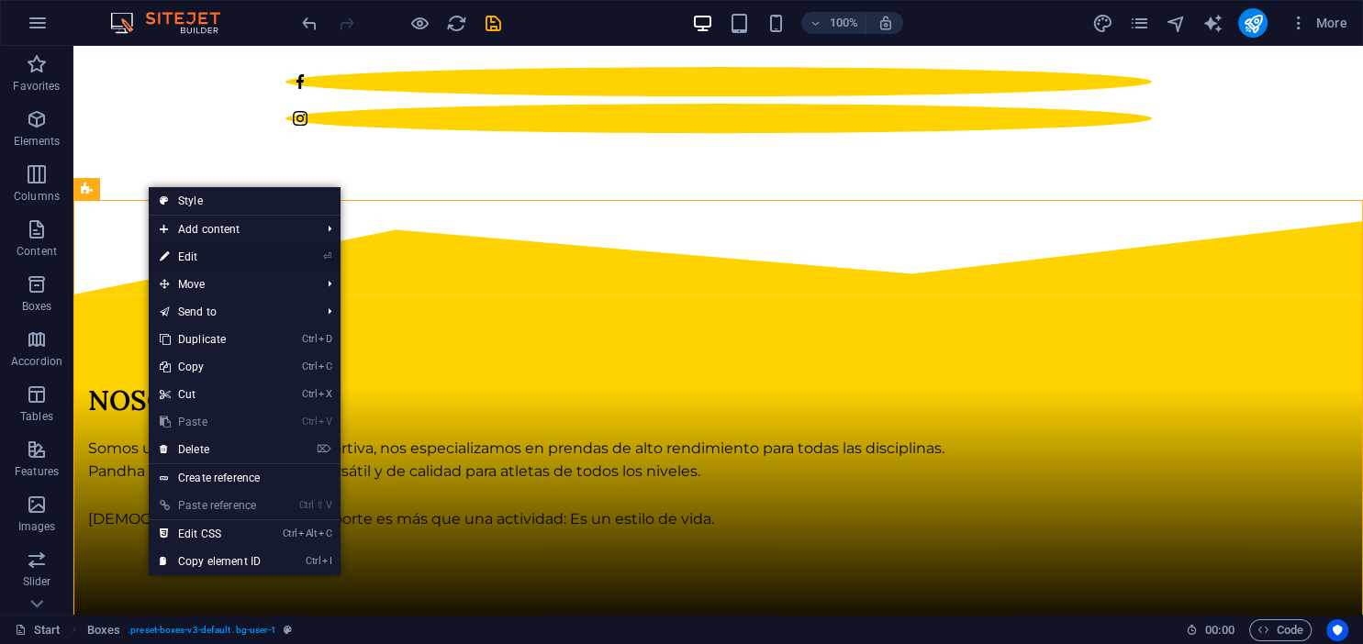
click at [209, 262] on link "⏎ Edit" at bounding box center [210, 257] width 123 height 28
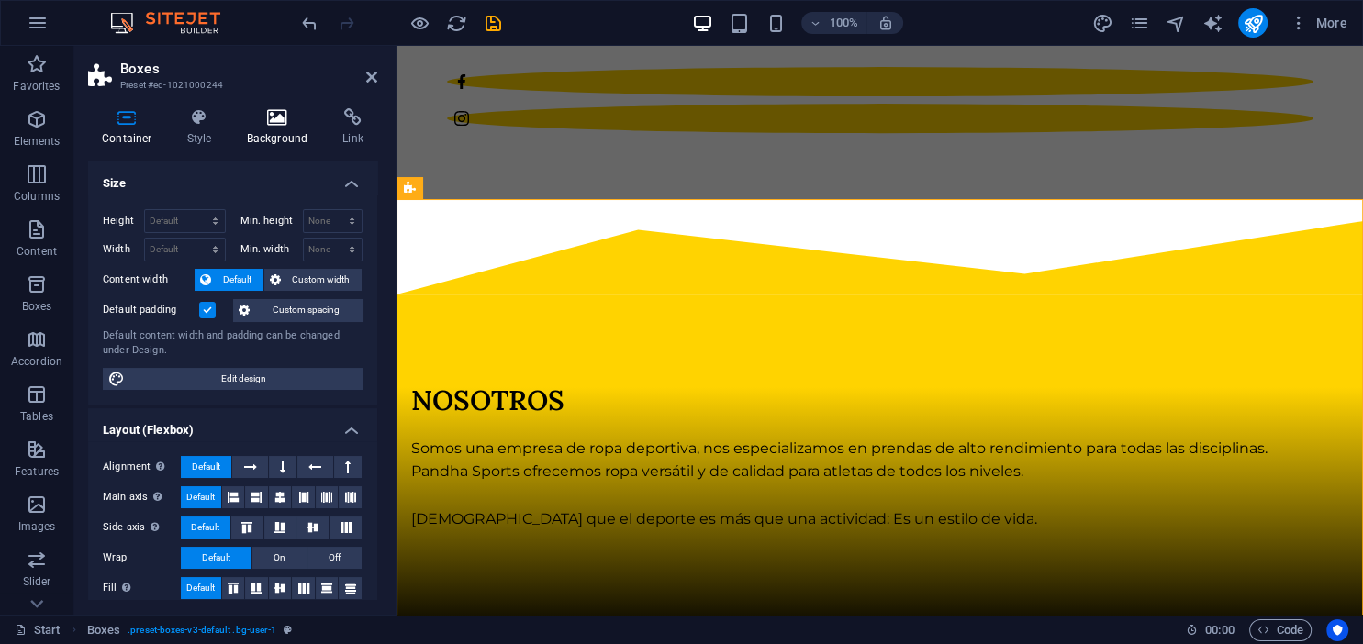
click at [285, 134] on h4 "Background" at bounding box center [281, 127] width 96 height 39
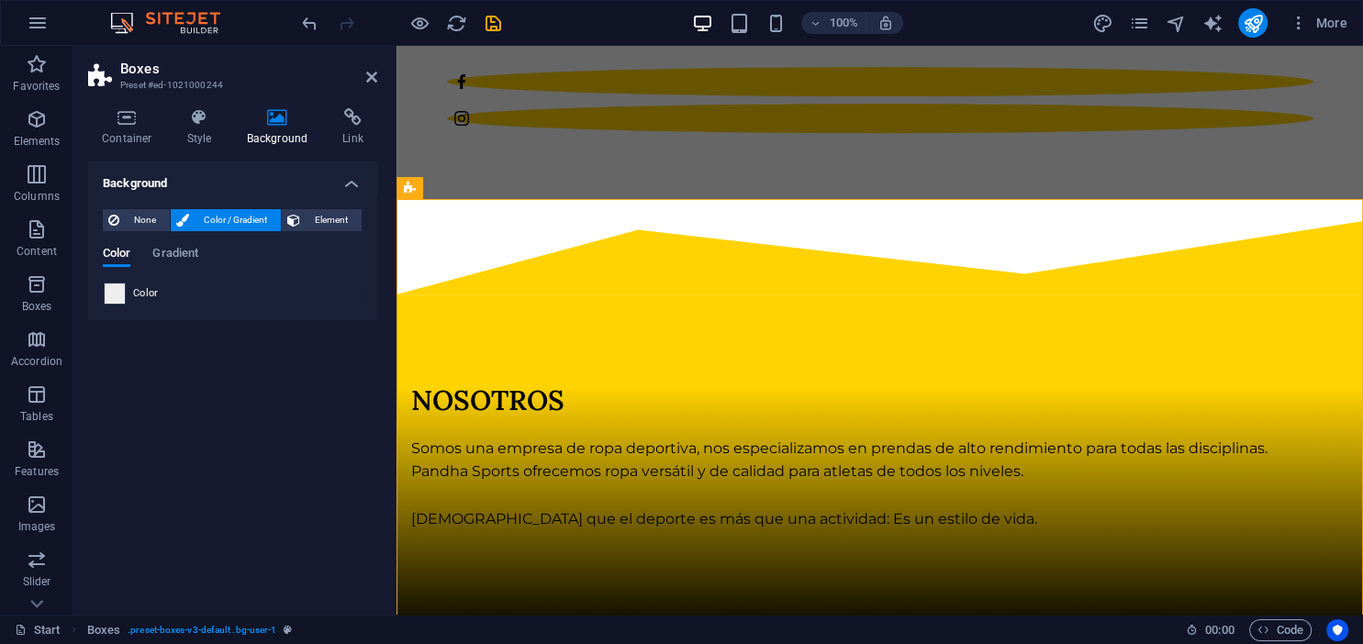
click at [113, 294] on span at bounding box center [115, 294] width 20 height 20
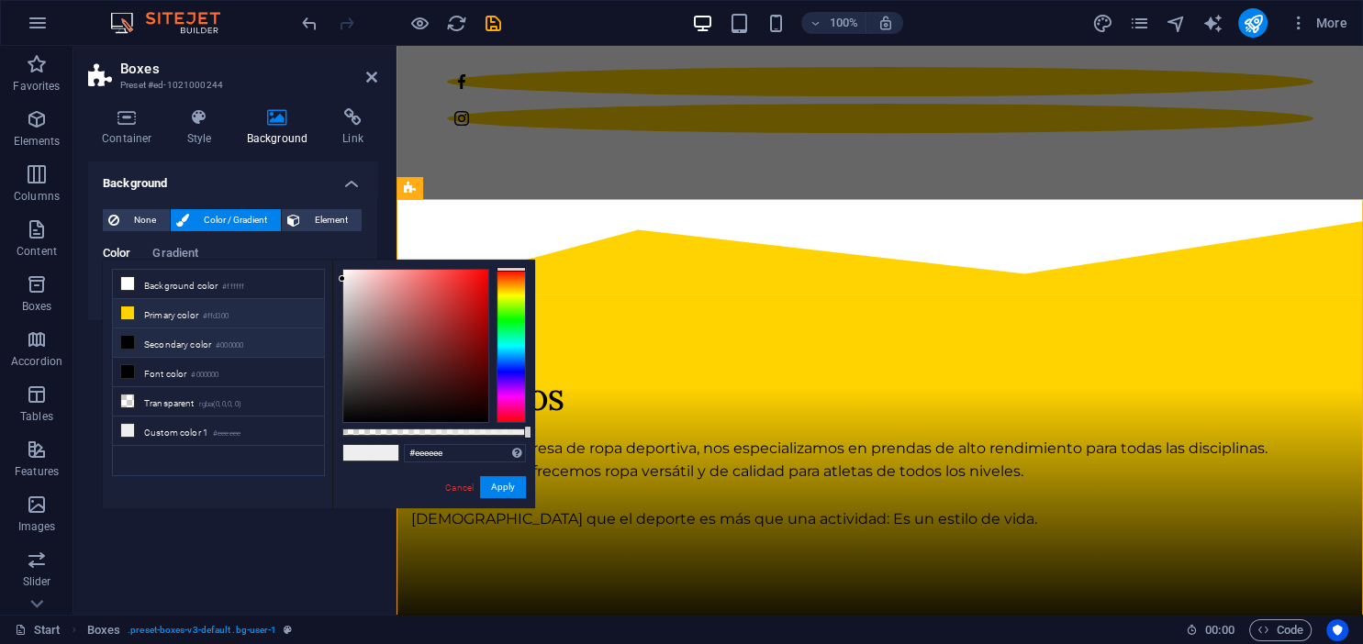
click at [134, 299] on li "Primary color #ffd300" at bounding box center [218, 313] width 211 height 29
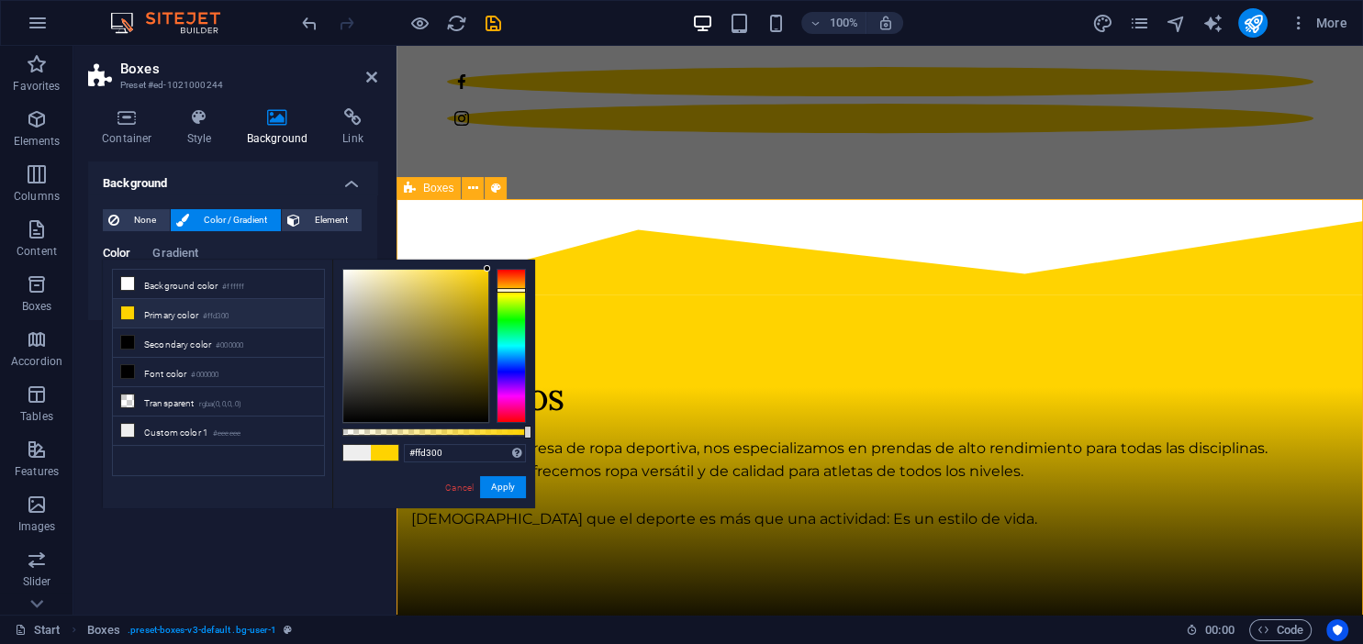
click at [367, 71] on icon at bounding box center [371, 77] width 11 height 15
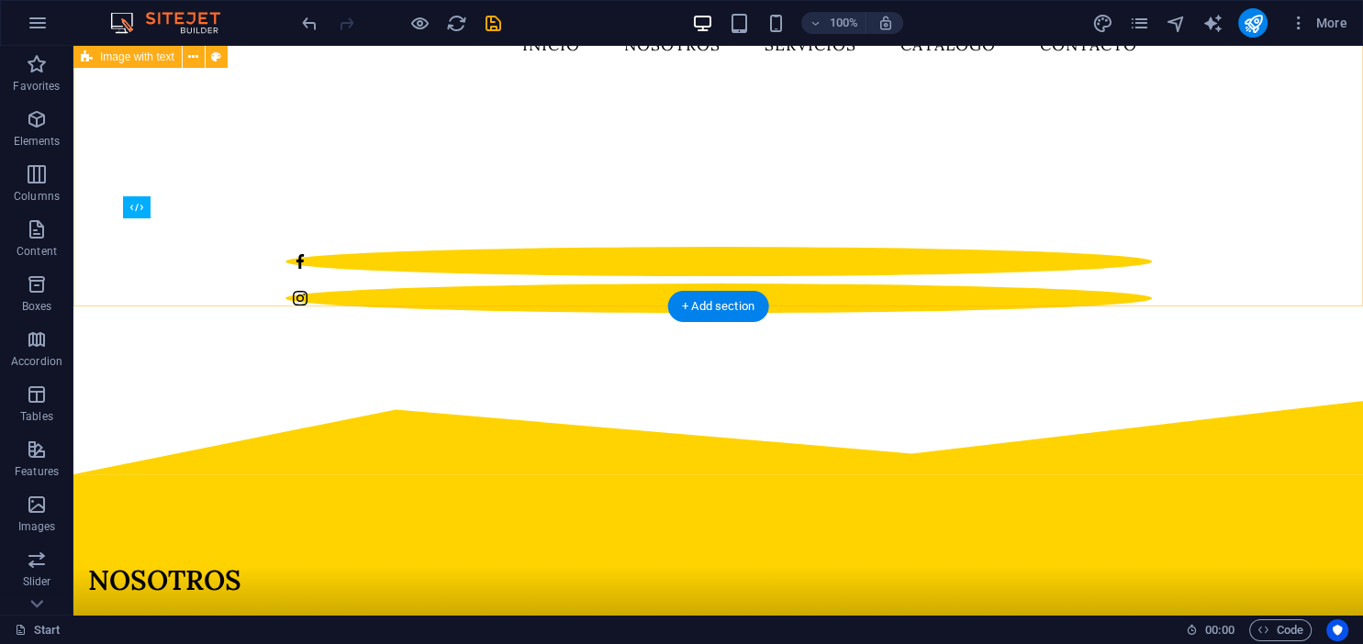
scroll to position [678, 0]
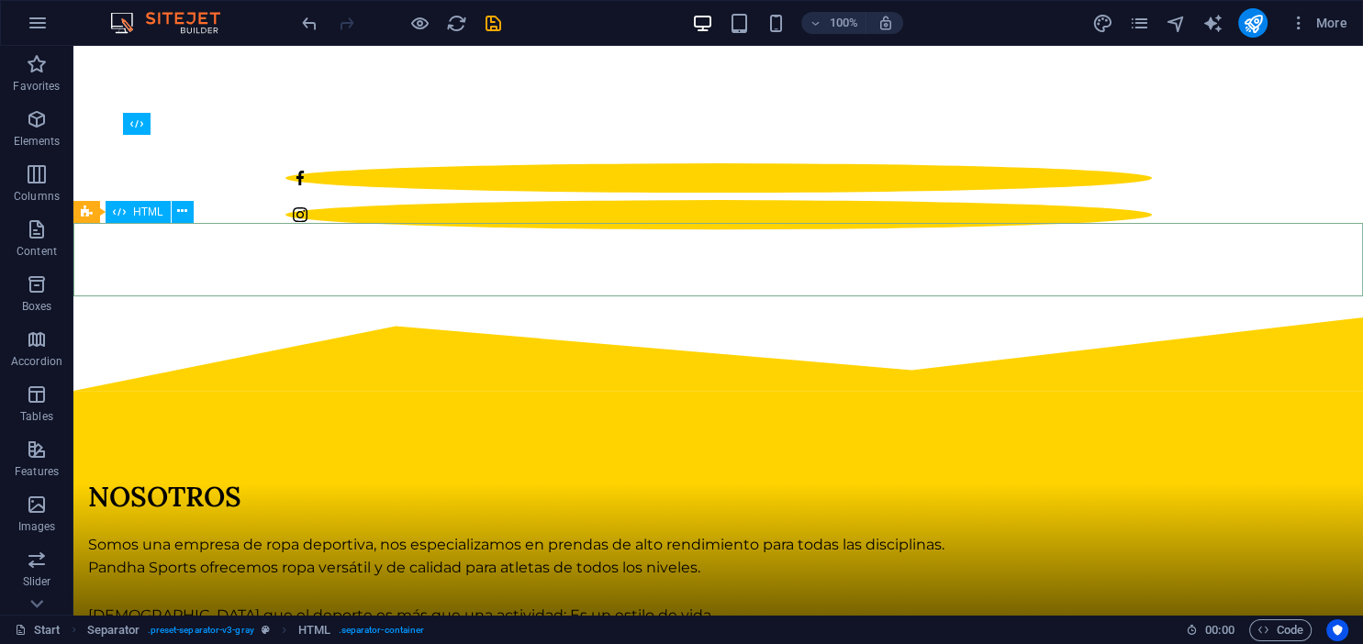
click at [156, 215] on span "HTML" at bounding box center [148, 212] width 30 height 11
click at [188, 212] on button at bounding box center [183, 212] width 22 height 22
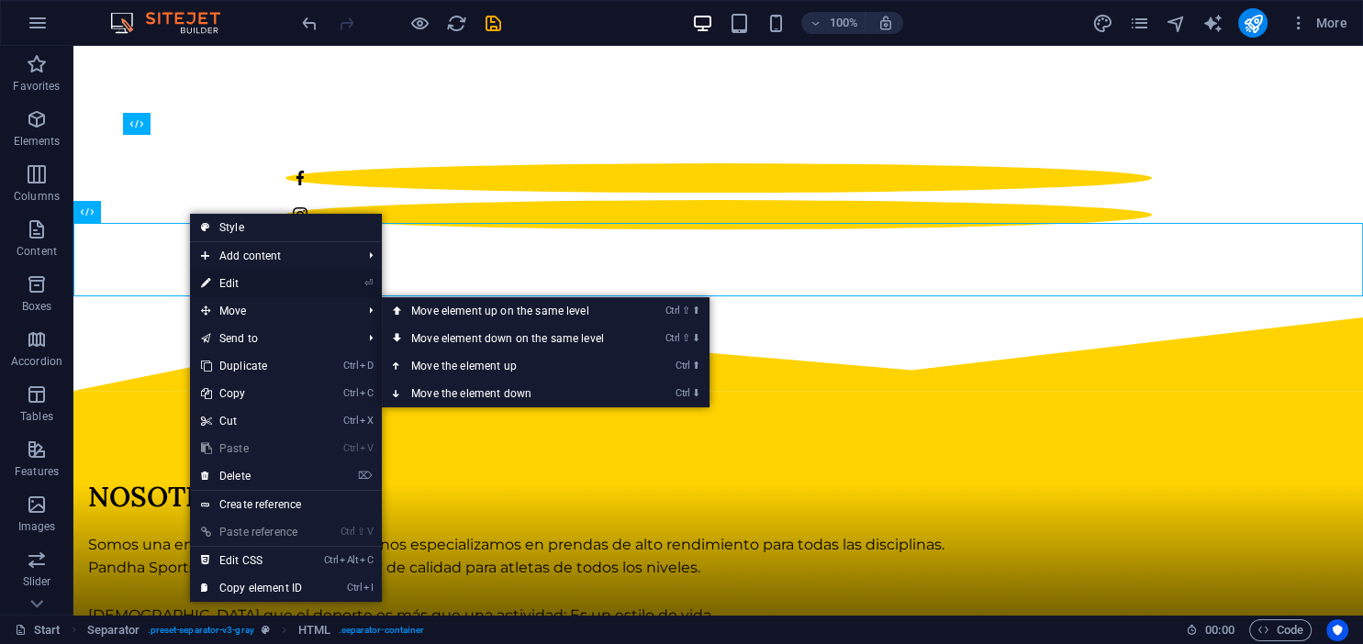
click at [244, 285] on link "⏎ Edit" at bounding box center [251, 284] width 123 height 28
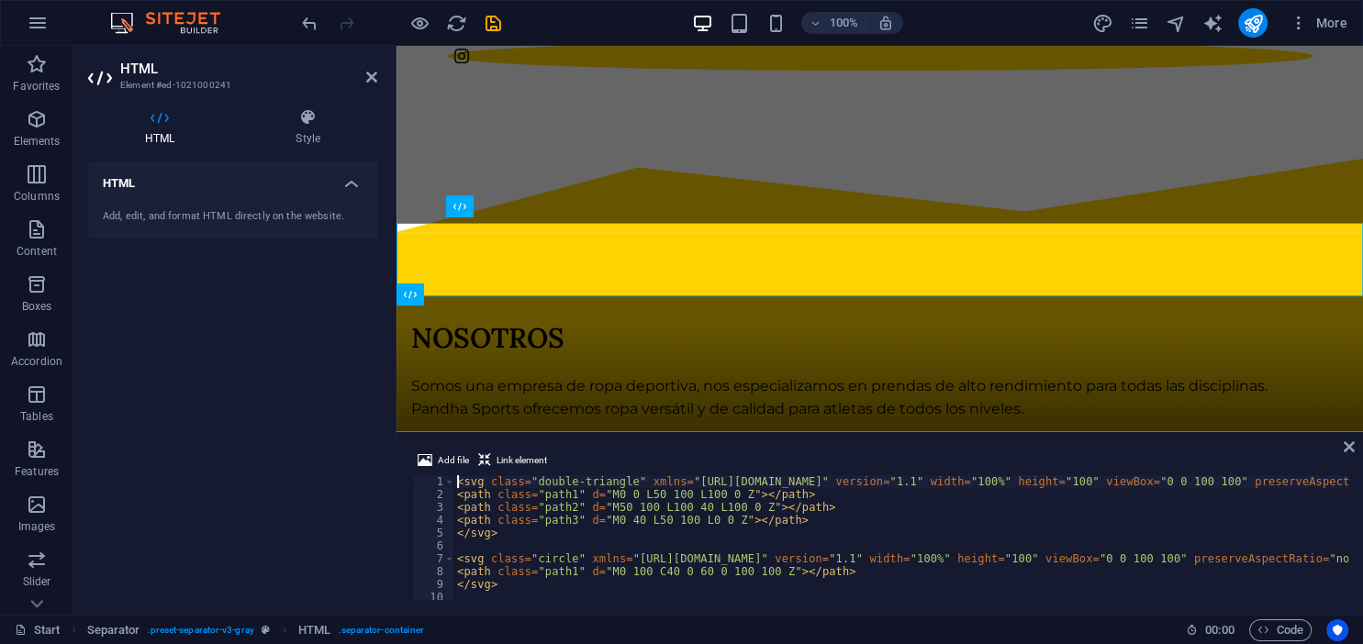
scroll to position [596, 0]
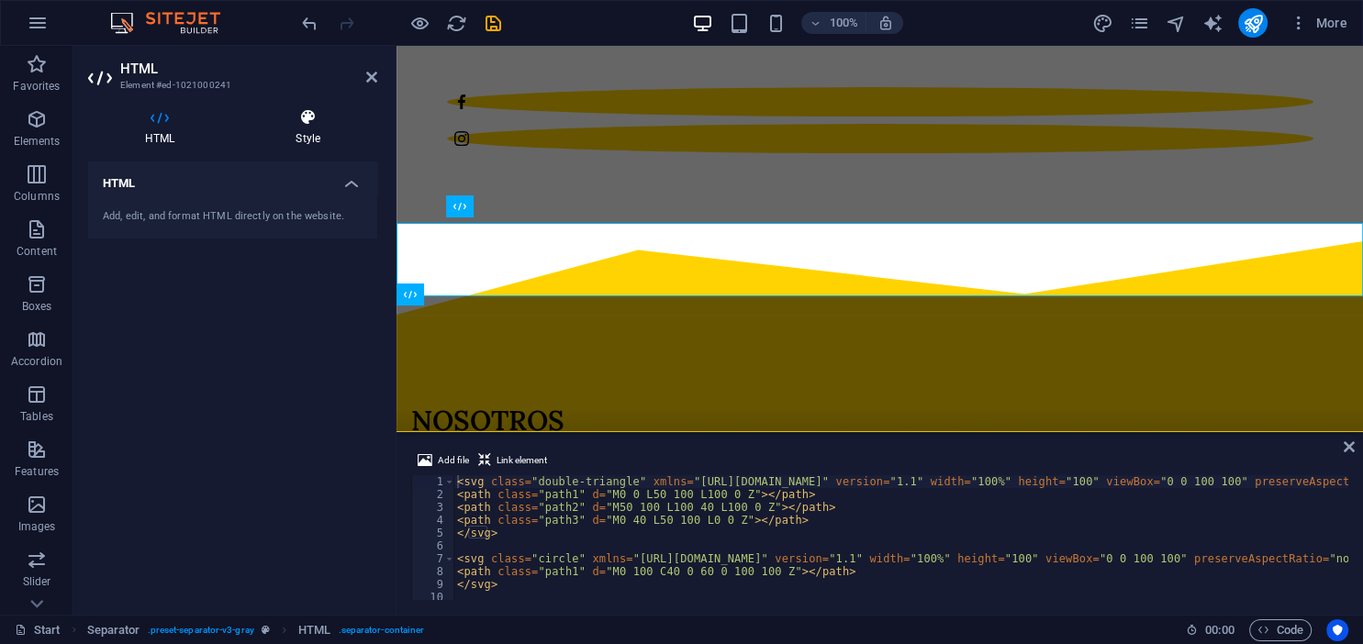
click at [311, 145] on h4 "Style" at bounding box center [308, 127] width 139 height 39
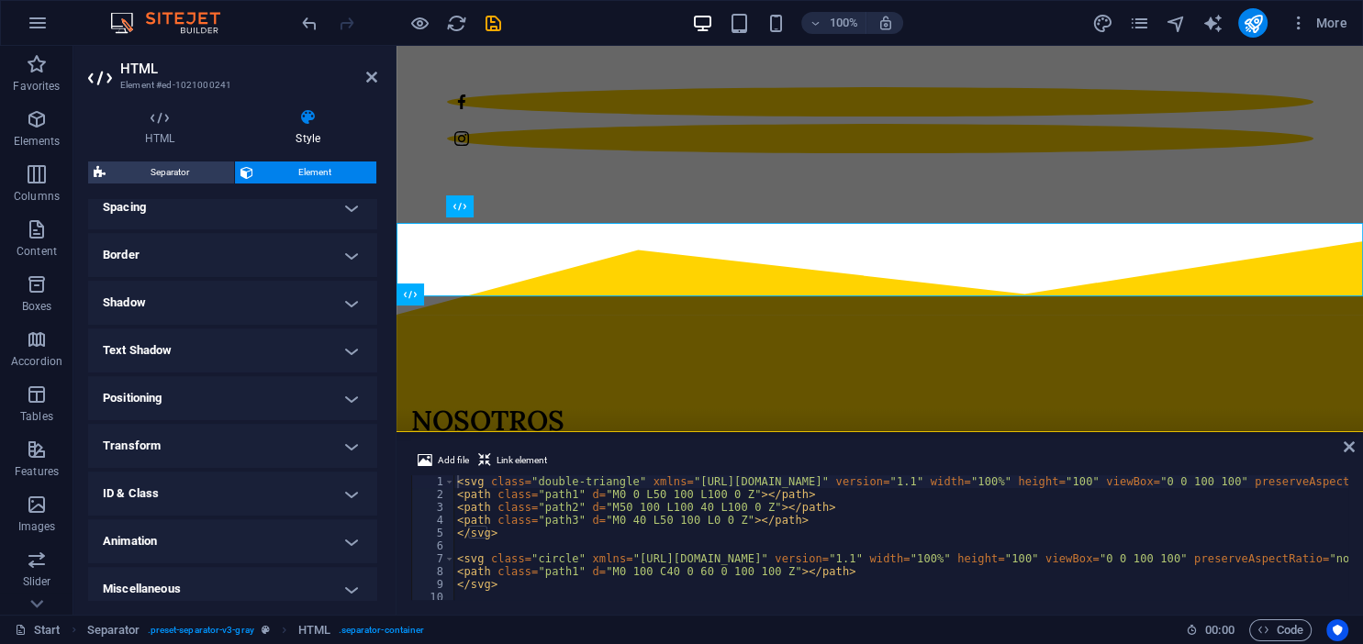
scroll to position [374, 0]
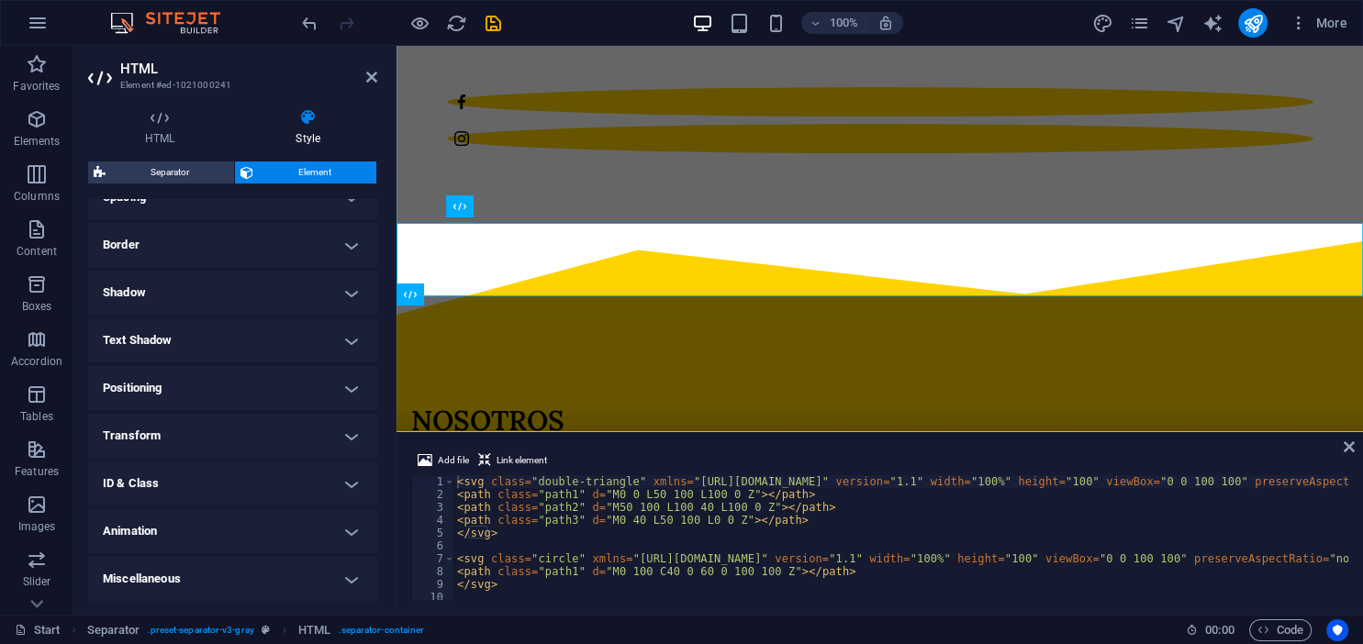
click at [210, 584] on h4 "Miscellaneous" at bounding box center [232, 579] width 289 height 44
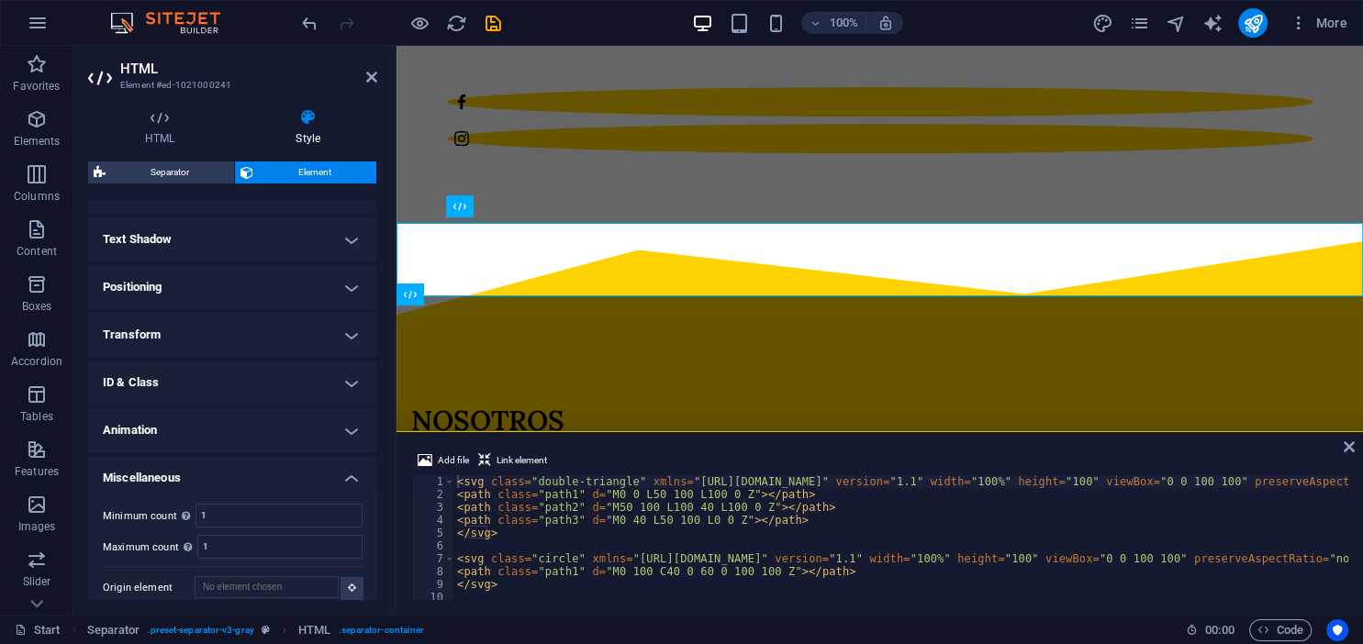
scroll to position [486, 0]
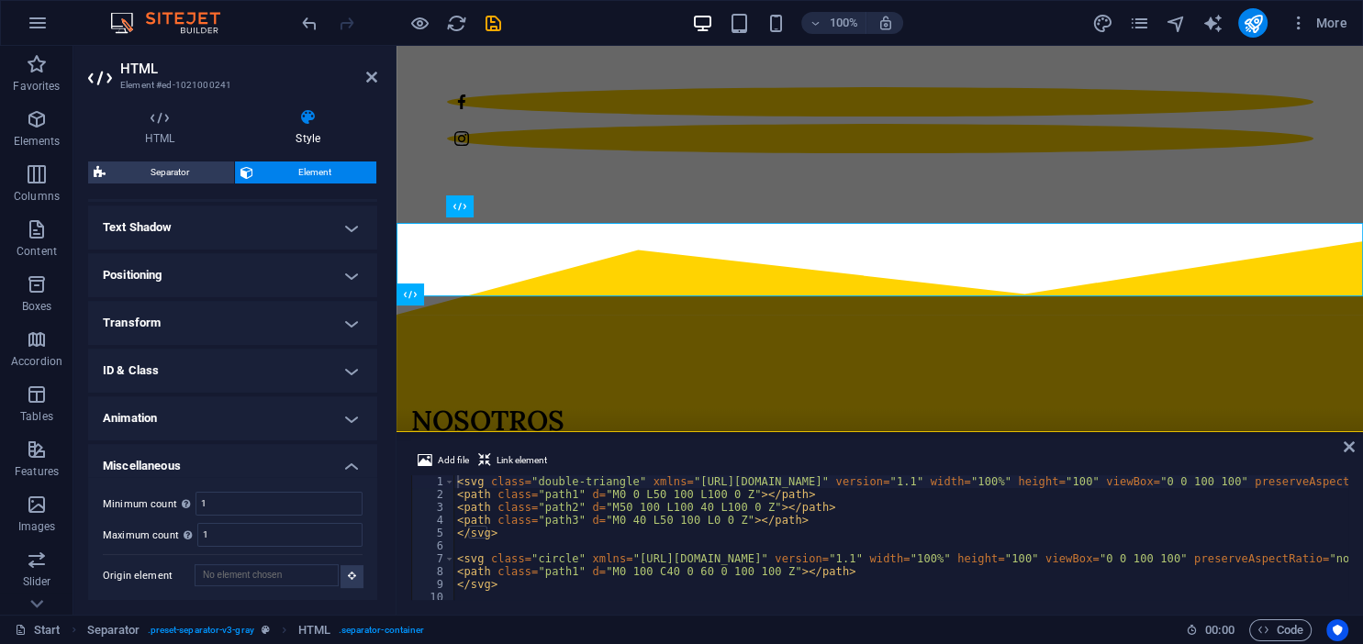
click at [269, 402] on h4 "Animation" at bounding box center [232, 418] width 289 height 44
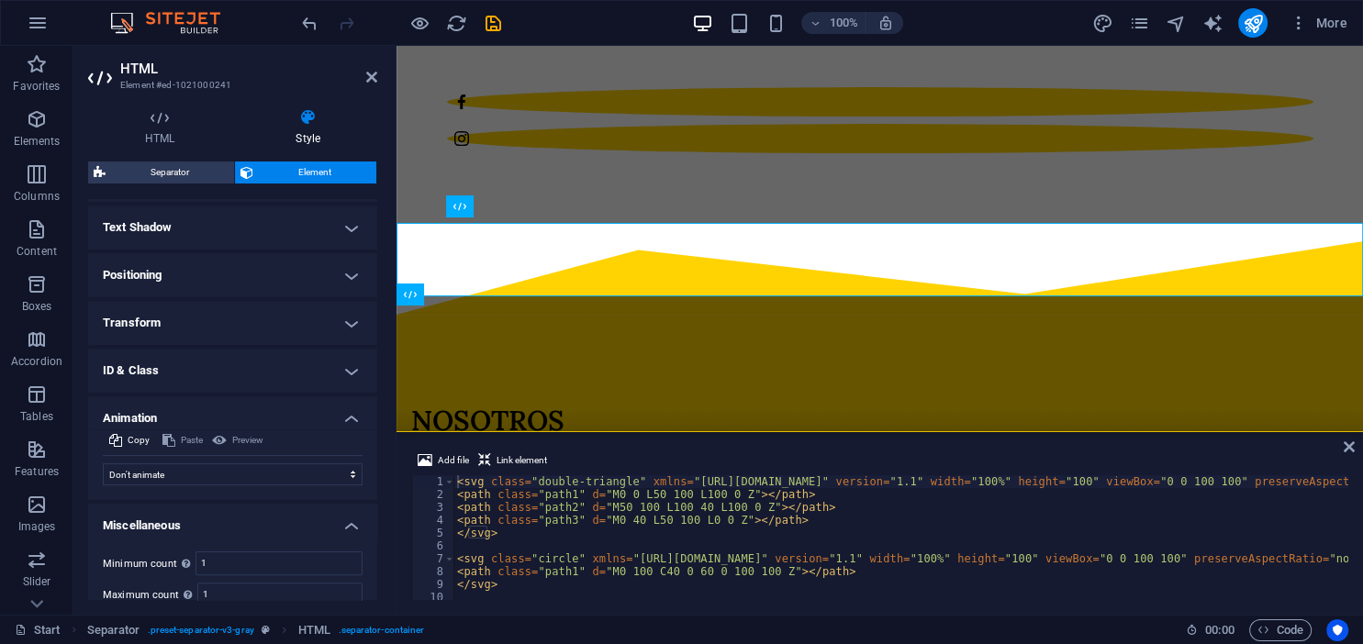
click at [280, 377] on h4 "ID & Class" at bounding box center [232, 371] width 289 height 44
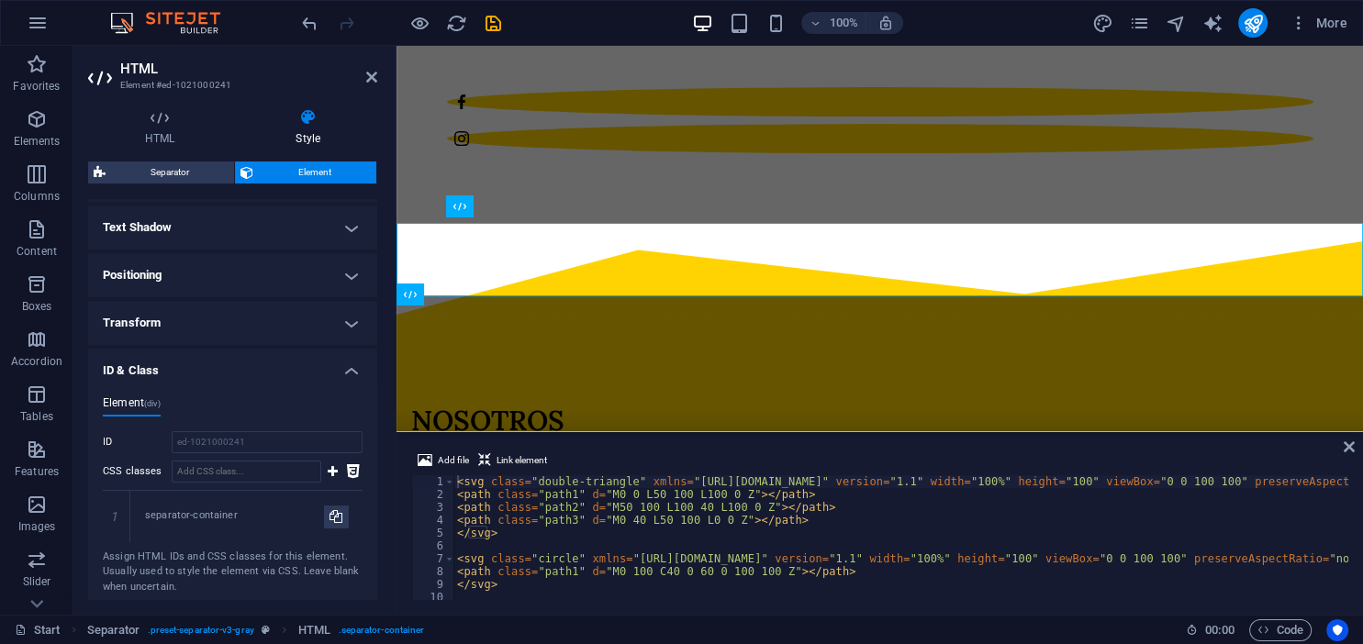
click at [281, 329] on h4 "Transform" at bounding box center [232, 323] width 289 height 44
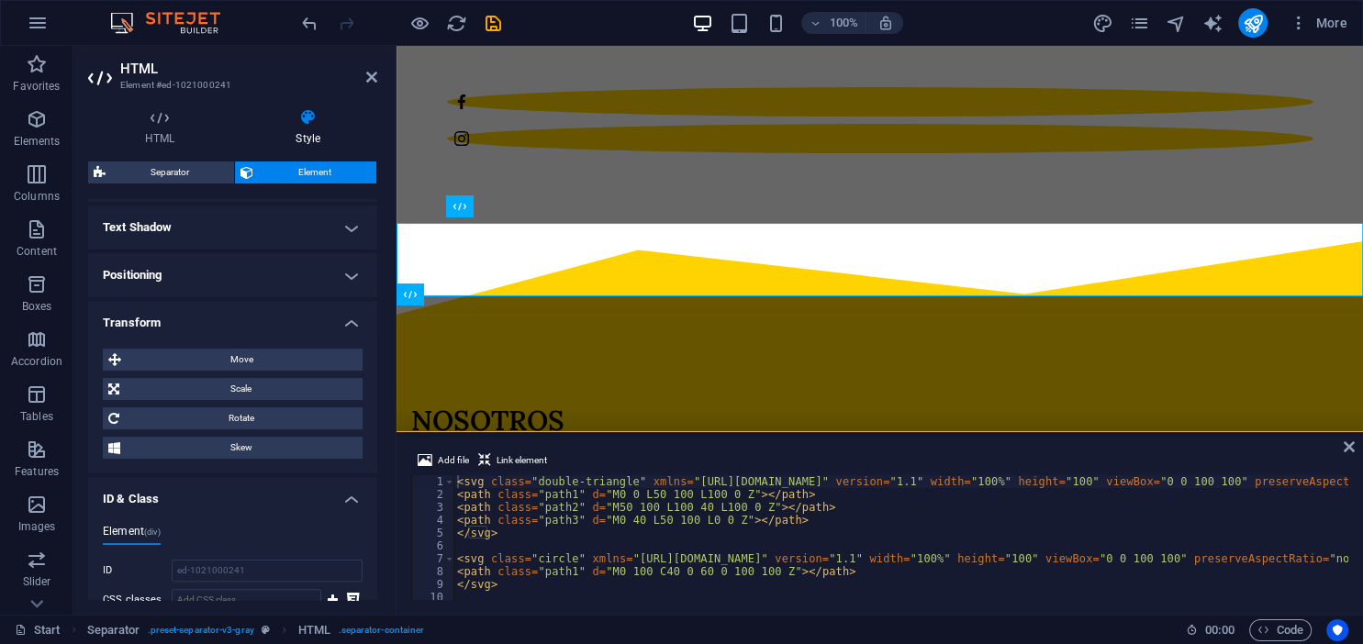
click at [285, 291] on h4 "Positioning" at bounding box center [232, 275] width 289 height 44
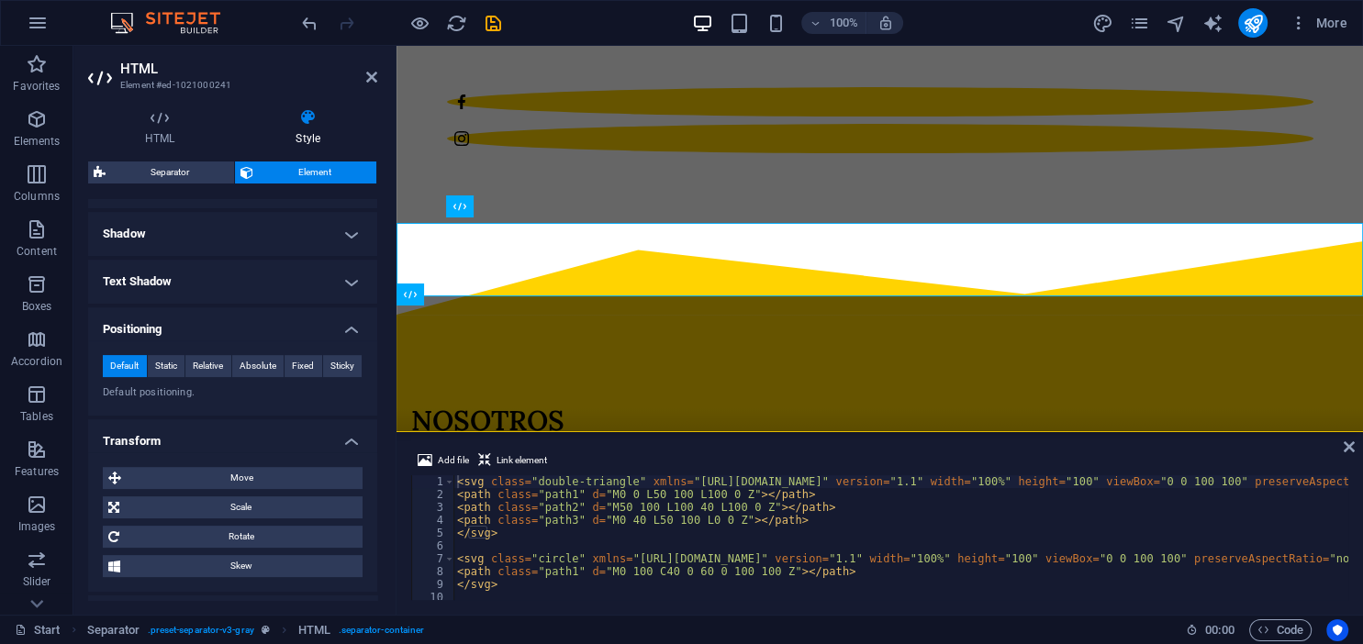
scroll to position [403, 0]
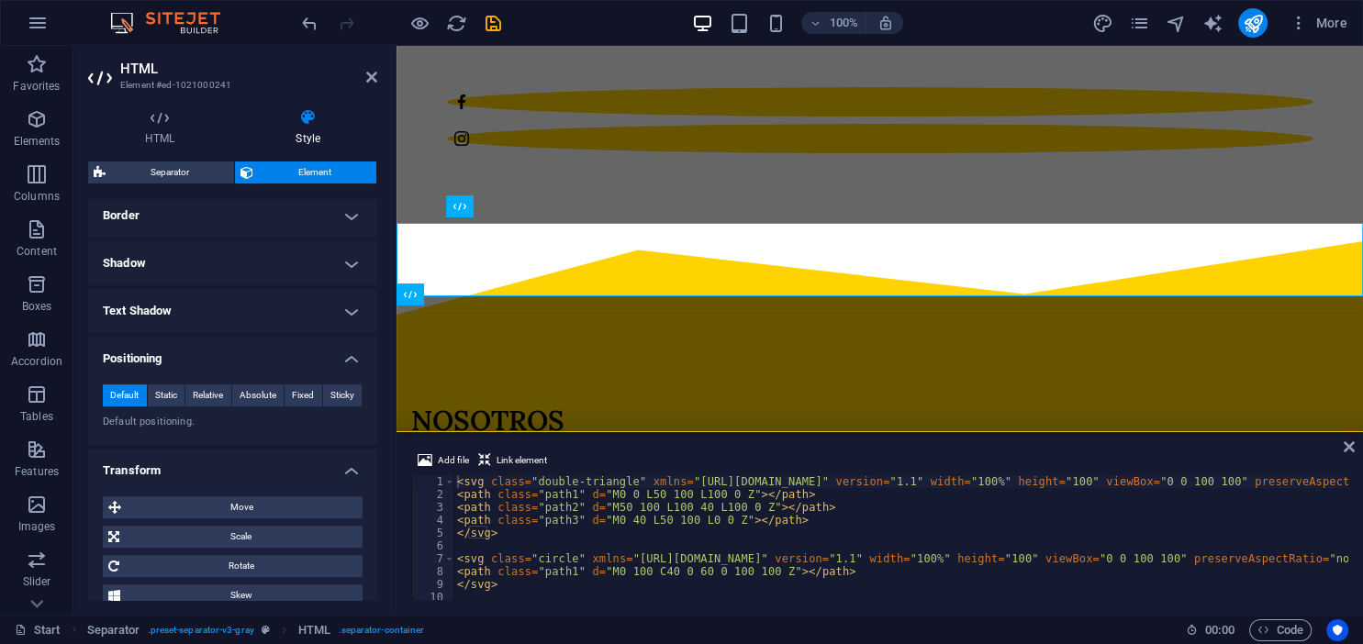
click at [271, 302] on h4 "Text Shadow" at bounding box center [232, 311] width 289 height 44
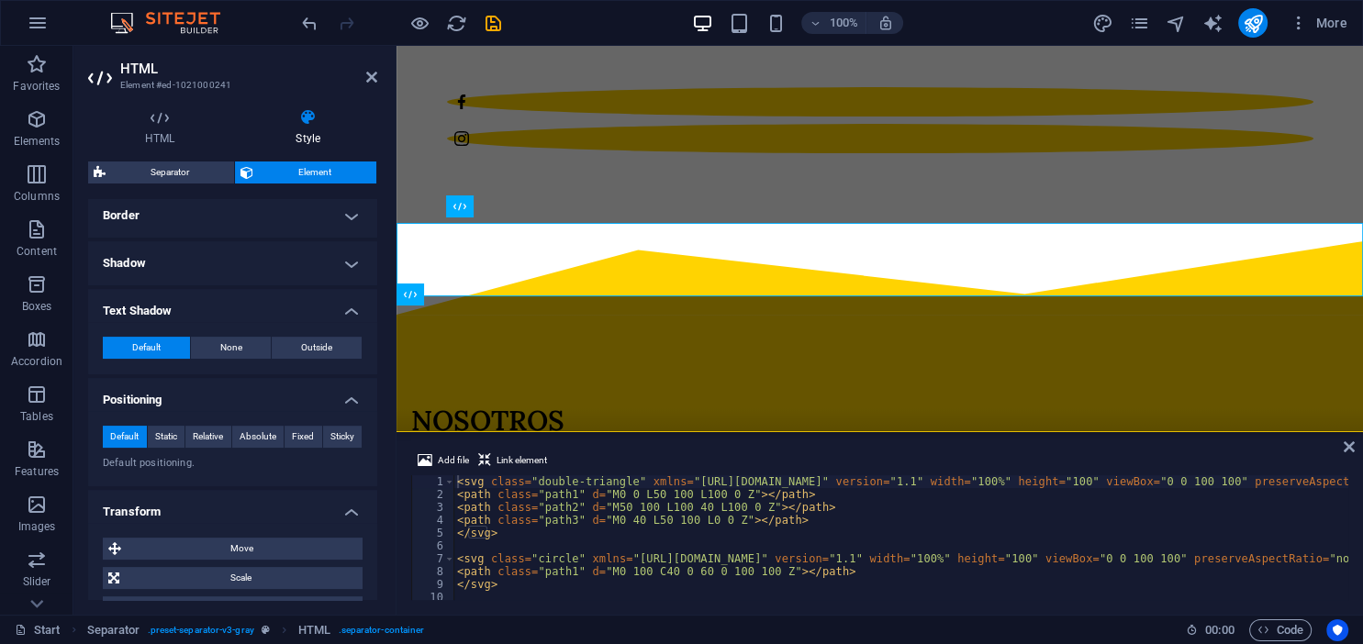
click at [277, 280] on h4 "Shadow" at bounding box center [232, 263] width 289 height 44
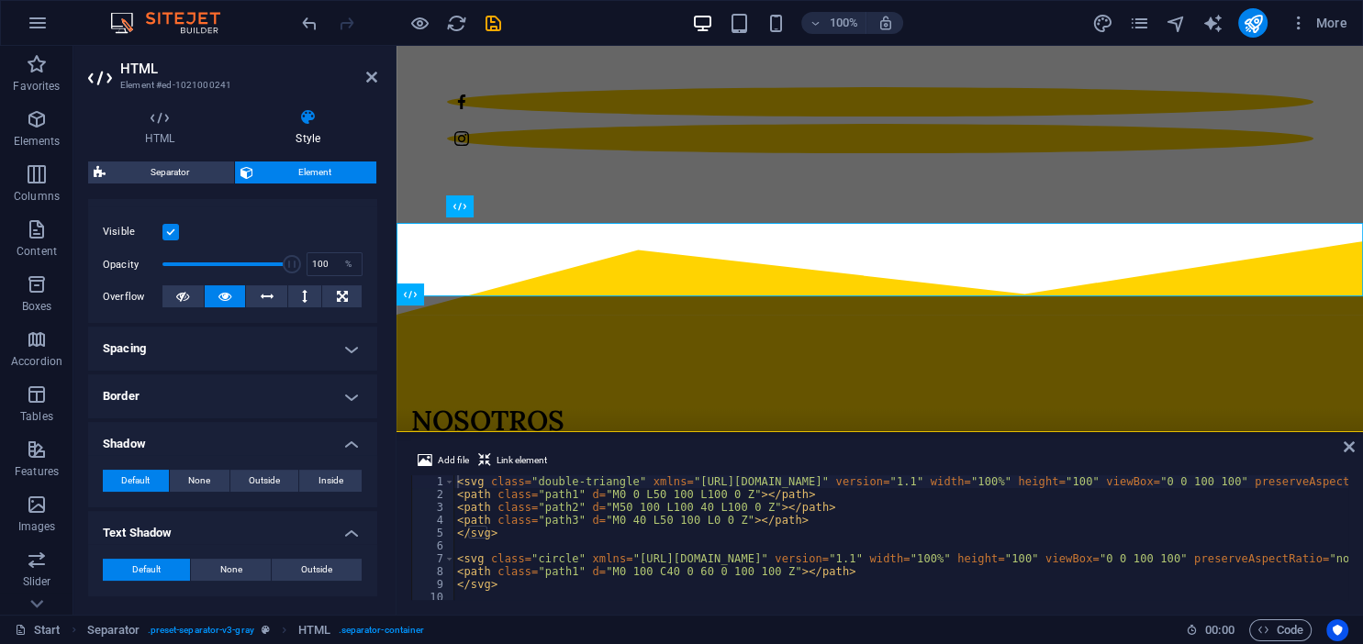
scroll to position [151, 0]
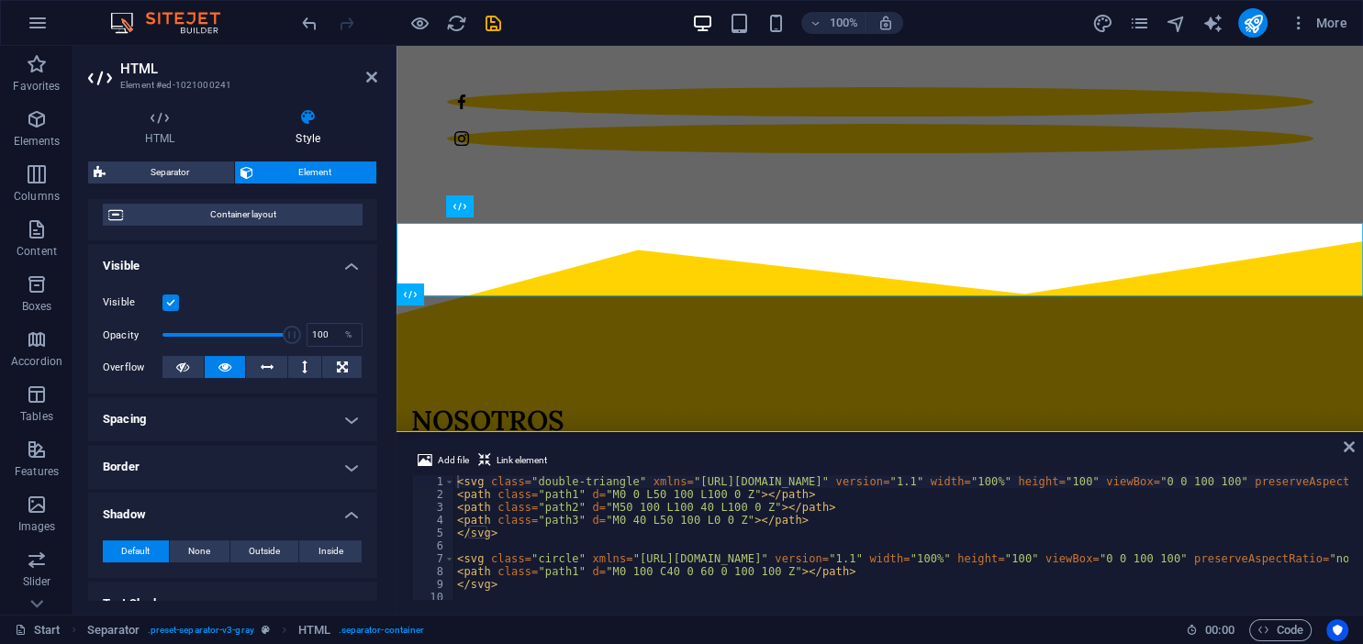
click at [227, 469] on h4 "Border" at bounding box center [232, 467] width 289 height 44
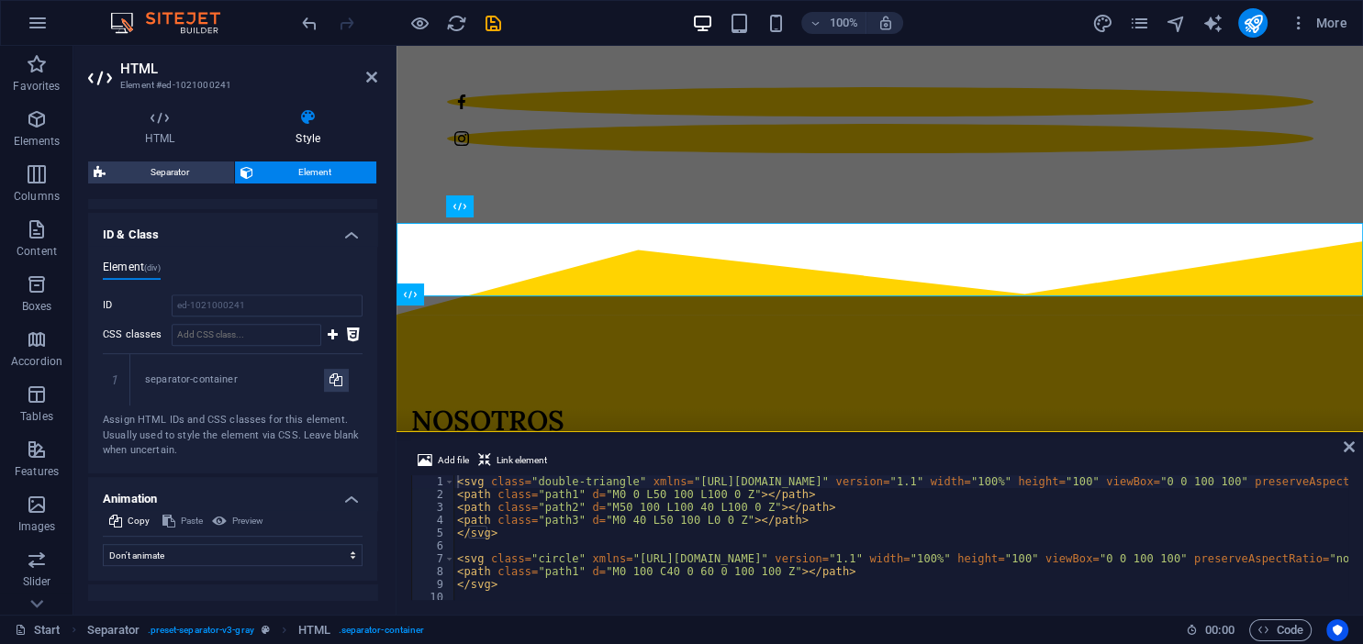
scroll to position [1111, 0]
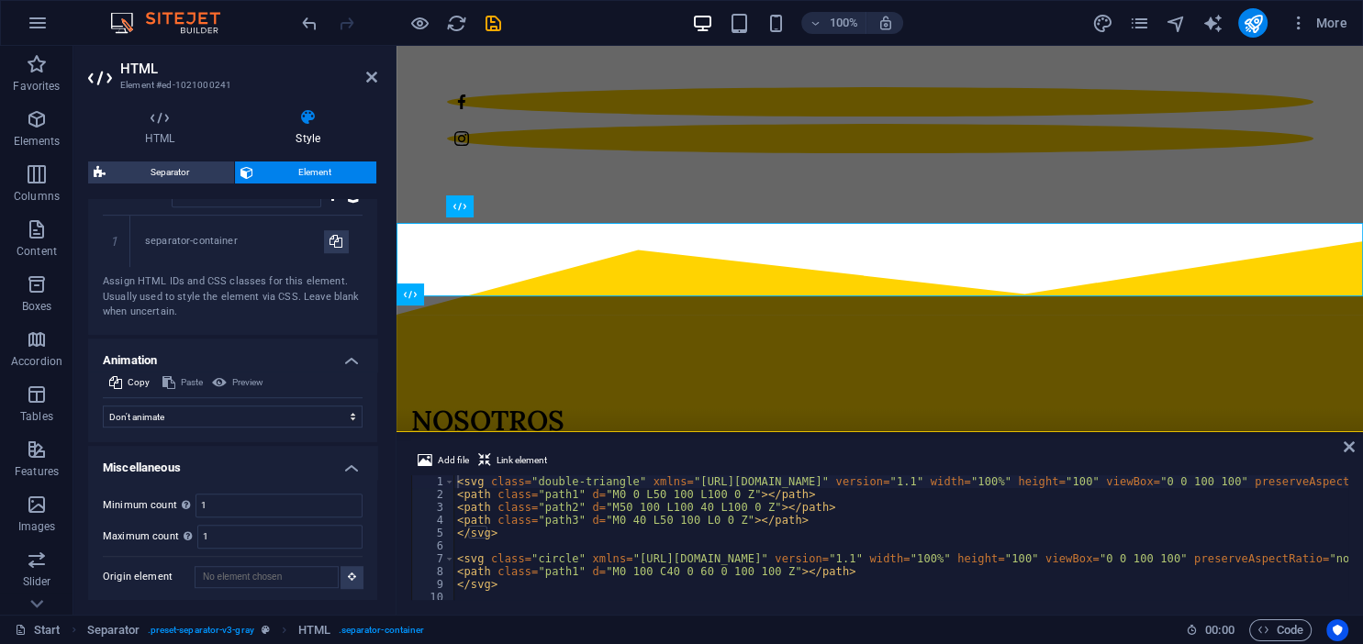
click at [359, 355] on h4 "Animation" at bounding box center [232, 355] width 289 height 33
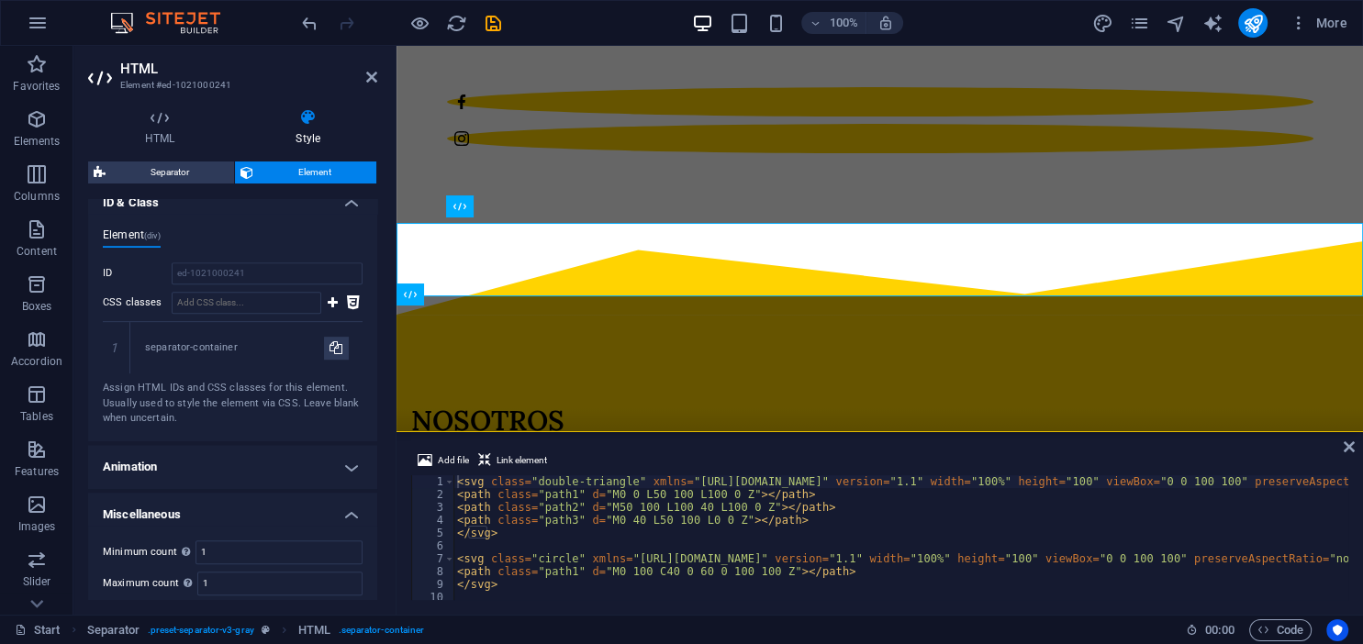
scroll to position [1051, 0]
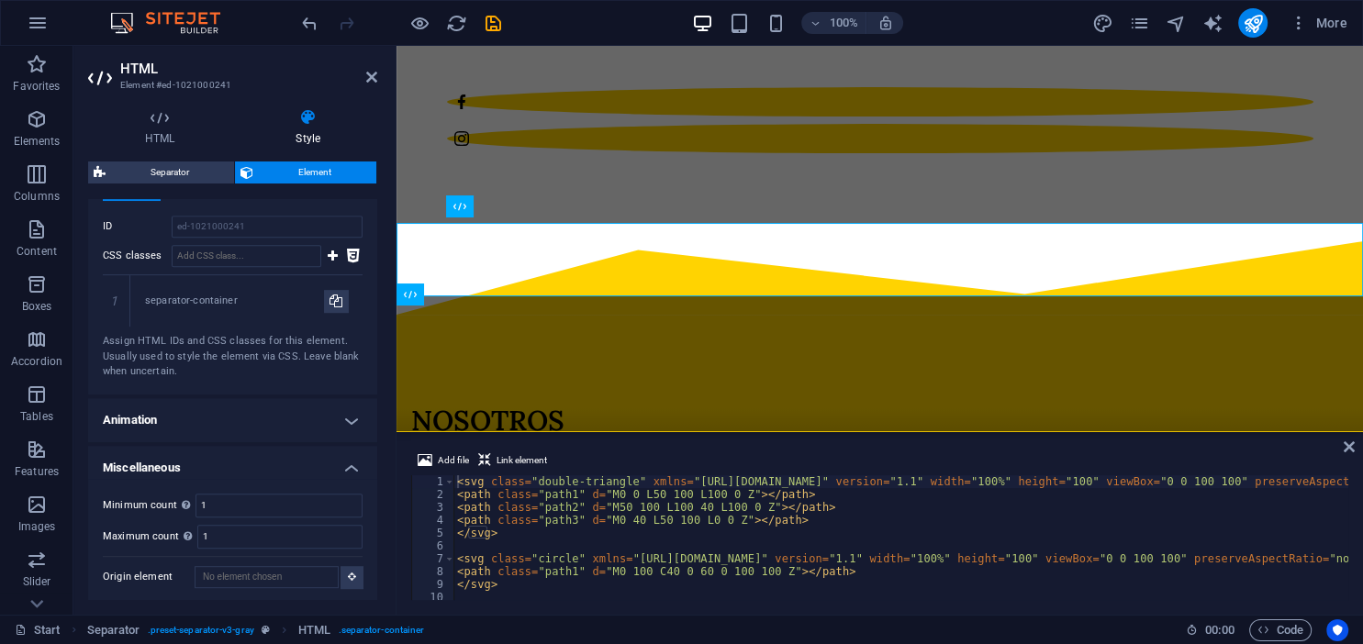
click at [354, 419] on h4 "Animation" at bounding box center [232, 420] width 289 height 44
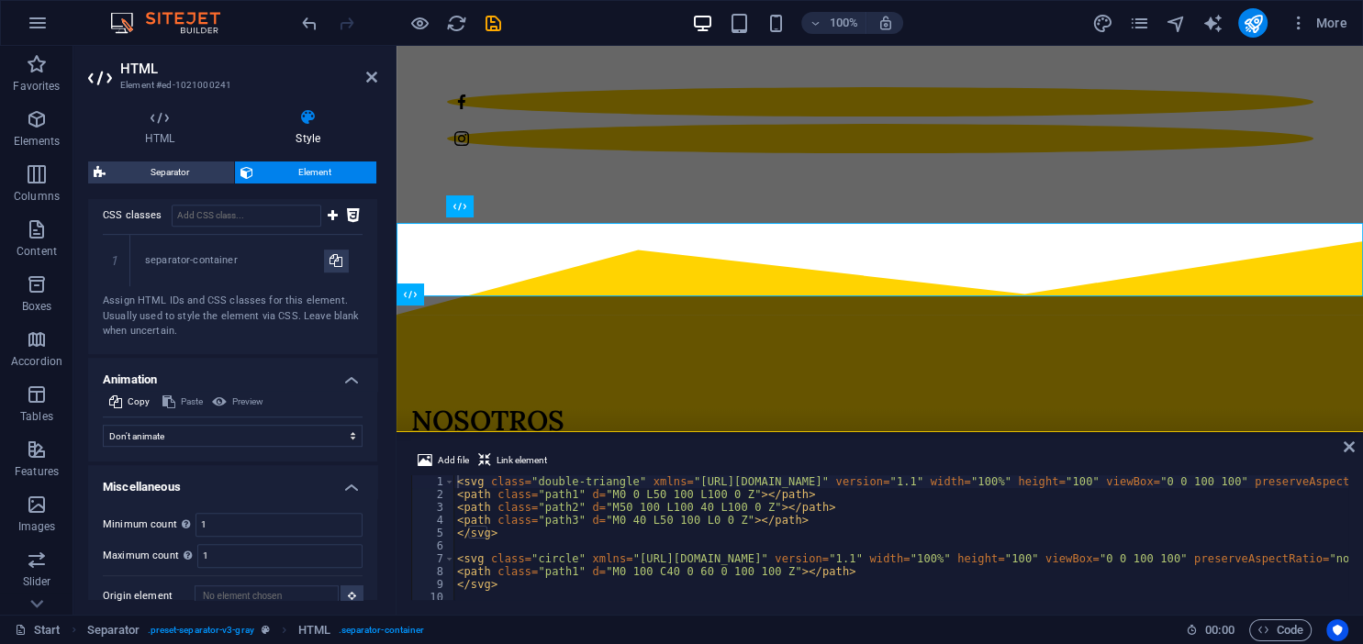
scroll to position [1111, 0]
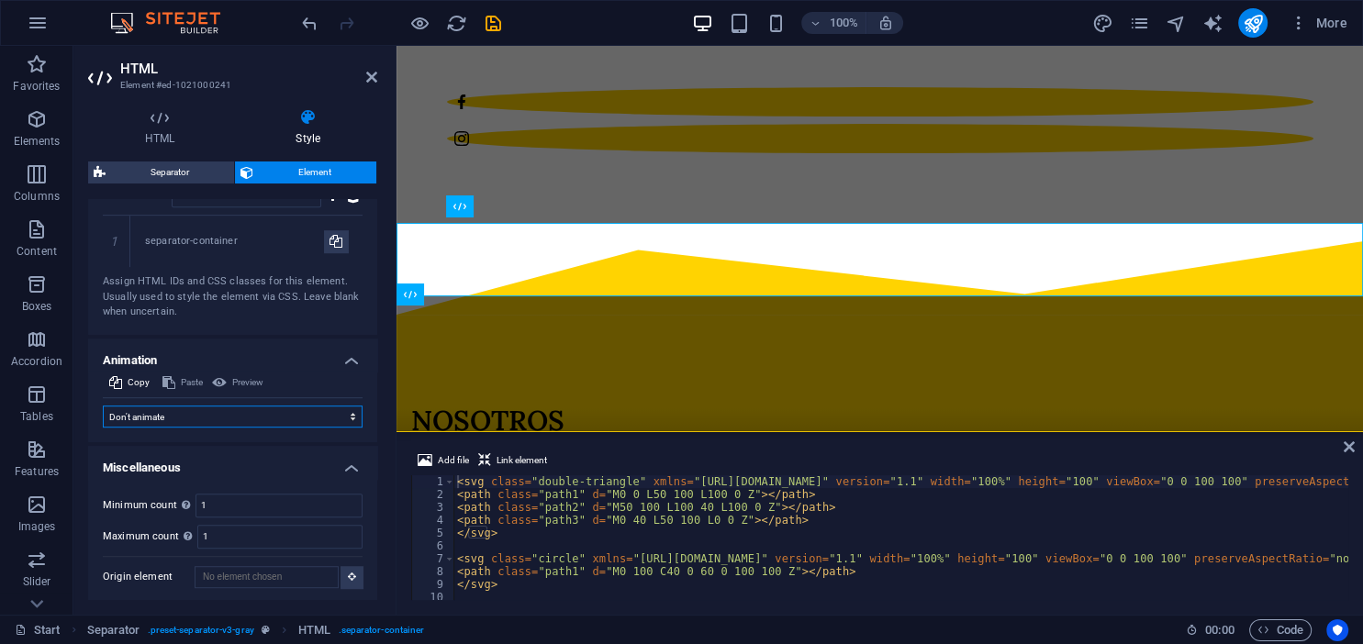
click at [103, 406] on select "Don't animate Show / Hide Slide up/down Zoom in/out Slide left to right Slide r…" at bounding box center [233, 417] width 260 height 22
click option "Show / Hide" at bounding box center [0, 0] width 0 height 0
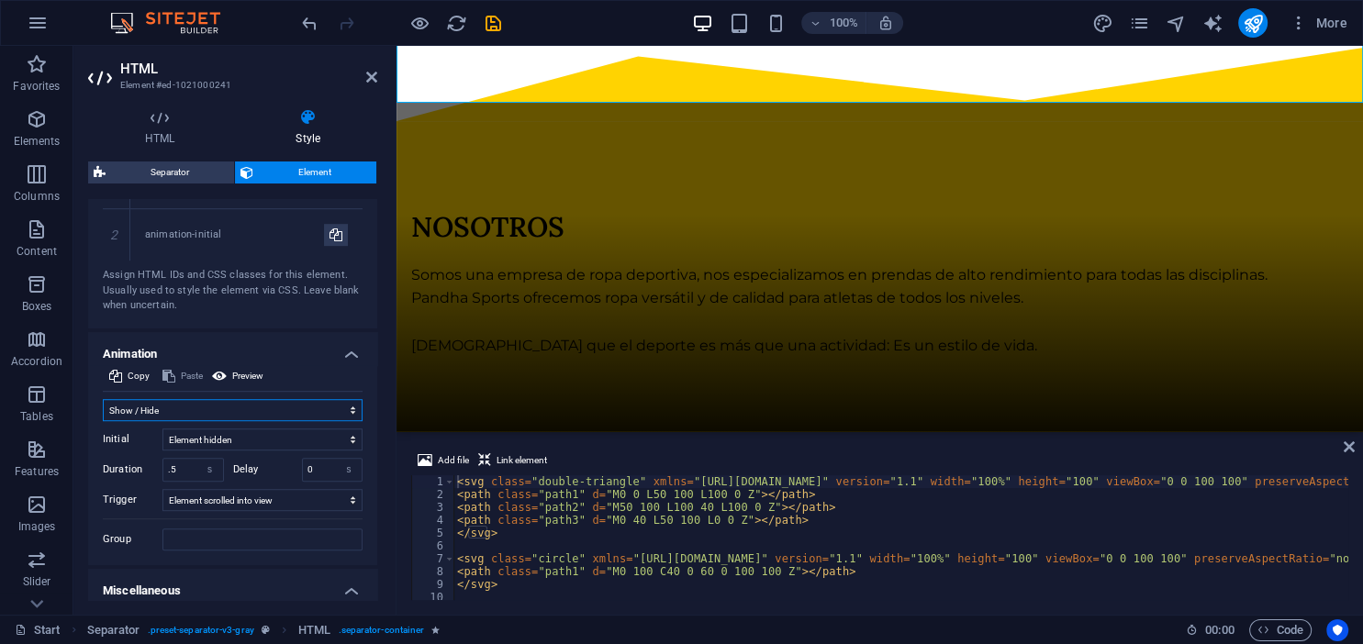
scroll to position [1194, 0]
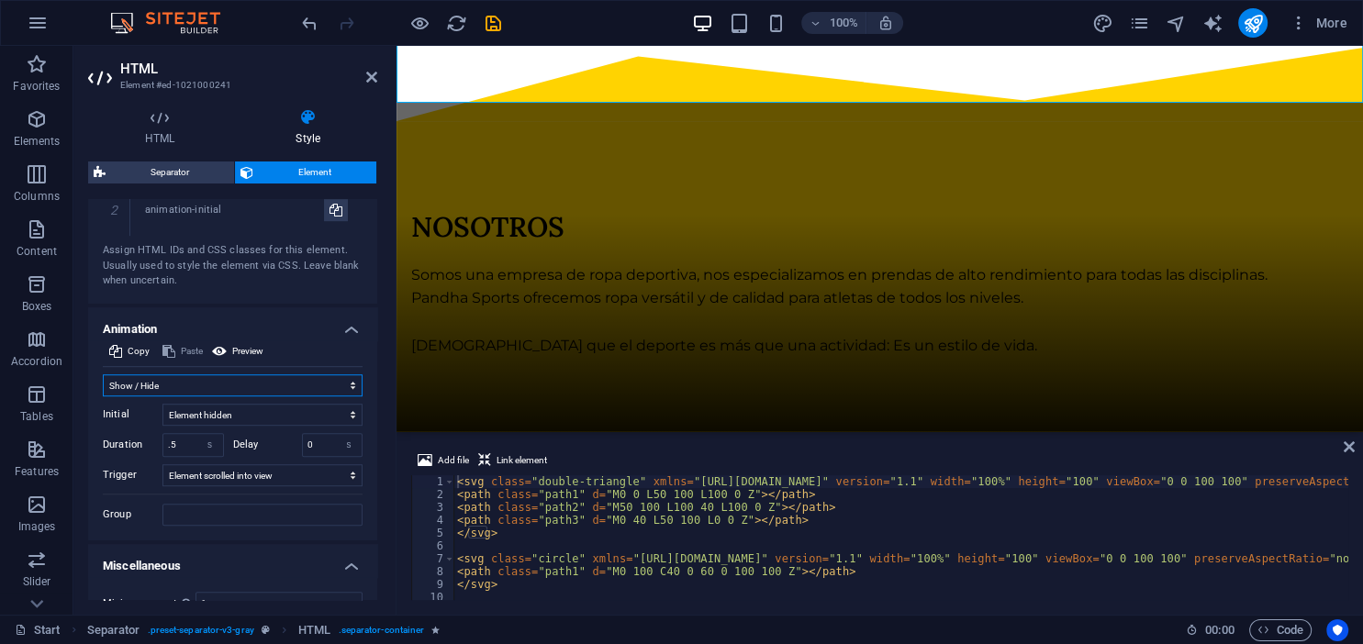
click at [103, 374] on select "Don't animate Show / Hide Slide up/down Zoom in/out Slide left to right Slide r…" at bounding box center [233, 385] width 260 height 22
click option "Slide left to right" at bounding box center [0, 0] width 0 height 0
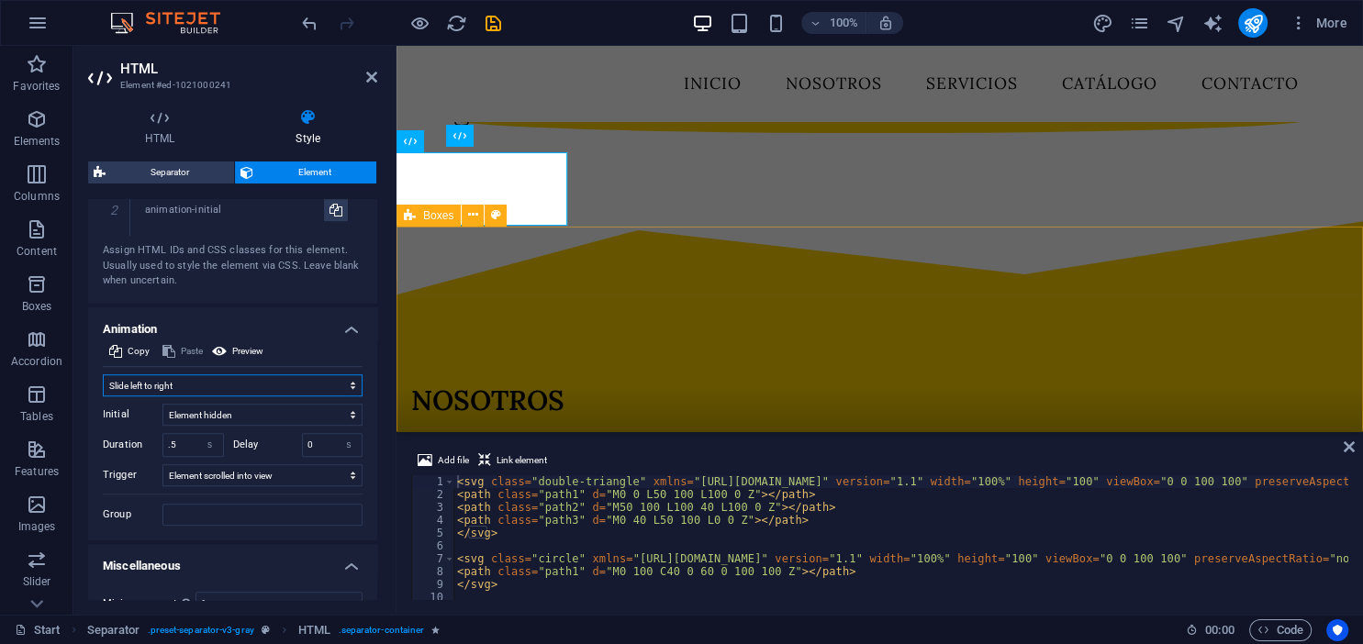
scroll to position [596, 0]
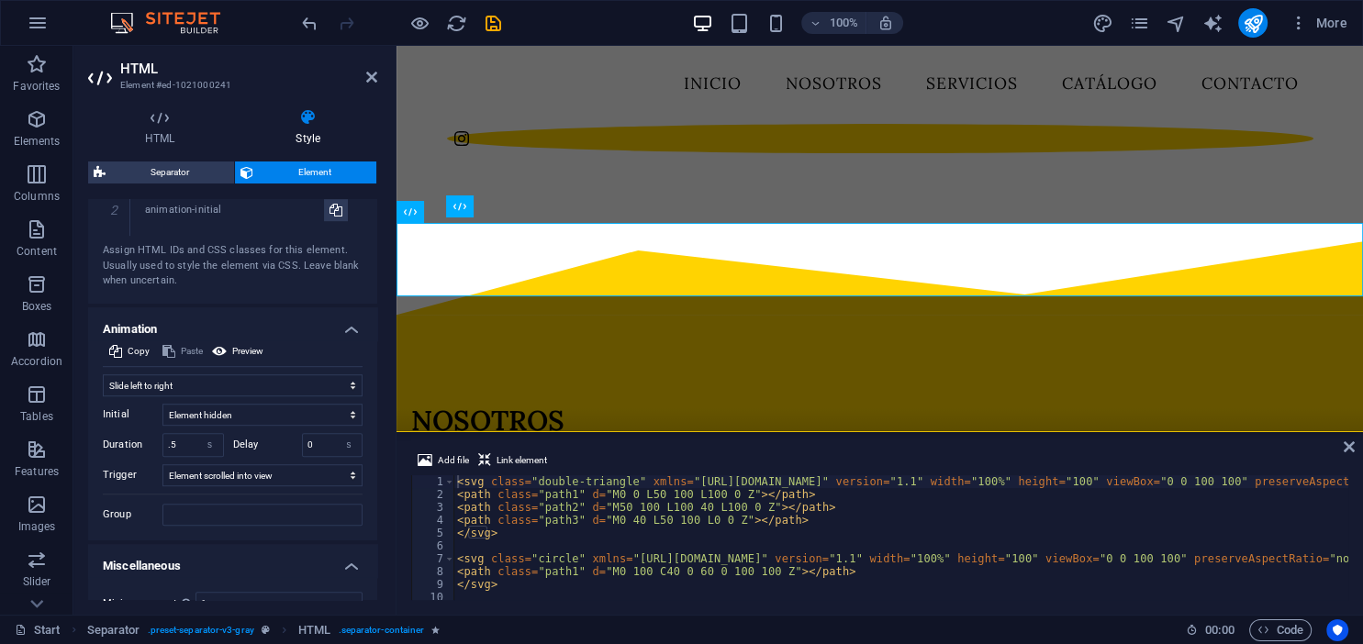
click at [288, 396] on div "Initial Element hidden Element shown Duration .5 s [PERSON_NAME] 0 s ms [PERSON…" at bounding box center [233, 460] width 260 height 129
click at [103, 374] on select "Don't animate Show / Hide Slide up/down Zoom in/out Slide left to right Slide r…" at bounding box center [233, 385] width 260 height 22
click option "Pulse" at bounding box center [0, 0] width 0 height 0
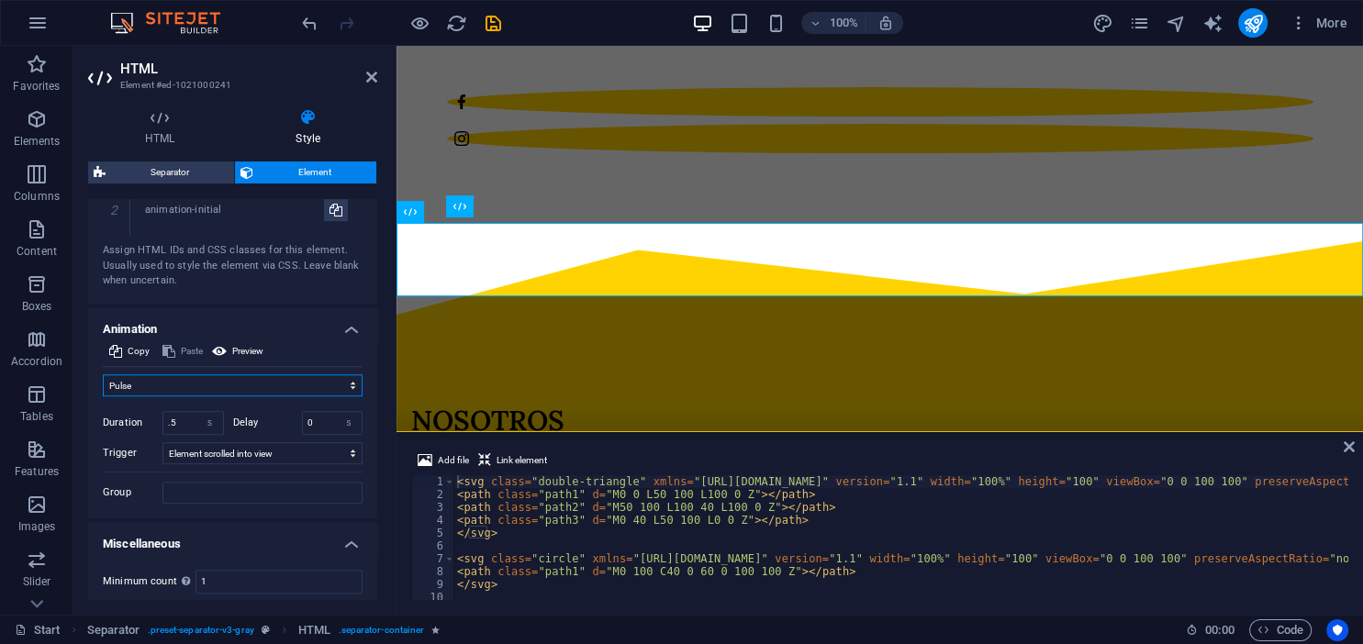
click at [103, 374] on select "Don't animate Show / Hide Slide up/down Zoom in/out Slide left to right Slide r…" at bounding box center [233, 385] width 260 height 22
click option "Zoom in/out" at bounding box center [0, 0] width 0 height 0
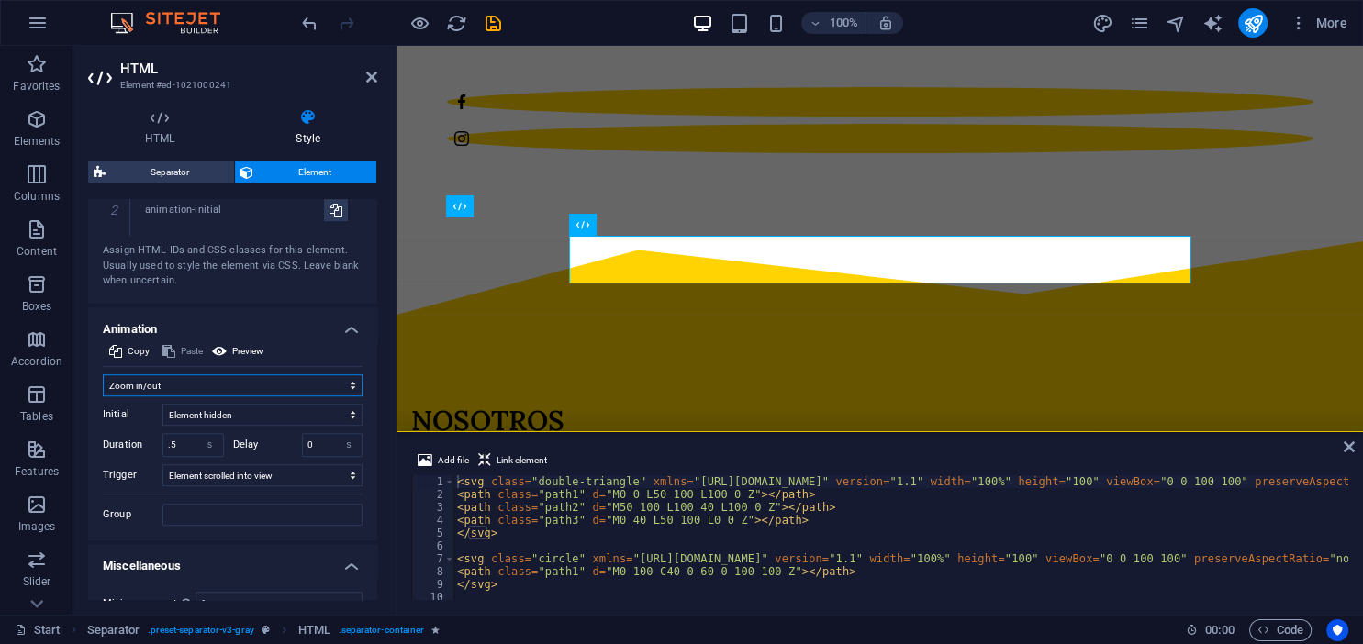
click at [103, 374] on select "Don't animate Show / Hide Slide up/down Zoom in/out Slide left to right Slide r…" at bounding box center [233, 385] width 260 height 22
click option "Slide up/down" at bounding box center [0, 0] width 0 height 0
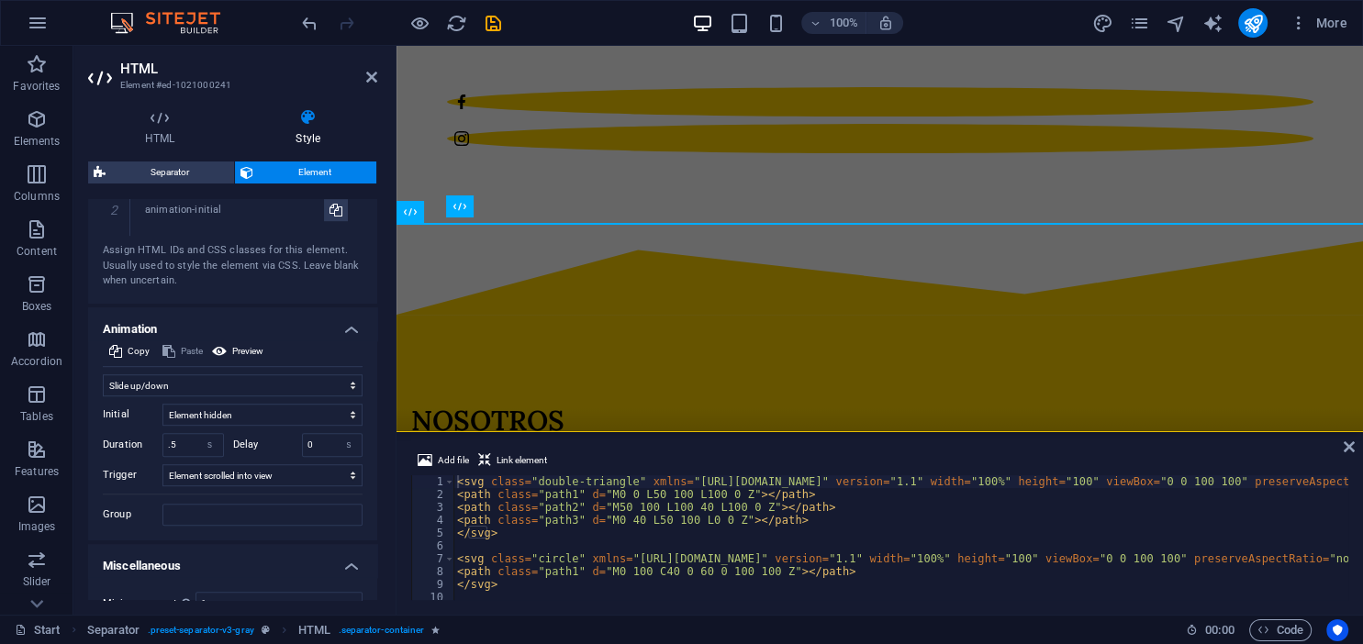
click at [362, 320] on h4 "Animation" at bounding box center [232, 323] width 289 height 33
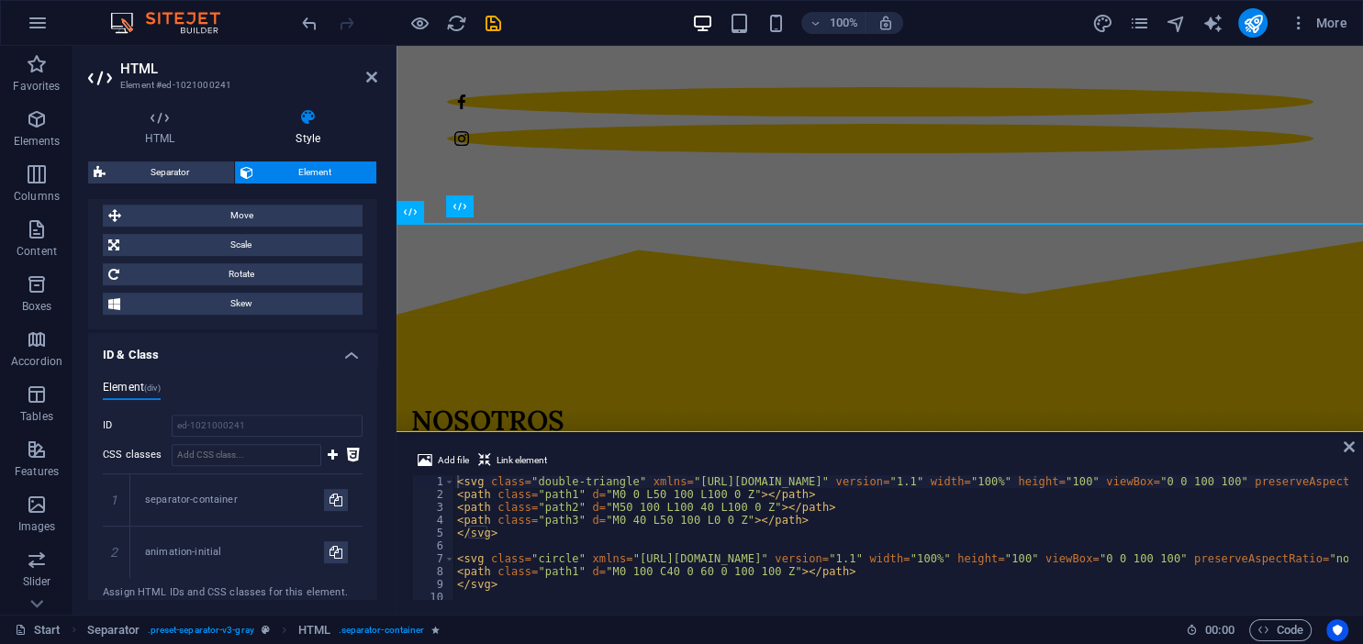
click at [362, 352] on h4 "ID & Class" at bounding box center [232, 349] width 289 height 33
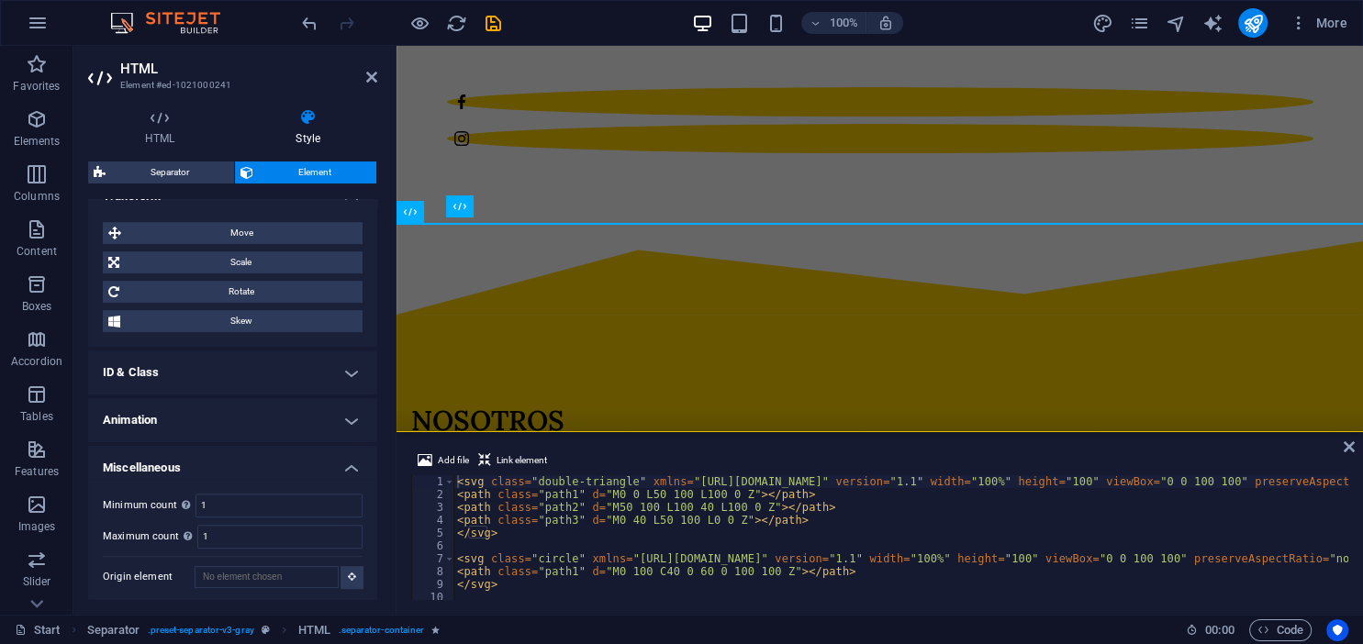
scroll to position [667, 0]
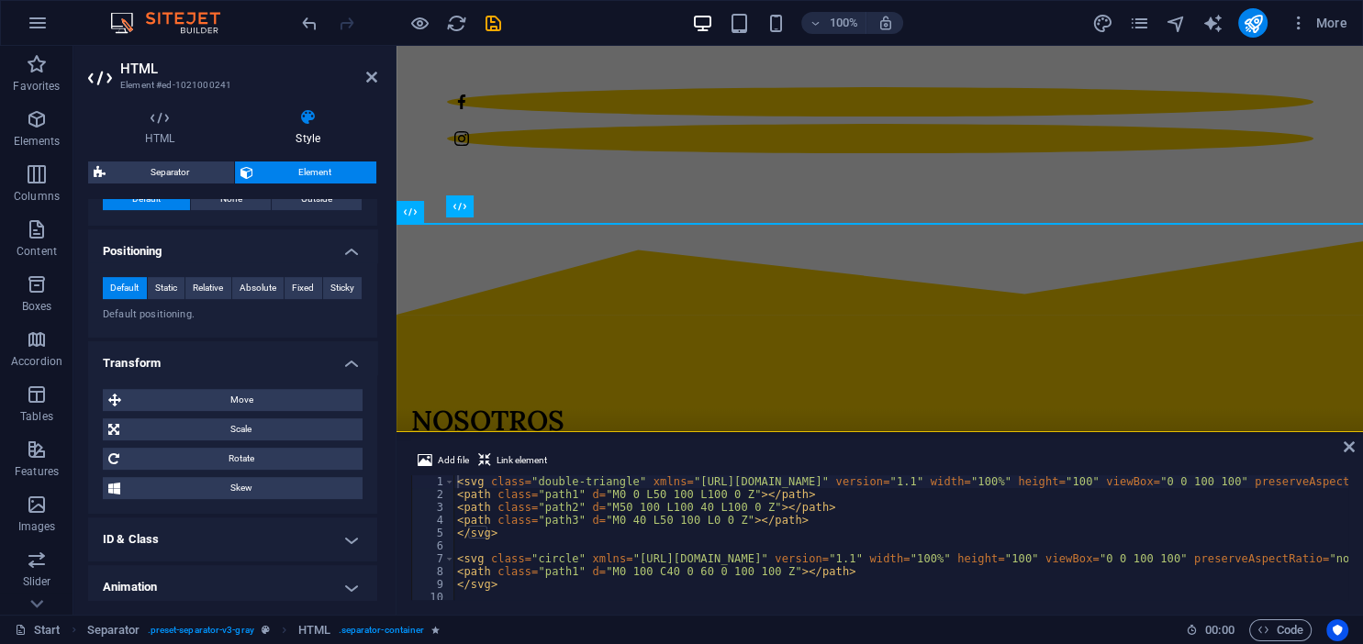
click at [355, 350] on h4 "Transform" at bounding box center [232, 357] width 289 height 33
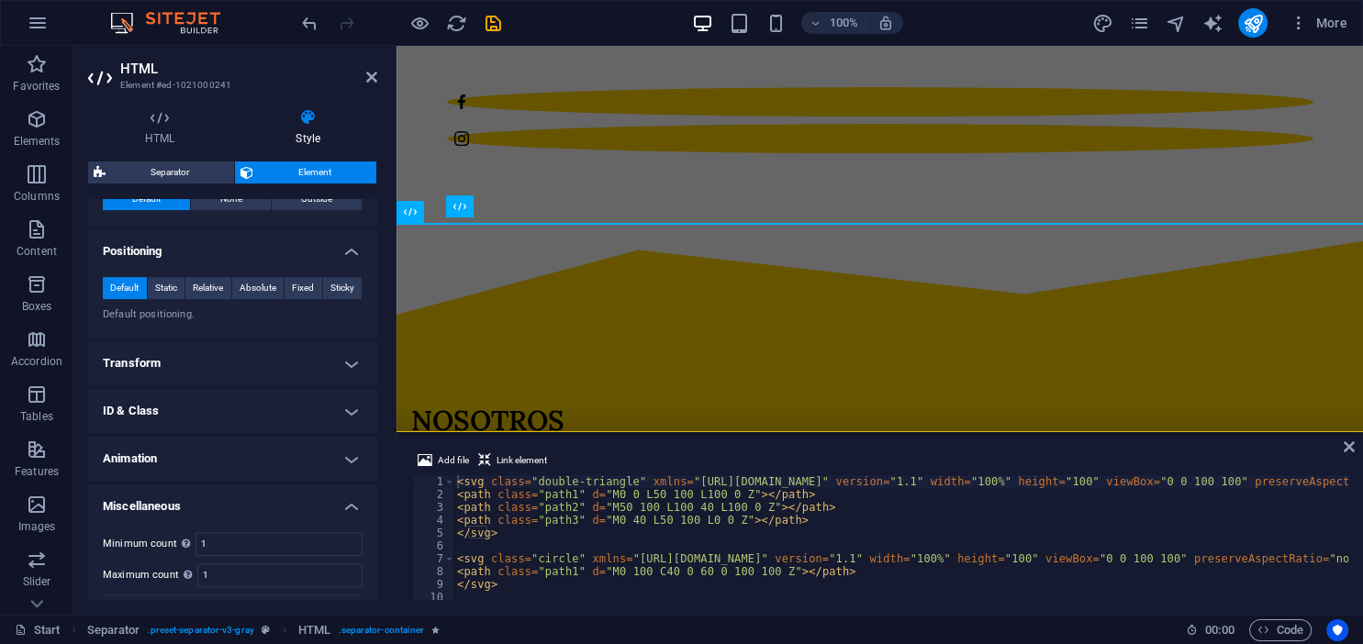
scroll to position [499, 0]
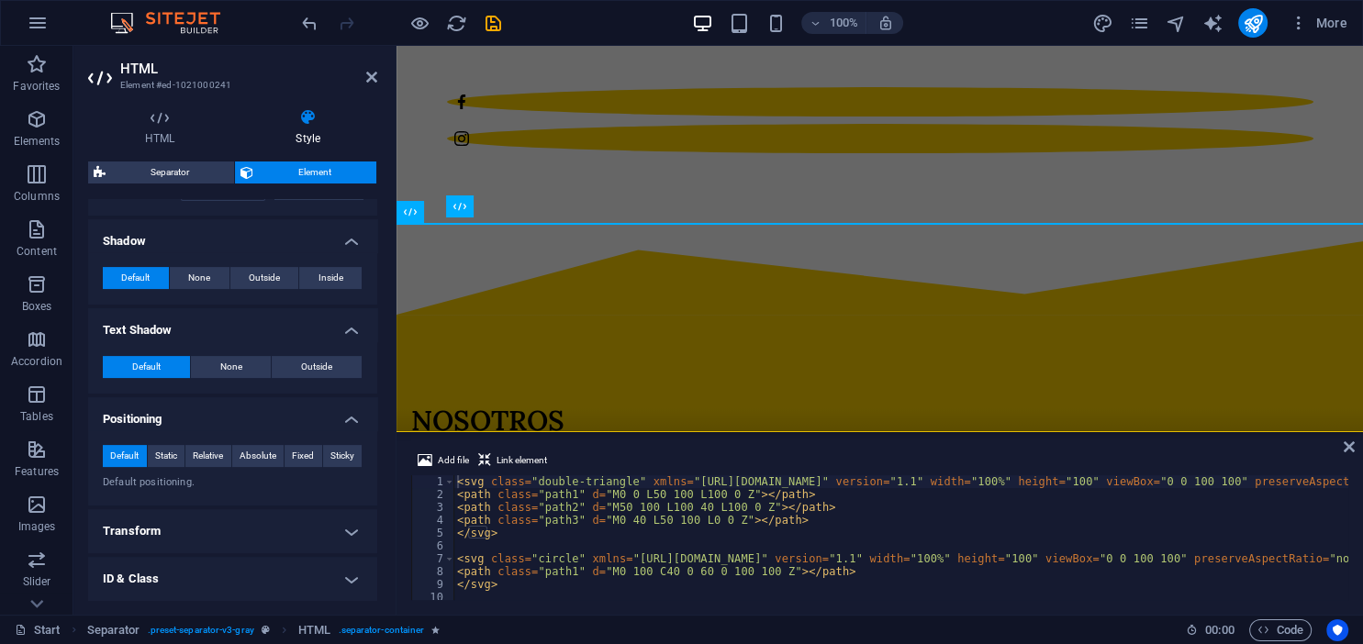
click at [351, 415] on h4 "Positioning" at bounding box center [232, 413] width 289 height 33
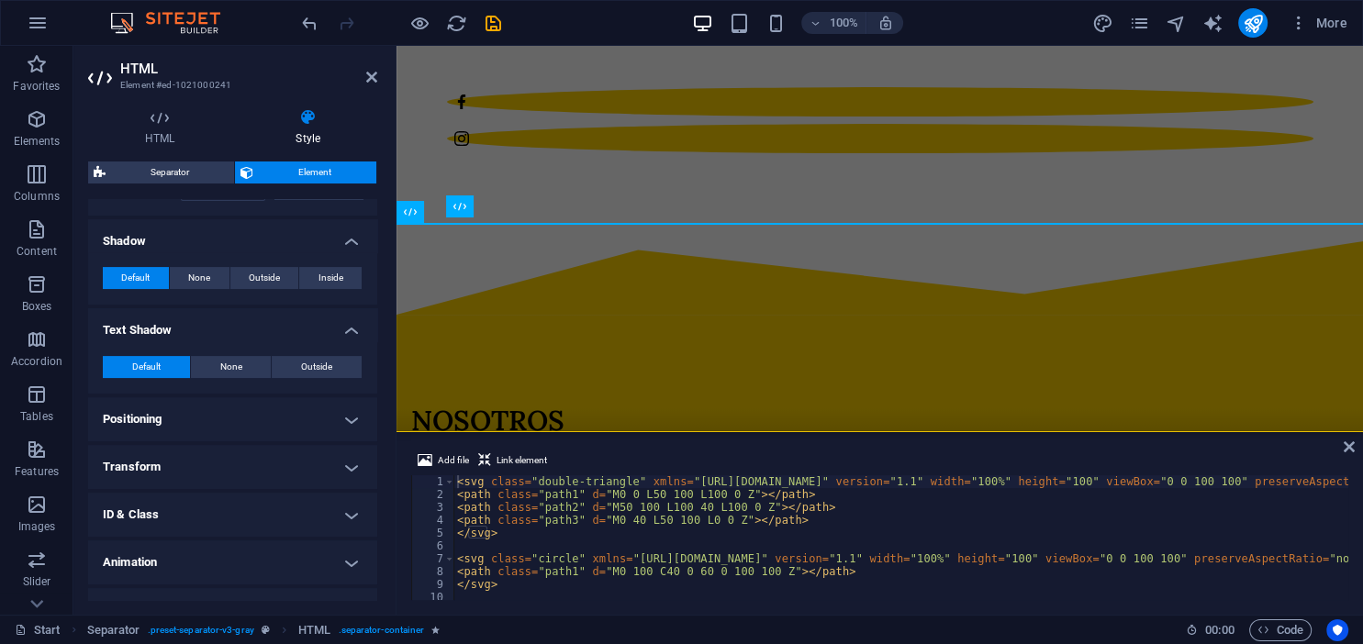
click at [353, 329] on h4 "Text Shadow" at bounding box center [232, 324] width 289 height 33
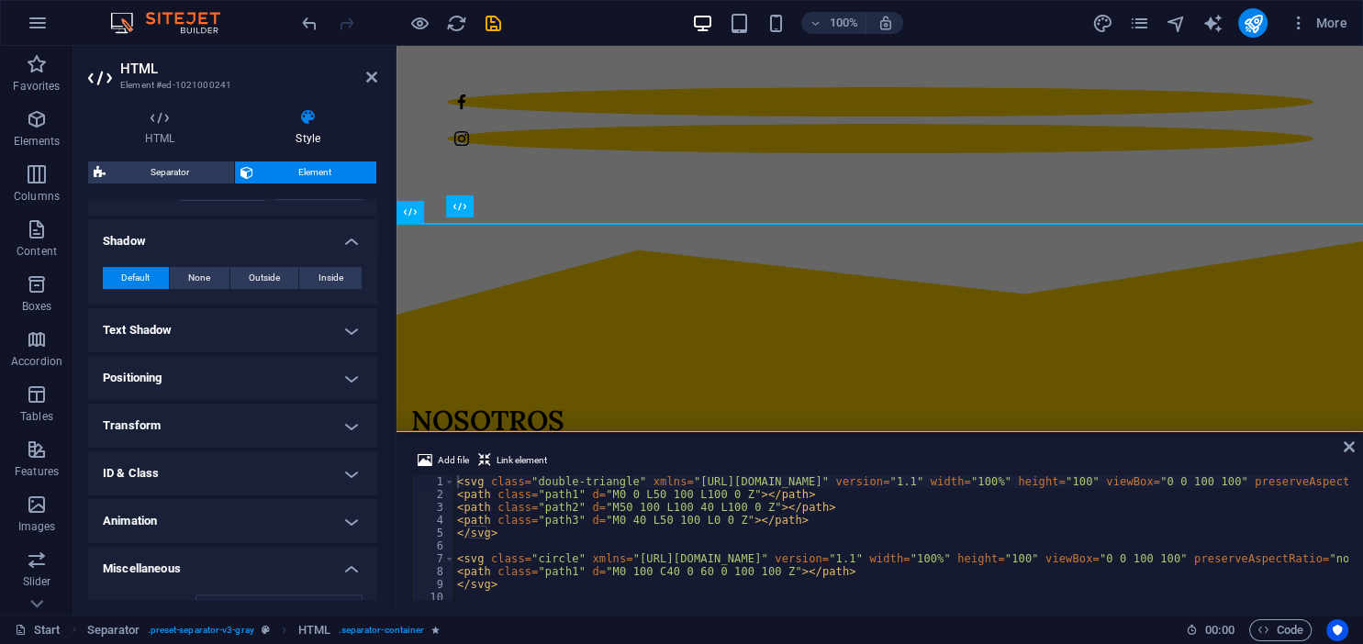
click at [347, 240] on h4 "Shadow" at bounding box center [232, 235] width 289 height 33
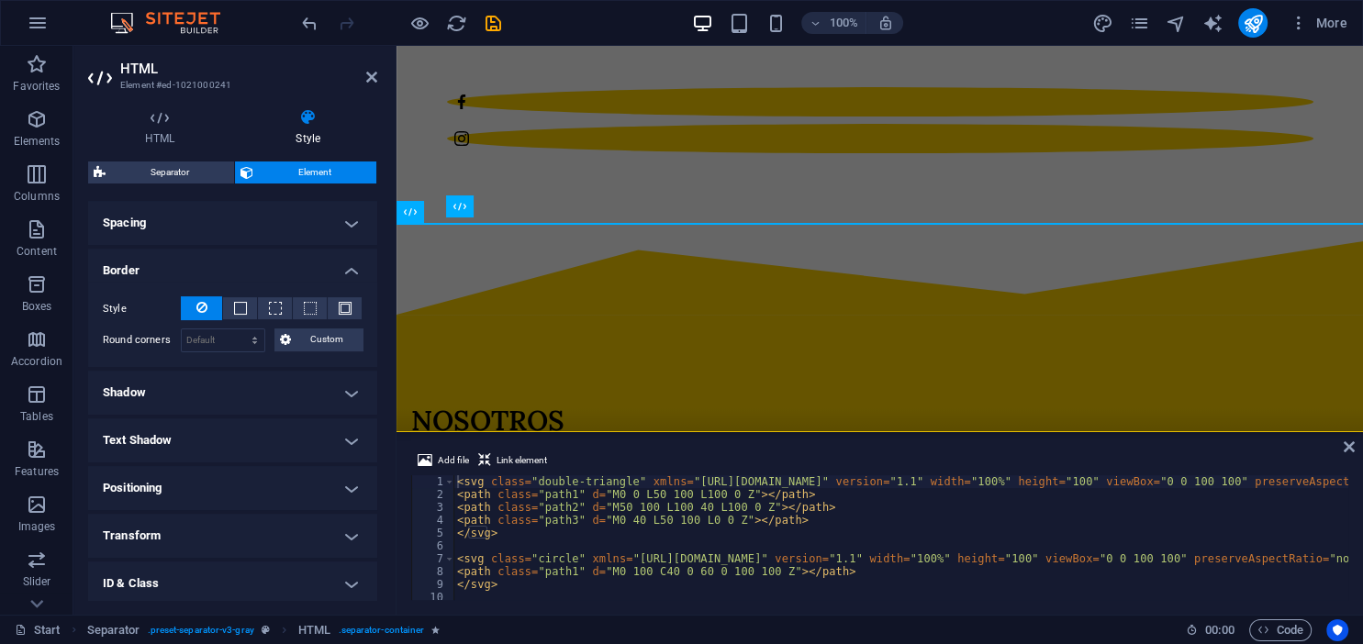
scroll to position [249, 0]
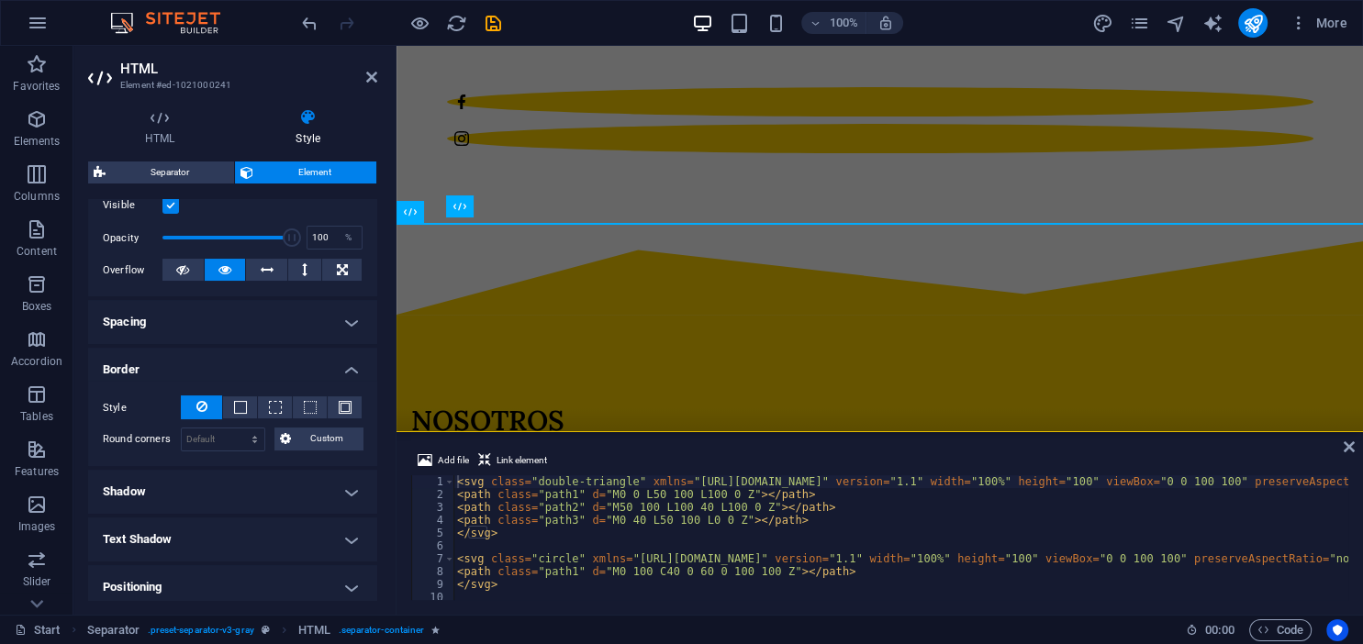
click at [342, 369] on h4 "Border" at bounding box center [232, 364] width 289 height 33
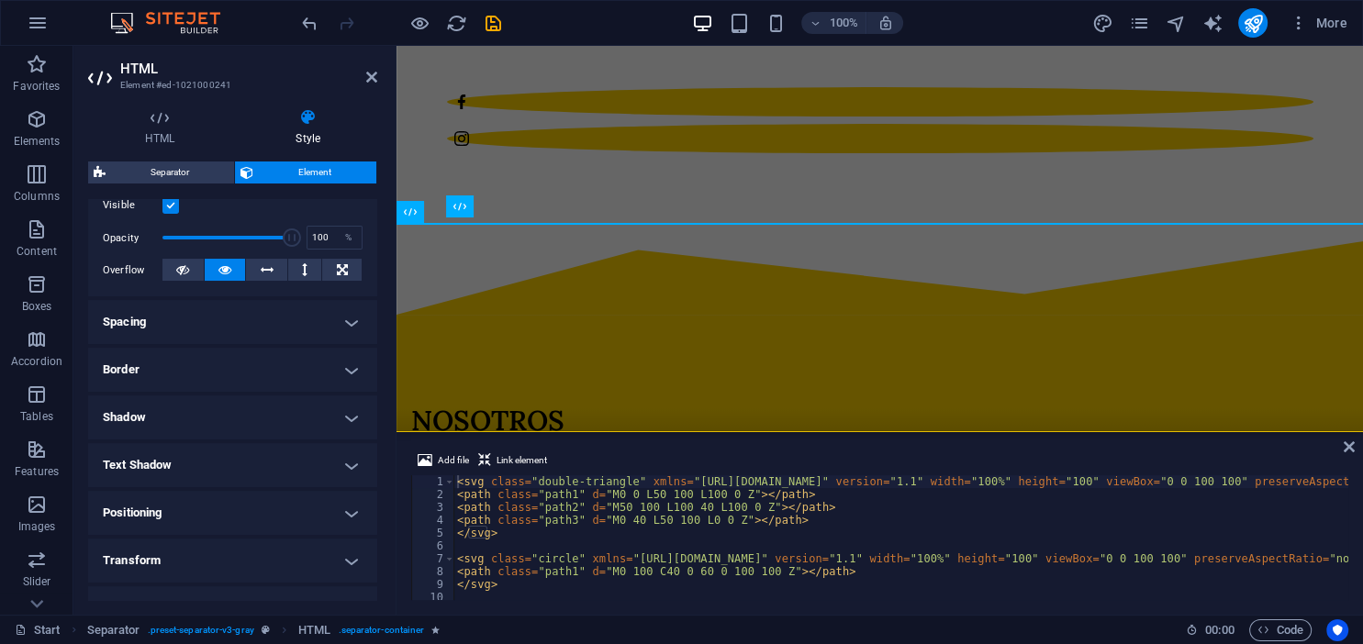
click at [345, 340] on h4 "Spacing" at bounding box center [232, 322] width 289 height 44
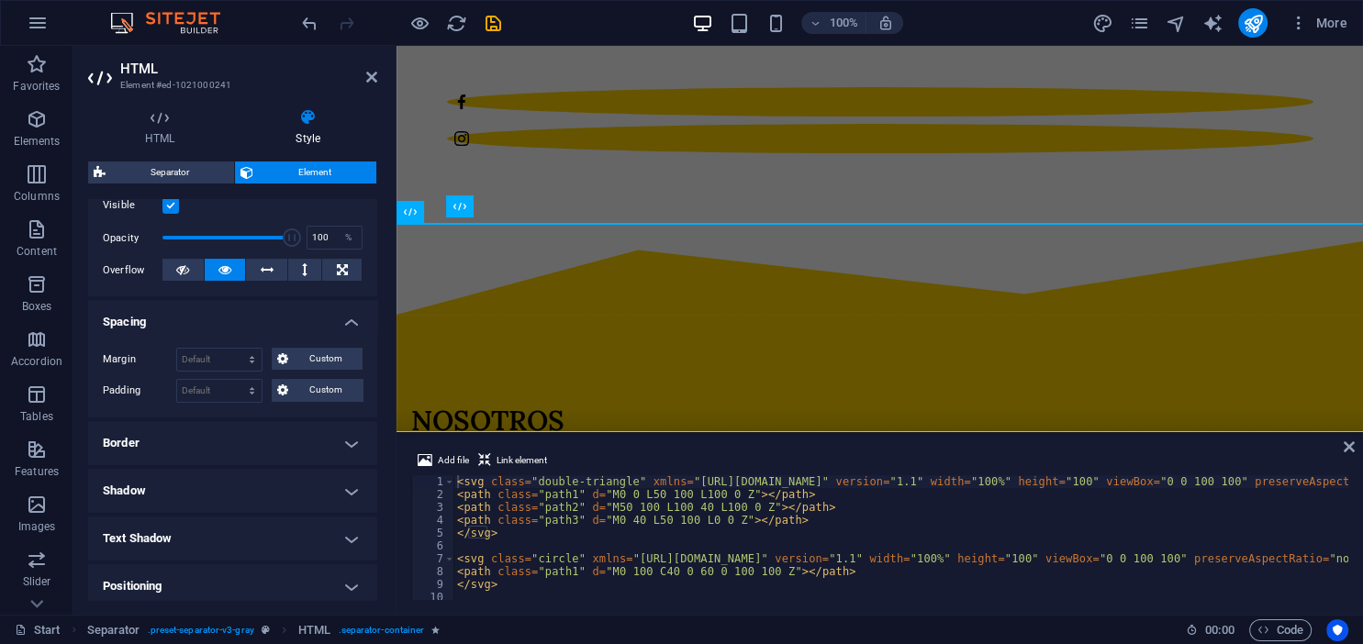
click at [352, 316] on h4 "Spacing" at bounding box center [232, 316] width 289 height 33
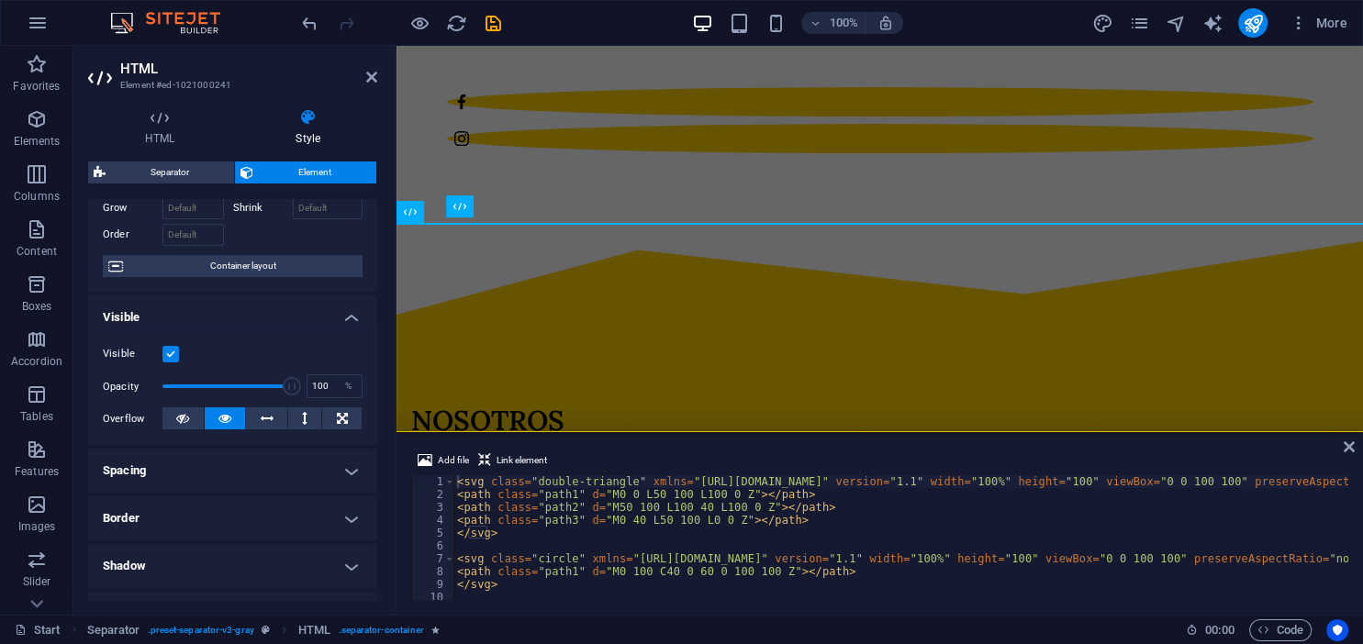
scroll to position [81, 0]
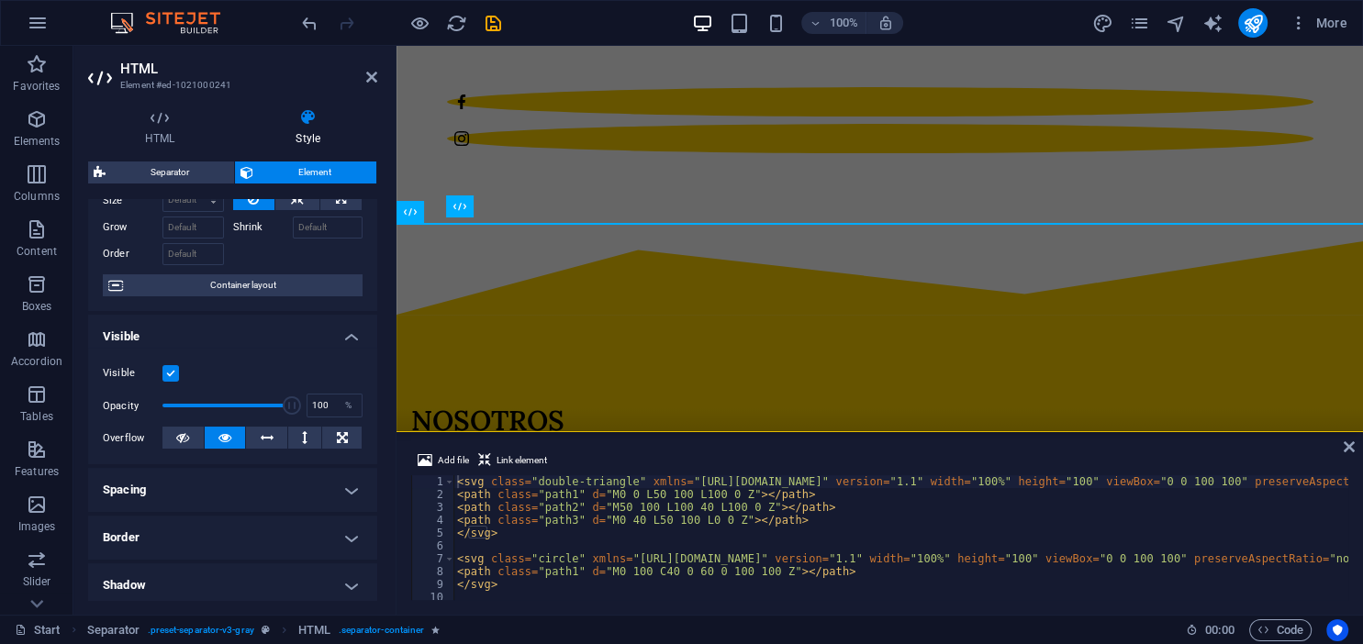
click at [347, 329] on h4 "Visible" at bounding box center [232, 331] width 289 height 33
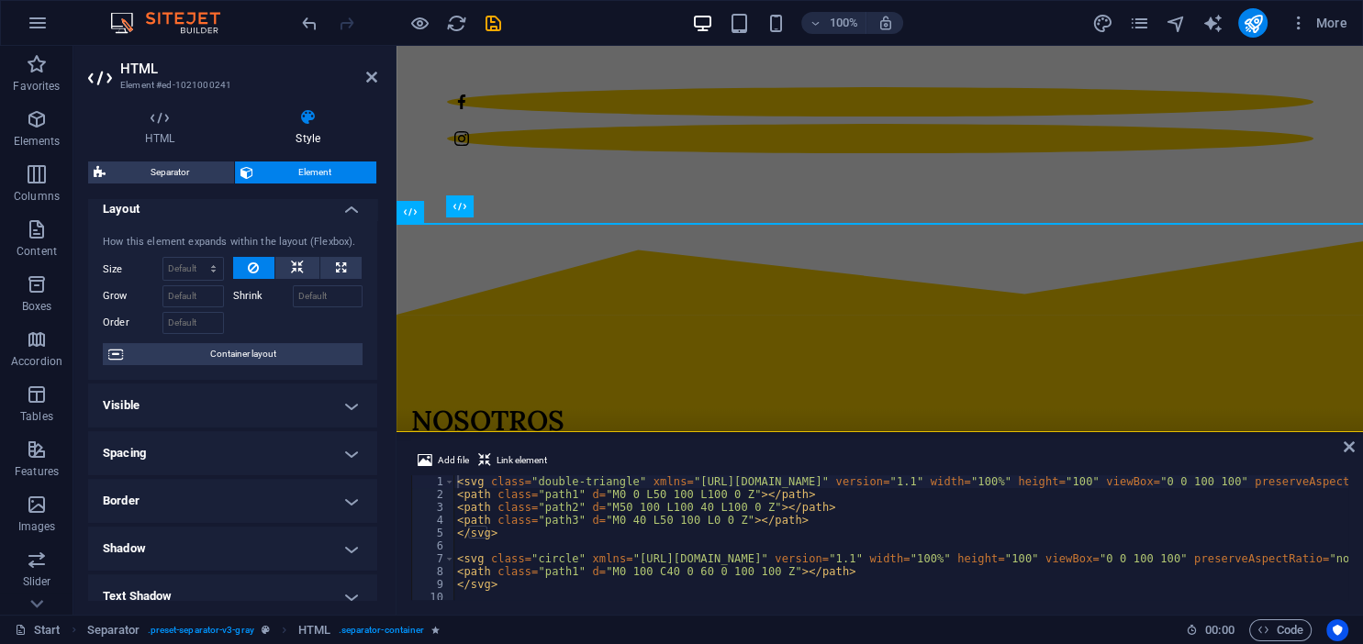
scroll to position [0, 0]
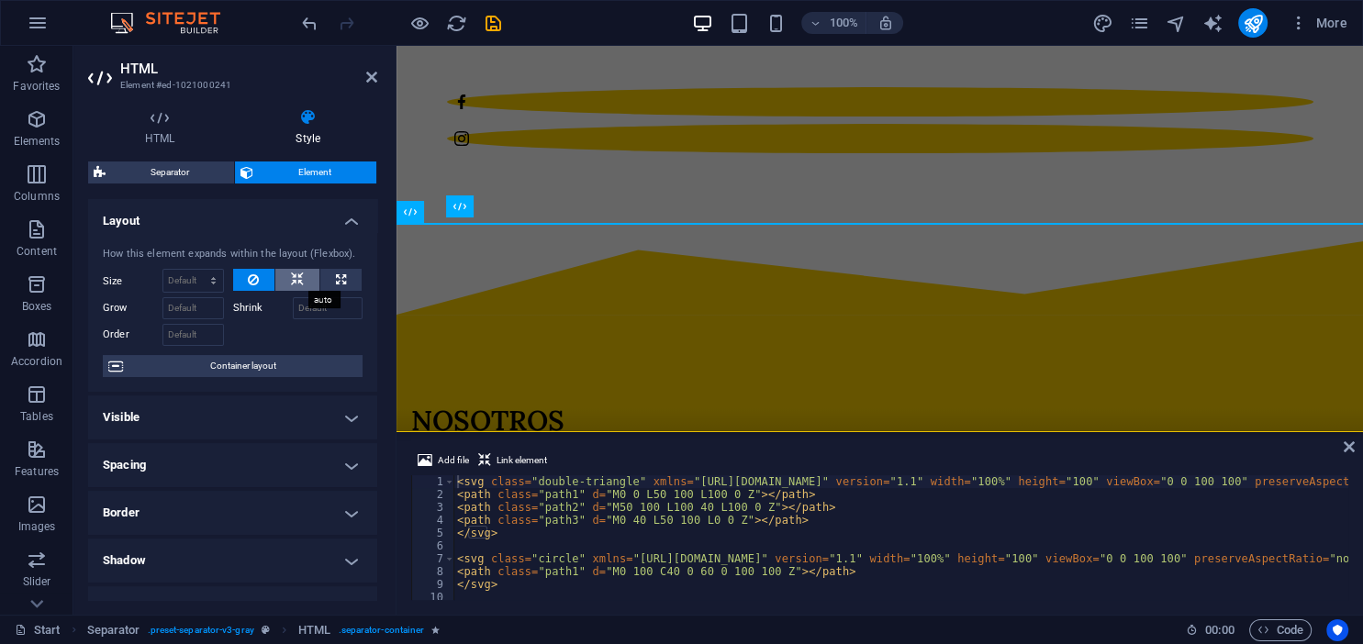
click at [284, 279] on button at bounding box center [297, 280] width 44 height 22
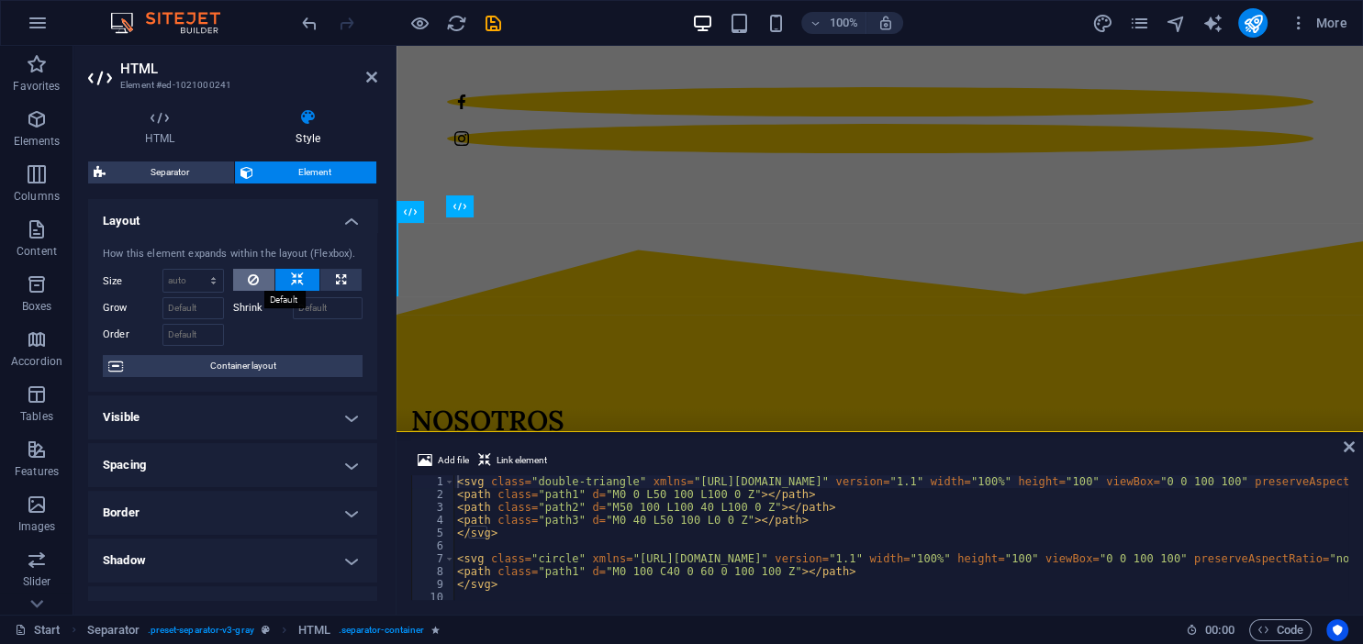
click at [244, 279] on button at bounding box center [254, 280] width 42 height 22
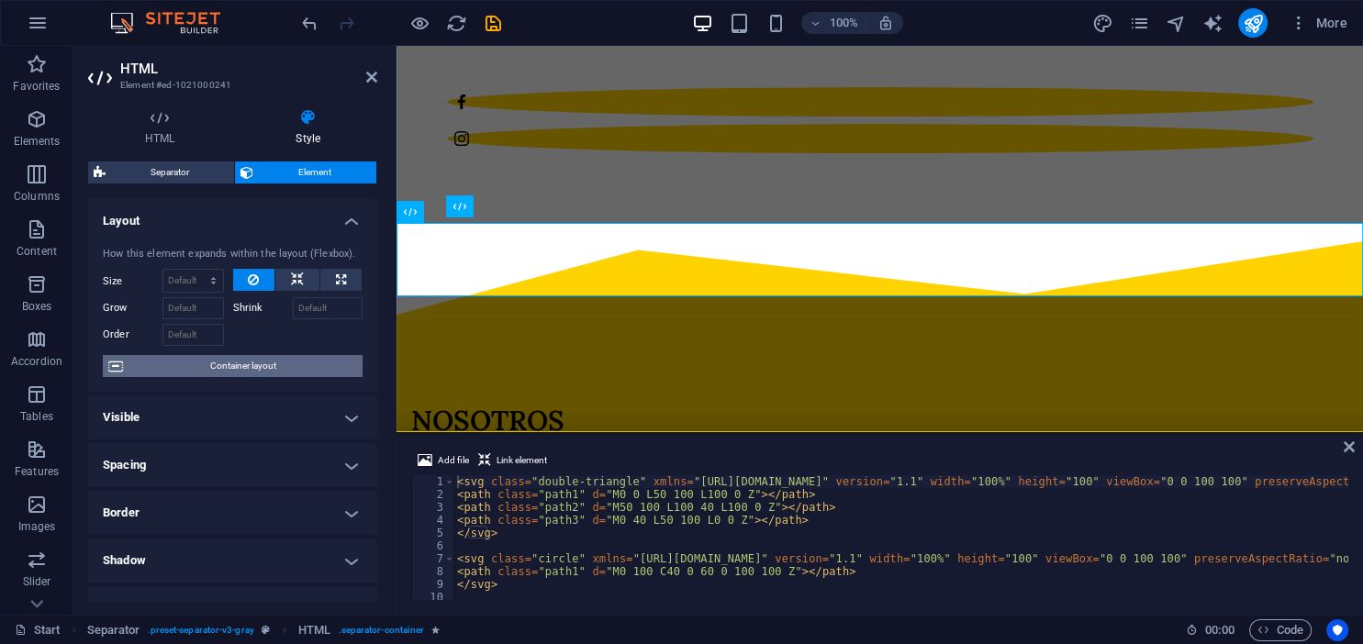
click at [240, 370] on span "Container layout" at bounding box center [242, 366] width 229 height 22
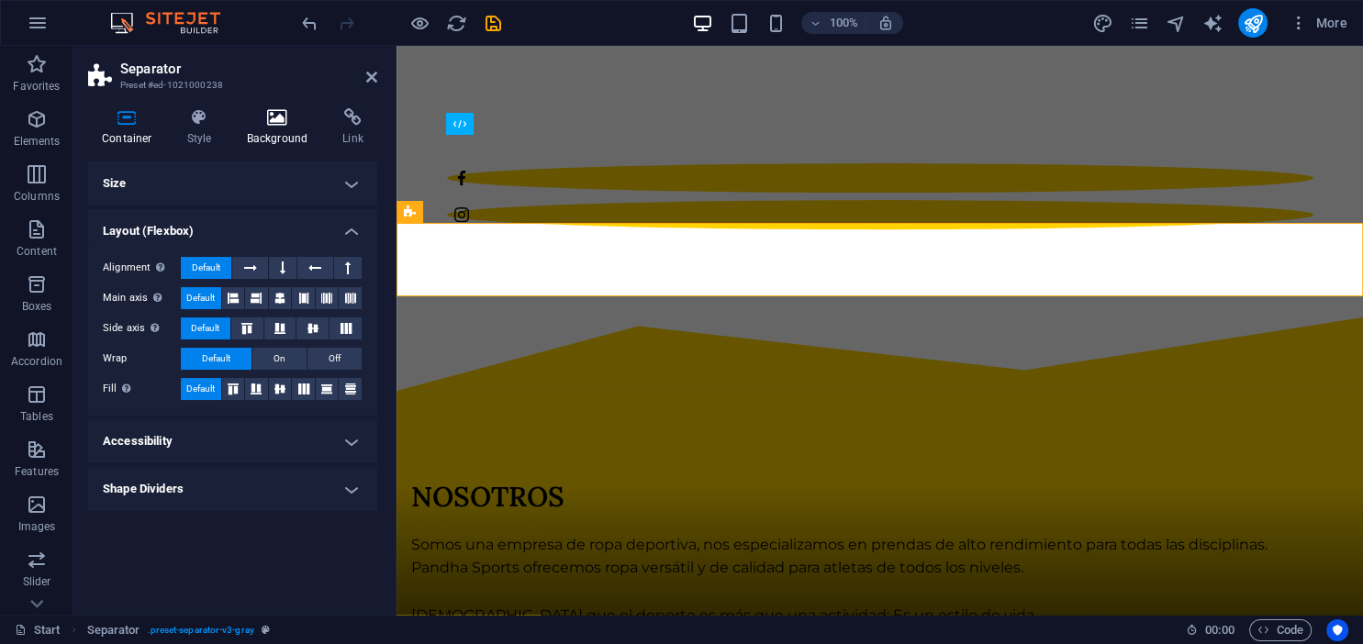
click at [251, 112] on icon at bounding box center [277, 117] width 89 height 18
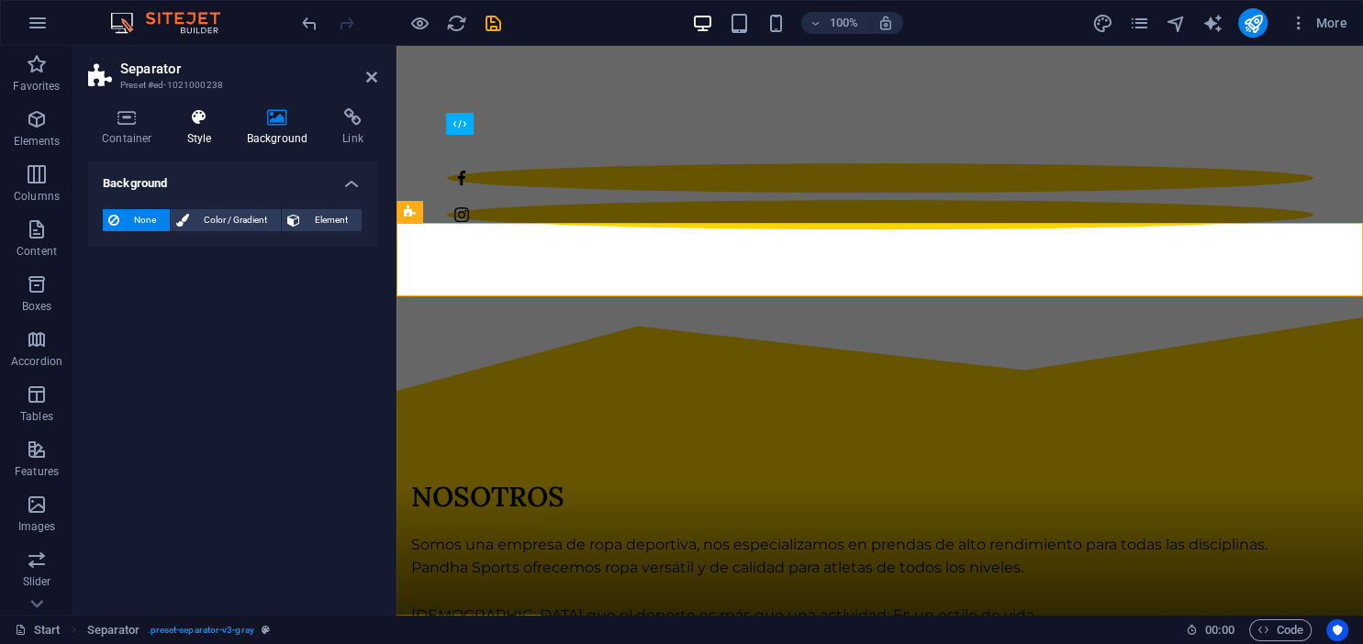
click at [211, 117] on icon at bounding box center [199, 117] width 52 height 18
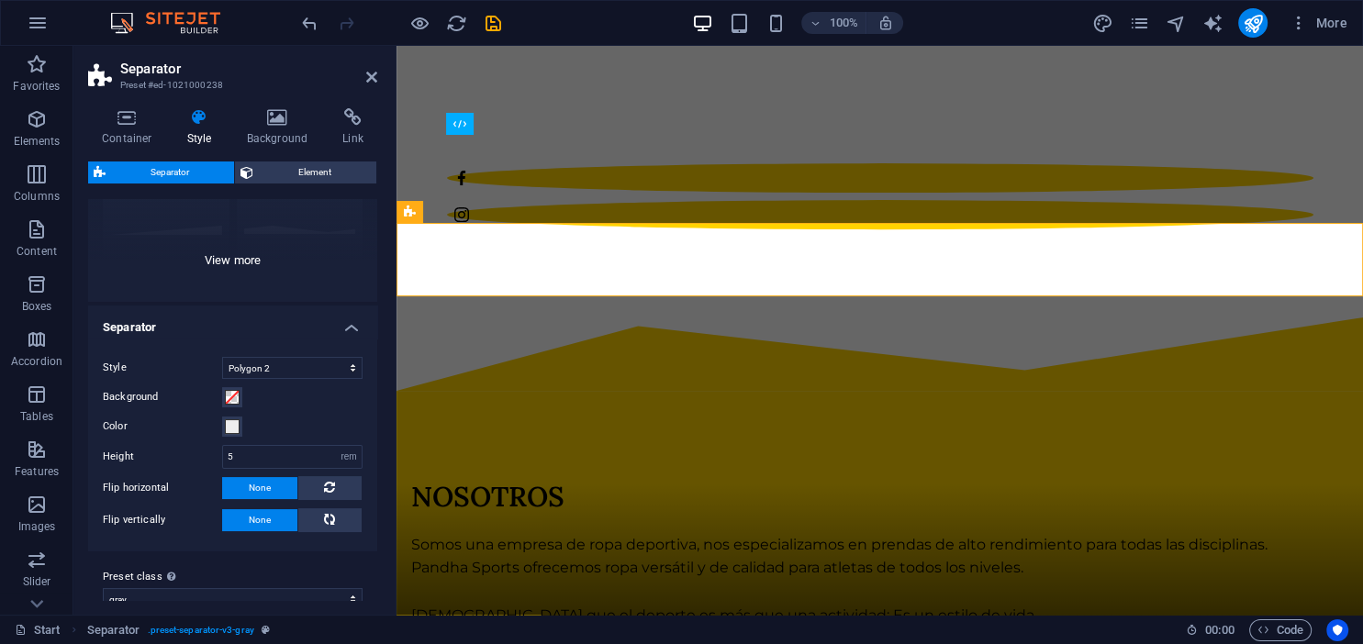
scroll to position [228, 0]
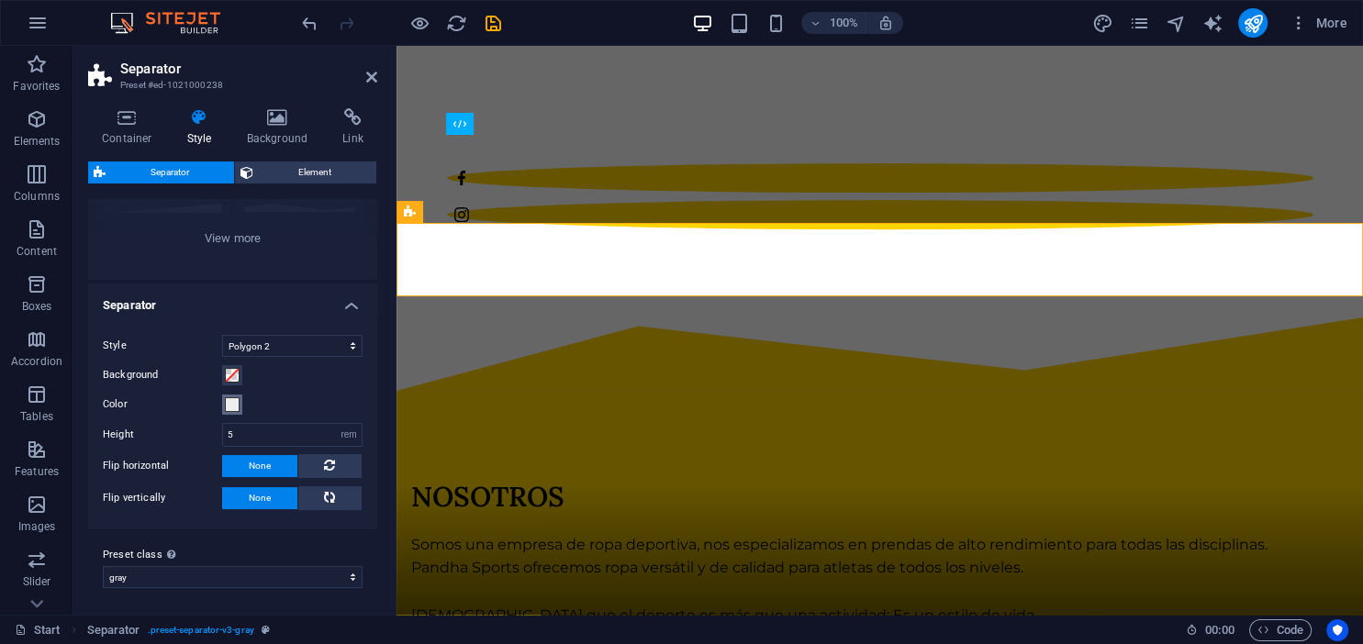
click at [229, 409] on span at bounding box center [232, 404] width 15 height 15
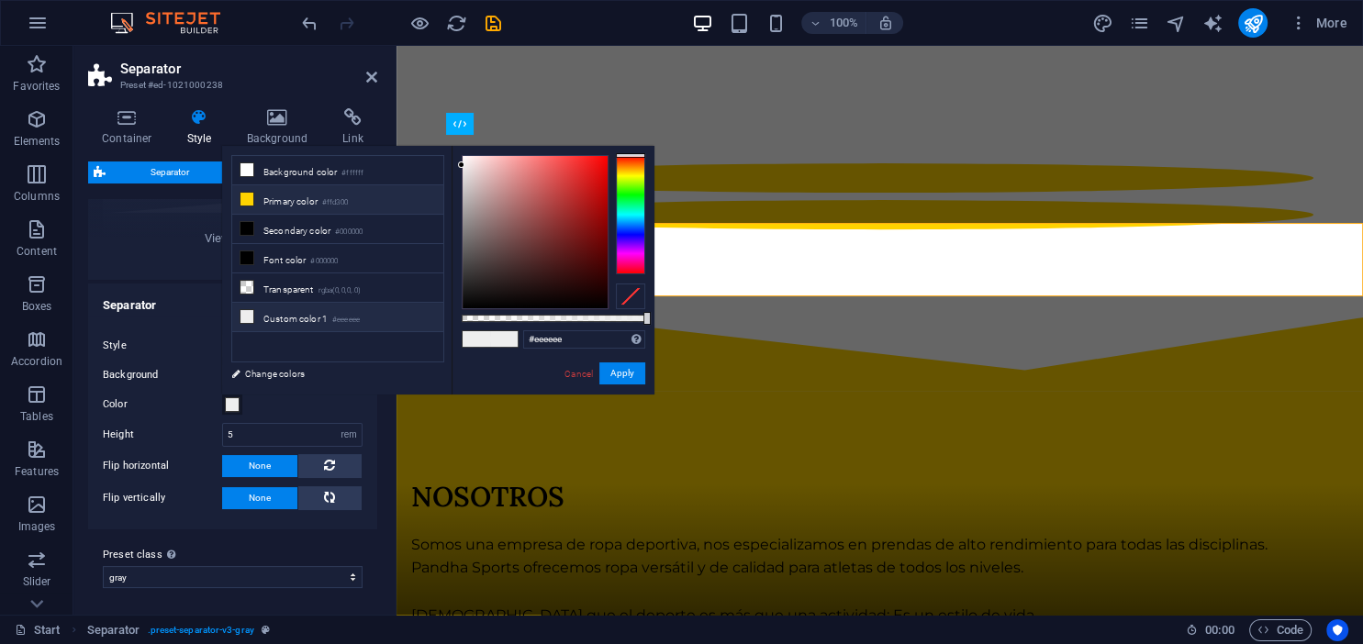
click at [281, 188] on li "Primary color #ffd300" at bounding box center [337, 199] width 211 height 29
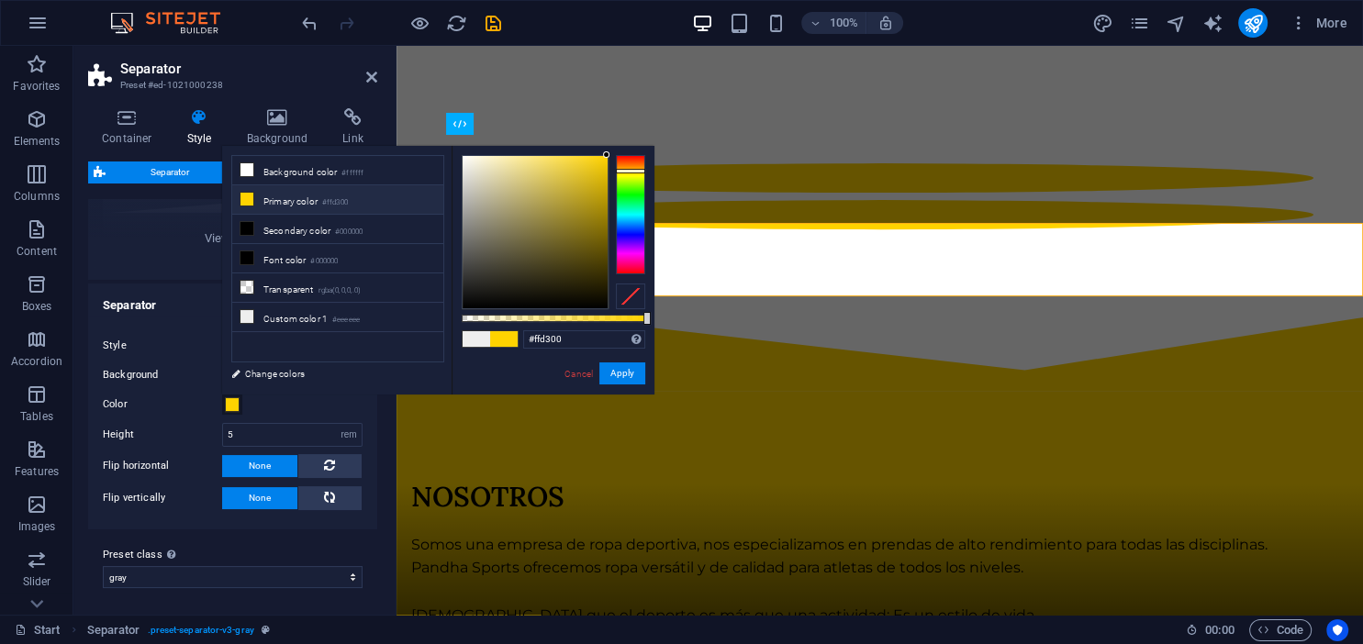
click at [178, 318] on div "Style Triangle Circle Diagonal Zigzag Polygon 1 Polygon 2 Square Background Col…" at bounding box center [232, 423] width 296 height 213
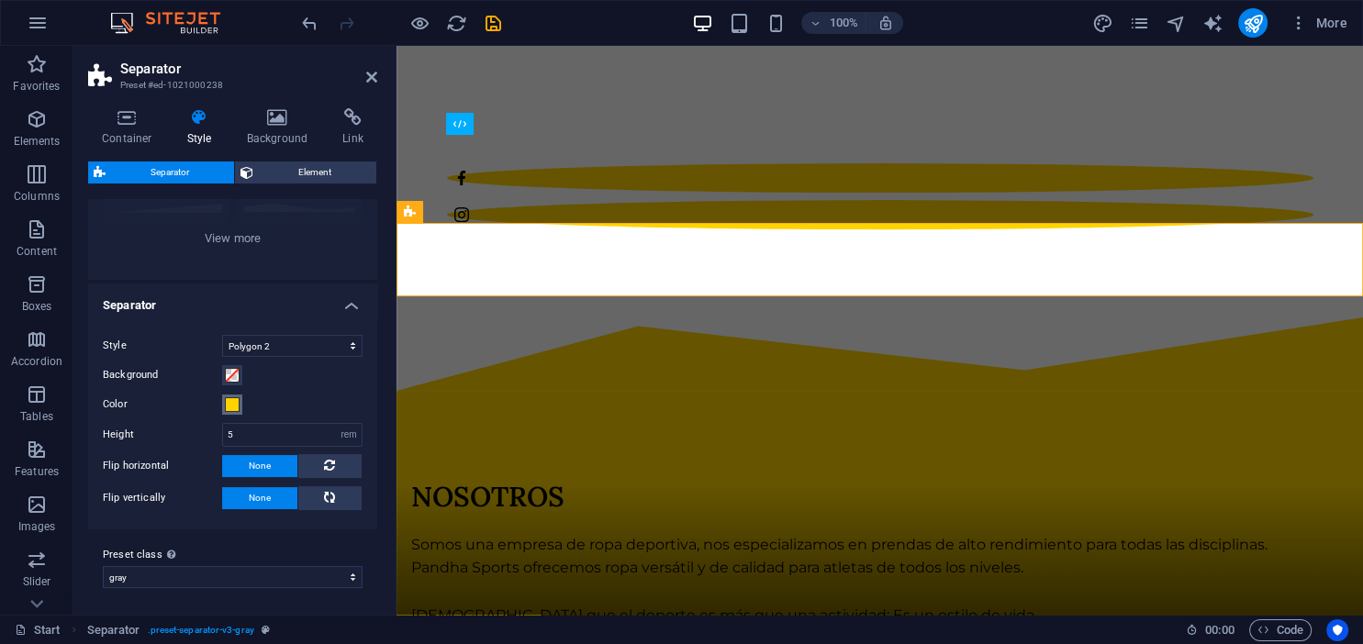
click at [231, 406] on span at bounding box center [232, 404] width 15 height 15
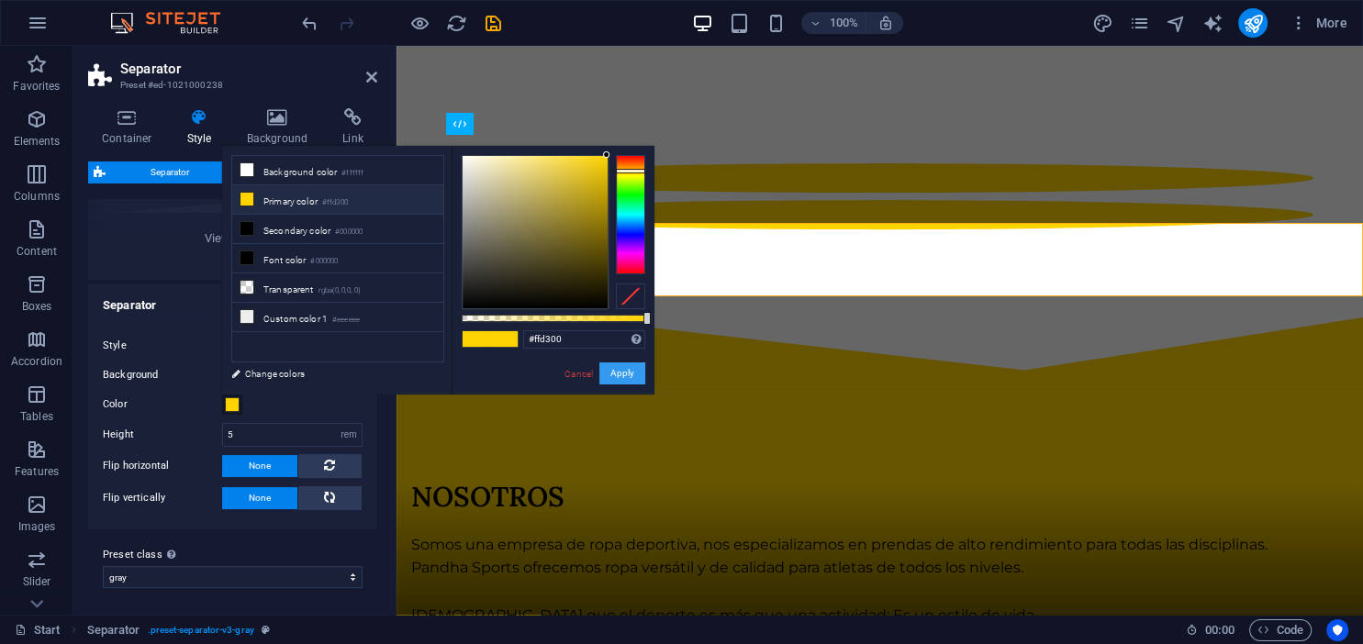
click at [625, 380] on button "Apply" at bounding box center [622, 374] width 46 height 22
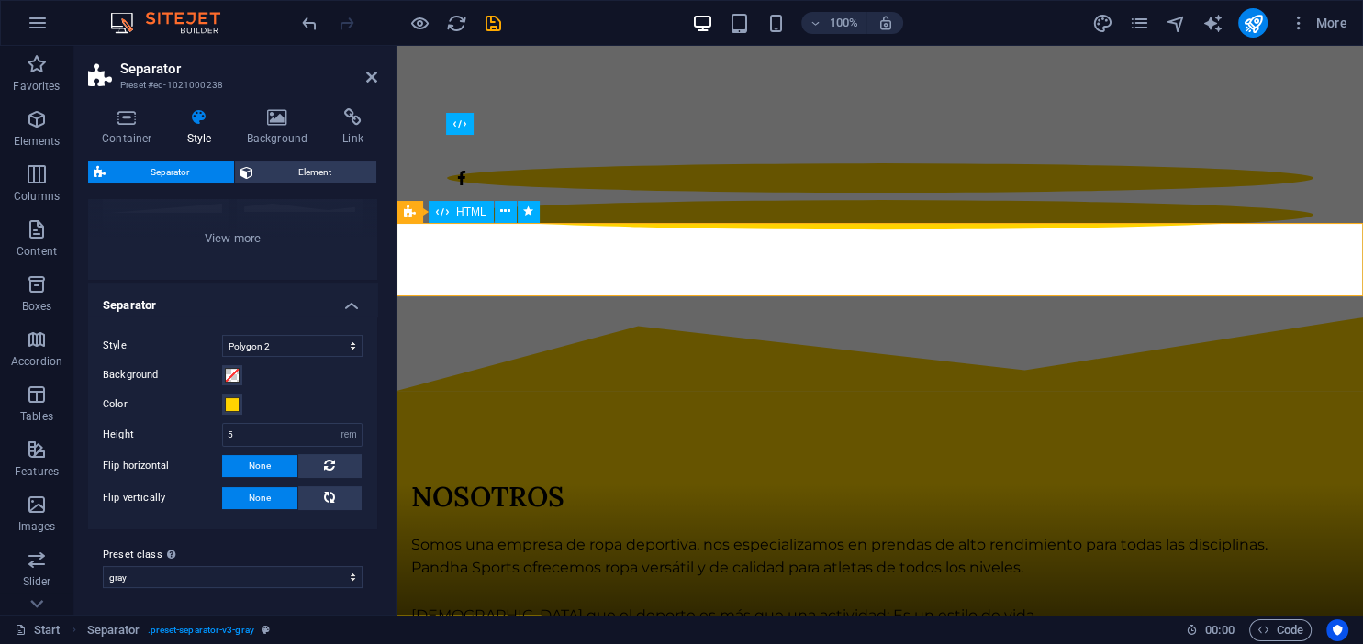
click at [103, 566] on select "polygon2 [PERSON_NAME]-fliped black Add preset class" at bounding box center [233, 577] width 260 height 22
click at [194, 574] on select "polygon2 [PERSON_NAME]-fliped black Add preset class" at bounding box center [233, 577] width 260 height 22
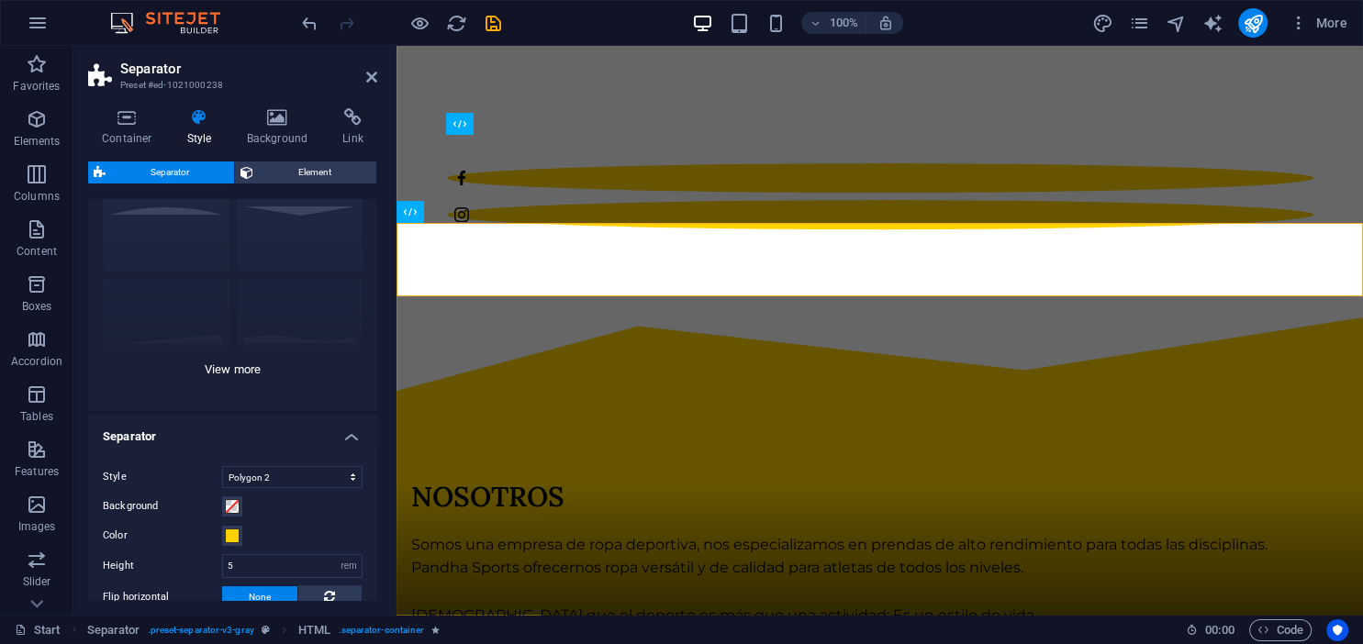
scroll to position [0, 0]
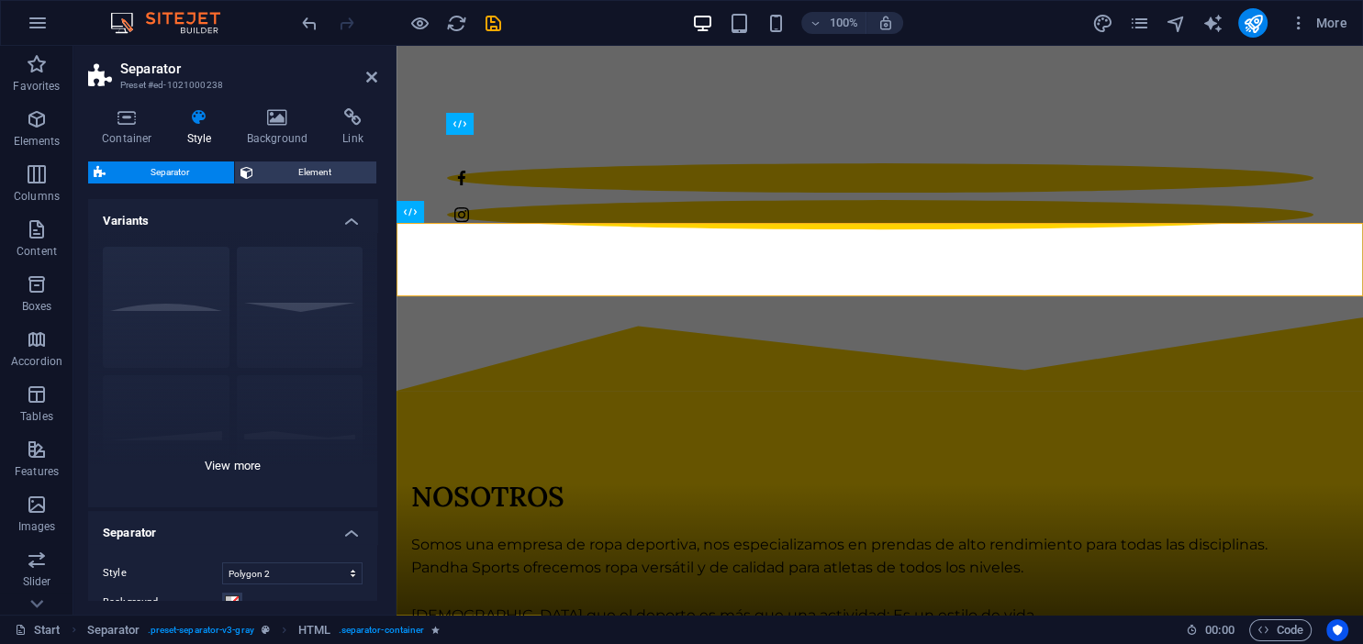
click at [288, 307] on div "Circle Default Diagonal Polygon 1 Polygon 2 Square Zigzag" at bounding box center [232, 369] width 289 height 275
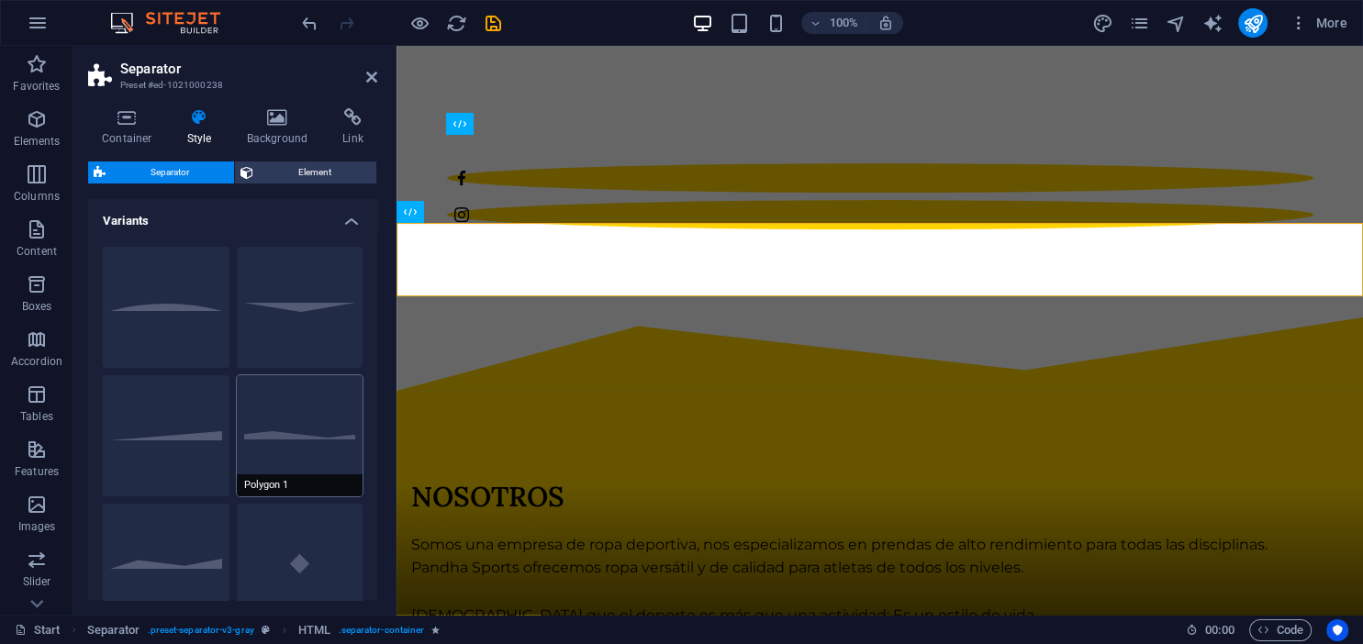
click at [281, 442] on button "Polygon 1" at bounding box center [300, 435] width 127 height 121
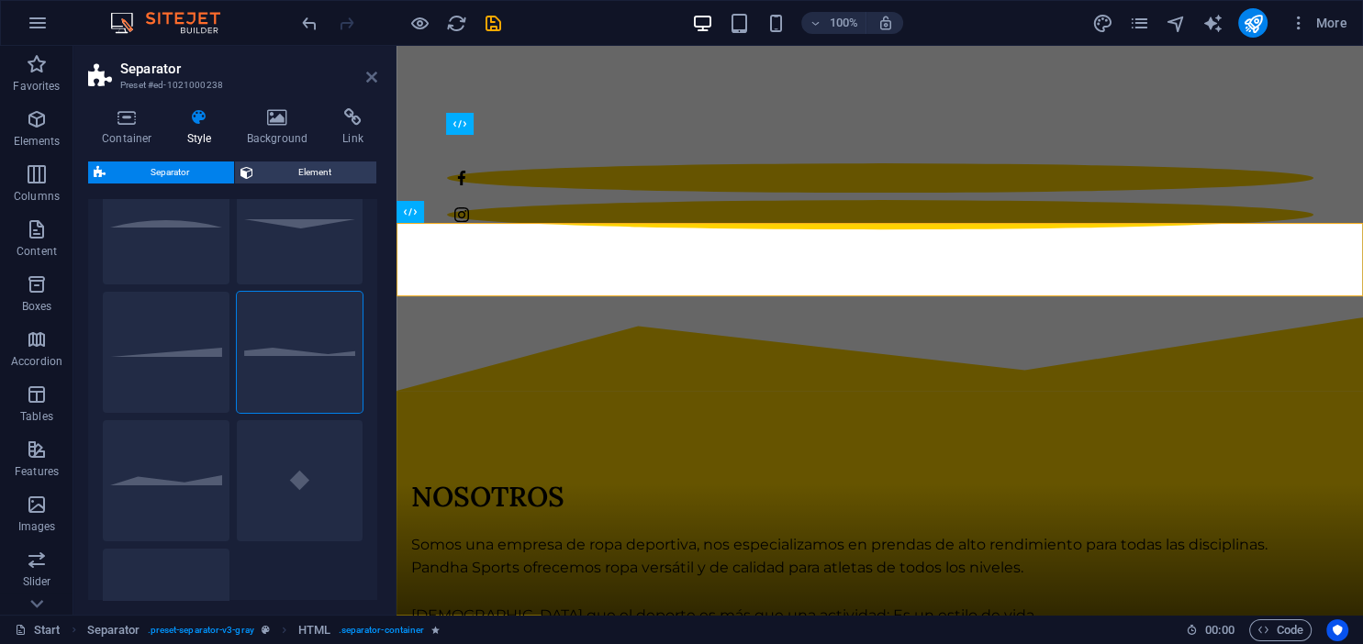
click at [376, 77] on icon at bounding box center [371, 77] width 11 height 15
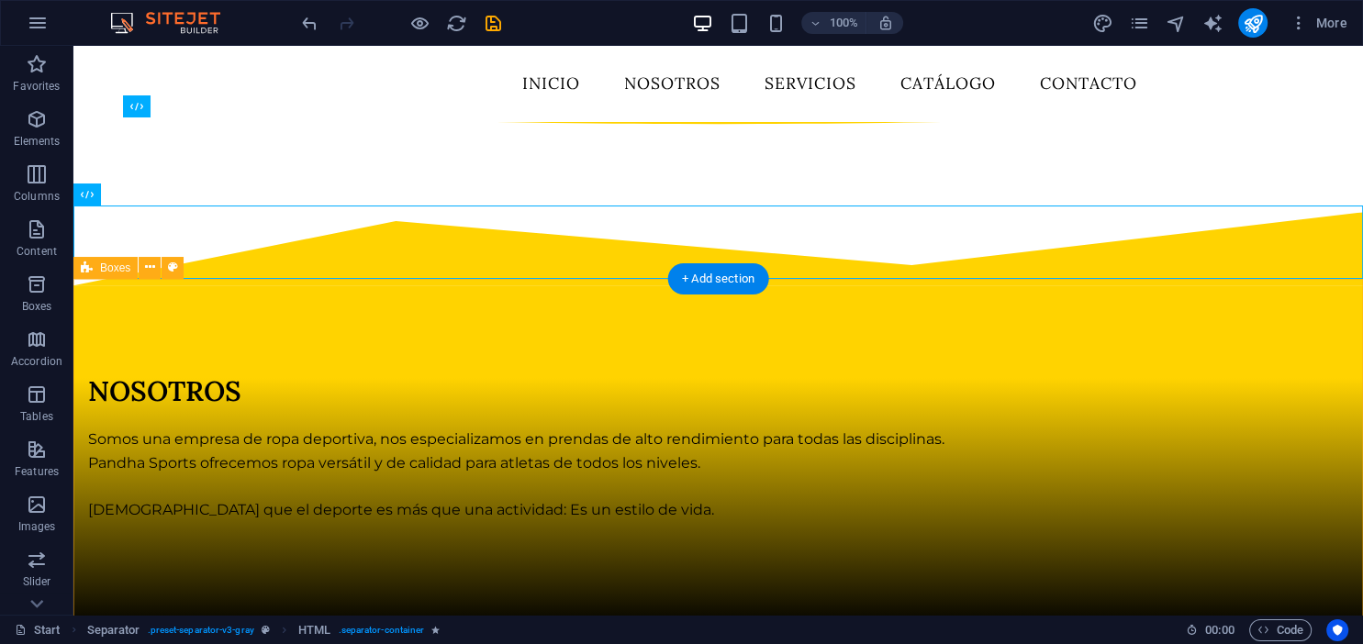
scroll to position [678, 0]
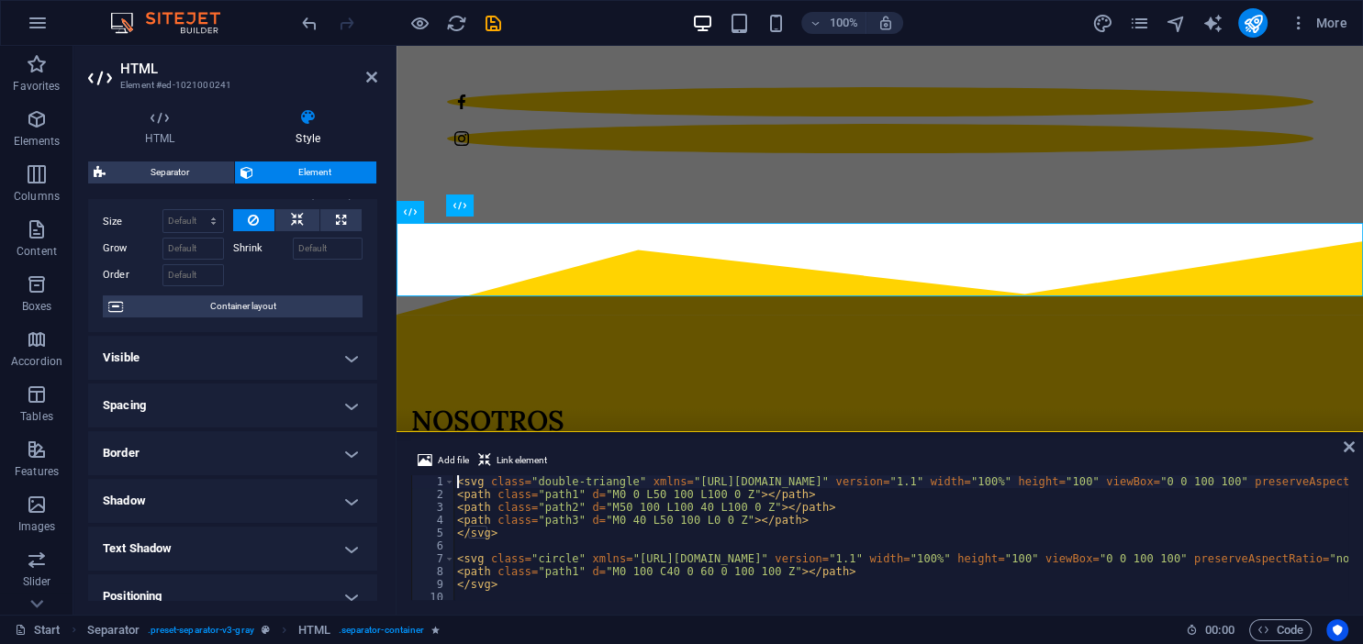
scroll to position [84, 0]
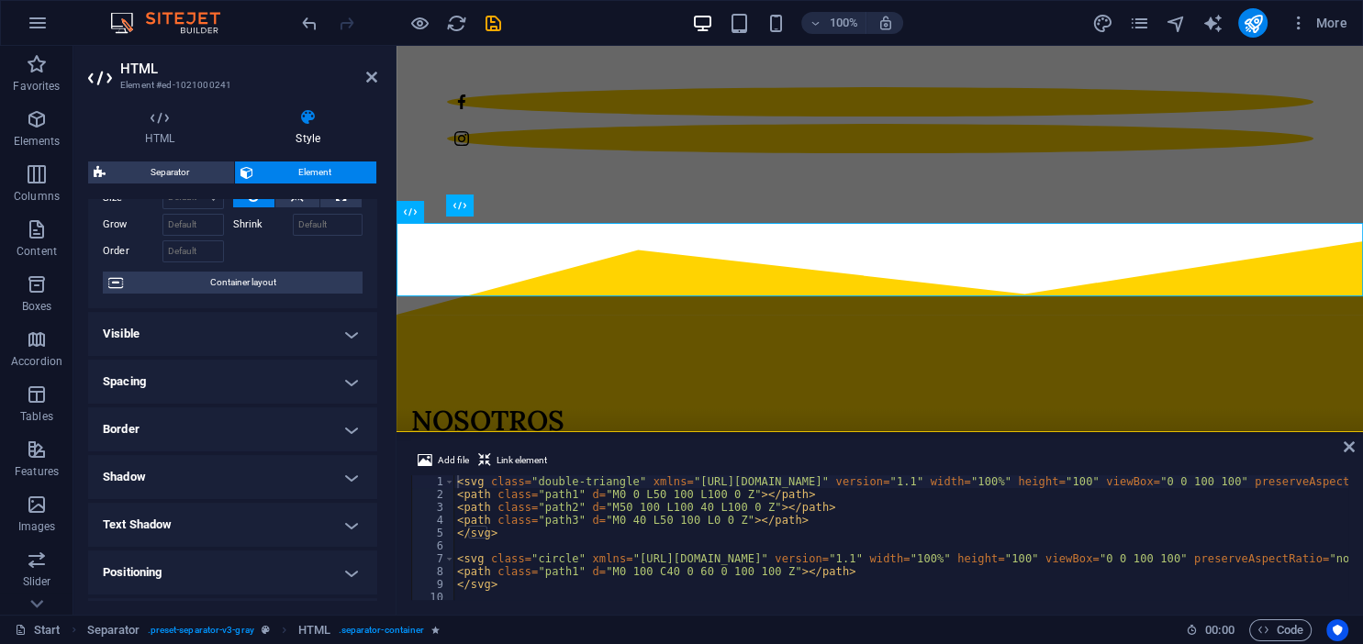
click at [251, 336] on h4 "Visible" at bounding box center [232, 334] width 289 height 44
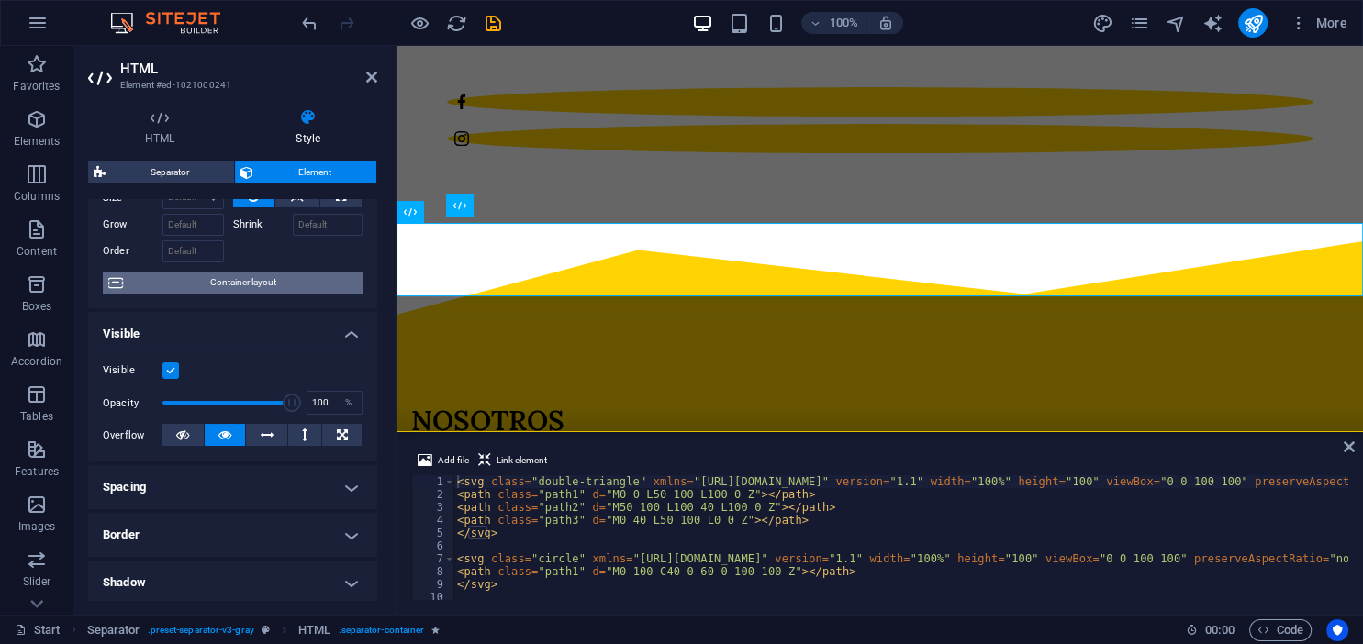
click at [276, 285] on span "Container layout" at bounding box center [242, 283] width 229 height 22
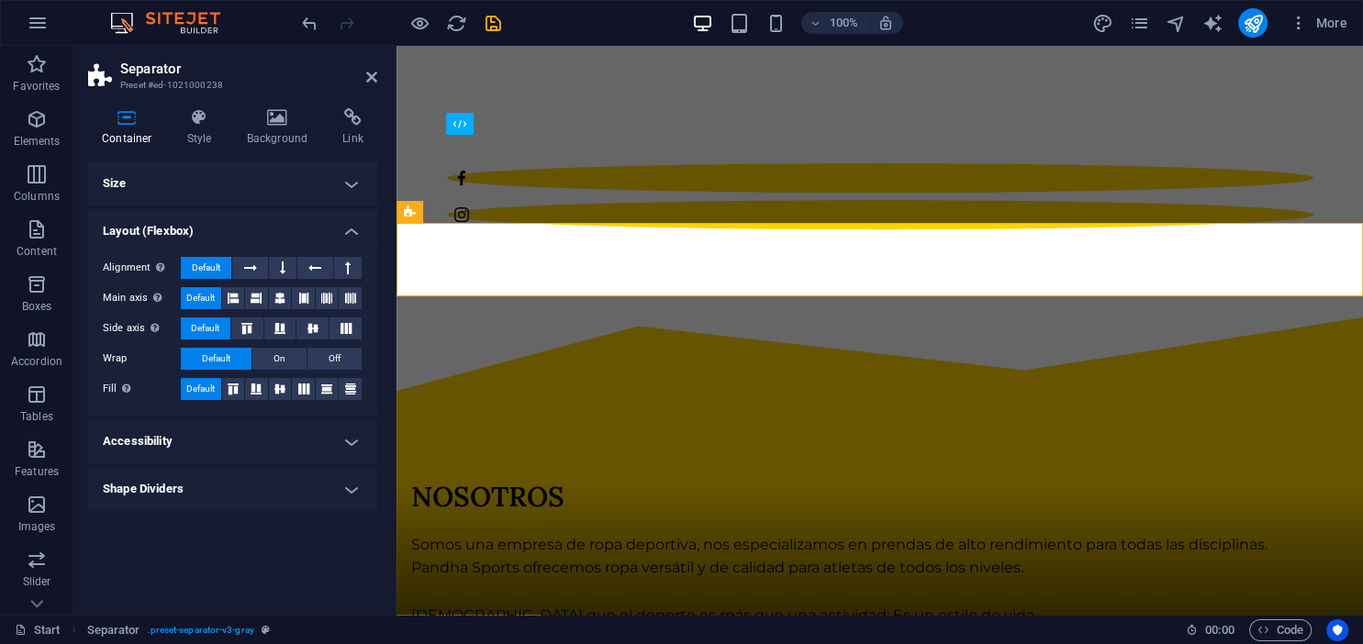
click at [242, 173] on h4 "Size" at bounding box center [232, 184] width 289 height 44
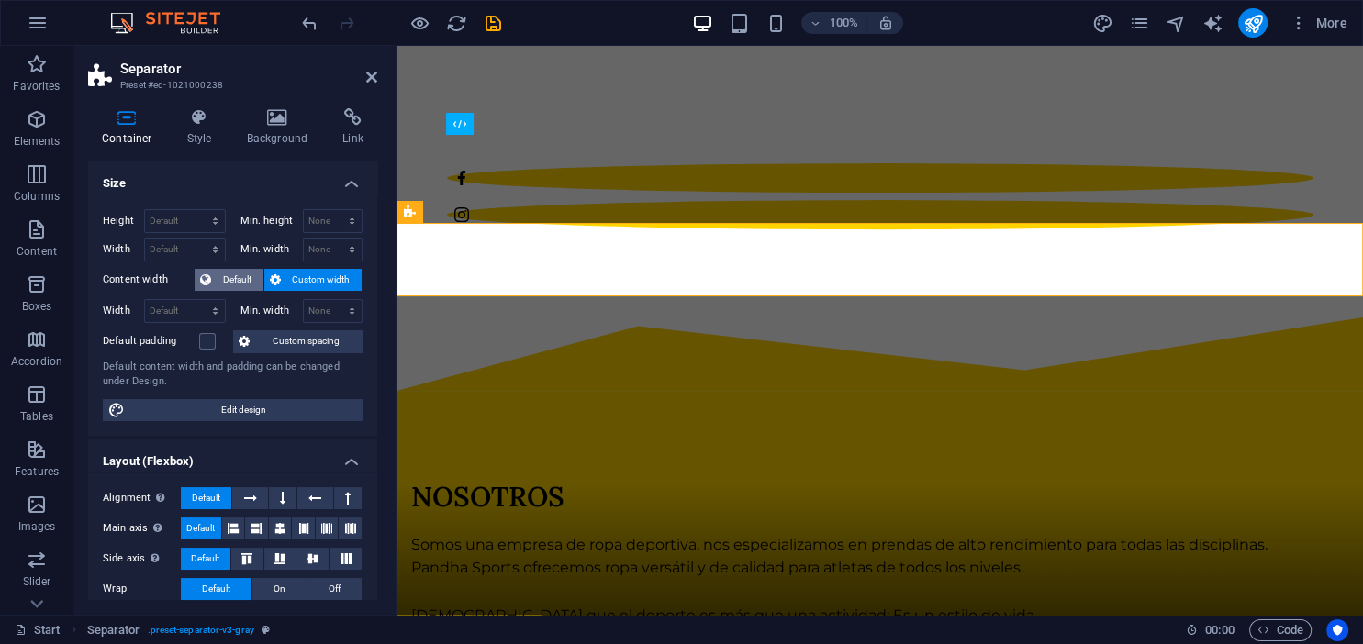
scroll to position [140, 0]
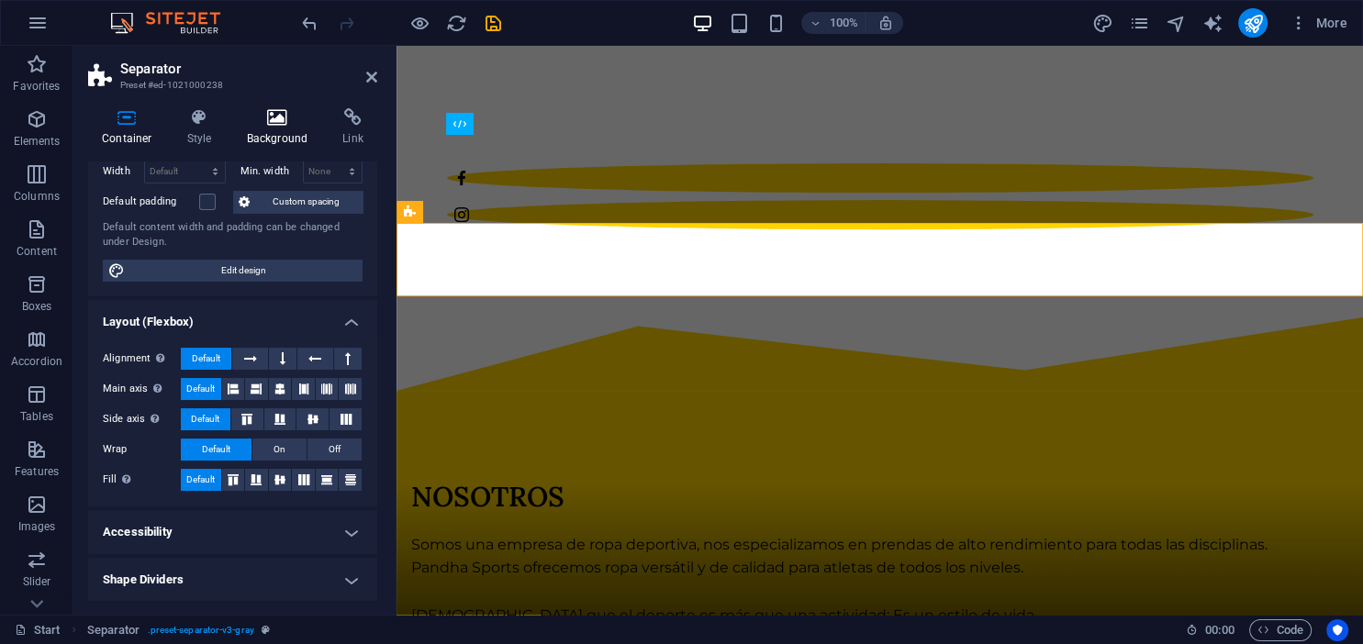
click at [272, 123] on icon at bounding box center [277, 117] width 89 height 18
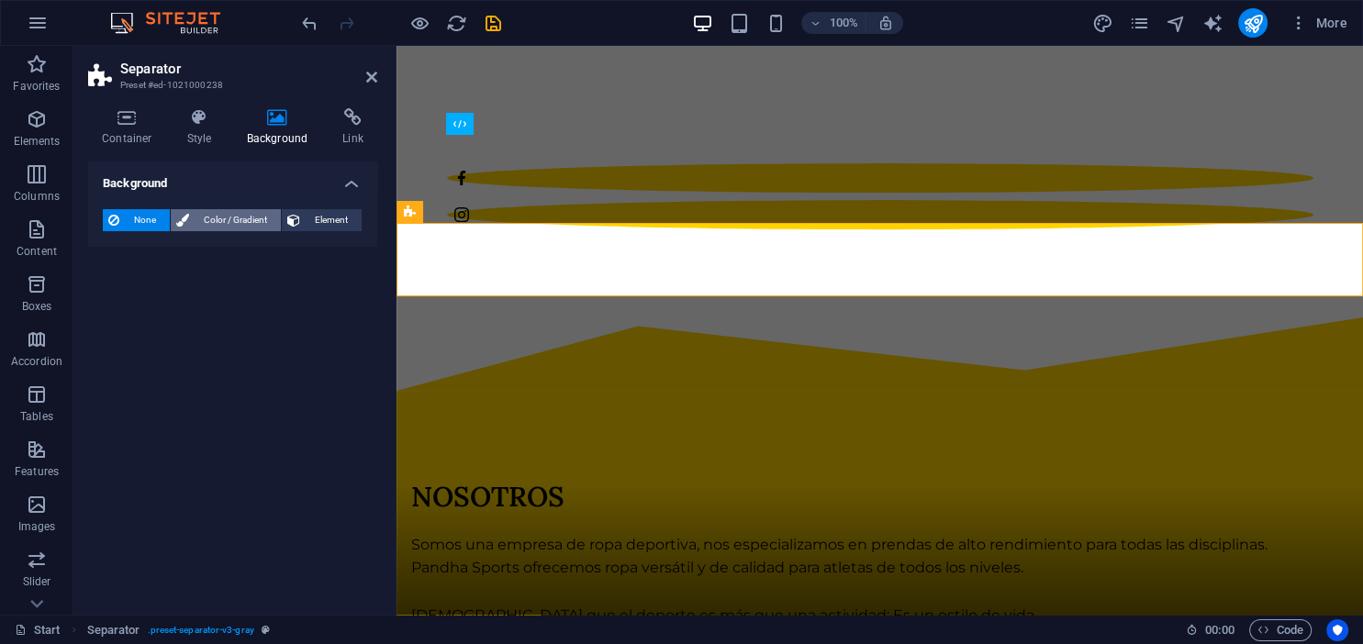
click at [222, 221] on span "Color / Gradient" at bounding box center [235, 220] width 81 height 22
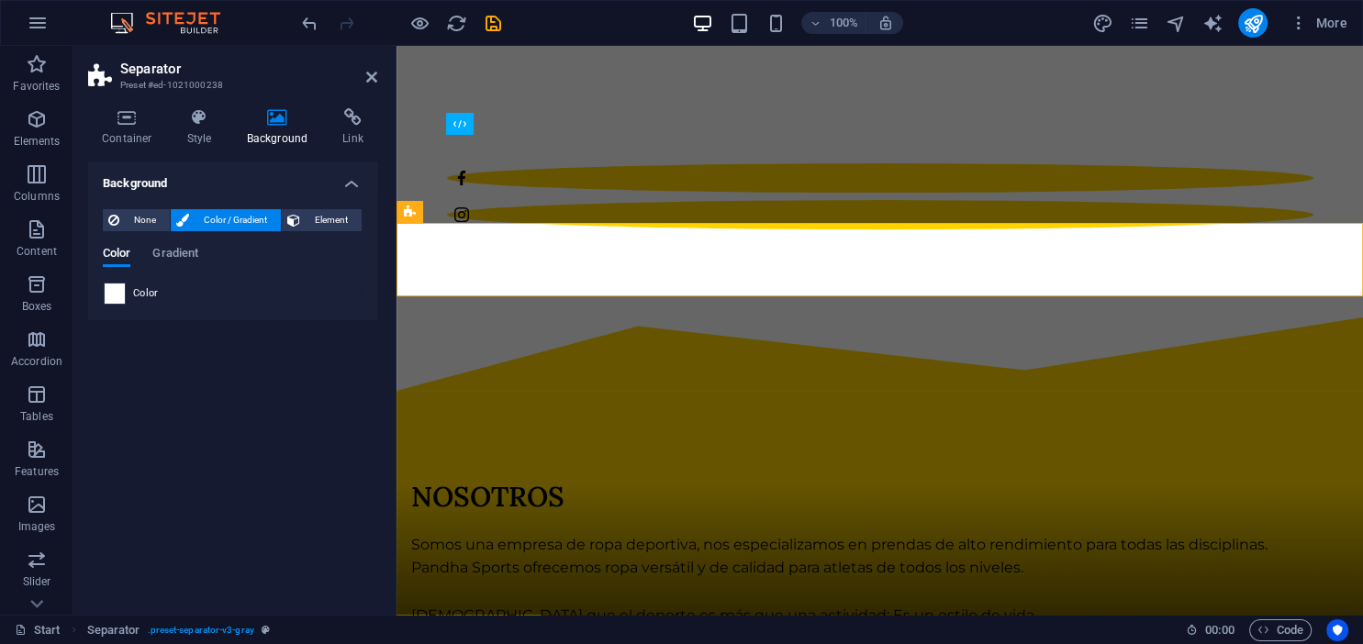
click at [109, 286] on span at bounding box center [115, 294] width 20 height 20
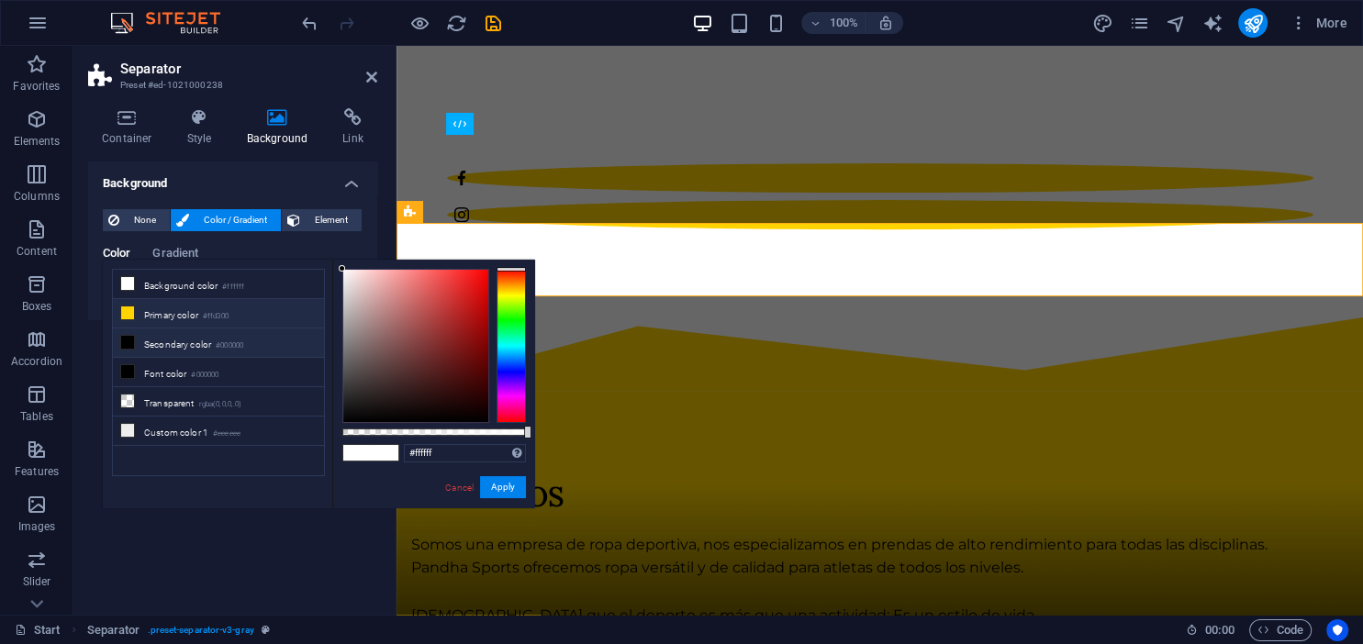
click at [140, 307] on li "Primary color #ffd300" at bounding box center [218, 313] width 211 height 29
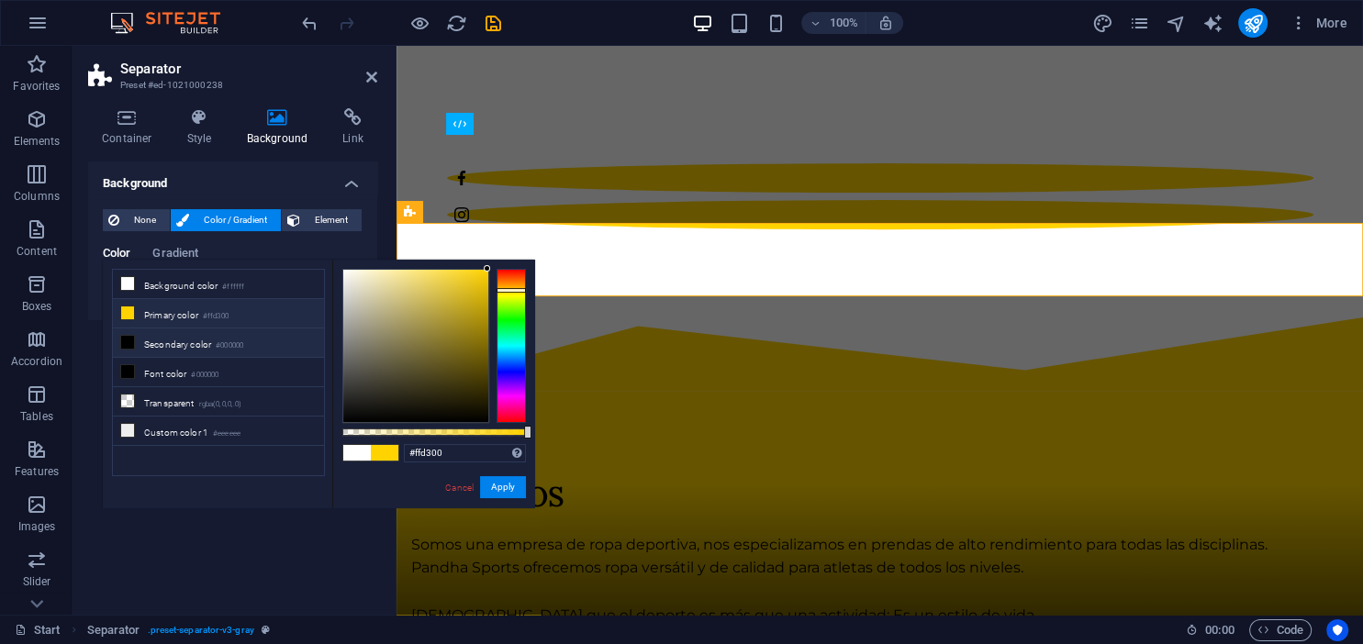
click at [155, 350] on li "Secondary color #000000" at bounding box center [218, 343] width 211 height 29
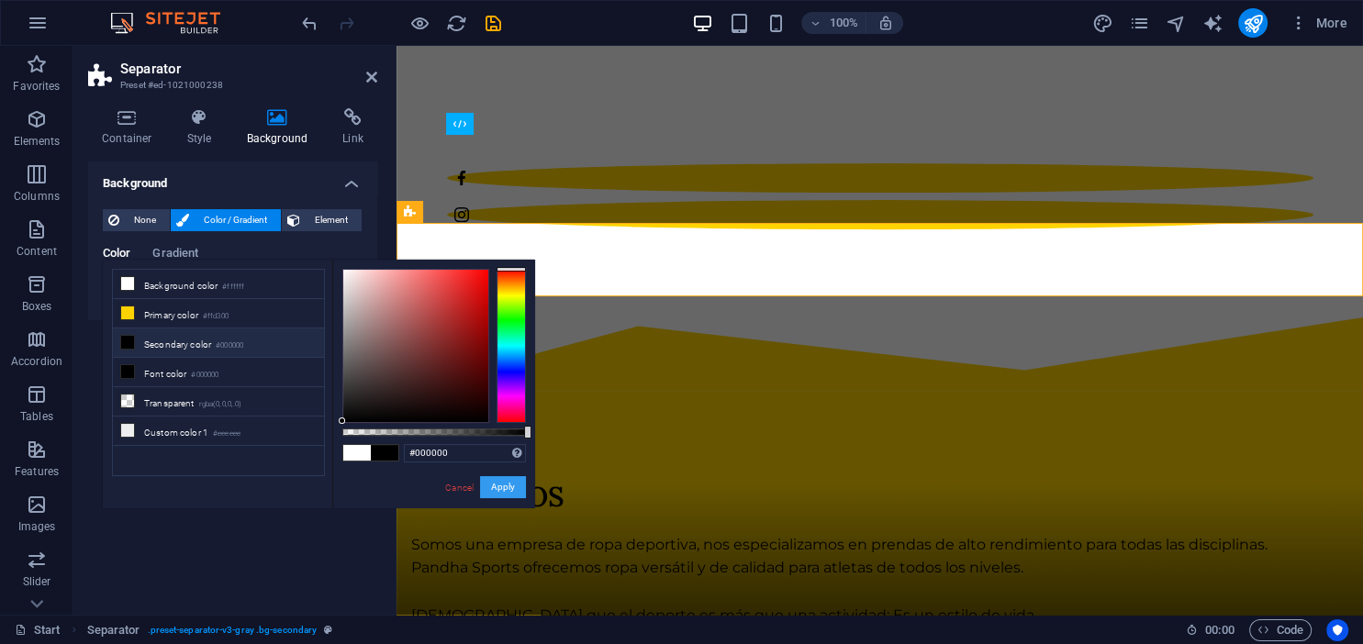
click at [510, 486] on button "Apply" at bounding box center [503, 487] width 46 height 22
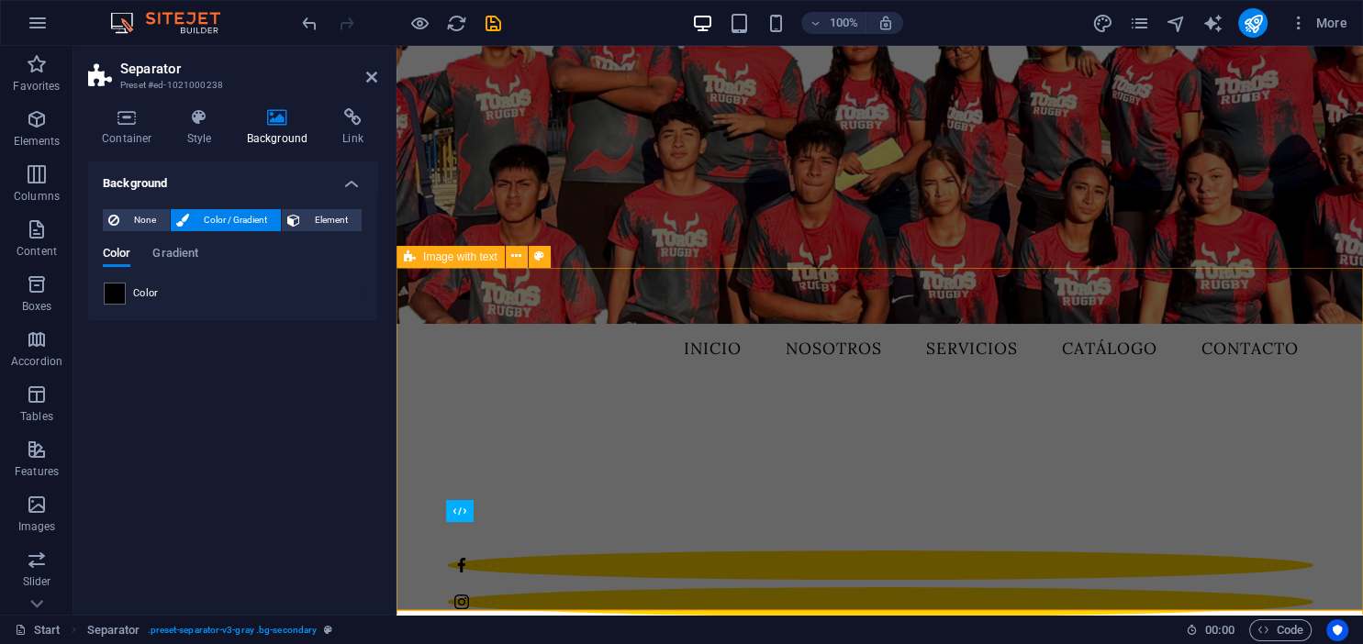
scroll to position [582, 0]
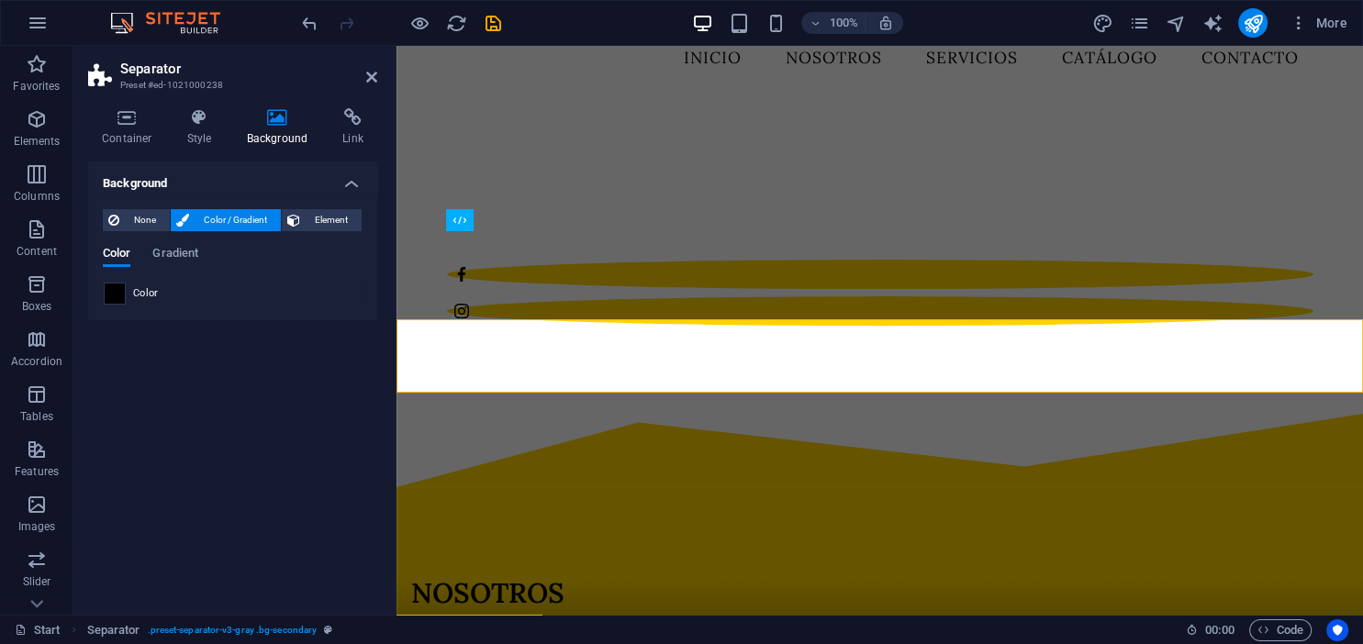
click at [116, 292] on span at bounding box center [115, 294] width 20 height 20
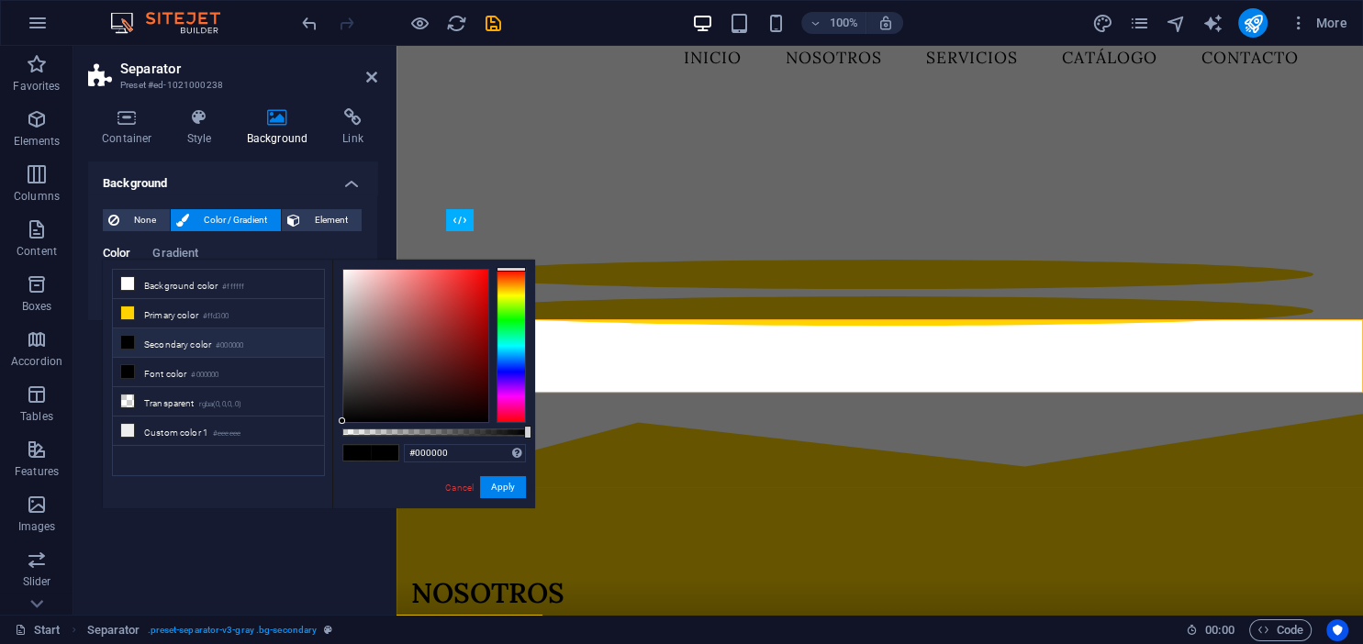
click at [116, 292] on li "Background color #ffffff" at bounding box center [218, 284] width 211 height 29
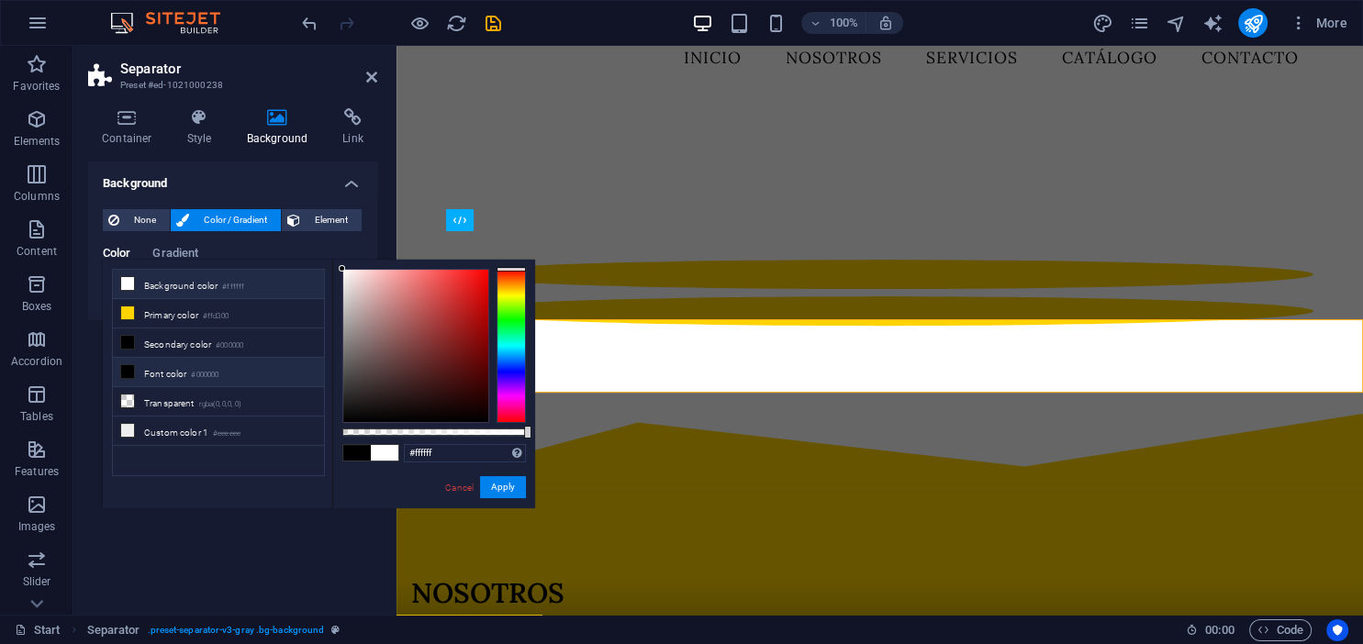
click at [172, 380] on li "Font color #000000" at bounding box center [218, 372] width 211 height 29
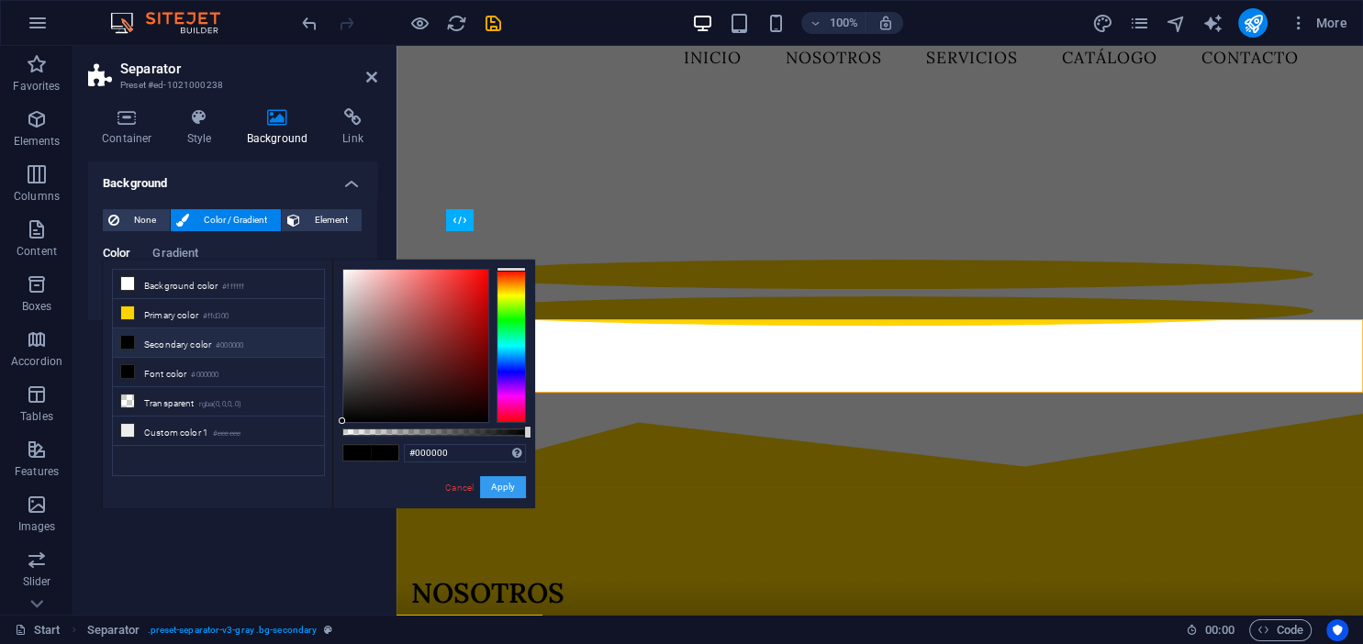
click at [519, 485] on button "Apply" at bounding box center [503, 487] width 46 height 22
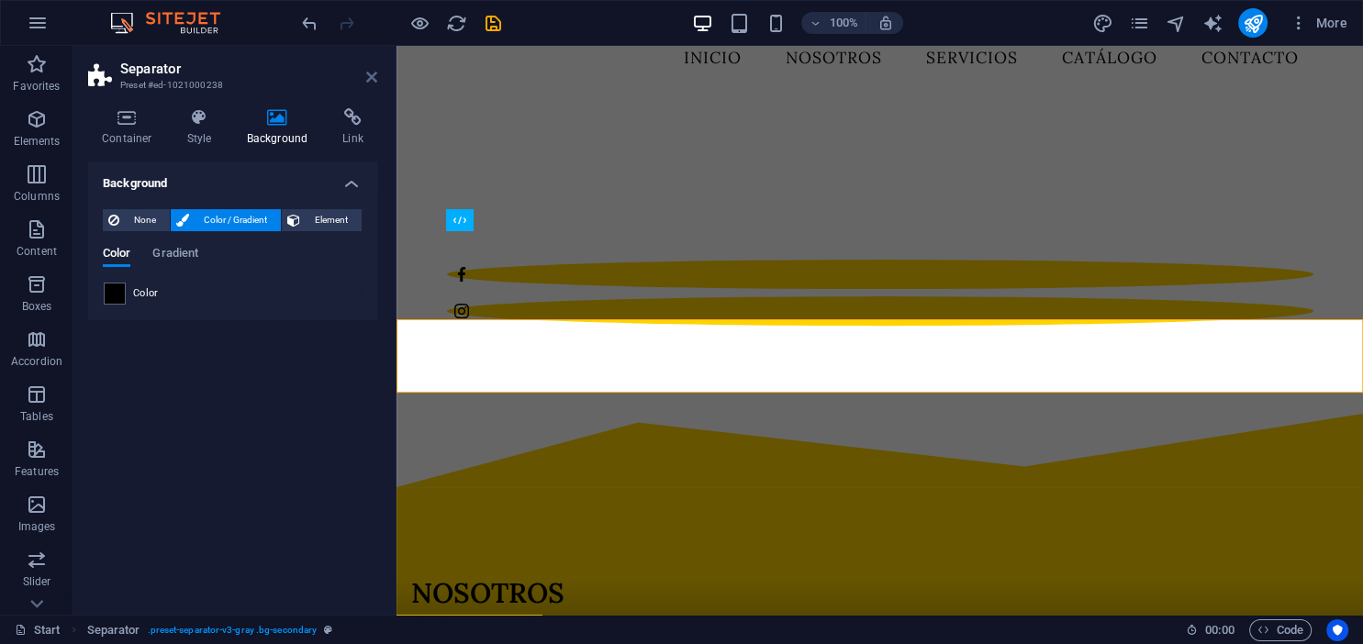
click at [374, 73] on icon at bounding box center [371, 77] width 11 height 15
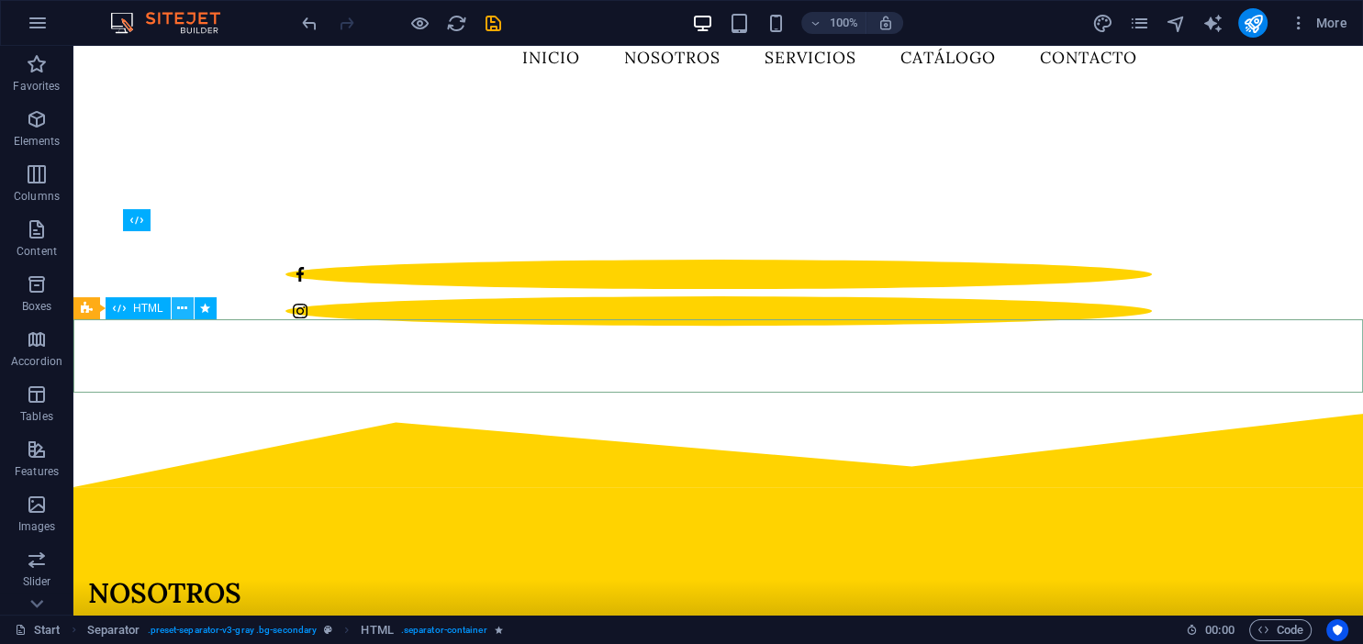
click at [185, 318] on icon at bounding box center [182, 308] width 10 height 19
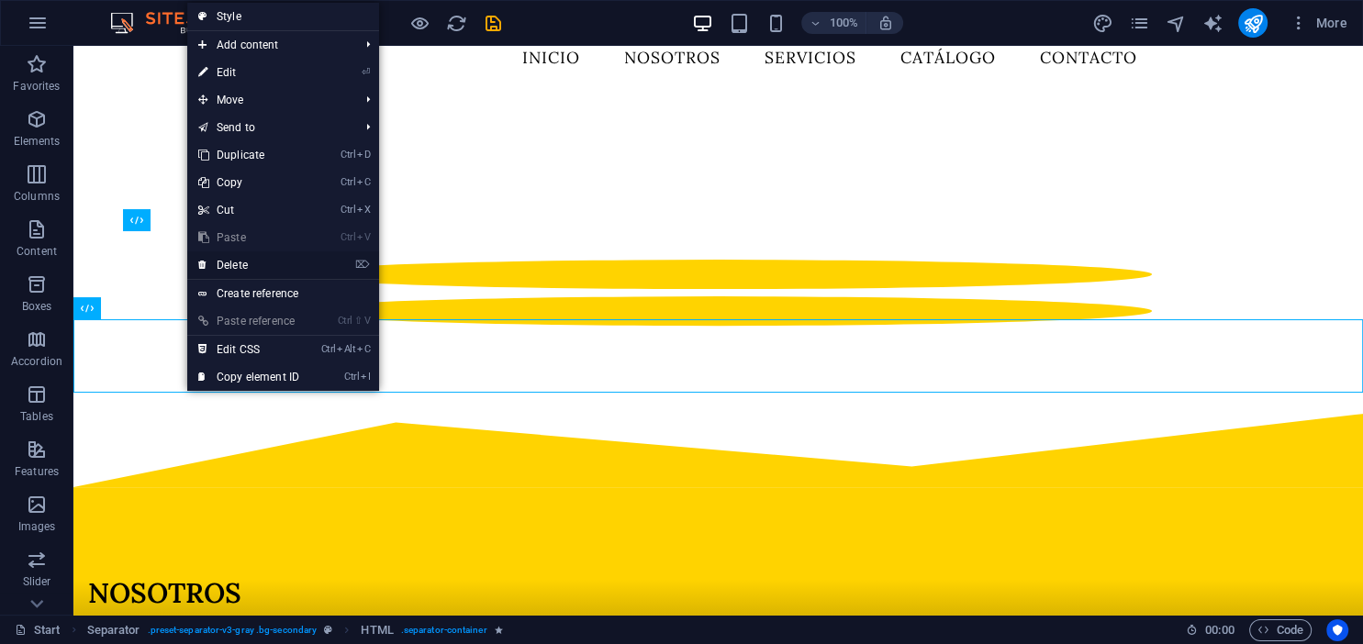
click at [246, 264] on link "⌦ Delete" at bounding box center [248, 265] width 123 height 28
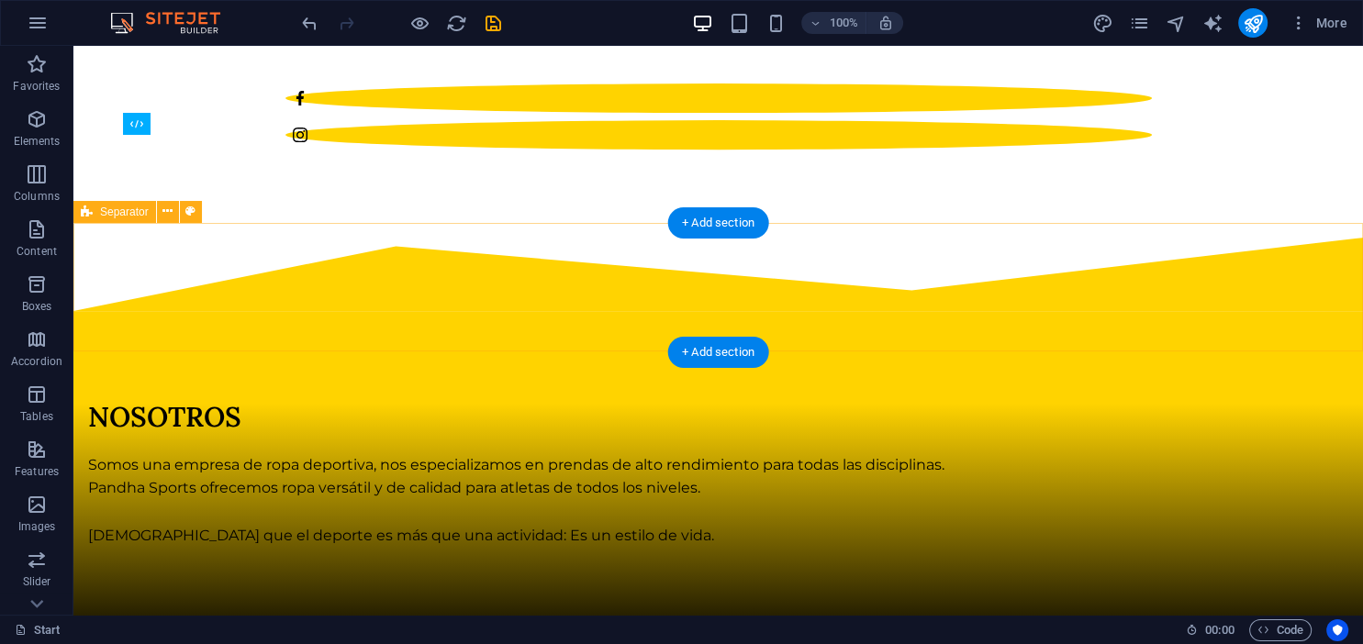
scroll to position [969, 0]
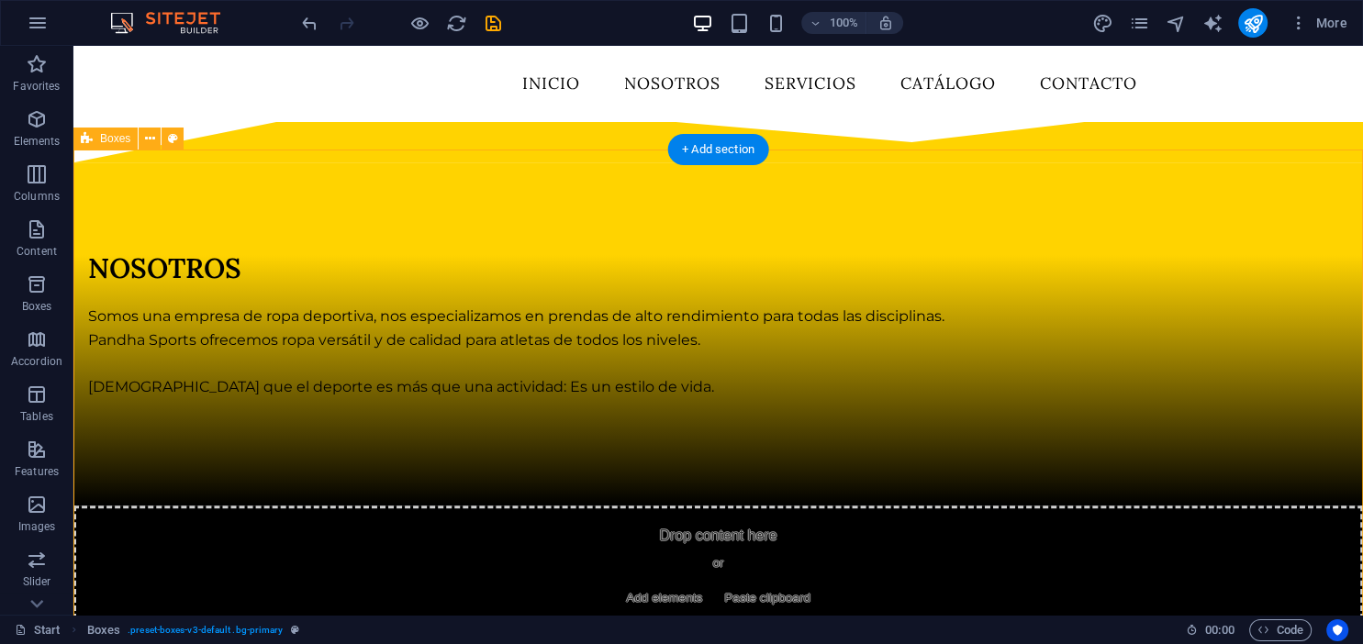
scroll to position [872, 0]
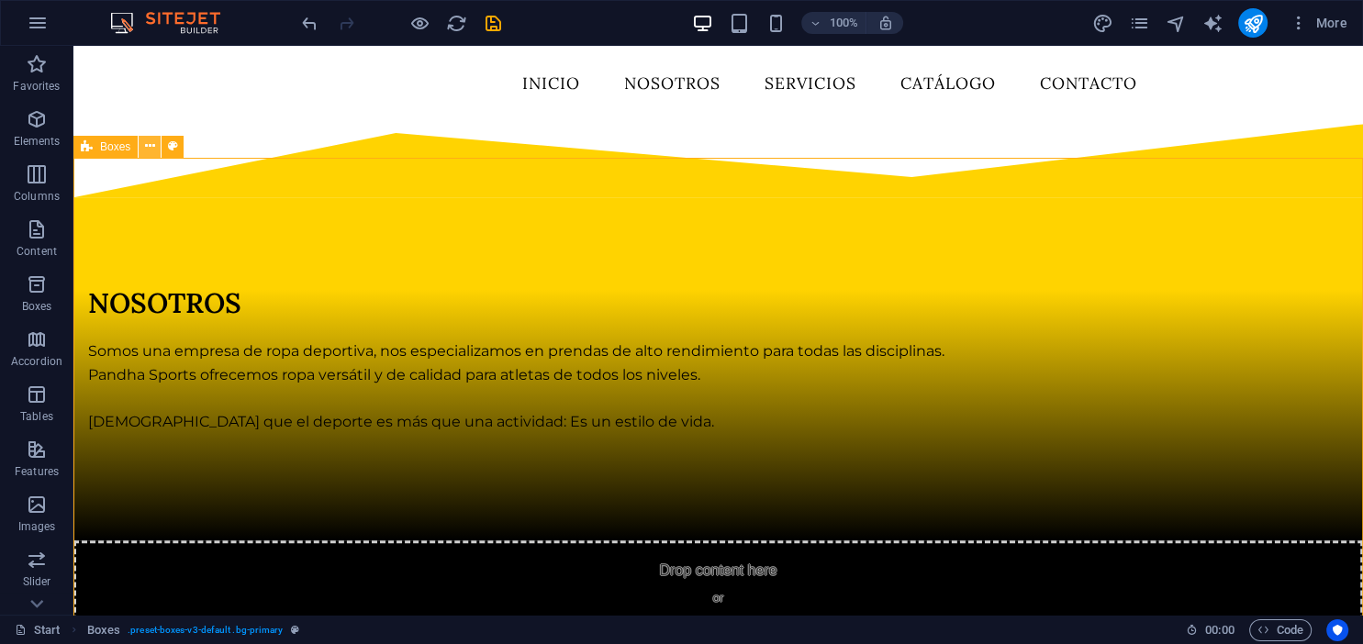
click at [144, 140] on button at bounding box center [150, 147] width 22 height 22
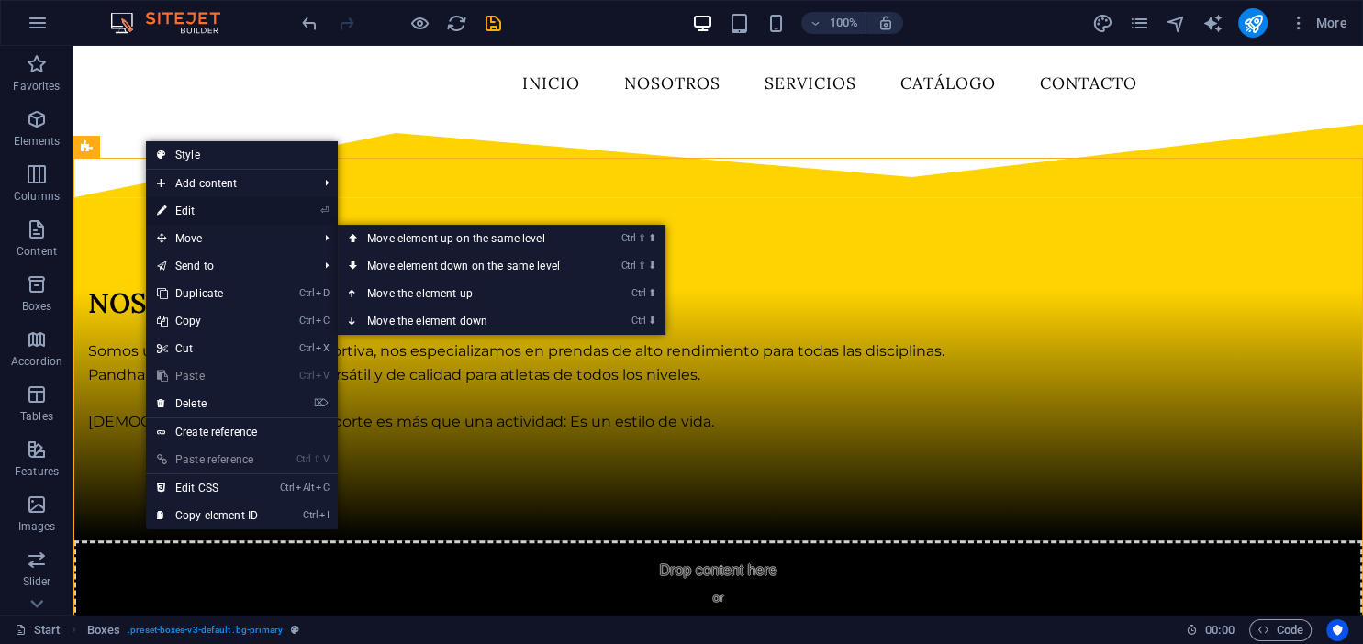
click at [185, 207] on link "⏎ Edit" at bounding box center [207, 211] width 123 height 28
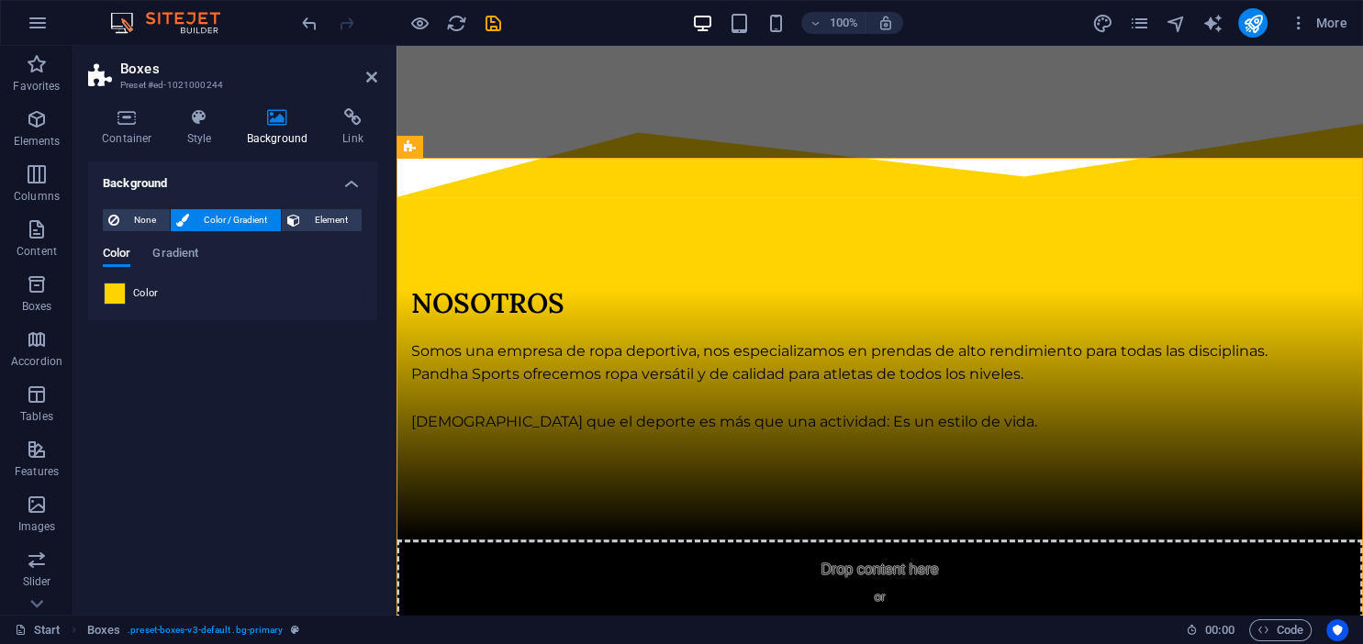
click at [123, 291] on span at bounding box center [115, 294] width 20 height 20
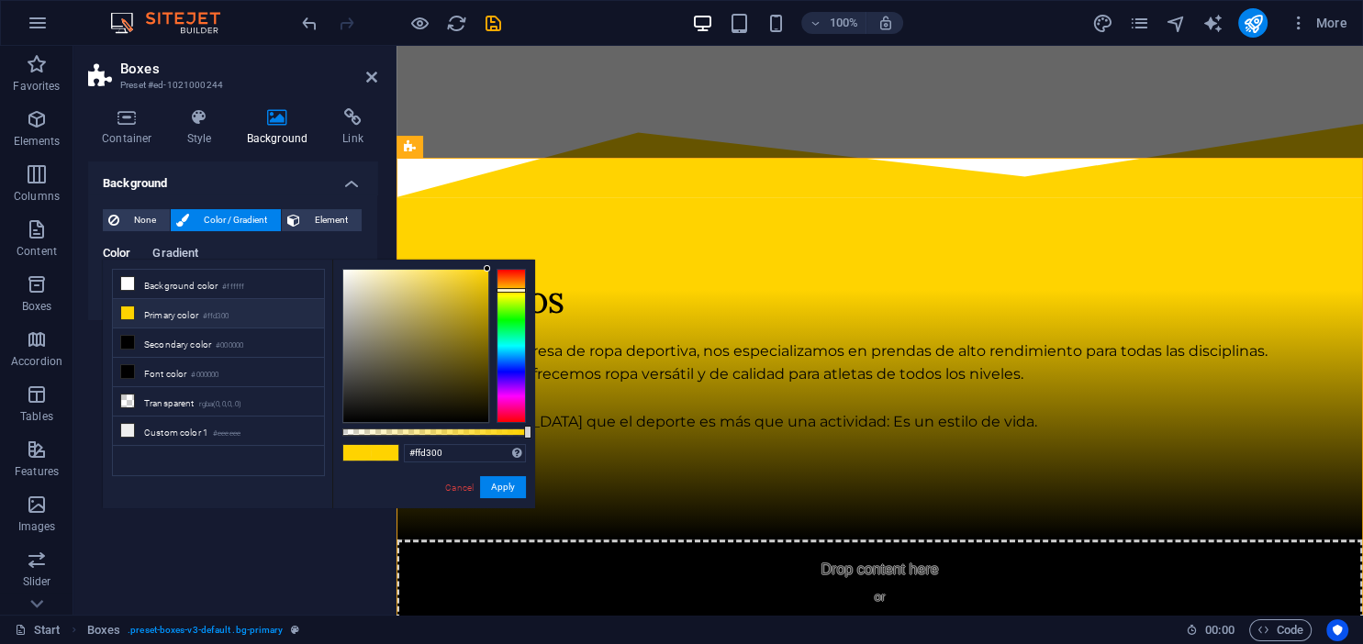
click at [181, 252] on span "Gradient" at bounding box center [175, 255] width 46 height 26
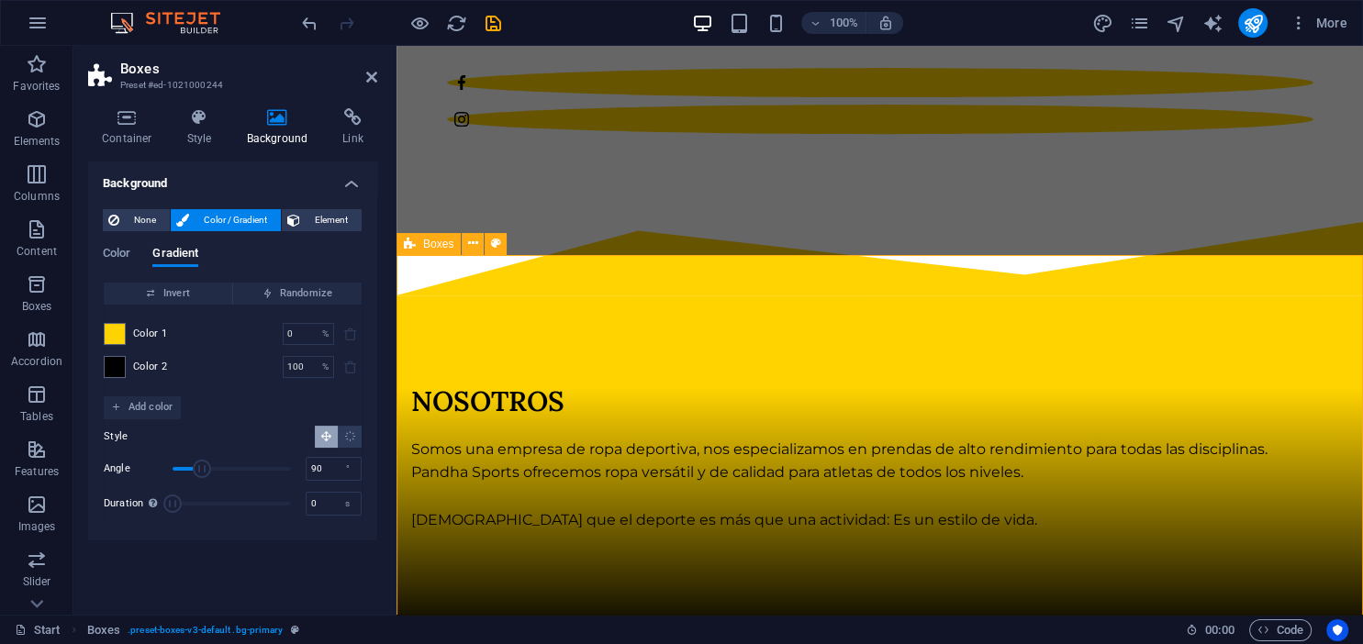
scroll to position [776, 0]
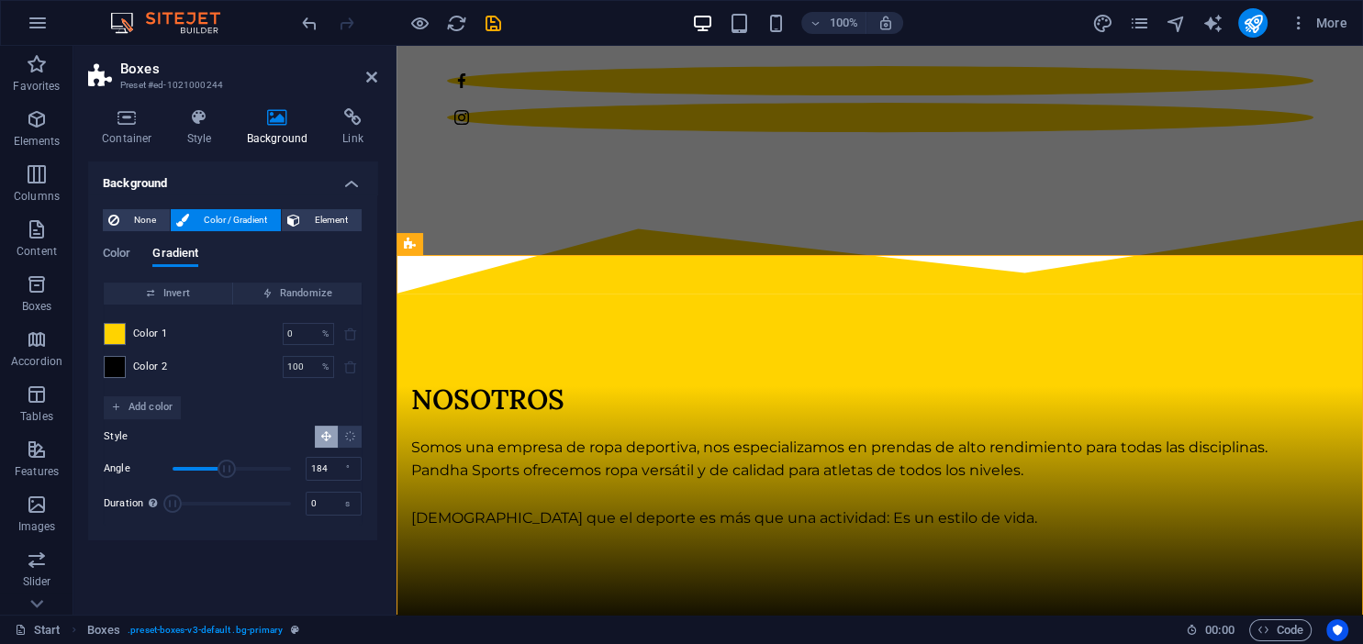
drag, startPoint x: 199, startPoint y: 464, endPoint x: 233, endPoint y: 464, distance: 34.0
click at [233, 464] on span "Angle" at bounding box center [227, 469] width 18 height 18
drag, startPoint x: 234, startPoint y: 464, endPoint x: 255, endPoint y: 466, distance: 21.2
click at [243, 466] on span "Angle" at bounding box center [234, 469] width 18 height 18
drag, startPoint x: 255, startPoint y: 466, endPoint x: 244, endPoint y: 468, distance: 11.2
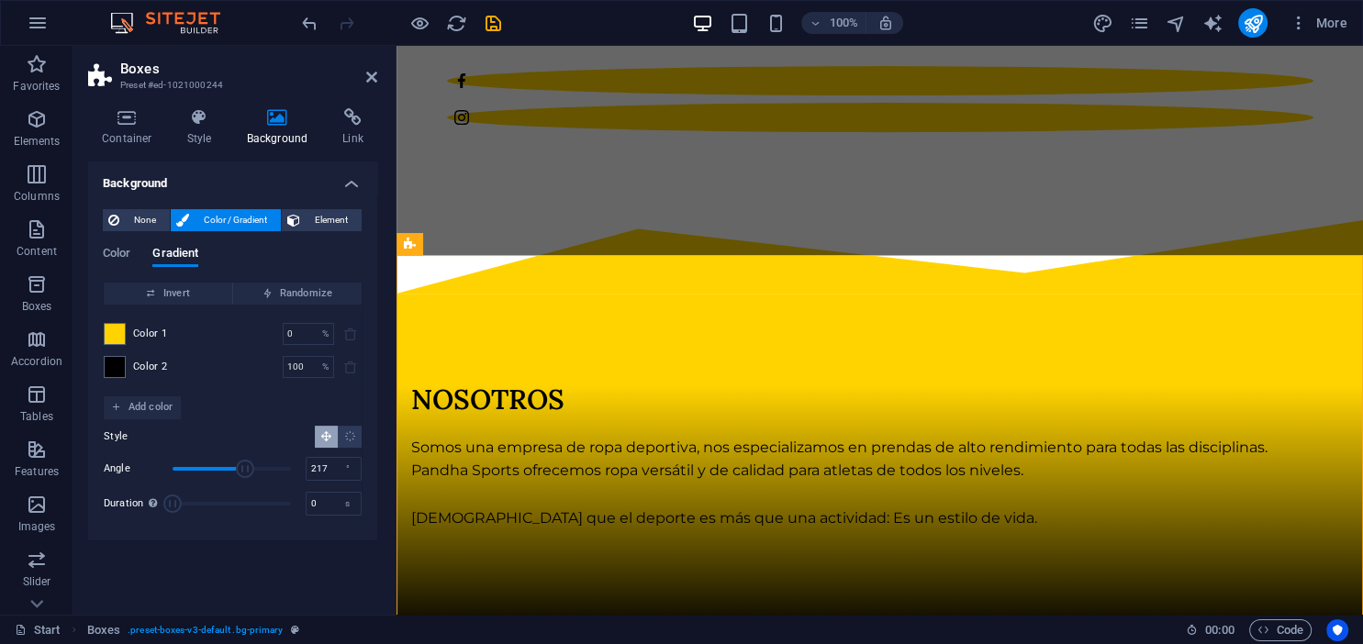
click at [244, 468] on span "Angle" at bounding box center [245, 469] width 18 height 18
click at [236, 468] on span "Angle" at bounding box center [236, 469] width 18 height 18
click at [231, 468] on span "Angle" at bounding box center [231, 469] width 18 height 18
drag, startPoint x: 231, startPoint y: 468, endPoint x: 285, endPoint y: 468, distance: 53.2
click at [285, 468] on span "Angle" at bounding box center [281, 469] width 18 height 18
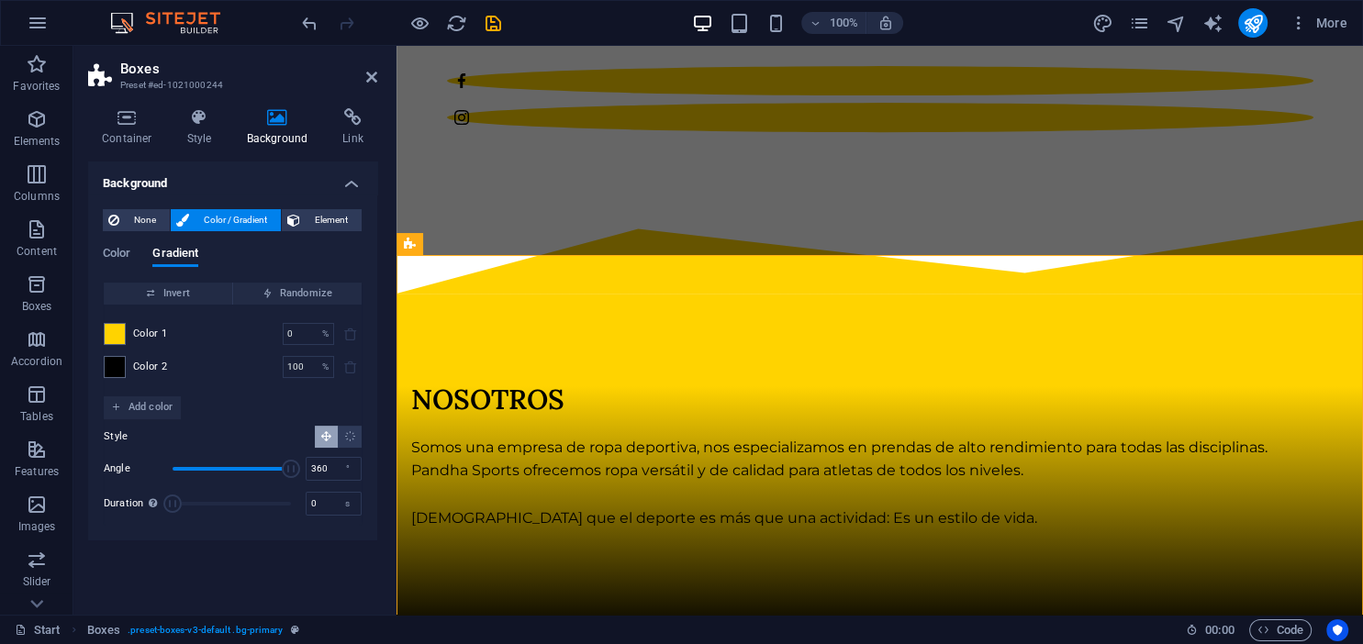
drag, startPoint x: 285, startPoint y: 468, endPoint x: 302, endPoint y: 468, distance: 17.4
click at [300, 468] on span "Angle" at bounding box center [291, 469] width 18 height 18
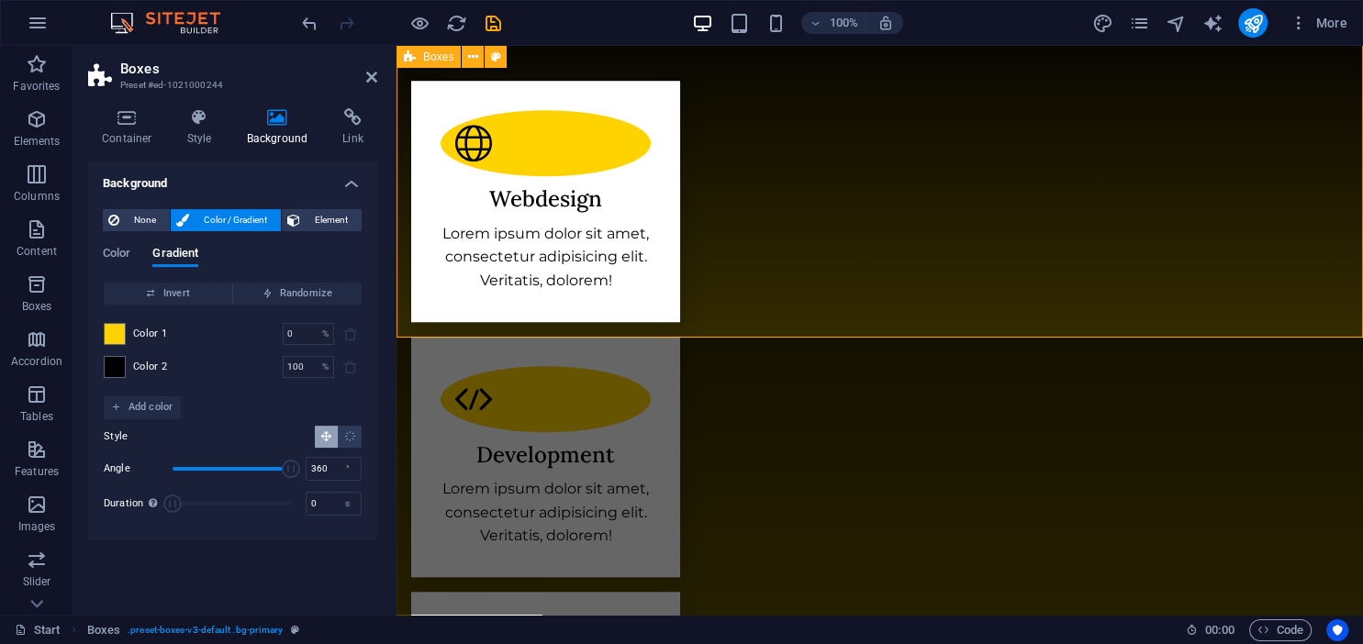
scroll to position [1551, 0]
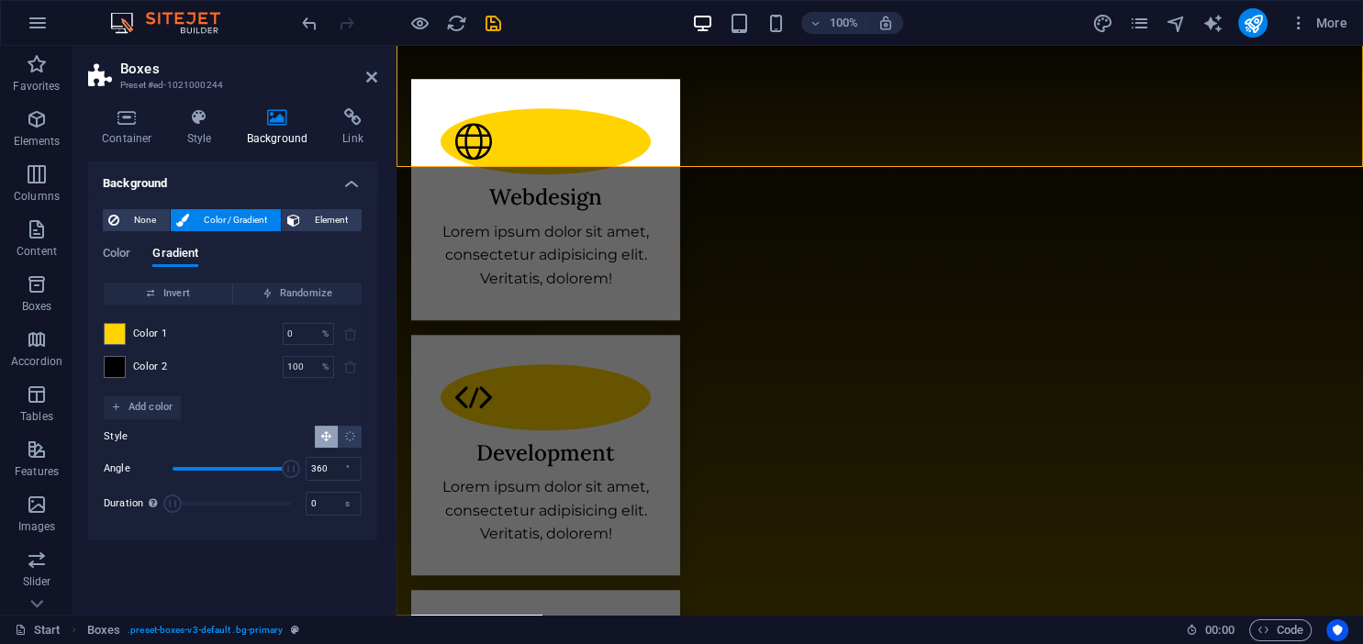
click at [378, 77] on aside "Boxes Preset #ed-1021000244 Container Style Background Link Size Height Default…" at bounding box center [234, 330] width 323 height 569
click at [385, 85] on aside "Boxes Preset #ed-1021000244 Container Style Background Link Size Height Default…" at bounding box center [234, 330] width 323 height 569
click at [376, 78] on icon at bounding box center [371, 77] width 11 height 15
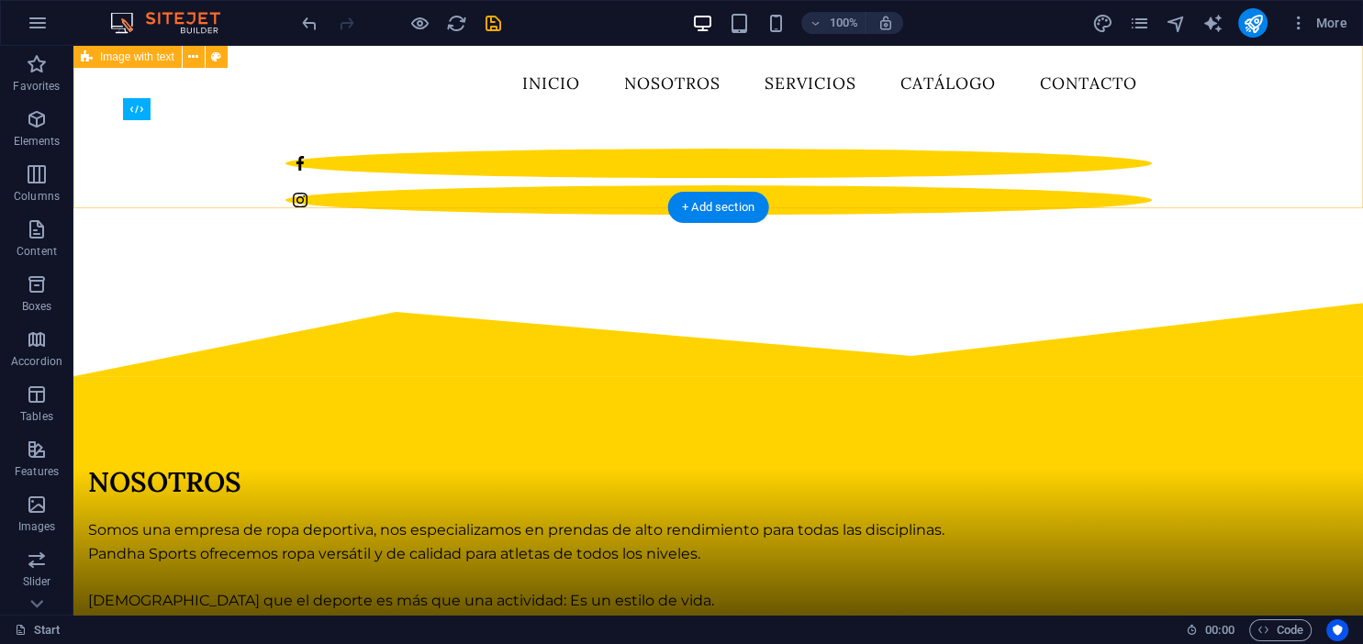
scroll to position [678, 0]
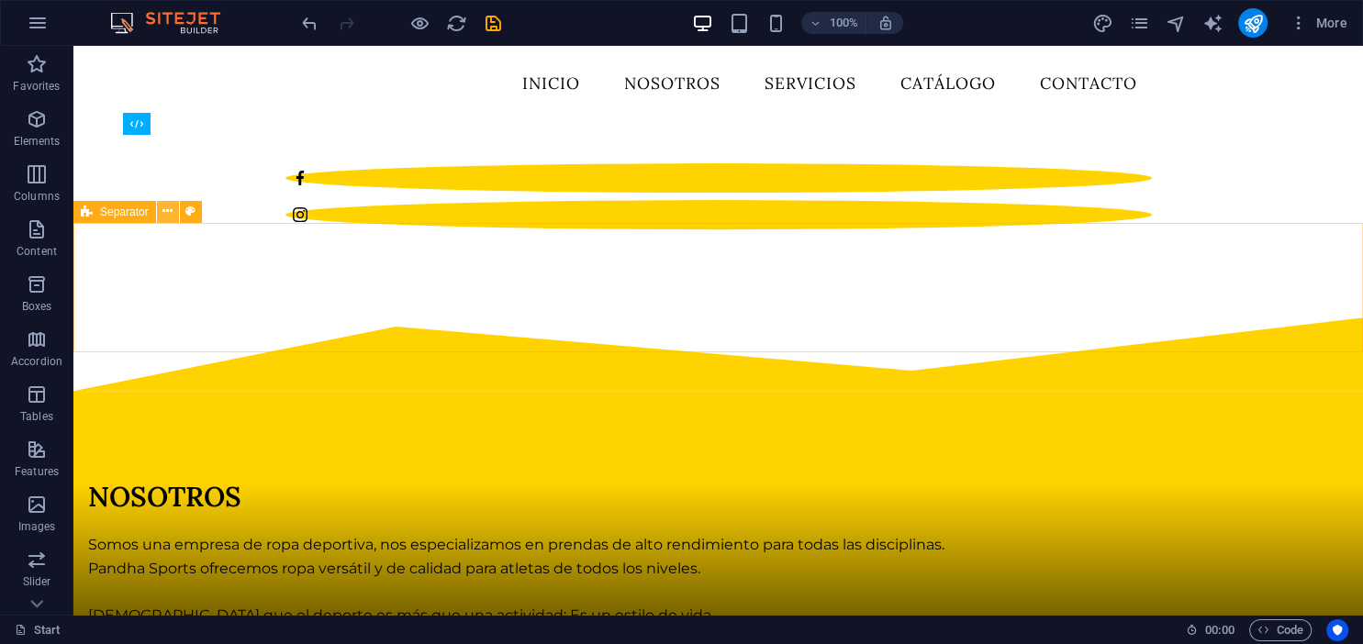
click at [171, 207] on icon at bounding box center [167, 211] width 10 height 19
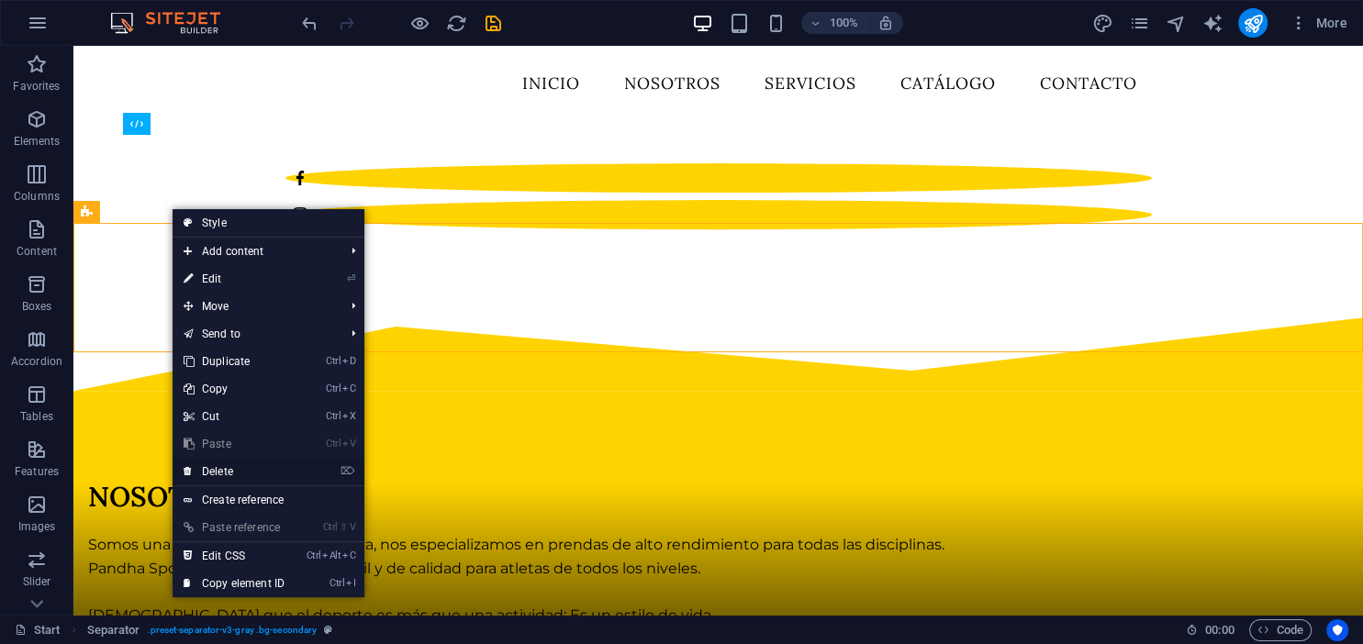
click at [210, 478] on link "⌦ Delete" at bounding box center [234, 472] width 123 height 28
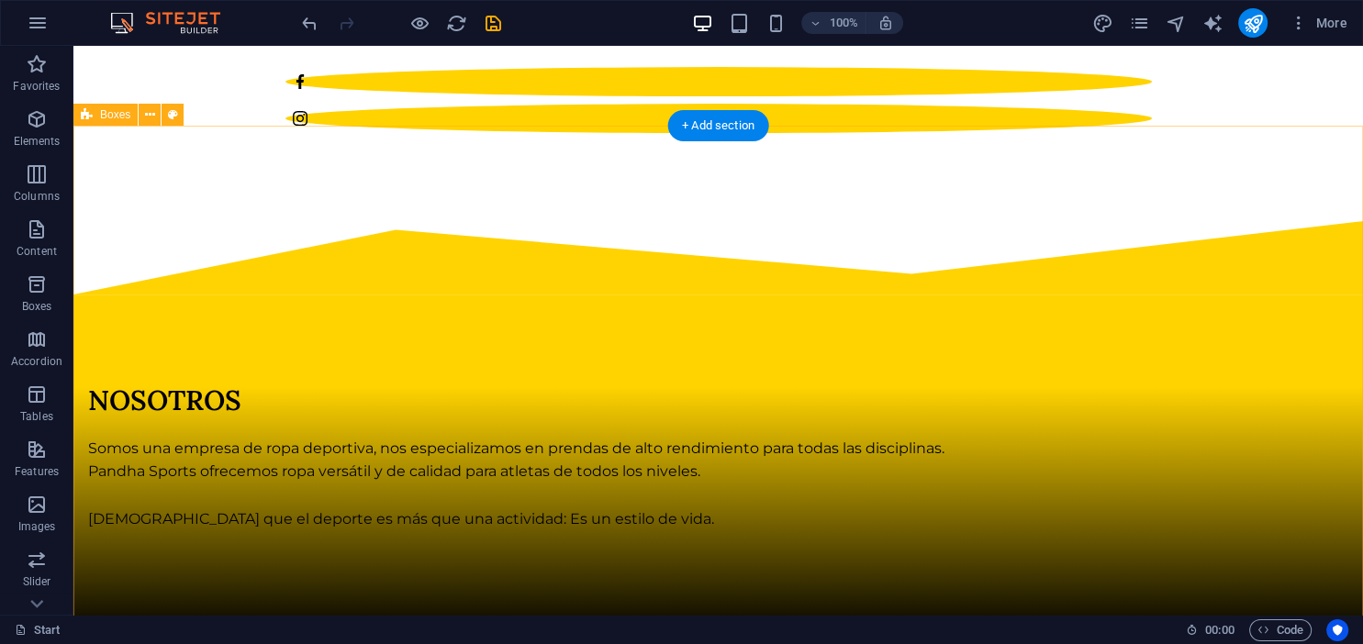
scroll to position [872, 0]
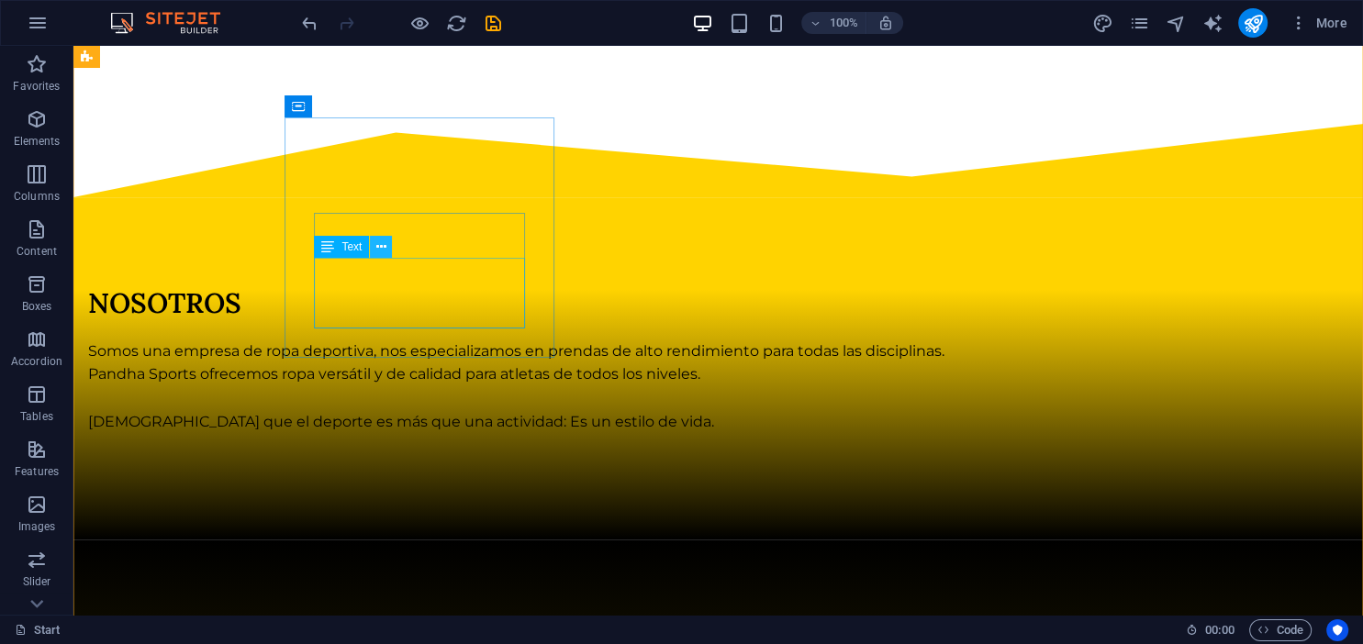
click at [373, 248] on button at bounding box center [381, 247] width 22 height 22
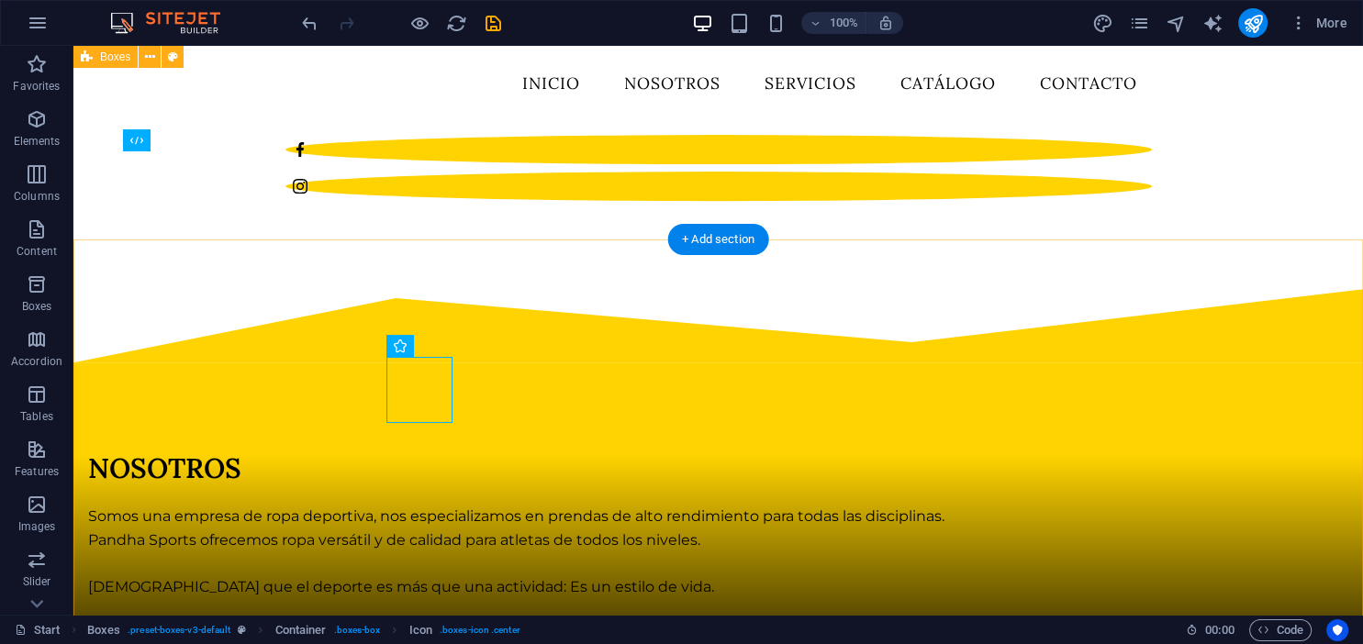
scroll to position [485, 0]
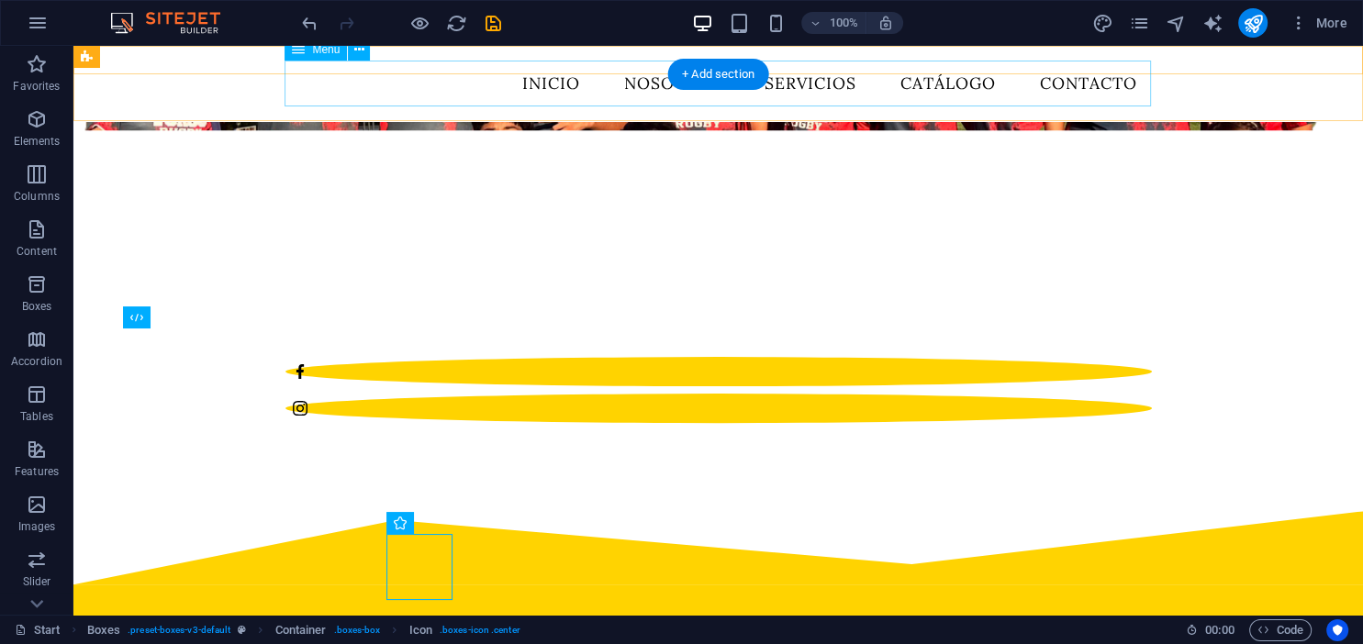
click at [822, 85] on nav "INICIO NOSOTROS Servicios CATÁLOGO CONTACTO" at bounding box center [718, 84] width 866 height 46
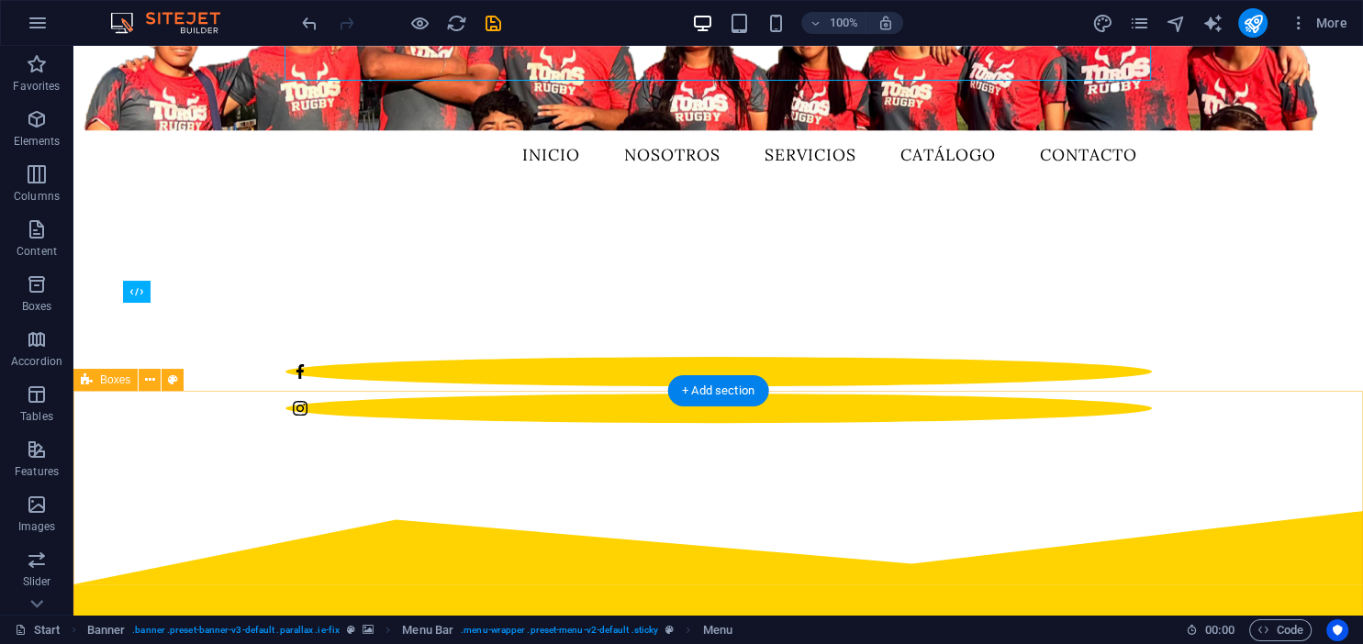
scroll to position [872, 0]
